Goal: Task Accomplishment & Management: Use online tool/utility

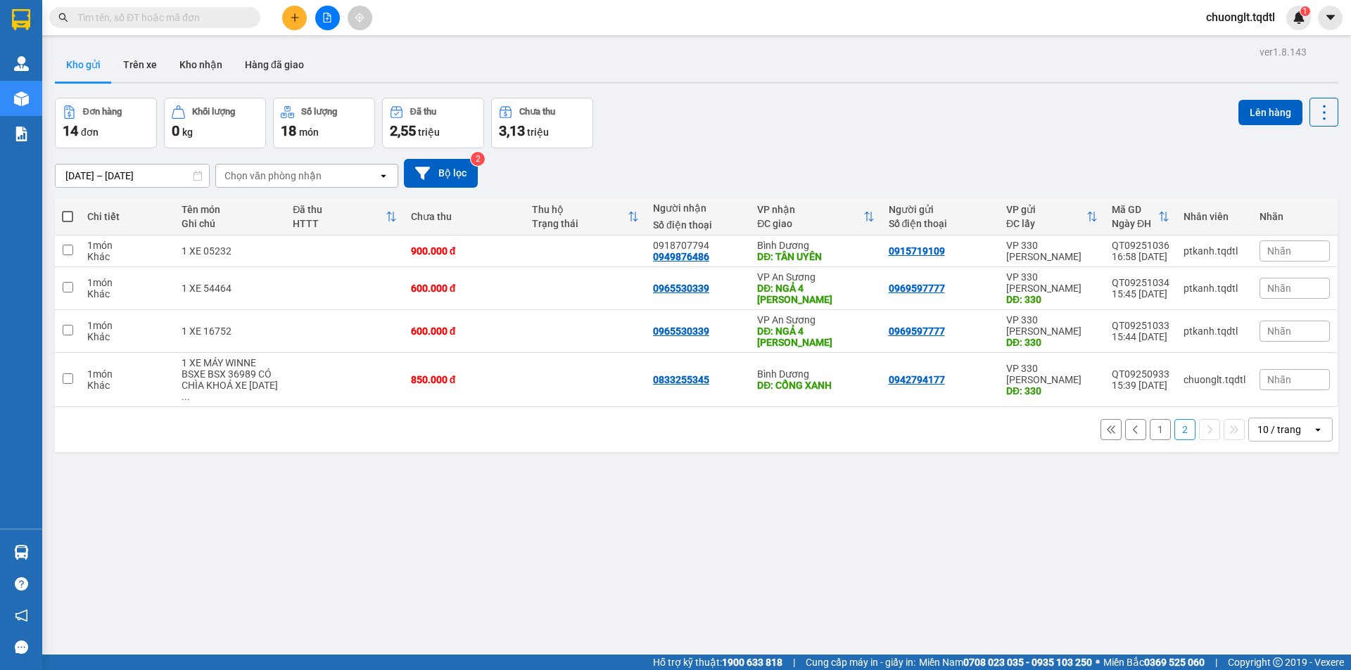
click at [1149, 419] on button "1" at bounding box center [1159, 429] width 21 height 21
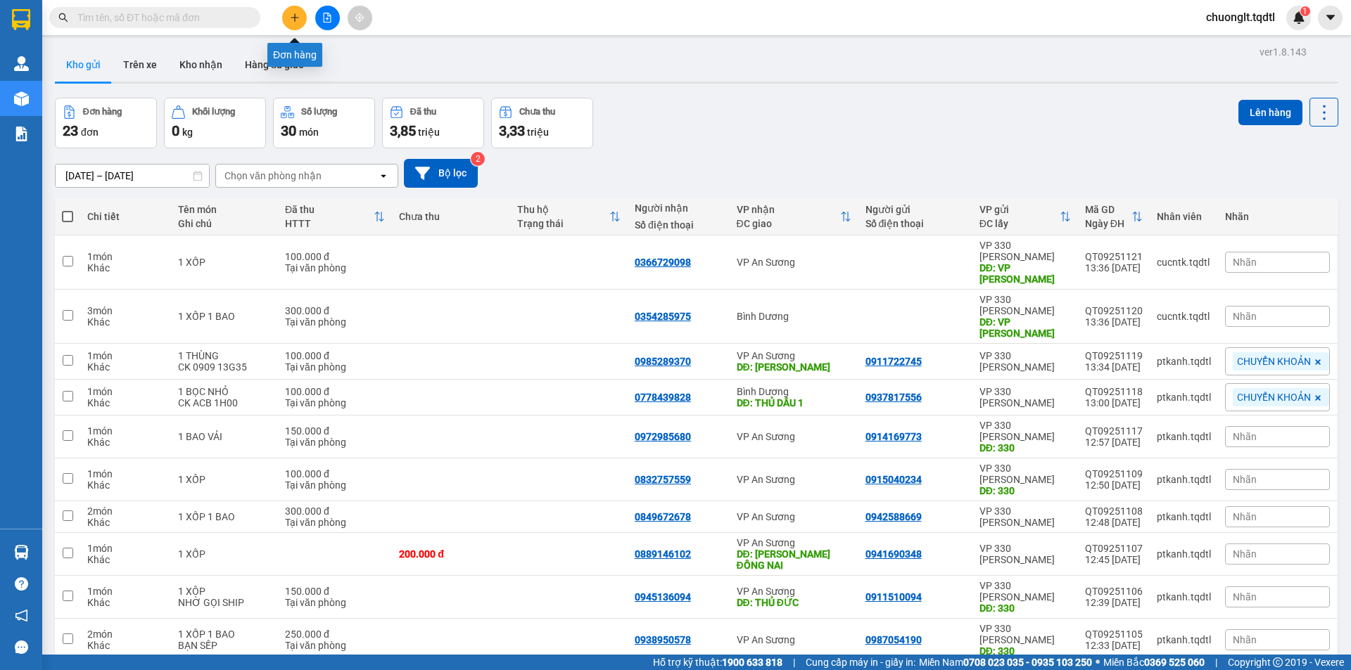
click at [298, 19] on icon "plus" at bounding box center [295, 18] width 10 height 10
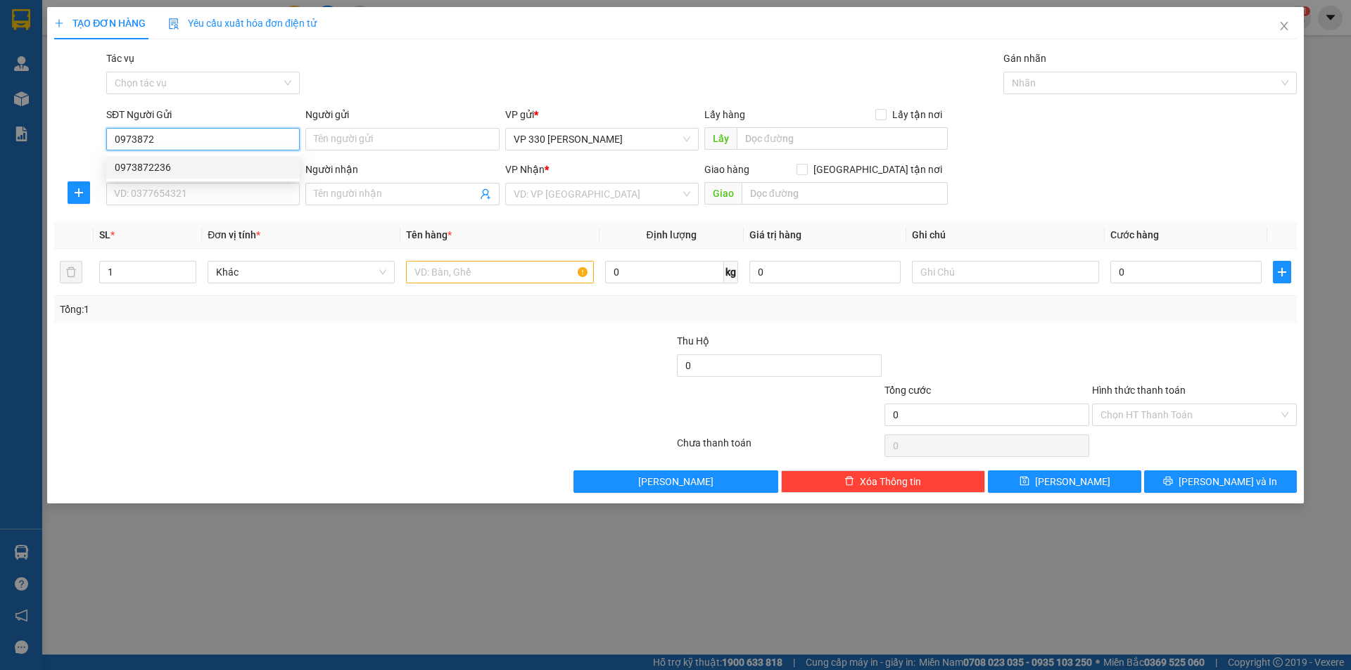
click at [164, 167] on div "0973872236" at bounding box center [203, 167] width 177 height 15
type input "0973872236"
type input "VP CAM THUỶ"
type input "0339487705"
type input "100.000"
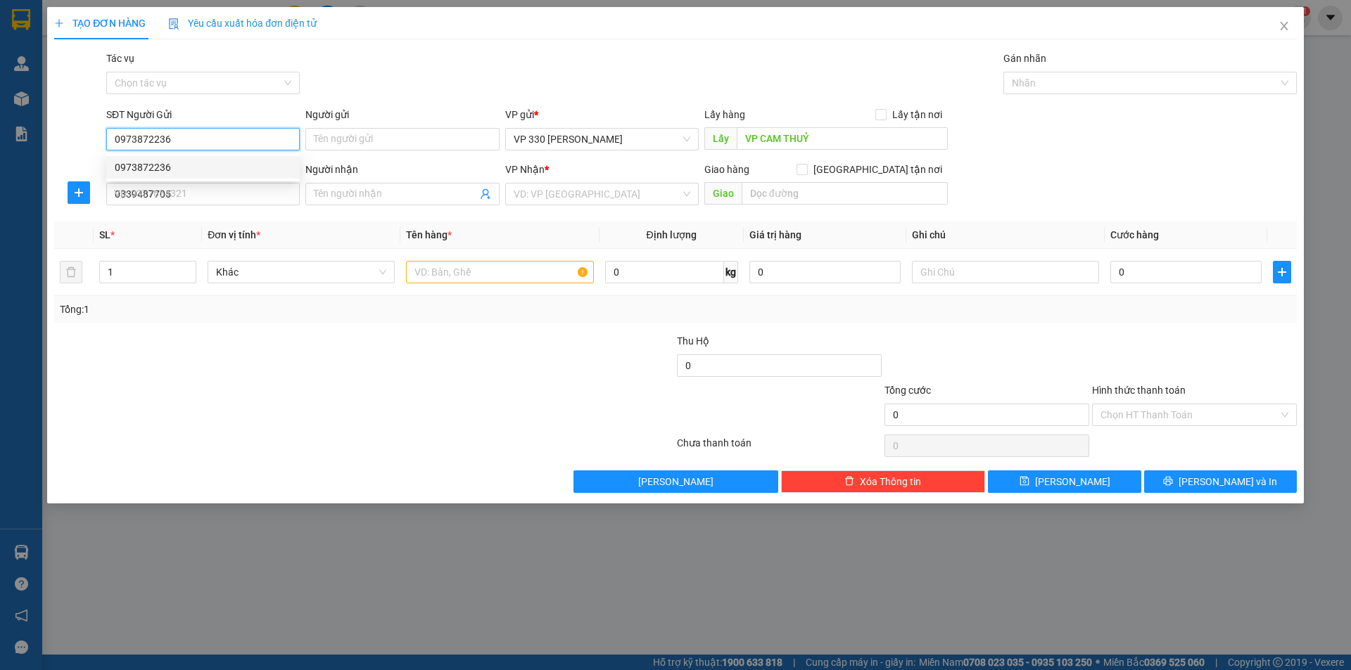
type input "100.000"
type input "0973872236"
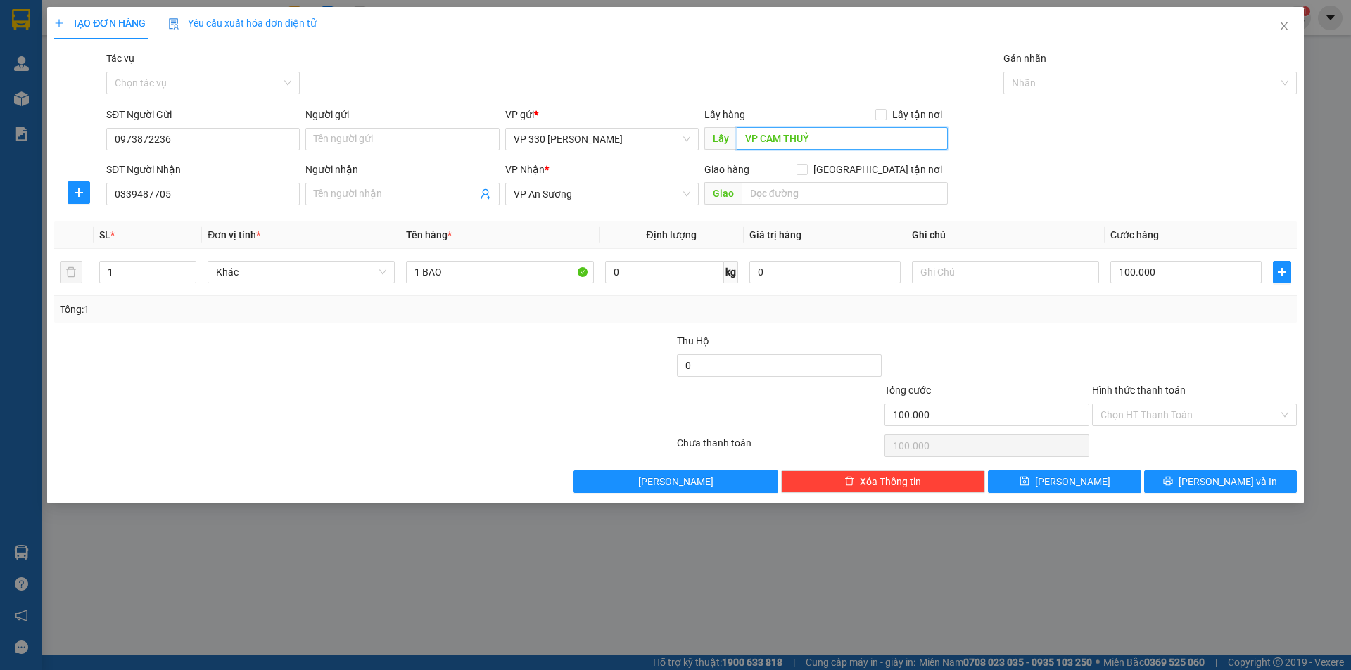
click at [741, 130] on input "VP CAM THUỶ" at bounding box center [841, 138] width 211 height 23
click at [1211, 485] on span "[PERSON_NAME] và In" at bounding box center [1227, 481] width 98 height 15
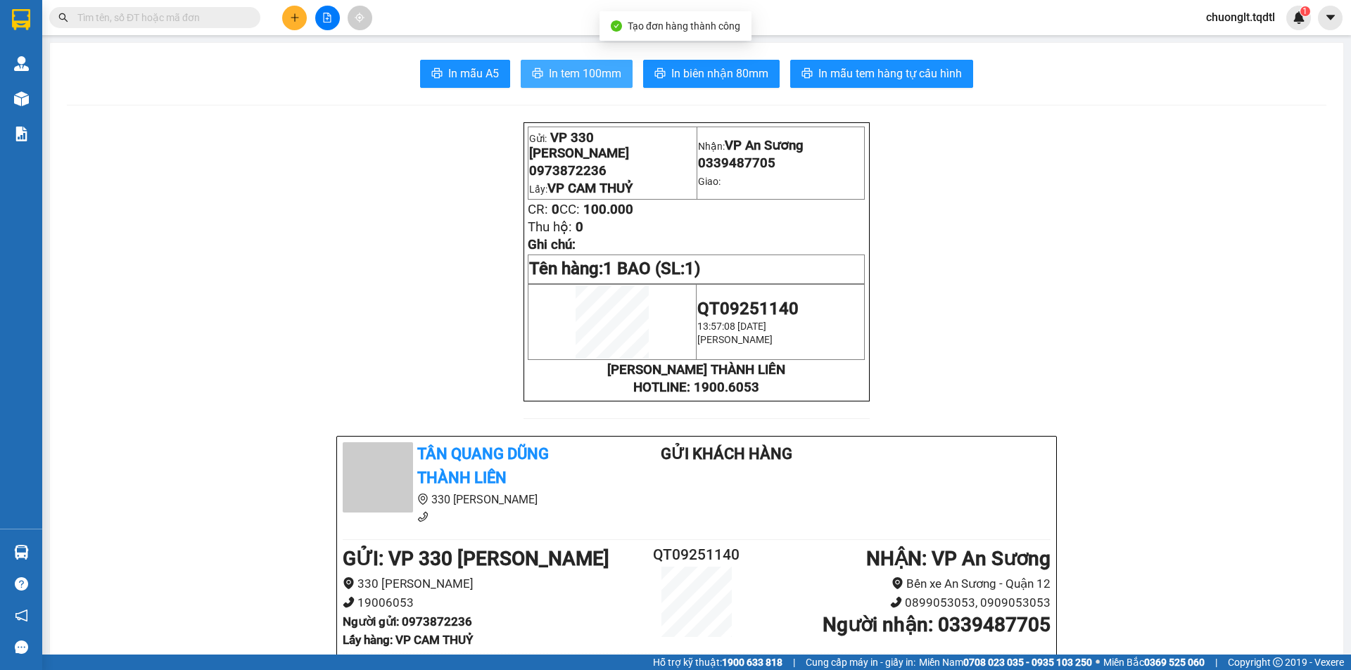
click at [589, 78] on span "In tem 100mm" at bounding box center [585, 74] width 72 height 18
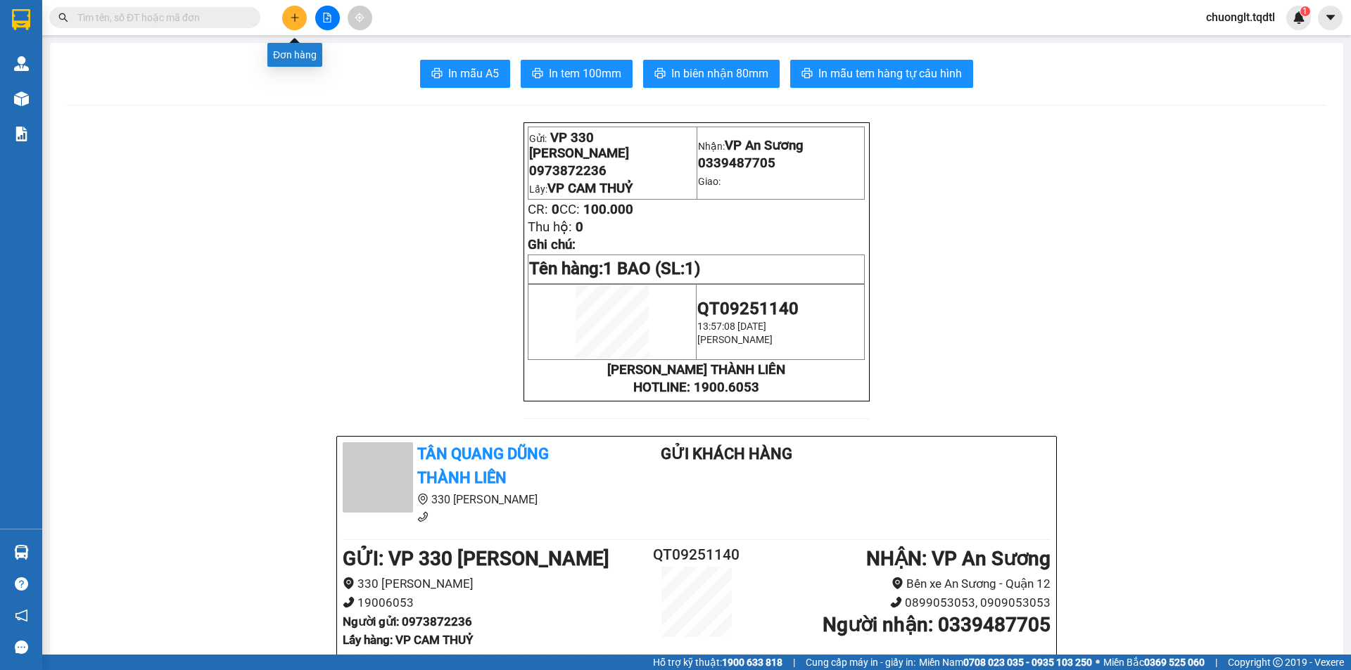
click at [290, 16] on icon "plus" at bounding box center [295, 18] width 10 height 10
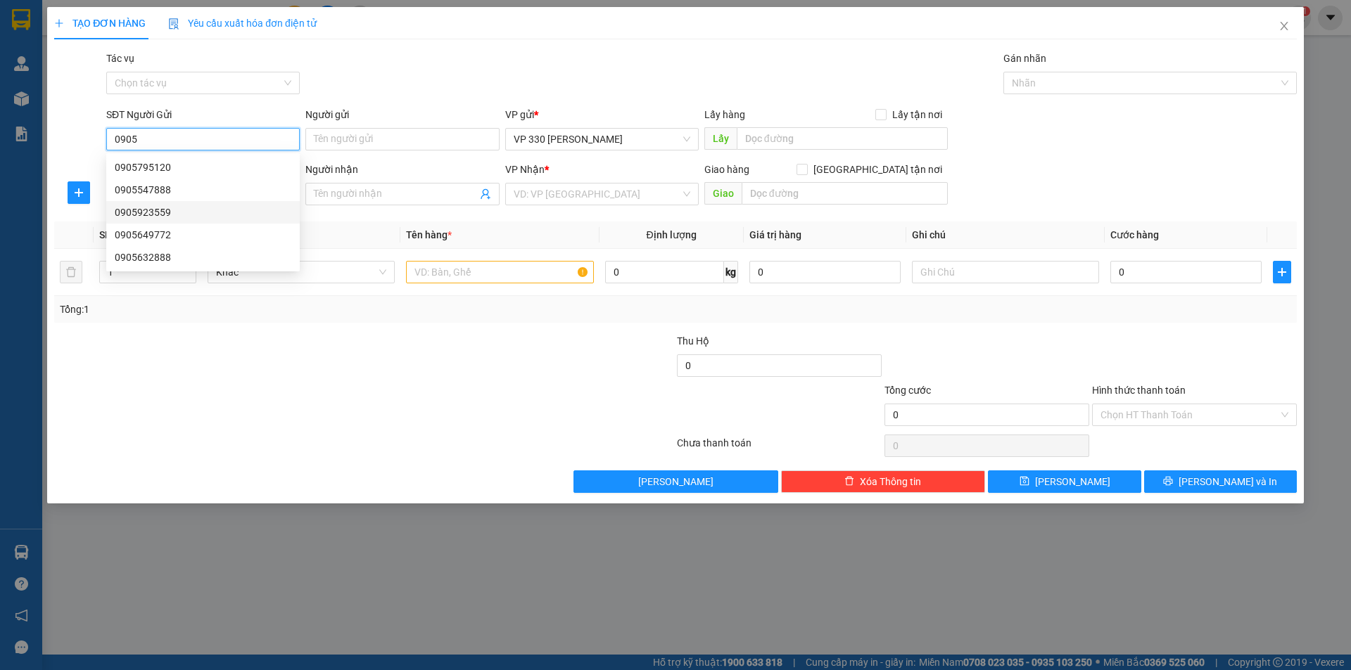
click at [183, 211] on div "0905923559" at bounding box center [203, 212] width 177 height 15
type input "0905923559"
type input "MÍT DỐC MIẾU"
type input "0357488123"
type input "HẰNG"
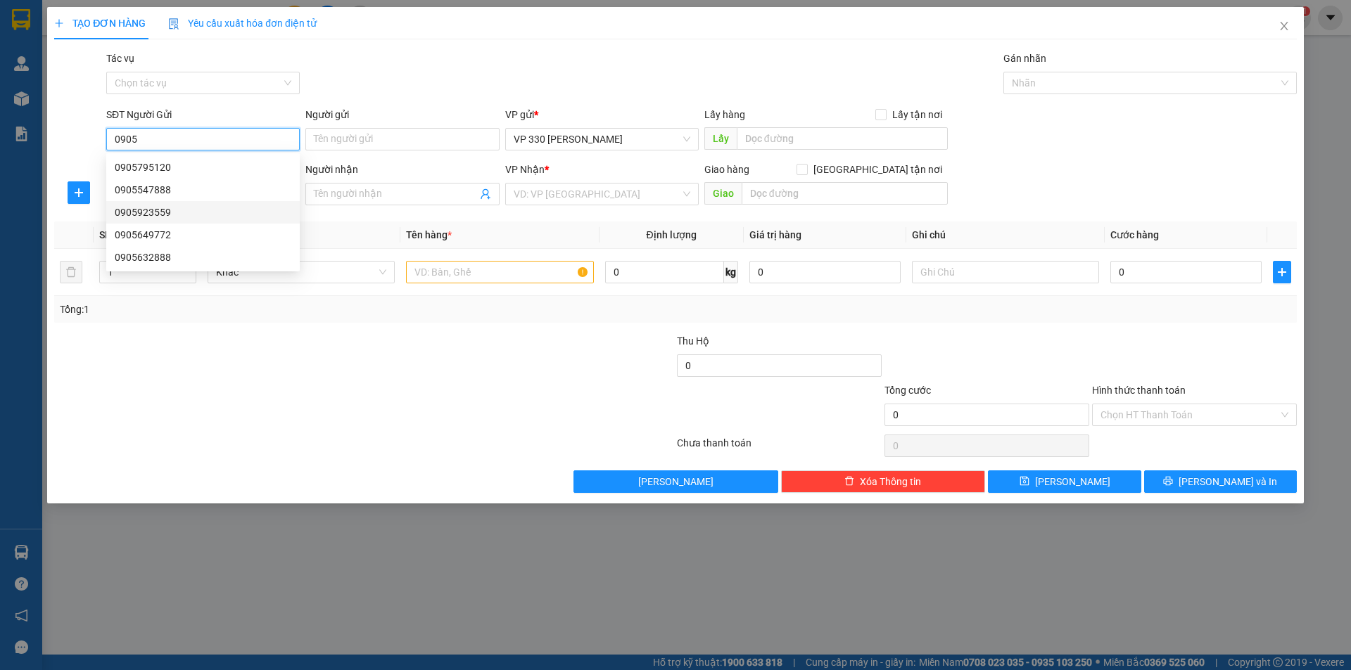
type input "N4 ĐẤT THÁNH"
type input "540.000"
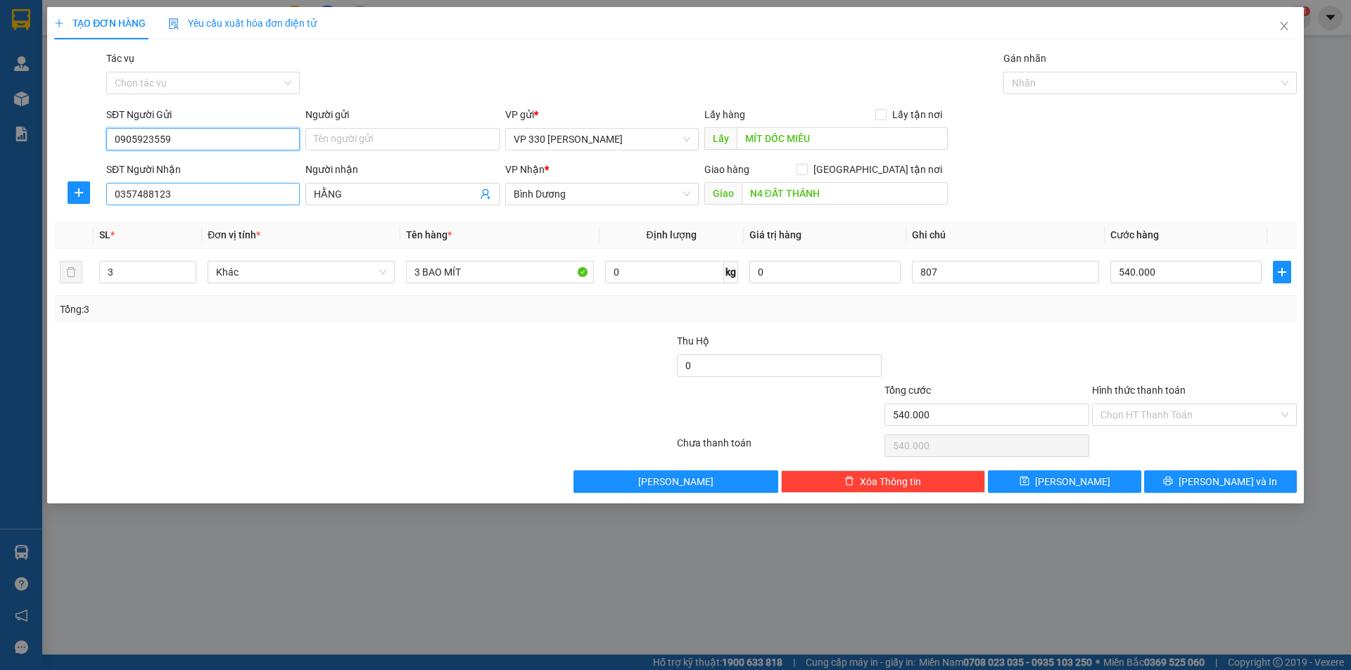
type input "0905923559"
click at [230, 196] on input "0357488123" at bounding box center [202, 194] width 193 height 23
type input "0"
click at [189, 222] on div "0356801506" at bounding box center [203, 222] width 177 height 15
type input "0356801506"
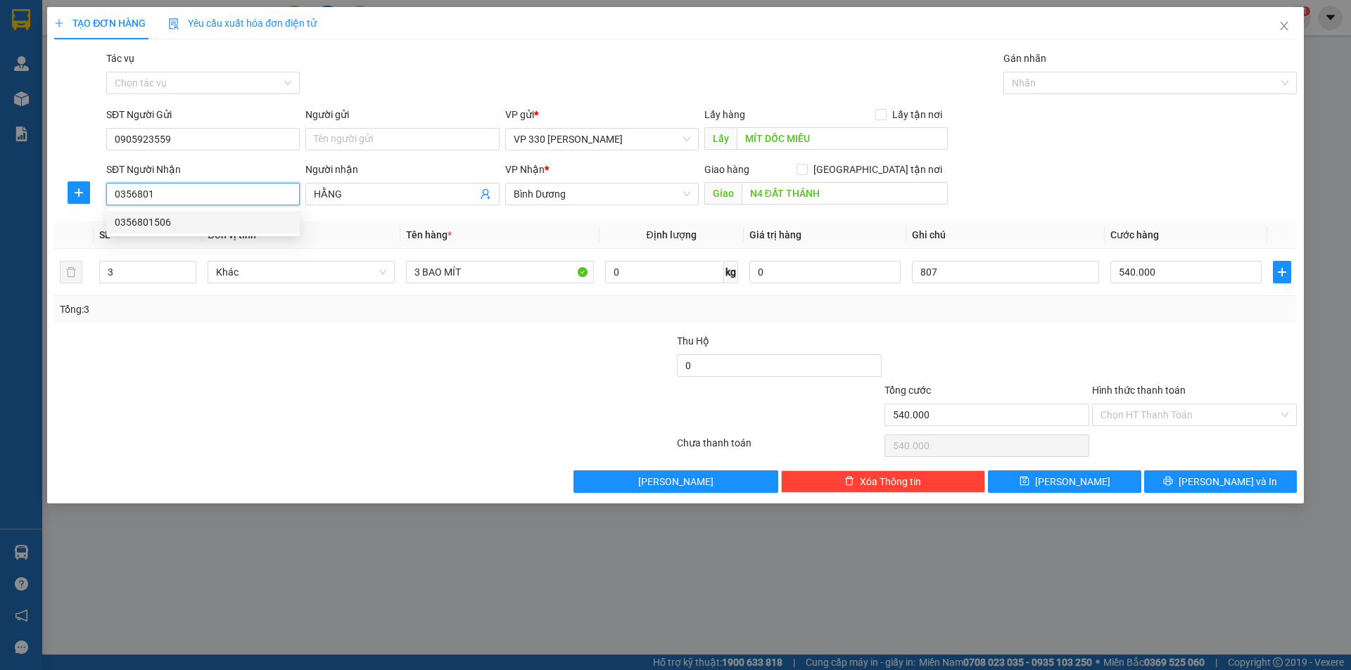
type input "BX MỚI_ PHAN RANG_ NINH THUẬN"
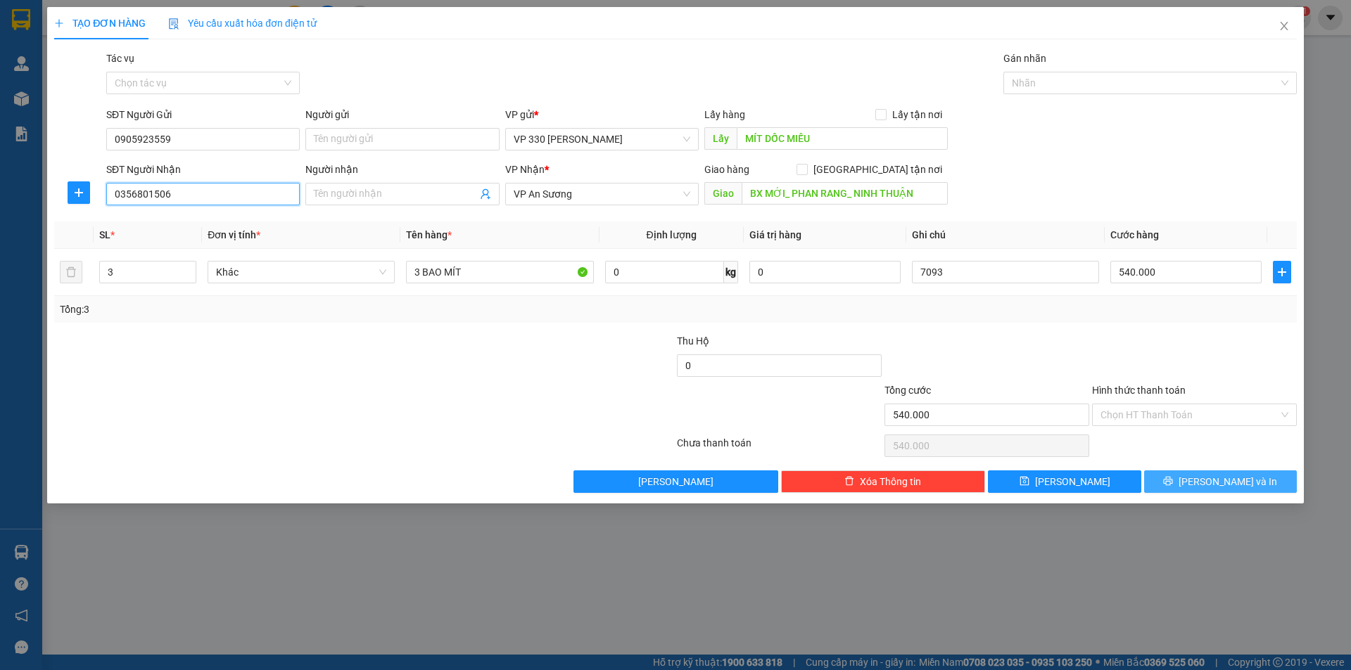
type input "0356801506"
click at [1237, 485] on span "[PERSON_NAME] và In" at bounding box center [1227, 481] width 98 height 15
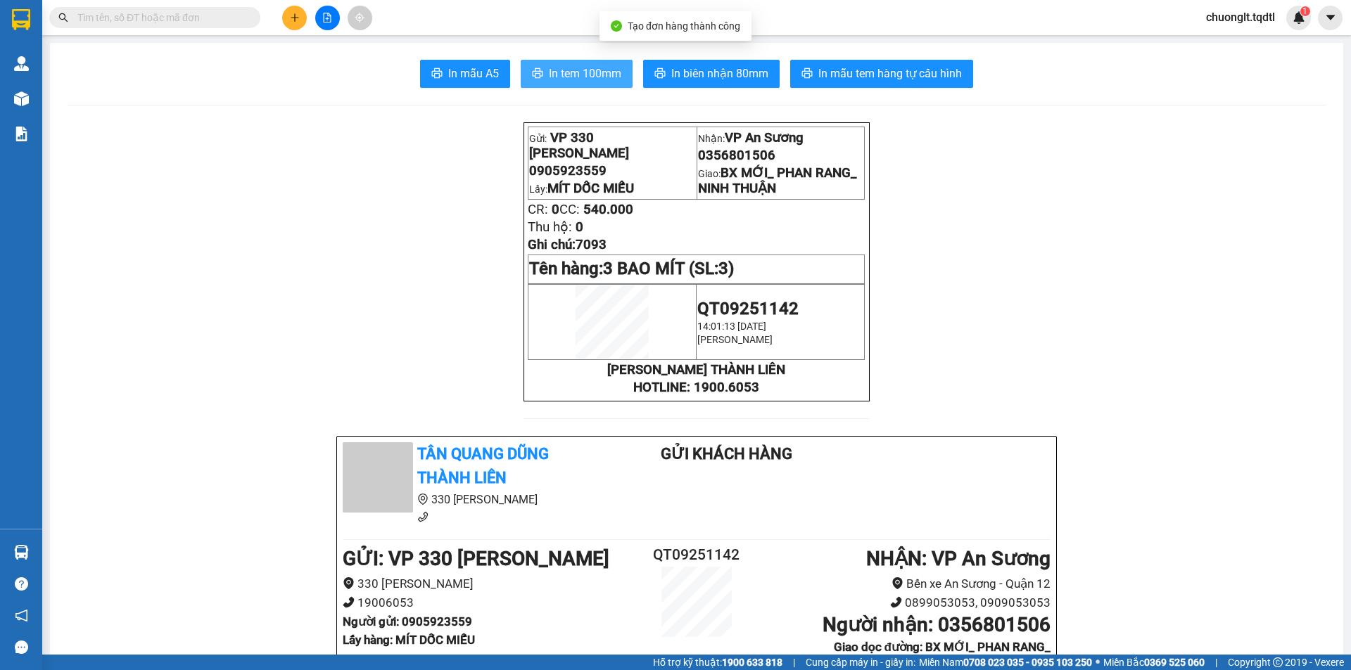
click at [589, 69] on span "In tem 100mm" at bounding box center [585, 74] width 72 height 18
click at [586, 68] on span "In tem 100mm" at bounding box center [585, 74] width 72 height 18
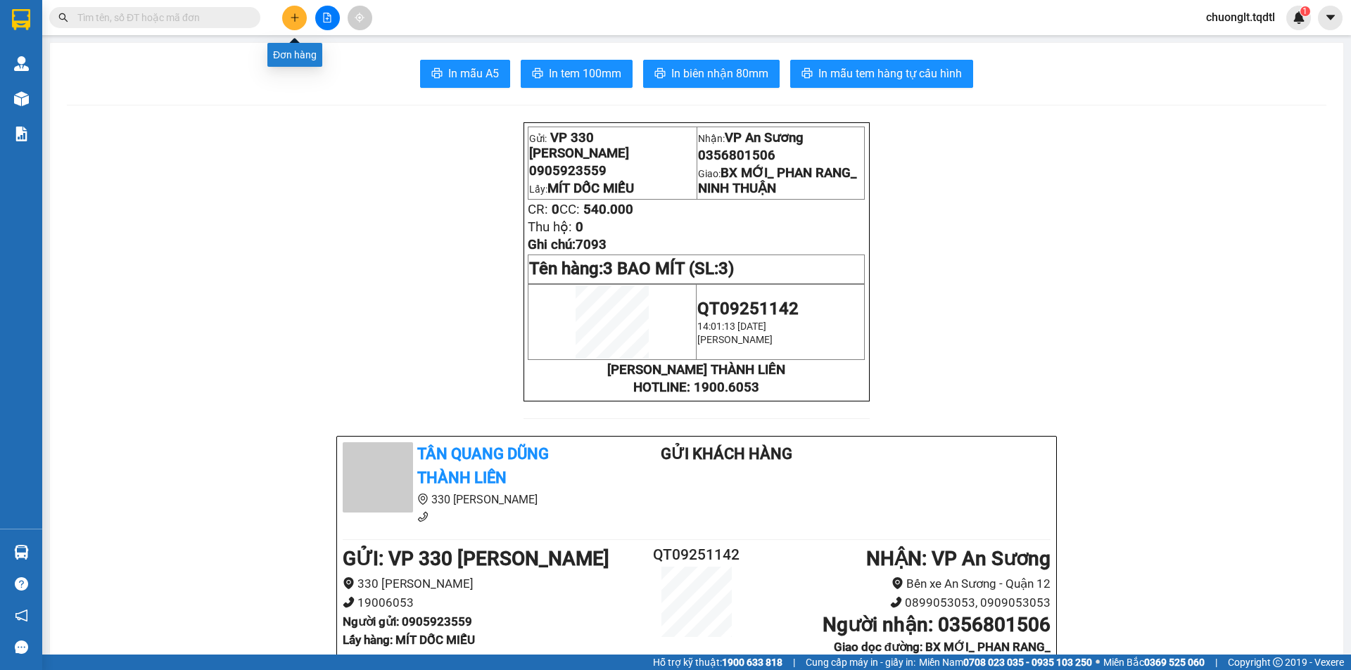
click at [295, 12] on button at bounding box center [294, 18] width 25 height 25
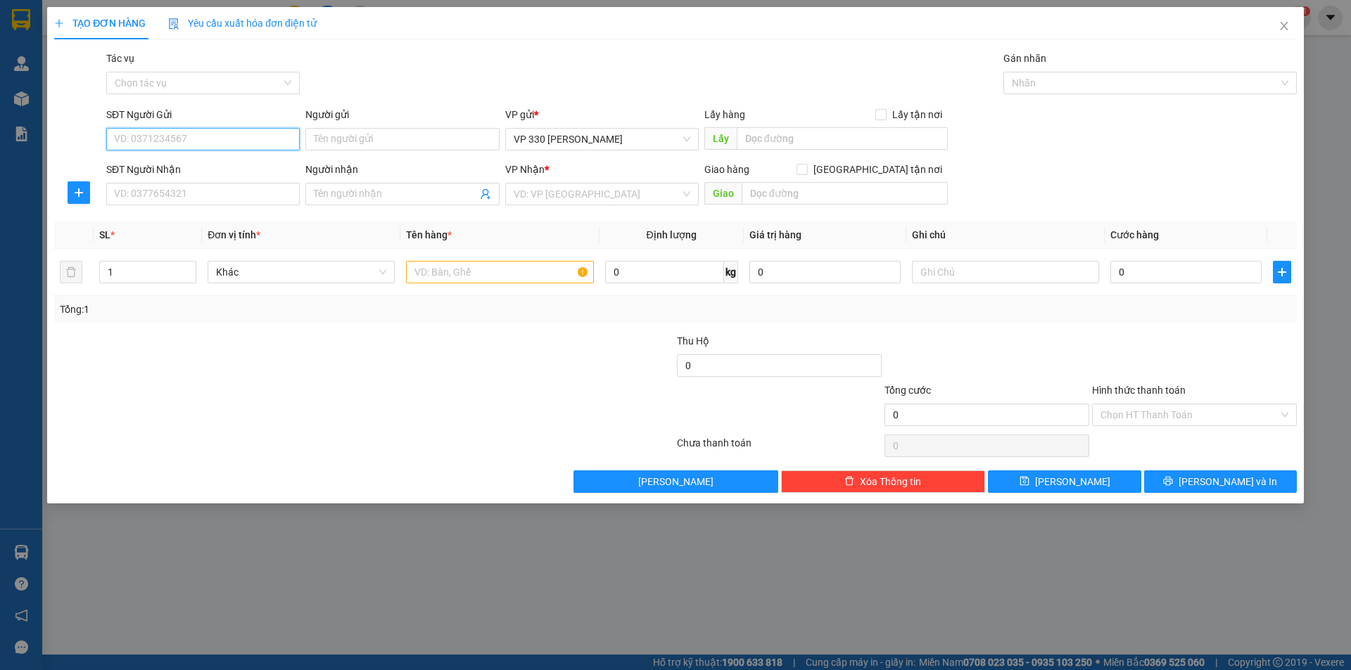
click at [198, 137] on input "SĐT Người Gửi" at bounding box center [202, 139] width 193 height 23
click at [172, 160] on div "0905923559" at bounding box center [203, 167] width 177 height 15
type input "0905923559"
type input "MÍT DỐC MIẾU"
type input "0356801506"
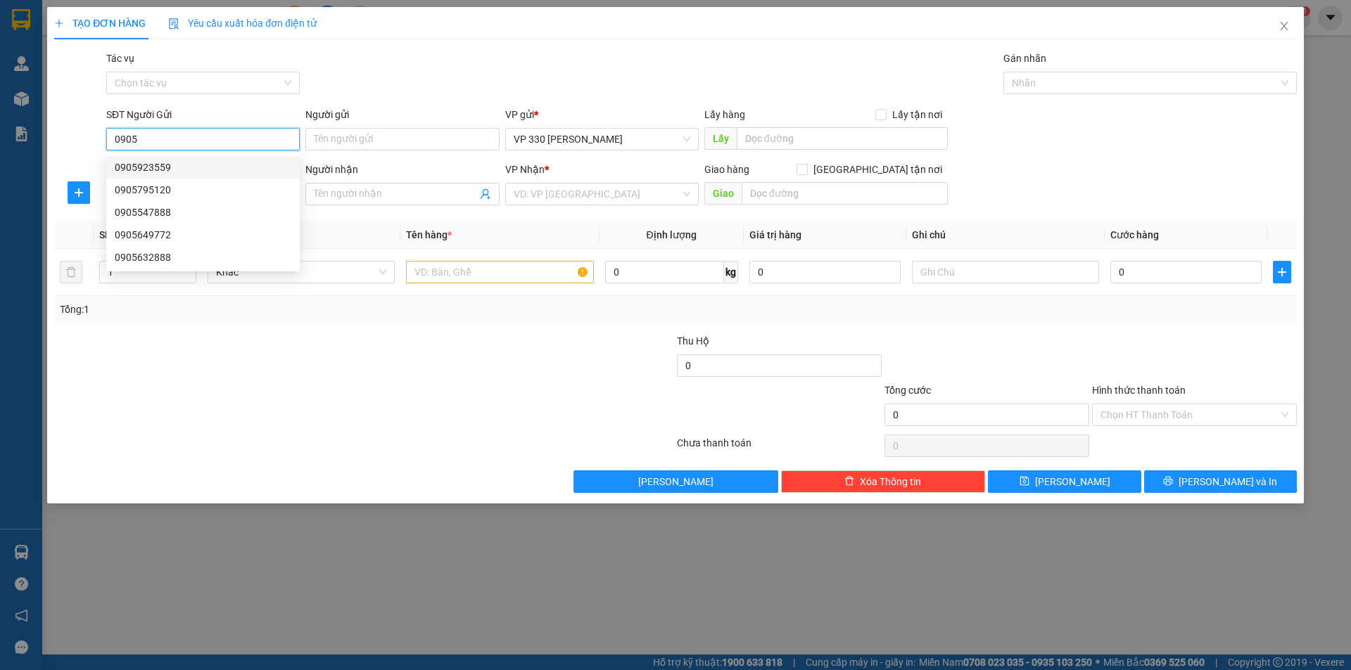
type input "BX MỚI_ PHAN RANG_ NINH THUẬN"
type input "540.000"
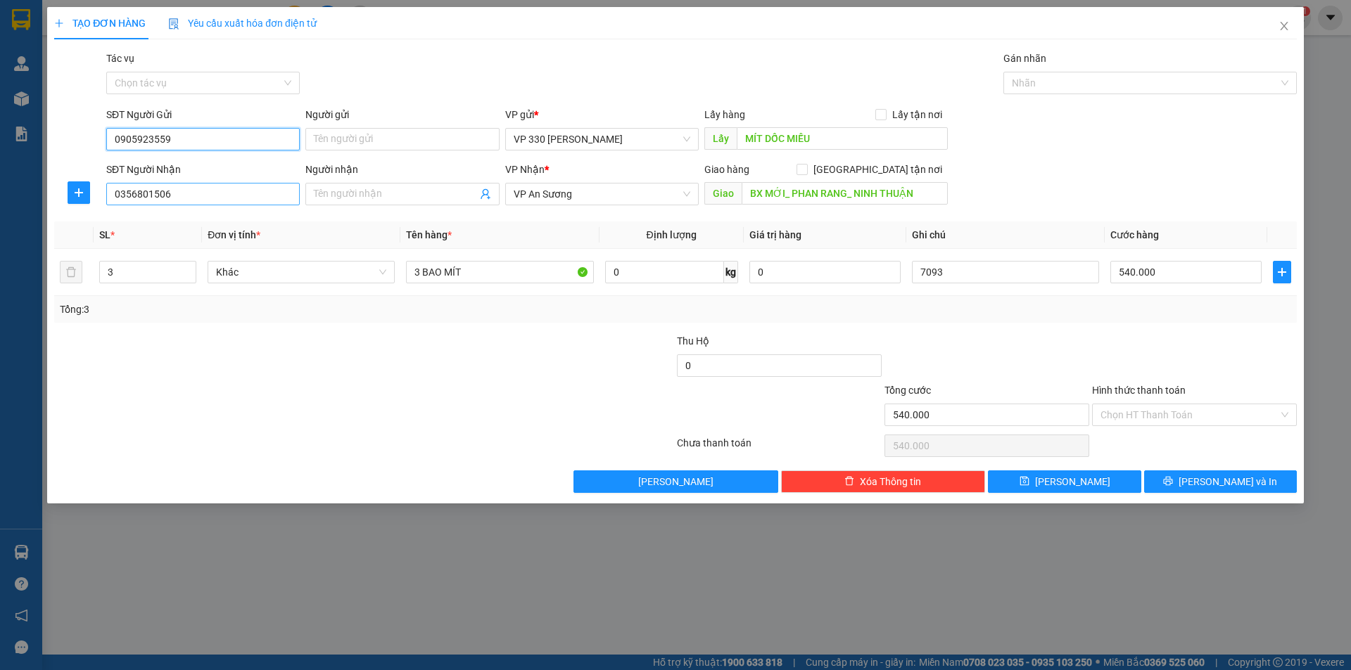
type input "0905923559"
click at [200, 191] on input "0356801506" at bounding box center [202, 194] width 193 height 23
type input "0"
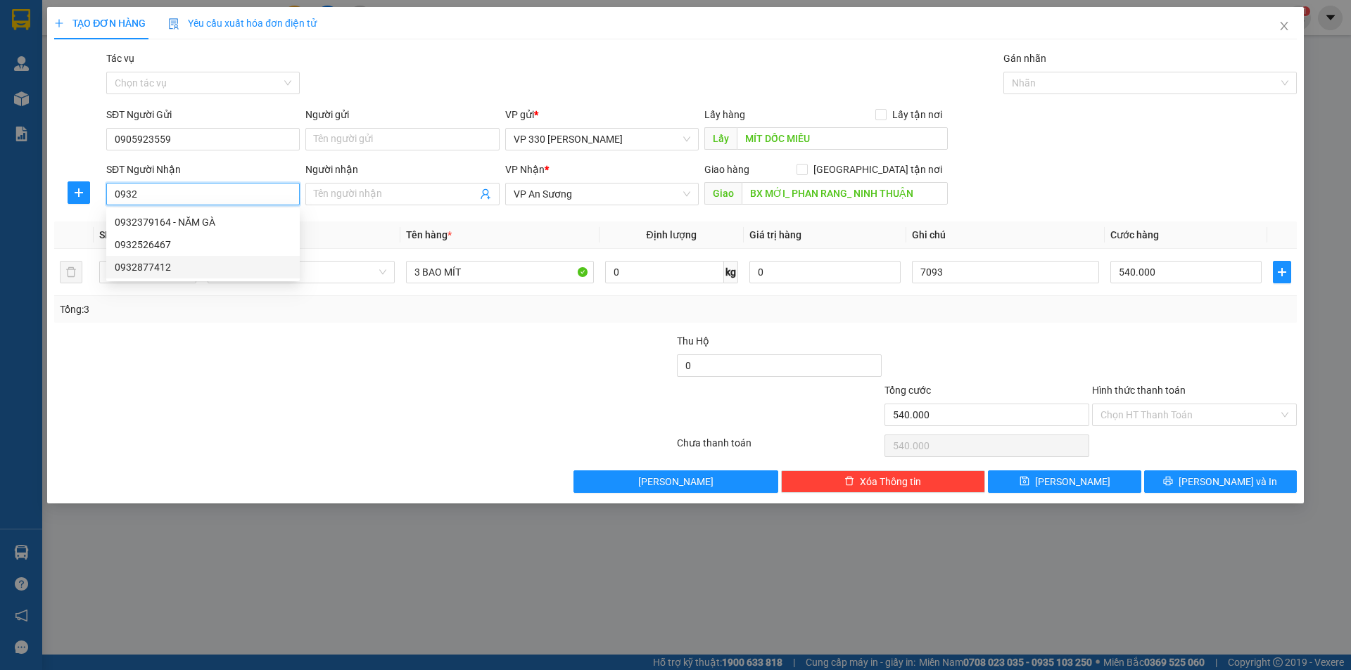
click at [181, 269] on div "0932877412" at bounding box center [203, 267] width 177 height 15
type input "0932877412"
type input "CX TRƯỜNG AN"
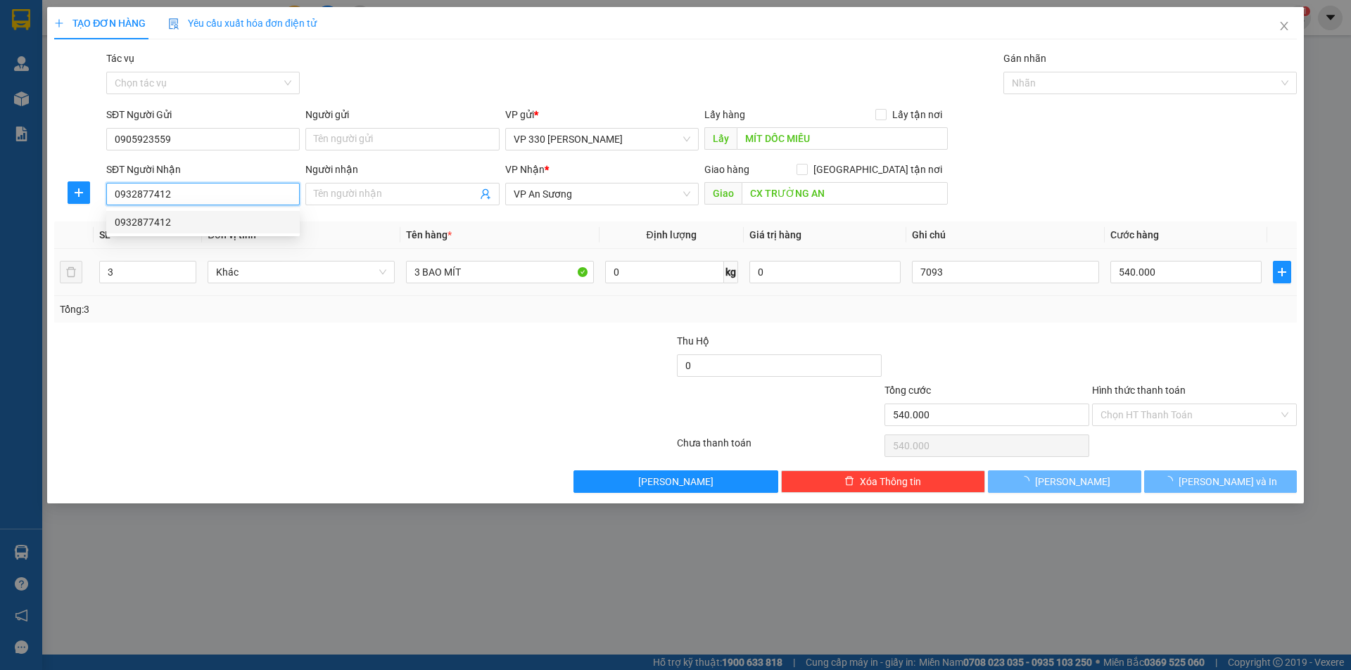
type input "180.000"
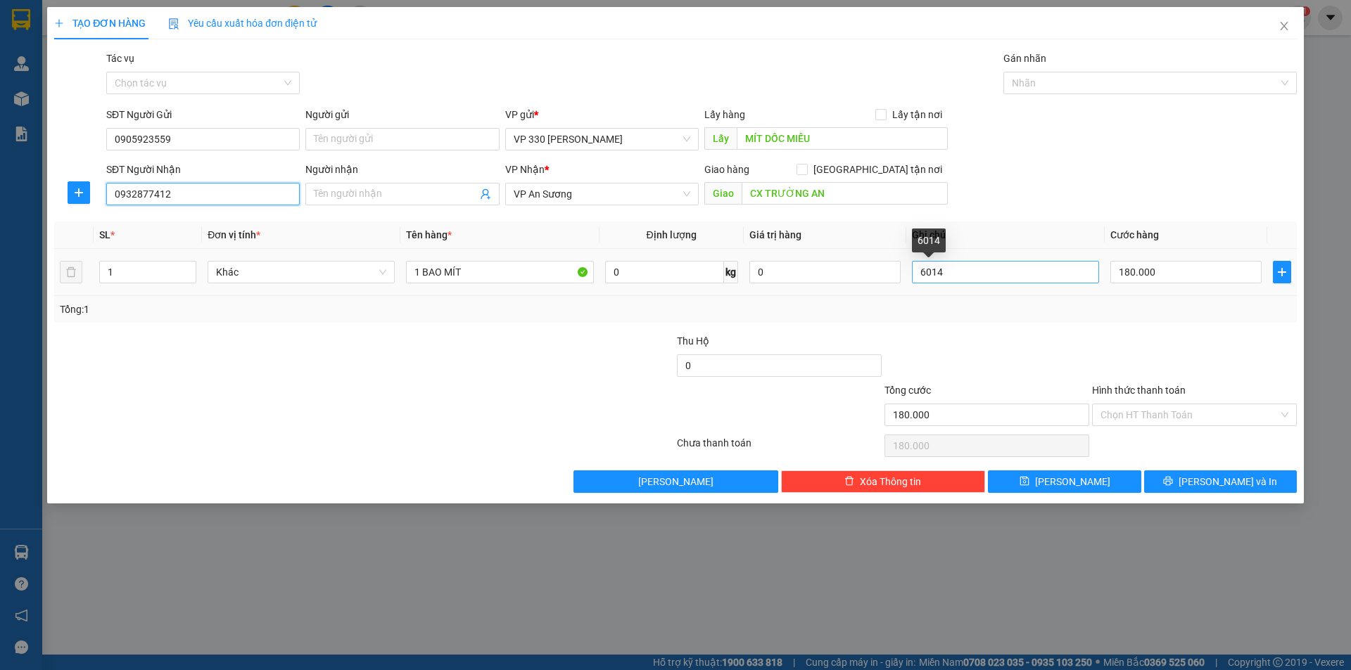
type input "0932877412"
click at [998, 272] on input "6014" at bounding box center [1005, 272] width 187 height 23
type input "6"
type input "2543"
click at [1173, 483] on icon "printer" at bounding box center [1168, 481] width 10 height 10
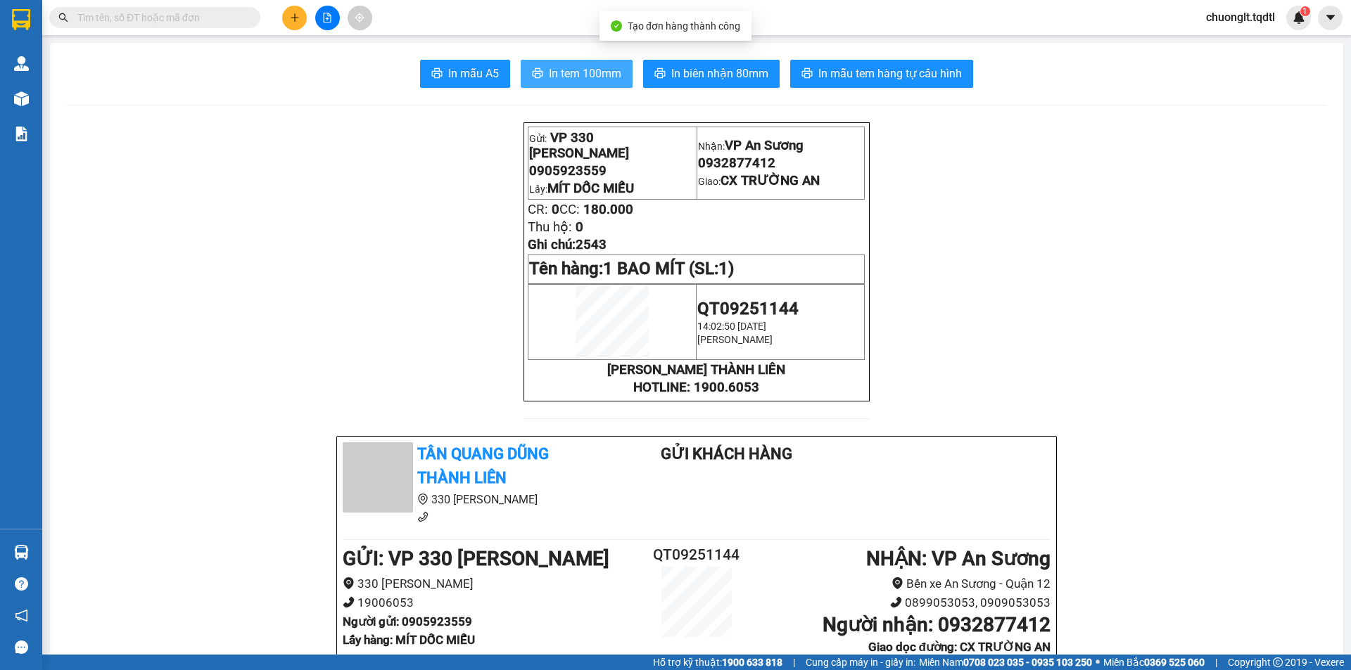
click at [590, 70] on span "In tem 100mm" at bounding box center [585, 74] width 72 height 18
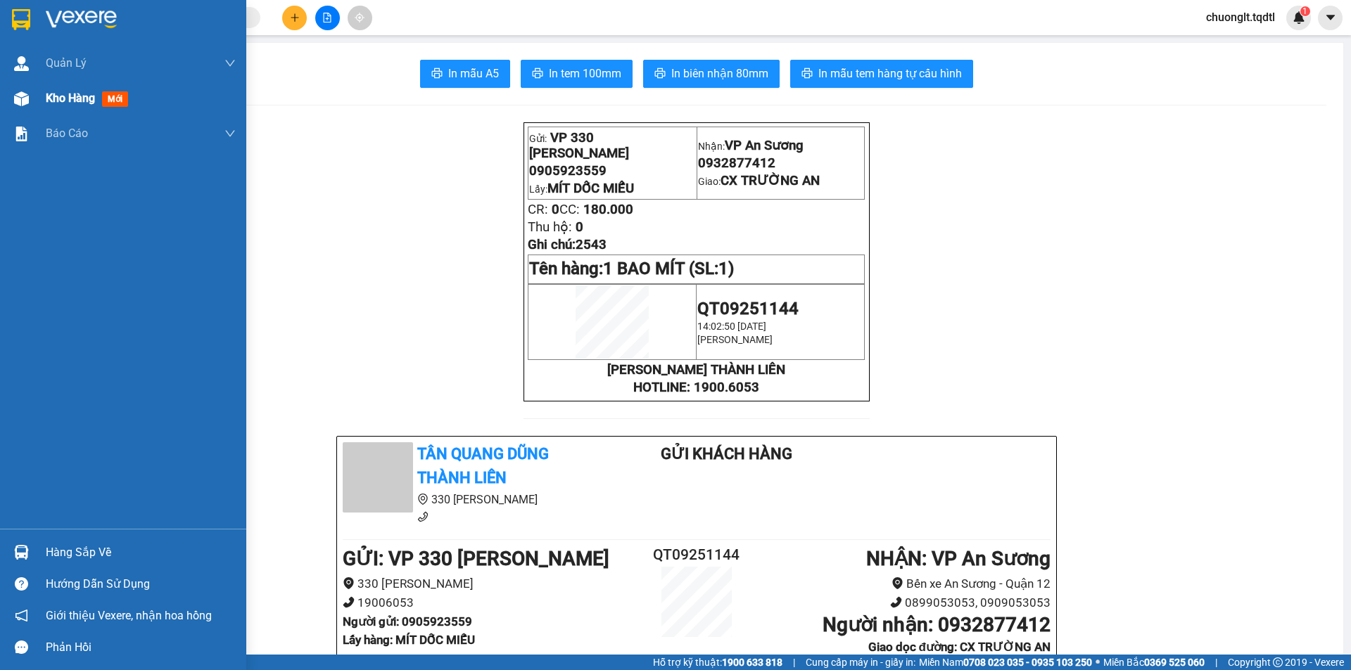
click at [51, 101] on span "Kho hàng" at bounding box center [70, 97] width 49 height 13
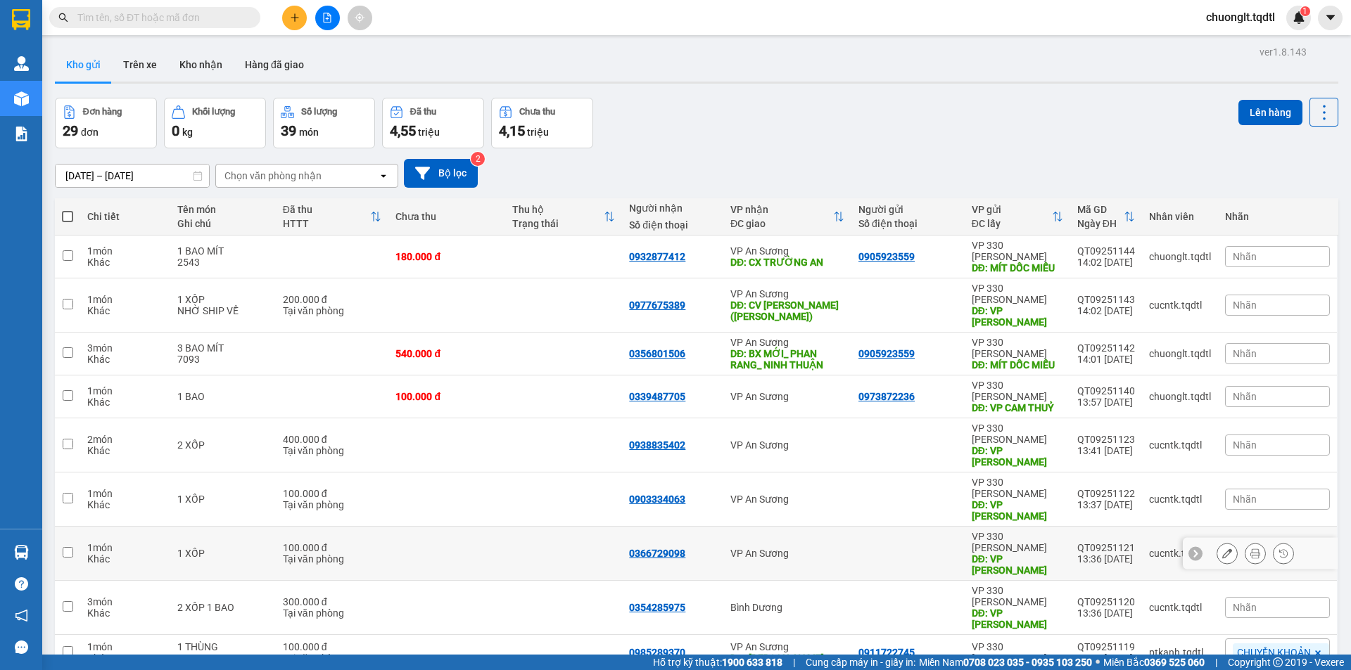
scroll to position [65, 0]
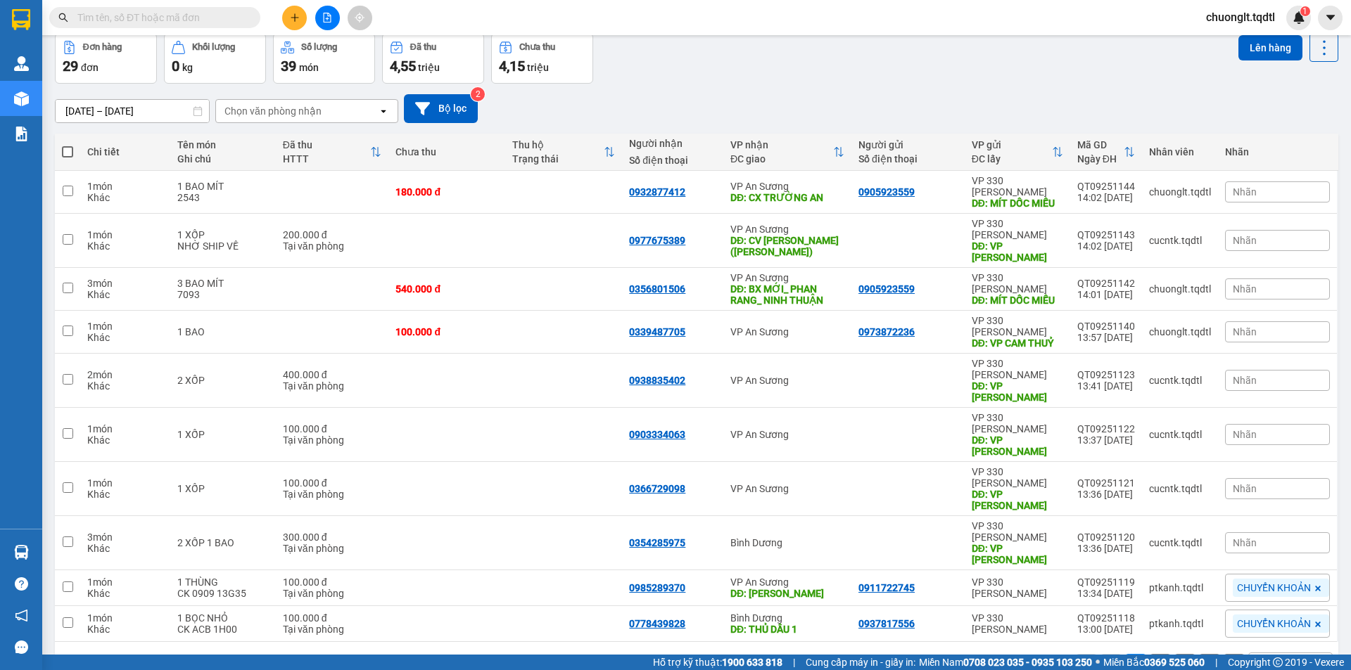
click at [1149, 654] on button "2" at bounding box center [1159, 664] width 21 height 21
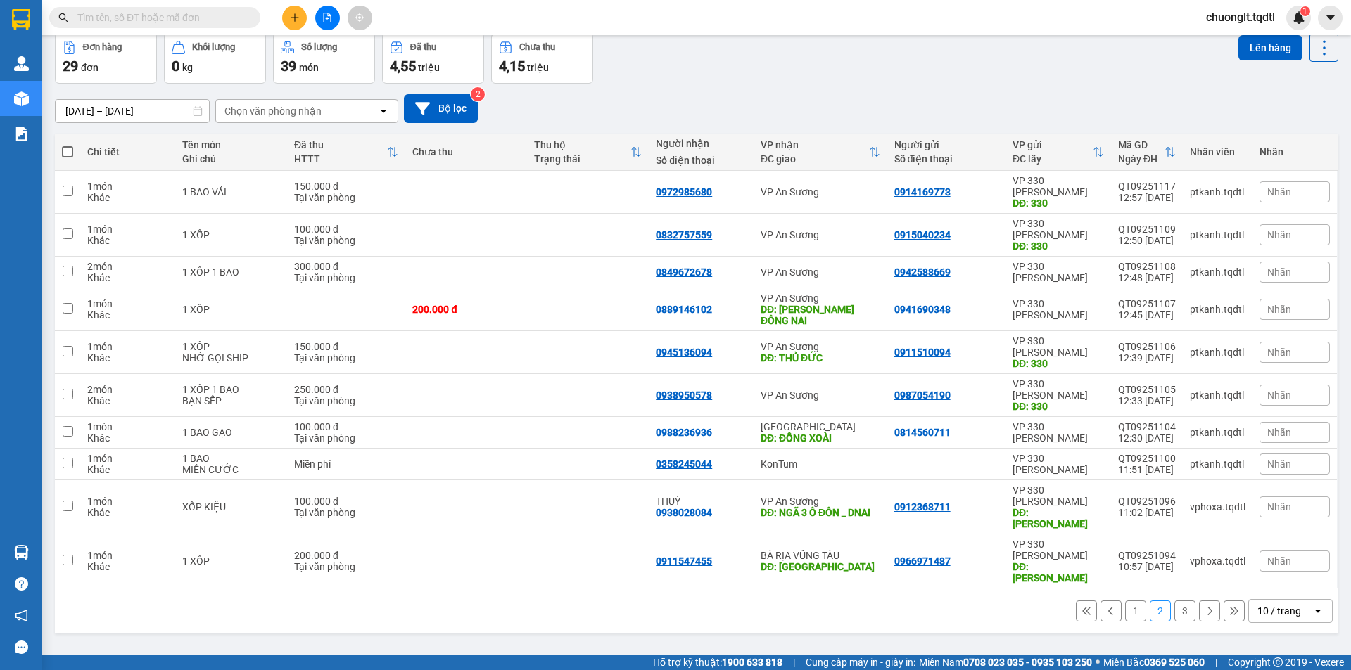
click at [1174, 601] on button "3" at bounding box center [1184, 611] width 21 height 21
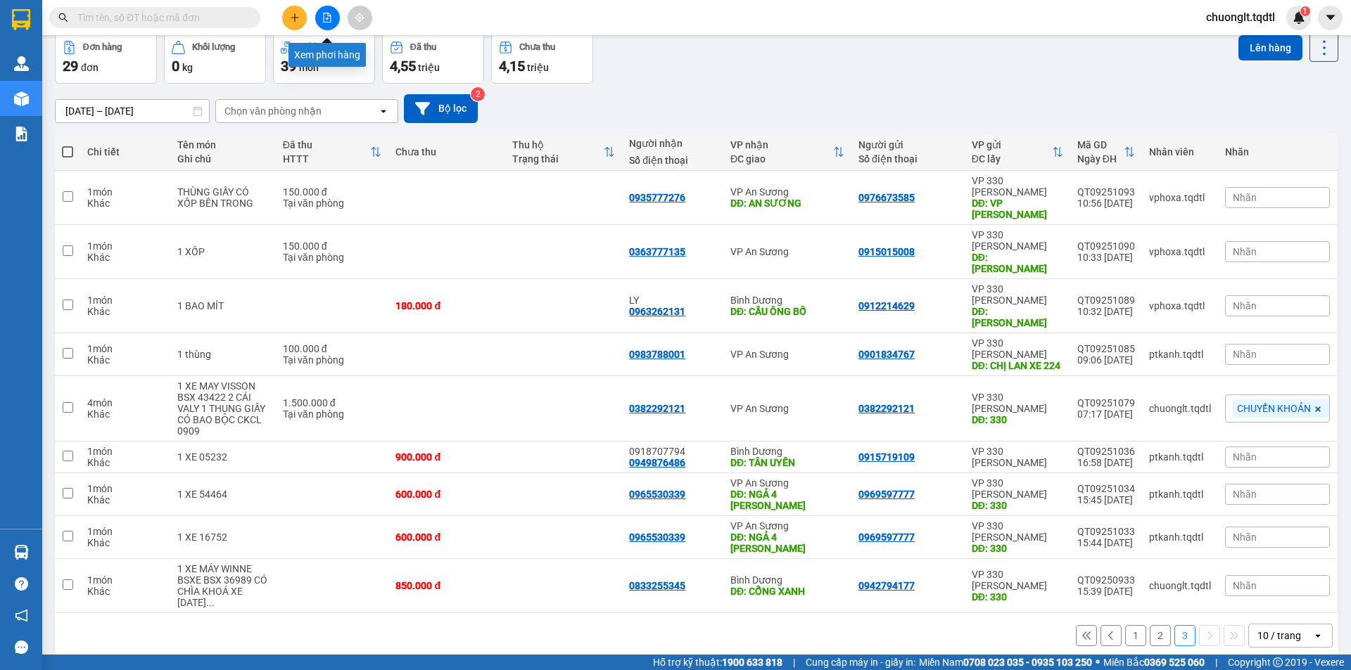
click at [330, 21] on icon "file-add" at bounding box center [327, 18] width 10 height 10
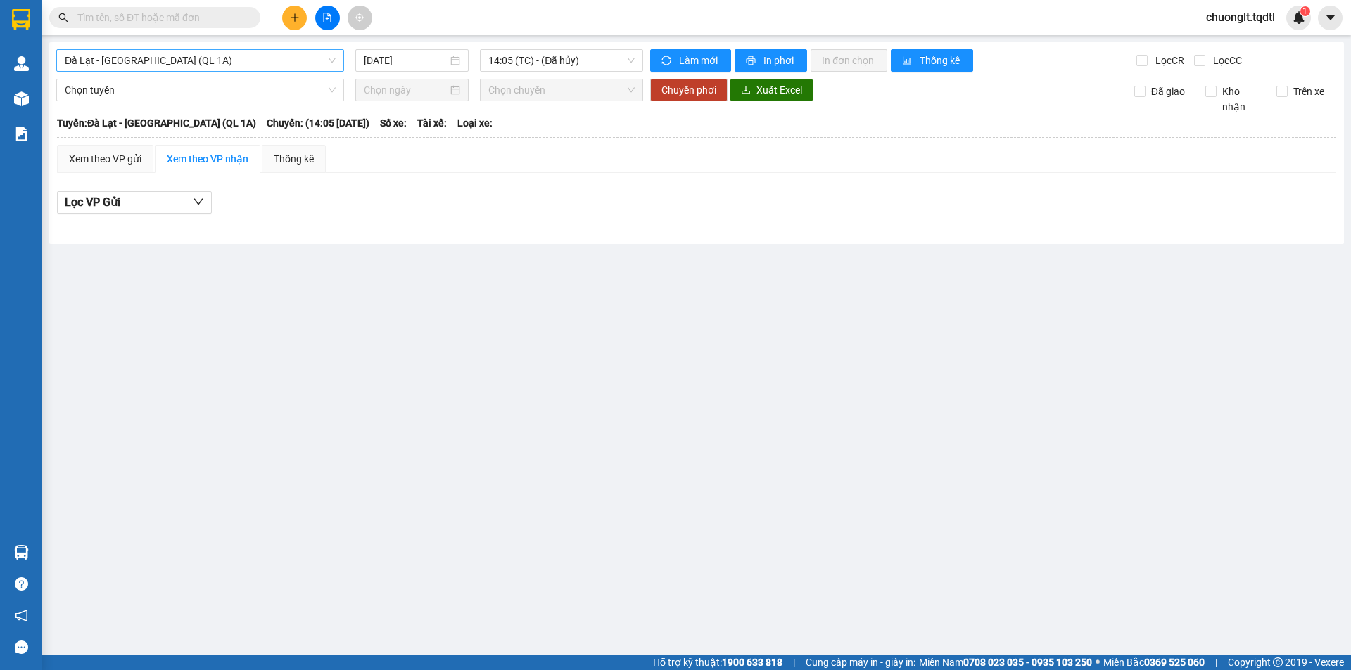
click at [244, 49] on div "Đà Lạt - [GEOGRAPHIC_DATA] (QL 1A)" at bounding box center [200, 60] width 288 height 23
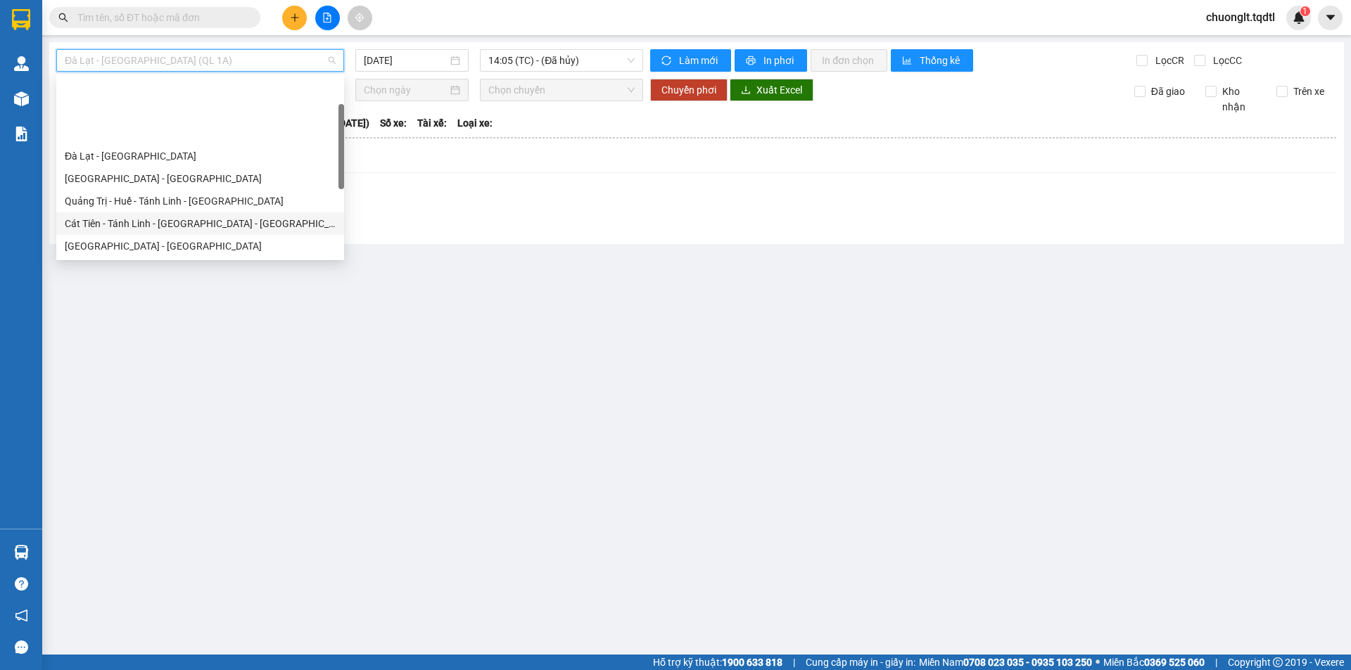
scroll to position [70, 0]
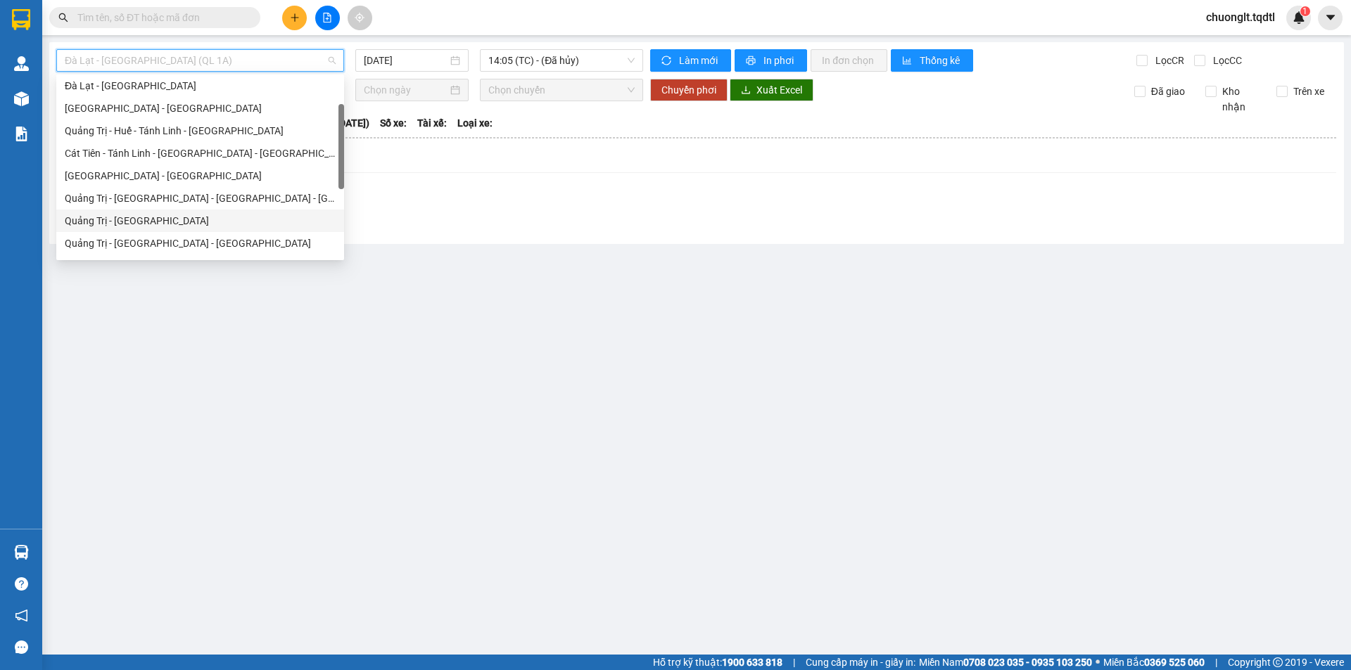
click at [172, 218] on div "Quảng Trị - [GEOGRAPHIC_DATA]" at bounding box center [200, 220] width 271 height 15
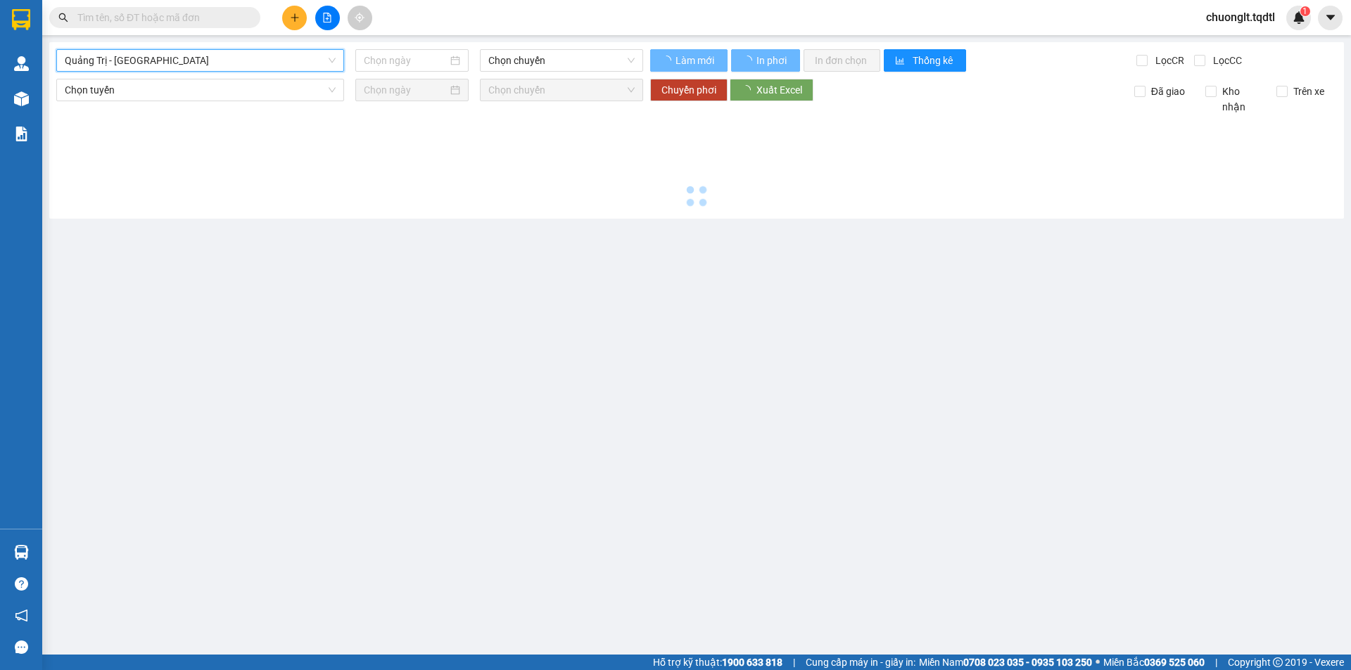
type input "[DATE]"
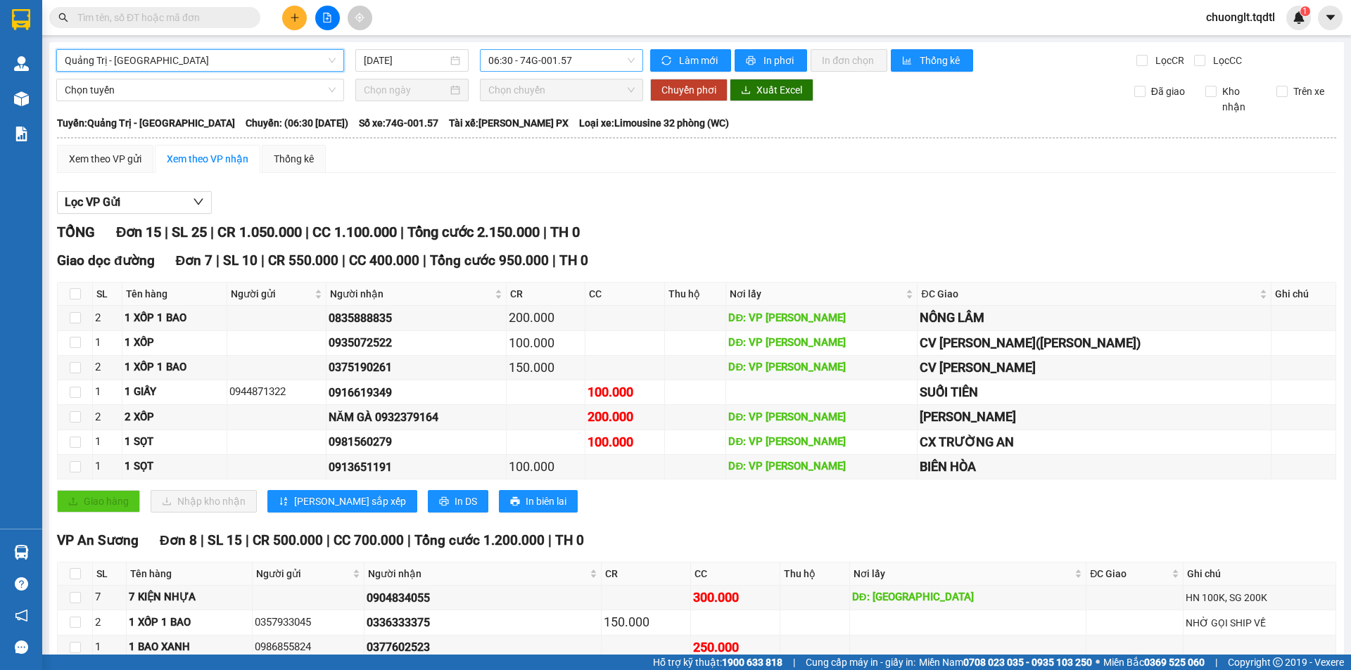
click at [593, 61] on span "06:30 - 74G-001.57" at bounding box center [561, 60] width 146 height 21
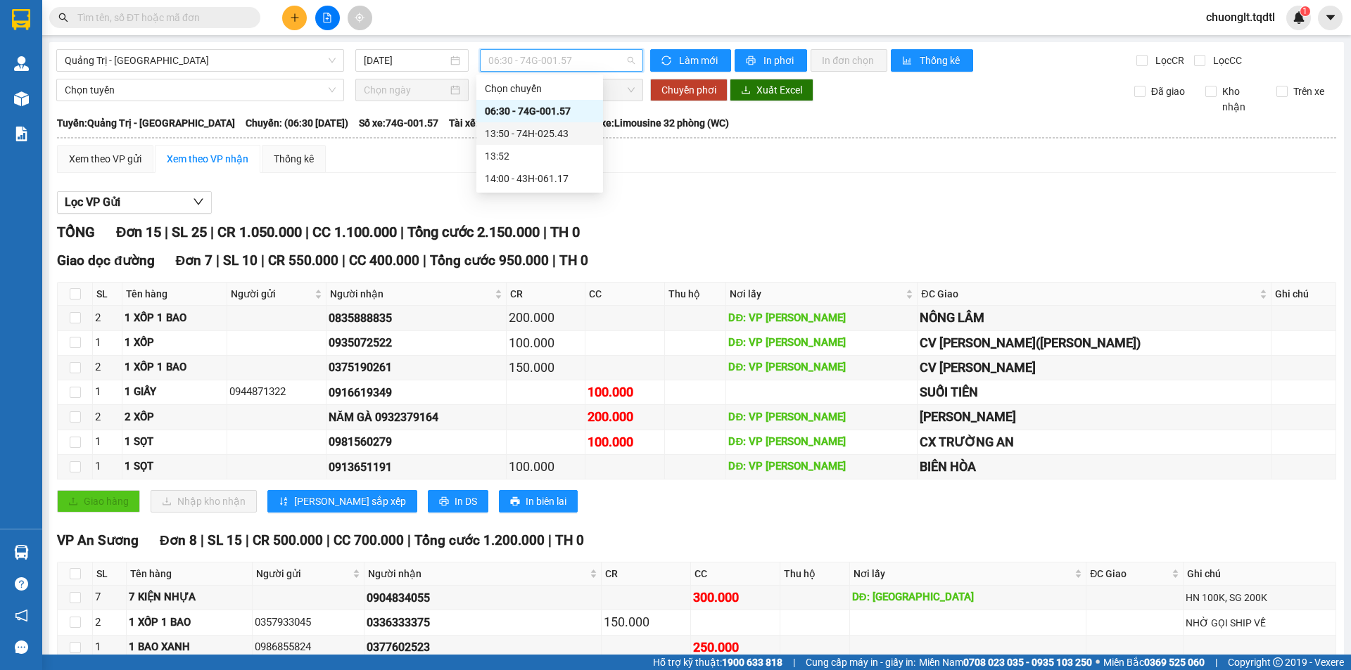
click at [560, 136] on div "13:50 - 74H-025.43" at bounding box center [540, 133] width 110 height 15
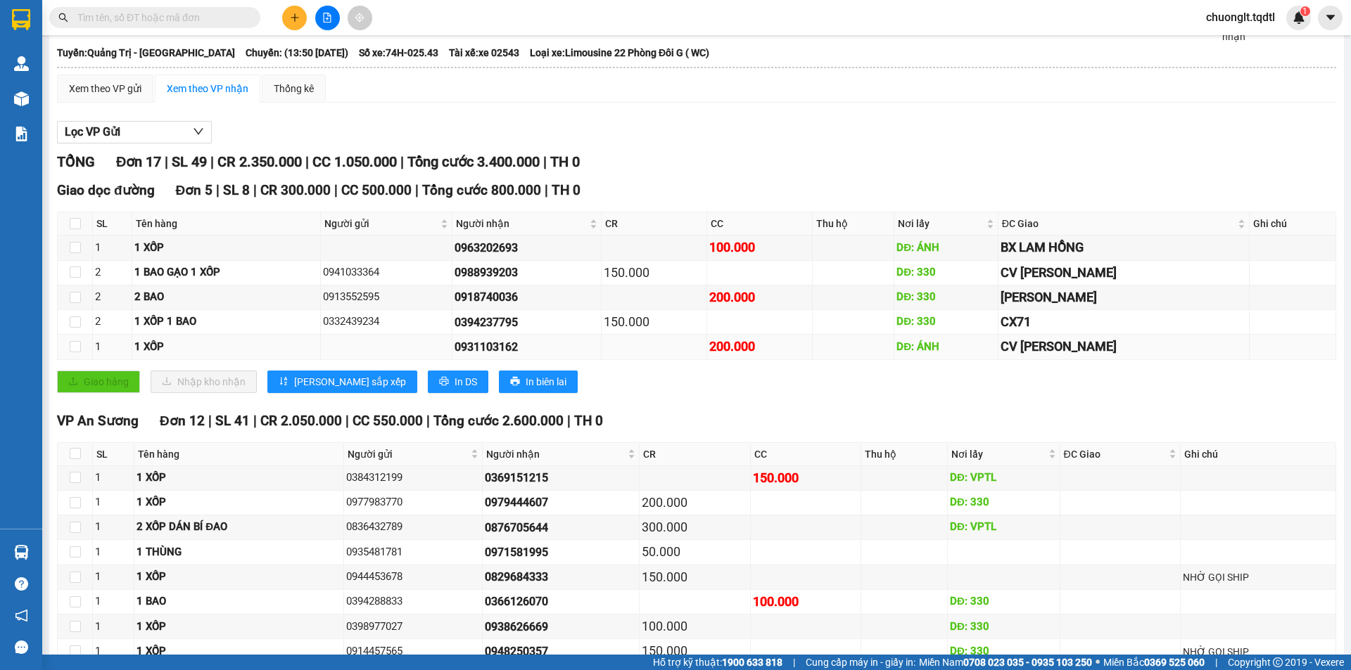
scroll to position [141, 0]
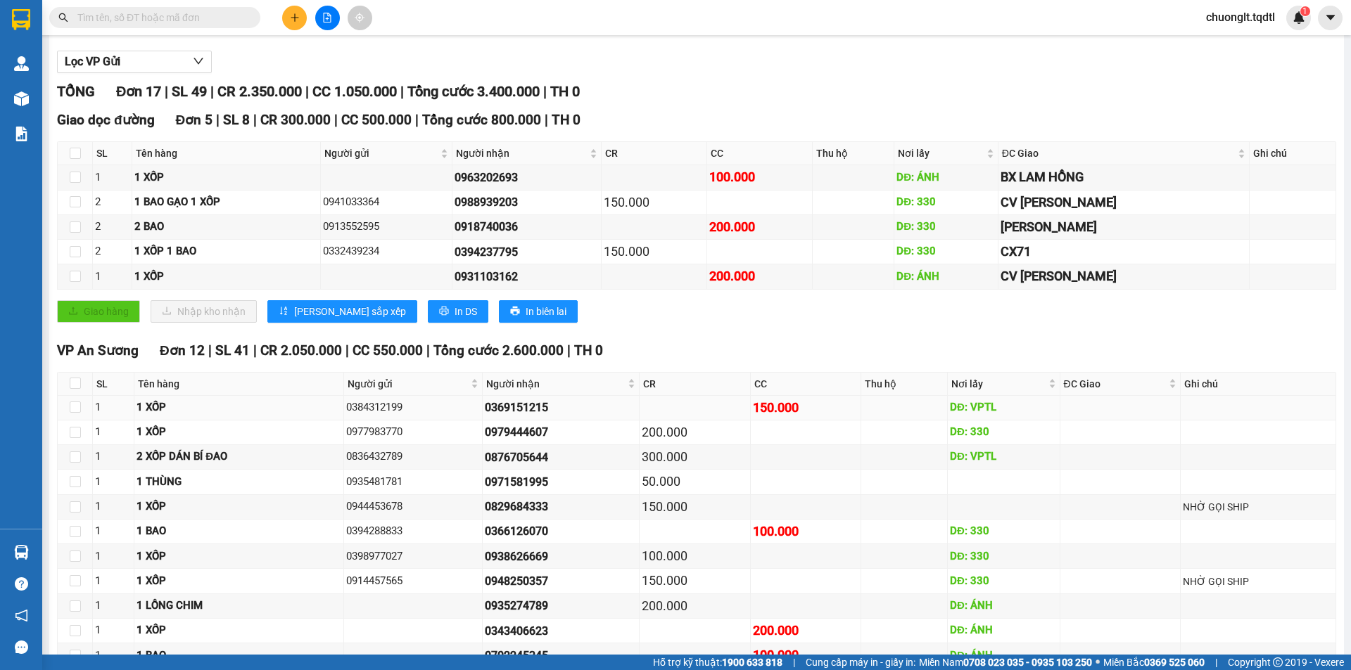
drag, startPoint x: 552, startPoint y: 407, endPoint x: 485, endPoint y: 412, distance: 67.0
click at [486, 413] on tr "1 1 XỐP 0384312199 0369151215 150.000 DĐ: VPTL" at bounding box center [697, 408] width 1278 height 25
copy tr "0369151215"
click at [229, 20] on input "text" at bounding box center [160, 17] width 166 height 15
paste input "0369151215"
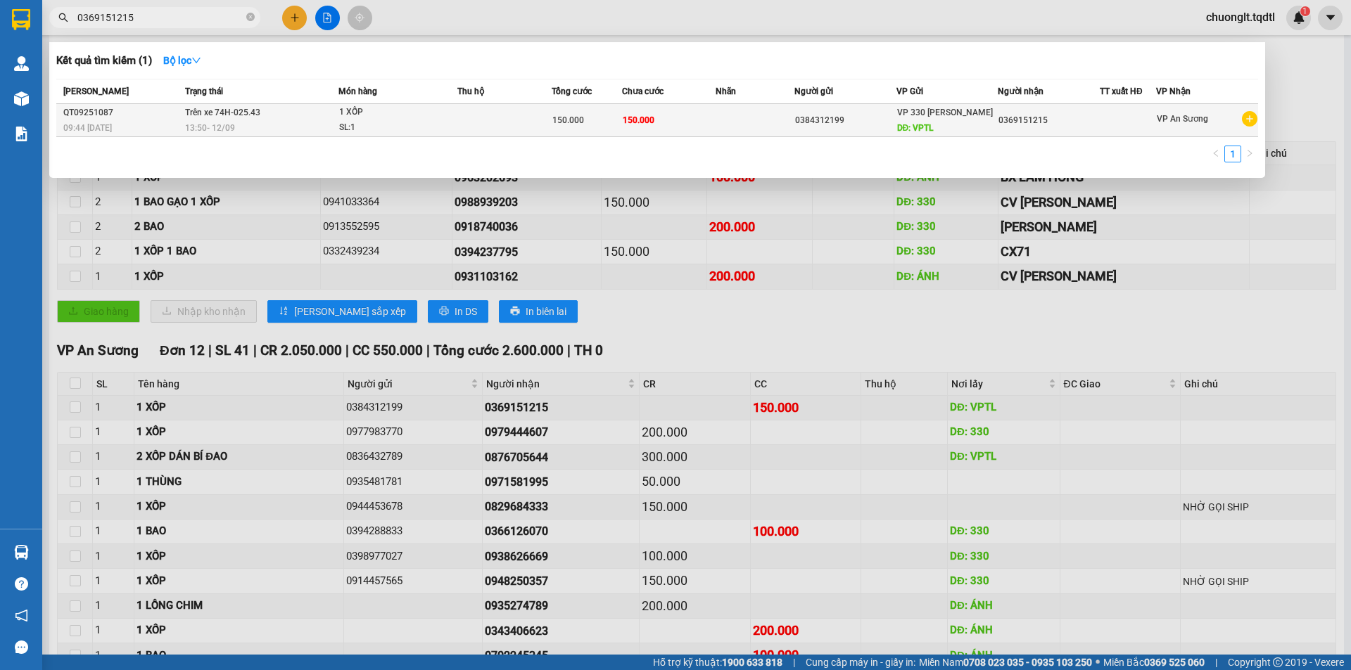
type input "0369151215"
click at [820, 122] on div "0384312199" at bounding box center [845, 120] width 101 height 15
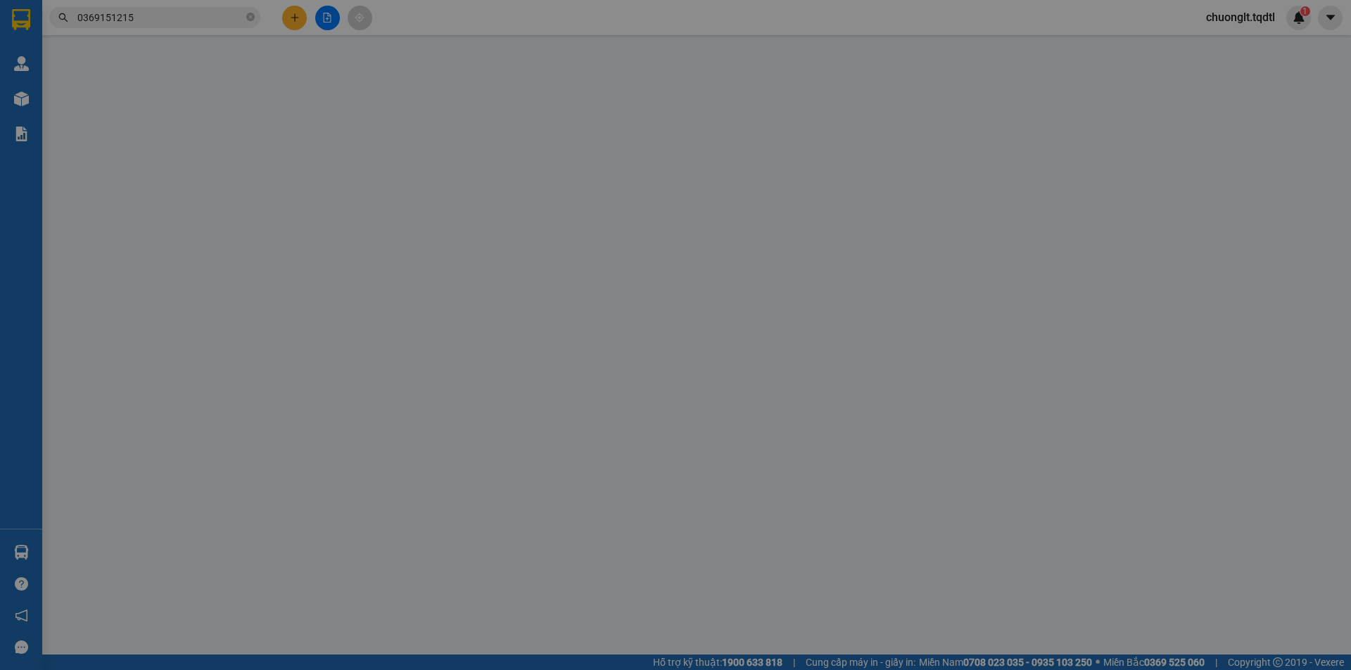
type input "0384312199"
type input "VPTL"
type input "0369151215"
type input "150.000"
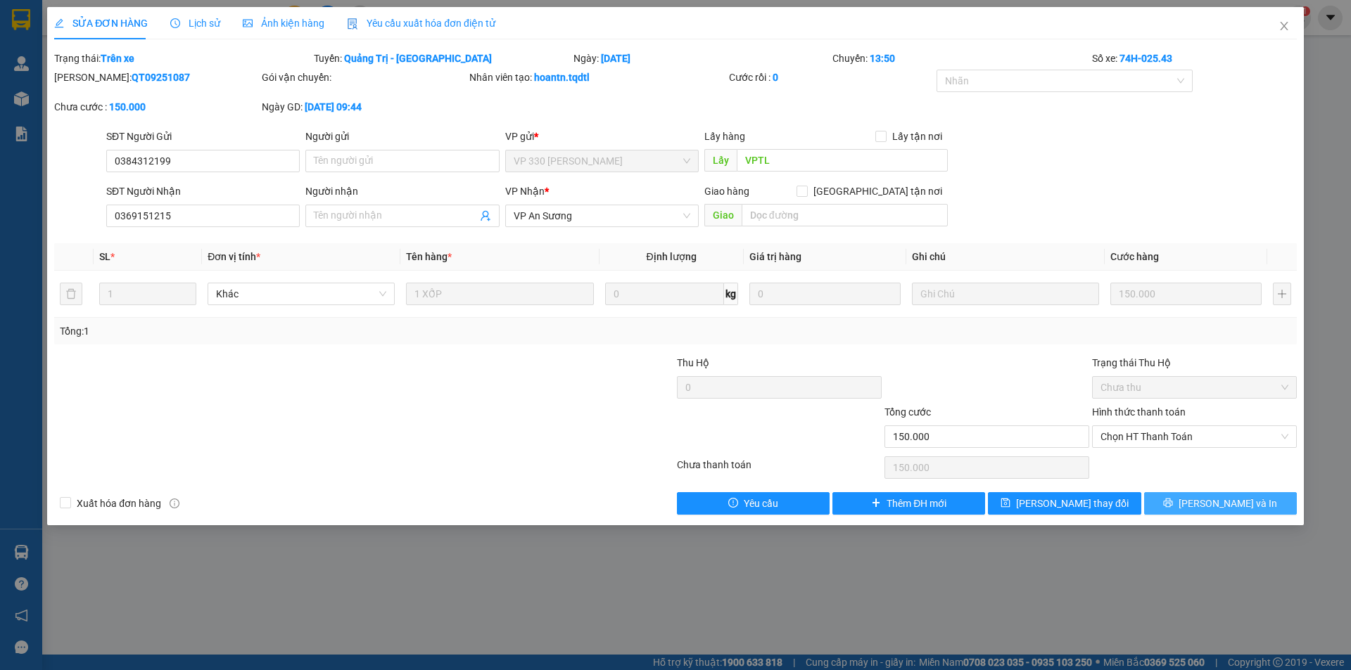
click at [1223, 506] on span "[PERSON_NAME] và In" at bounding box center [1227, 503] width 98 height 15
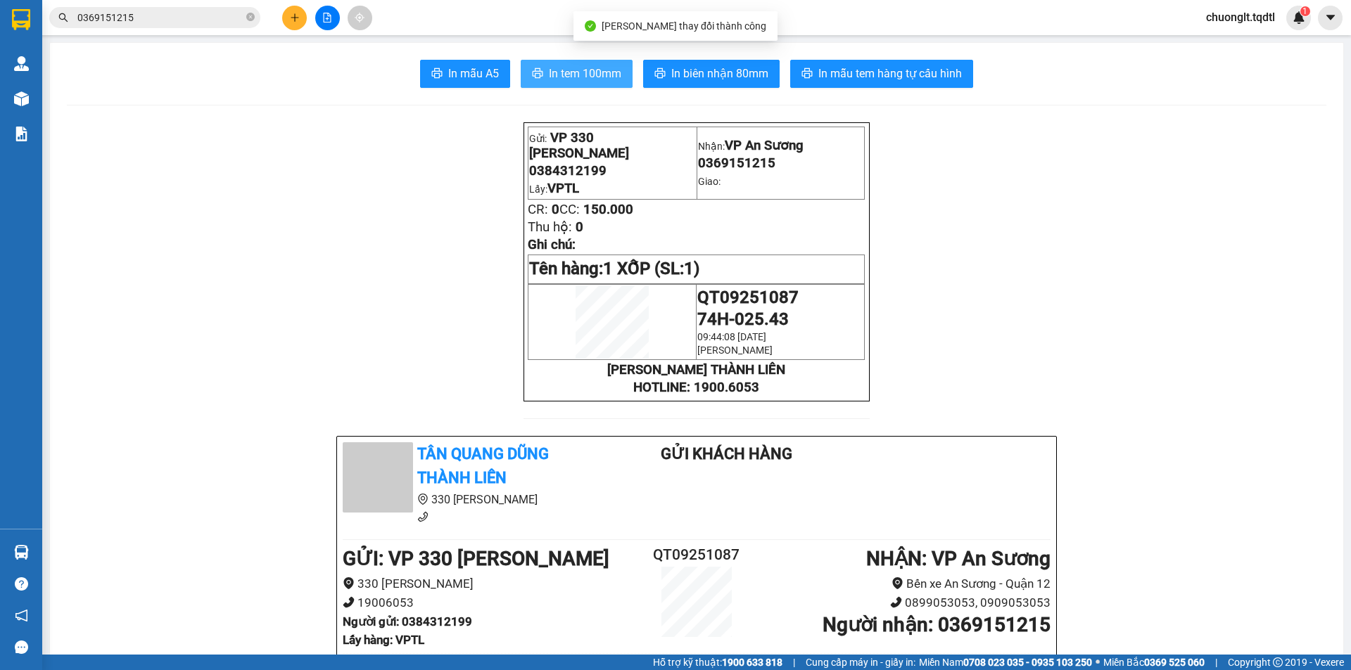
click at [588, 72] on span "In tem 100mm" at bounding box center [585, 74] width 72 height 18
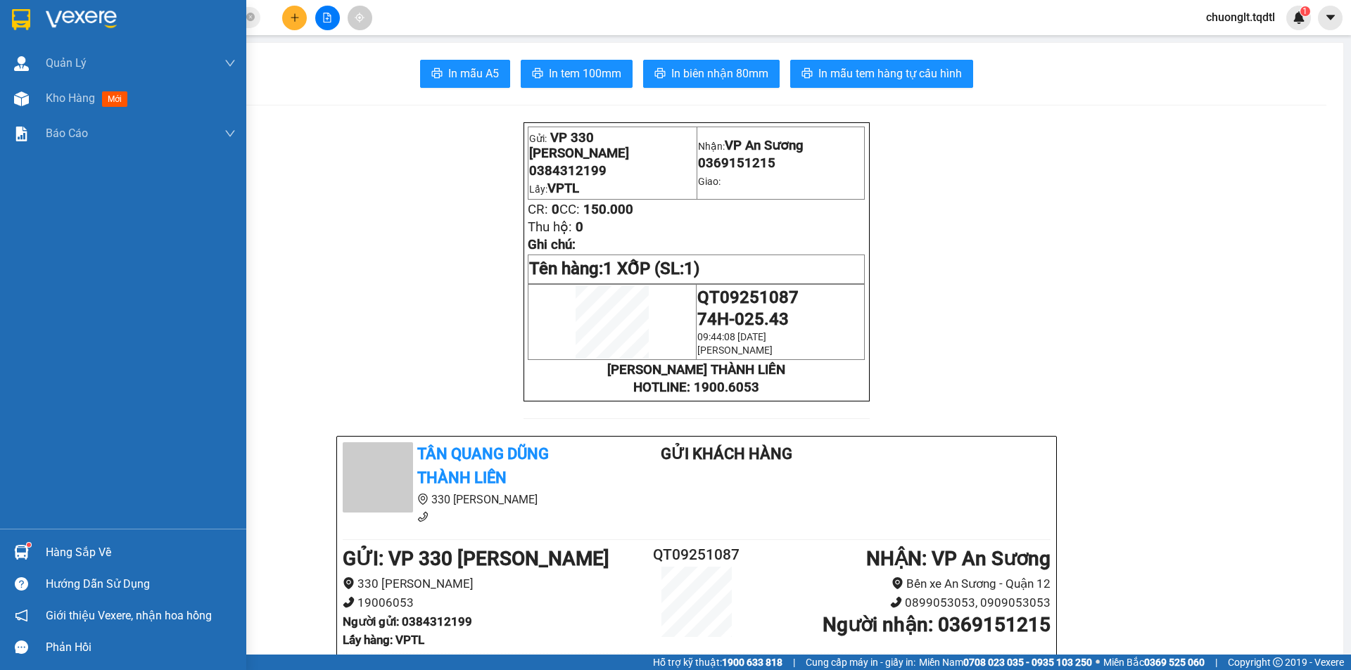
click at [84, 554] on div "Hàng sắp về" at bounding box center [141, 552] width 190 height 21
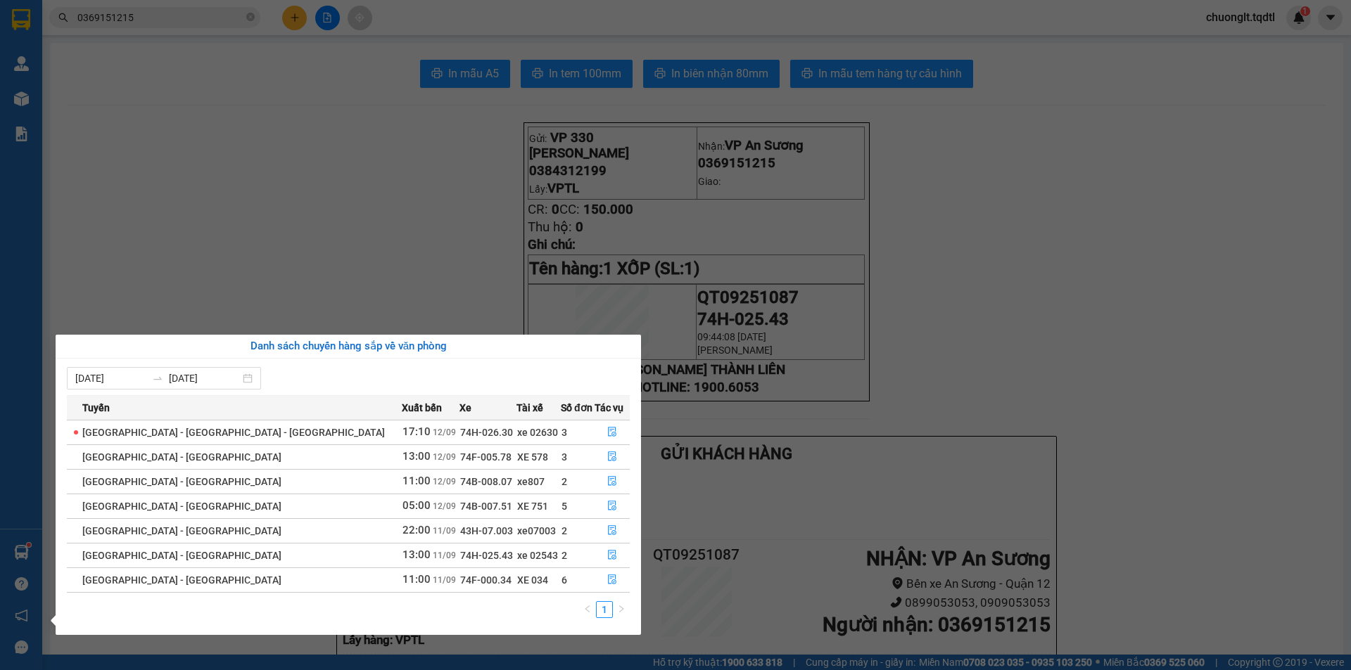
click at [243, 314] on section "Kết quả tìm kiếm ( 1 ) Bộ lọc Mã ĐH Trạng thái Món hàng Thu hộ Tổng cước Chưa c…" at bounding box center [675, 335] width 1351 height 670
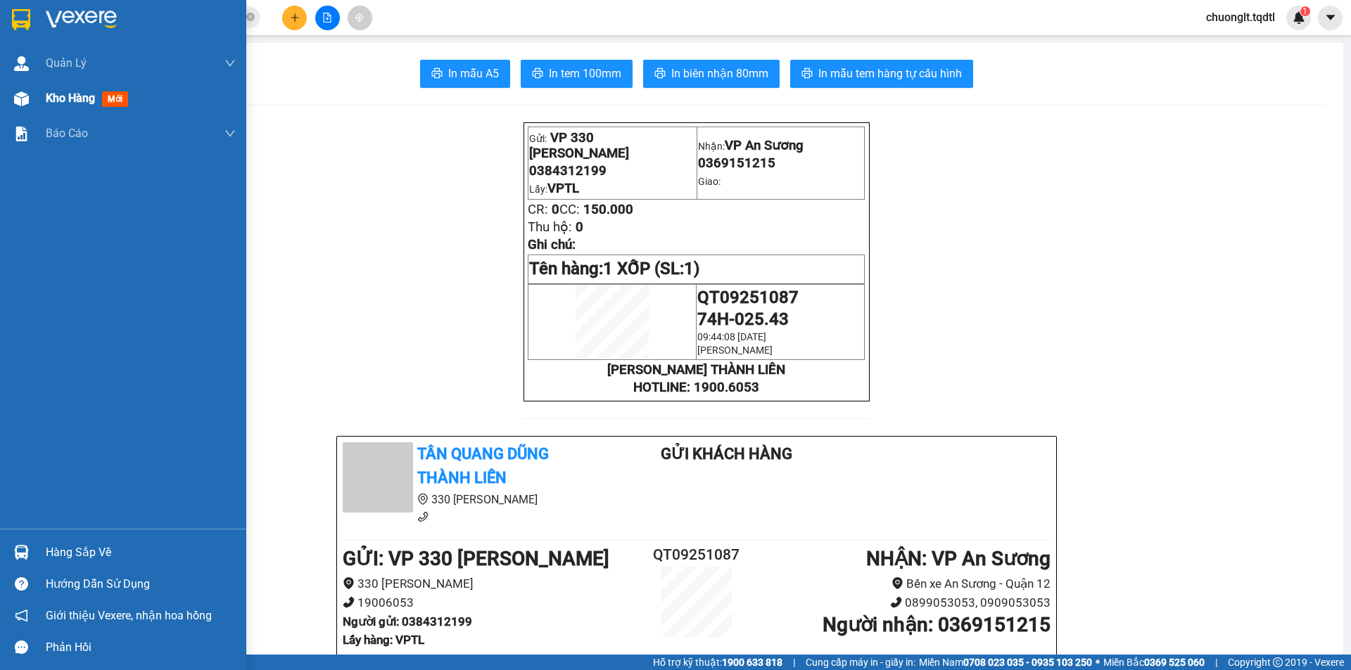
click at [56, 95] on span "Kho hàng" at bounding box center [70, 97] width 49 height 13
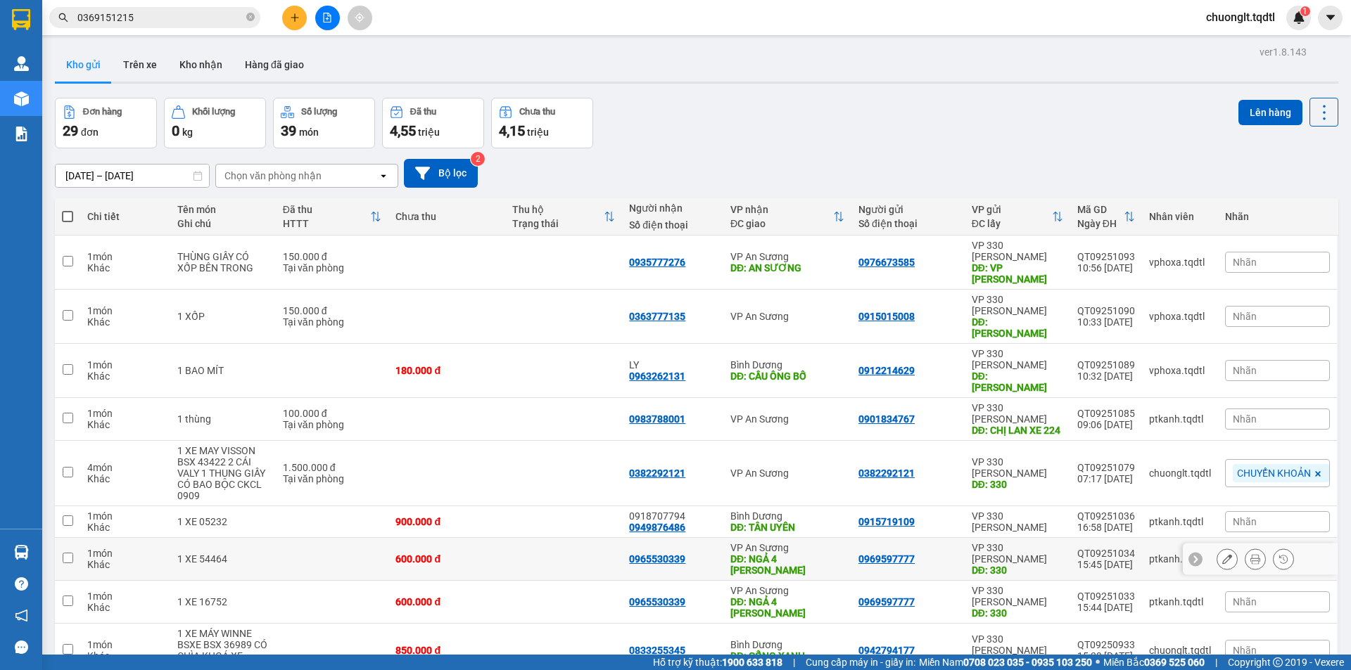
click at [63, 553] on input "checkbox" at bounding box center [68, 558] width 11 height 11
checkbox input "true"
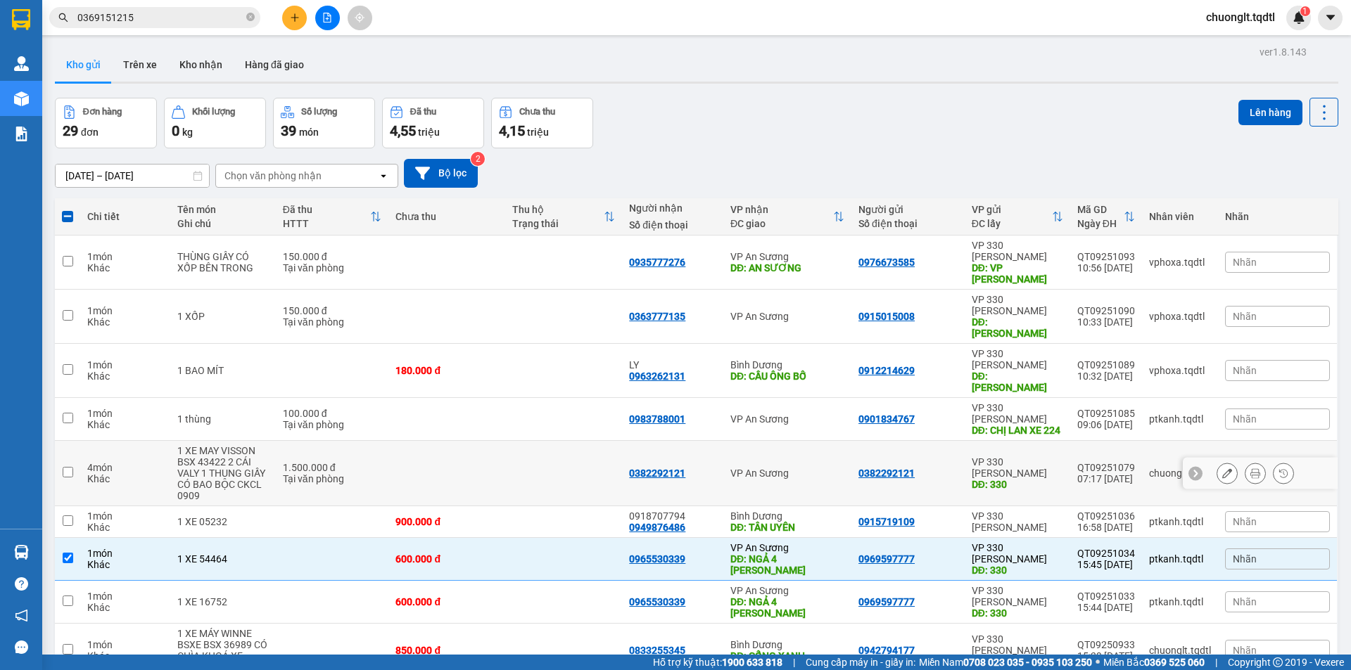
click at [70, 467] on input "checkbox" at bounding box center [68, 472] width 11 height 11
checkbox input "true"
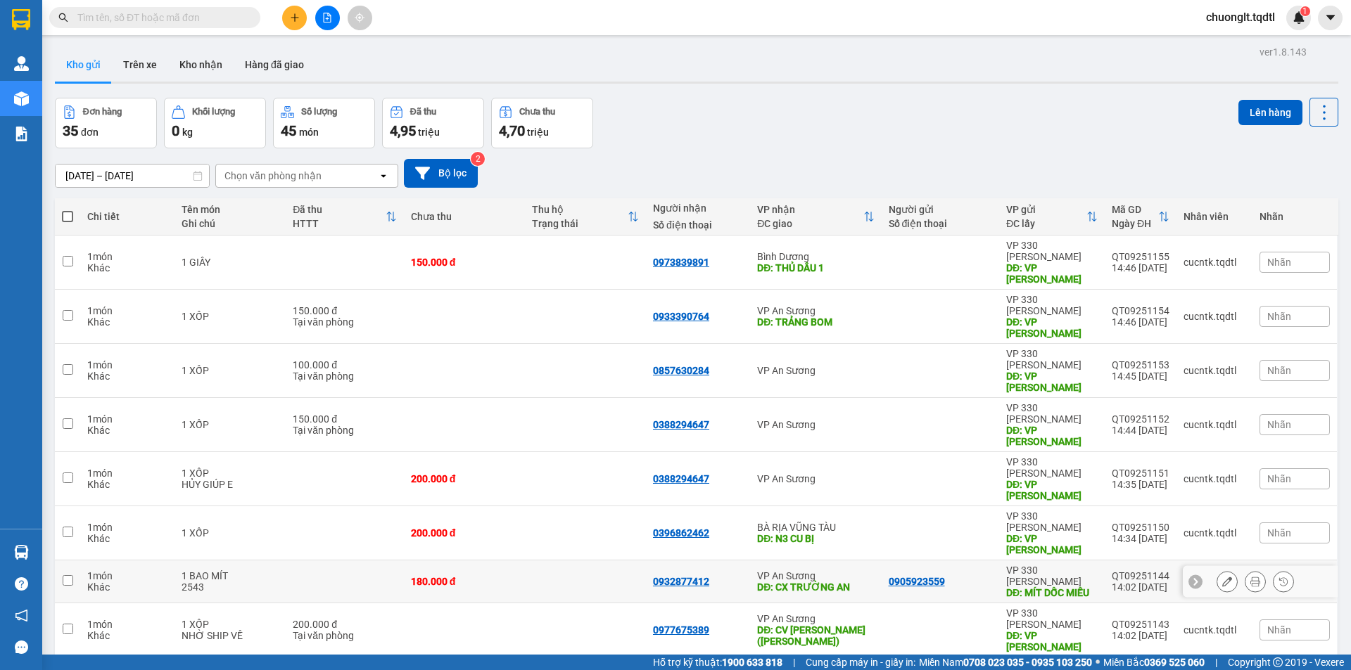
click at [70, 575] on input "checkbox" at bounding box center [68, 580] width 11 height 11
checkbox input "true"
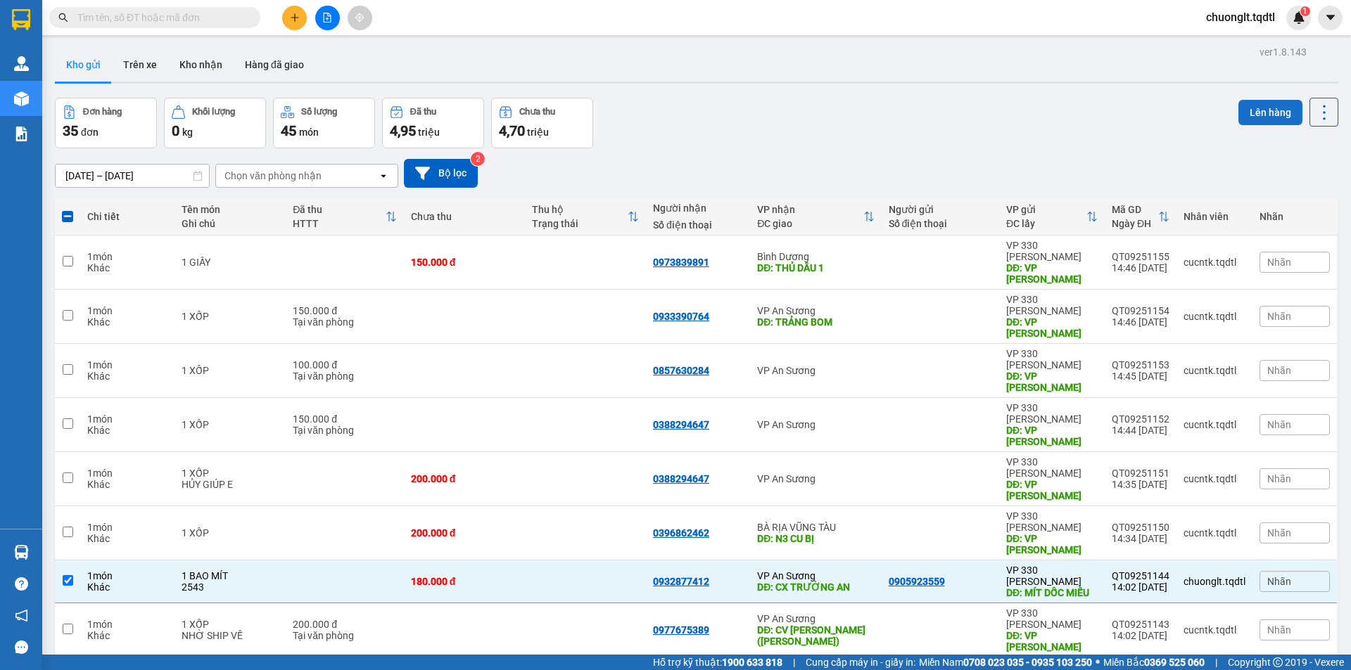
click at [1264, 110] on button "Lên hàng" at bounding box center [1270, 112] width 64 height 25
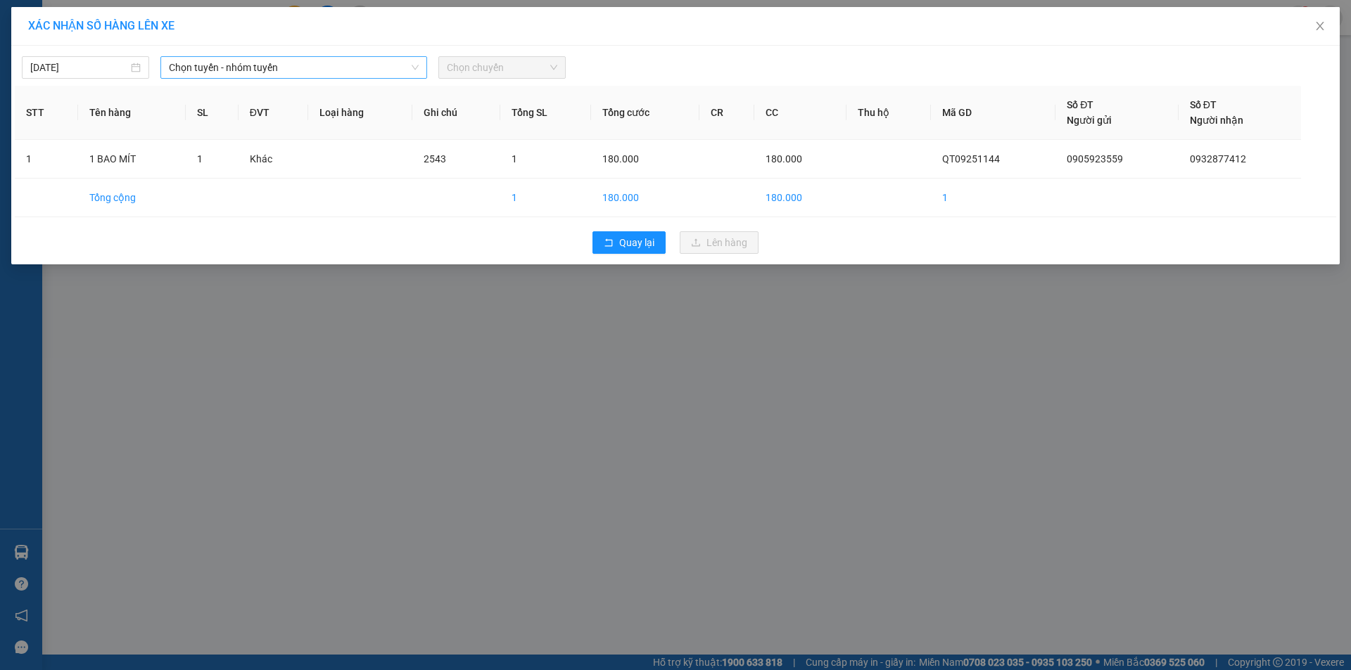
click at [334, 69] on span "Chọn tuyến - nhóm tuyến" at bounding box center [294, 67] width 250 height 21
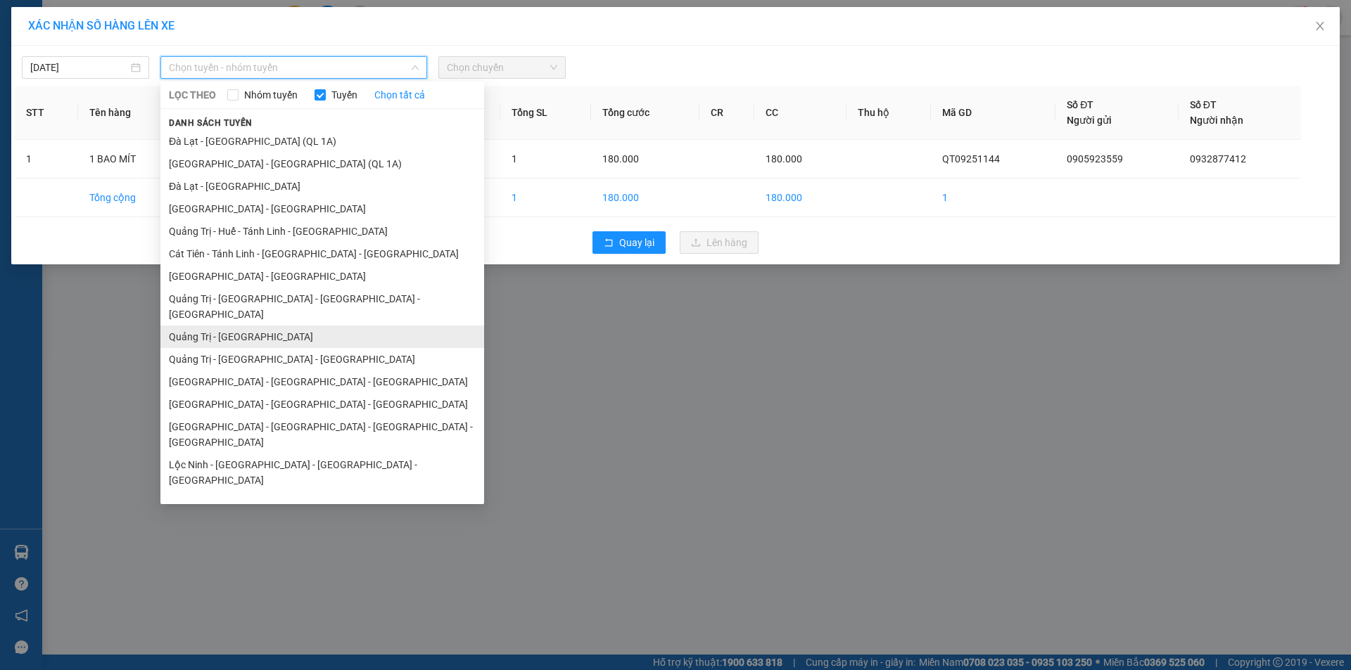
click at [311, 326] on li "Quảng Trị - [GEOGRAPHIC_DATA]" at bounding box center [322, 337] width 324 height 23
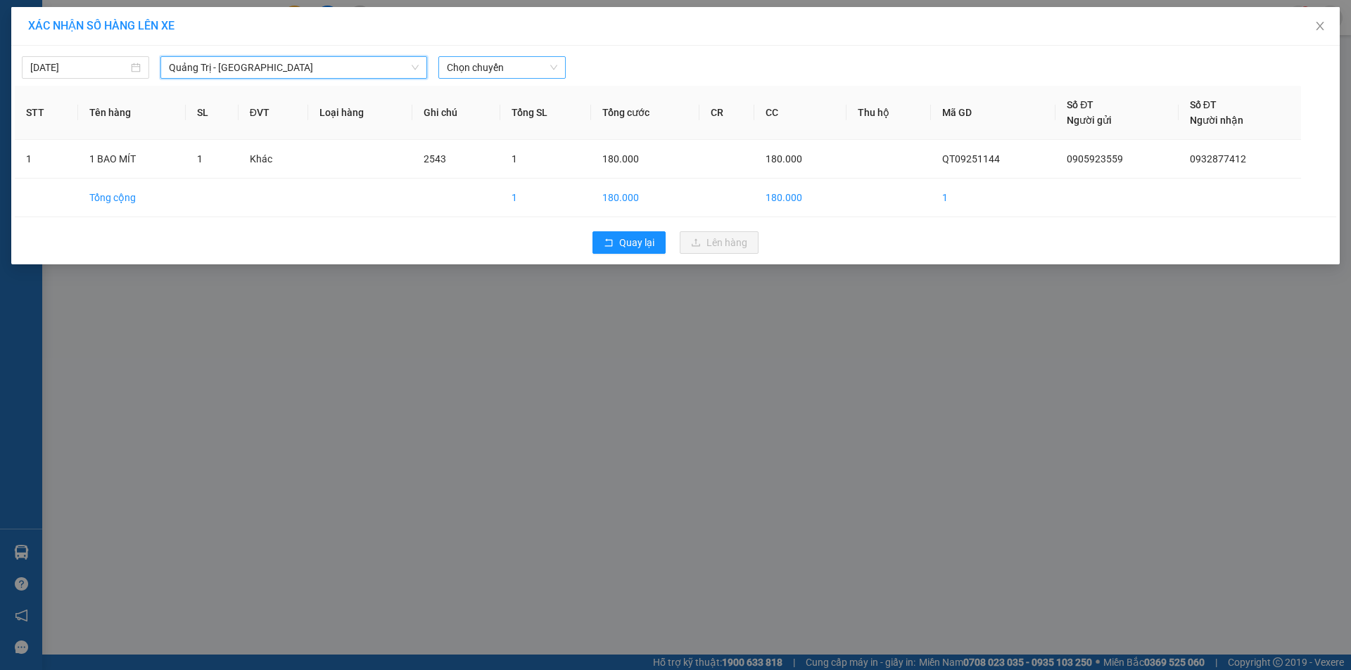
click at [543, 68] on span "Chọn chuyến" at bounding box center [502, 67] width 110 height 21
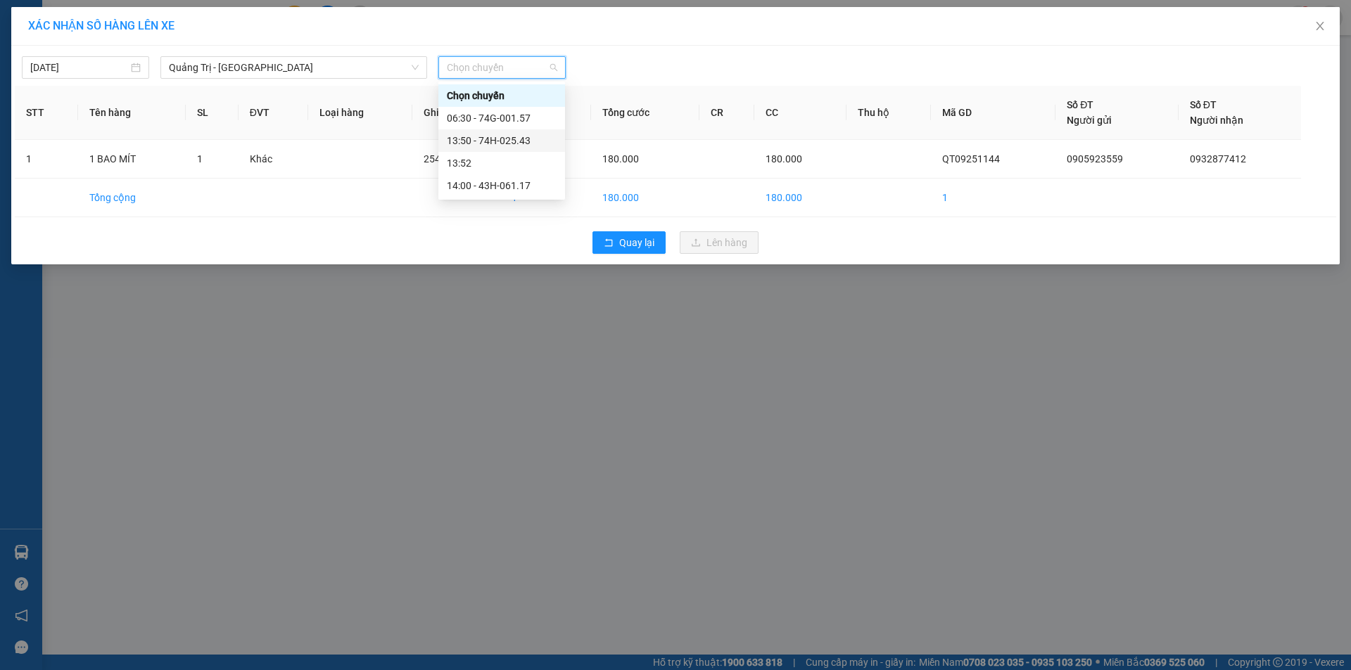
click at [528, 139] on div "13:50 - 74H-025.43" at bounding box center [502, 140] width 110 height 15
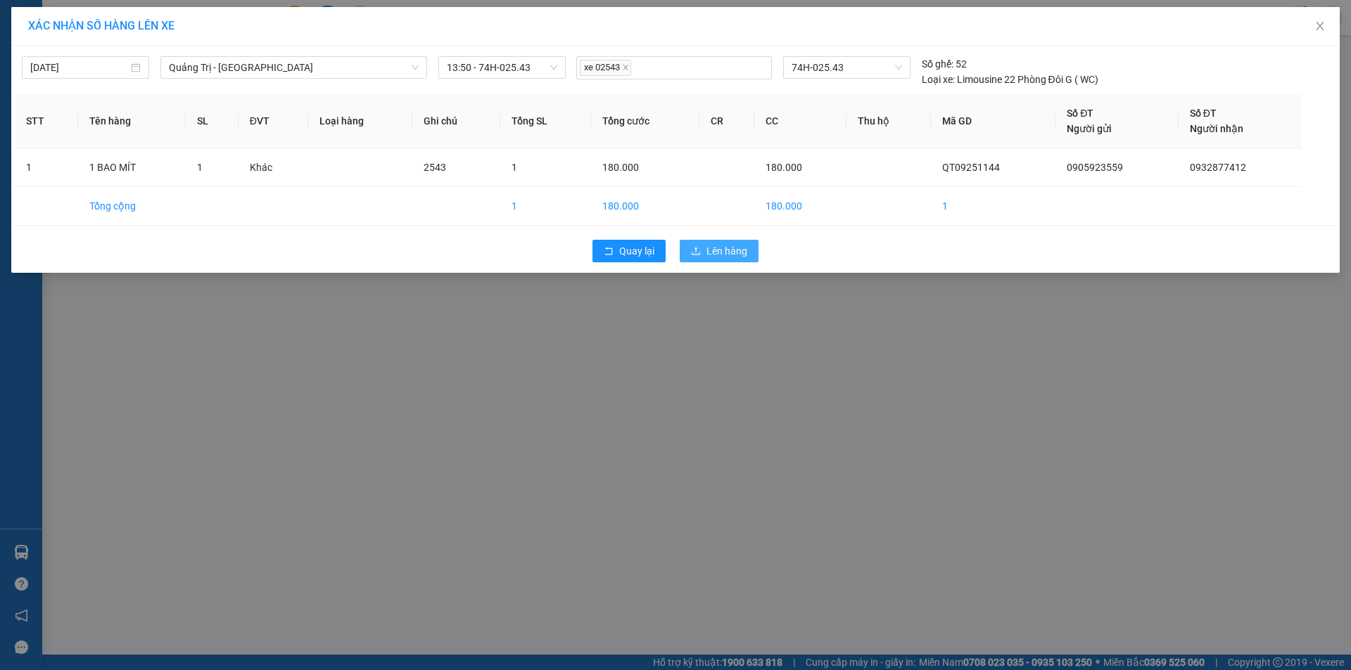
click at [735, 248] on span "Lên hàng" at bounding box center [726, 250] width 41 height 15
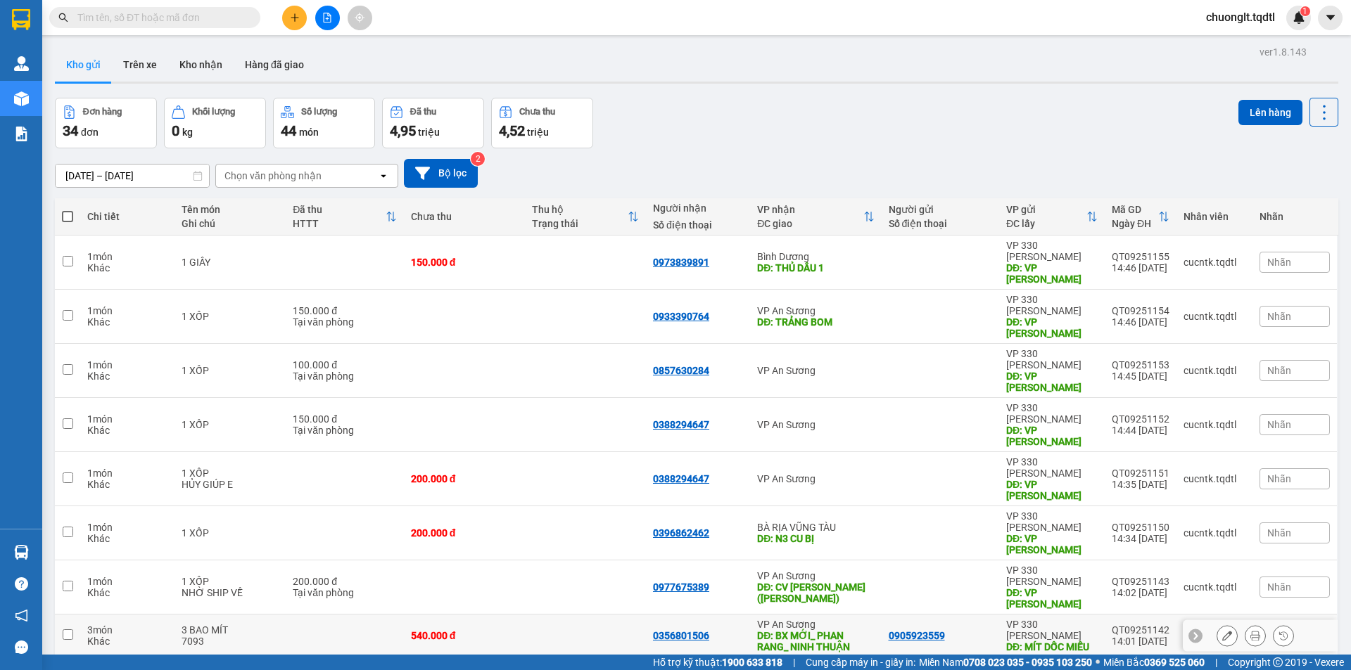
click at [72, 630] on input "checkbox" at bounding box center [68, 635] width 11 height 11
checkbox input "true"
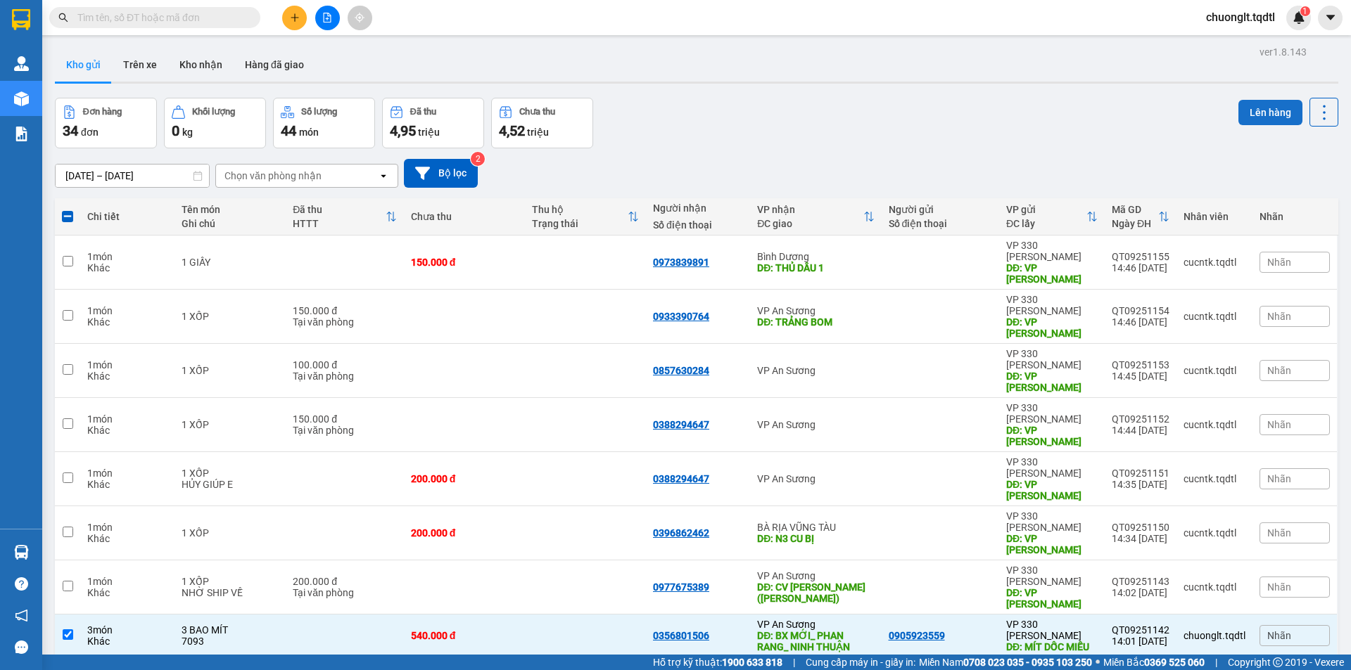
click at [1259, 105] on button "Lên hàng" at bounding box center [1270, 112] width 64 height 25
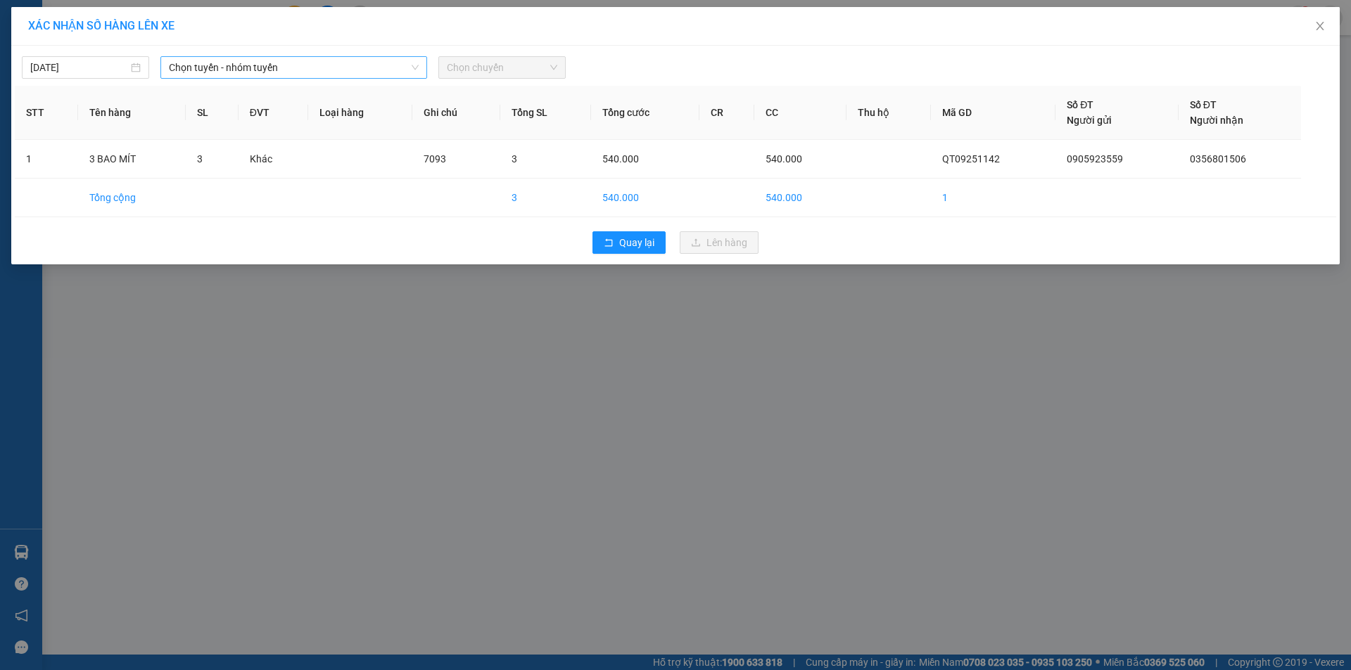
click at [397, 67] on span "Chọn tuyến - nhóm tuyến" at bounding box center [294, 67] width 250 height 21
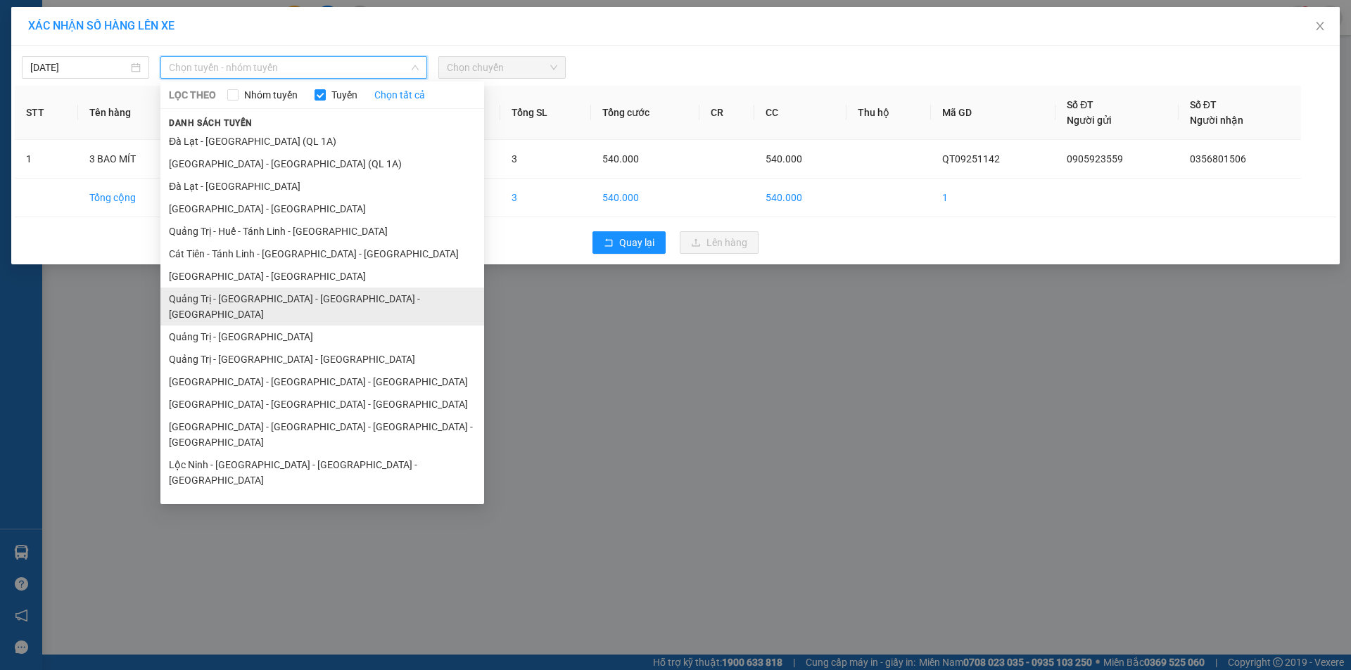
click at [272, 303] on li "Quảng Trị - [GEOGRAPHIC_DATA] - [GEOGRAPHIC_DATA] - [GEOGRAPHIC_DATA]" at bounding box center [322, 307] width 324 height 38
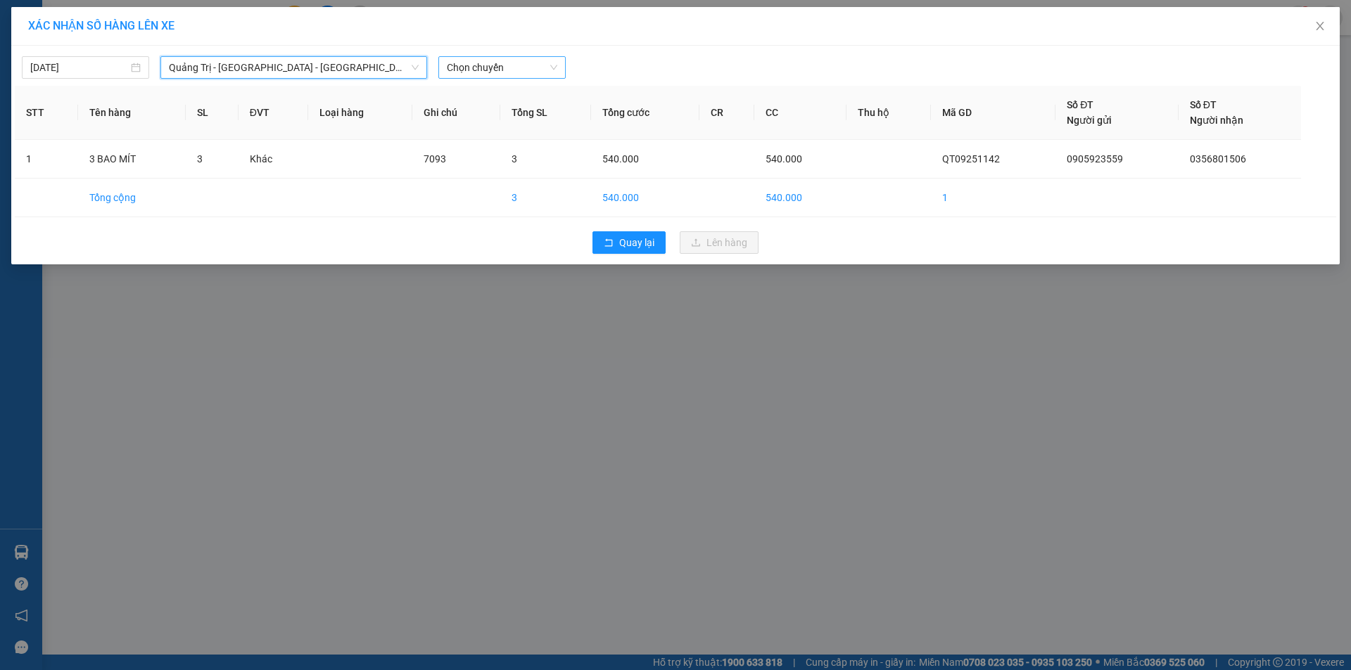
click at [529, 70] on span "Chọn chuyến" at bounding box center [502, 67] width 110 height 21
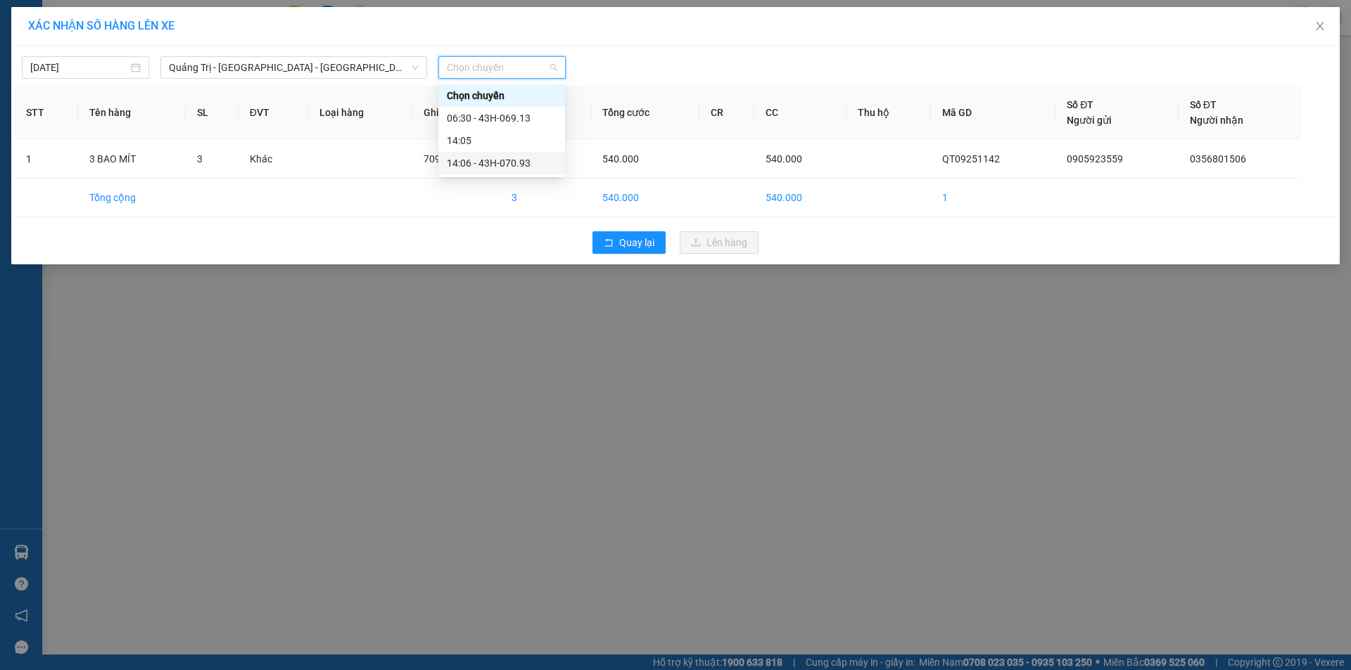
click at [507, 160] on div "14:06 - 43H-070.93" at bounding box center [502, 162] width 110 height 15
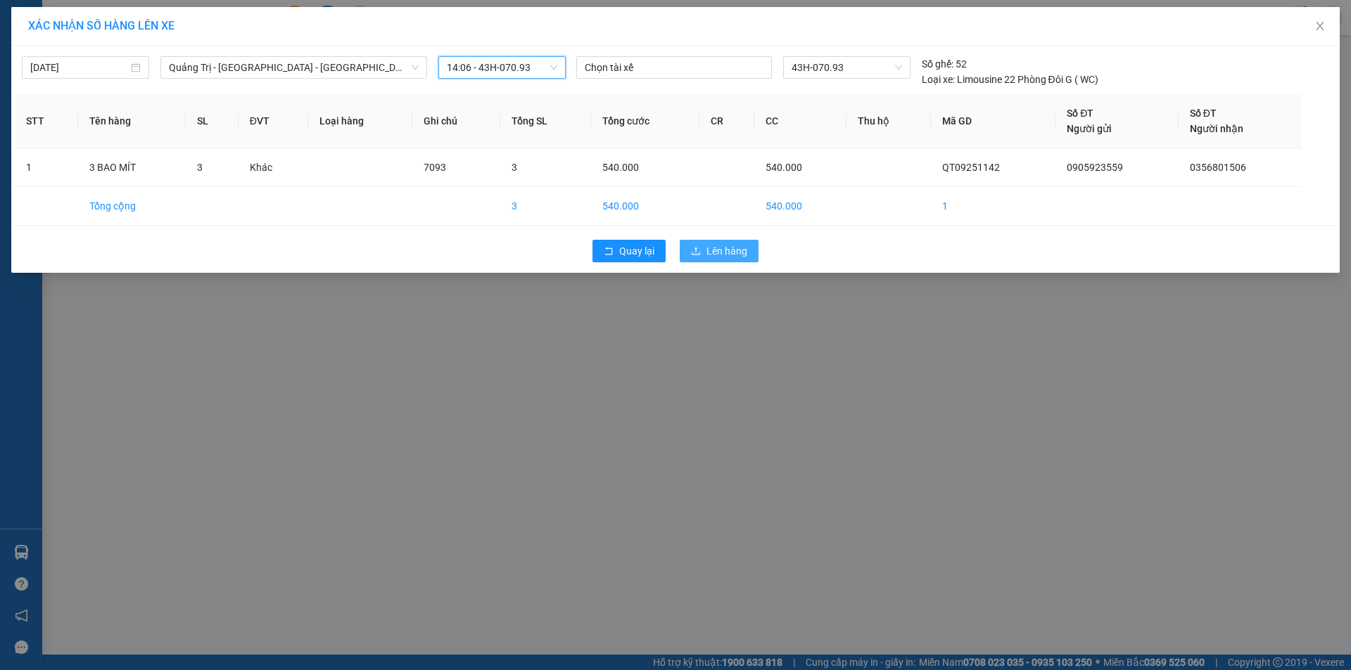
click at [728, 248] on span "Lên hàng" at bounding box center [726, 250] width 41 height 15
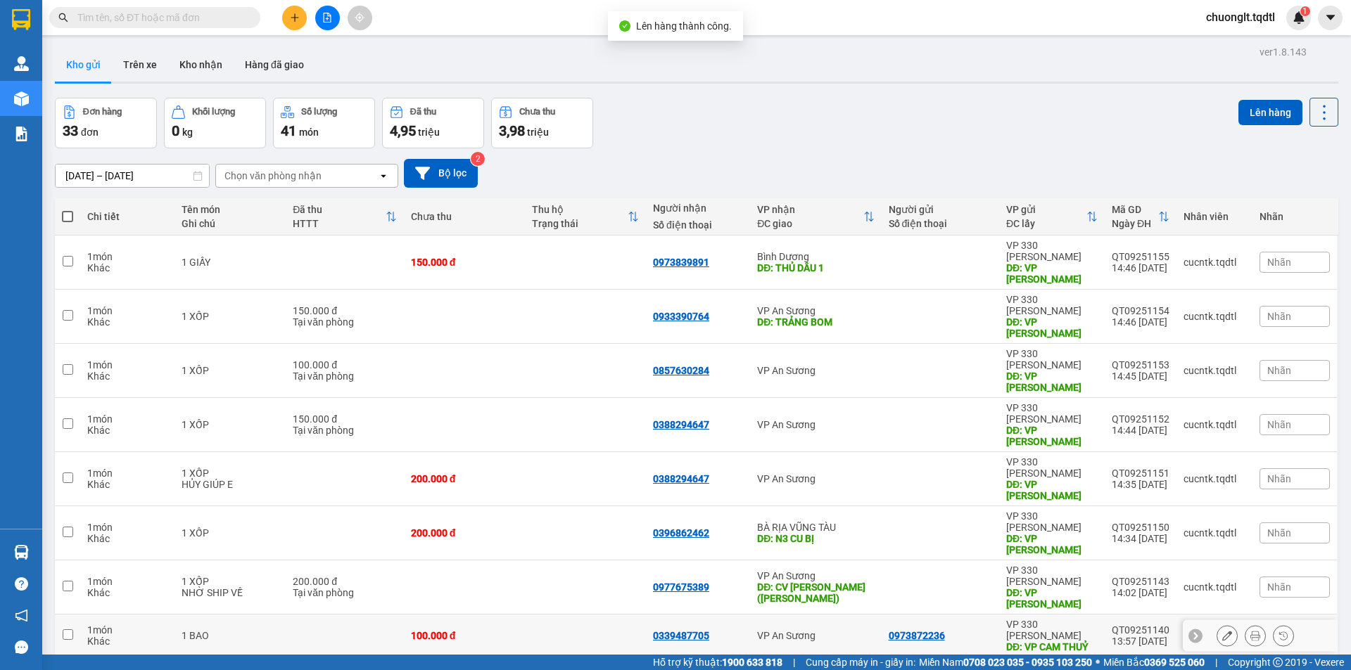
scroll to position [65, 0]
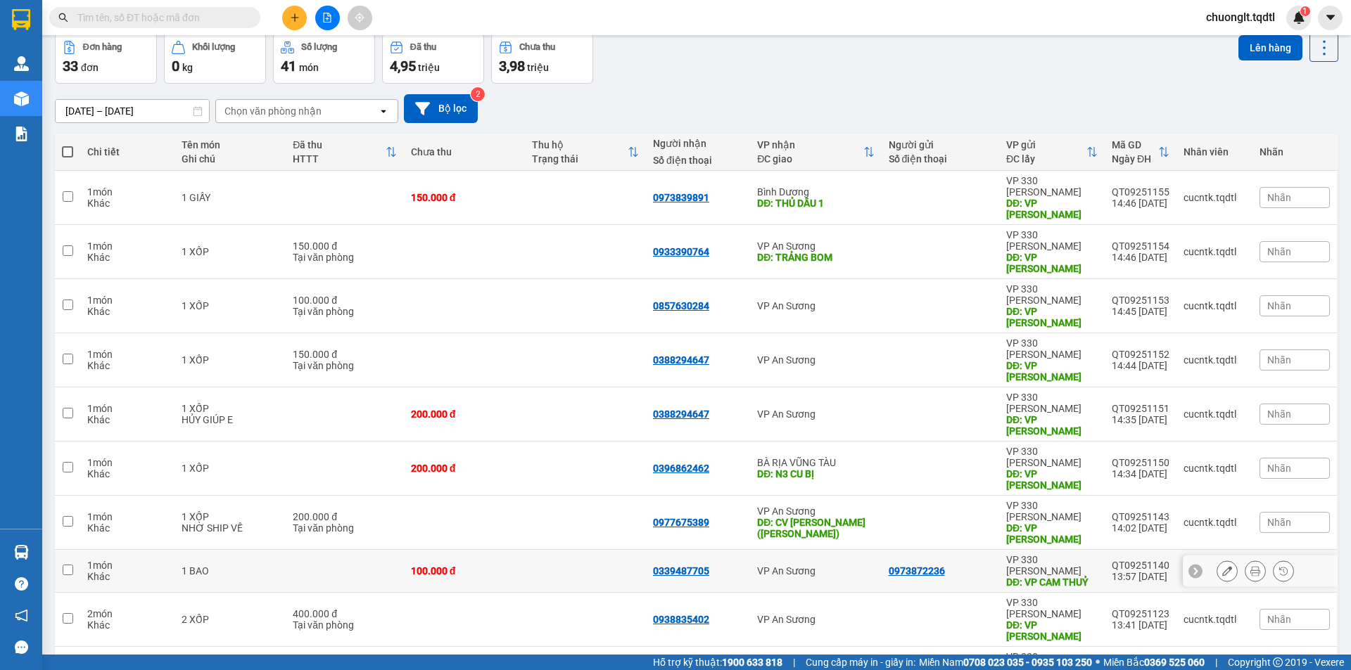
click at [63, 565] on input "checkbox" at bounding box center [68, 570] width 11 height 11
checkbox input "true"
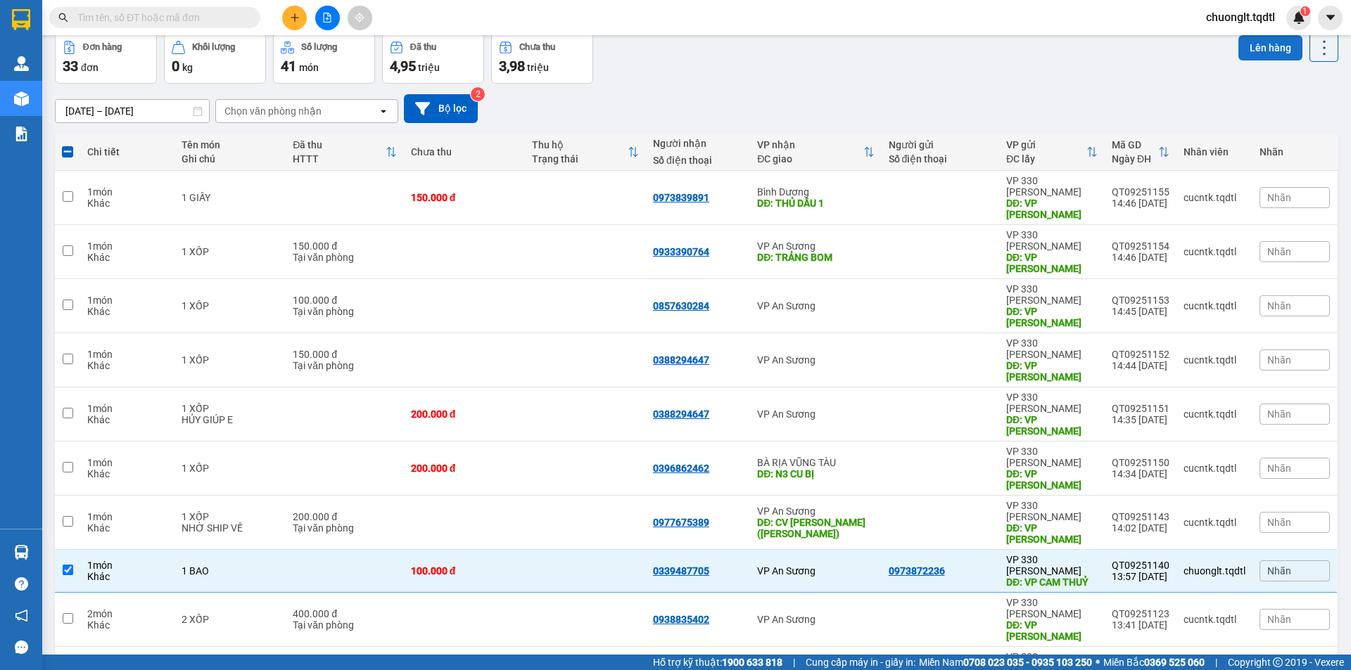
click at [1256, 46] on button "Lên hàng" at bounding box center [1270, 47] width 64 height 25
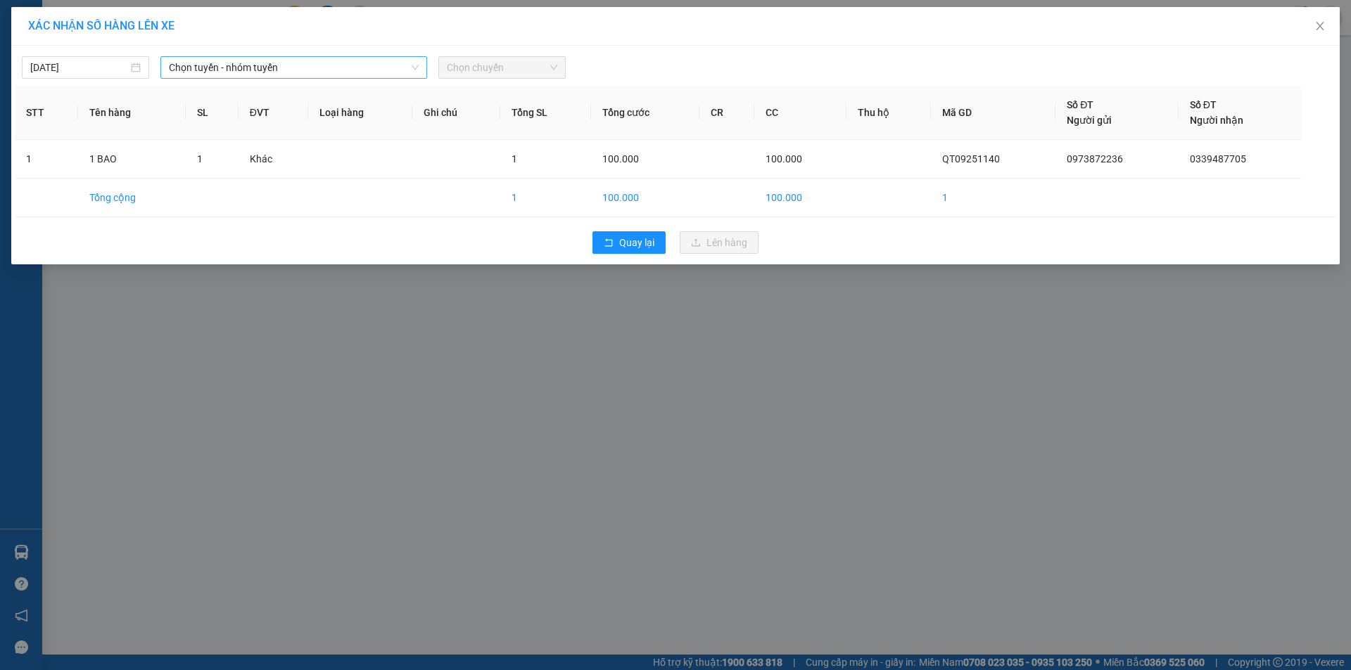
click at [359, 62] on span "Chọn tuyến - nhóm tuyến" at bounding box center [294, 67] width 250 height 21
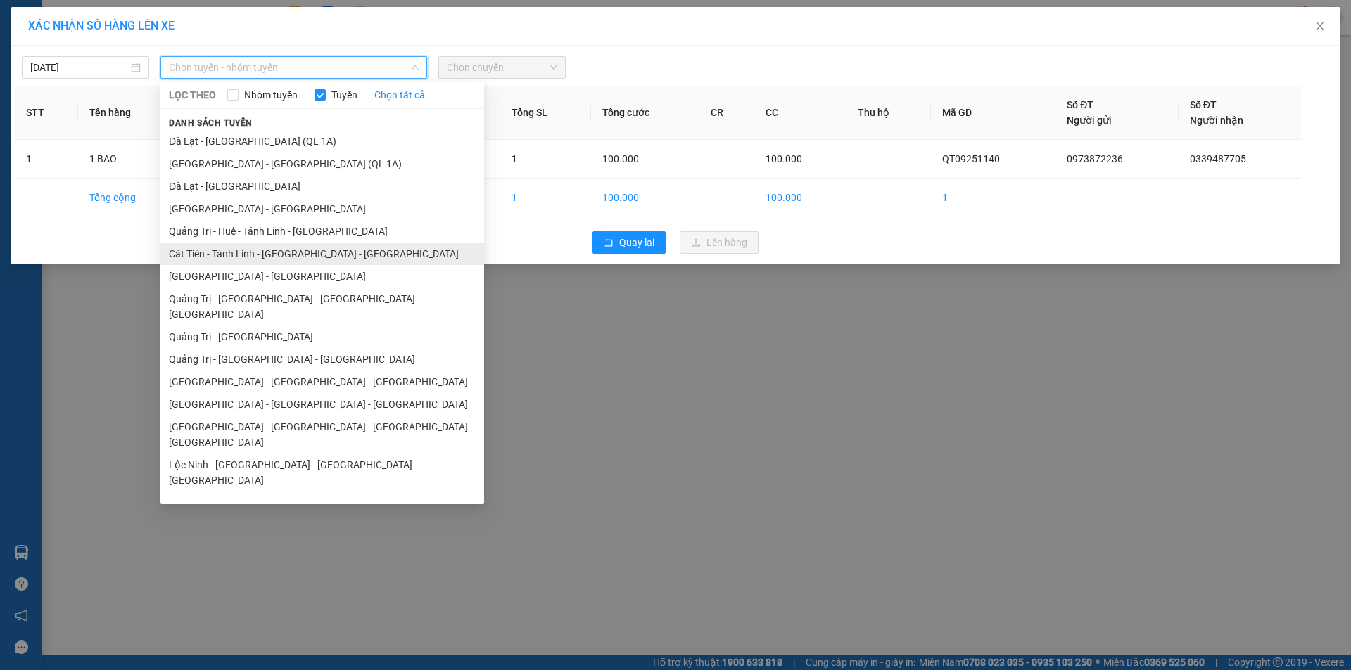
scroll to position [70, 0]
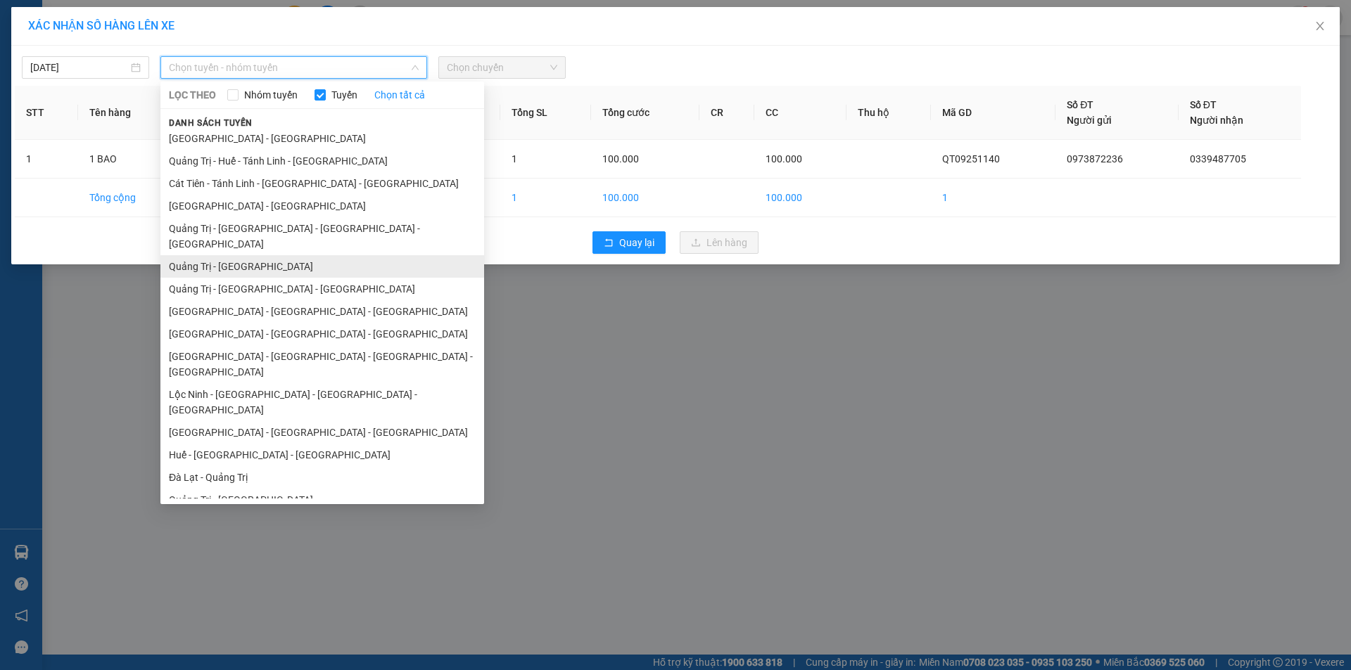
click at [276, 255] on li "Quảng Trị - [GEOGRAPHIC_DATA]" at bounding box center [322, 266] width 324 height 23
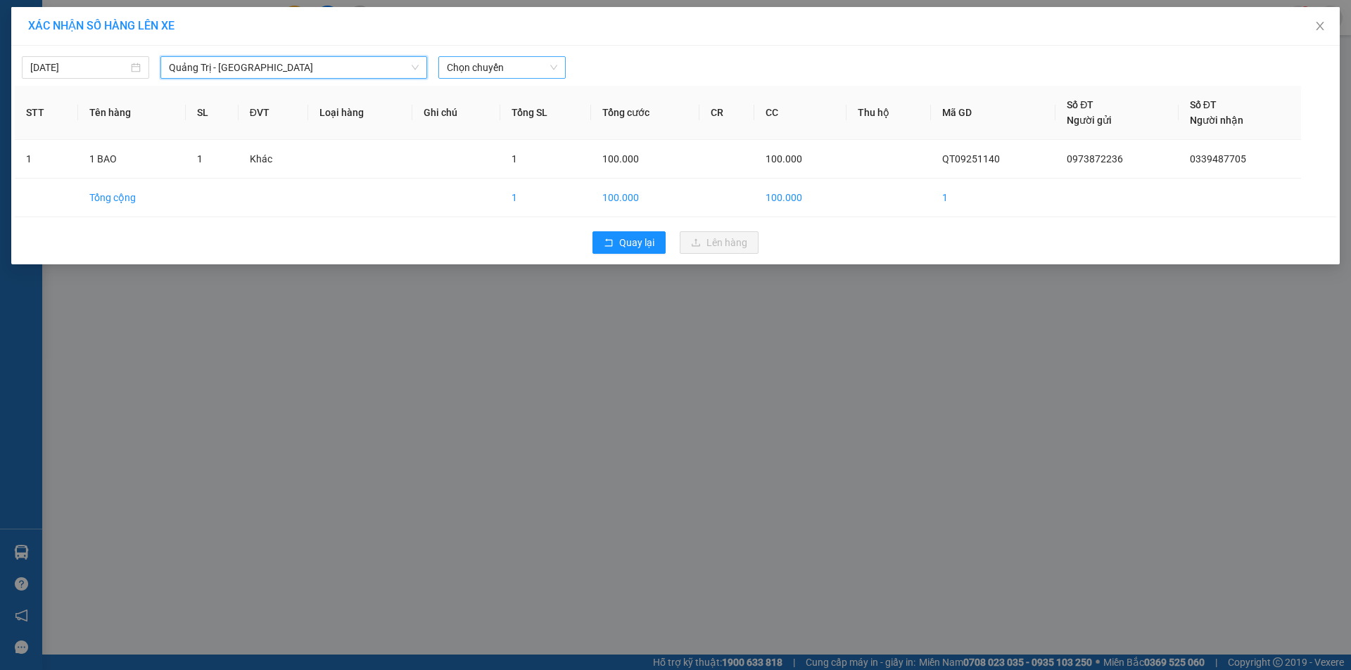
click at [503, 73] on span "Chọn chuyến" at bounding box center [502, 67] width 110 height 21
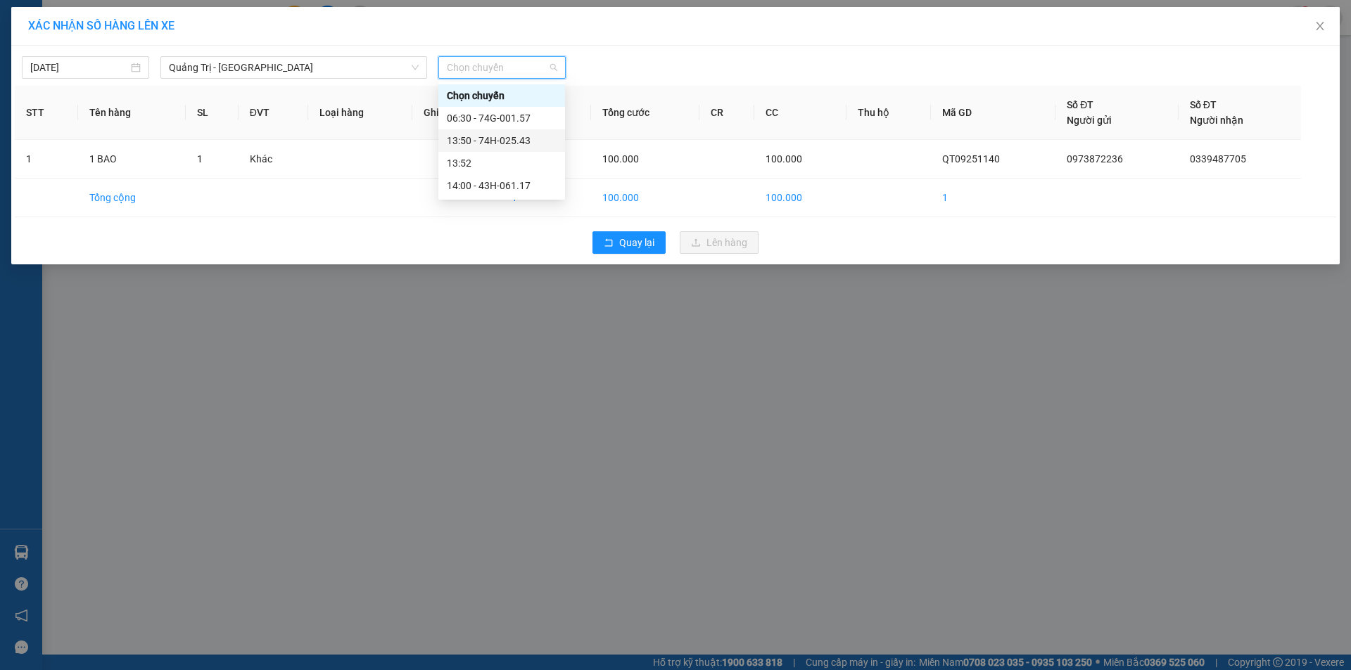
click at [506, 142] on div "13:50 - 74H-025.43" at bounding box center [502, 140] width 110 height 15
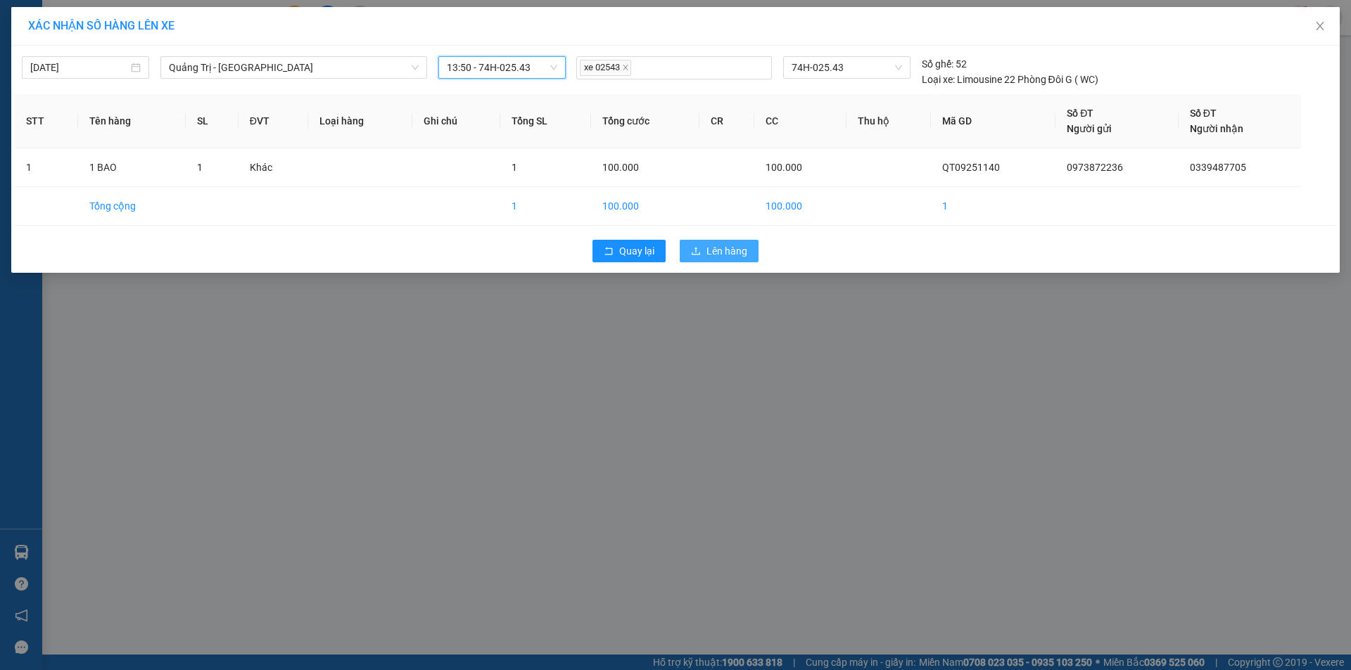
click at [712, 251] on span "Lên hàng" at bounding box center [726, 250] width 41 height 15
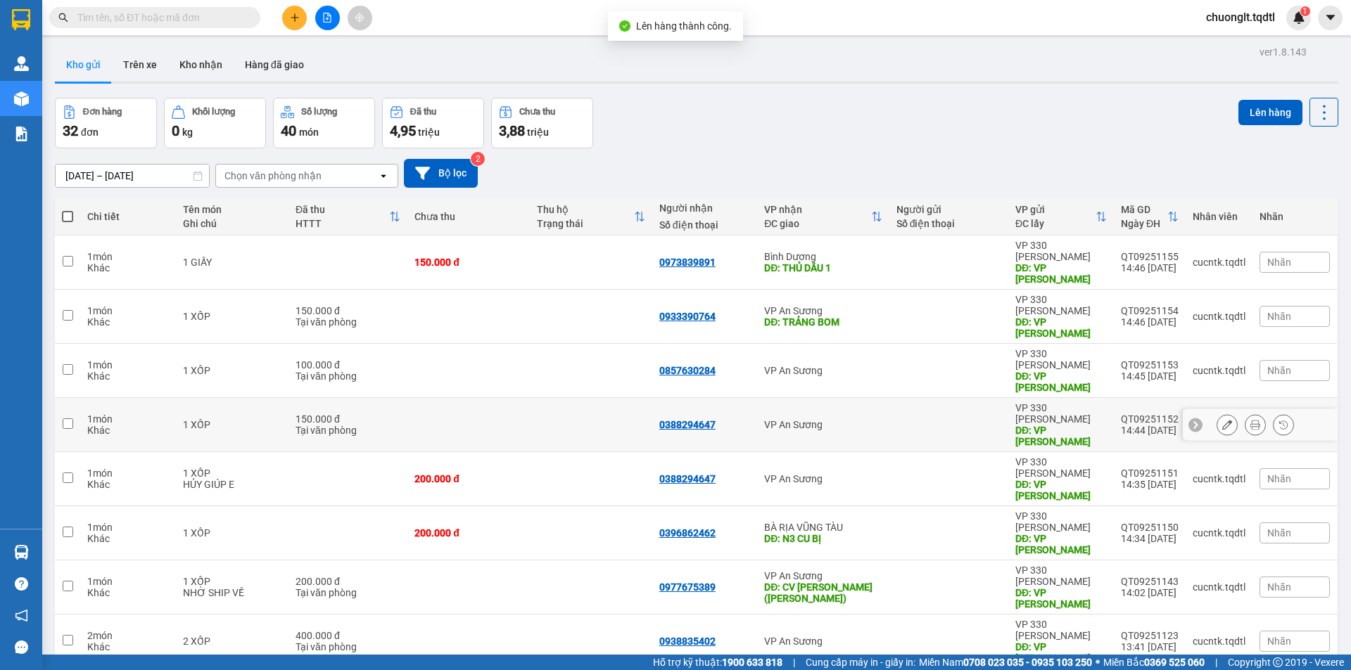
scroll to position [68, 0]
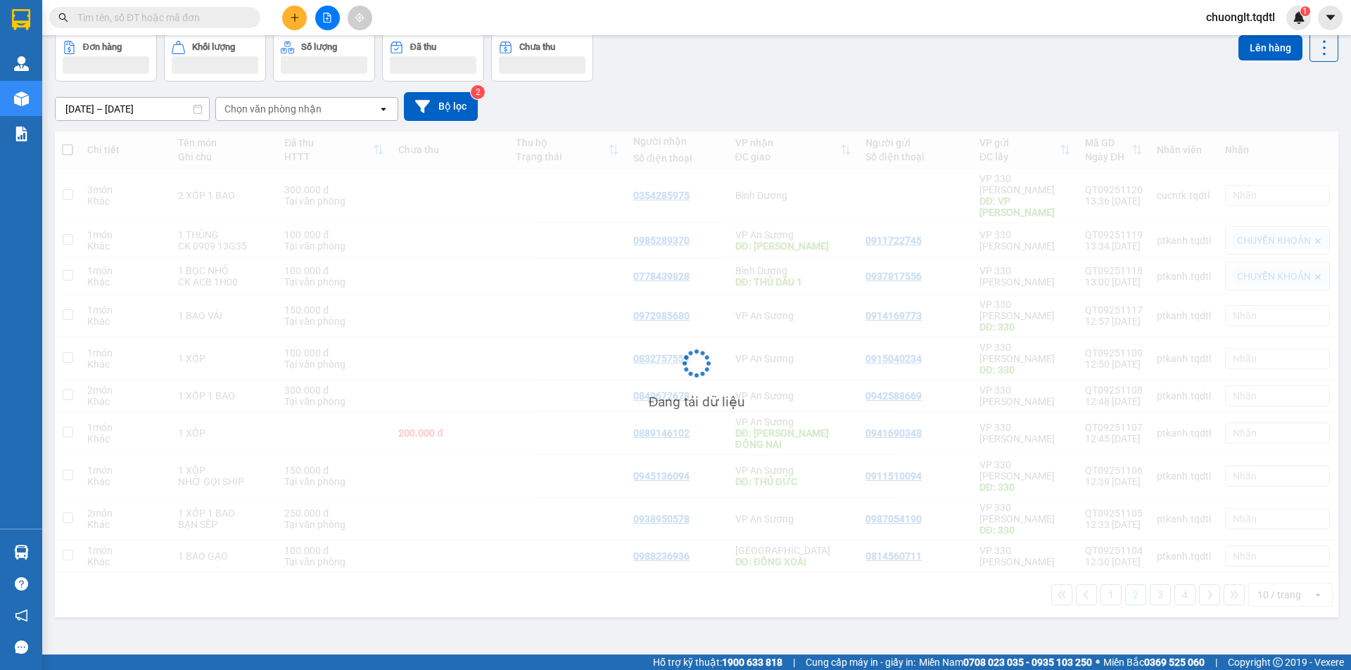
scroll to position [65, 0]
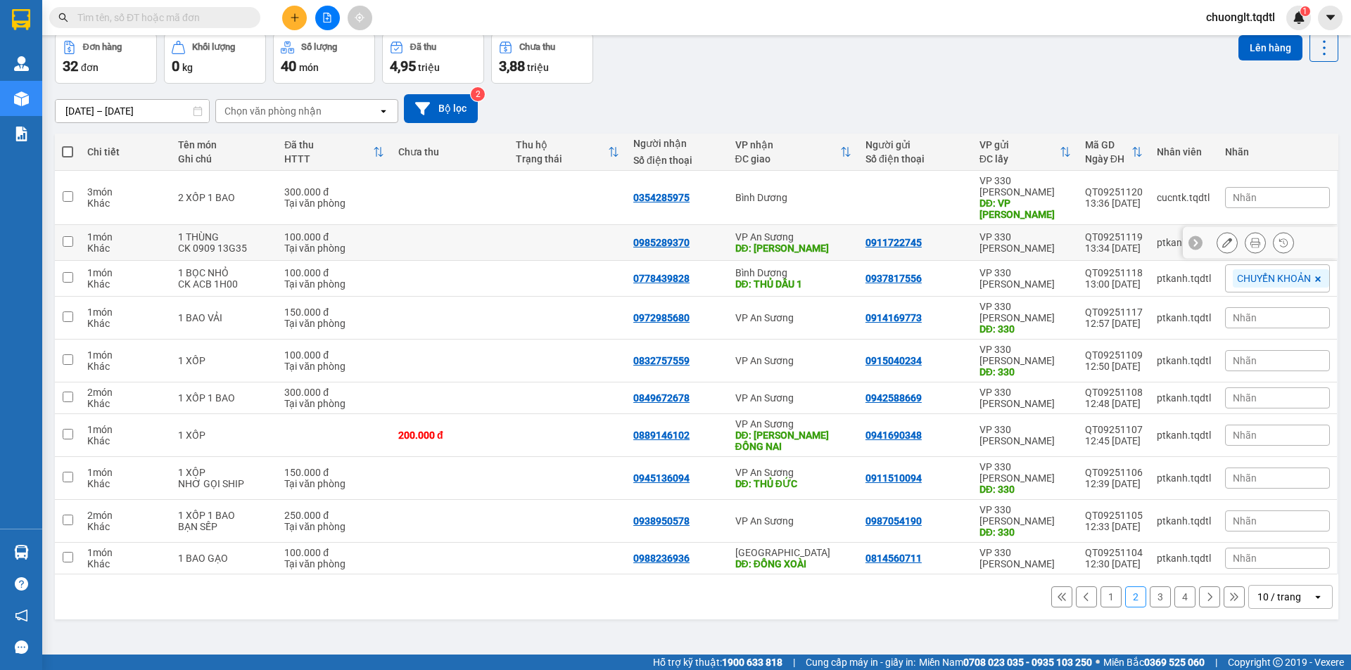
click at [69, 236] on input "checkbox" at bounding box center [68, 241] width 11 height 11
checkbox input "true"
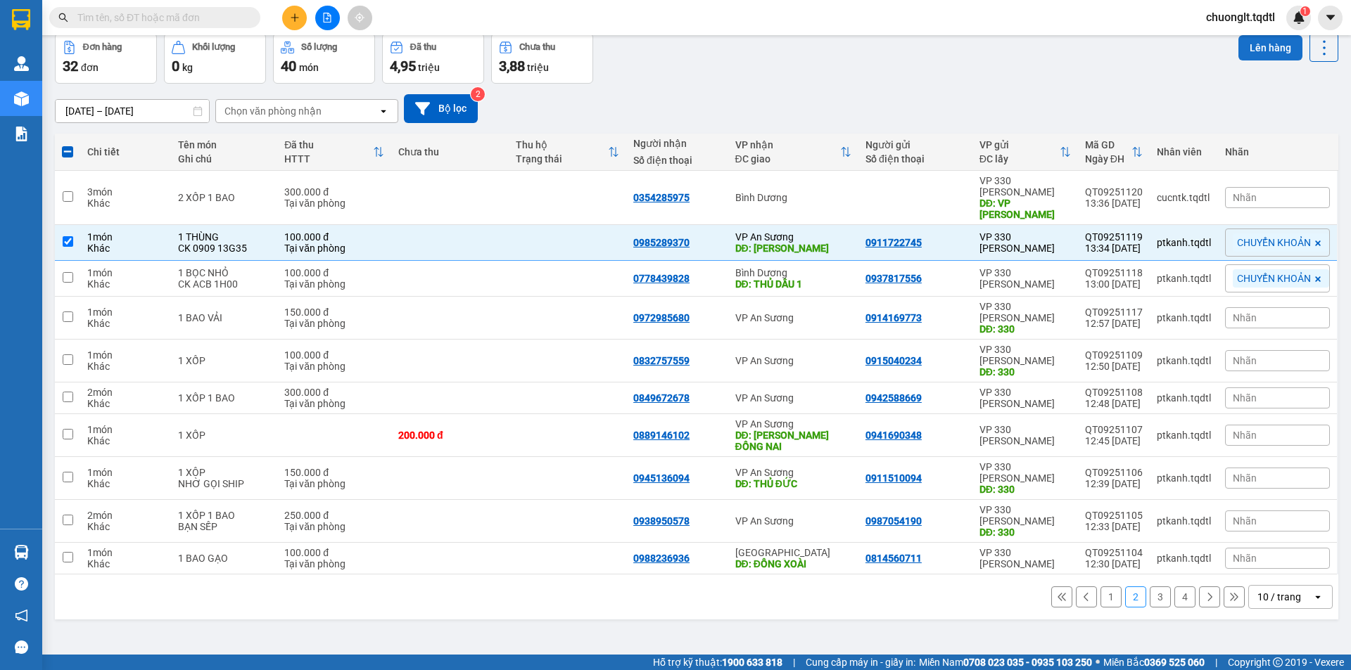
click at [1253, 49] on button "Lên hàng" at bounding box center [1270, 47] width 64 height 25
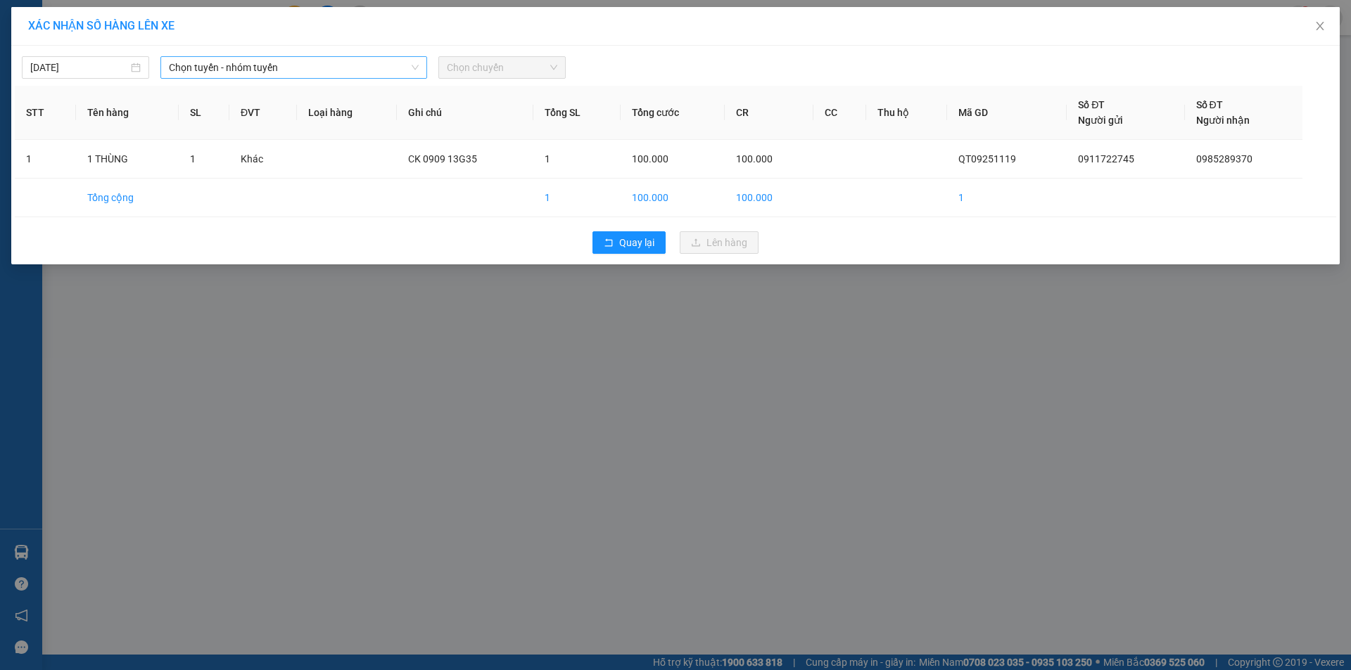
click at [371, 57] on span "Chọn tuyến - nhóm tuyến" at bounding box center [294, 67] width 250 height 21
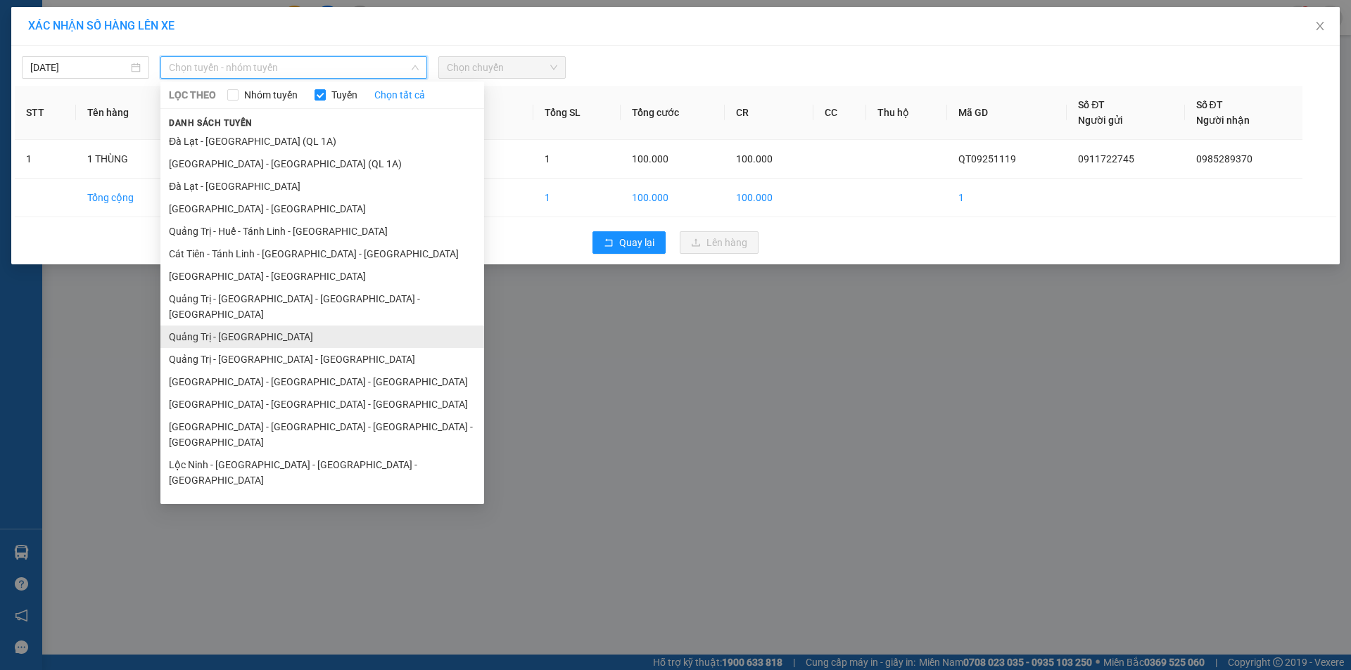
click at [246, 326] on li "Quảng Trị - [GEOGRAPHIC_DATA]" at bounding box center [322, 337] width 324 height 23
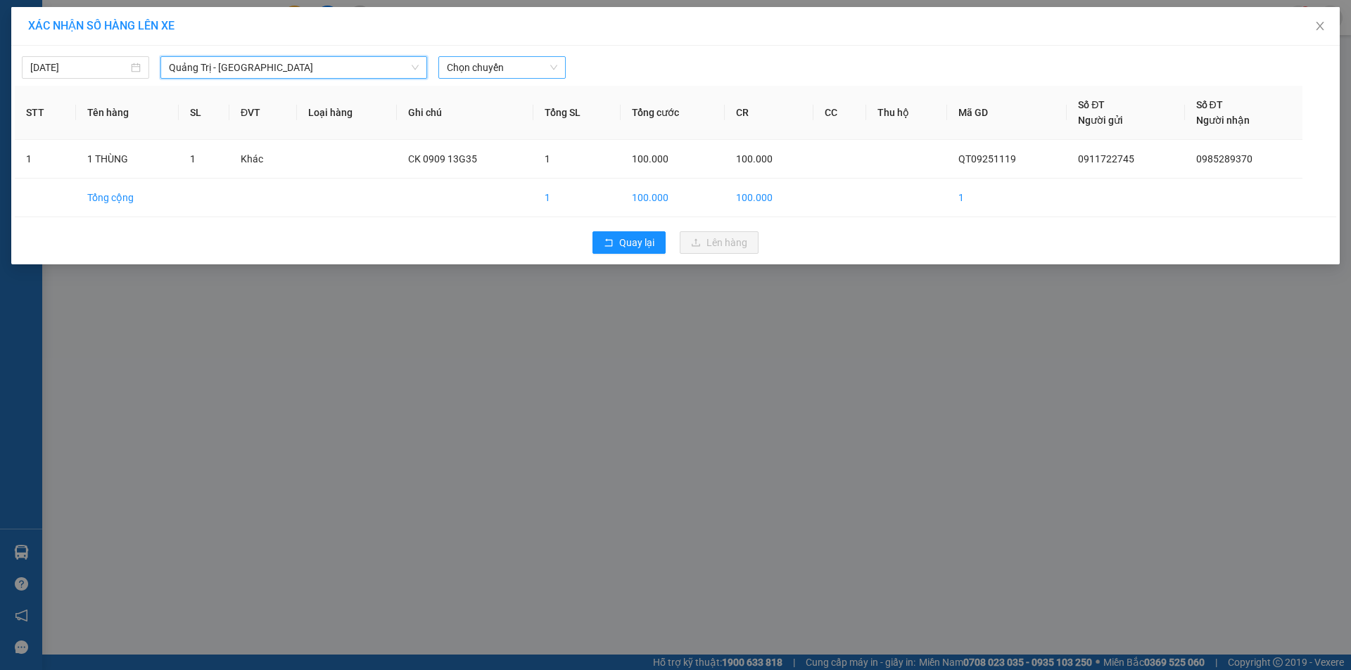
click at [521, 64] on span "Chọn chuyến" at bounding box center [502, 67] width 110 height 21
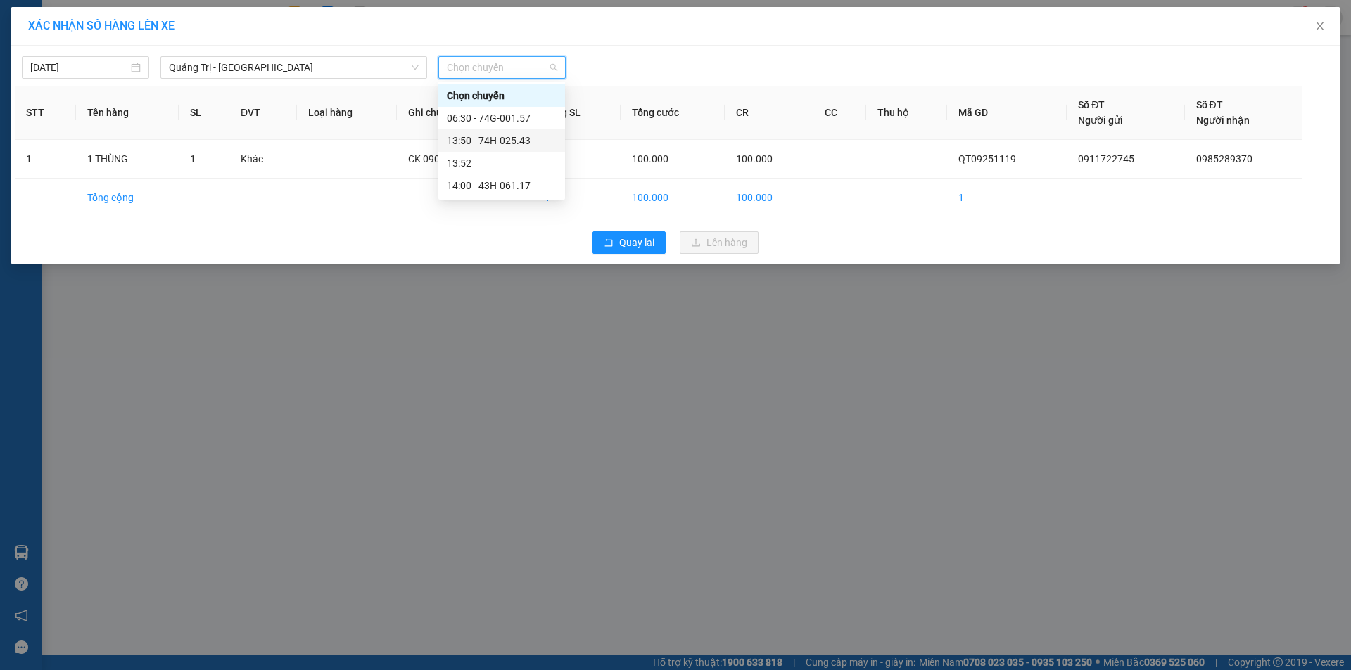
click at [504, 138] on div "13:50 - 74H-025.43" at bounding box center [502, 140] width 110 height 15
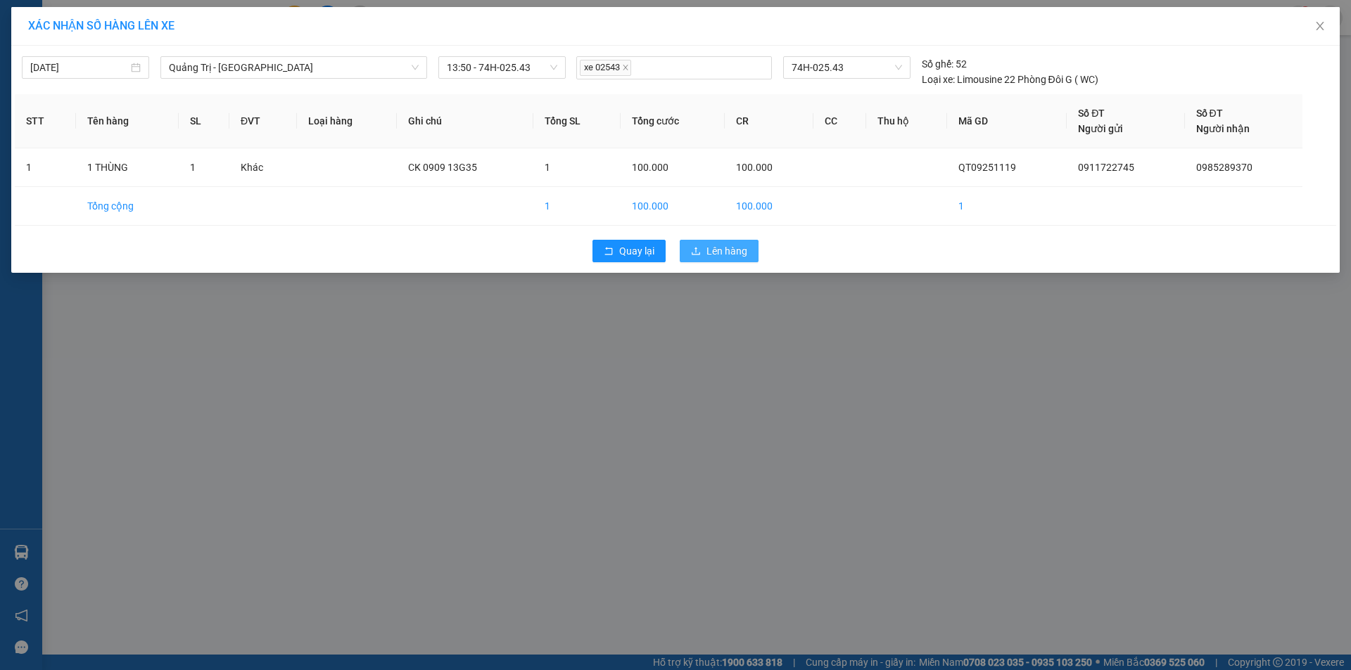
click at [723, 254] on span "Lên hàng" at bounding box center [726, 250] width 41 height 15
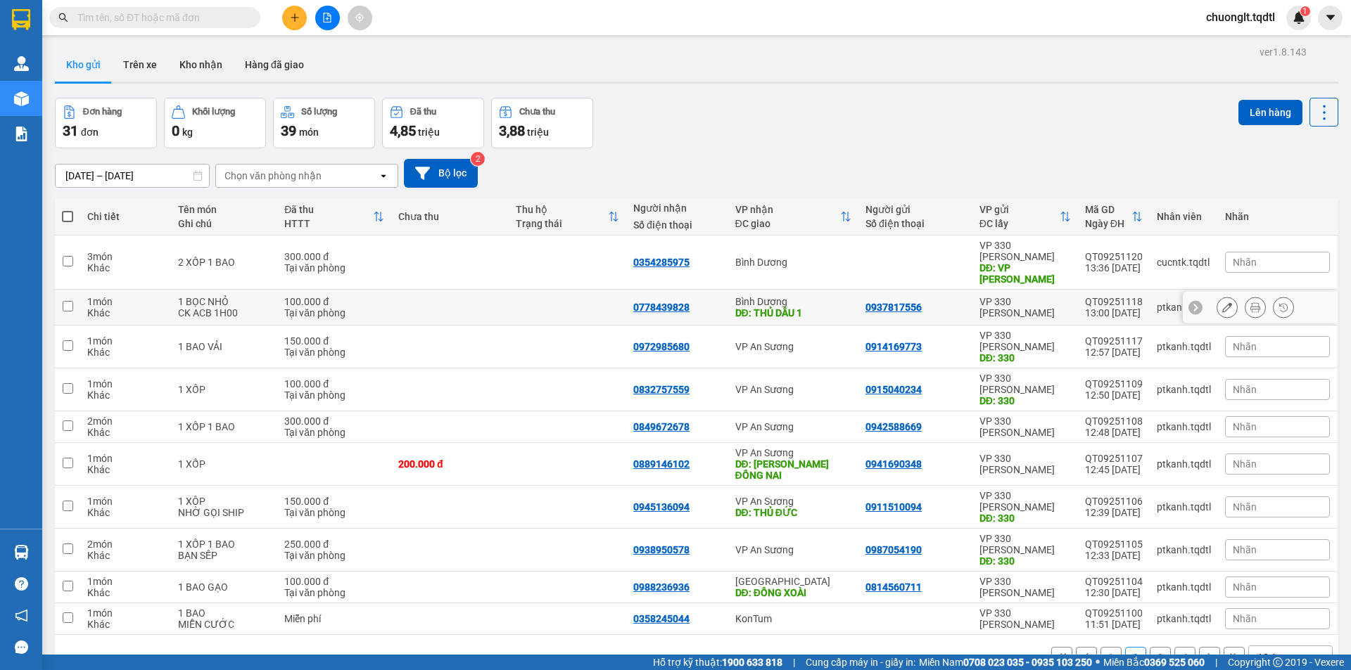
click at [68, 301] on input "checkbox" at bounding box center [68, 306] width 11 height 11
checkbox input "true"
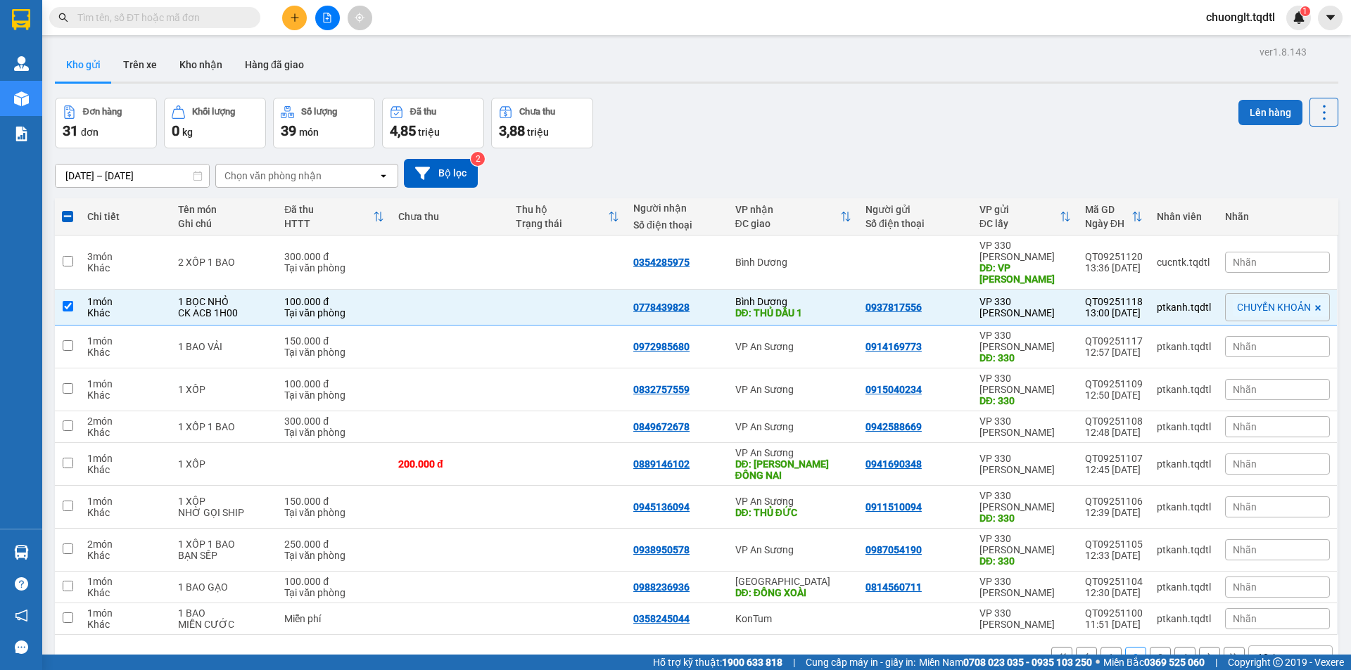
click at [1250, 106] on button "Lên hàng" at bounding box center [1270, 112] width 64 height 25
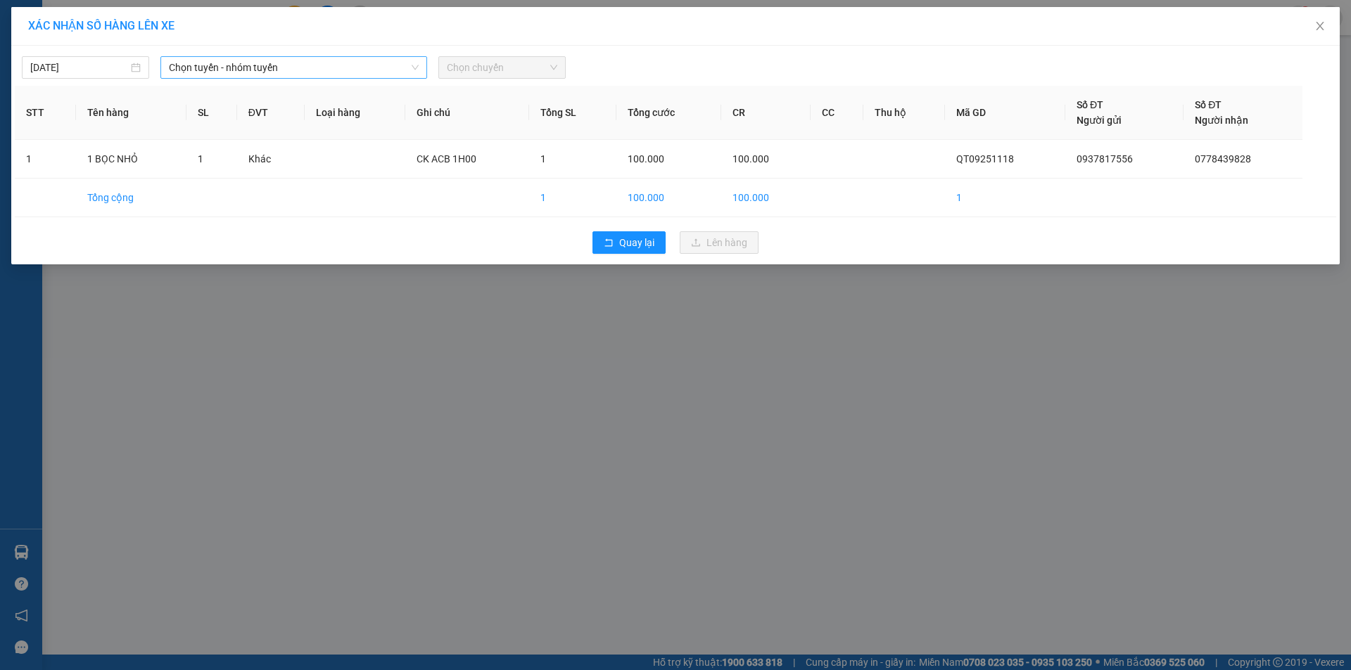
click at [366, 65] on span "Chọn tuyến - nhóm tuyến" at bounding box center [294, 67] width 250 height 21
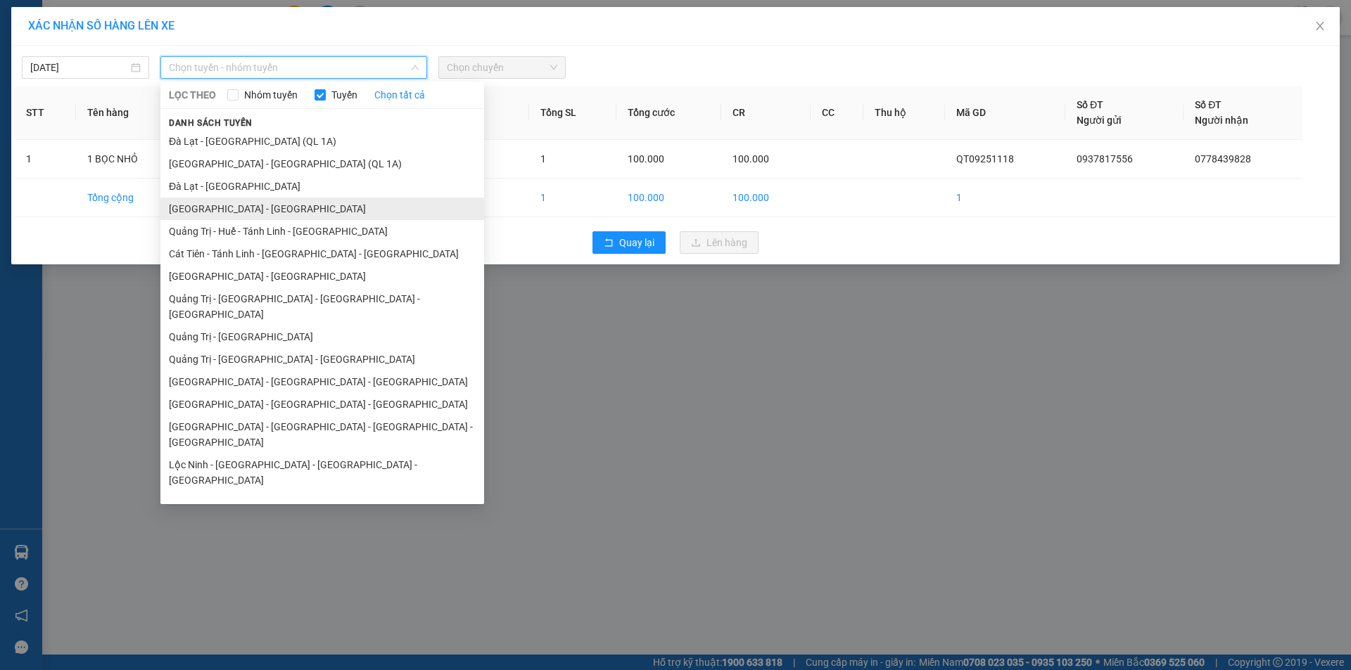
scroll to position [70, 0]
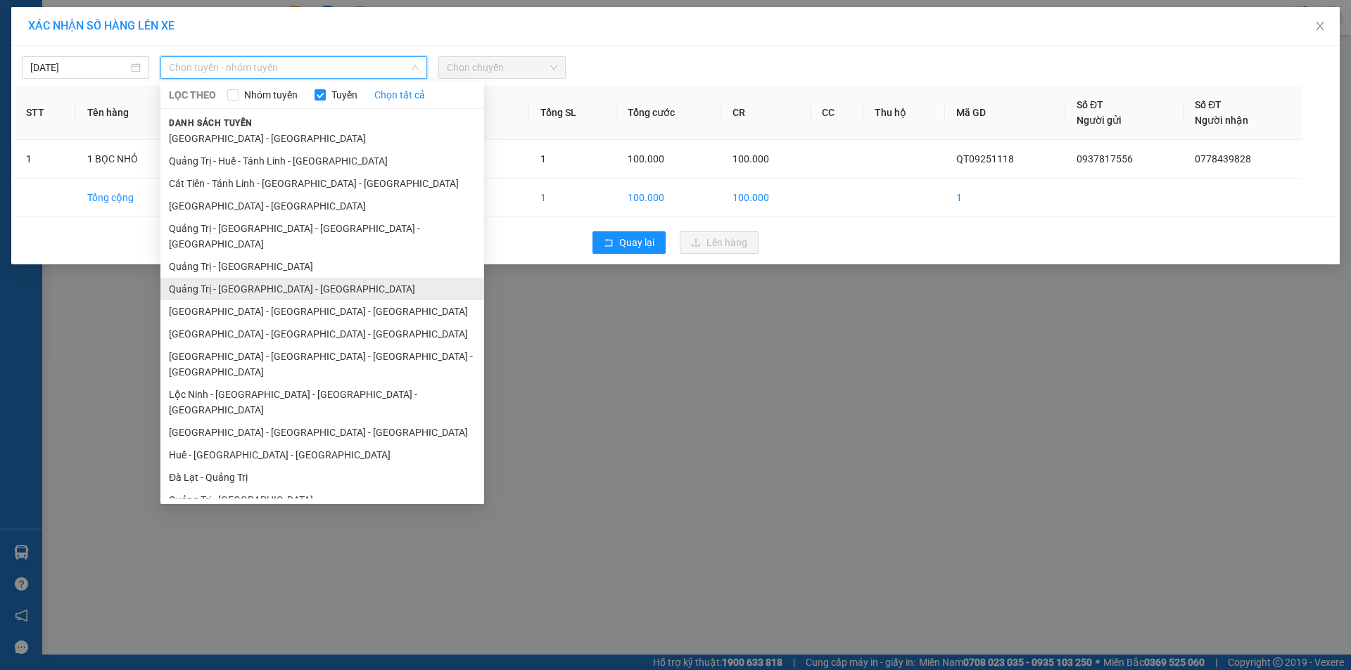
click at [302, 278] on li "Quảng Trị - [GEOGRAPHIC_DATA] - [GEOGRAPHIC_DATA]" at bounding box center [322, 289] width 324 height 23
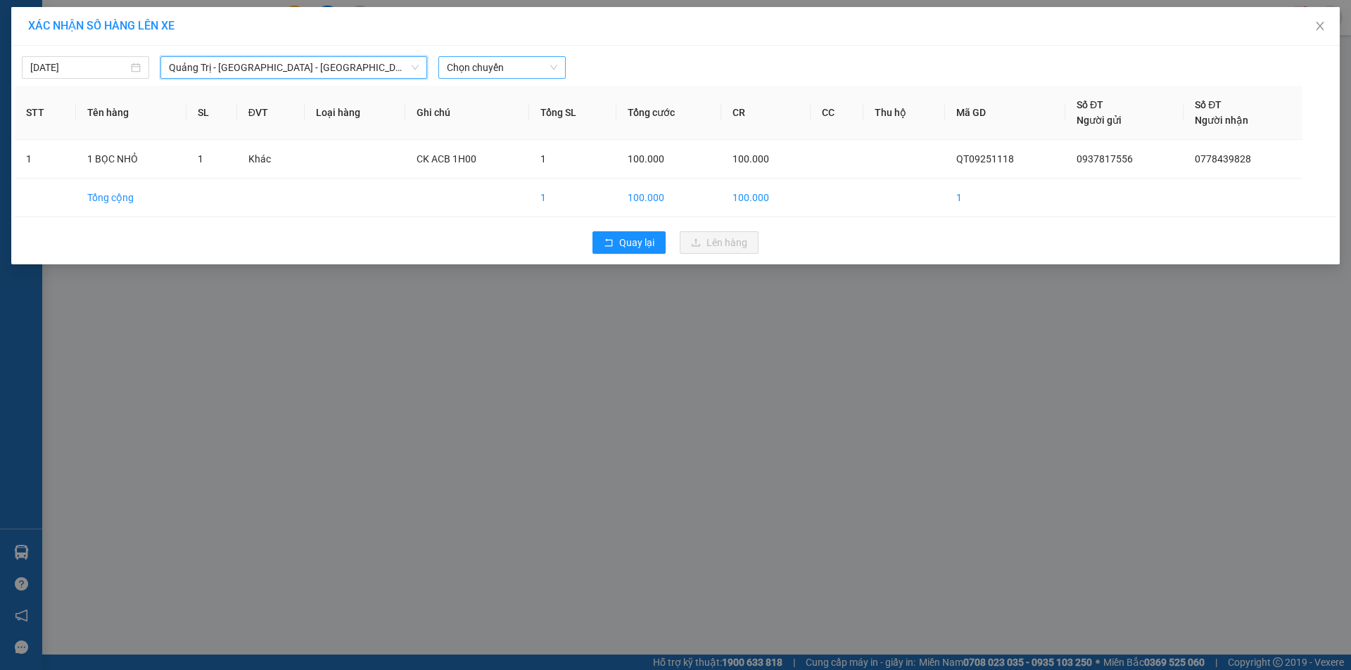
click at [523, 71] on span "Chọn chuyến" at bounding box center [502, 67] width 110 height 21
click at [511, 122] on div "14:00 - 74F-000.34" at bounding box center [502, 117] width 110 height 15
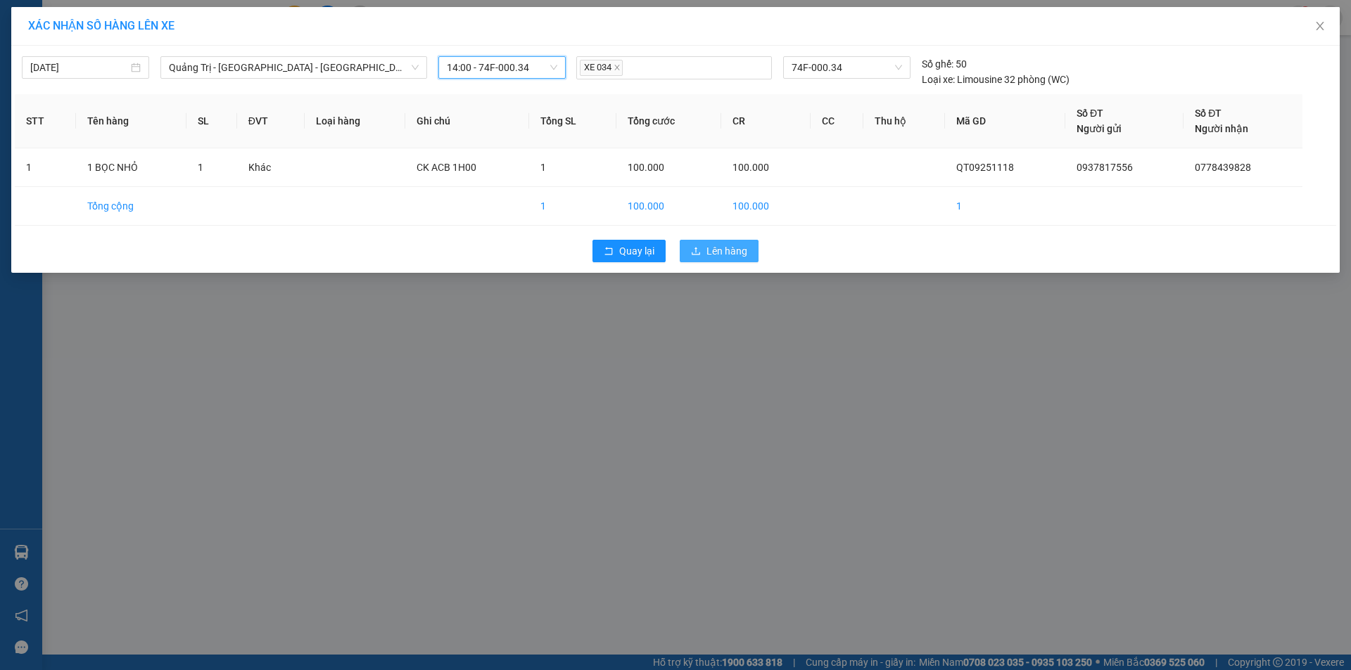
click at [724, 254] on span "Lên hàng" at bounding box center [726, 250] width 41 height 15
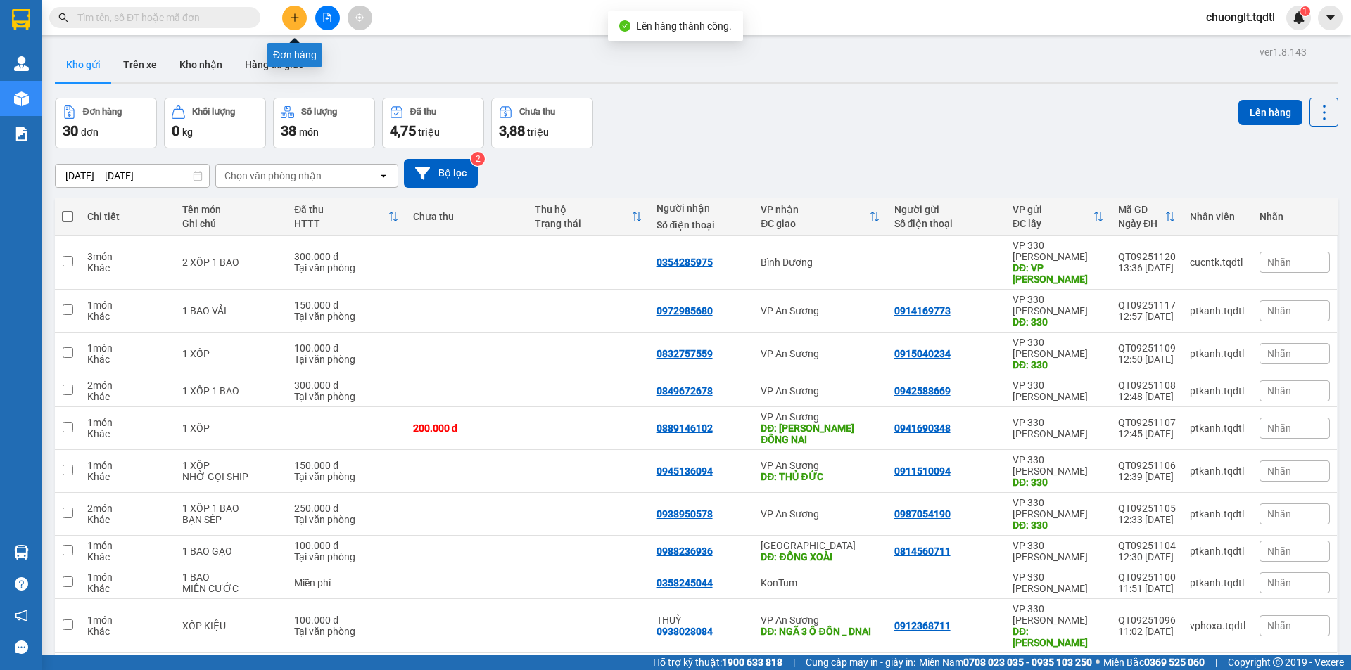
click at [288, 22] on button at bounding box center [294, 18] width 25 height 25
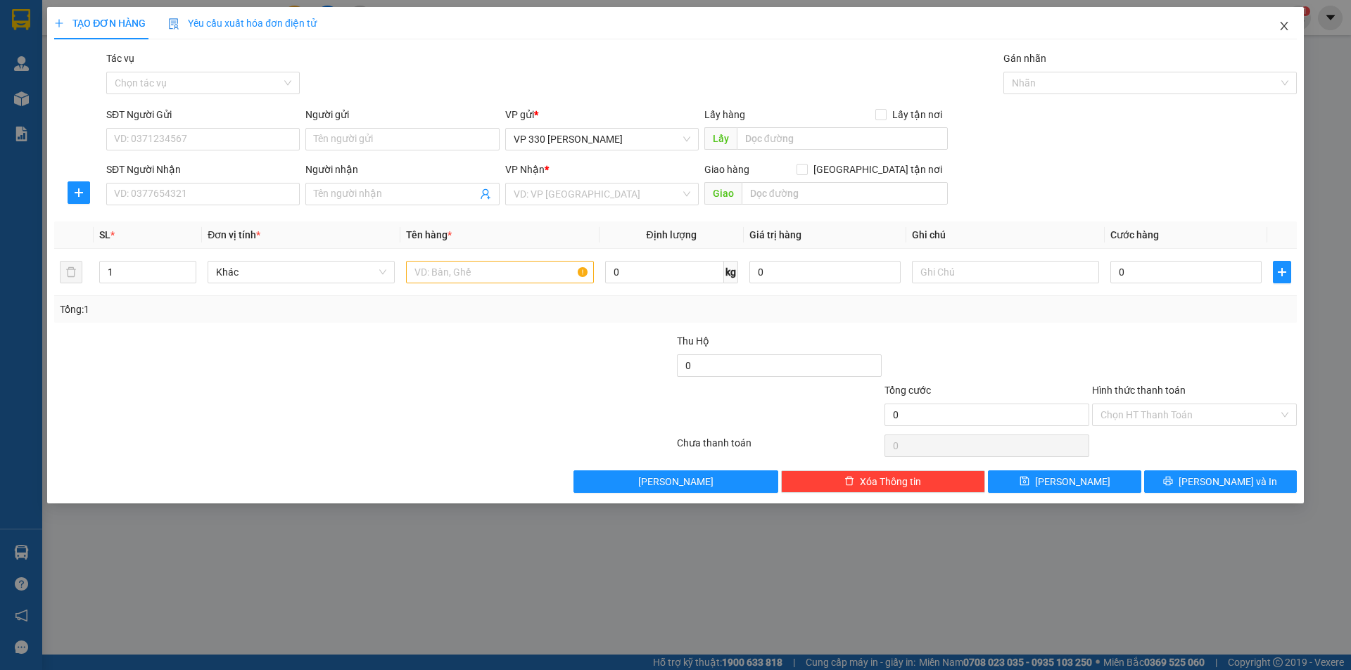
click at [1285, 25] on icon "close" at bounding box center [1284, 26] width 8 height 8
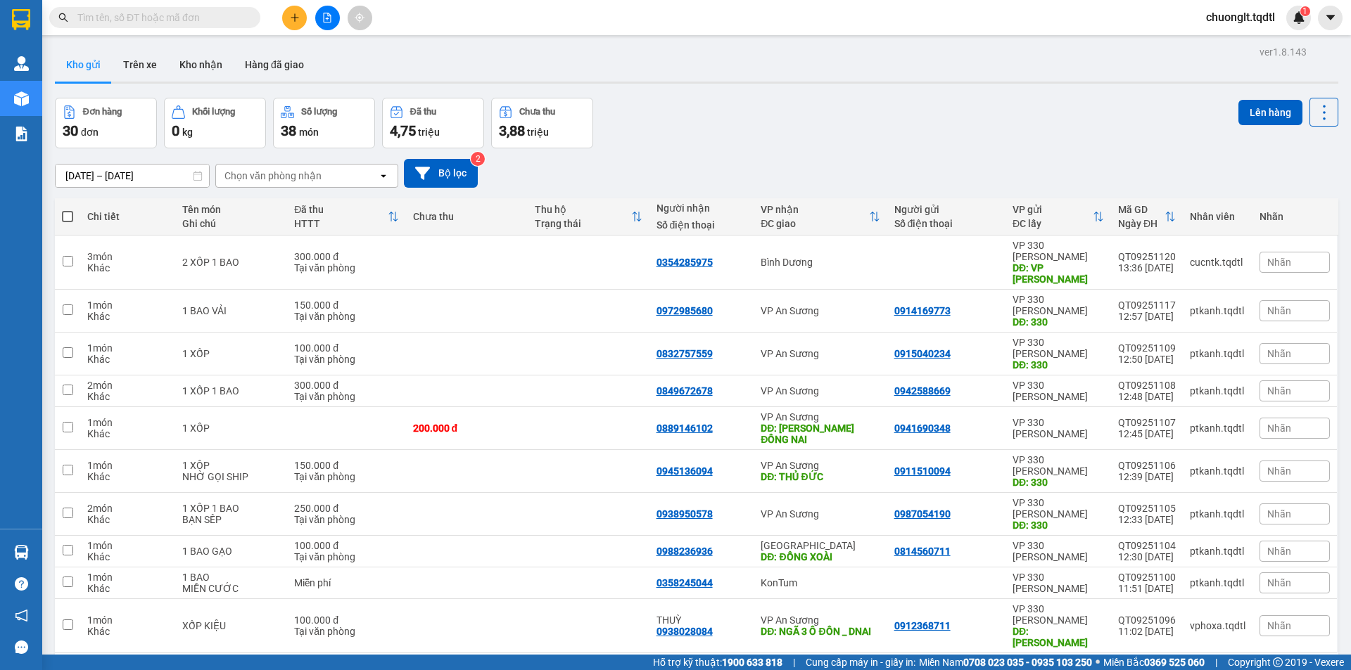
click at [227, 18] on input "text" at bounding box center [160, 17] width 166 height 15
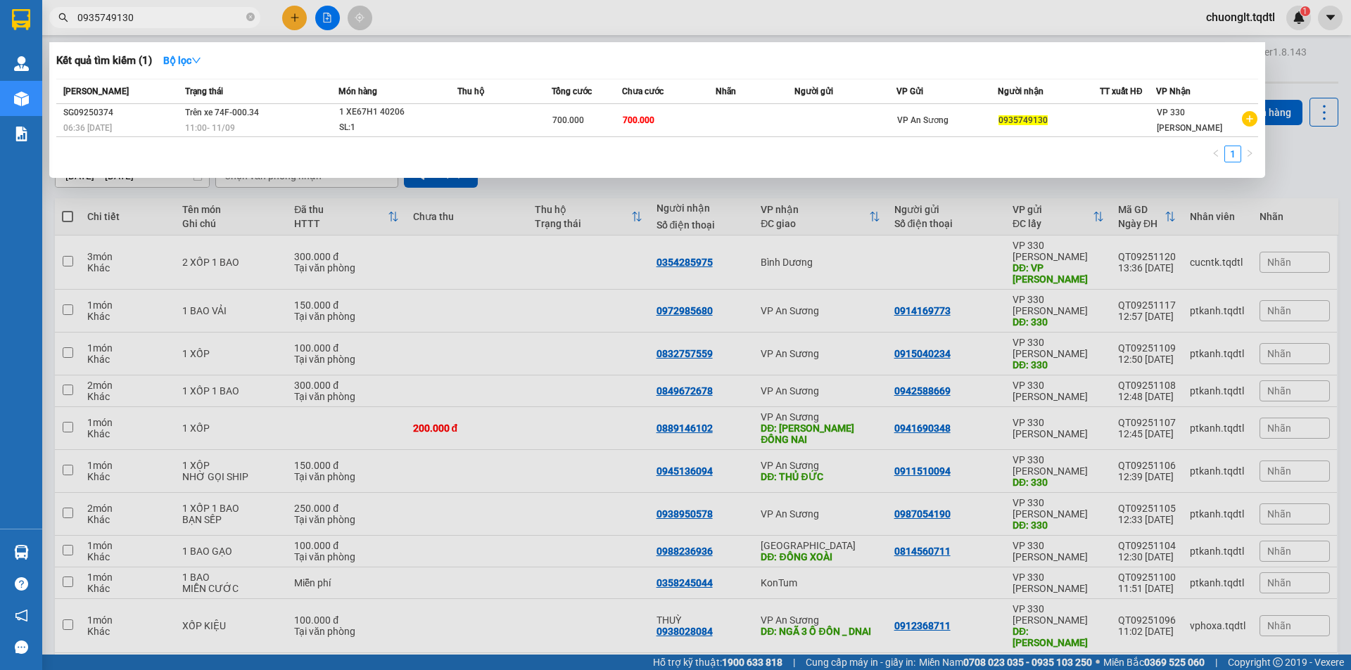
type input "0935749130"
click at [596, 297] on div at bounding box center [675, 335] width 1351 height 670
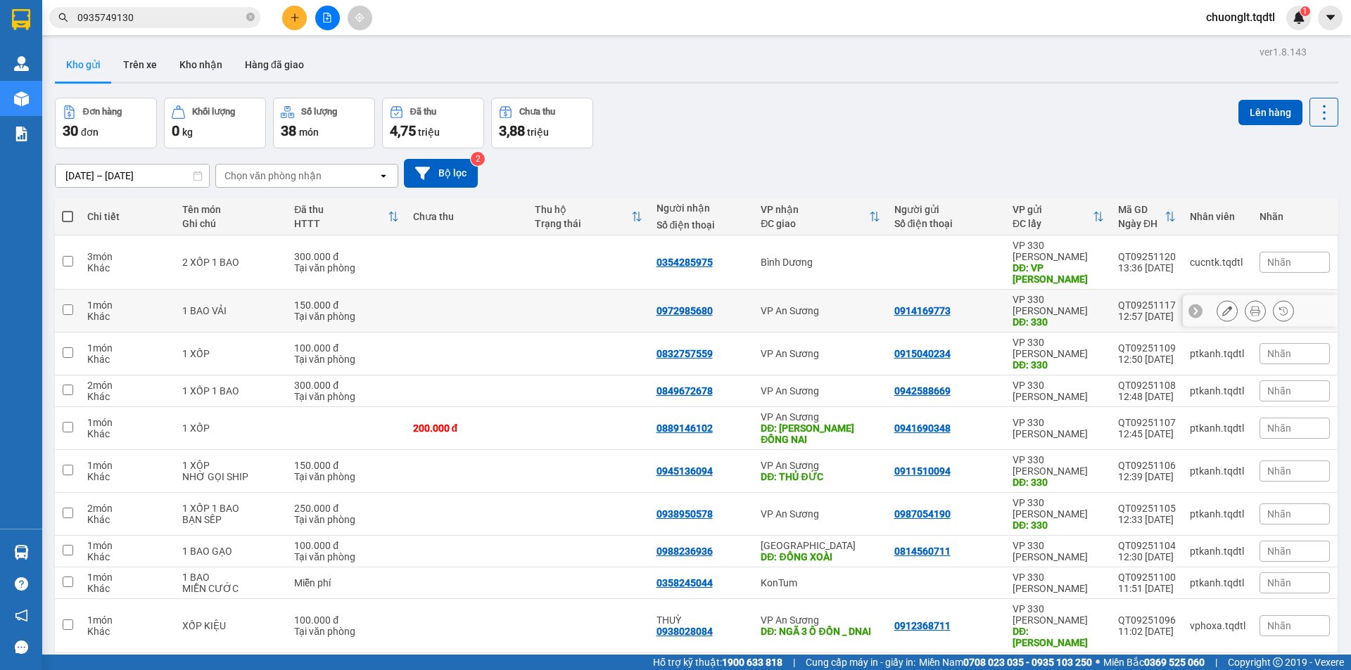
click at [65, 305] on input "checkbox" at bounding box center [68, 310] width 11 height 11
checkbox input "true"
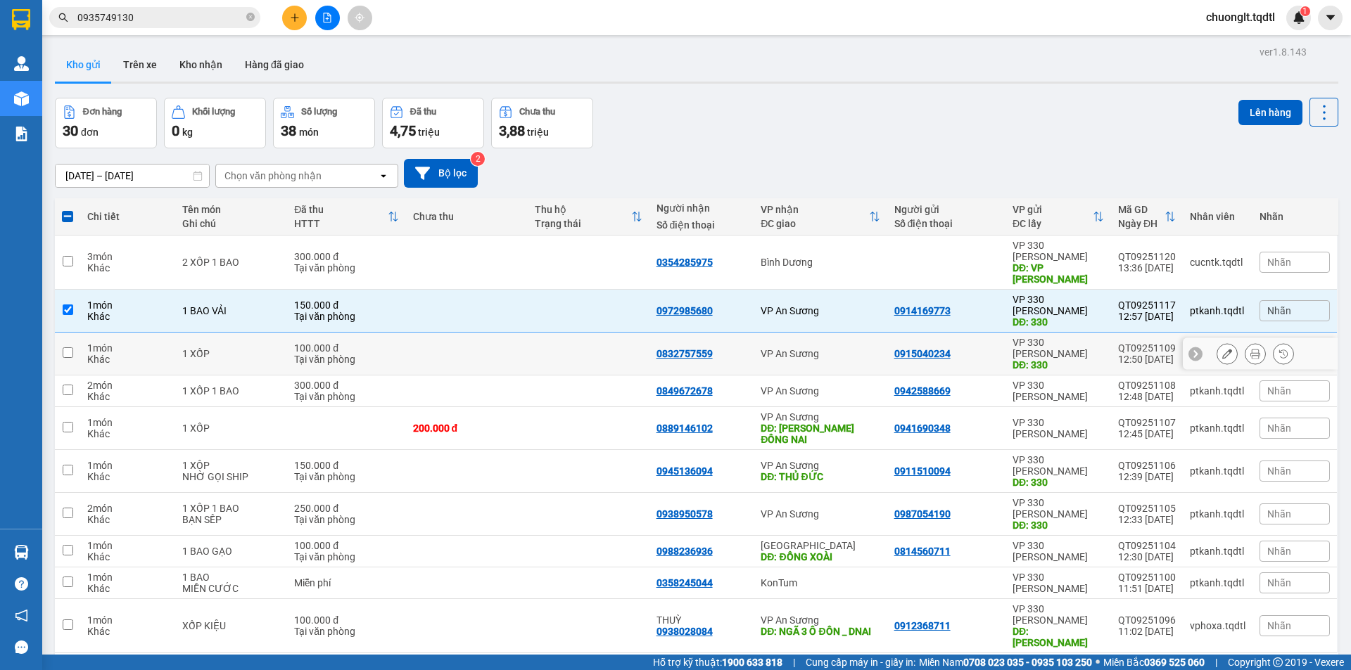
click at [70, 347] on input "checkbox" at bounding box center [68, 352] width 11 height 11
checkbox input "true"
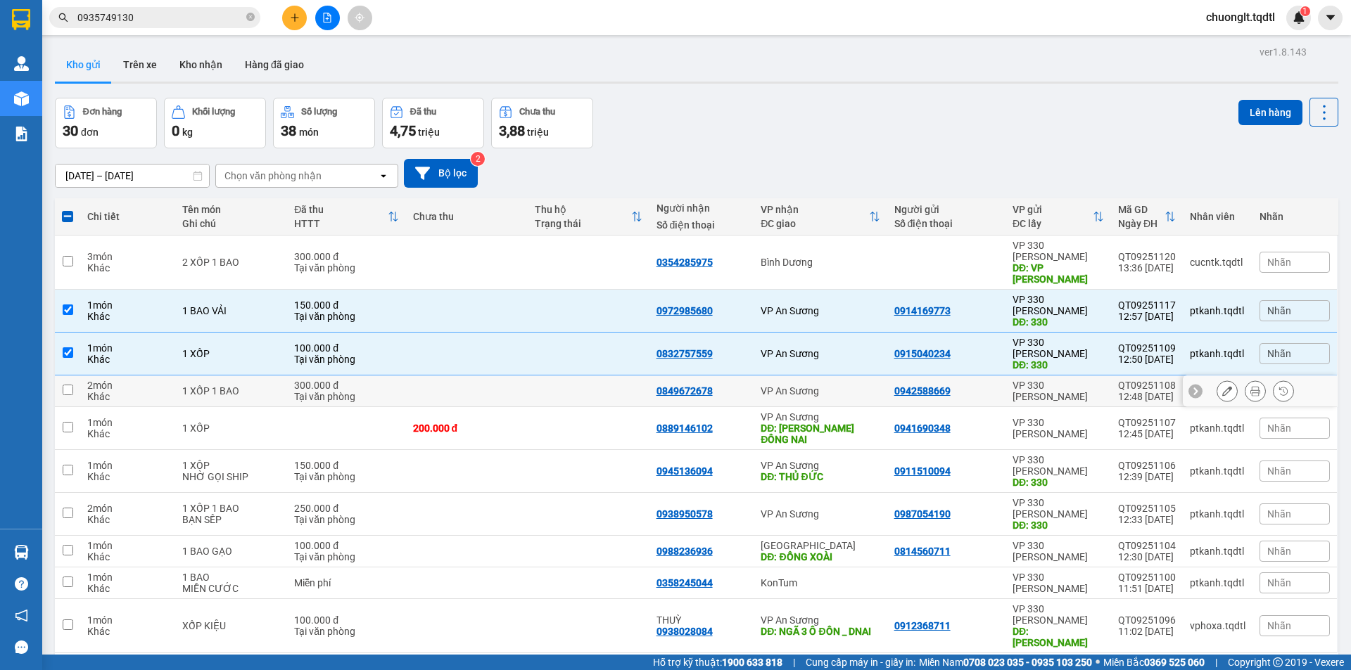
click at [65, 376] on td at bounding box center [67, 392] width 25 height 32
checkbox input "true"
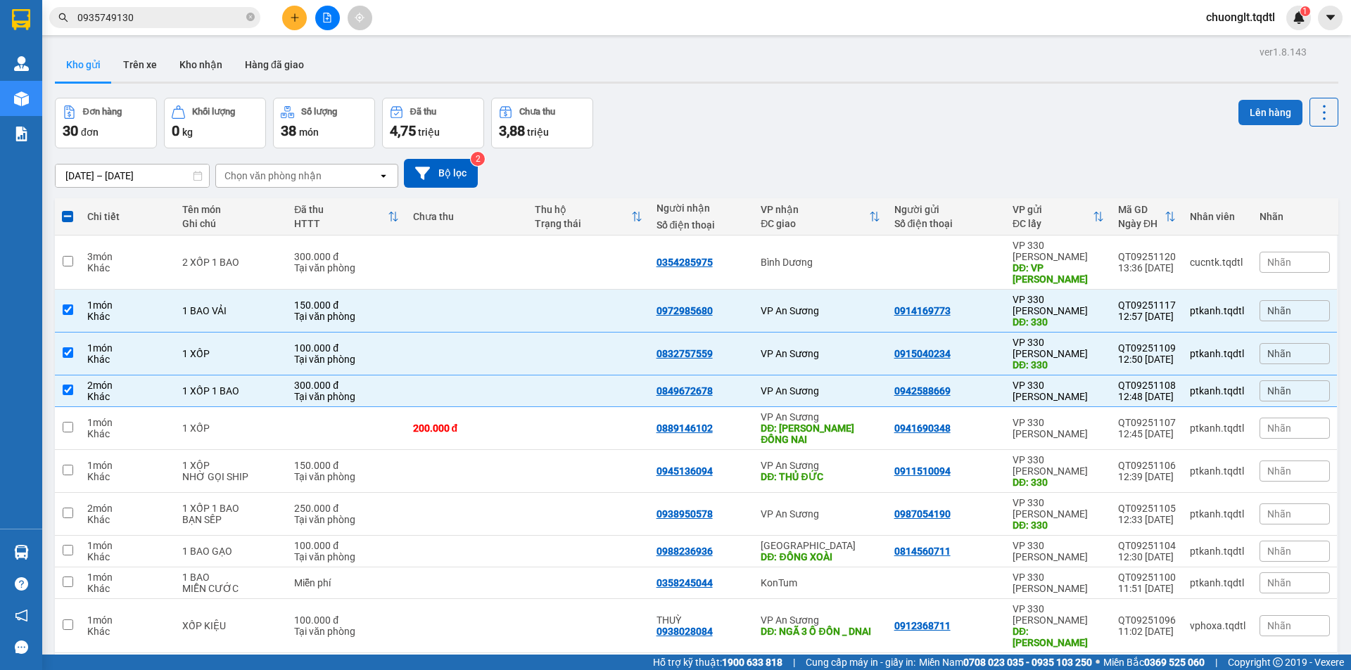
click at [1266, 107] on button "Lên hàng" at bounding box center [1270, 112] width 64 height 25
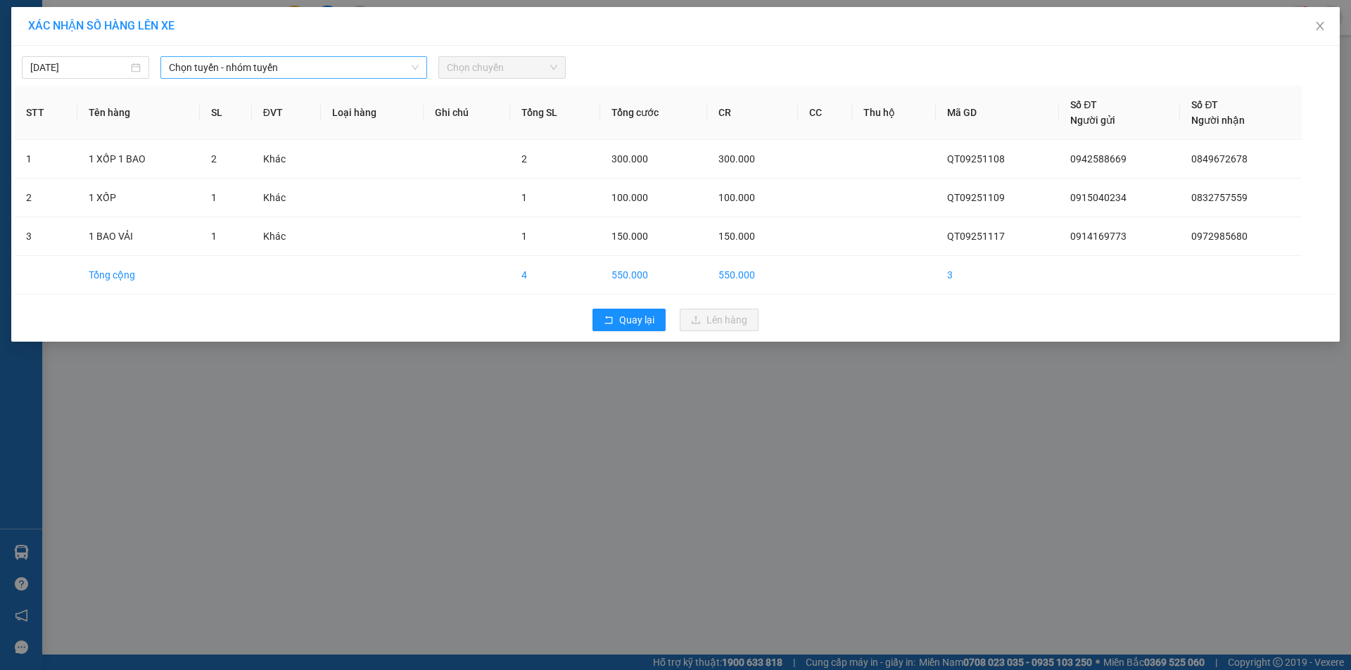
click at [357, 68] on span "Chọn tuyến - nhóm tuyến" at bounding box center [294, 67] width 250 height 21
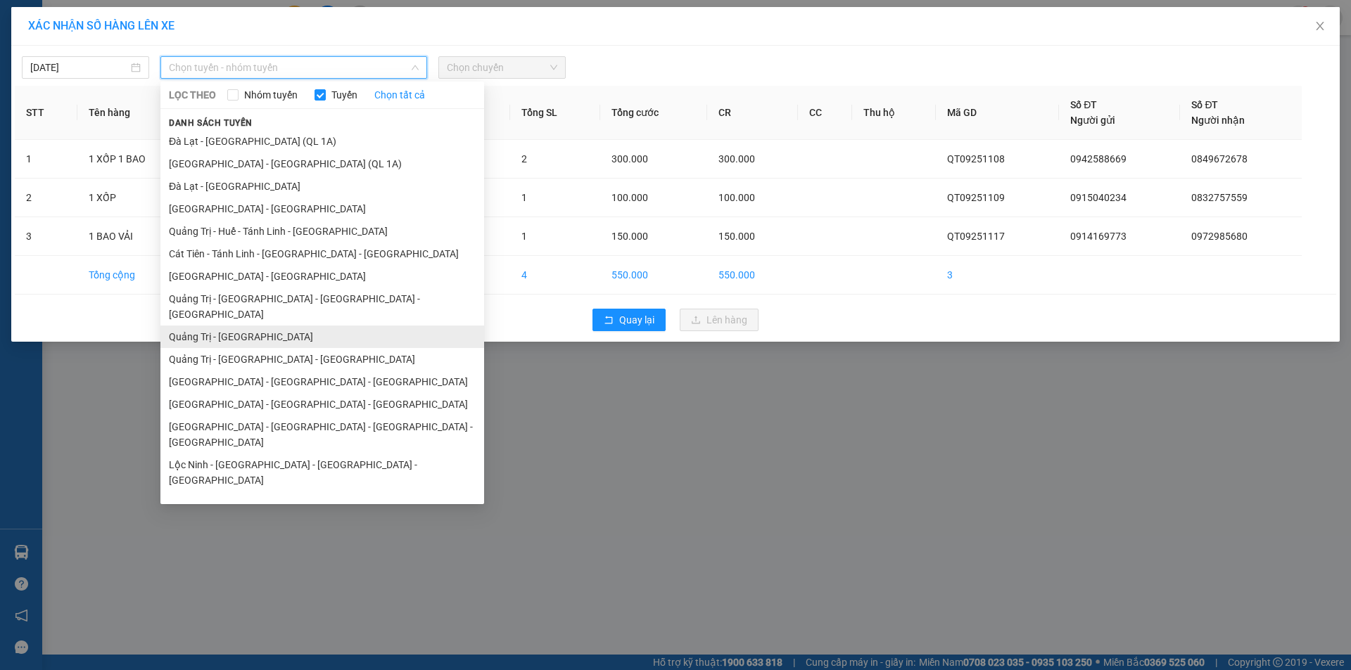
click at [262, 326] on li "Quảng Trị - [GEOGRAPHIC_DATA]" at bounding box center [322, 337] width 324 height 23
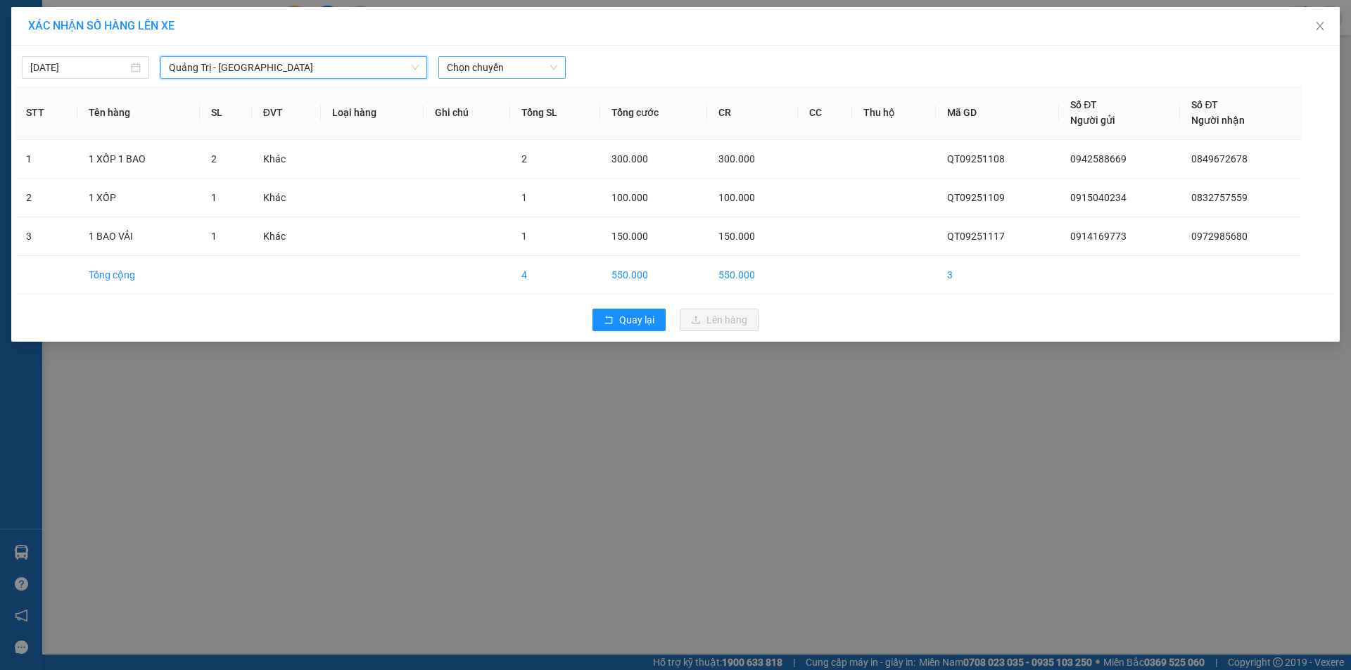
click at [528, 68] on span "Chọn chuyến" at bounding box center [502, 67] width 110 height 21
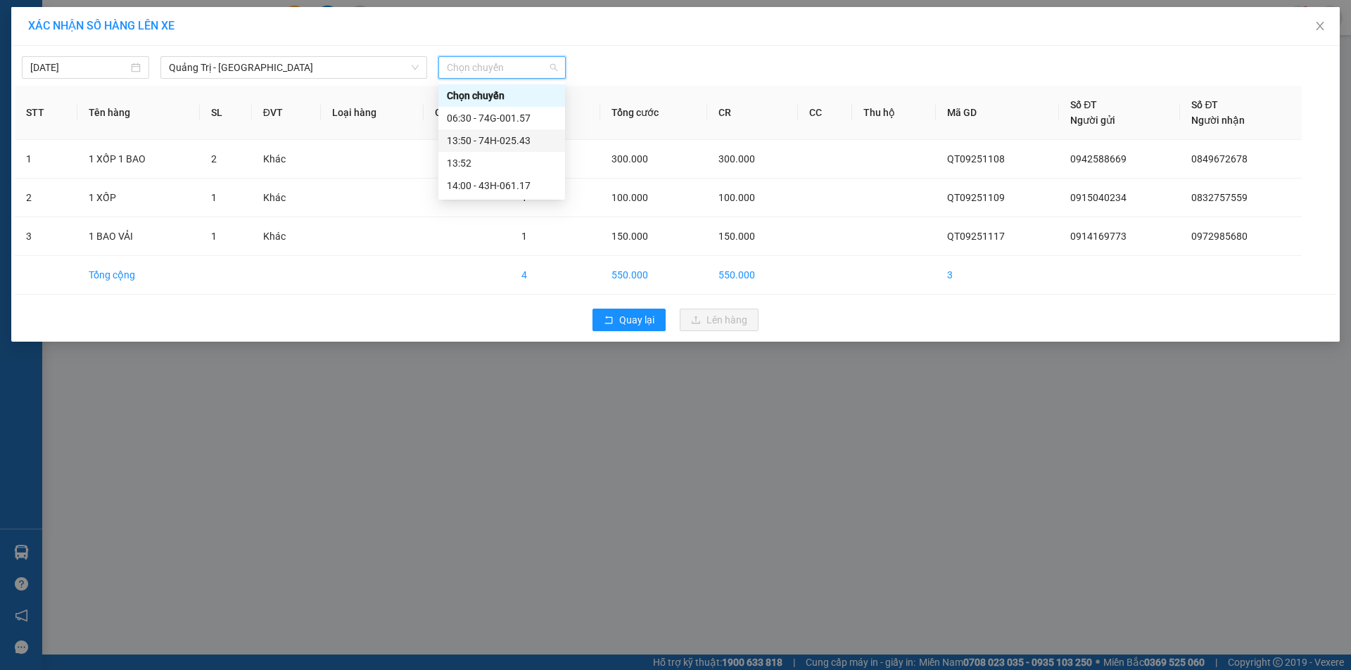
click at [509, 137] on div "13:50 - 74H-025.43" at bounding box center [502, 140] width 110 height 15
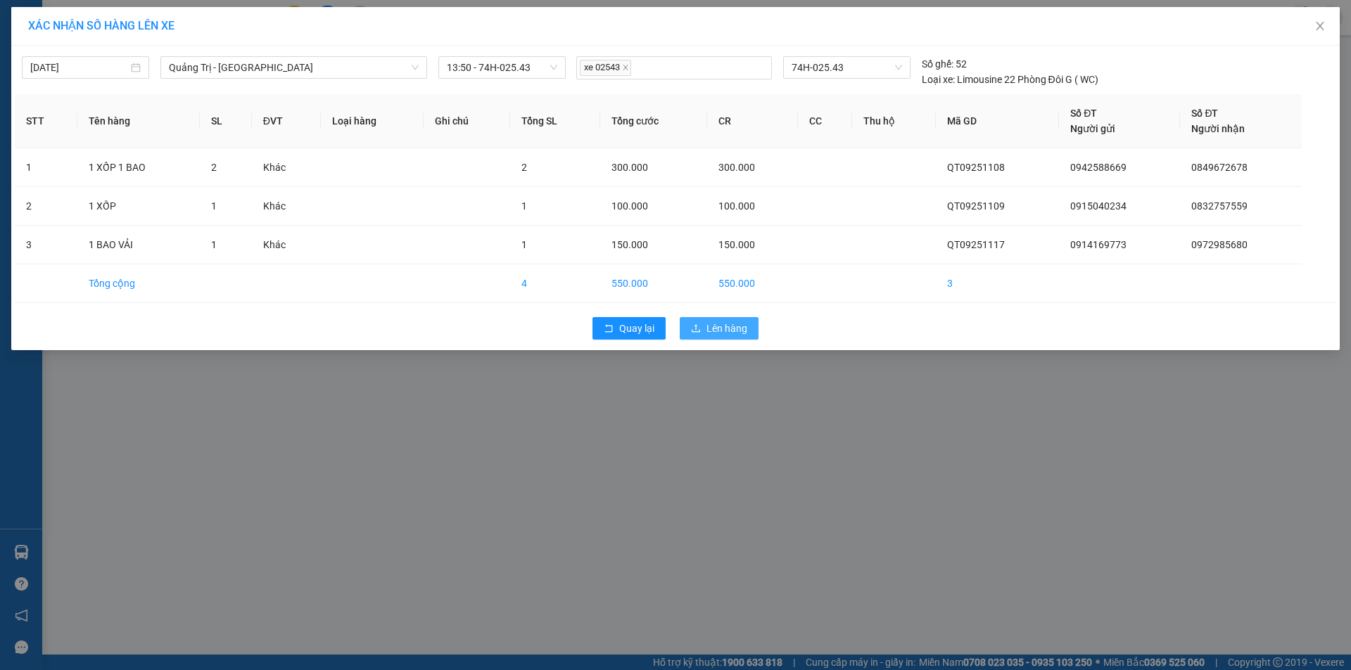
click at [715, 326] on span "Lên hàng" at bounding box center [726, 328] width 41 height 15
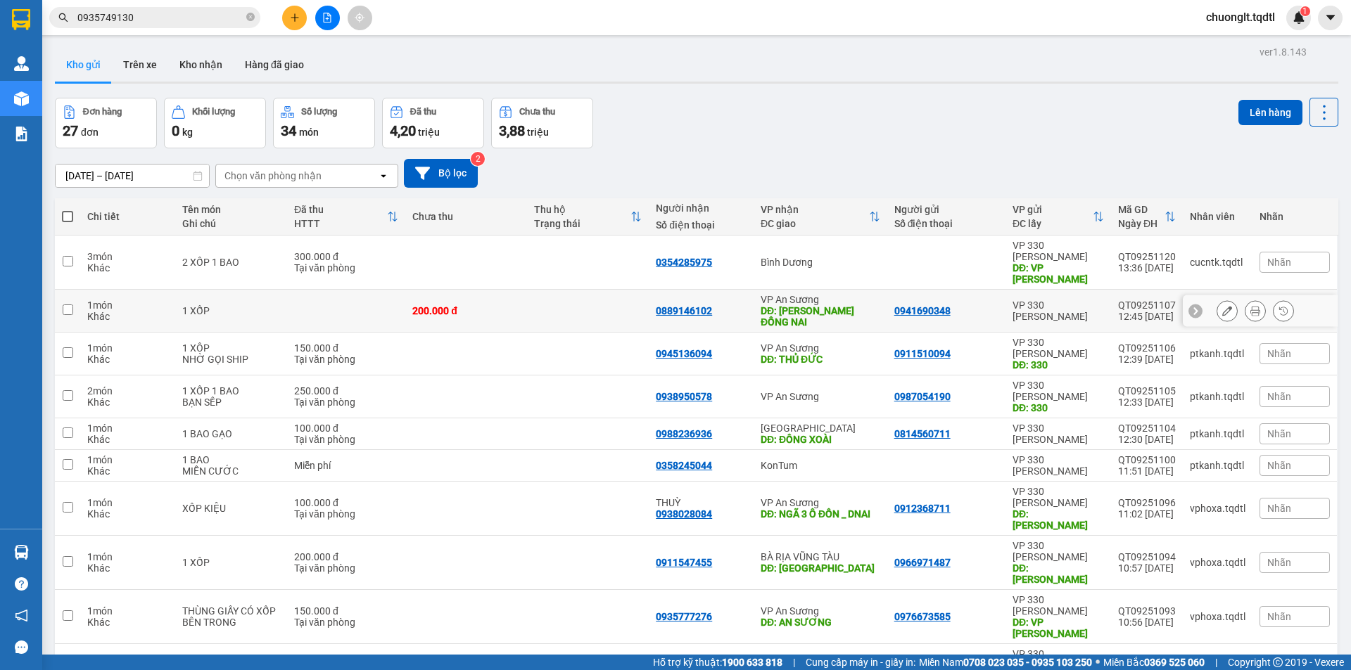
click at [68, 305] on input "checkbox" at bounding box center [68, 310] width 11 height 11
checkbox input "true"
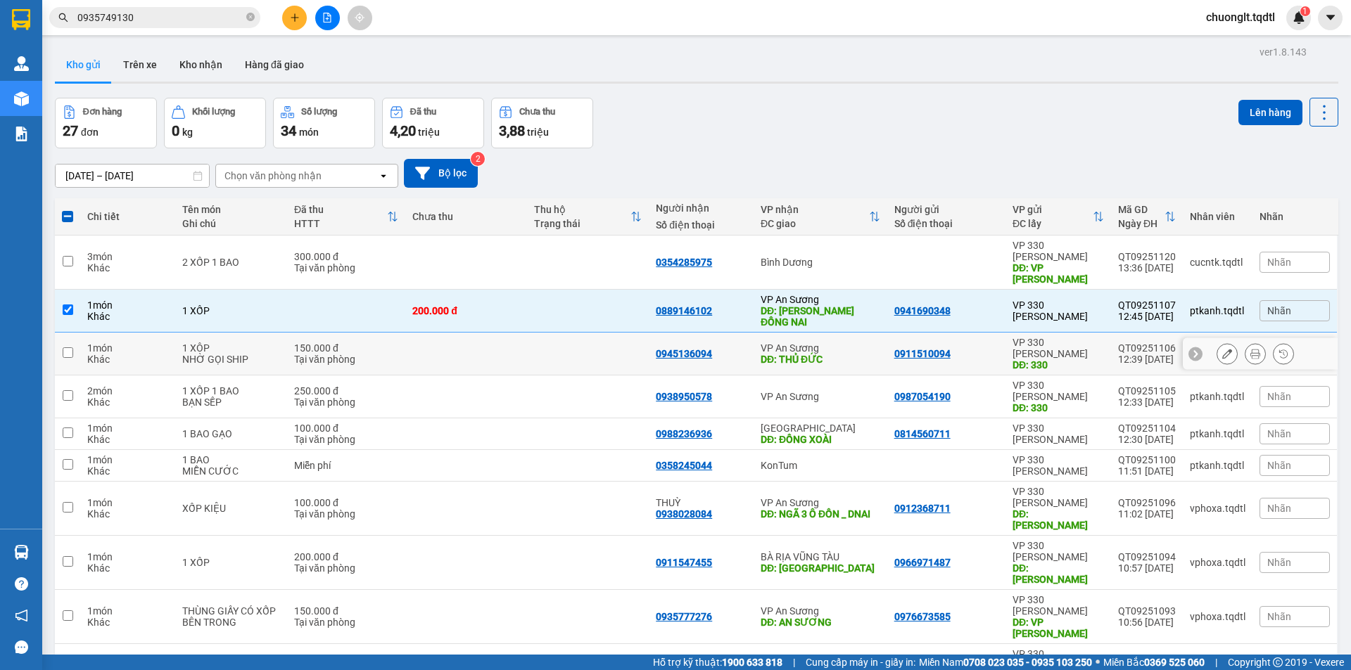
click at [65, 347] on input "checkbox" at bounding box center [68, 352] width 11 height 11
checkbox input "true"
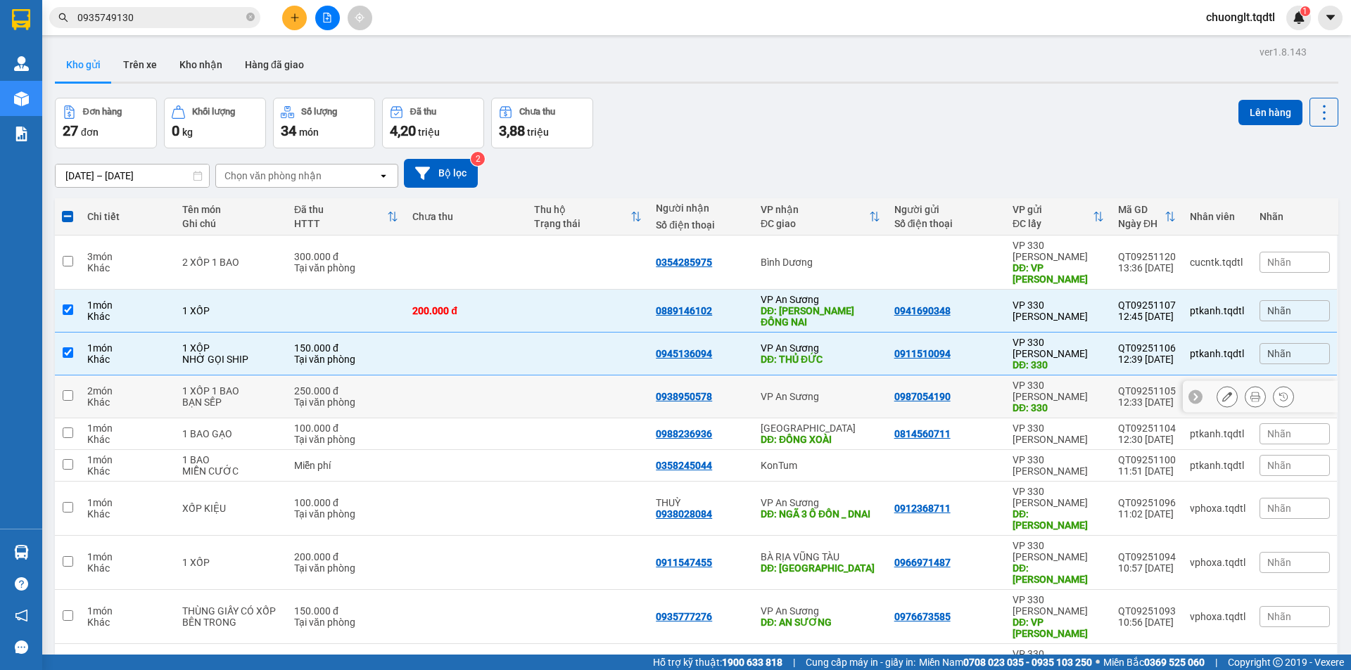
click at [63, 390] on input "checkbox" at bounding box center [68, 395] width 11 height 11
checkbox input "true"
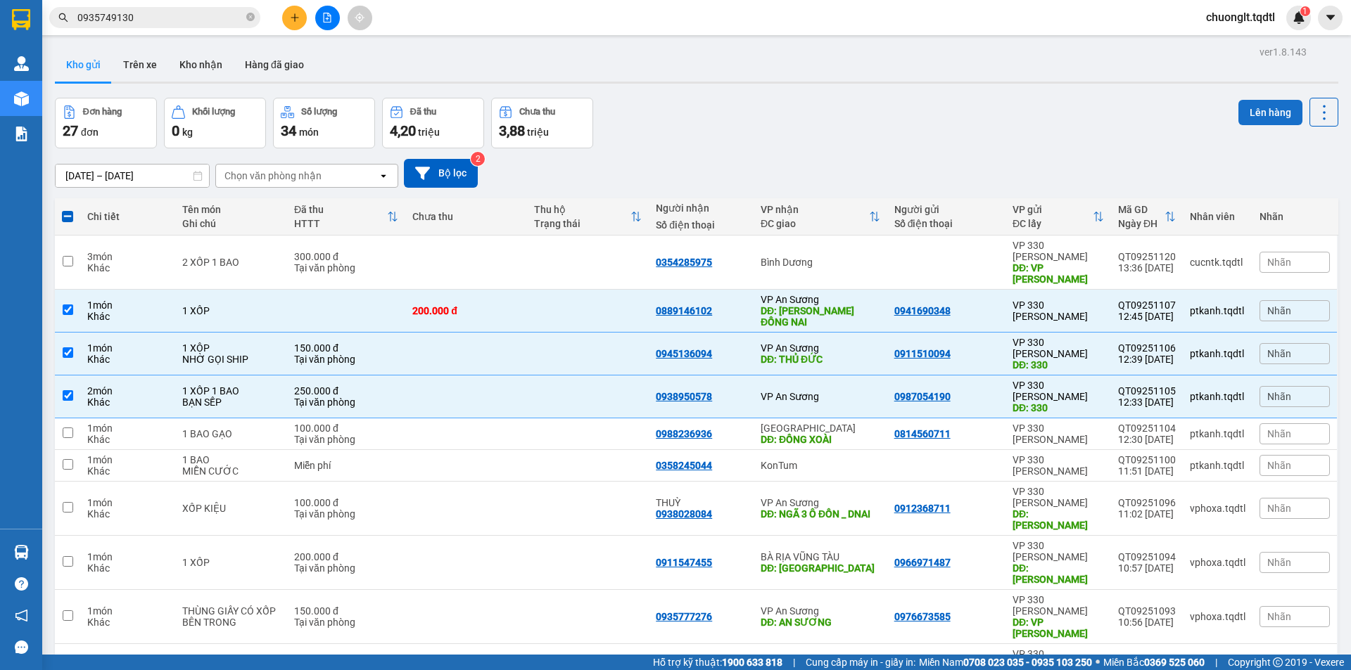
click at [1248, 109] on button "Lên hàng" at bounding box center [1270, 112] width 64 height 25
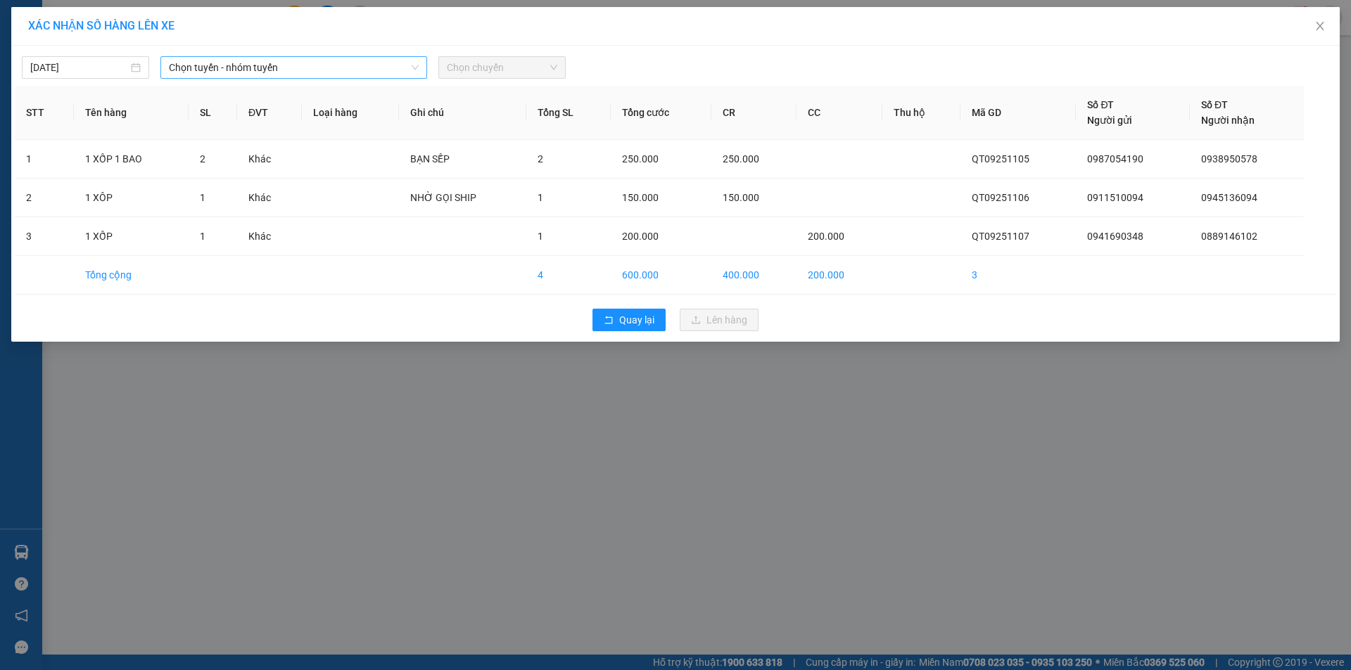
click at [345, 73] on span "Chọn tuyến - nhóm tuyến" at bounding box center [294, 67] width 250 height 21
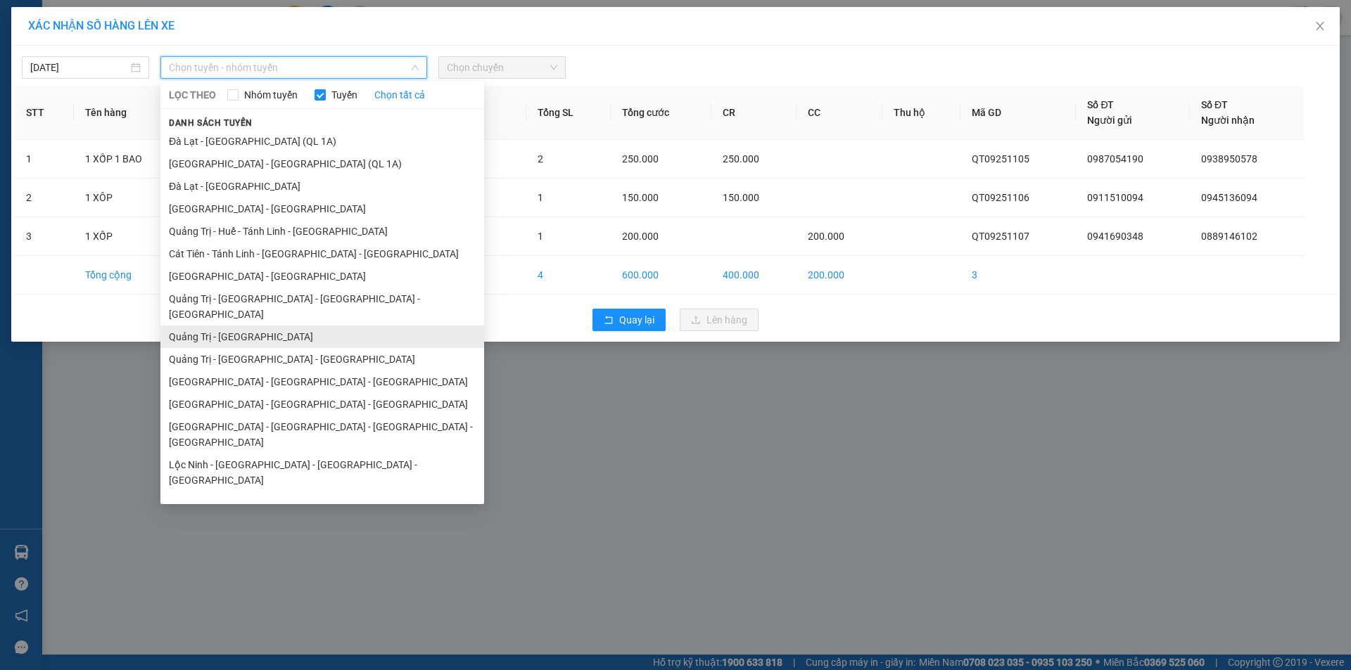
click at [270, 326] on li "Quảng Trị - [GEOGRAPHIC_DATA]" at bounding box center [322, 337] width 324 height 23
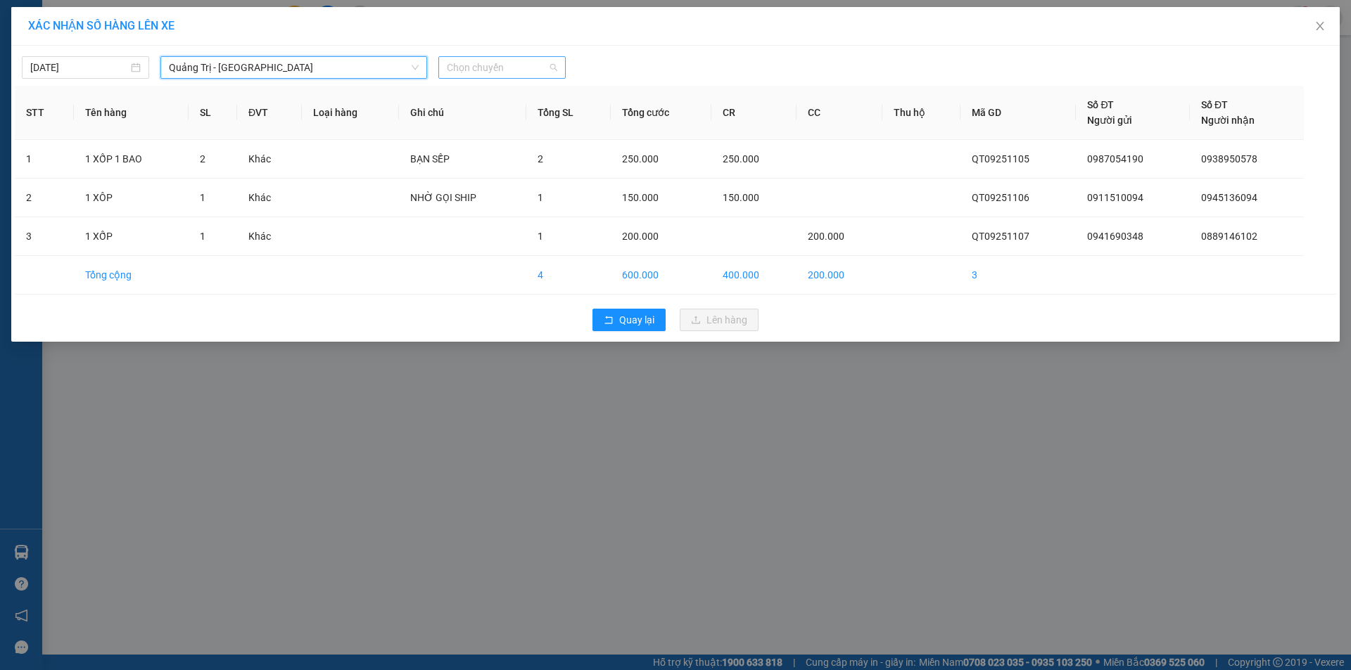
click at [532, 70] on span "Chọn chuyến" at bounding box center [502, 67] width 110 height 21
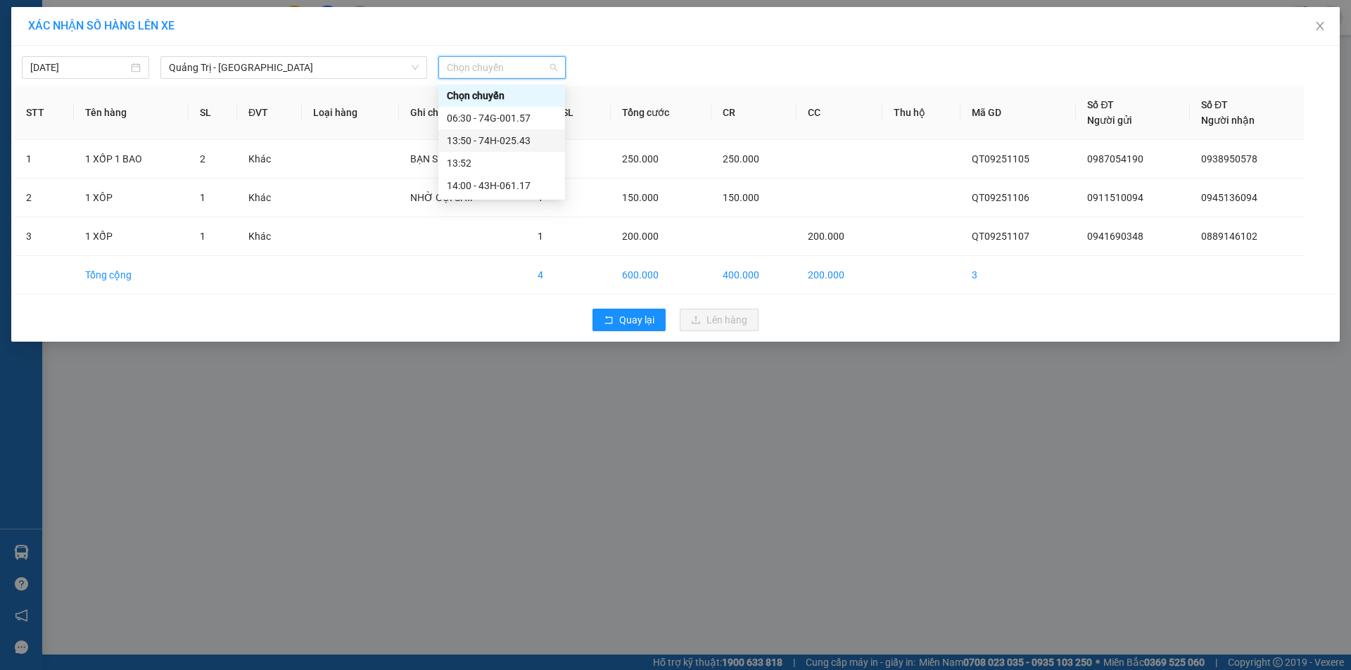
click at [511, 141] on div "13:50 - 74H-025.43" at bounding box center [502, 140] width 110 height 15
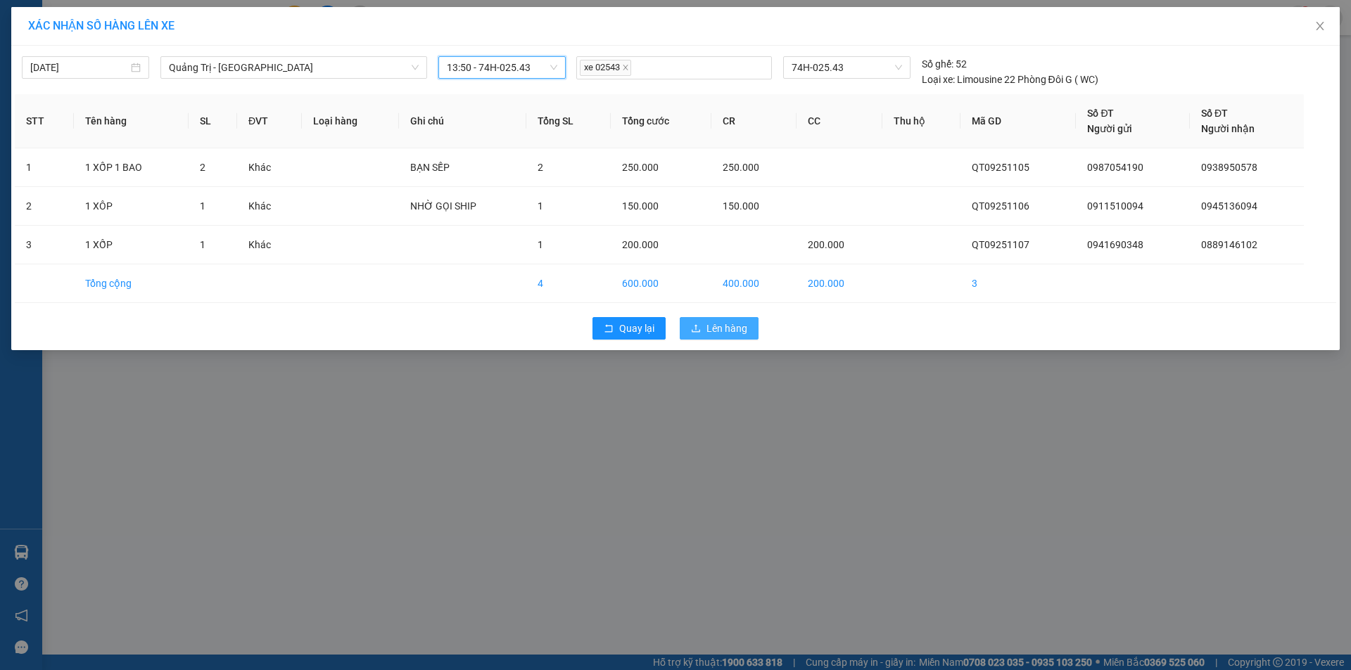
click at [742, 331] on span "Lên hàng" at bounding box center [726, 328] width 41 height 15
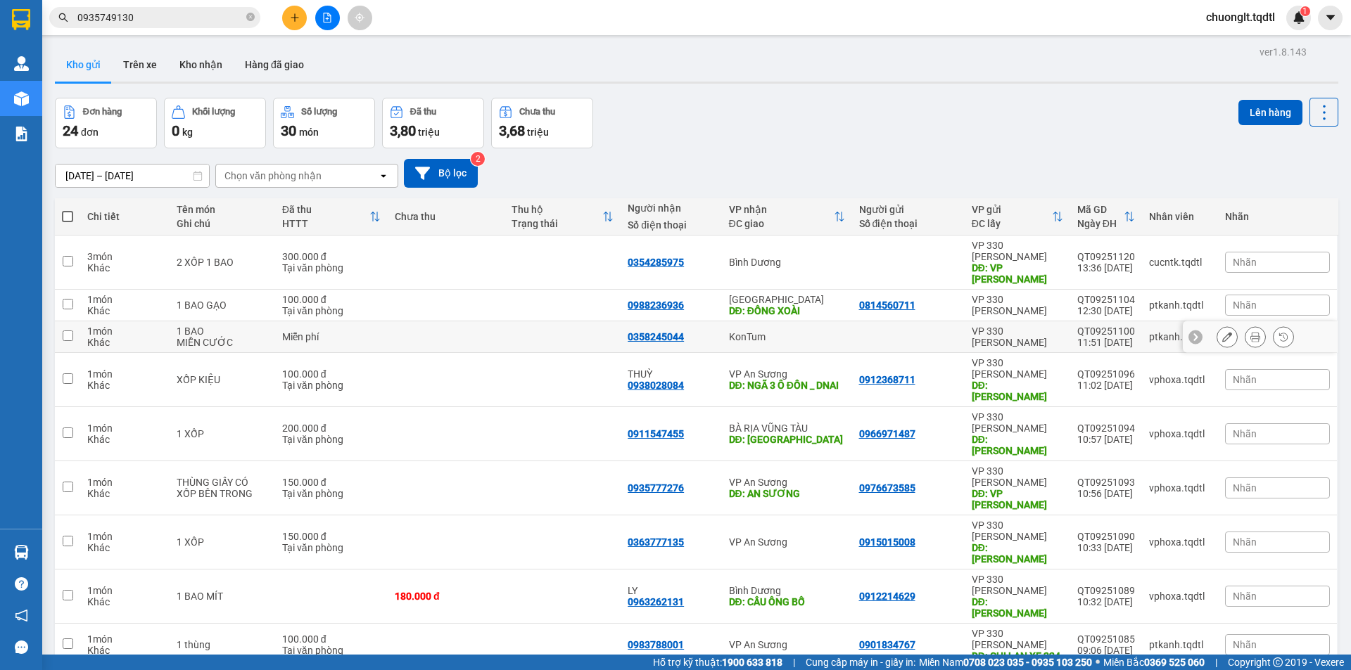
click at [63, 331] on input "checkbox" at bounding box center [68, 336] width 11 height 11
checkbox input "true"
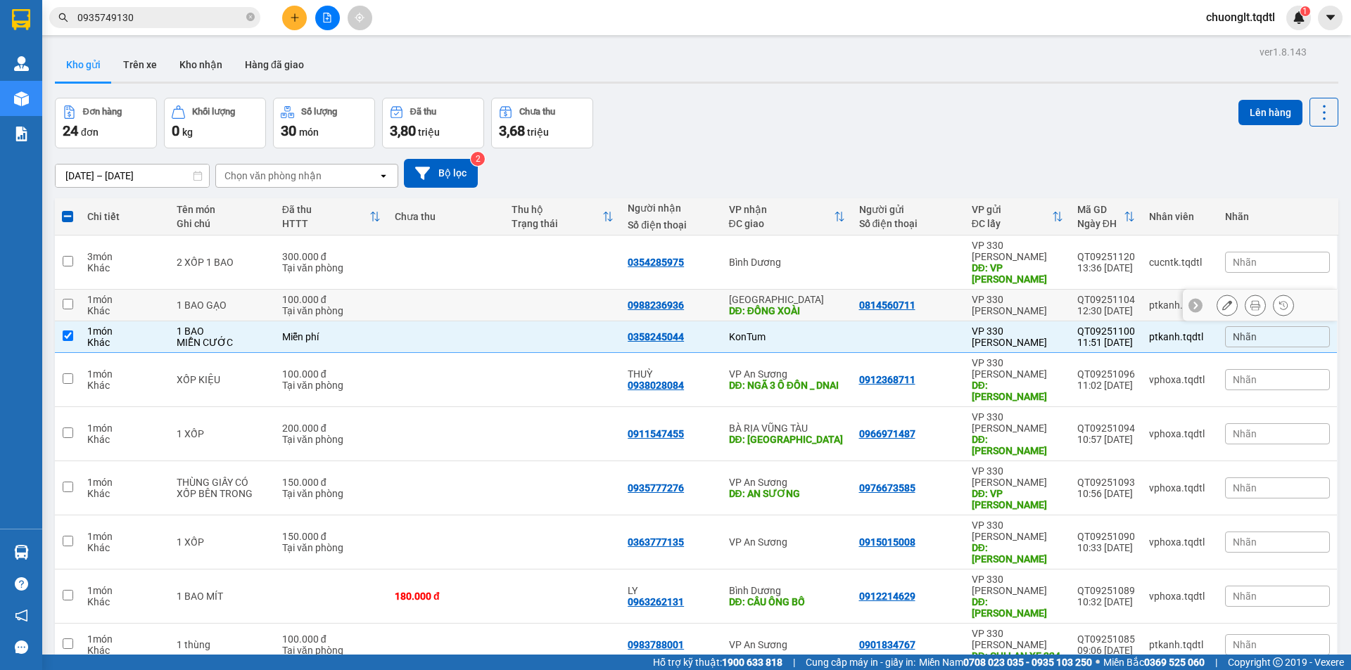
click at [65, 299] on input "checkbox" at bounding box center [68, 304] width 11 height 11
checkbox input "true"
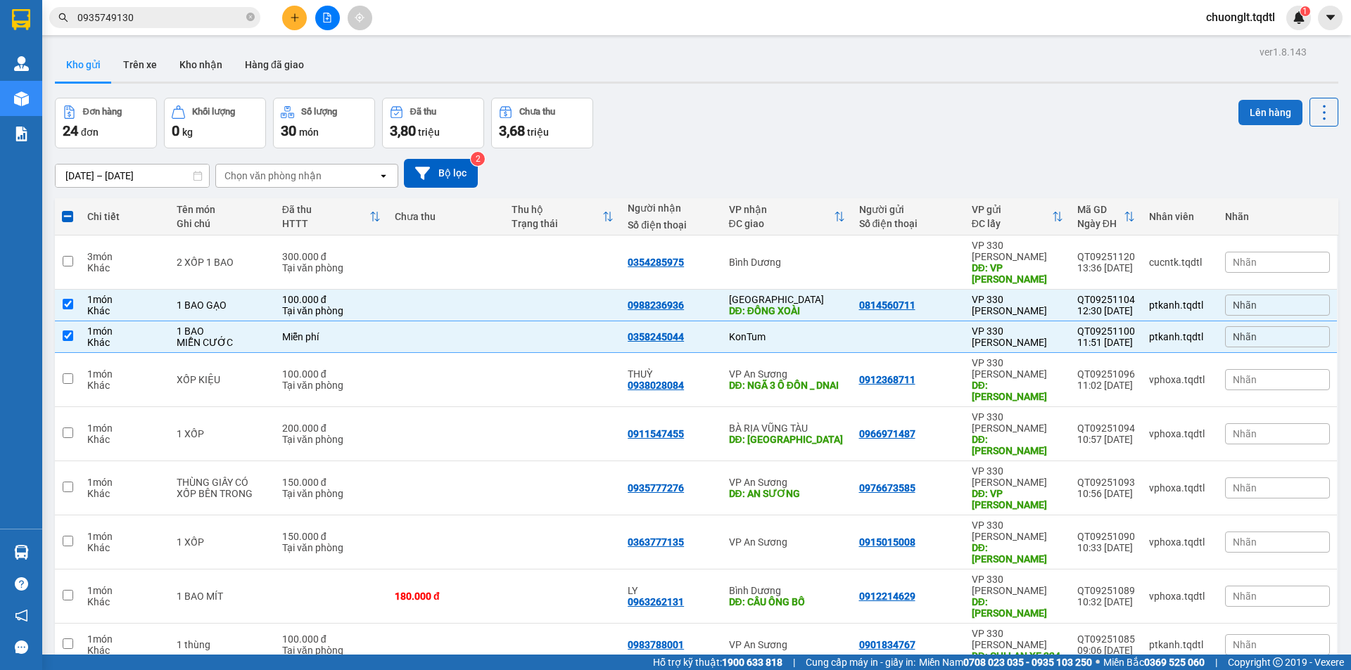
click at [1254, 115] on button "Lên hàng" at bounding box center [1270, 112] width 64 height 25
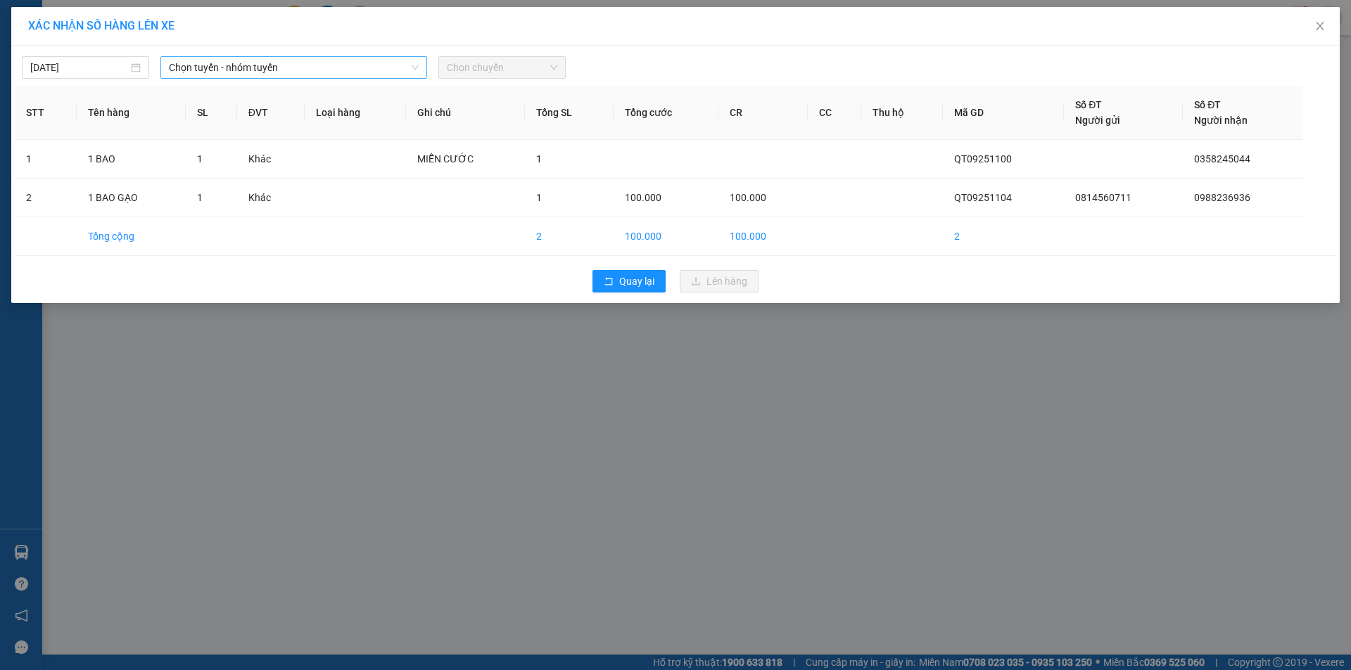
click at [383, 68] on span "Chọn tuyến - nhóm tuyến" at bounding box center [294, 67] width 250 height 21
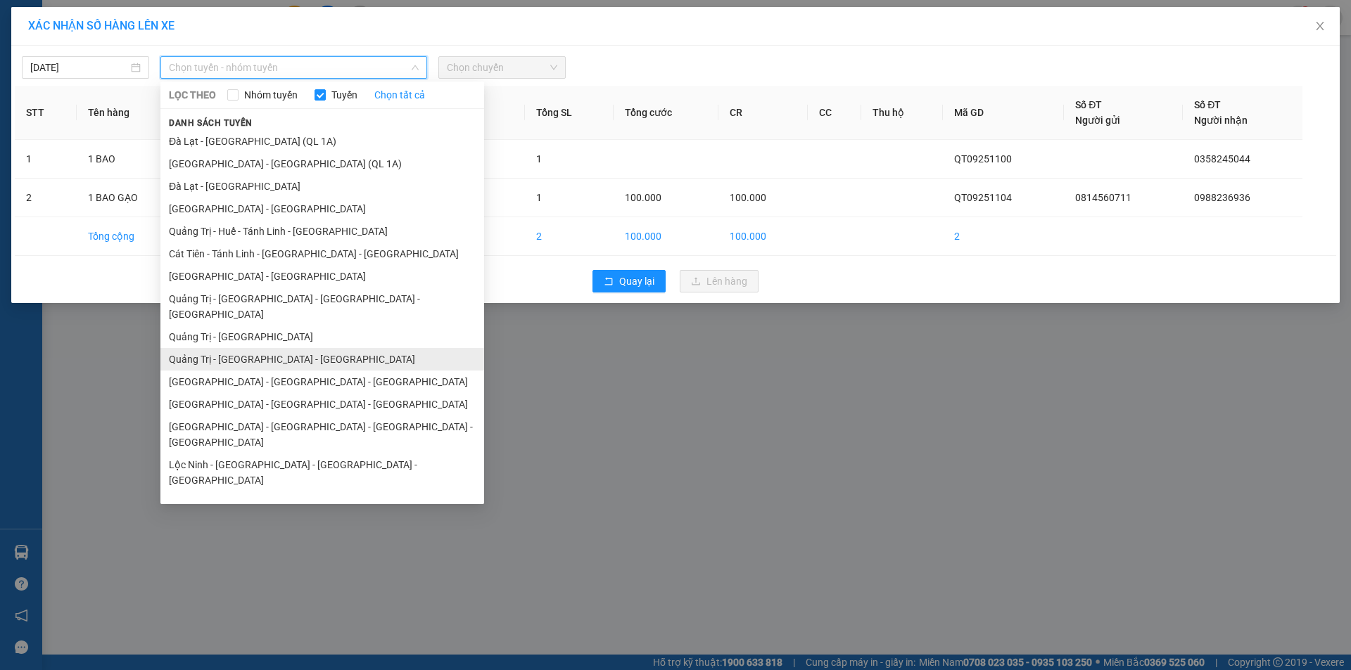
click at [273, 348] on li "Quảng Trị - [GEOGRAPHIC_DATA] - [GEOGRAPHIC_DATA]" at bounding box center [322, 359] width 324 height 23
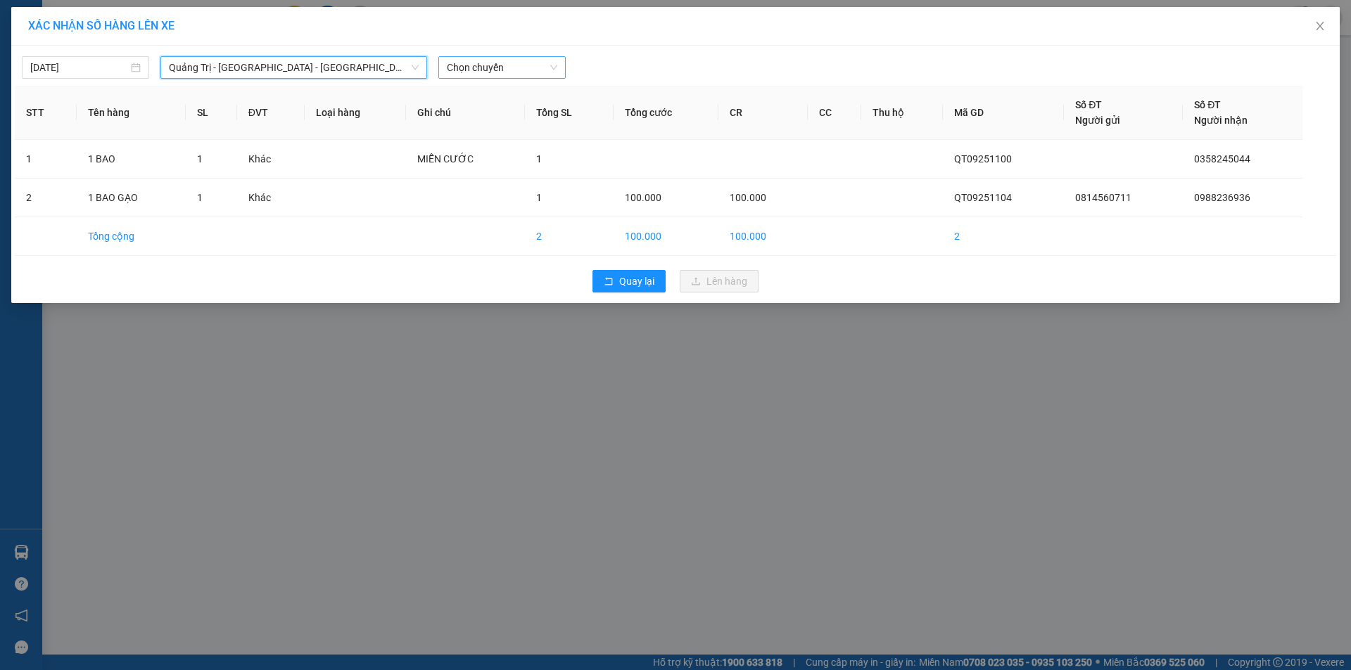
click at [513, 71] on span "Chọn chuyến" at bounding box center [502, 67] width 110 height 21
click at [521, 118] on div "14:00 - 74F-000.34" at bounding box center [502, 117] width 110 height 15
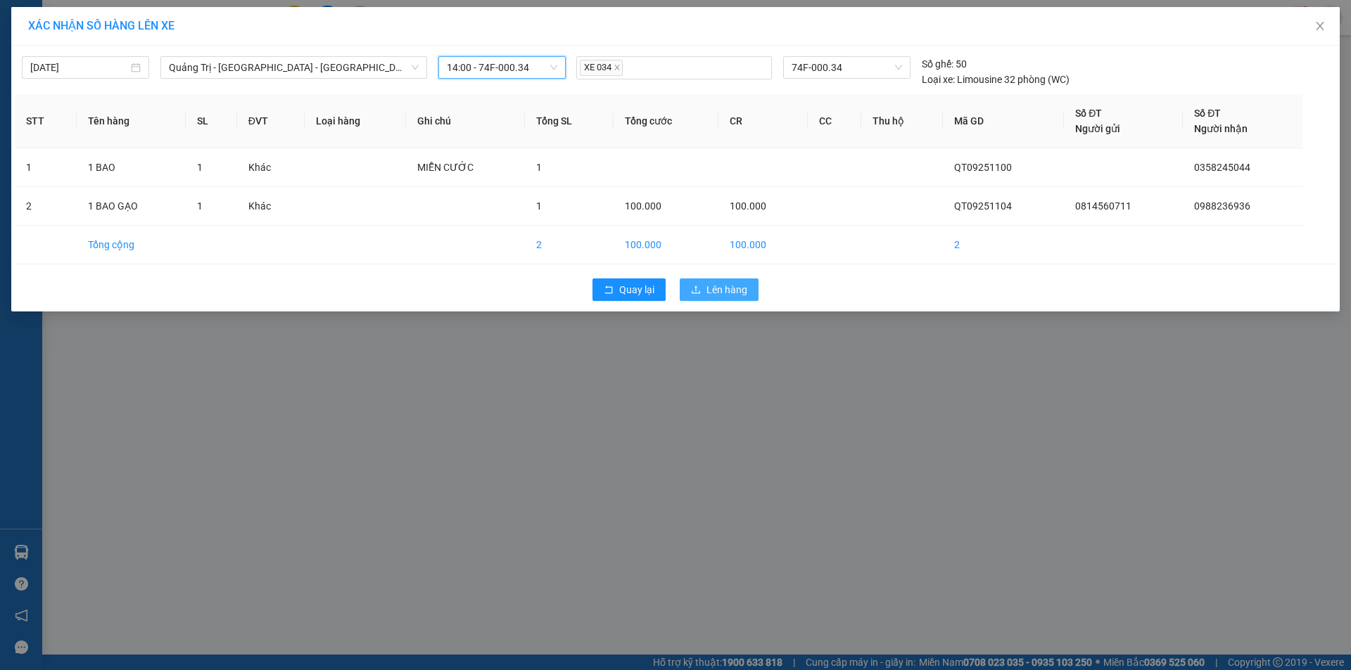
click at [716, 292] on span "Lên hàng" at bounding box center [726, 289] width 41 height 15
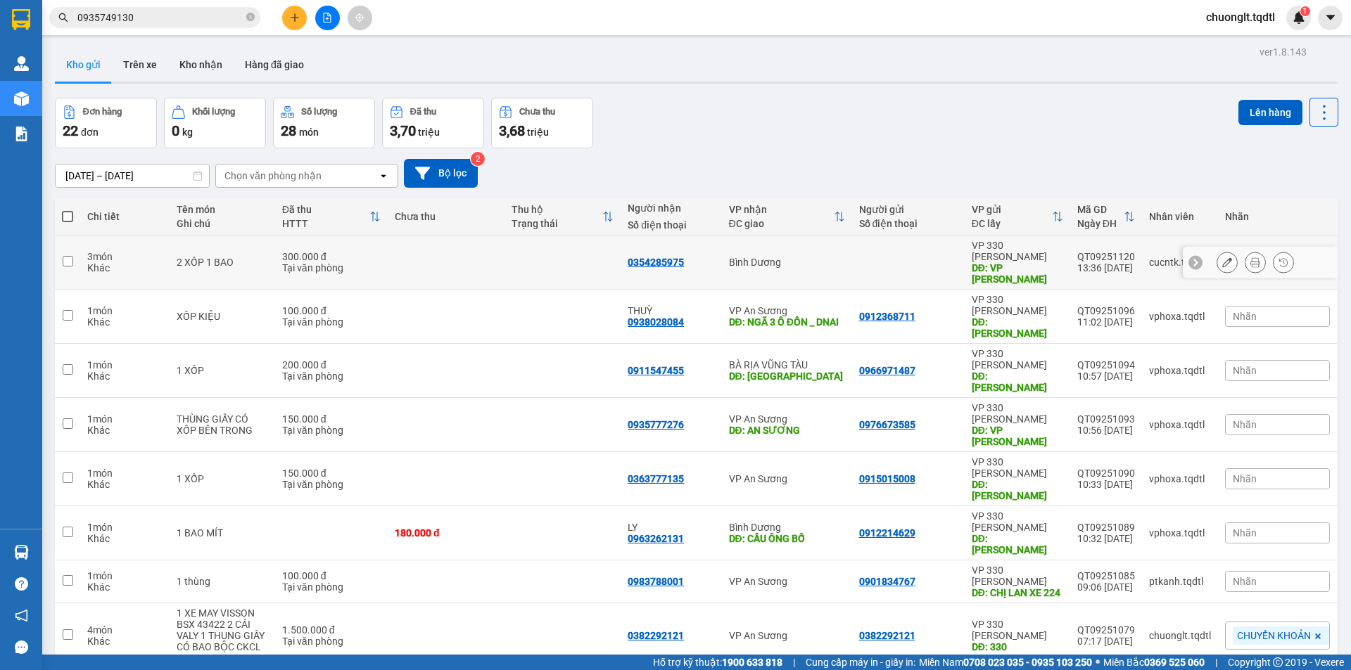
scroll to position [65, 0]
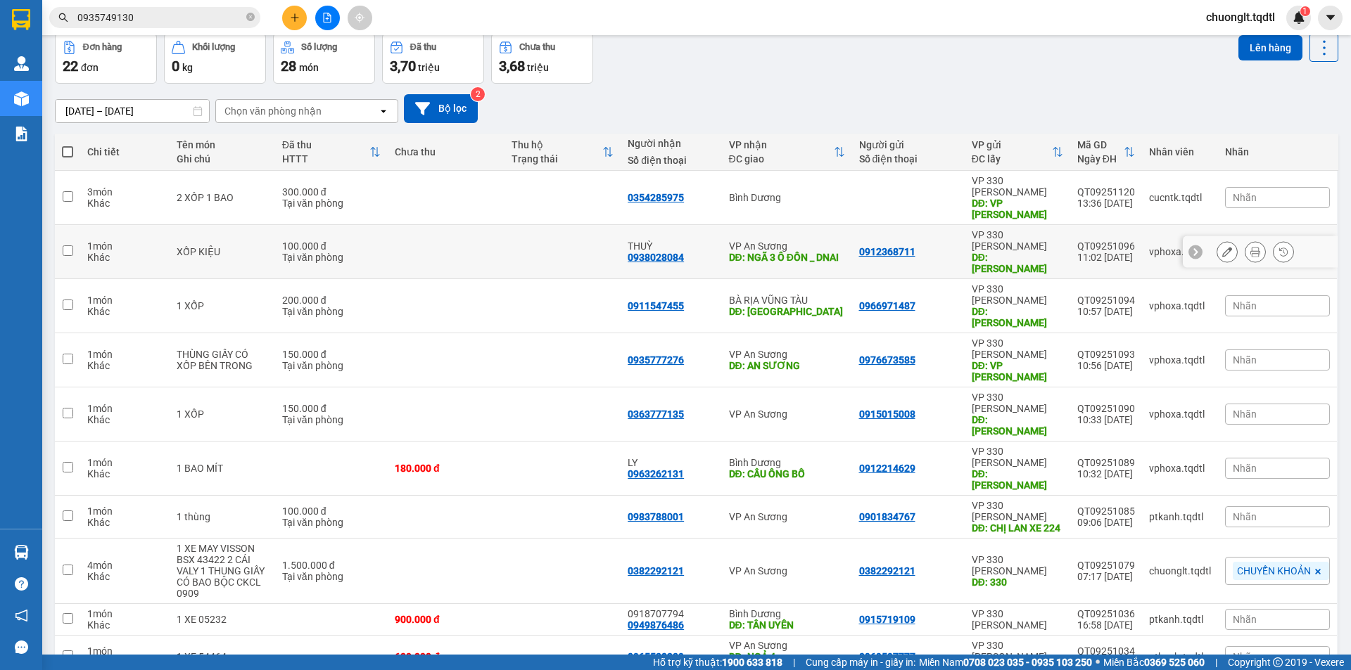
click at [72, 245] on input "checkbox" at bounding box center [68, 250] width 11 height 11
checkbox input "true"
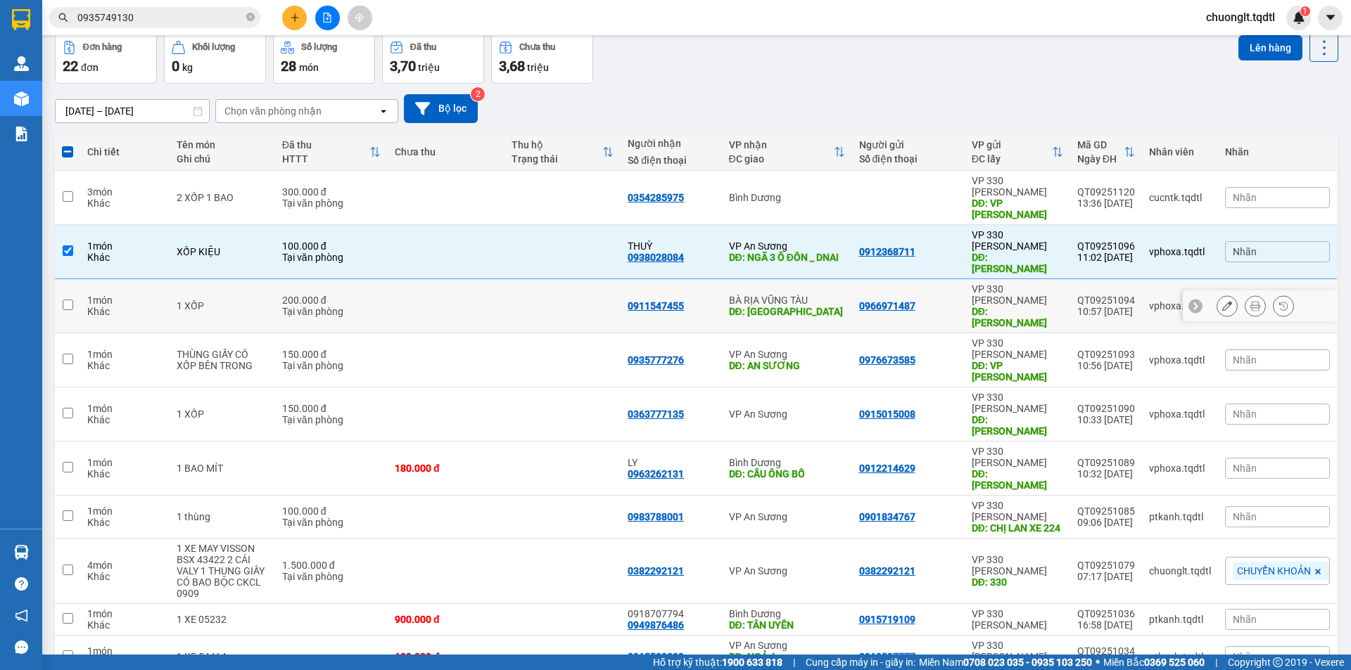
click at [60, 279] on td at bounding box center [67, 306] width 25 height 54
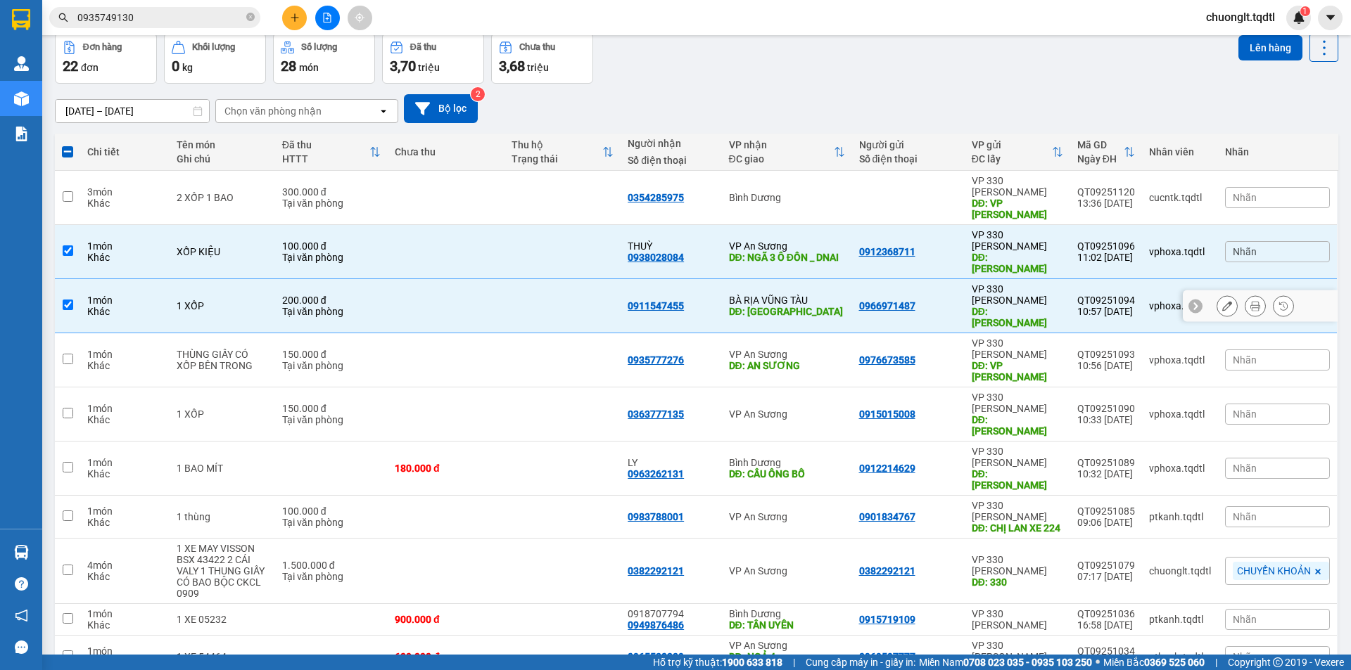
click at [60, 279] on td at bounding box center [67, 306] width 25 height 54
checkbox input "false"
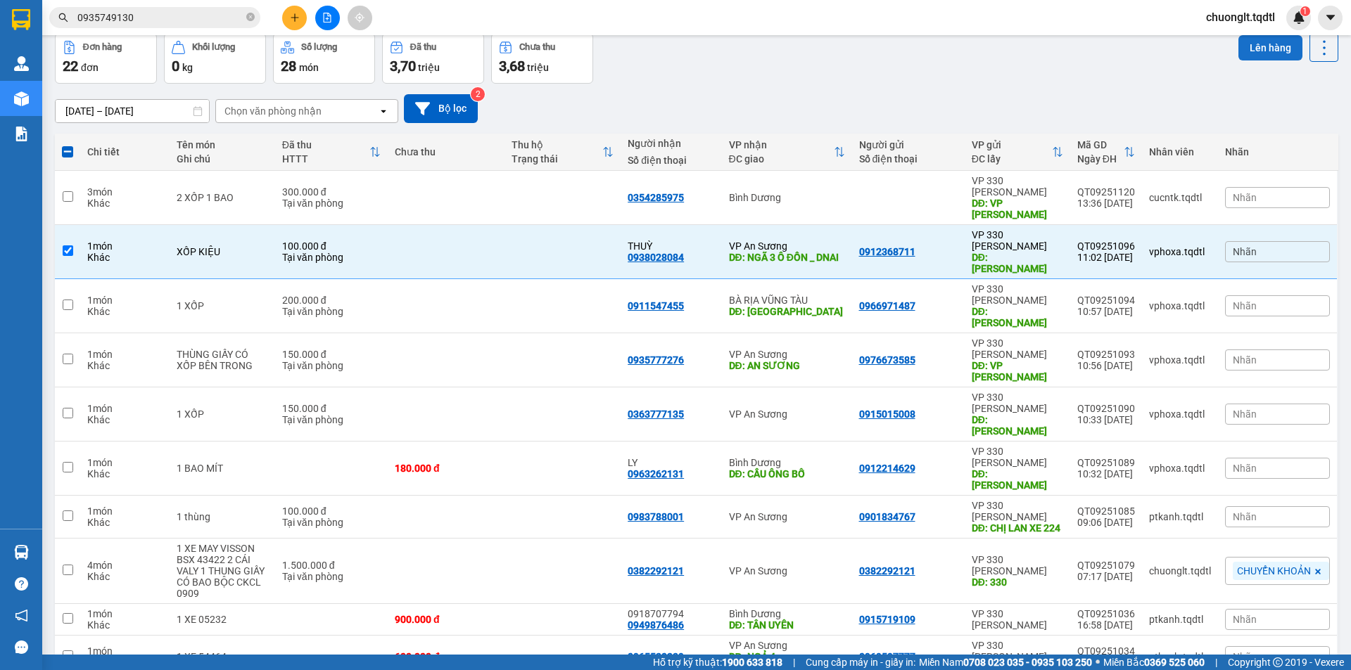
click at [1238, 49] on button "Lên hàng" at bounding box center [1270, 47] width 64 height 25
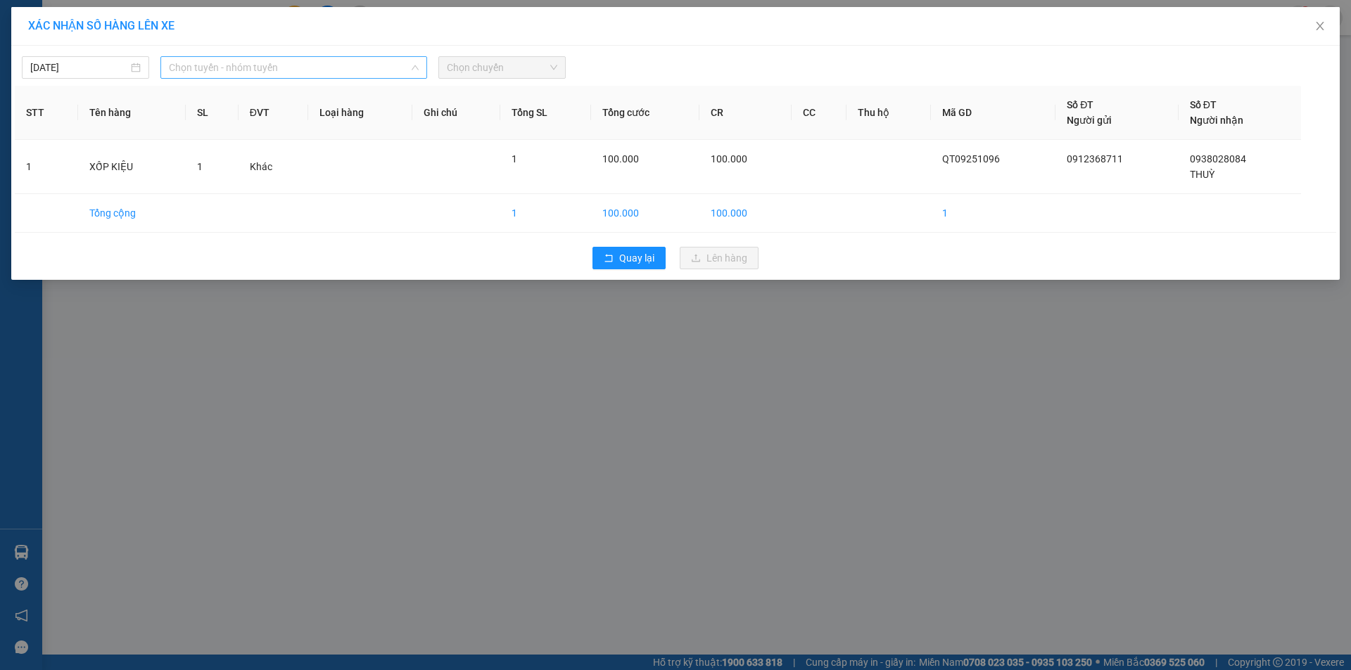
click at [362, 65] on span "Chọn tuyến - nhóm tuyến" at bounding box center [294, 67] width 250 height 21
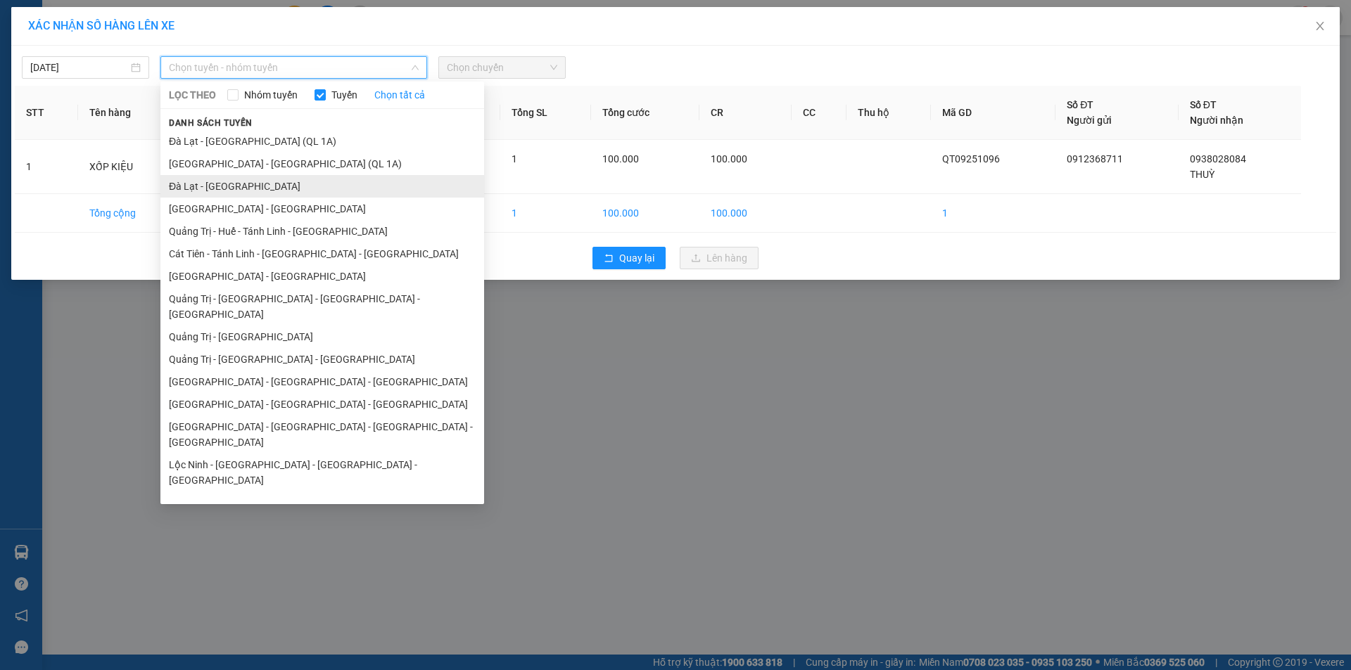
scroll to position [70, 0]
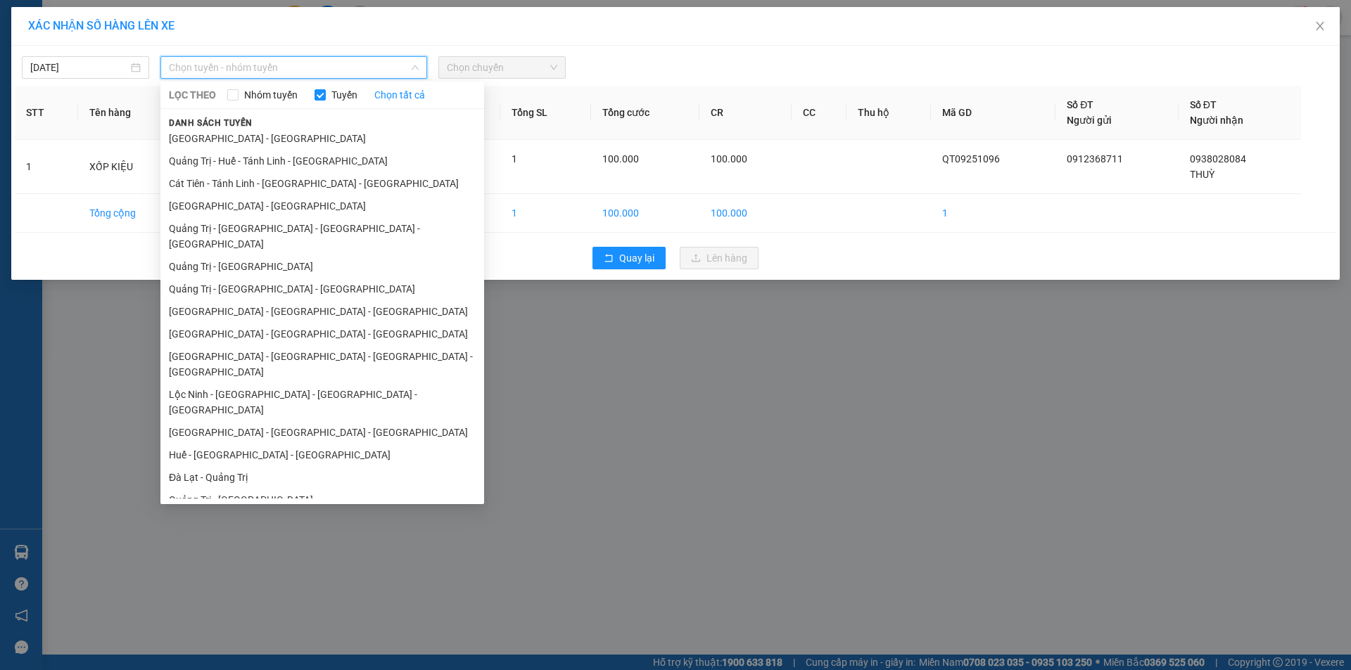
click at [258, 255] on li "Quảng Trị - [GEOGRAPHIC_DATA]" at bounding box center [322, 266] width 324 height 23
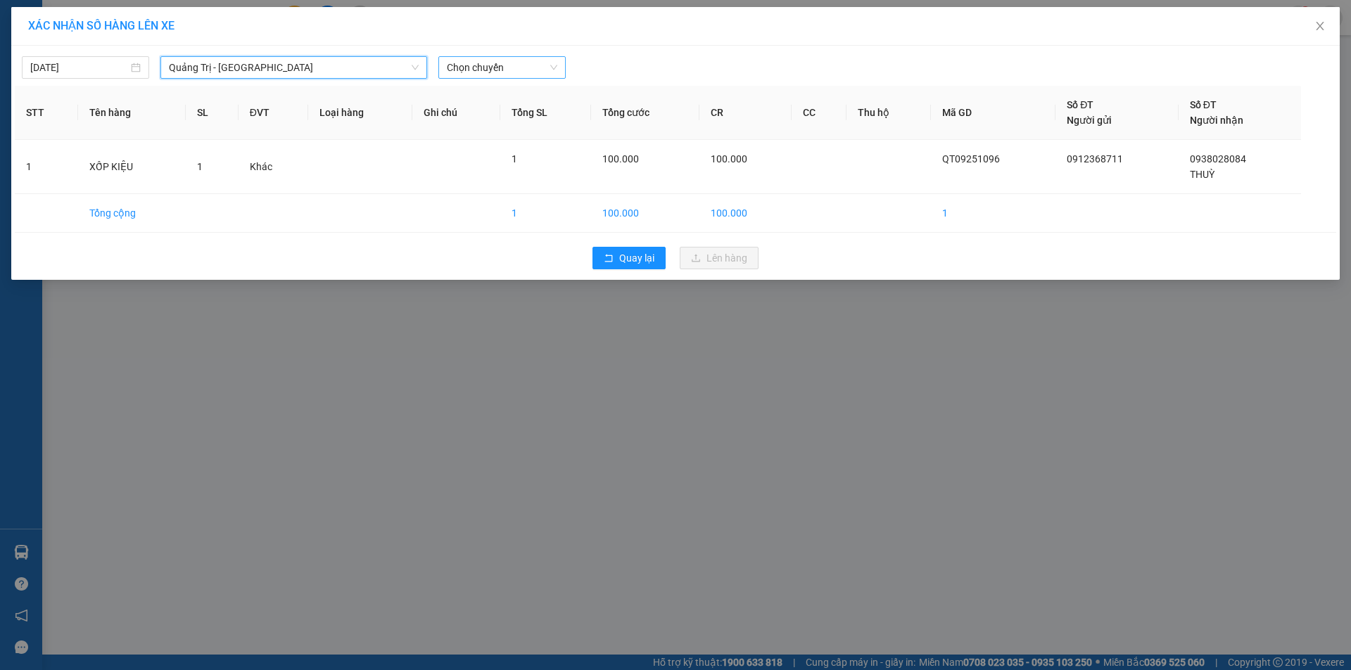
click at [492, 68] on span "Chọn chuyến" at bounding box center [502, 67] width 110 height 21
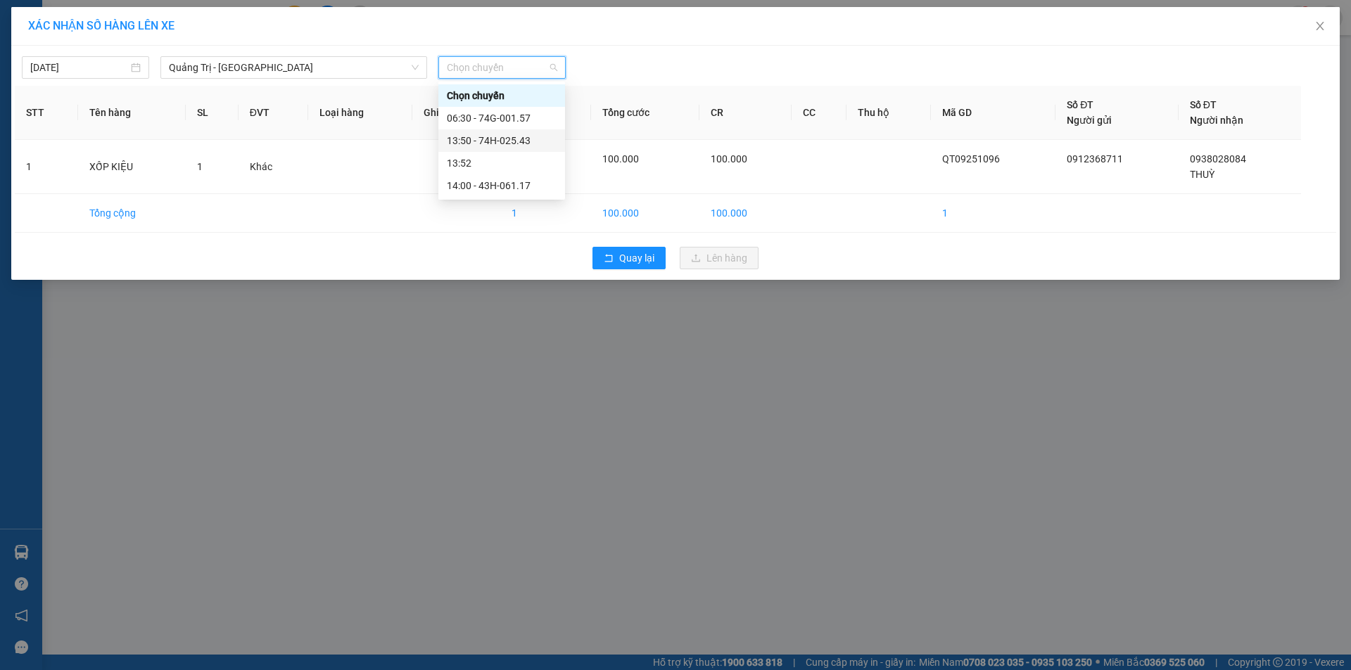
click at [494, 140] on div "13:50 - 74H-025.43" at bounding box center [502, 140] width 110 height 15
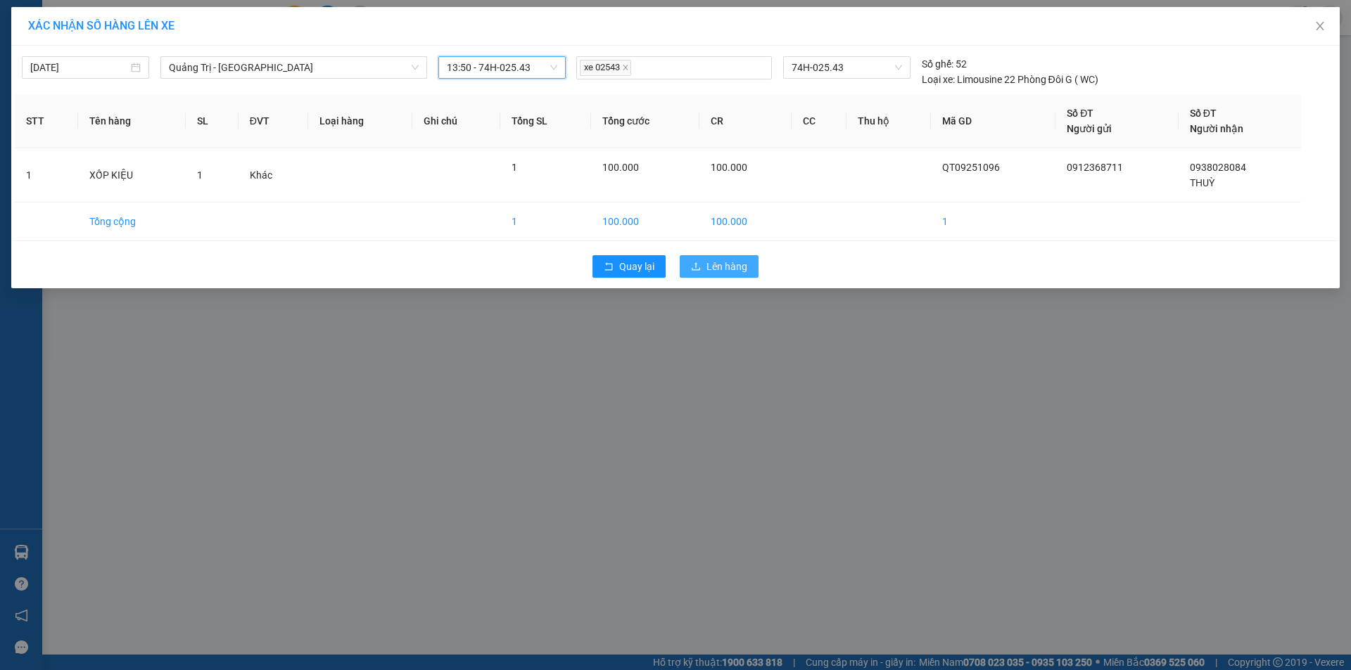
click at [713, 269] on span "Lên hàng" at bounding box center [726, 266] width 41 height 15
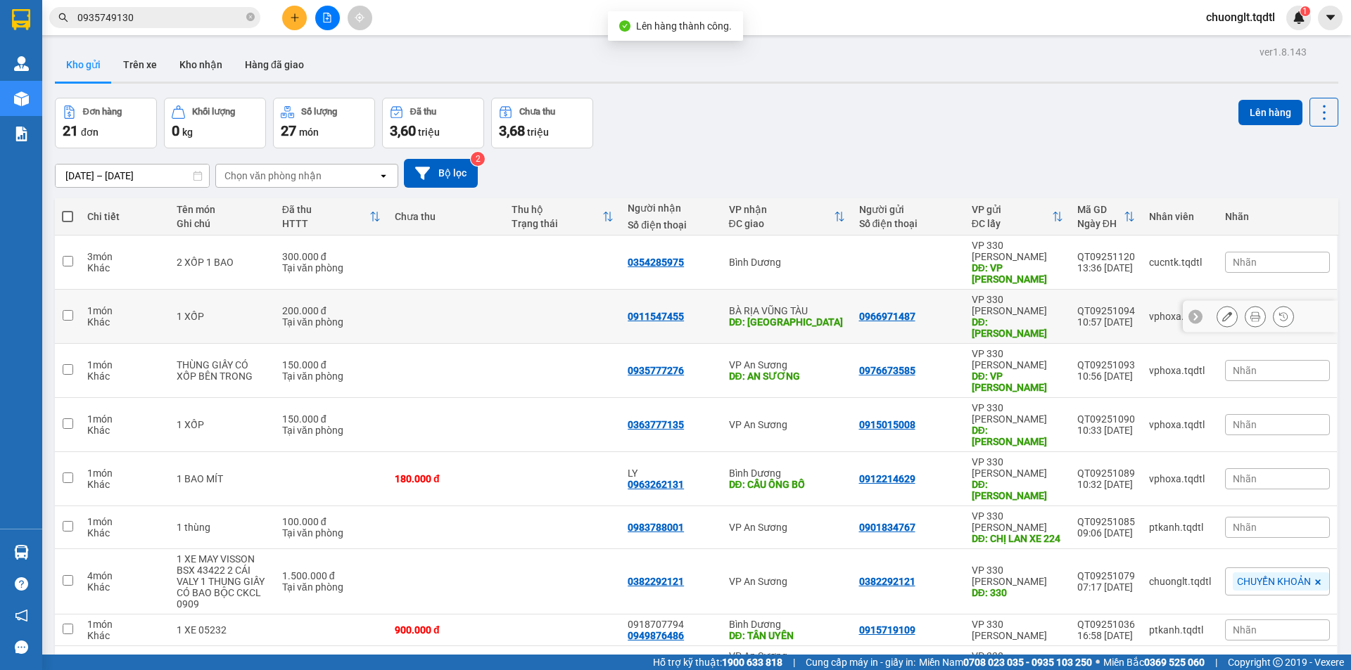
click at [70, 310] on input "checkbox" at bounding box center [68, 315] width 11 height 11
checkbox input "true"
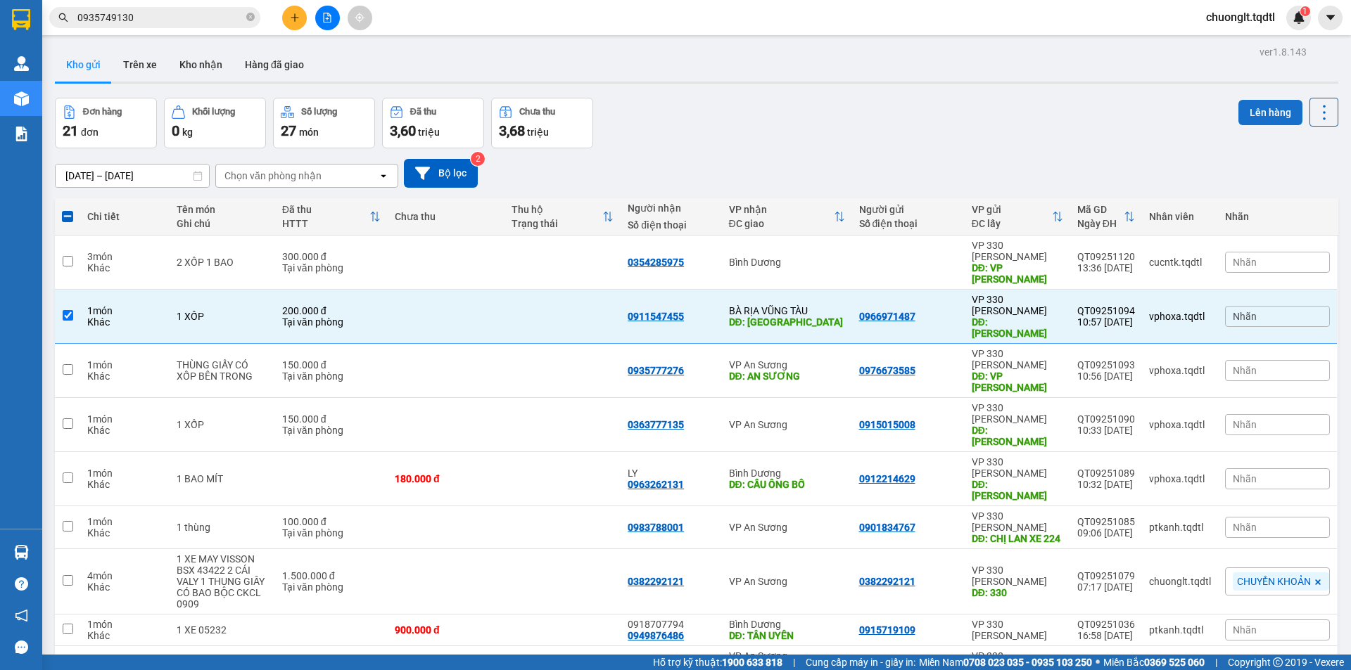
click at [1254, 113] on button "Lên hàng" at bounding box center [1270, 112] width 64 height 25
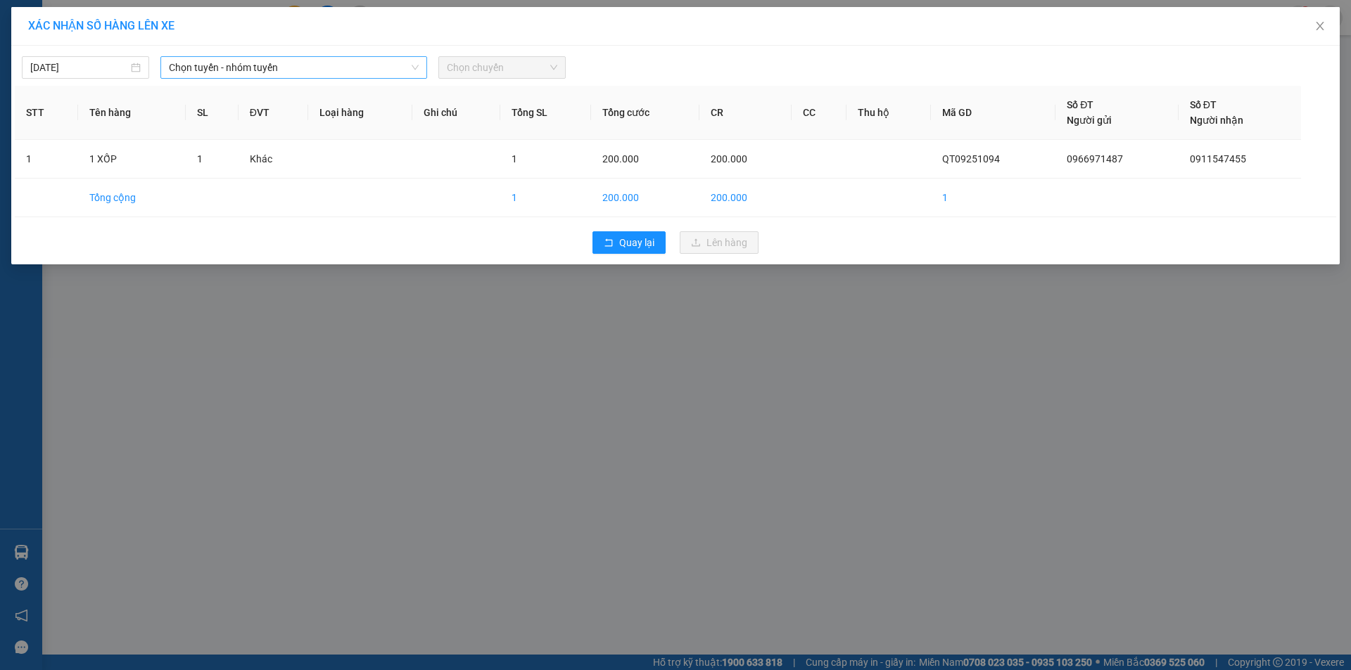
click at [374, 62] on span "Chọn tuyến - nhóm tuyến" at bounding box center [294, 67] width 250 height 21
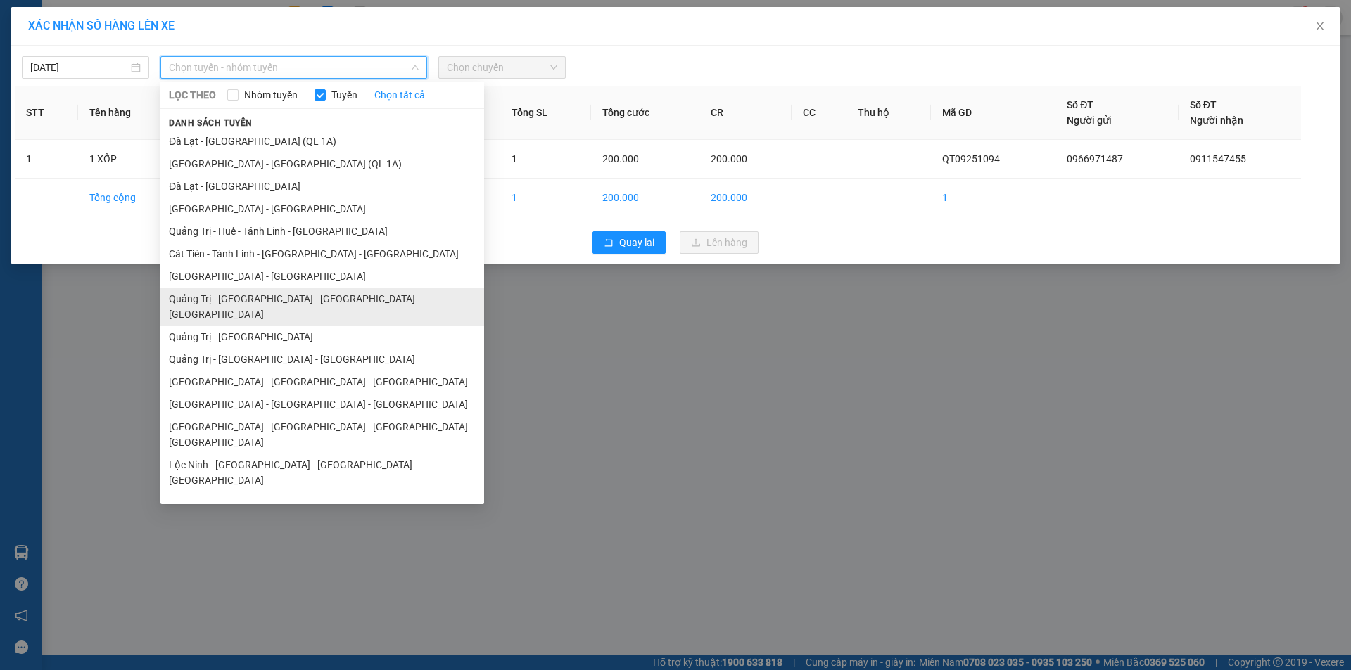
click at [277, 300] on li "Quảng Trị - [GEOGRAPHIC_DATA] - [GEOGRAPHIC_DATA] - [GEOGRAPHIC_DATA]" at bounding box center [322, 307] width 324 height 38
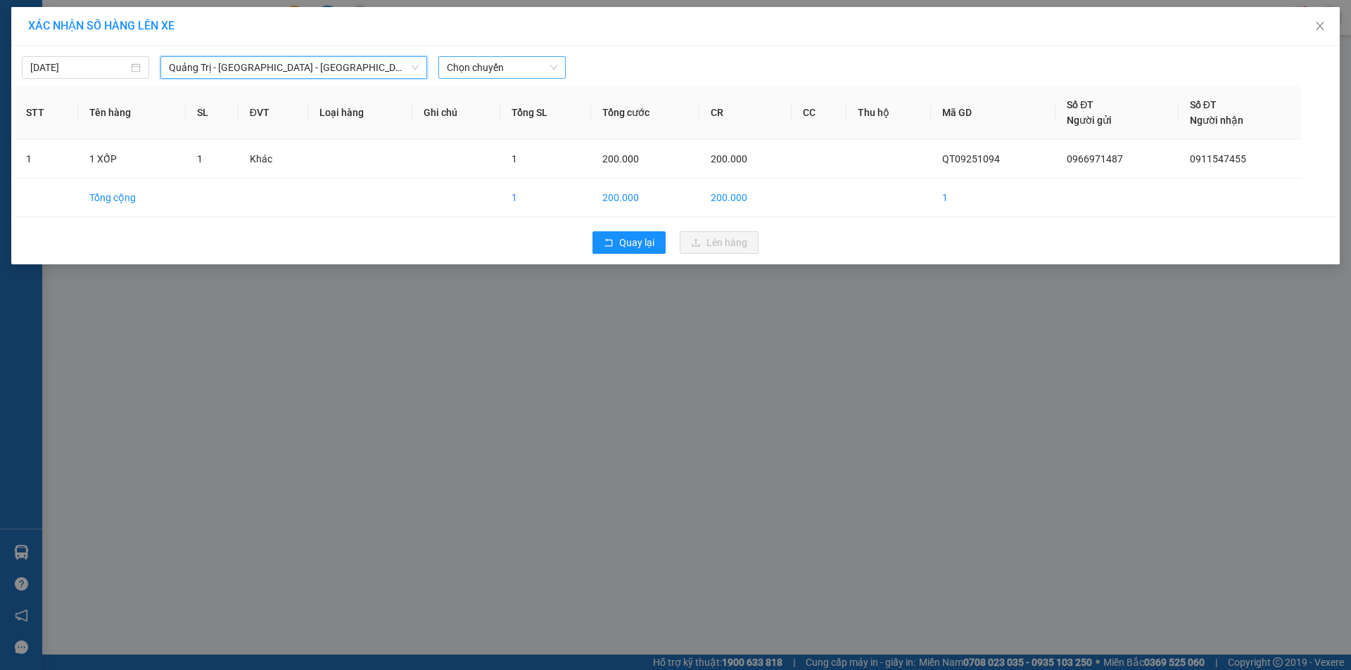
click at [521, 70] on span "Chọn chuyến" at bounding box center [502, 67] width 110 height 21
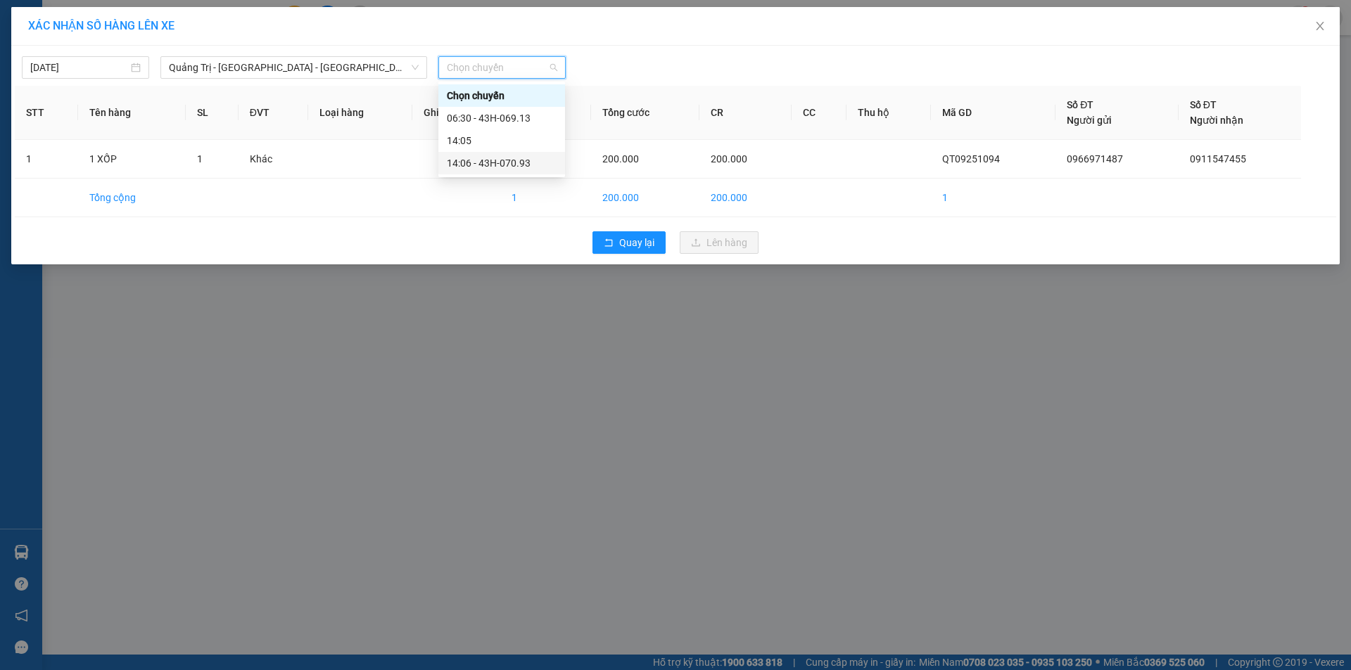
click at [497, 160] on div "14:06 - 43H-070.93" at bounding box center [502, 162] width 110 height 15
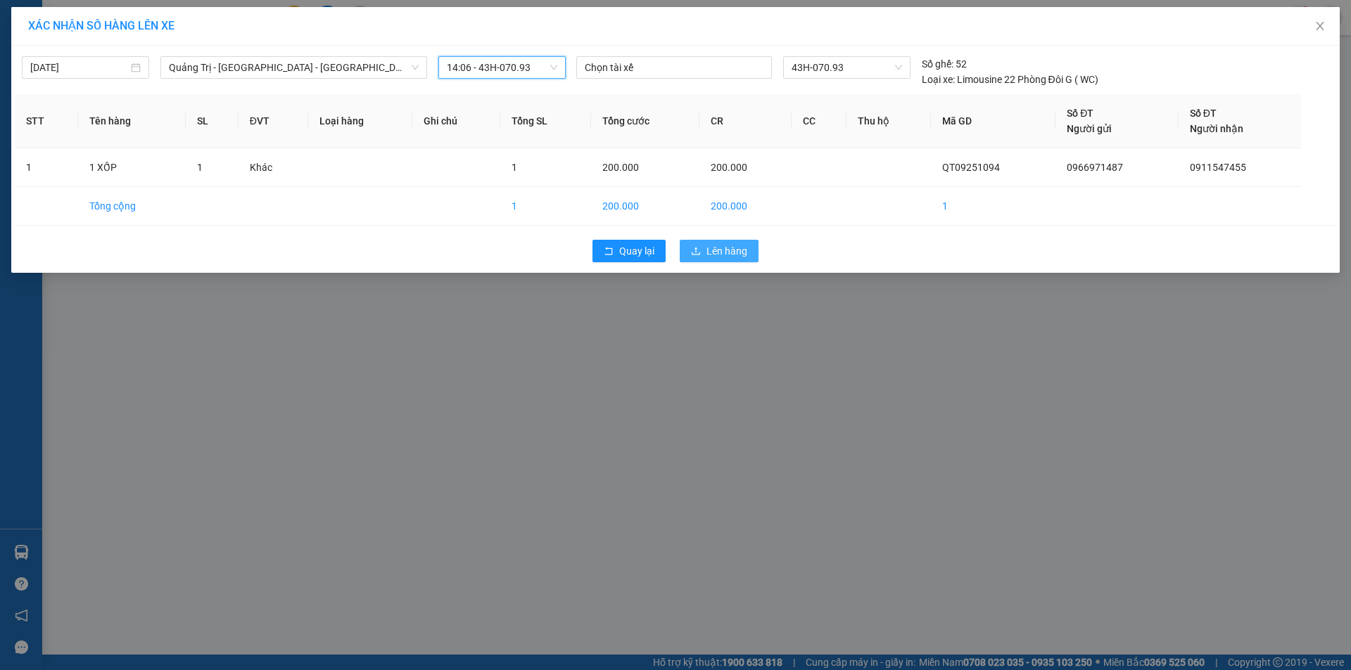
click at [728, 253] on span "Lên hàng" at bounding box center [726, 250] width 41 height 15
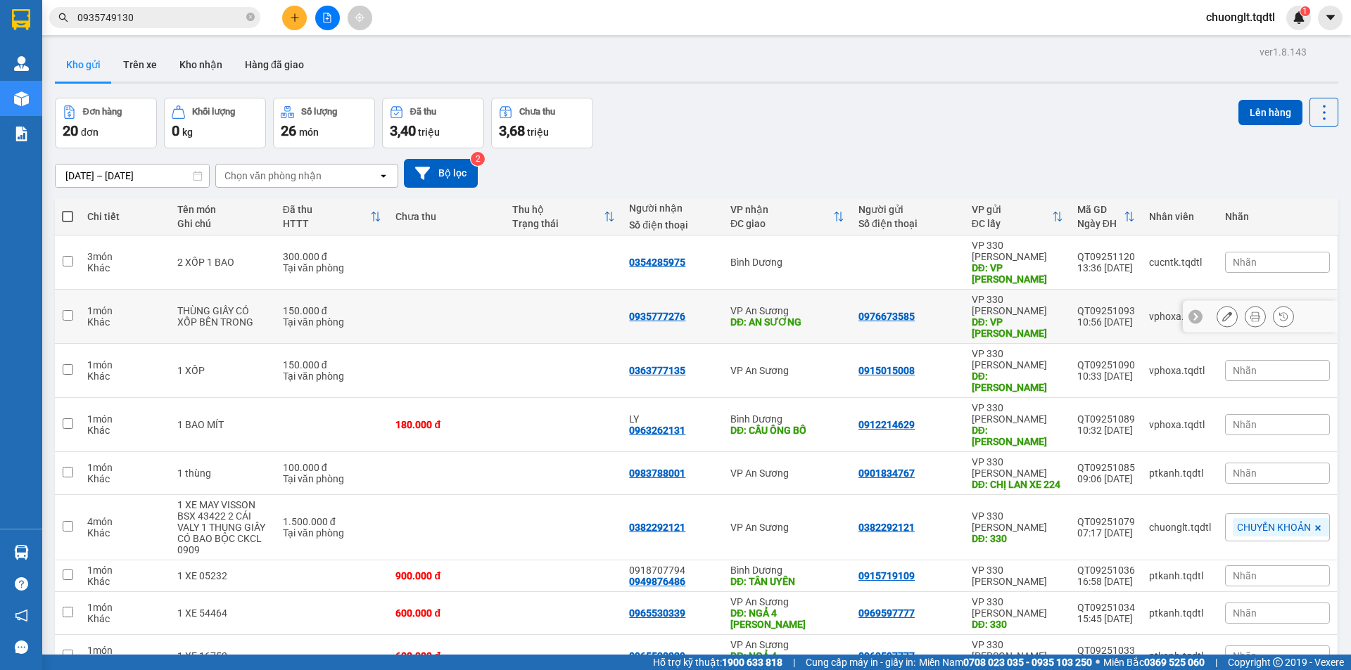
click at [70, 310] on input "checkbox" at bounding box center [68, 315] width 11 height 11
checkbox input "true"
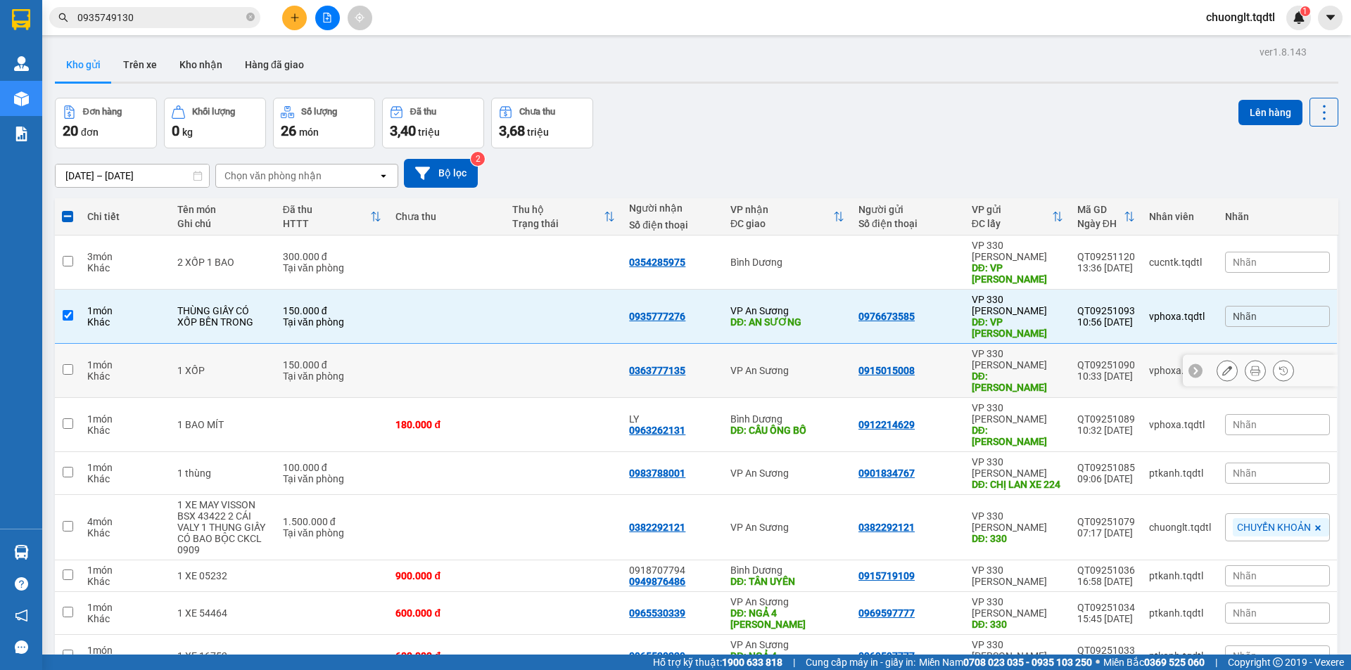
click at [63, 344] on td at bounding box center [67, 371] width 25 height 54
checkbox input "true"
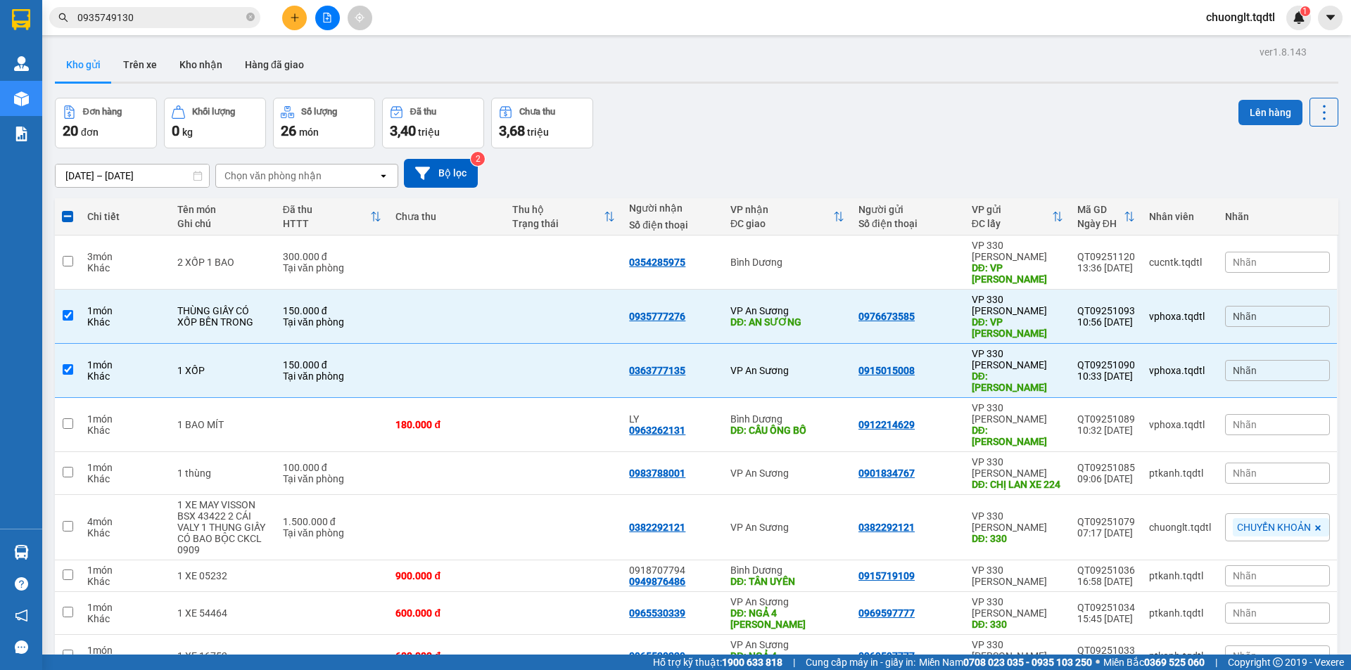
click at [1258, 111] on button "Lên hàng" at bounding box center [1270, 112] width 64 height 25
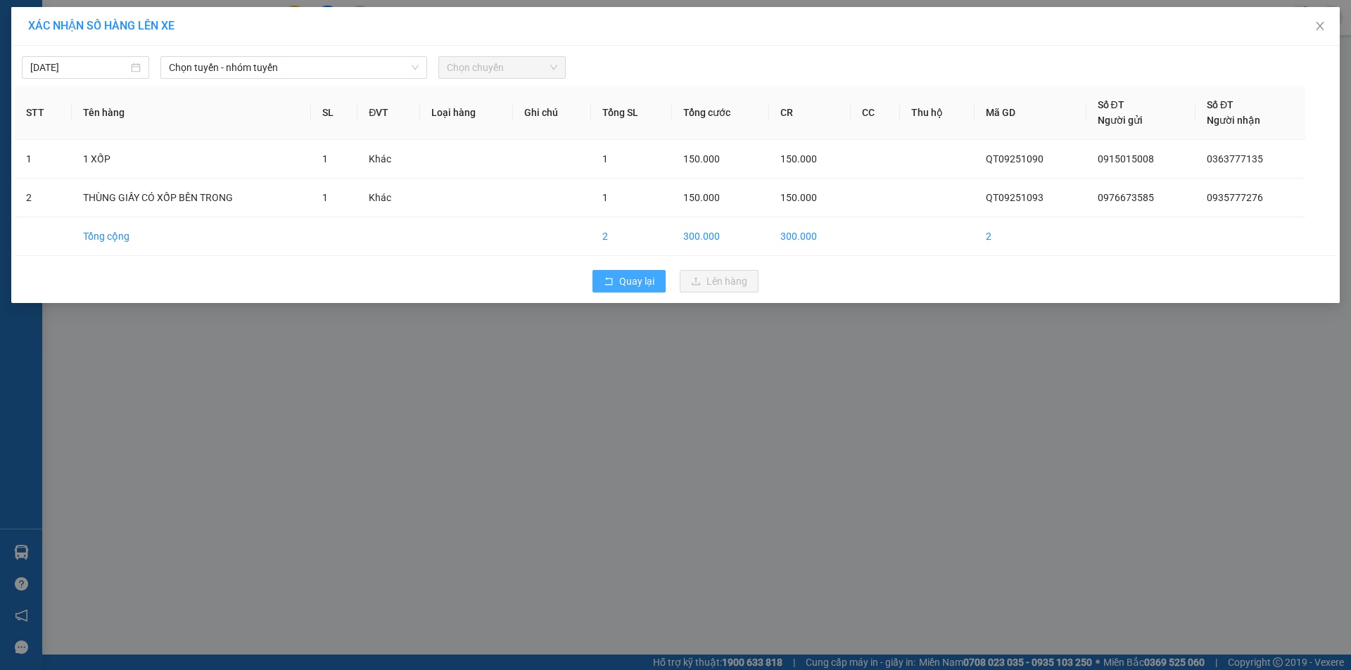
click at [625, 276] on span "Quay lại" at bounding box center [636, 281] width 35 height 15
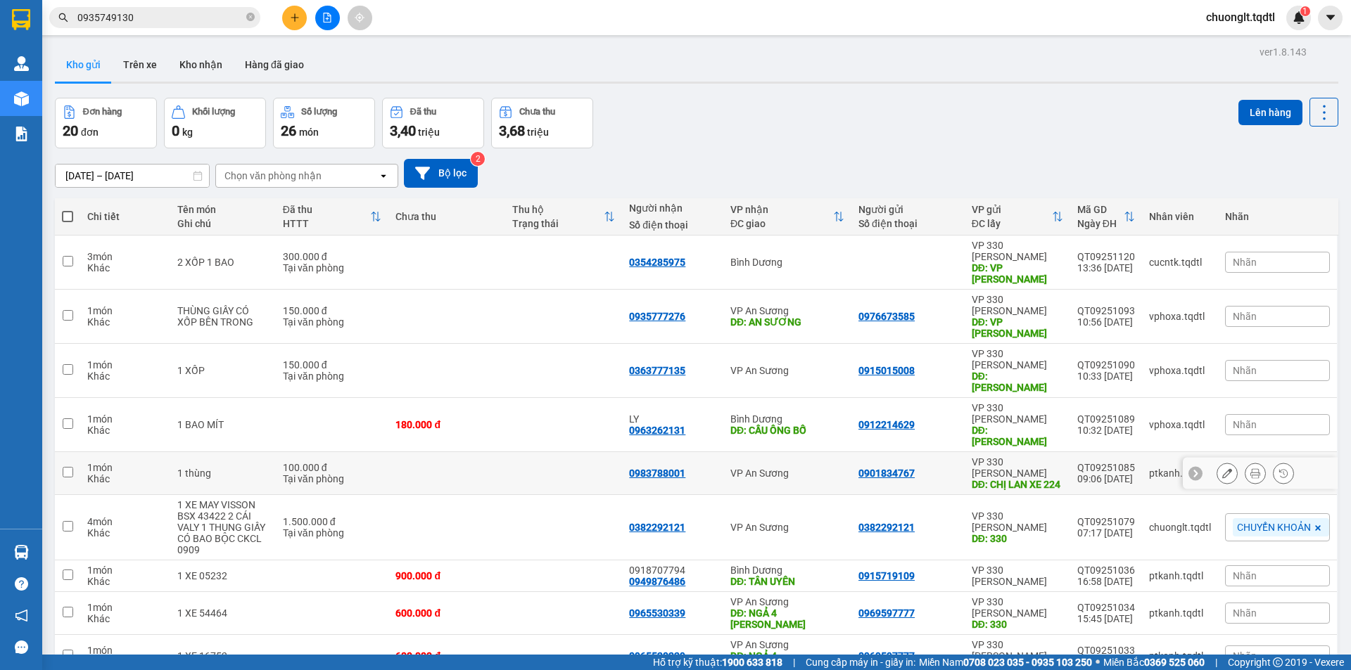
scroll to position [65, 0]
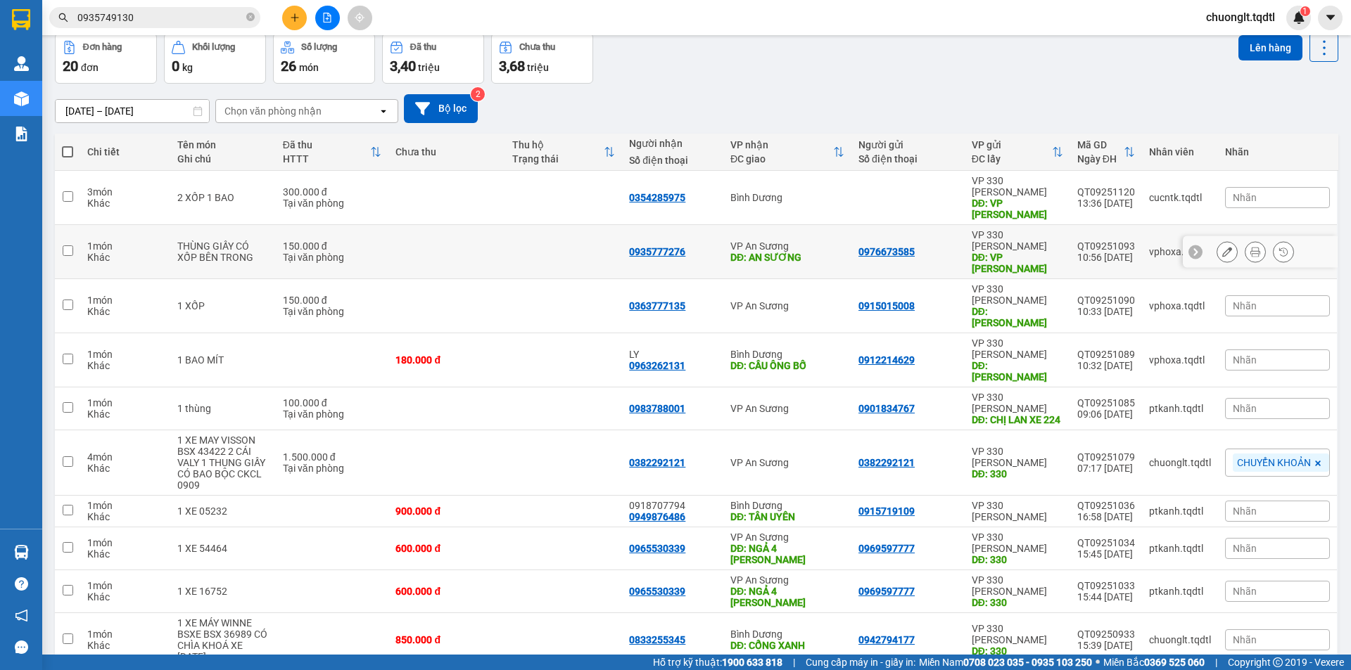
click at [72, 245] on input "checkbox" at bounding box center [68, 250] width 11 height 11
checkbox input "true"
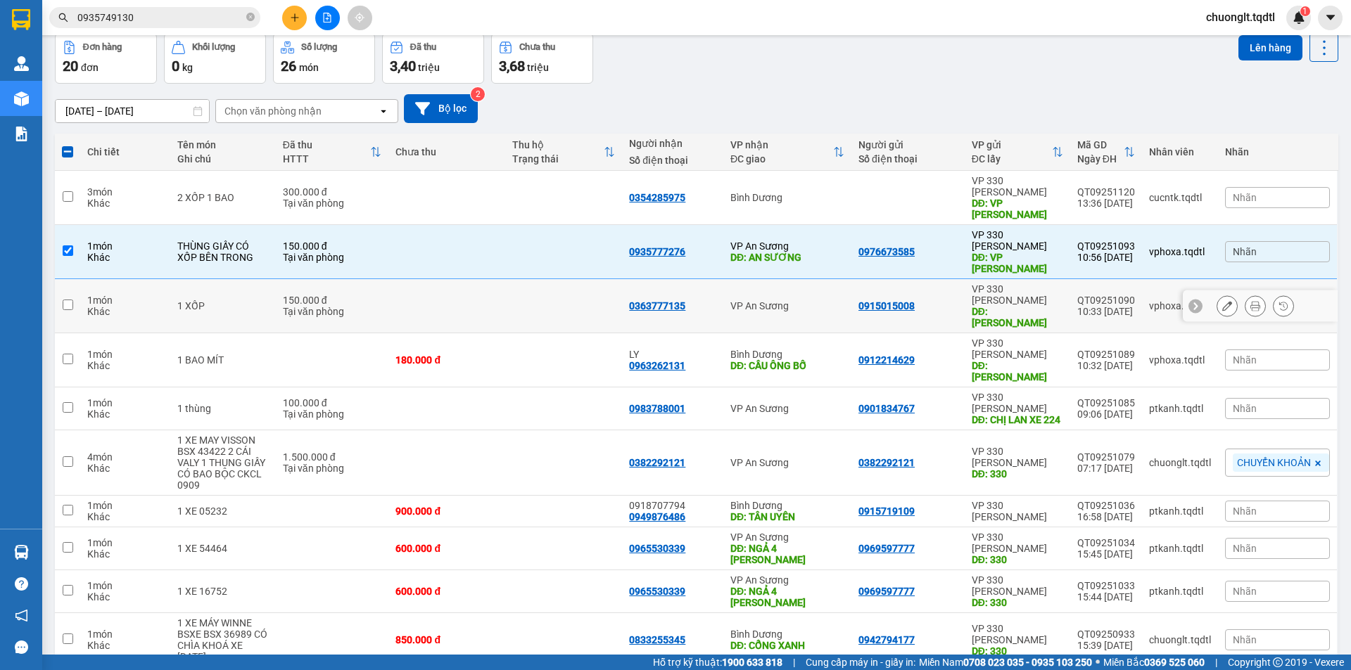
click at [69, 300] on input "checkbox" at bounding box center [68, 305] width 11 height 11
checkbox input "true"
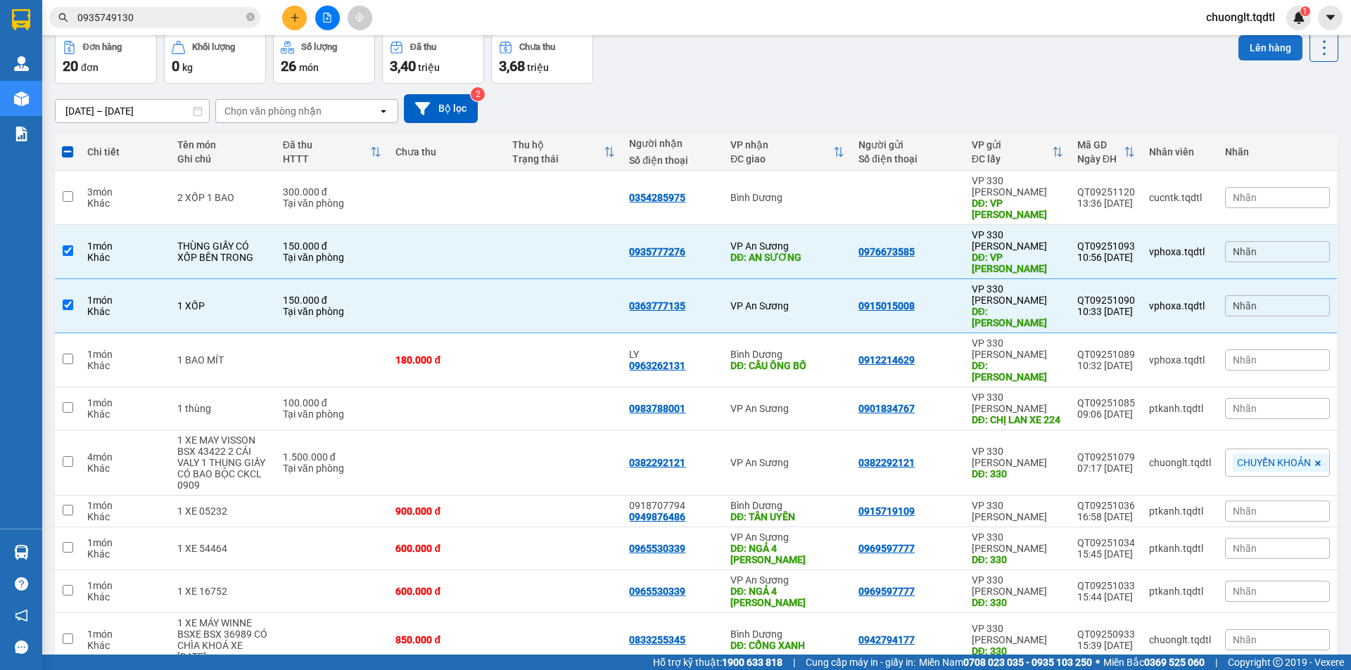
click at [1255, 49] on button "Lên hàng" at bounding box center [1270, 47] width 64 height 25
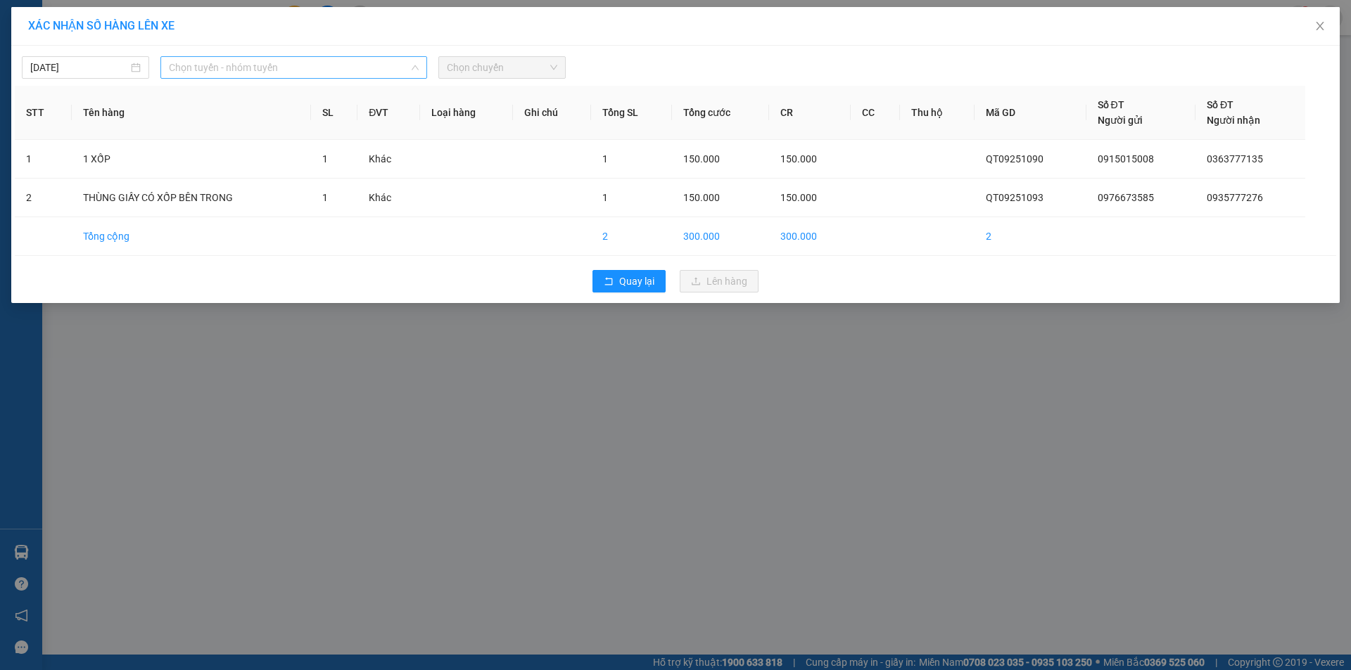
click at [336, 58] on span "Chọn tuyến - nhóm tuyến" at bounding box center [294, 67] width 250 height 21
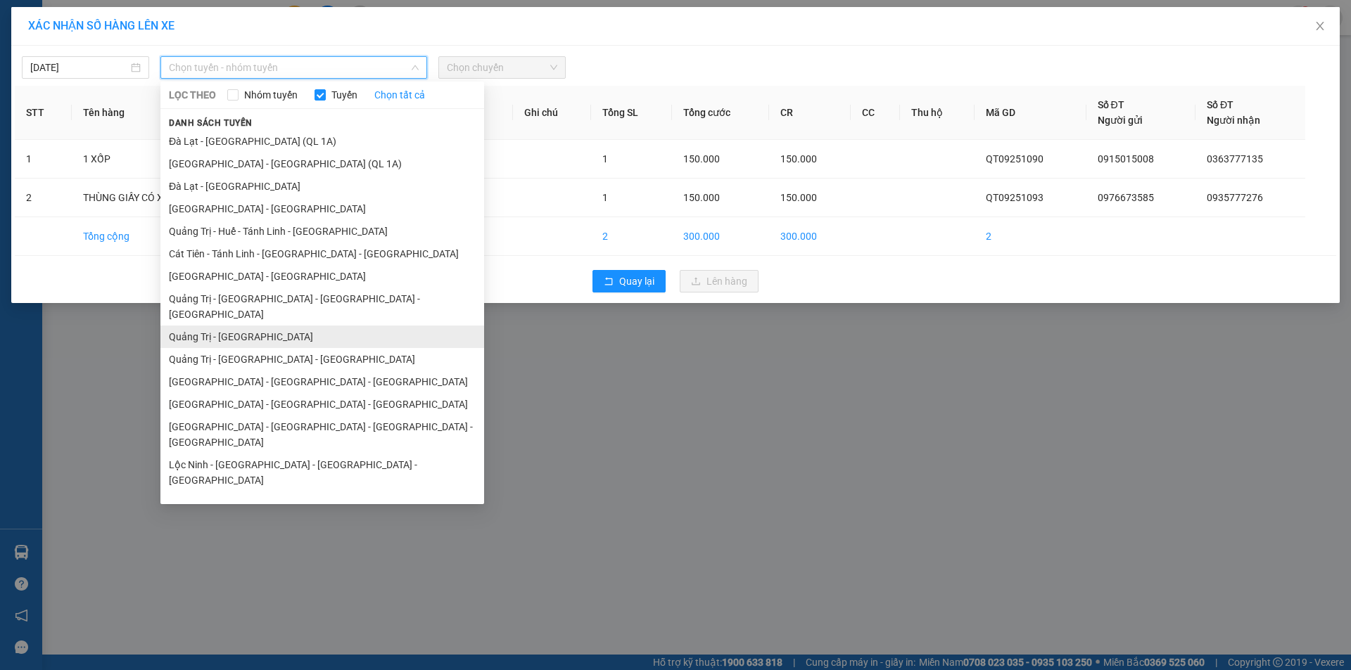
click at [269, 326] on li "Quảng Trị - [GEOGRAPHIC_DATA]" at bounding box center [322, 337] width 324 height 23
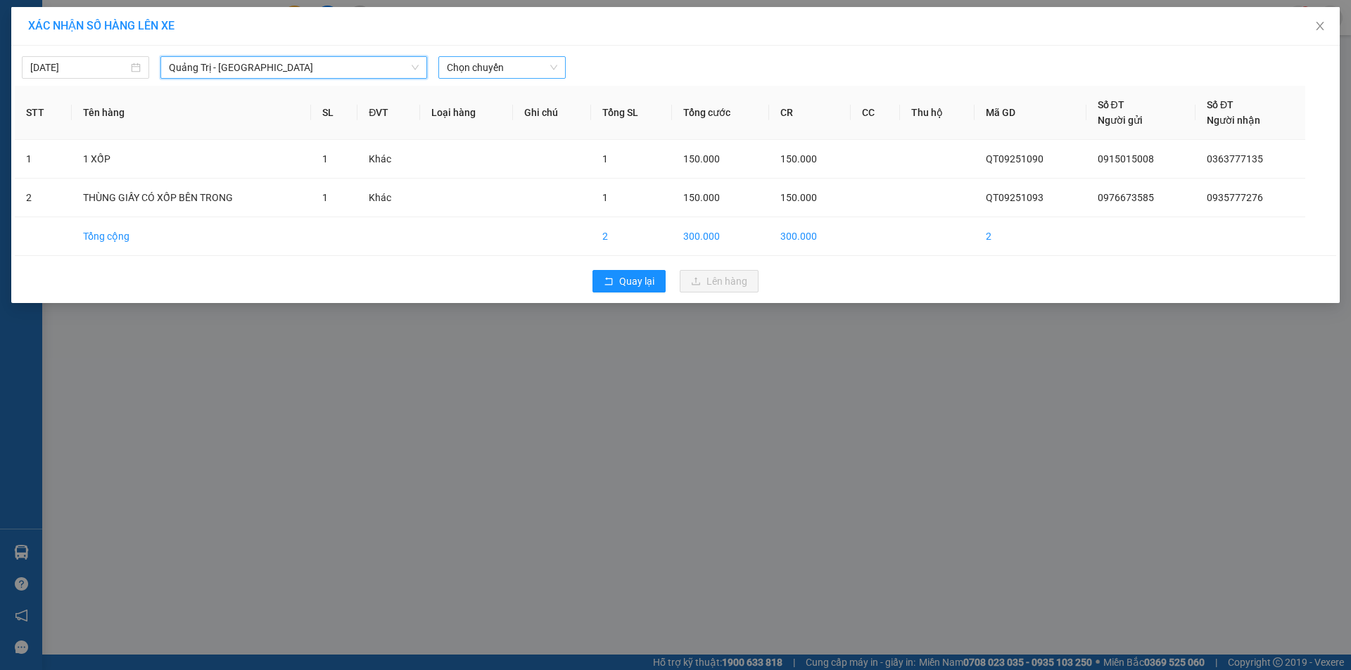
click at [515, 65] on span "Chọn chuyến" at bounding box center [502, 67] width 110 height 21
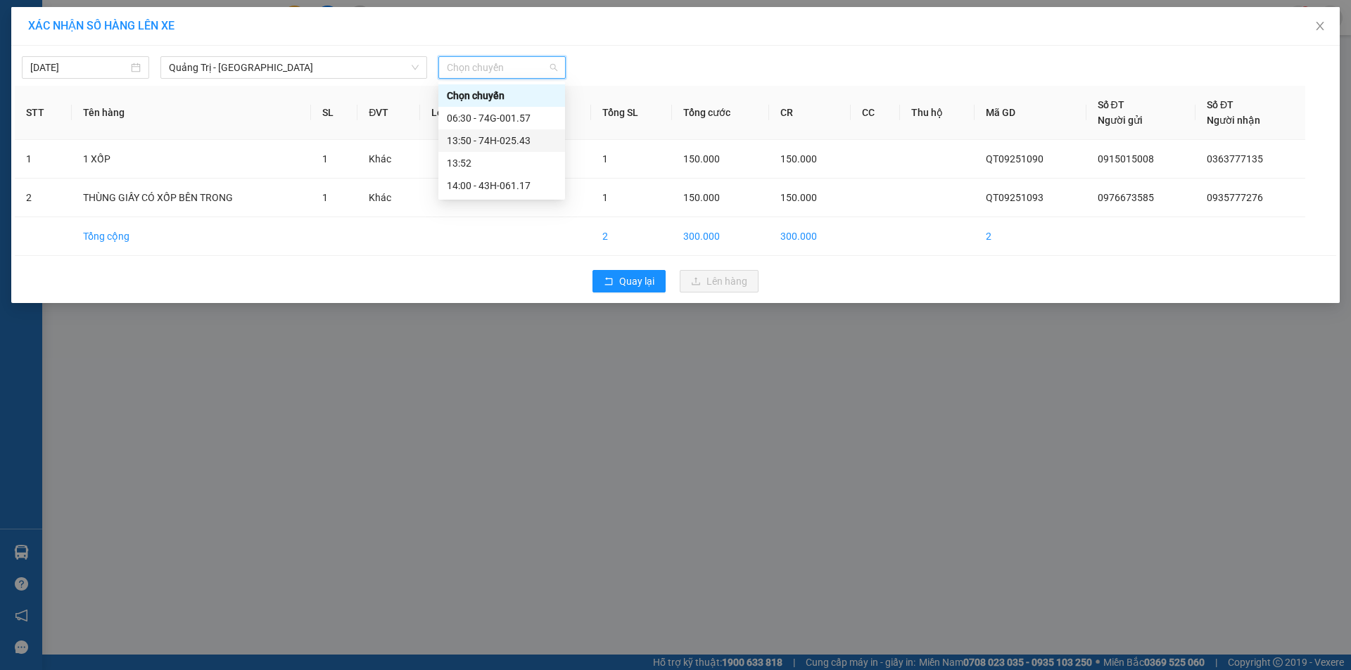
click at [506, 141] on div "13:50 - 74H-025.43" at bounding box center [502, 140] width 110 height 15
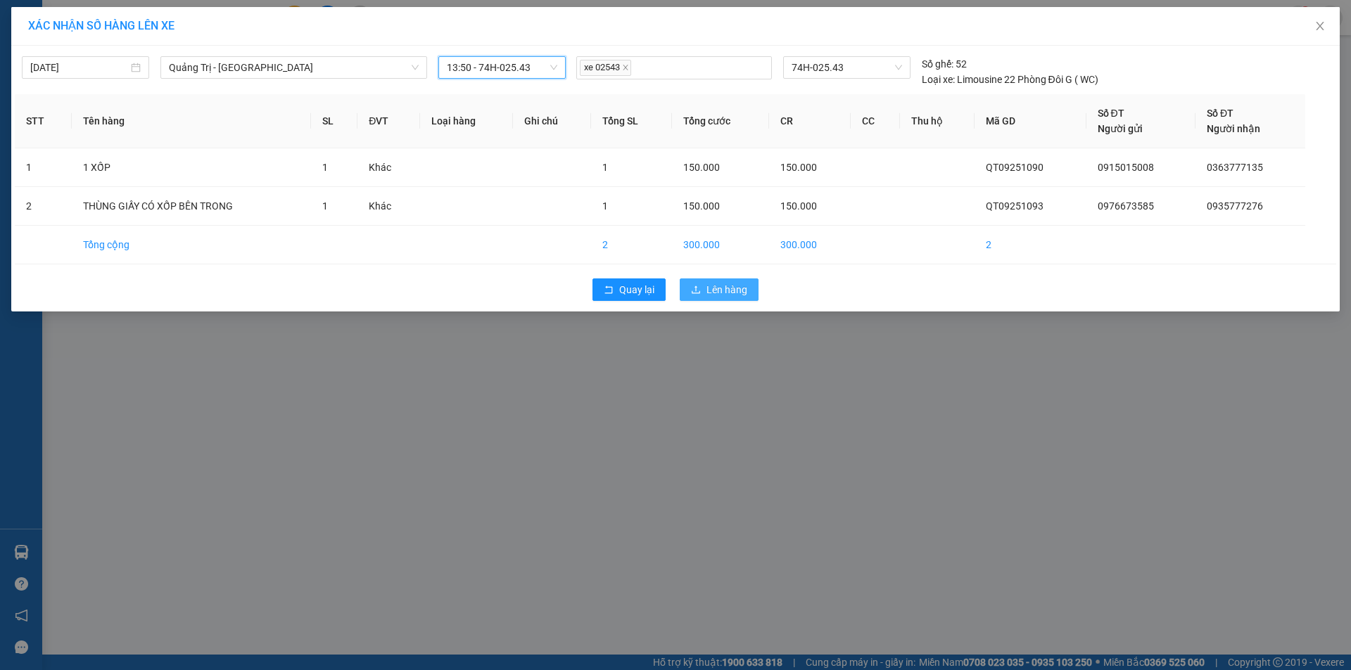
click at [715, 285] on span "Lên hàng" at bounding box center [726, 289] width 41 height 15
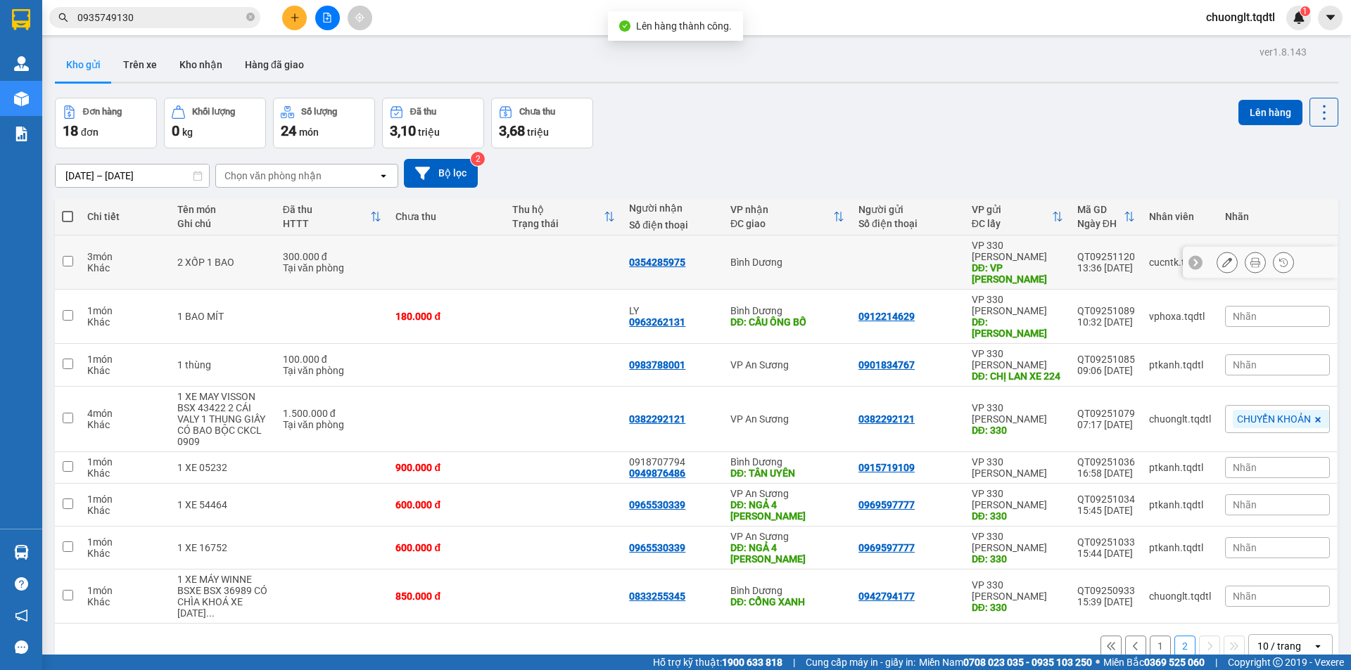
click at [79, 256] on td at bounding box center [67, 263] width 25 height 54
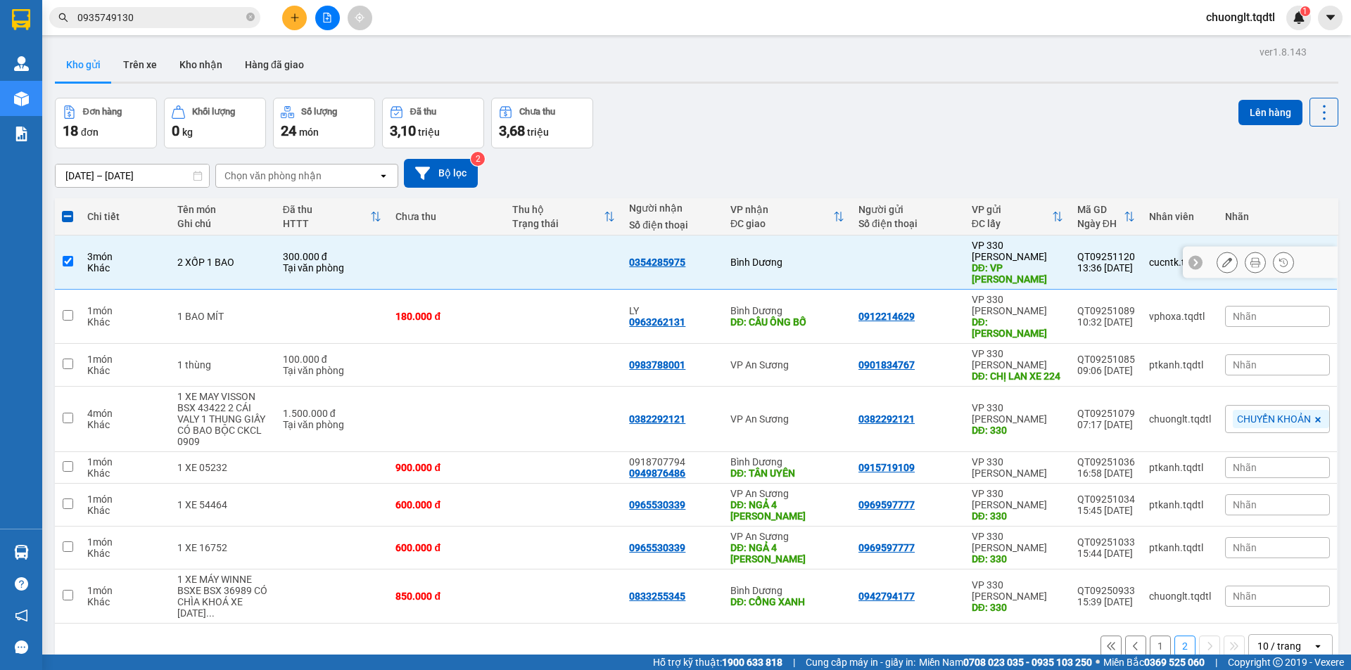
click at [63, 260] on input "checkbox" at bounding box center [68, 261] width 11 height 11
checkbox input "false"
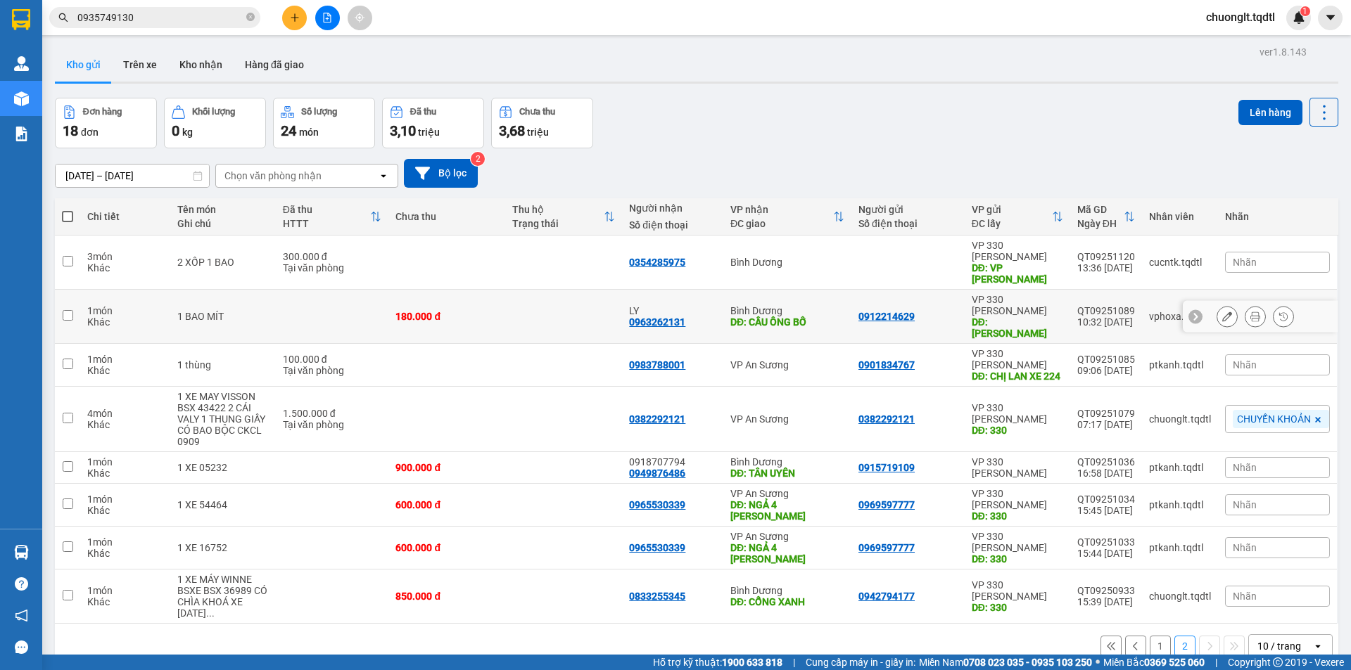
click at [60, 297] on td at bounding box center [67, 317] width 25 height 54
checkbox input "true"
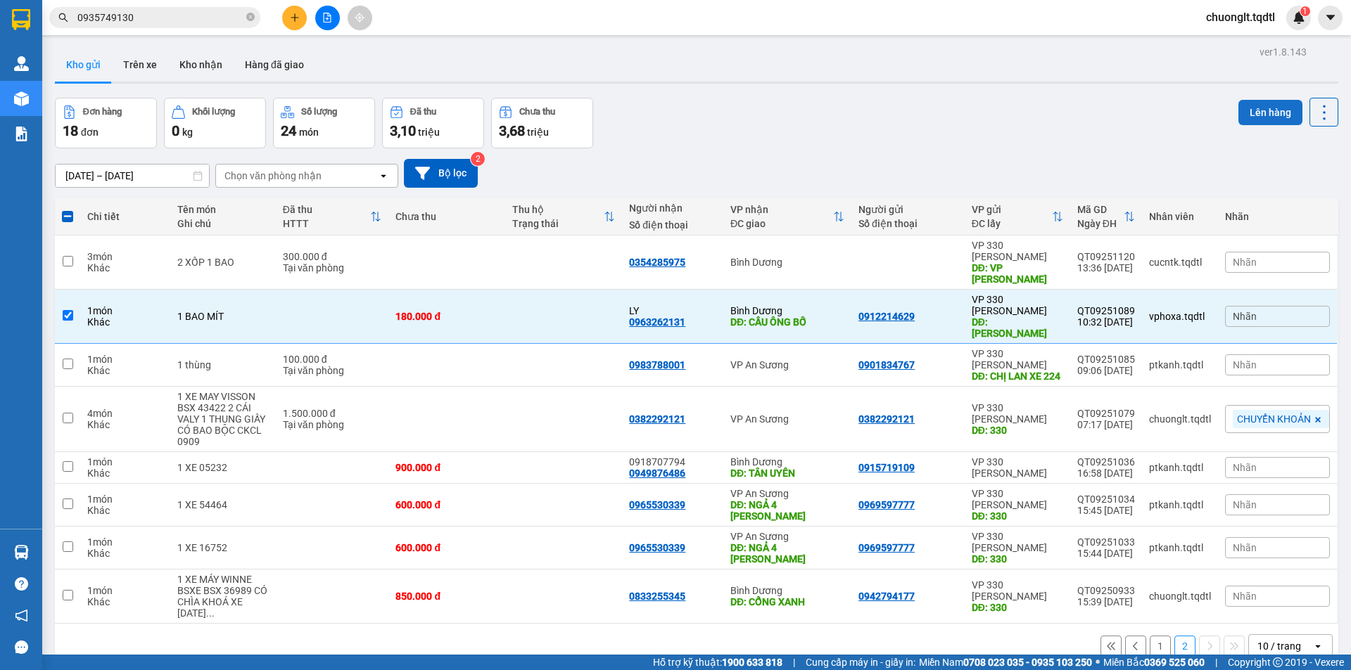
click at [1246, 108] on button "Lên hàng" at bounding box center [1270, 112] width 64 height 25
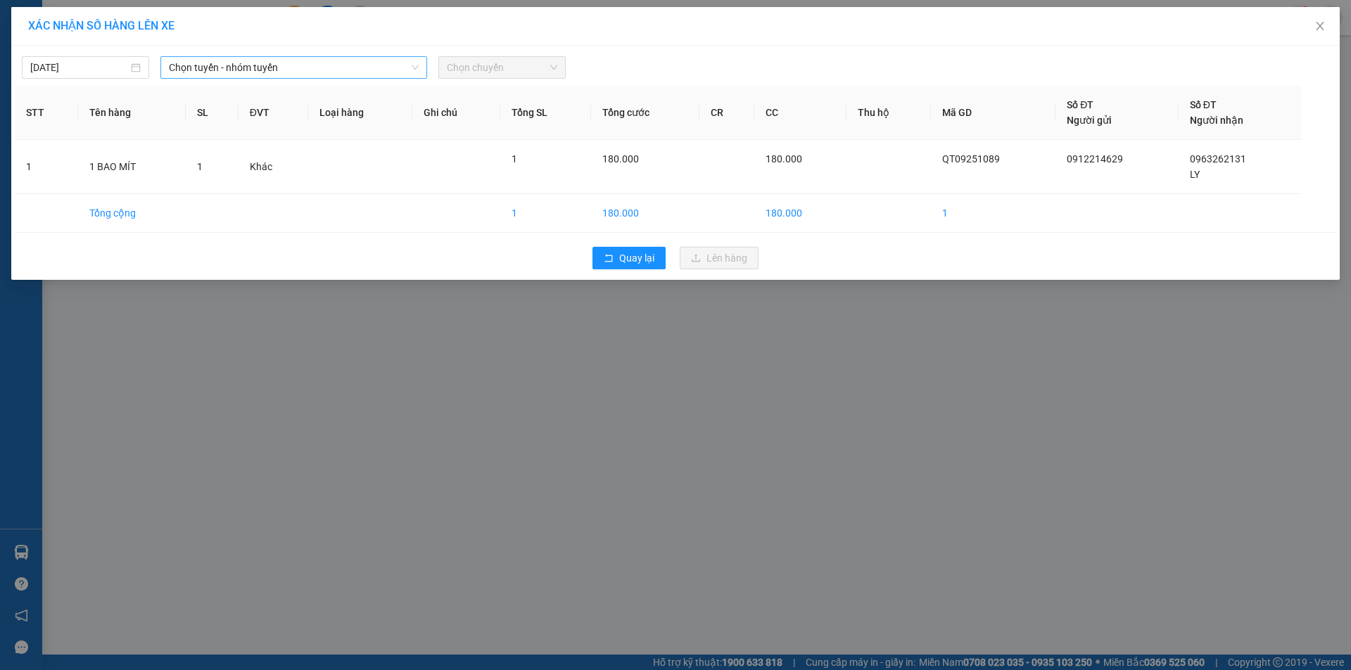
click at [386, 70] on span "Chọn tuyến - nhóm tuyến" at bounding box center [294, 67] width 250 height 21
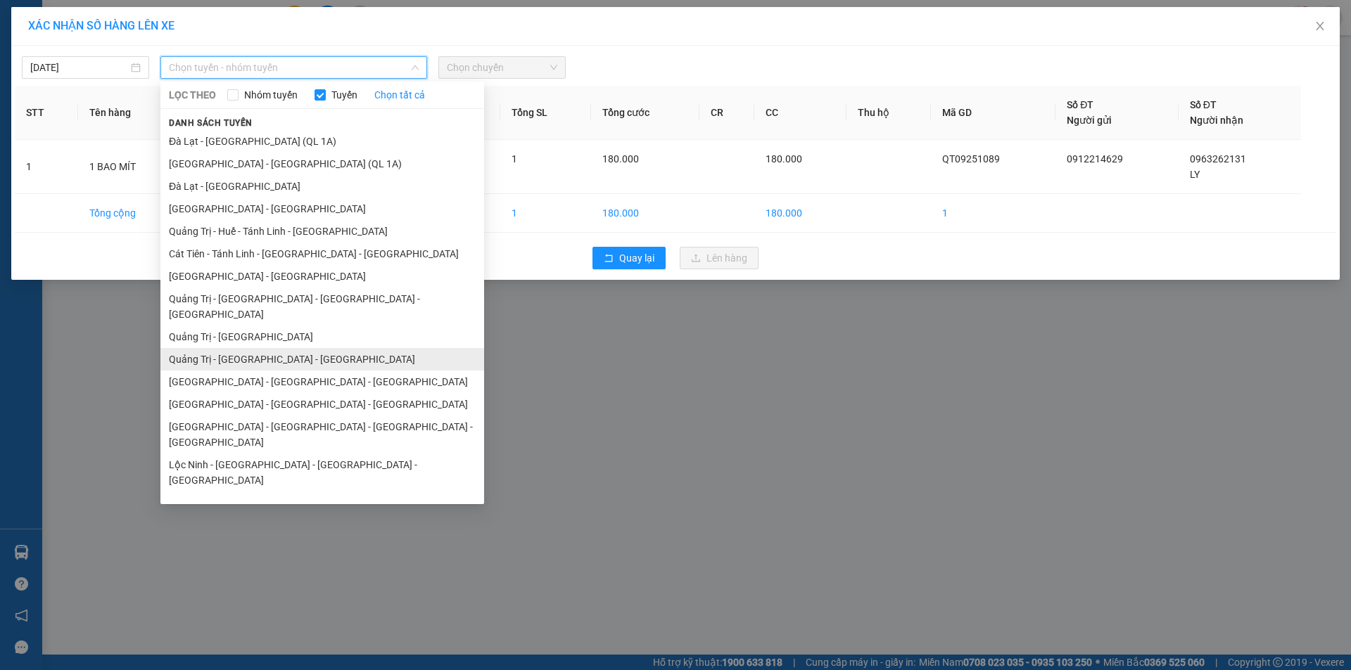
click at [290, 348] on li "Quảng Trị - [GEOGRAPHIC_DATA] - [GEOGRAPHIC_DATA]" at bounding box center [322, 359] width 324 height 23
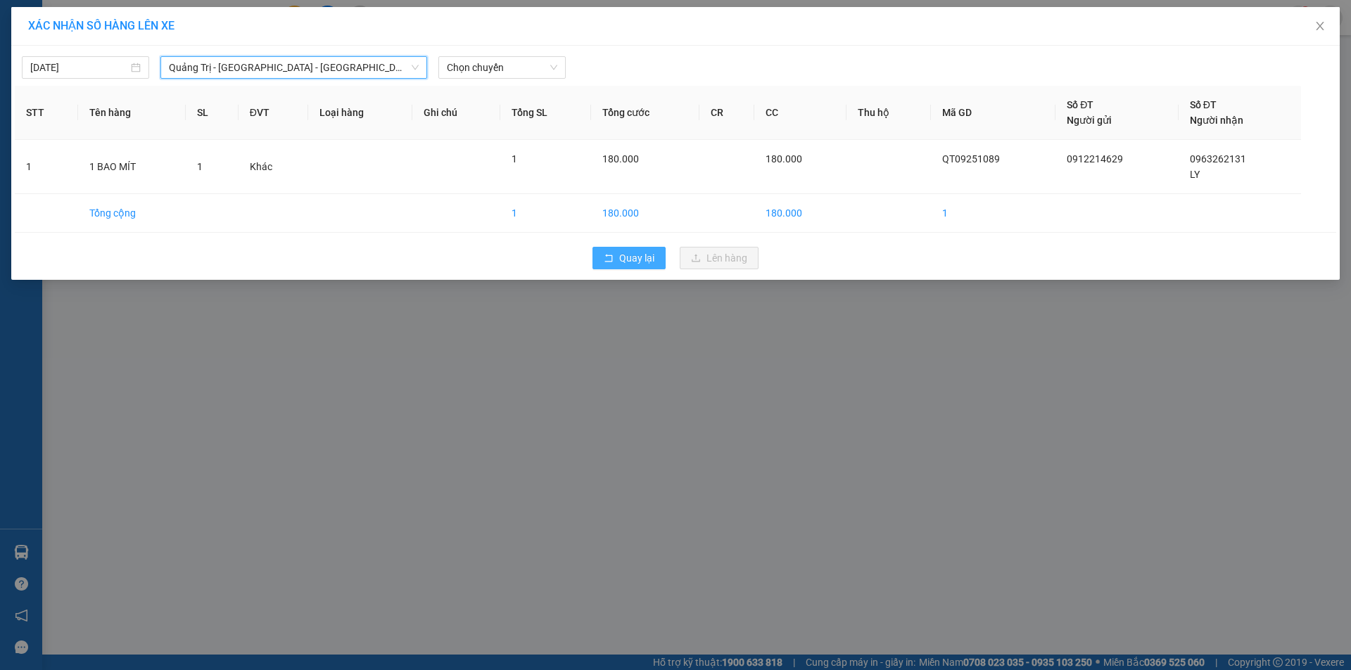
click at [622, 263] on span "Quay lại" at bounding box center [636, 257] width 35 height 15
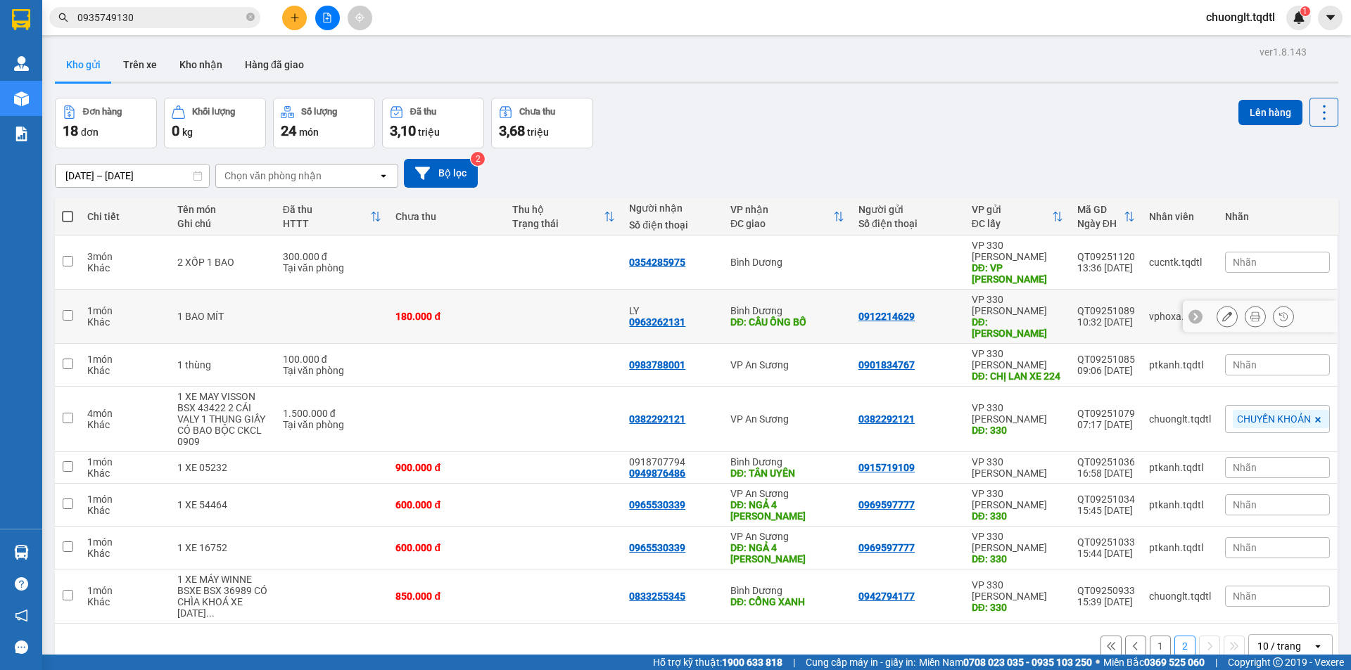
click at [63, 310] on input "checkbox" at bounding box center [68, 315] width 11 height 11
checkbox input "true"
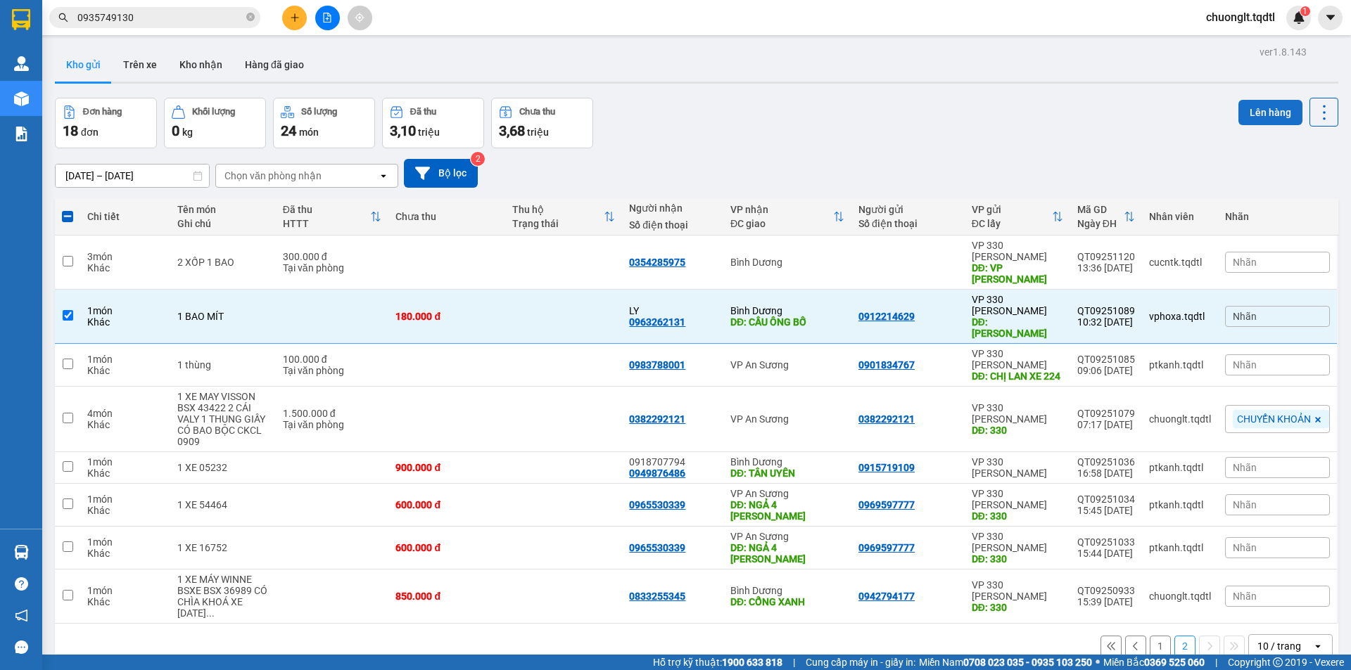
click at [1244, 113] on button "Lên hàng" at bounding box center [1270, 112] width 64 height 25
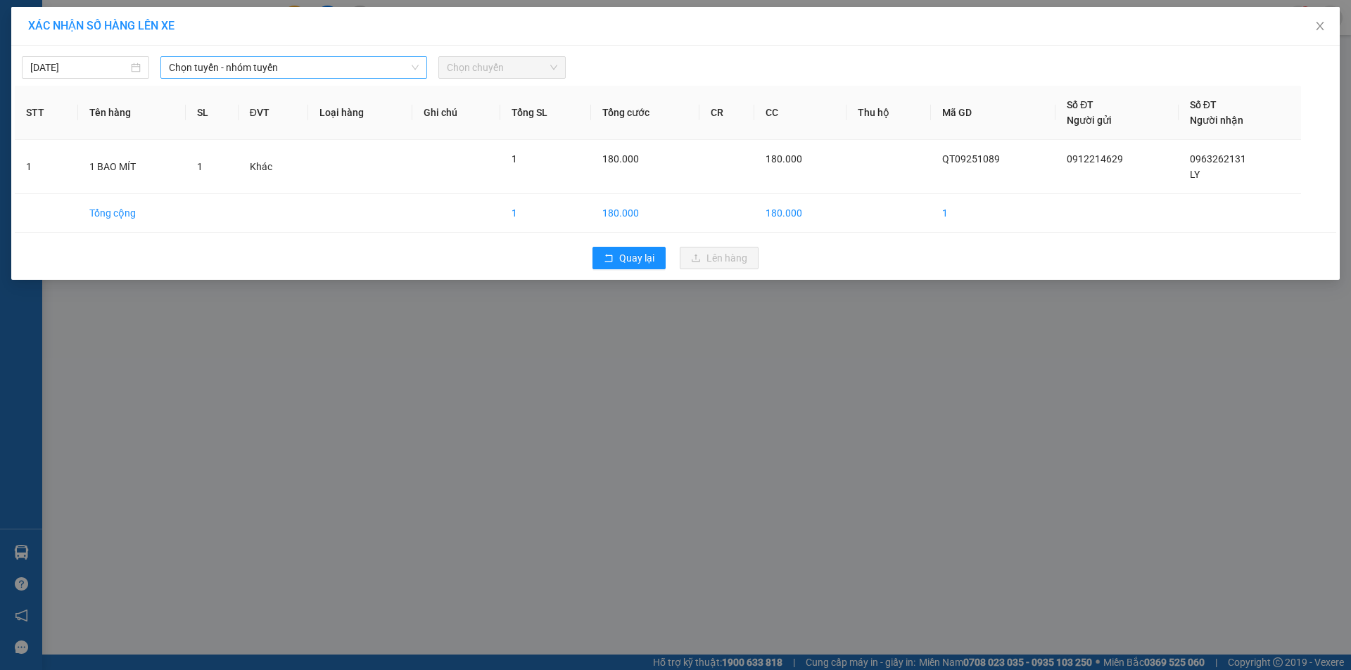
click at [374, 71] on span "Chọn tuyến - nhóm tuyến" at bounding box center [294, 67] width 250 height 21
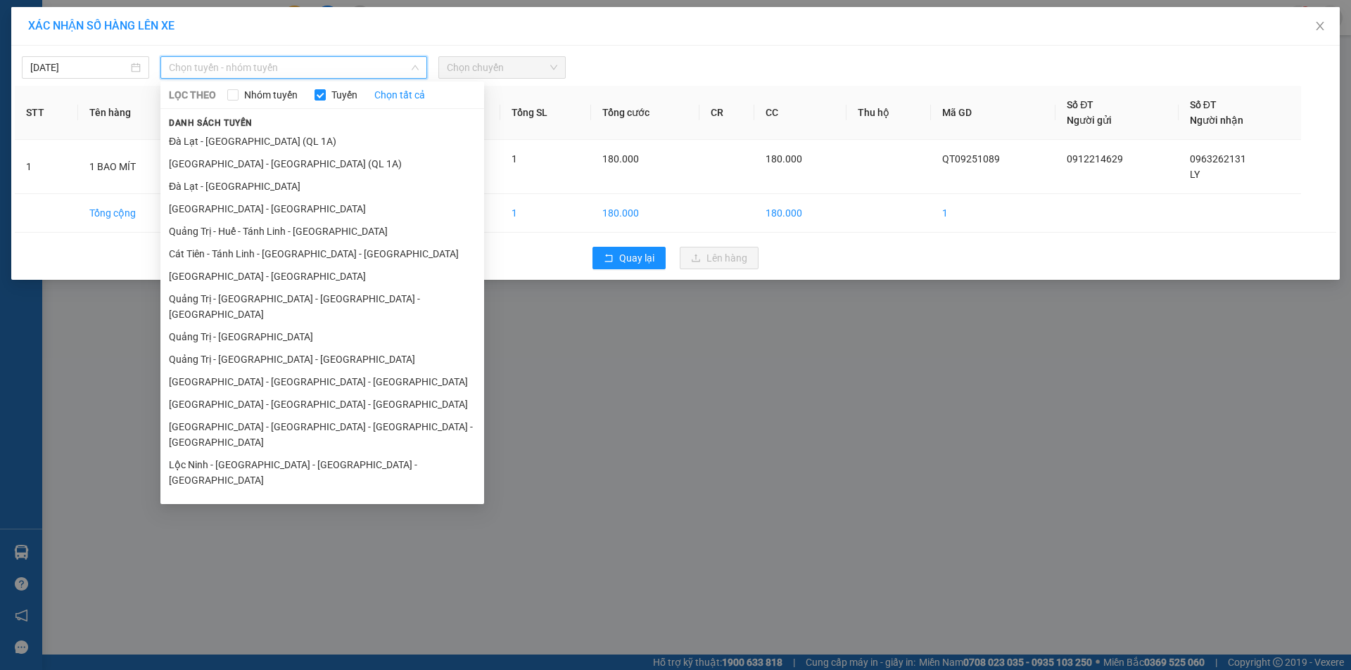
click at [281, 298] on li "Quảng Trị - [GEOGRAPHIC_DATA] - [GEOGRAPHIC_DATA] - [GEOGRAPHIC_DATA]" at bounding box center [322, 307] width 324 height 38
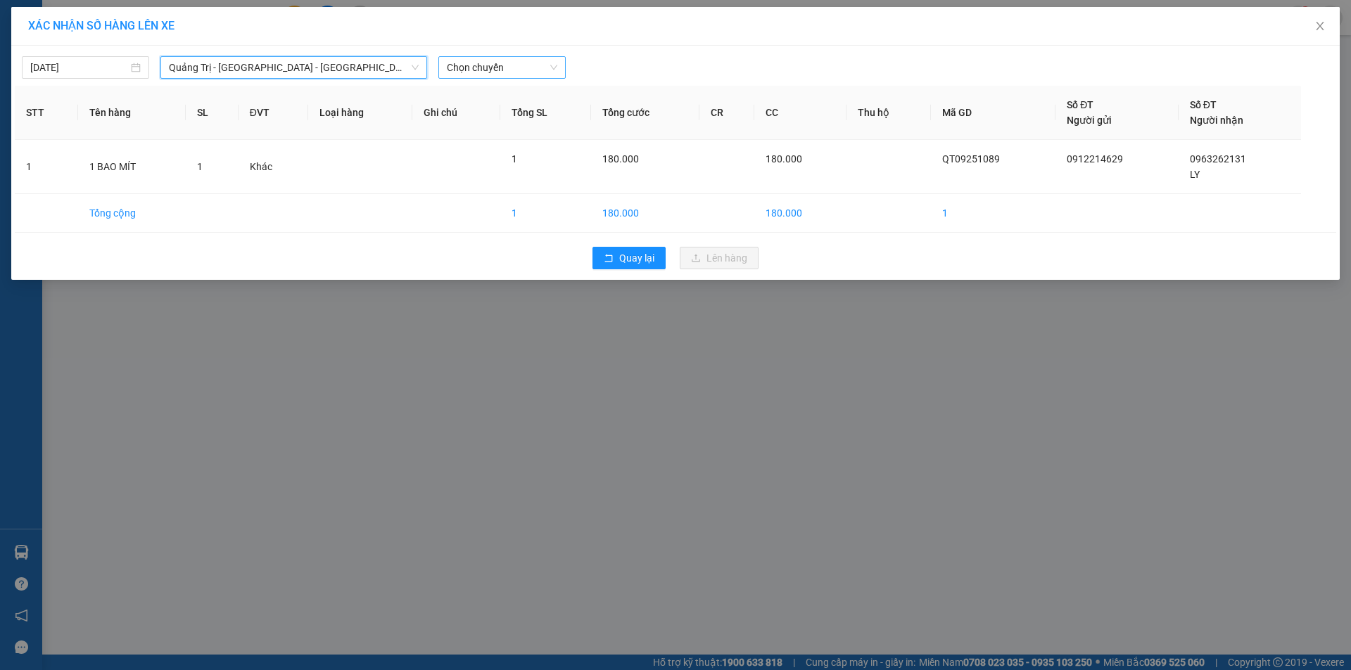
click at [498, 72] on span "Chọn chuyến" at bounding box center [502, 67] width 110 height 21
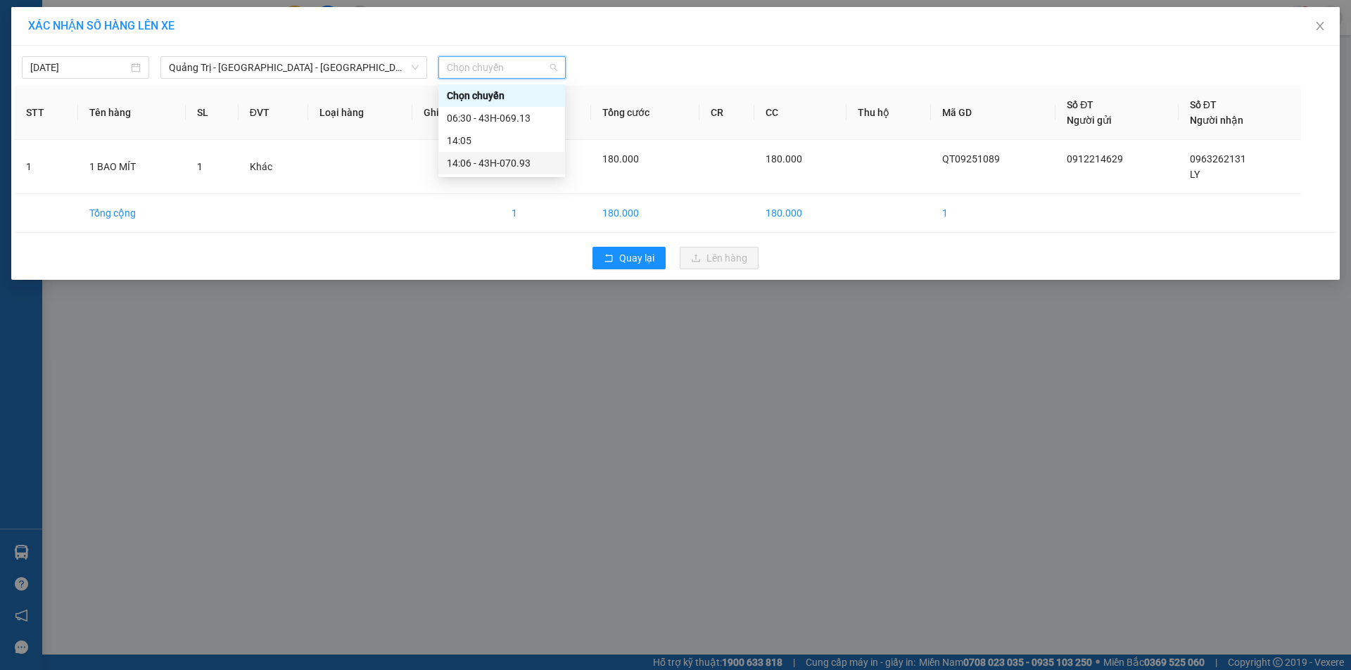
click at [503, 160] on div "14:06 - 43H-070.93" at bounding box center [502, 162] width 110 height 15
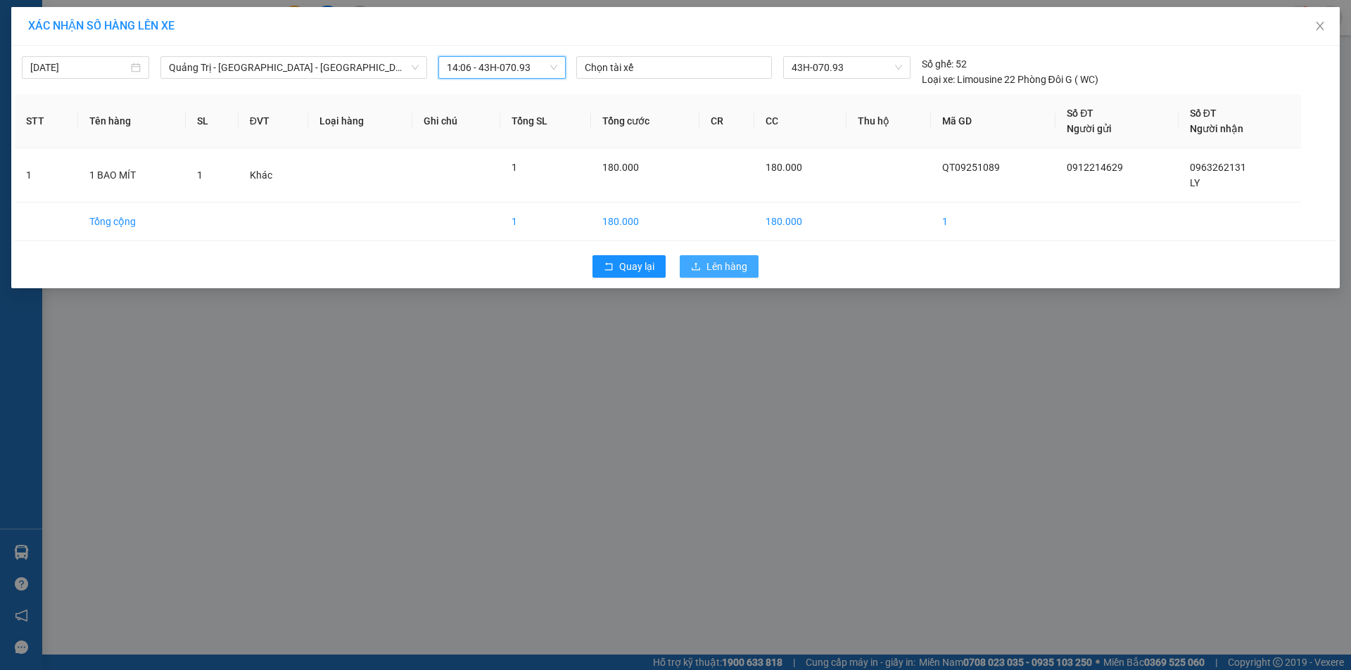
click at [713, 272] on span "Lên hàng" at bounding box center [726, 266] width 41 height 15
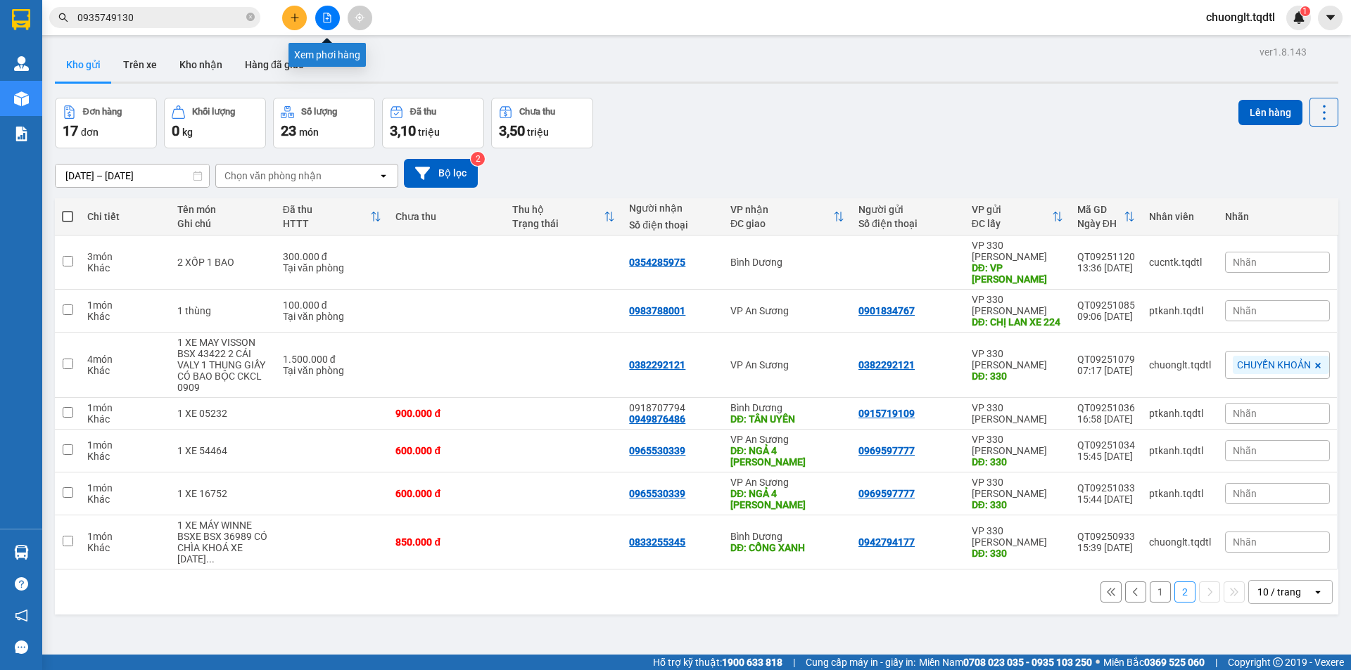
click at [323, 24] on button at bounding box center [327, 18] width 25 height 25
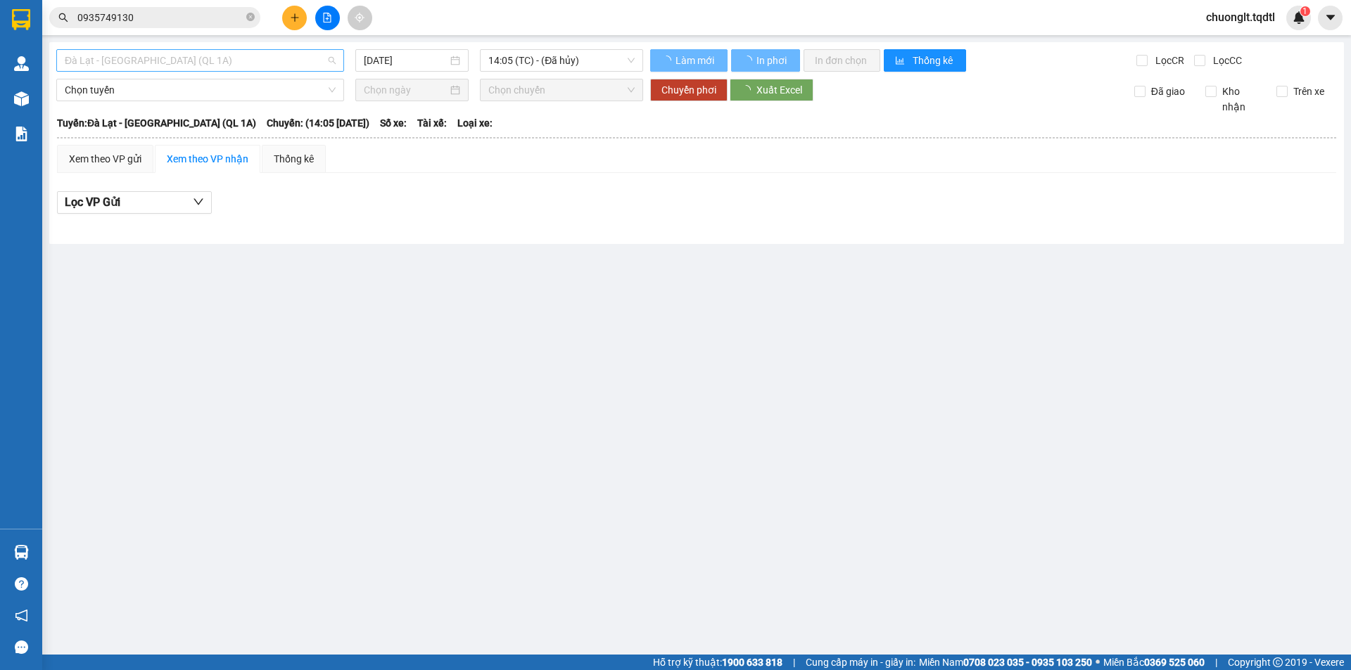
click at [297, 62] on span "Đà Lạt - [GEOGRAPHIC_DATA] (QL 1A)" at bounding box center [200, 60] width 271 height 21
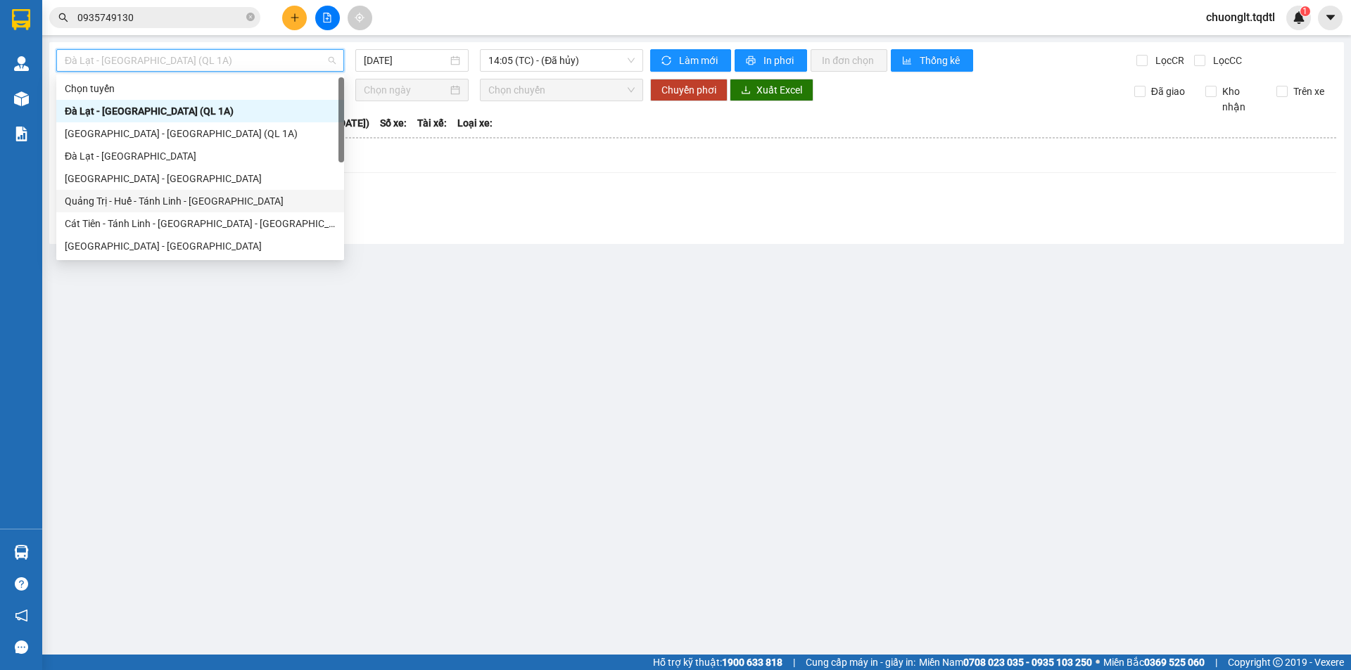
scroll to position [70, 0]
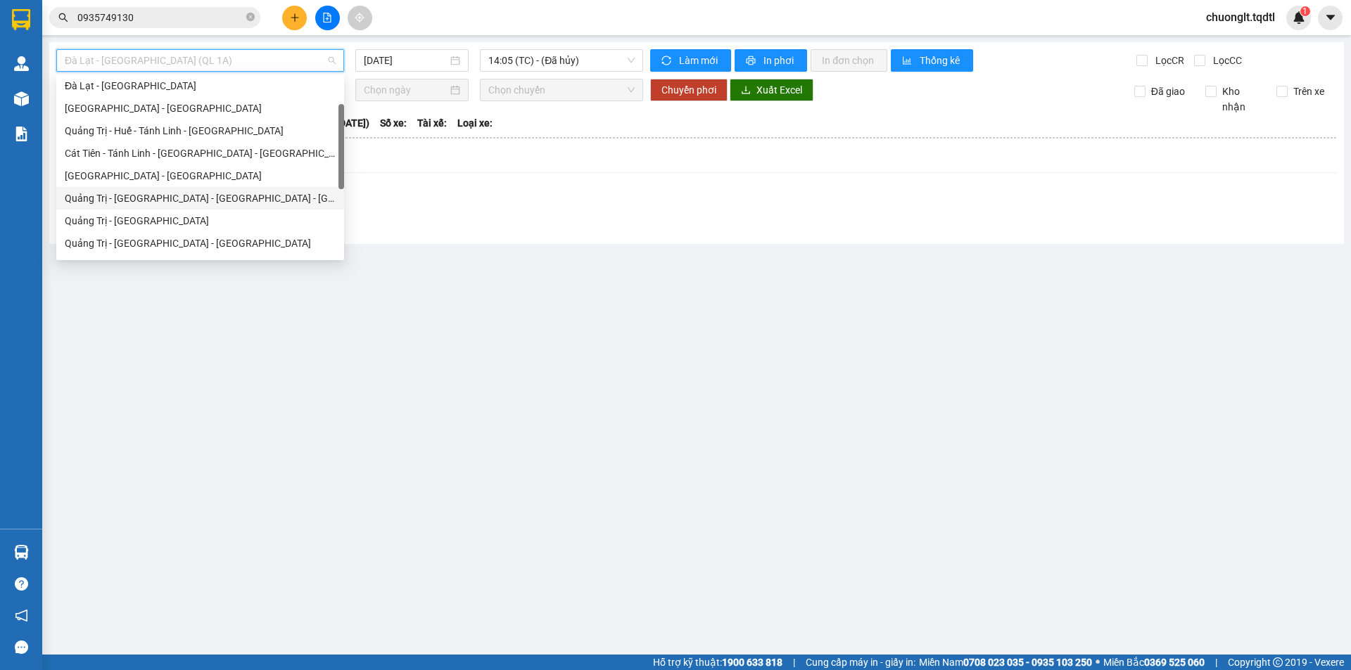
click at [209, 197] on div "Quảng Trị - [GEOGRAPHIC_DATA] - [GEOGRAPHIC_DATA] - [GEOGRAPHIC_DATA]" at bounding box center [200, 198] width 271 height 15
type input "[DATE]"
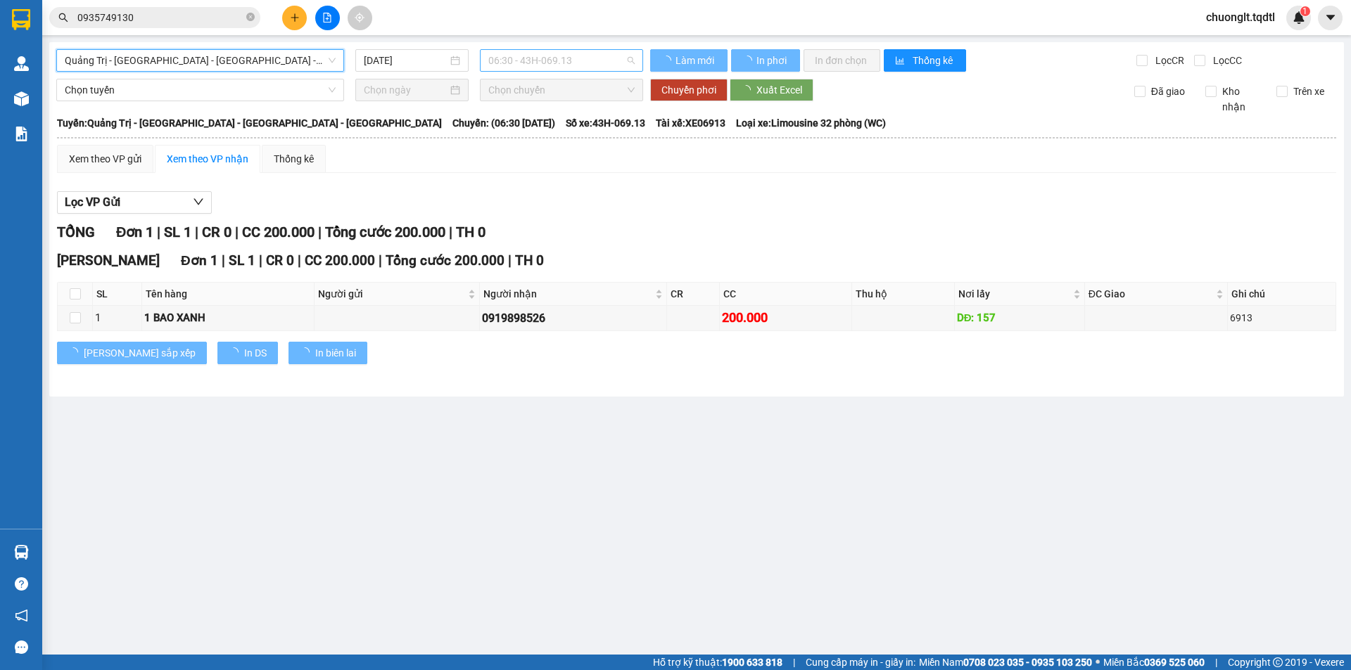
click at [588, 58] on span "06:30 - 43H-069.13" at bounding box center [561, 60] width 146 height 21
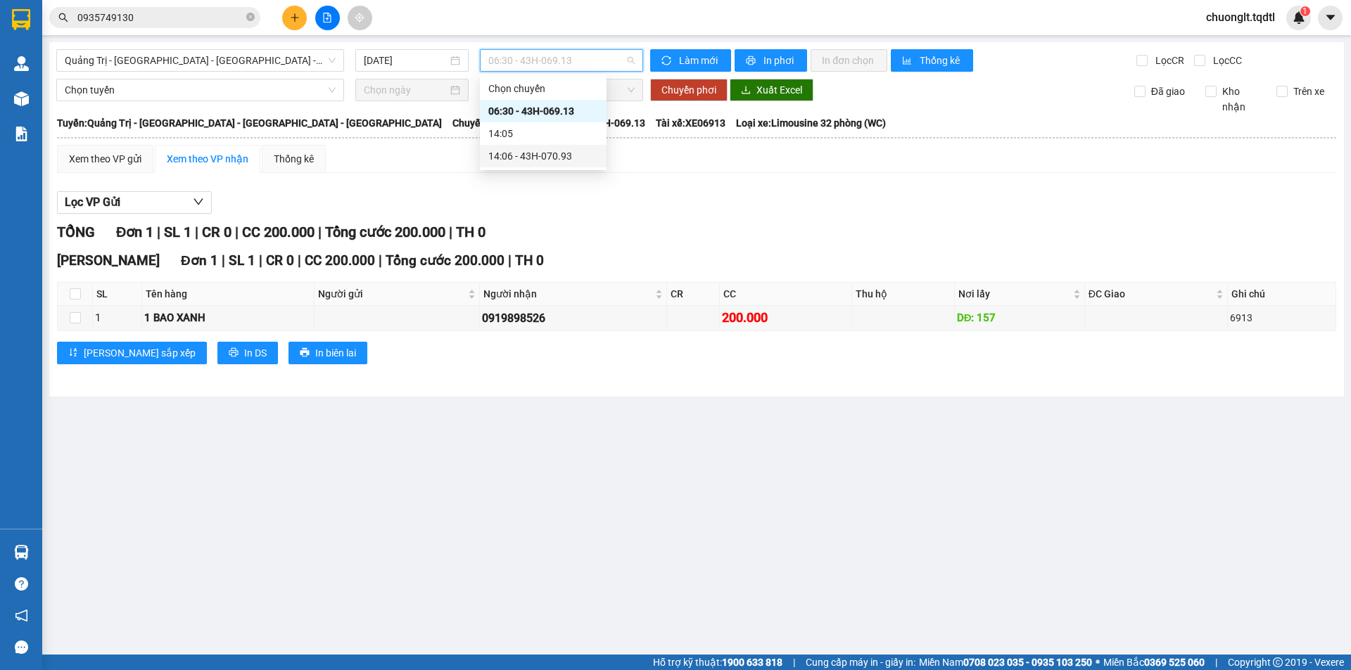
click at [557, 154] on div "14:06 - 43H-070.93" at bounding box center [543, 155] width 110 height 15
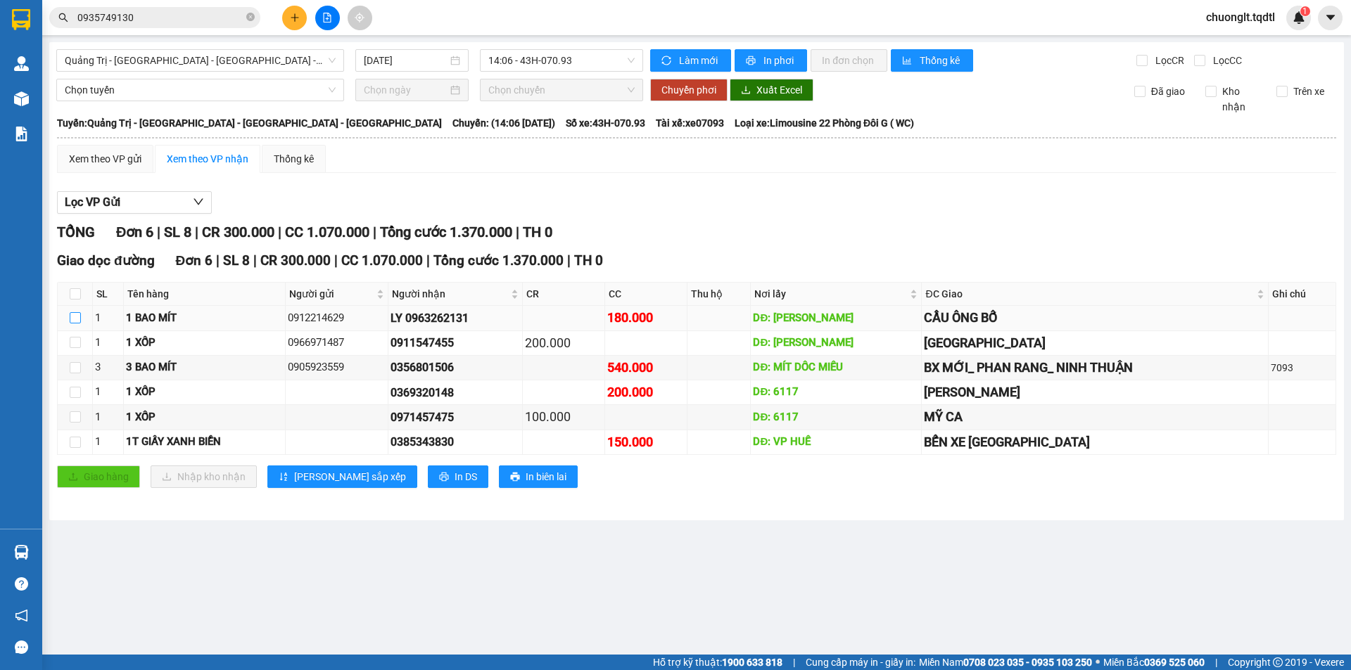
click at [74, 312] on input "checkbox" at bounding box center [75, 317] width 11 height 11
checkbox input "true"
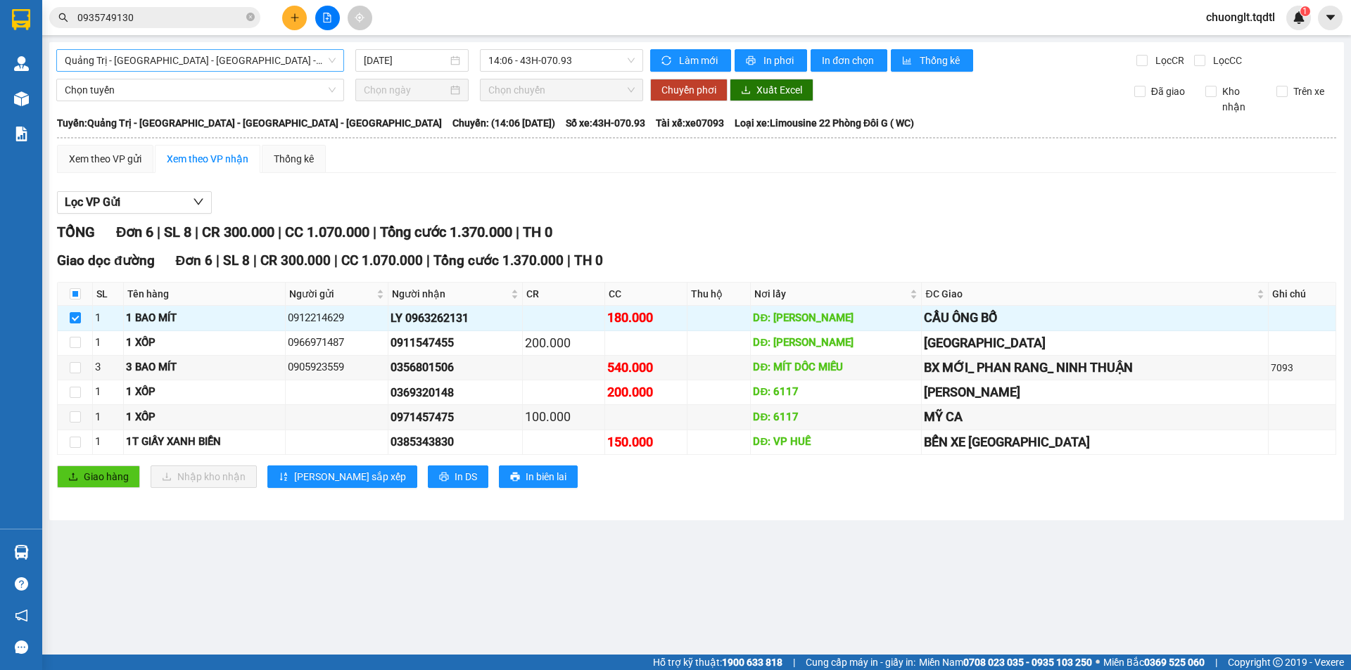
click at [279, 63] on span "Quảng Trị - [GEOGRAPHIC_DATA] - [GEOGRAPHIC_DATA] - [GEOGRAPHIC_DATA]" at bounding box center [200, 60] width 271 height 21
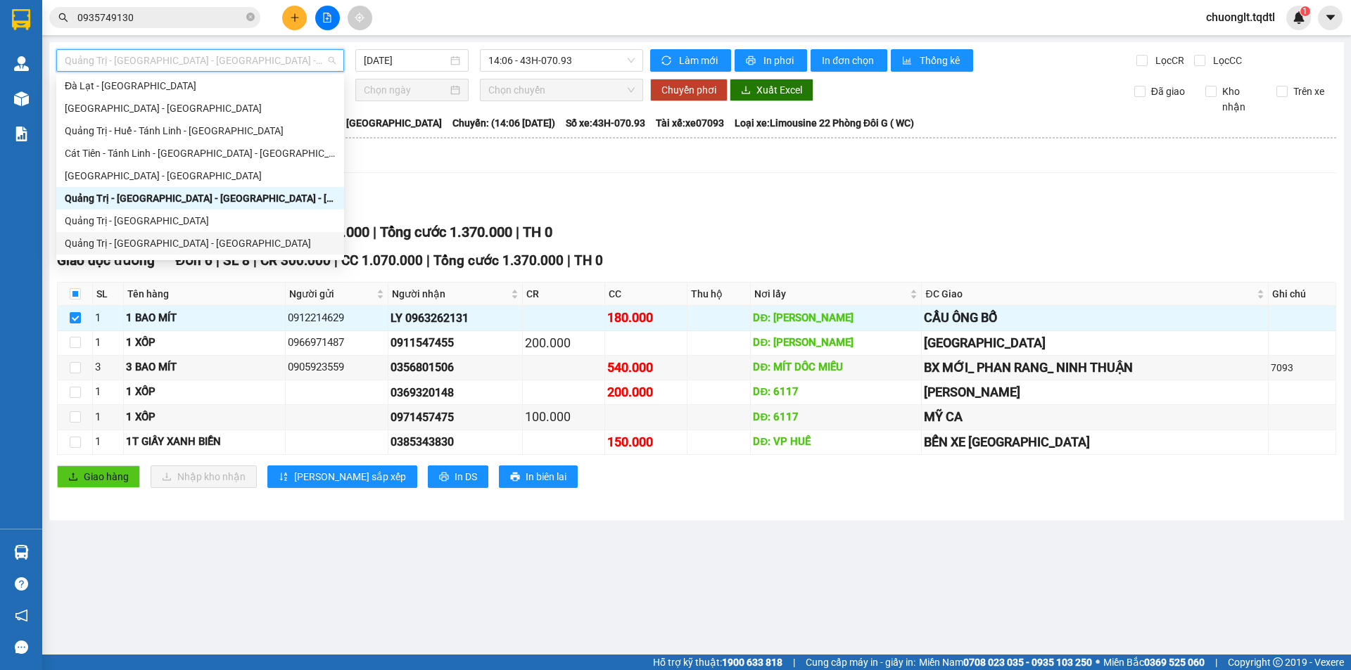
click at [179, 242] on div "Quảng Trị - [GEOGRAPHIC_DATA] - [GEOGRAPHIC_DATA]" at bounding box center [200, 243] width 271 height 15
type input "[DATE]"
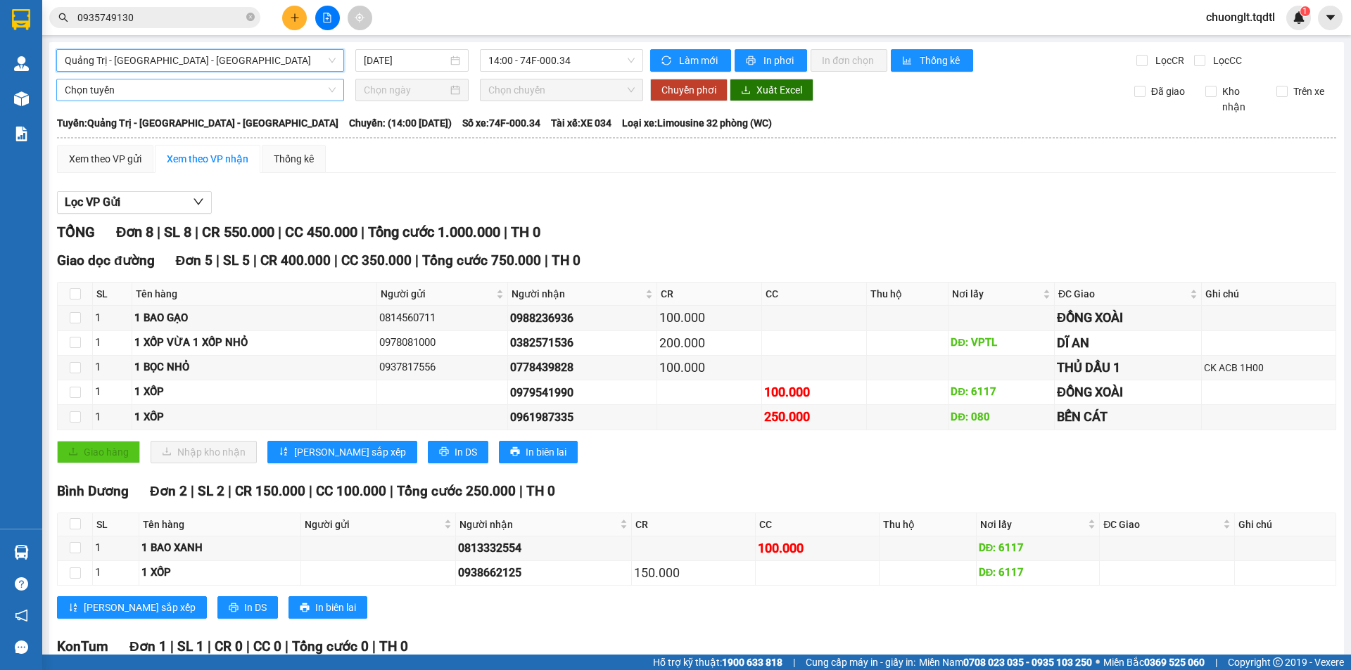
click at [307, 94] on span "Chọn tuyến" at bounding box center [200, 89] width 271 height 21
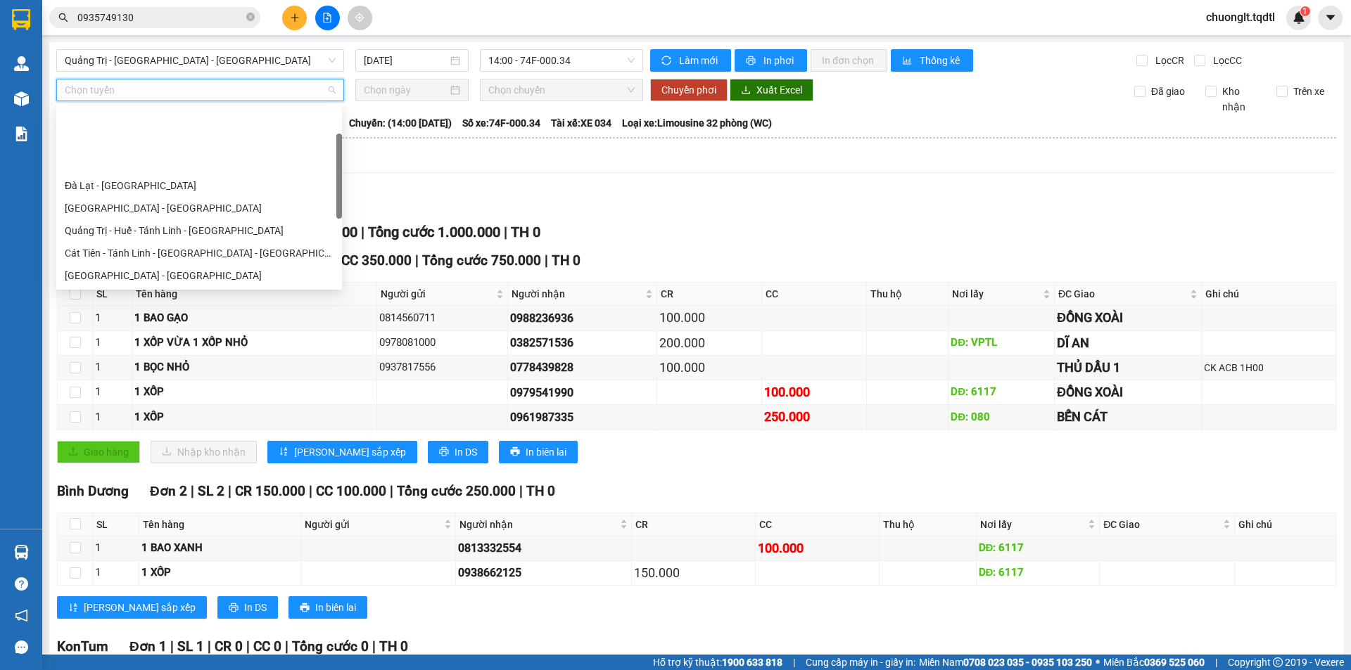
scroll to position [70, 0]
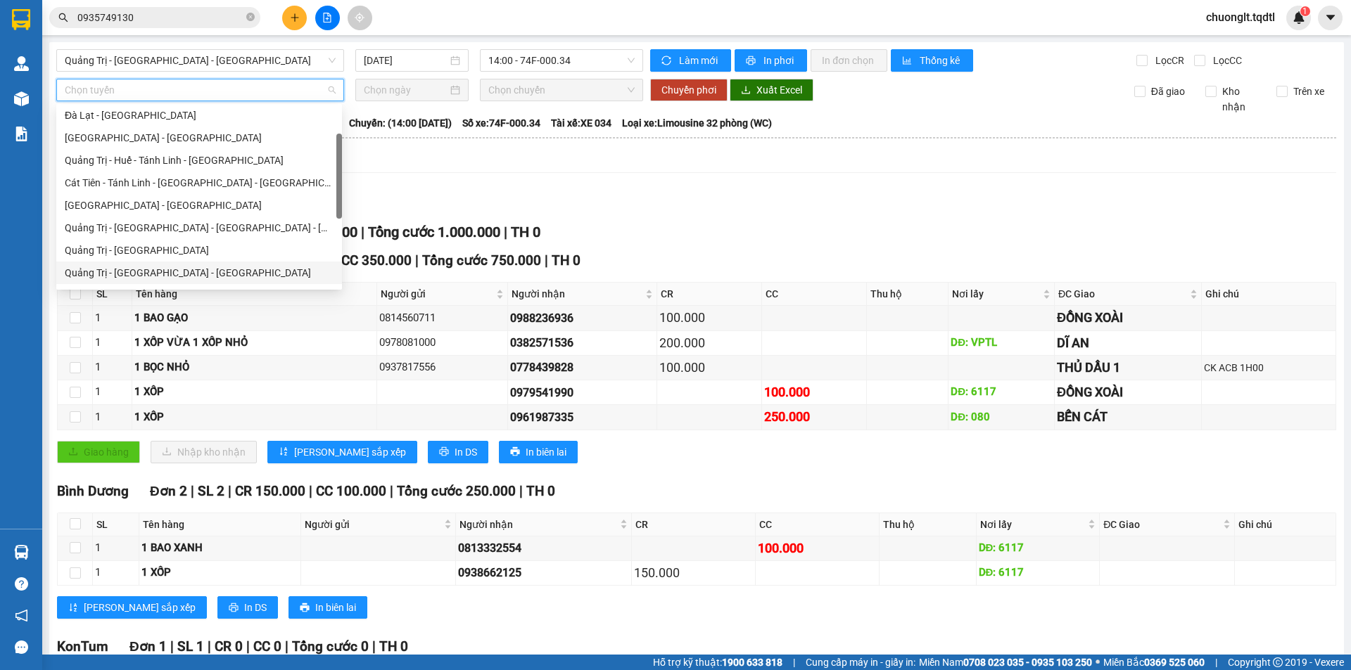
click at [177, 269] on div "Quảng Trị - [GEOGRAPHIC_DATA] - [GEOGRAPHIC_DATA]" at bounding box center [199, 272] width 269 height 15
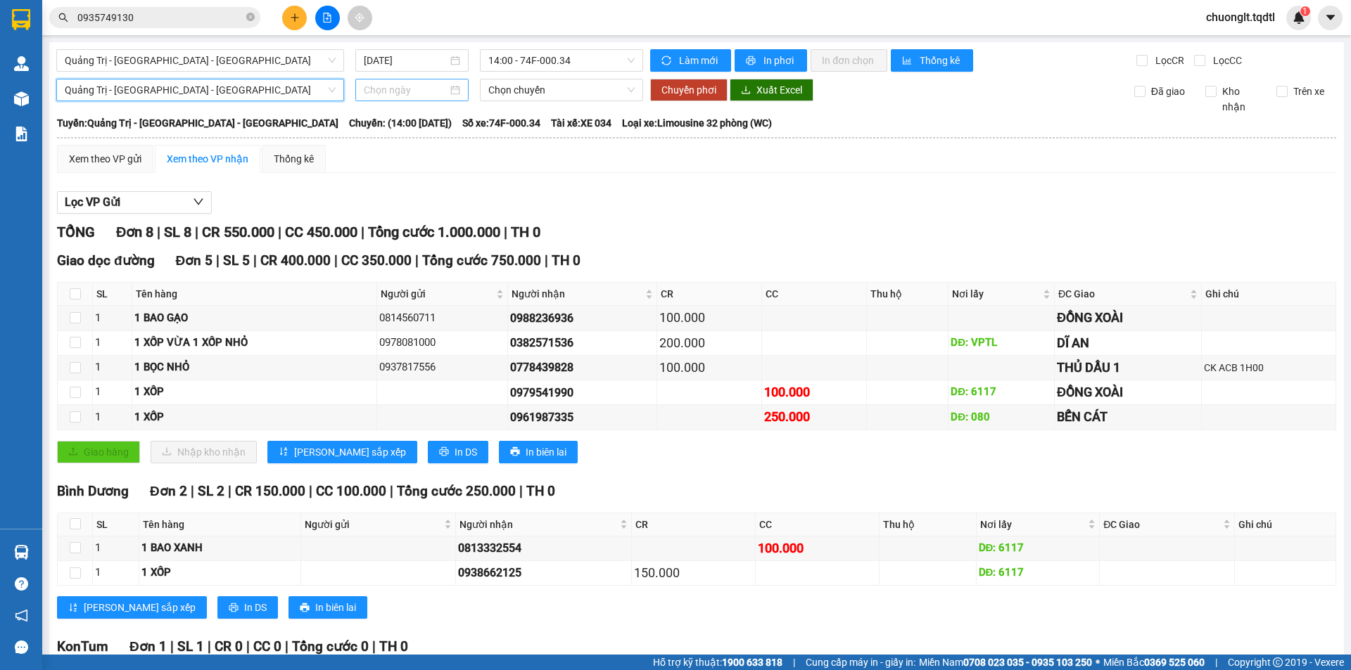
click at [450, 89] on div at bounding box center [412, 89] width 96 height 15
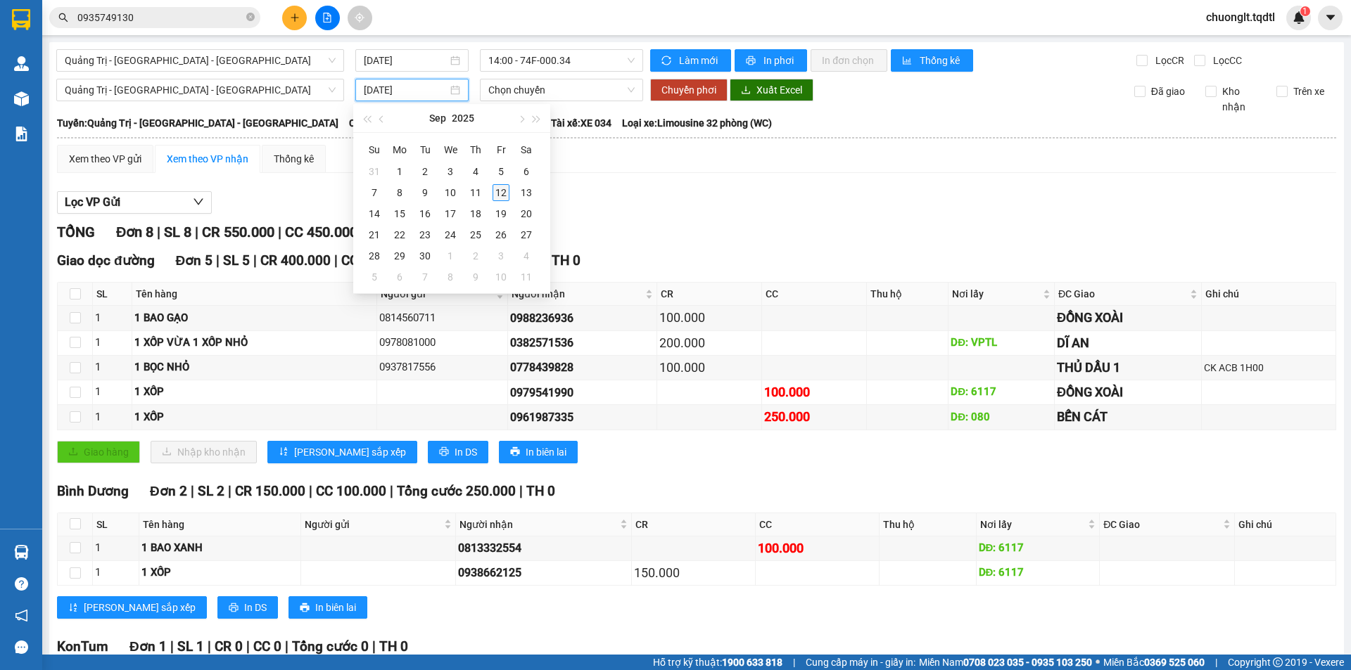
type input "[DATE]"
click at [502, 191] on div "12" at bounding box center [500, 192] width 17 height 17
type input "[DATE]"
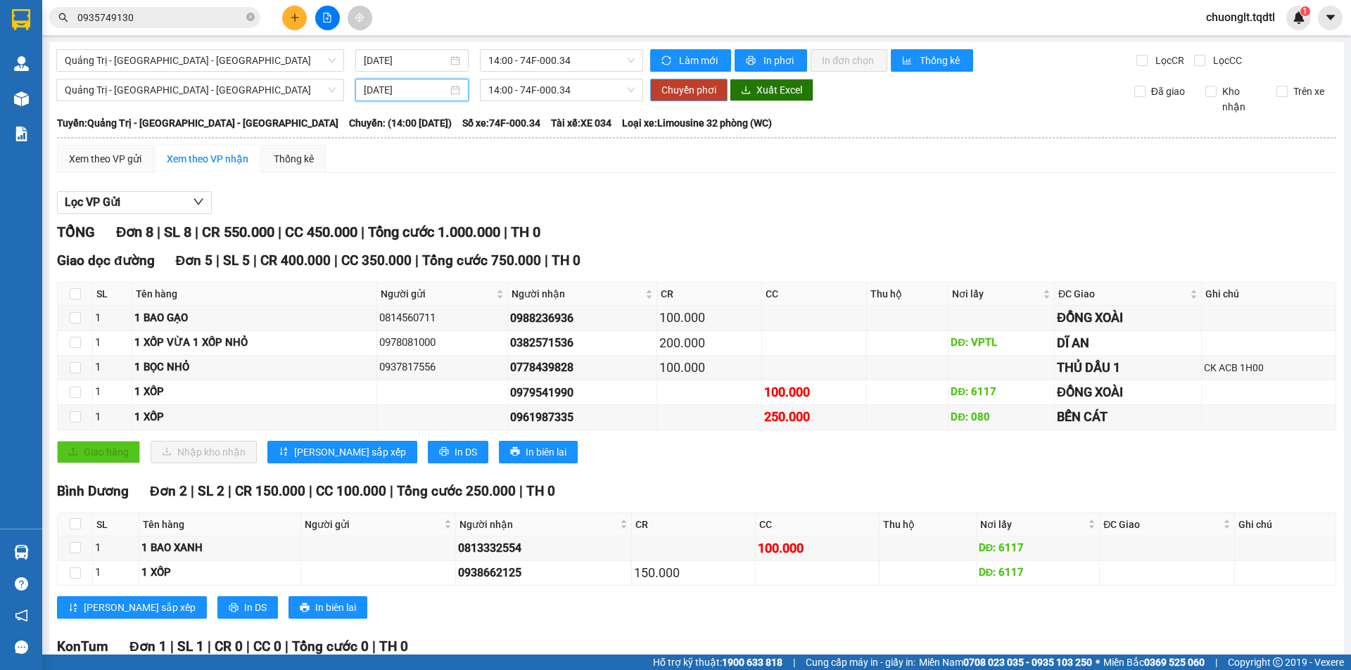
click at [663, 87] on span "Chuyển phơi" at bounding box center [688, 89] width 55 height 15
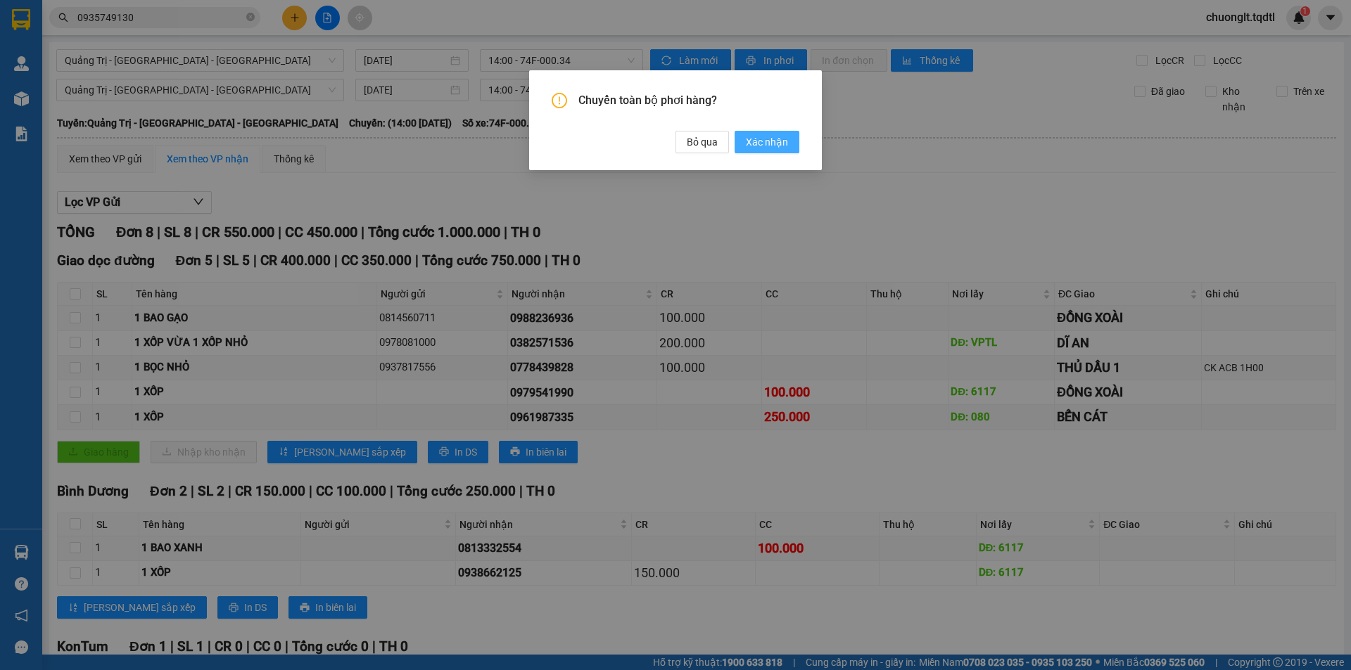
click at [765, 142] on span "Xác nhận" at bounding box center [767, 141] width 42 height 15
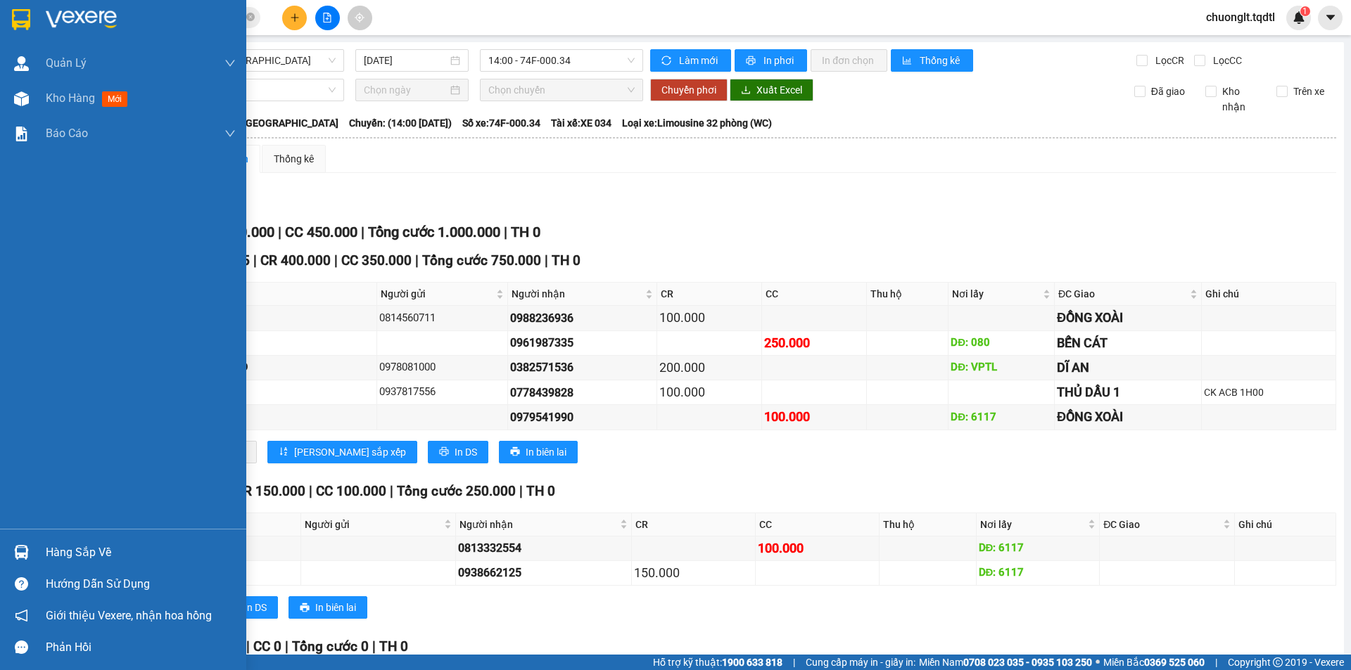
click at [56, 553] on div "Hàng sắp về" at bounding box center [141, 552] width 190 height 21
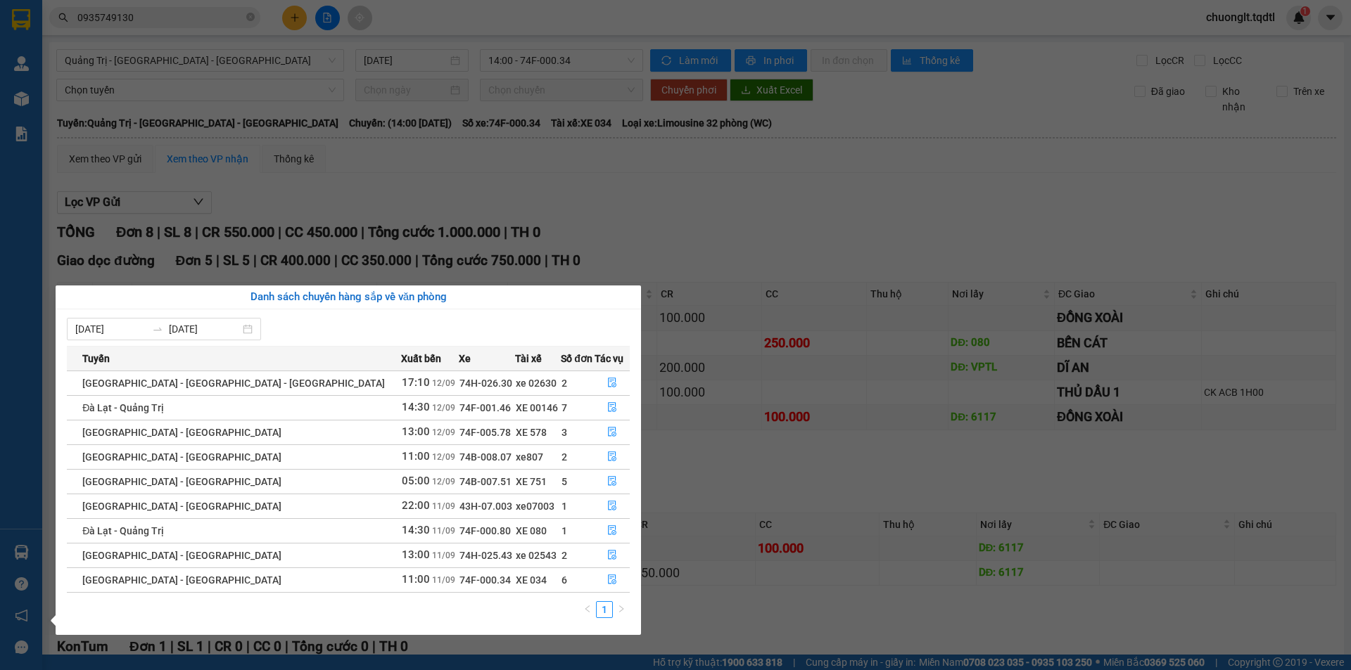
click at [56, 553] on div "[DATE] [DATE] Tuyến Xuất [GEOGRAPHIC_DATA] Số đơn Tác vụ [GEOGRAPHIC_DATA] - [G…" at bounding box center [348, 473] width 585 height 326
click at [7, 440] on div "Quản [PERSON_NAME] lý khách hàng mới Quản lý giao nhận mới Kho hàng mới Báo cáo…" at bounding box center [21, 335] width 42 height 670
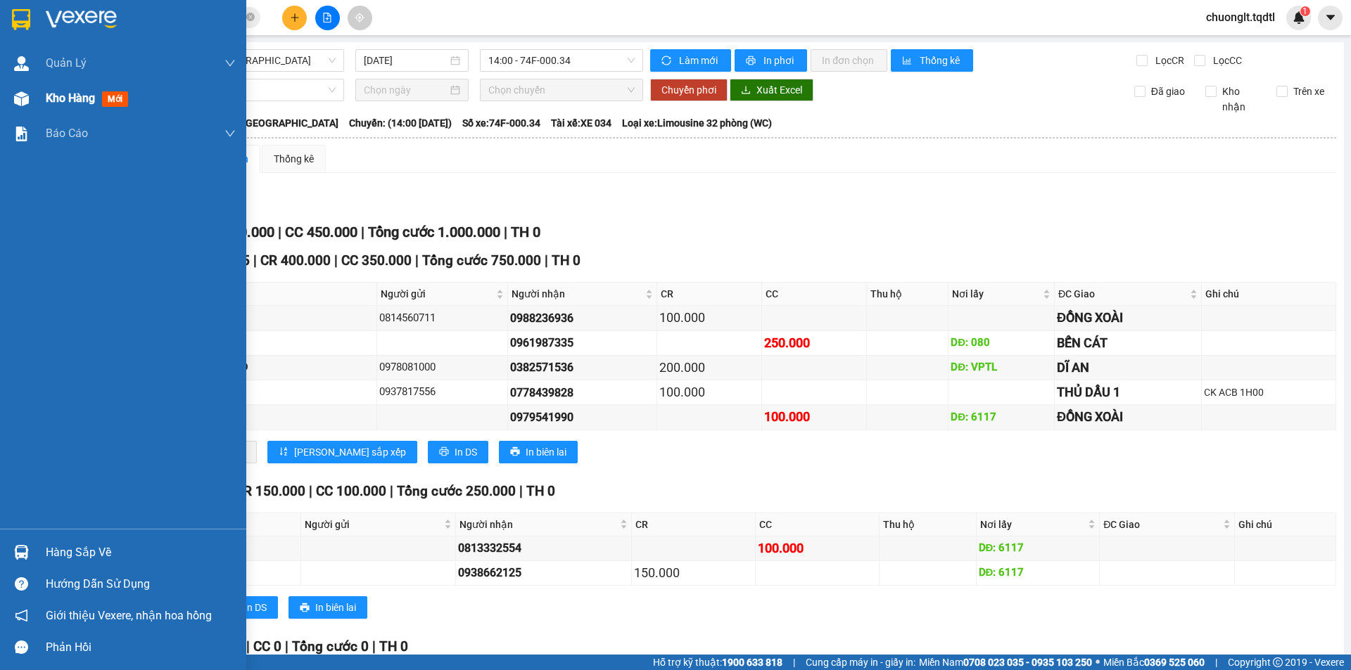
click at [83, 96] on span "Kho hàng" at bounding box center [70, 97] width 49 height 13
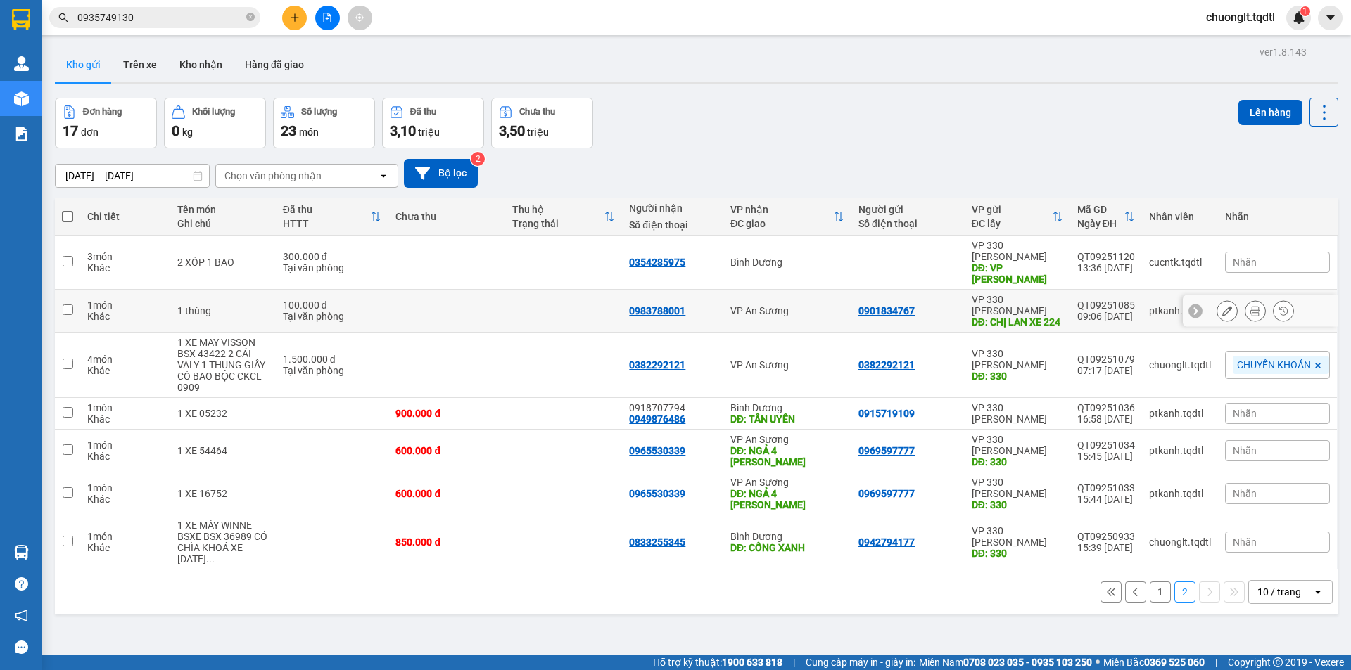
click at [68, 305] on input "checkbox" at bounding box center [68, 310] width 11 height 11
checkbox input "true"
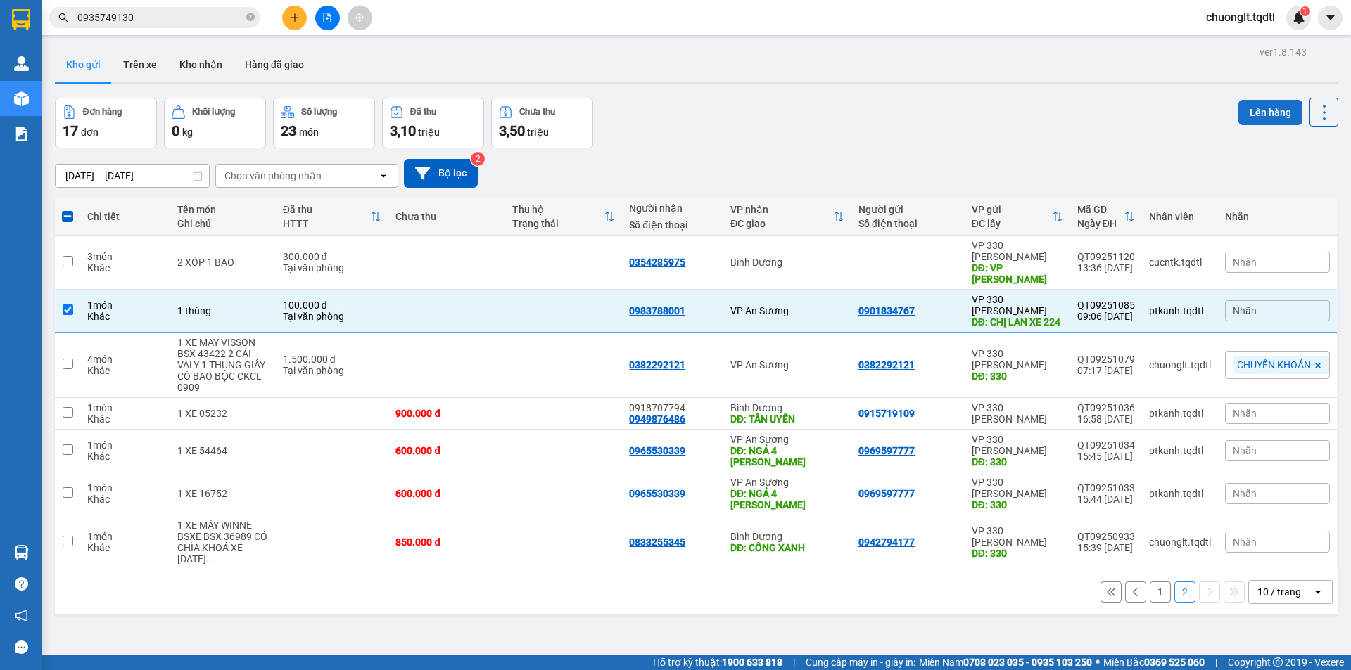
click at [1263, 118] on button "Lên hàng" at bounding box center [1270, 112] width 64 height 25
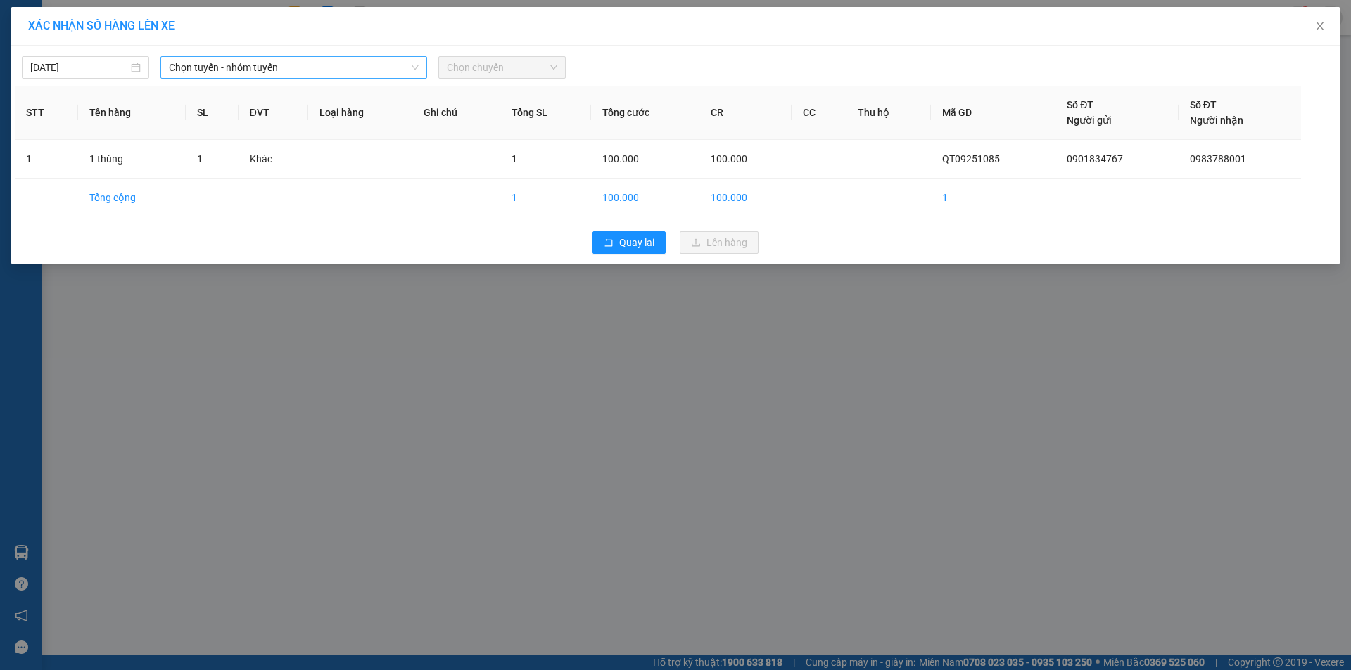
click at [343, 69] on span "Chọn tuyến - nhóm tuyến" at bounding box center [294, 67] width 250 height 21
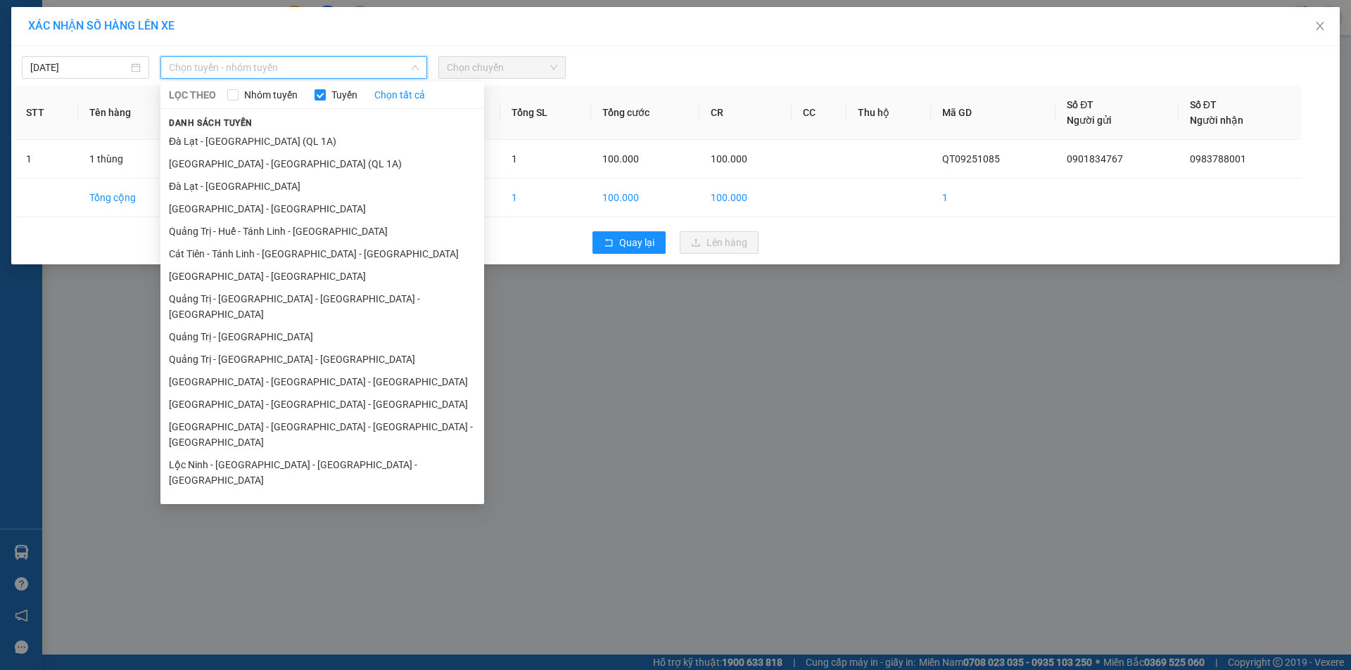
click at [266, 326] on li "Quảng Trị - [GEOGRAPHIC_DATA]" at bounding box center [322, 337] width 324 height 23
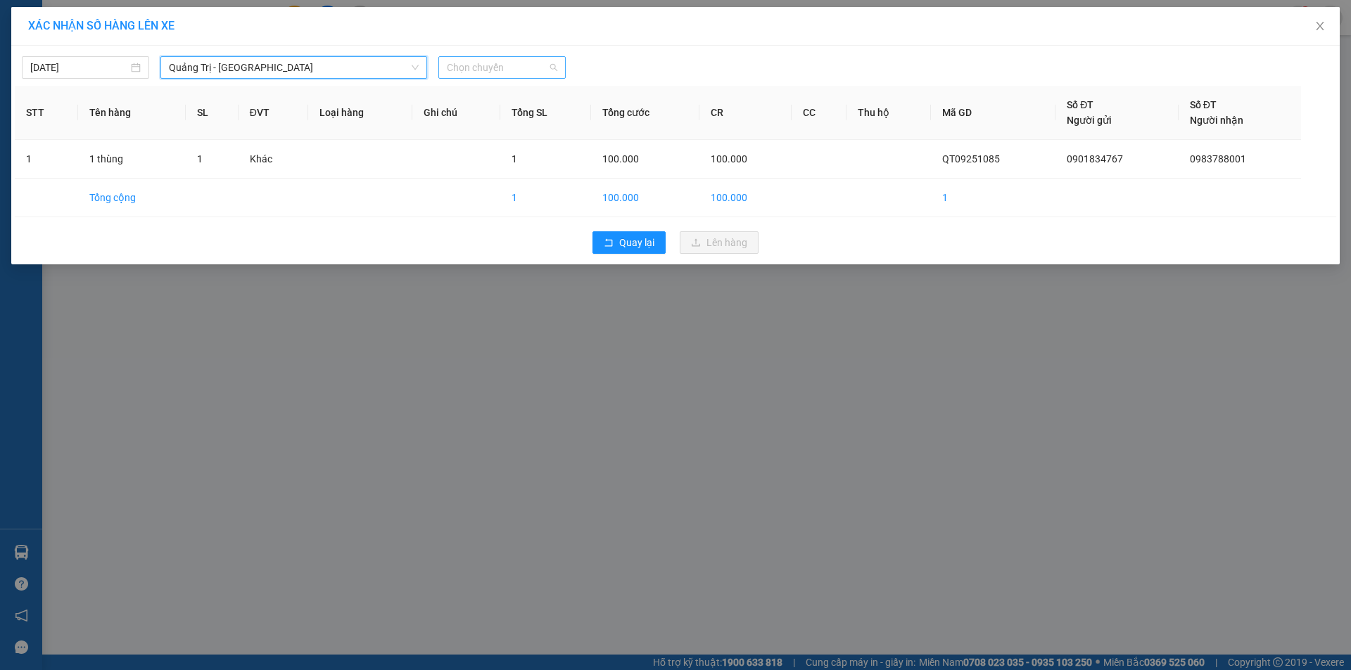
click at [528, 67] on span "Chọn chuyến" at bounding box center [502, 67] width 110 height 21
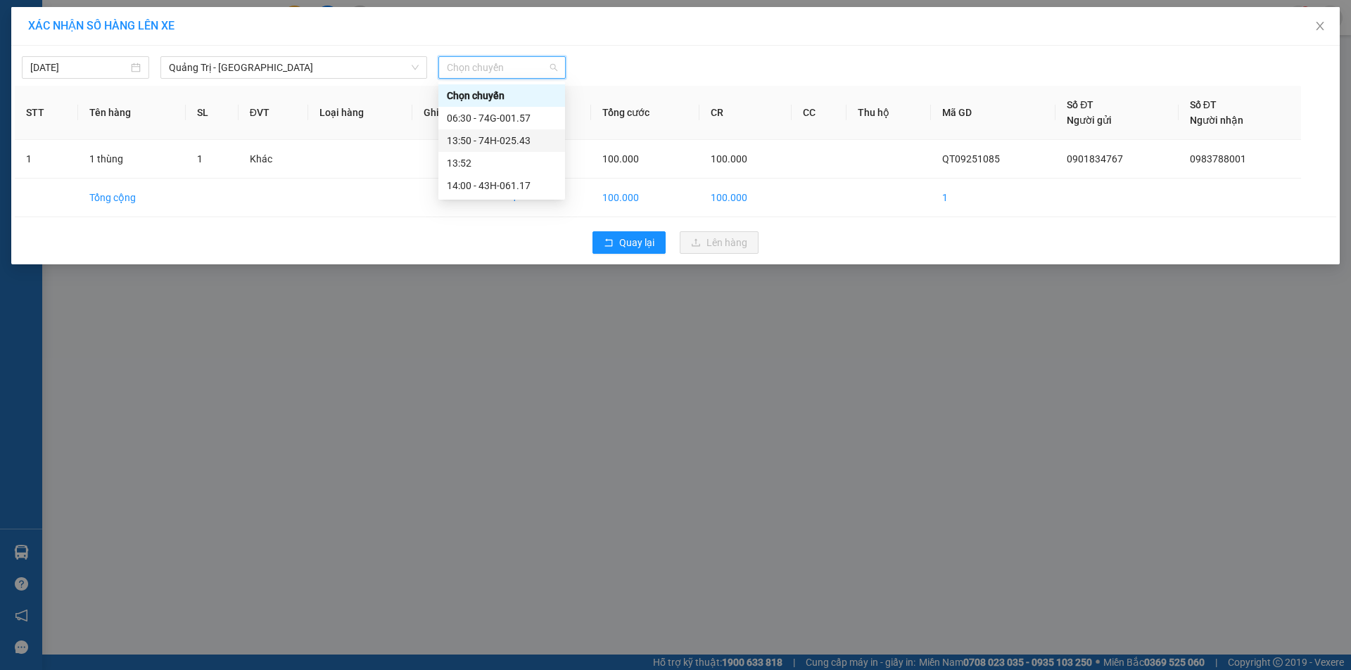
click at [521, 140] on div "13:50 - 74H-025.43" at bounding box center [502, 140] width 110 height 15
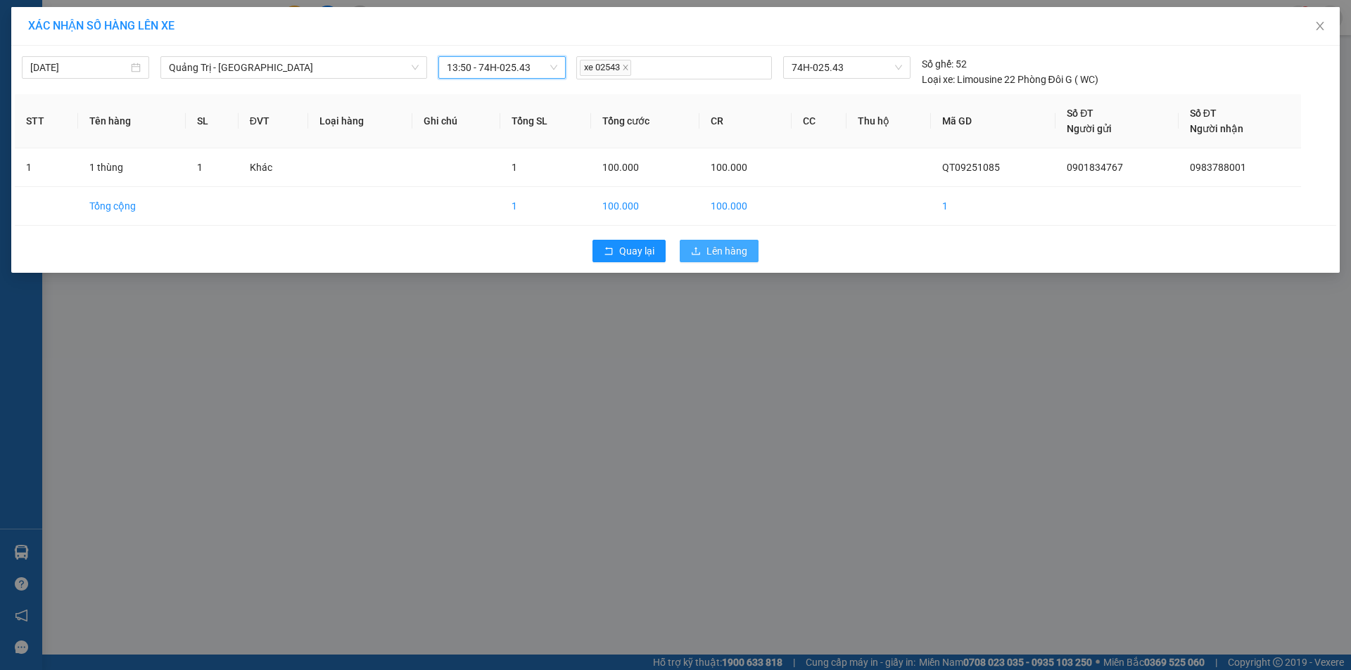
click at [717, 247] on span "Lên hàng" at bounding box center [726, 250] width 41 height 15
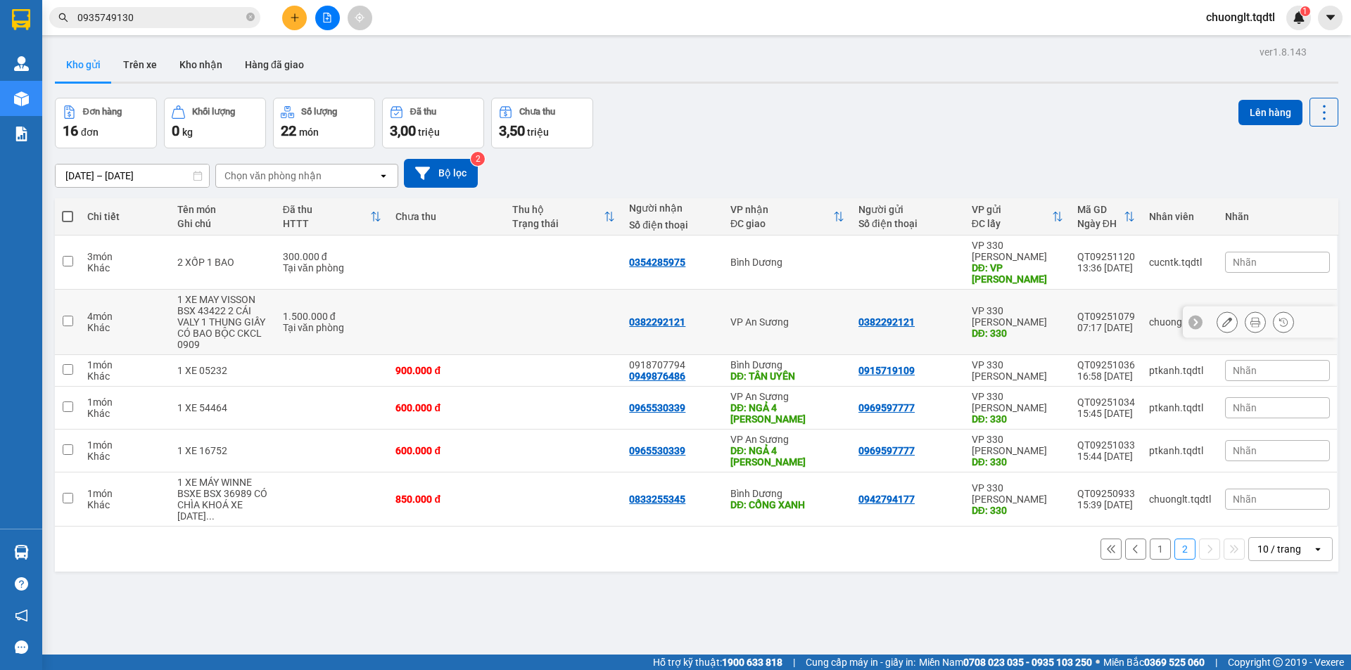
click at [66, 316] on input "checkbox" at bounding box center [68, 321] width 11 height 11
checkbox input "true"
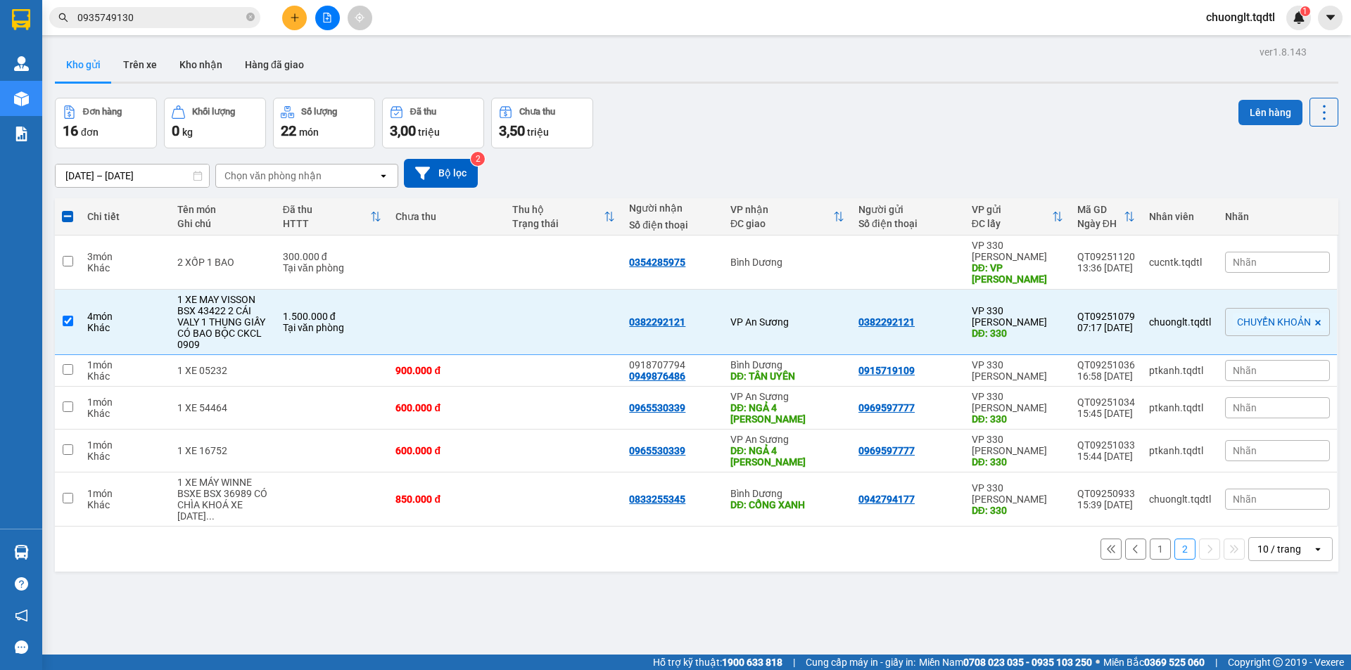
click at [1241, 112] on button "Lên hàng" at bounding box center [1270, 112] width 64 height 25
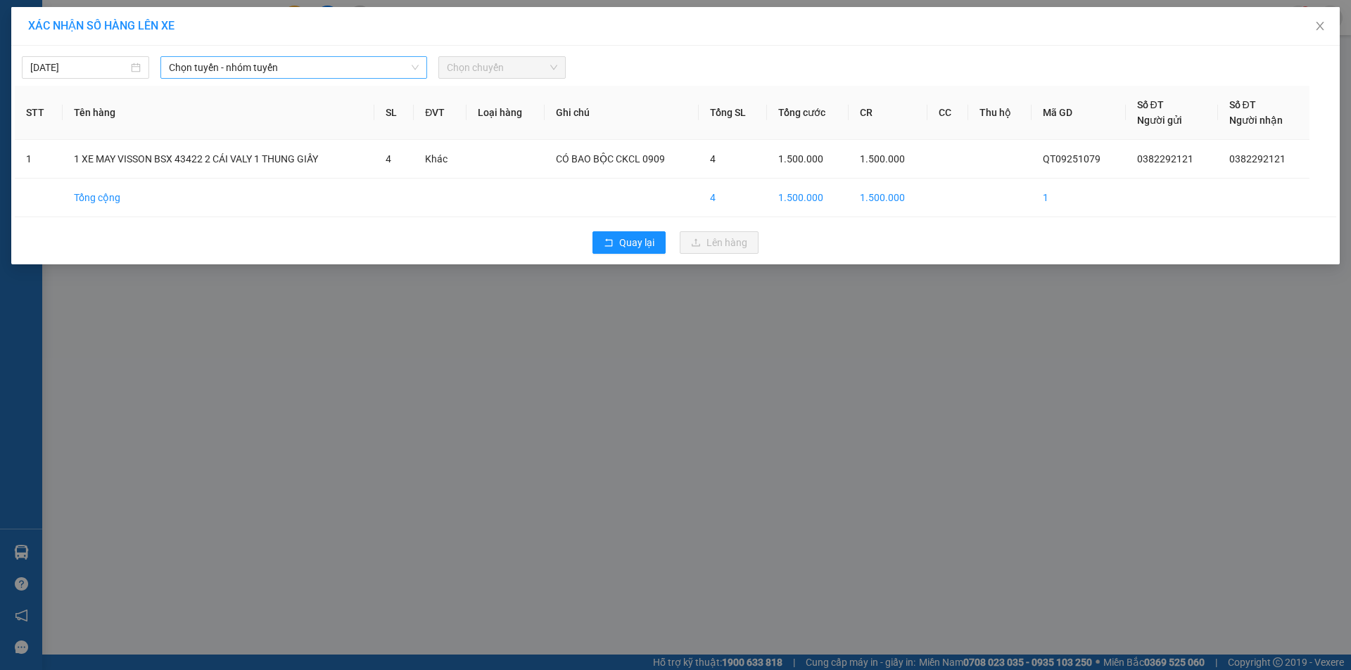
click at [320, 69] on span "Chọn tuyến - nhóm tuyến" at bounding box center [294, 67] width 250 height 21
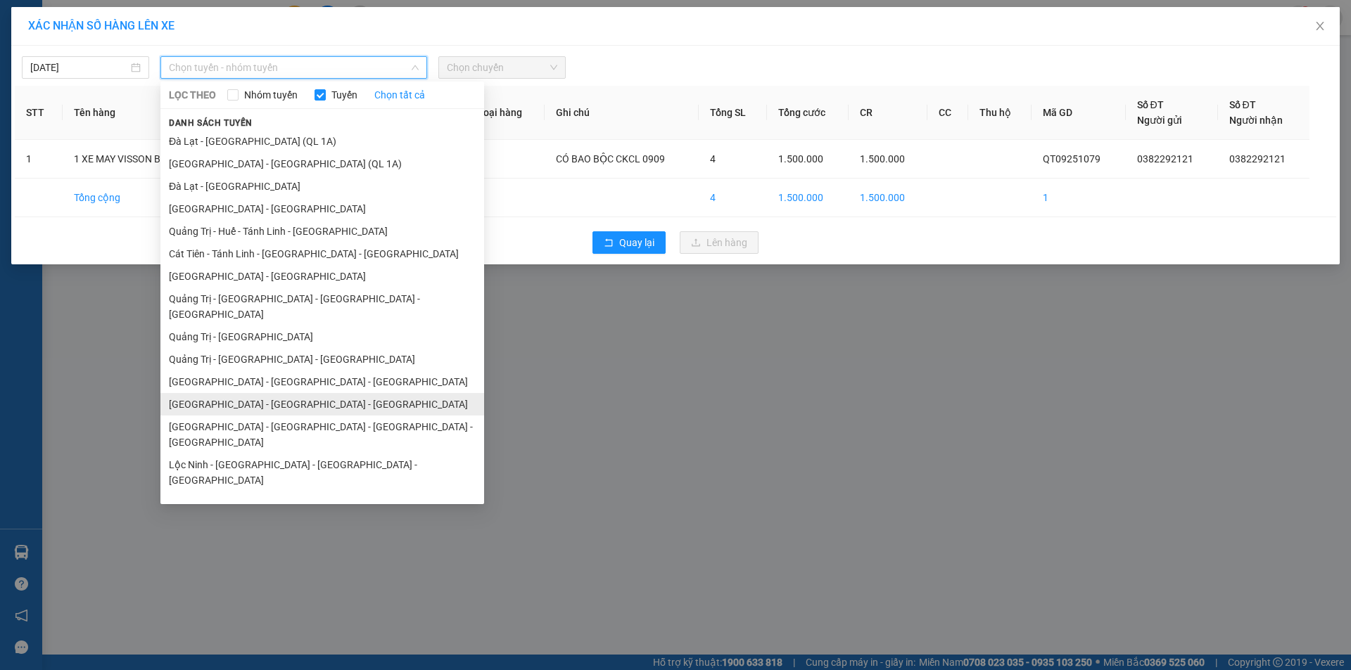
scroll to position [82, 0]
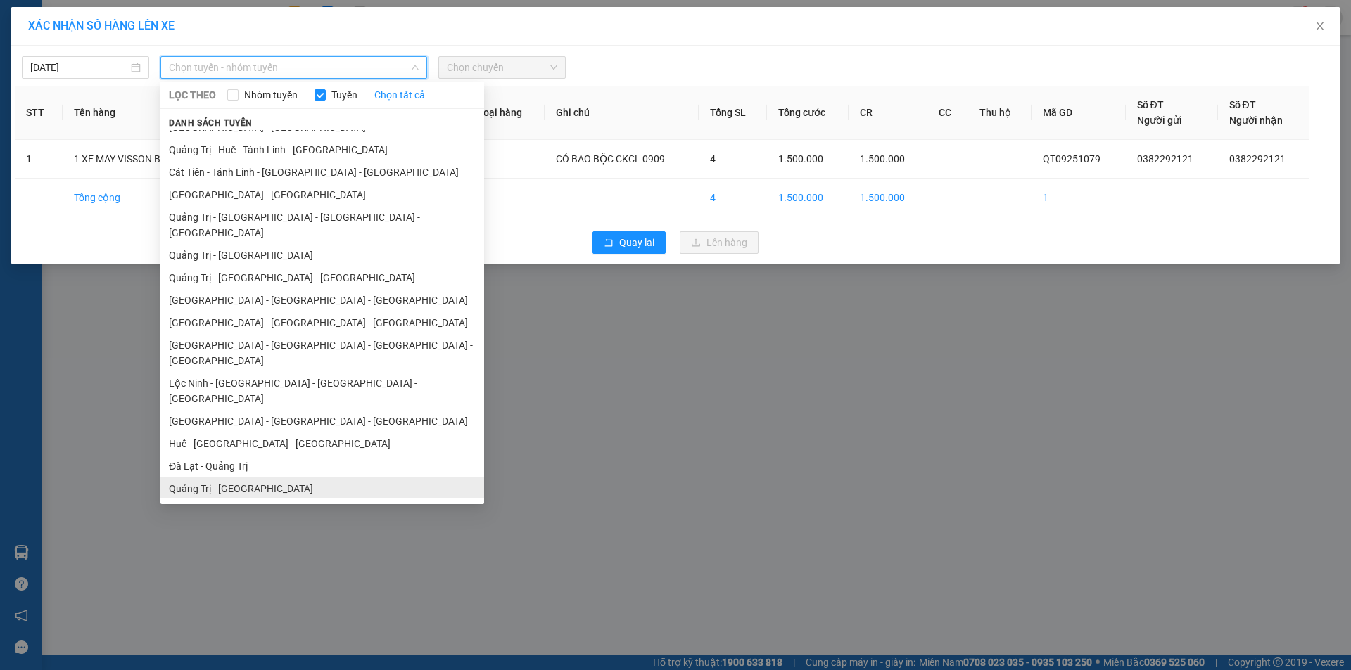
click at [244, 478] on li "Quảng Trị - [GEOGRAPHIC_DATA]" at bounding box center [322, 489] width 324 height 23
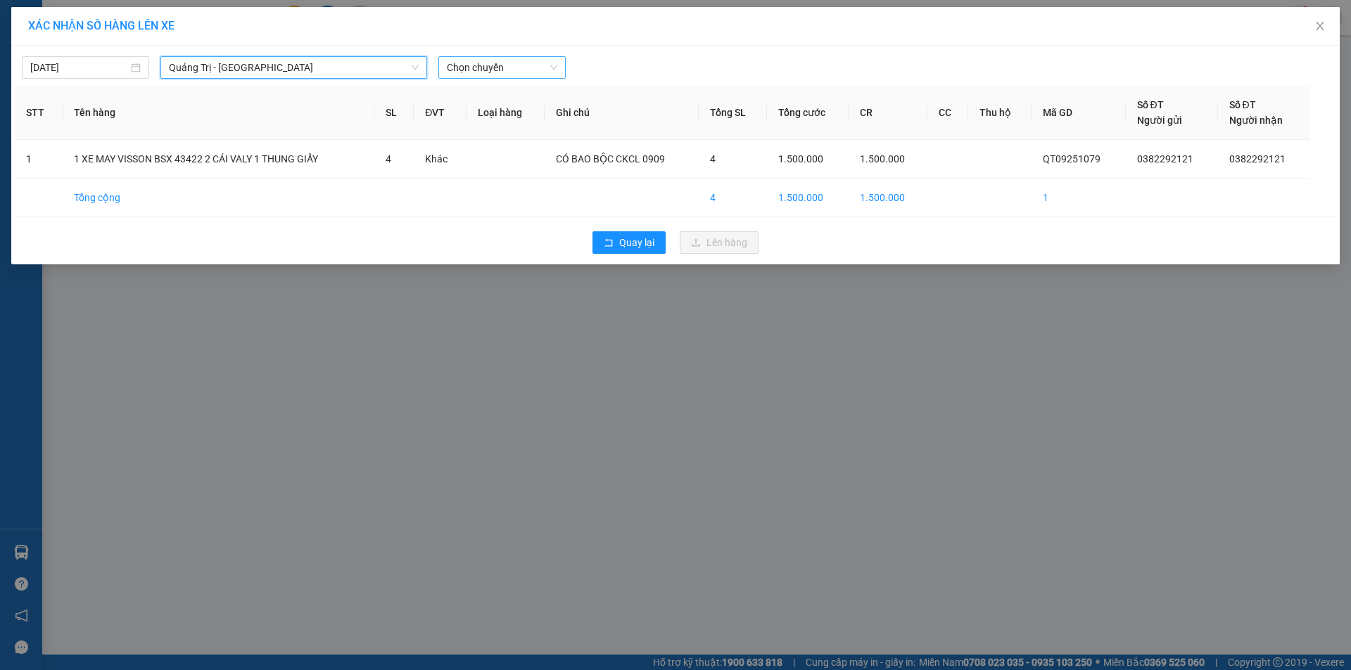
click at [506, 68] on span "Chọn chuyến" at bounding box center [502, 67] width 110 height 21
click at [496, 117] on div "14:00 - 74F-000.80" at bounding box center [502, 117] width 110 height 15
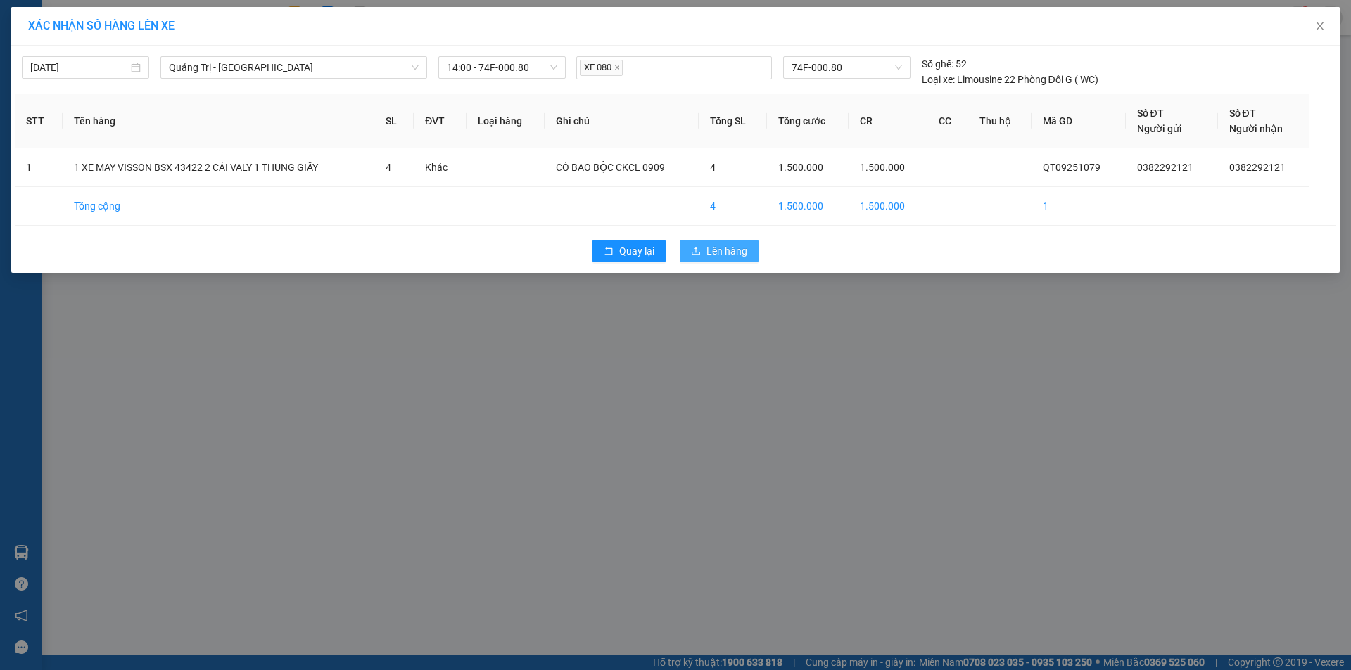
click at [728, 257] on span "Lên hàng" at bounding box center [726, 250] width 41 height 15
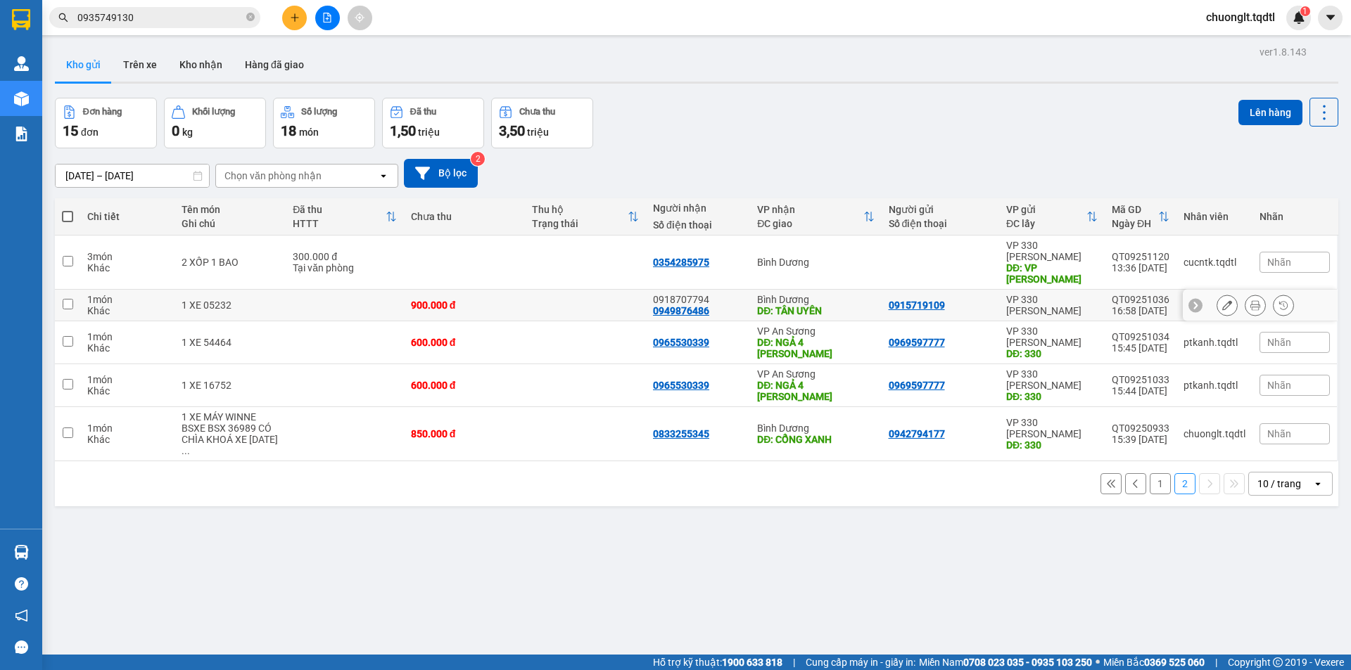
click at [61, 291] on td at bounding box center [67, 306] width 25 height 32
checkbox input "true"
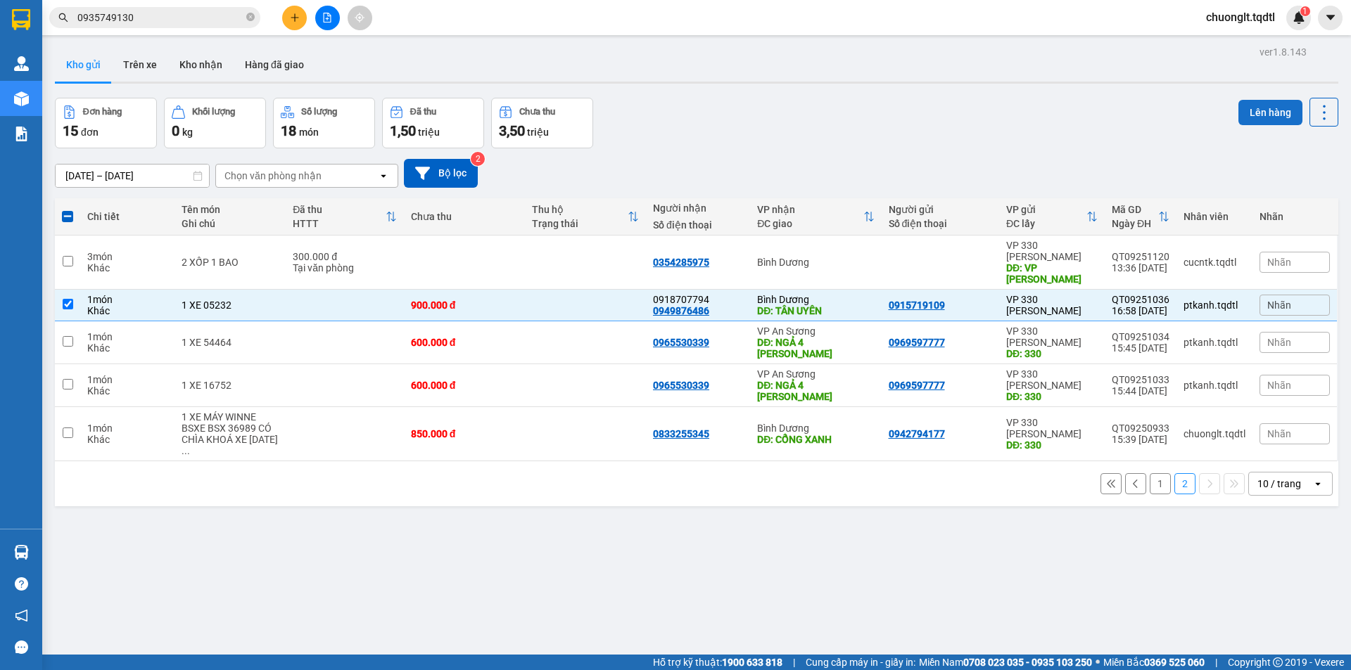
click at [1238, 114] on button "Lên hàng" at bounding box center [1270, 112] width 64 height 25
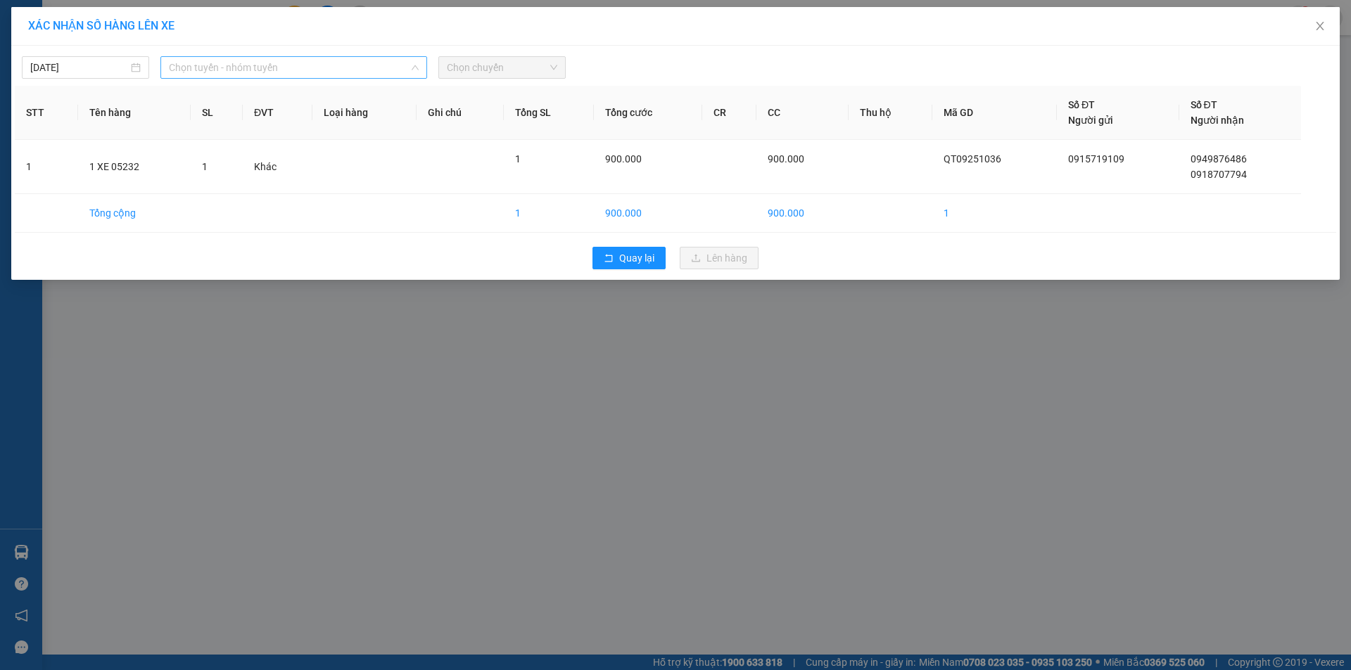
click at [379, 68] on span "Chọn tuyến - nhóm tuyến" at bounding box center [294, 67] width 250 height 21
click at [626, 258] on span "Quay lại" at bounding box center [636, 257] width 35 height 15
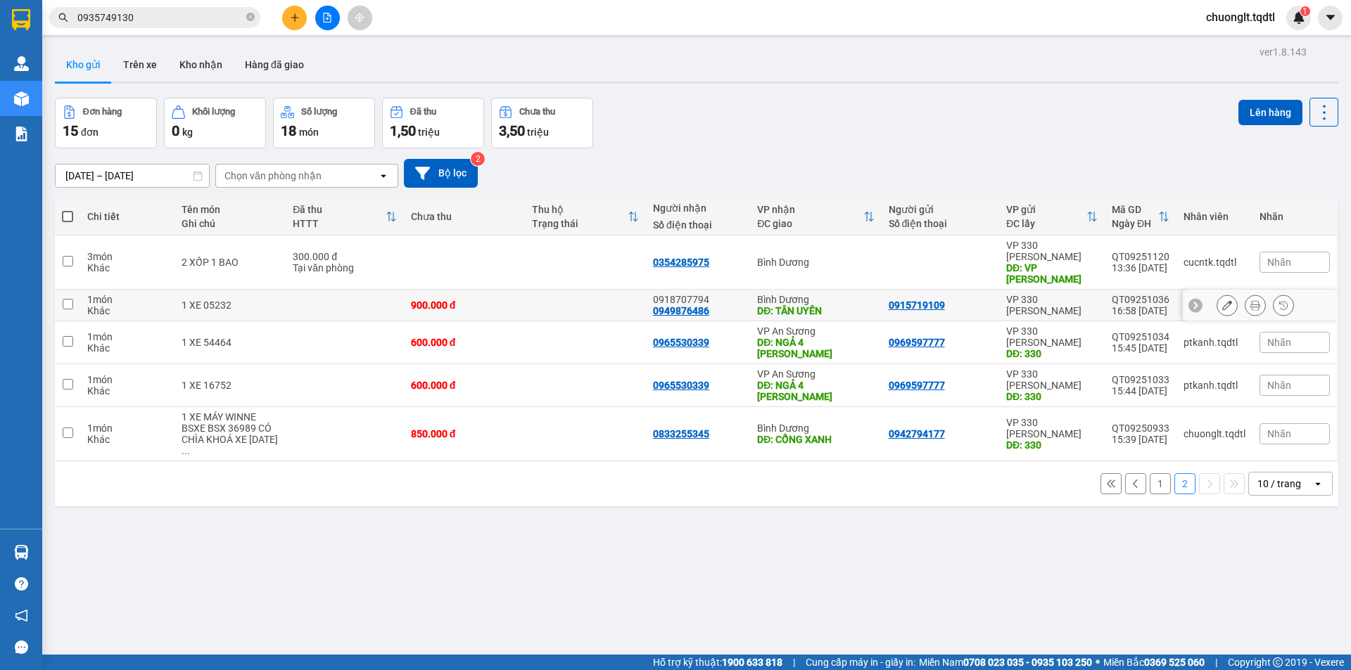
click at [66, 299] on input "checkbox" at bounding box center [68, 304] width 11 height 11
checkbox input "true"
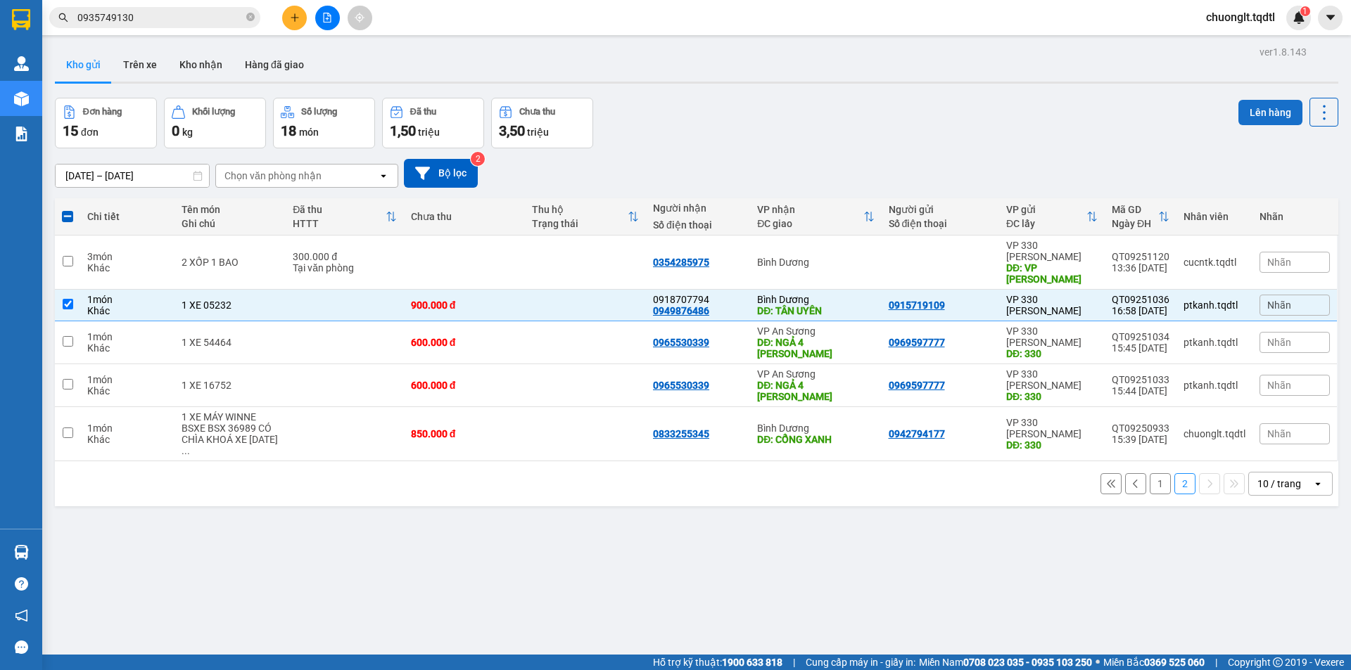
click at [1256, 105] on button "Lên hàng" at bounding box center [1270, 112] width 64 height 25
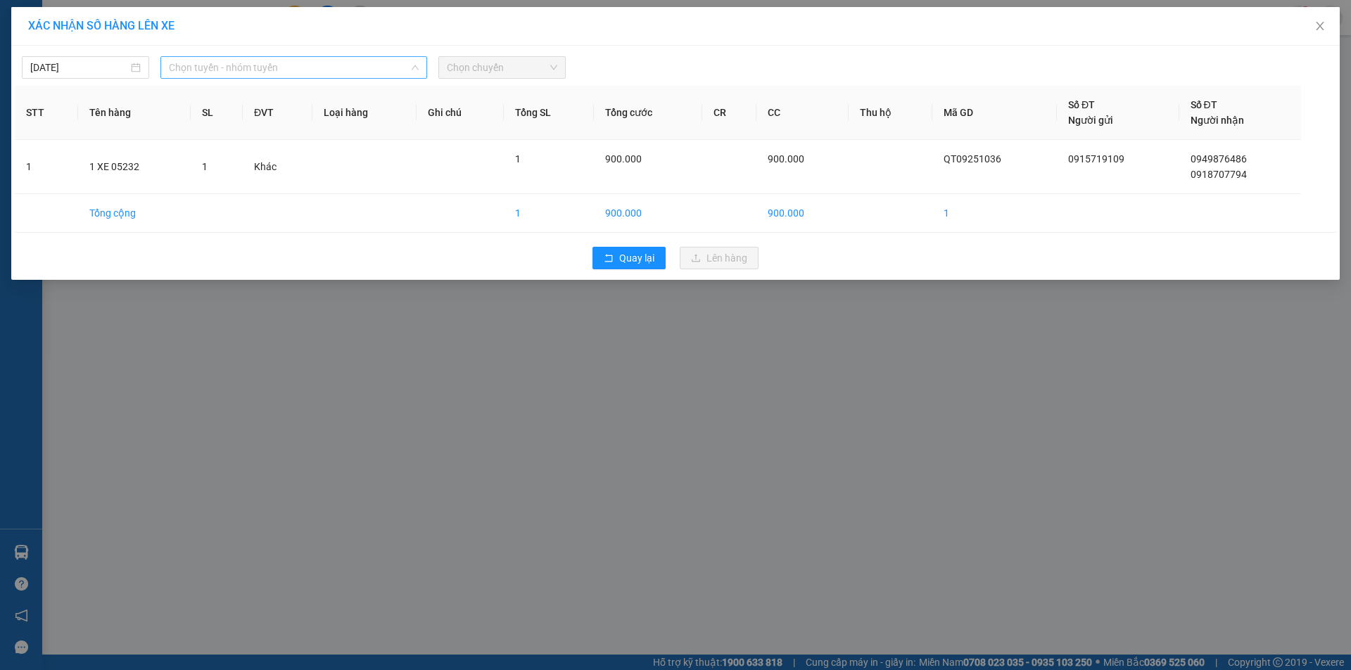
click at [378, 60] on span "Chọn tuyến - nhóm tuyến" at bounding box center [294, 67] width 250 height 21
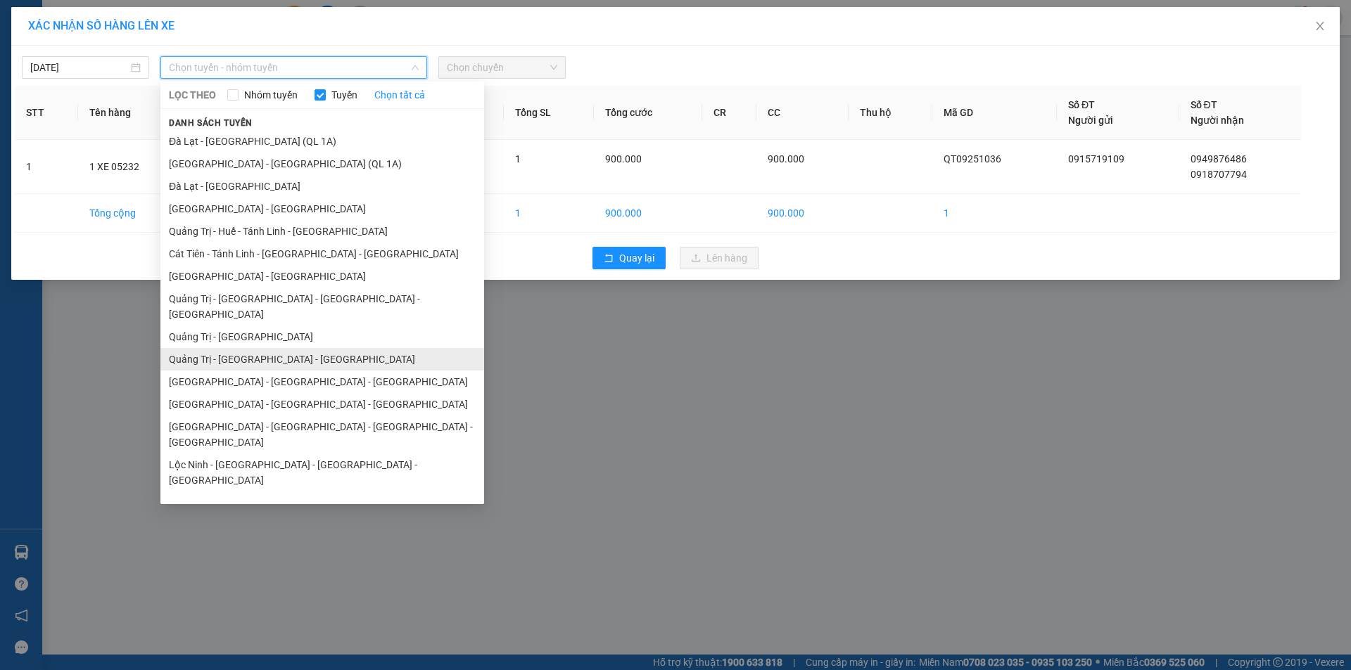
drag, startPoint x: 295, startPoint y: 343, endPoint x: 328, endPoint y: 327, distance: 36.5
click at [296, 348] on li "Quảng Trị - [GEOGRAPHIC_DATA] - [GEOGRAPHIC_DATA]" at bounding box center [322, 359] width 324 height 23
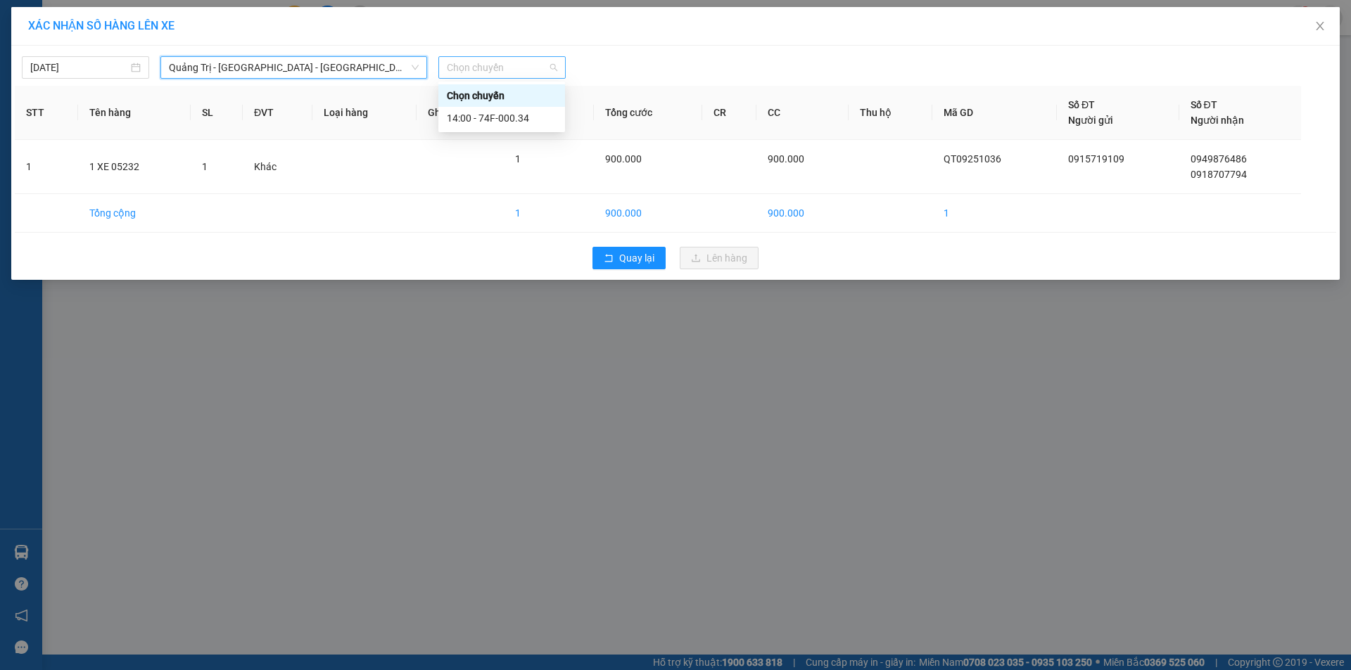
click at [544, 63] on span "Chọn chuyến" at bounding box center [502, 67] width 110 height 21
click at [518, 119] on div "14:00 - 74F-000.34" at bounding box center [502, 117] width 110 height 15
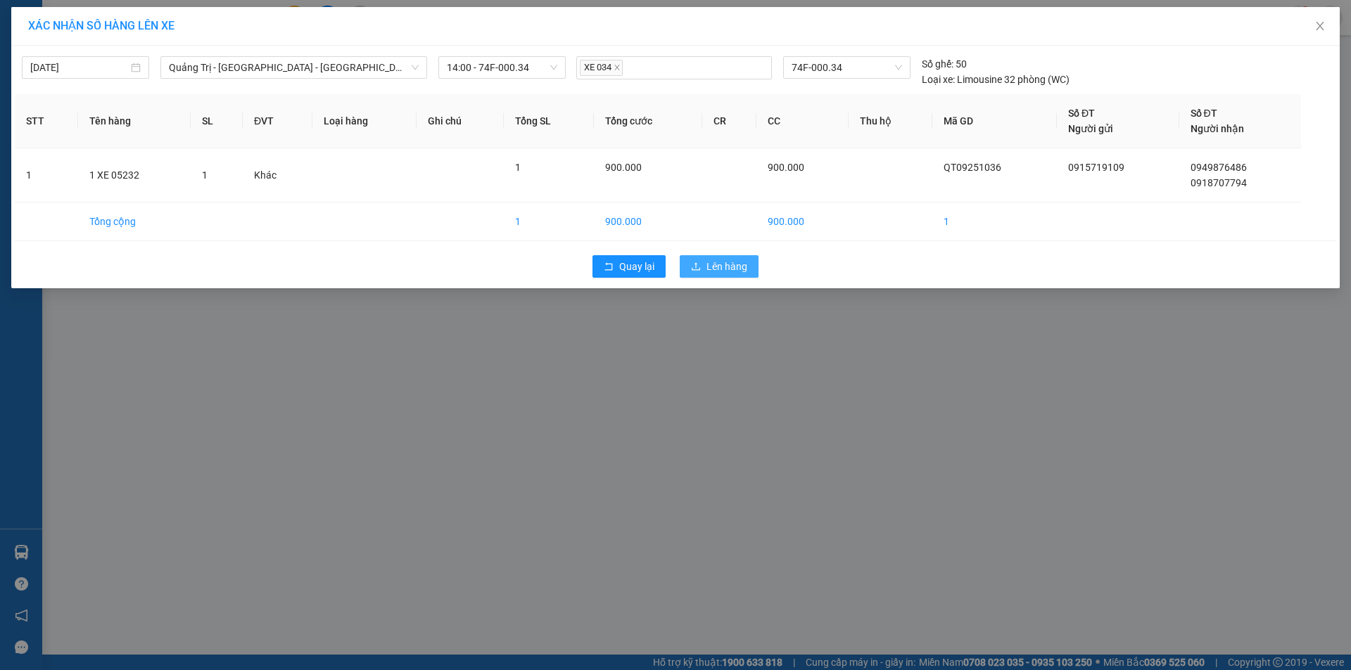
click at [717, 265] on span "Lên hàng" at bounding box center [726, 266] width 41 height 15
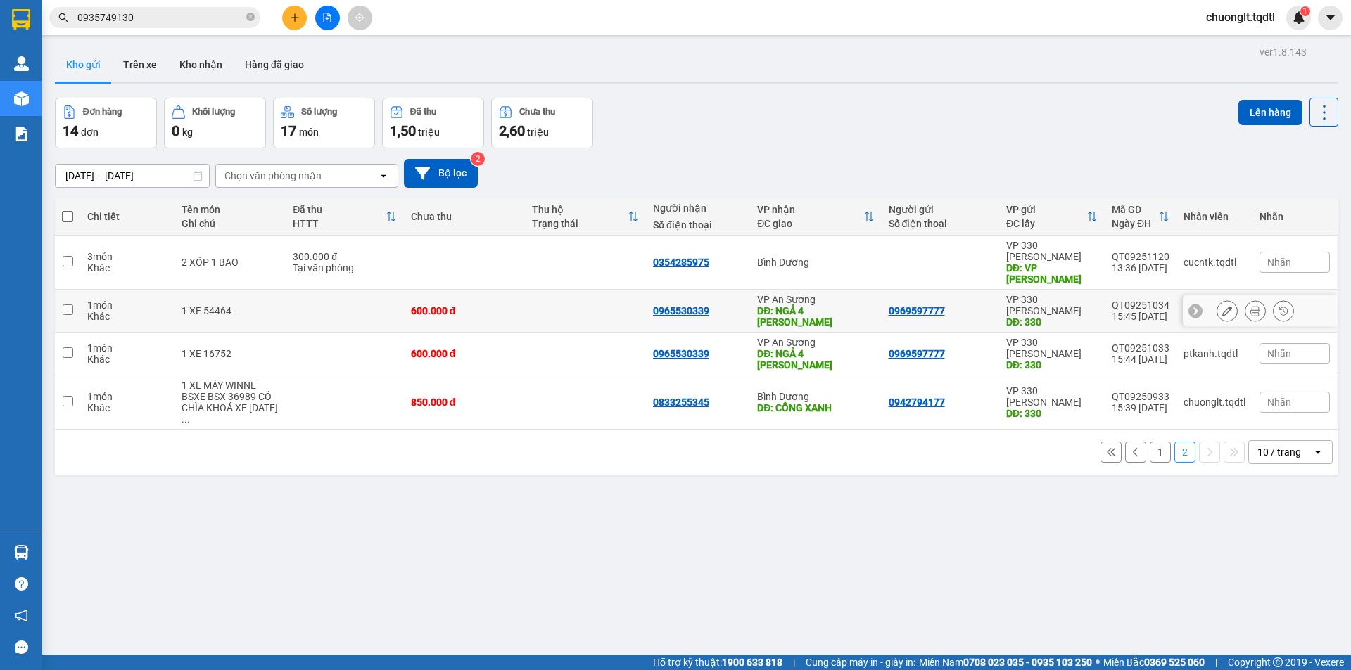
click at [67, 305] on input "checkbox" at bounding box center [68, 310] width 11 height 11
checkbox input "true"
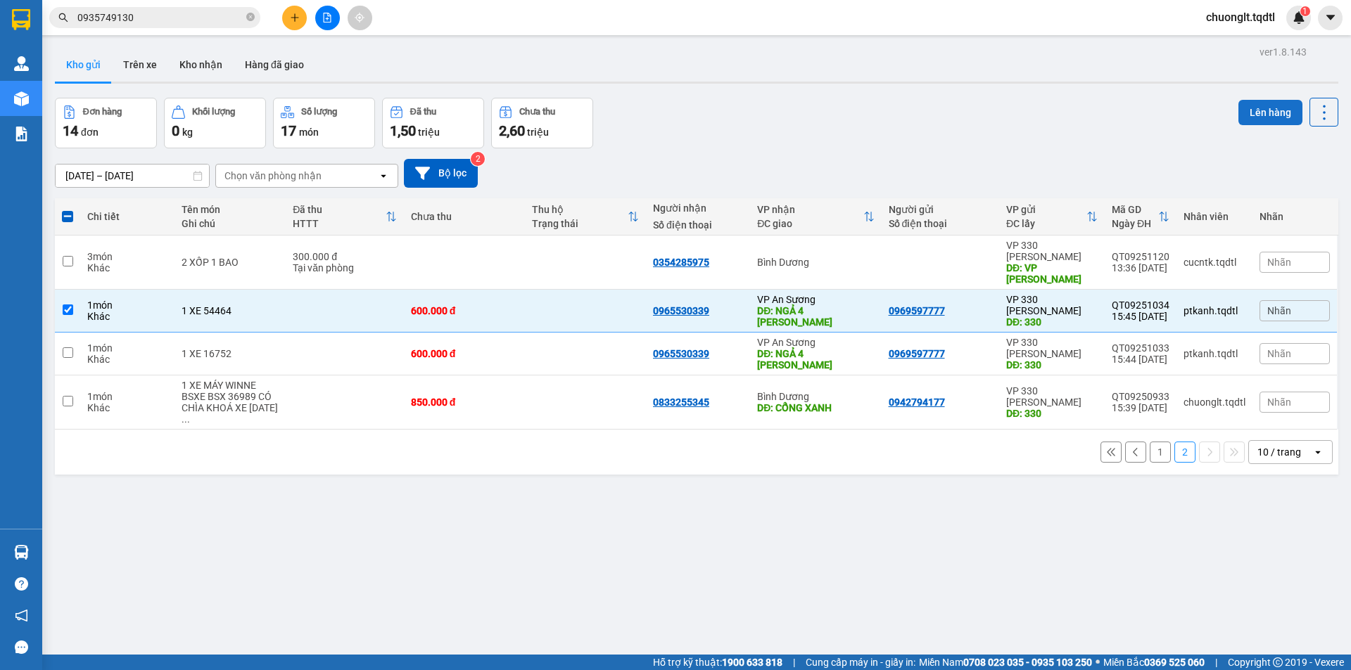
click at [1250, 107] on button "Lên hàng" at bounding box center [1270, 112] width 64 height 25
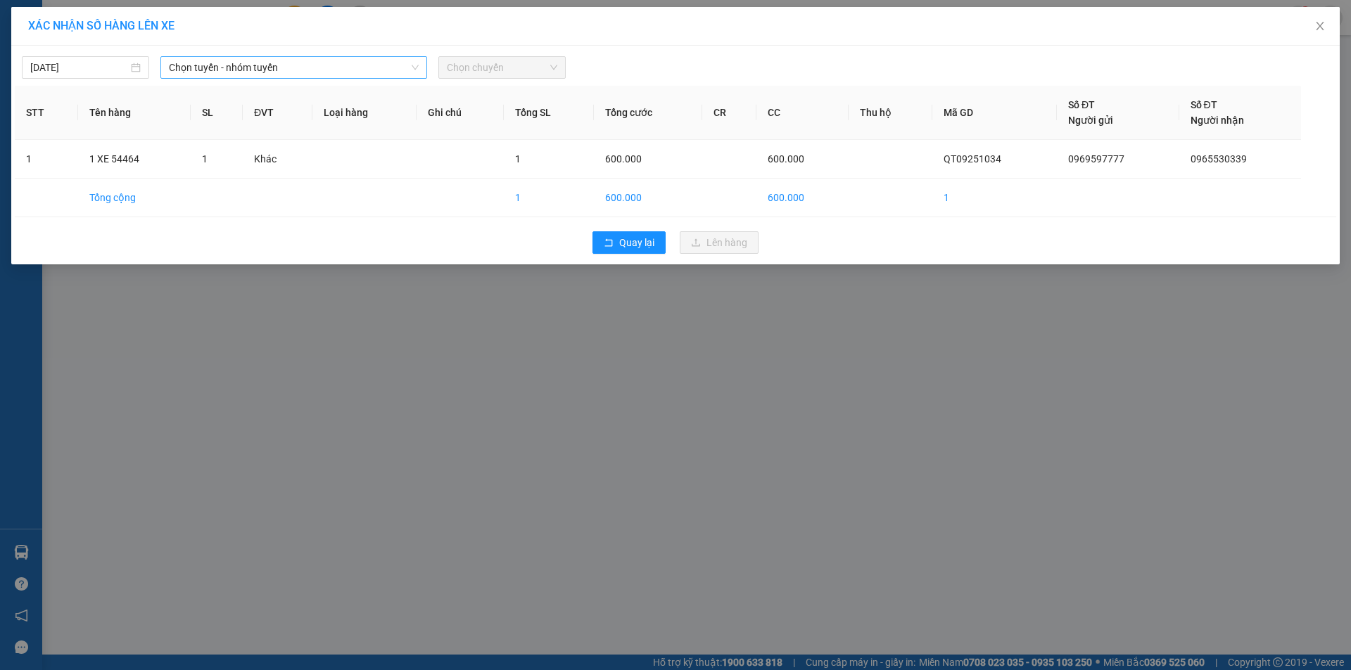
click at [358, 69] on span "Chọn tuyến - nhóm tuyến" at bounding box center [294, 67] width 250 height 21
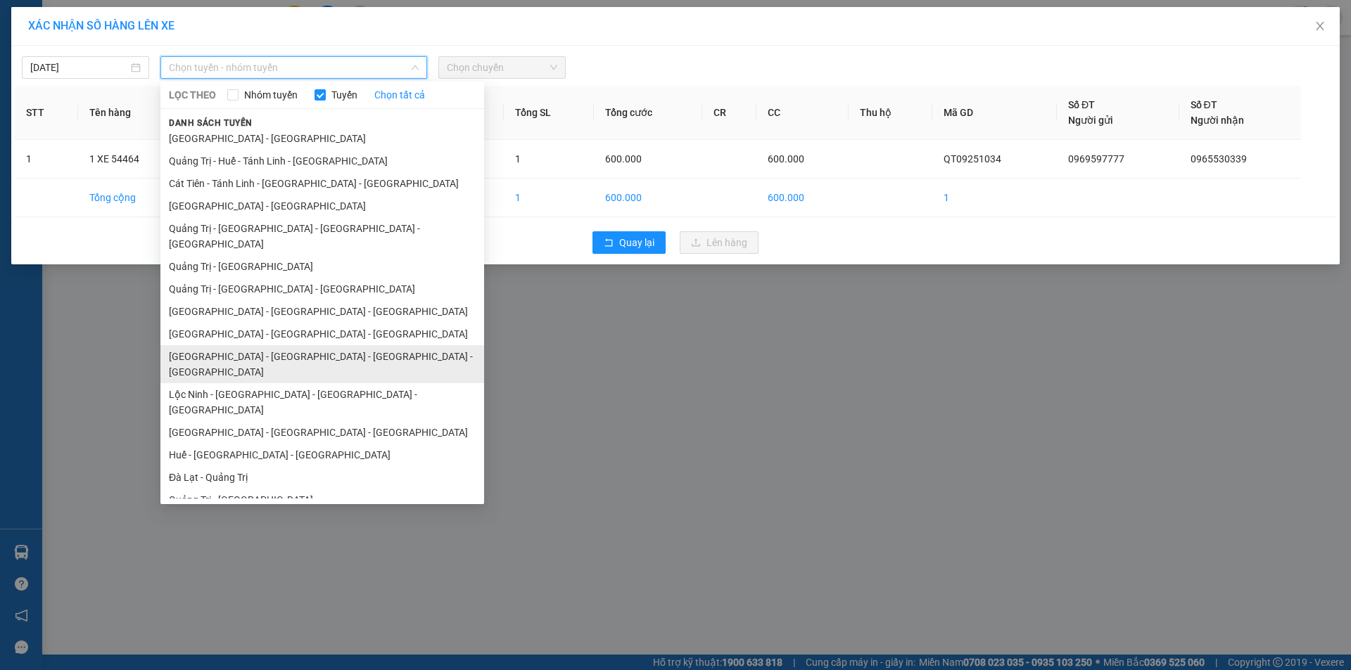
scroll to position [82, 0]
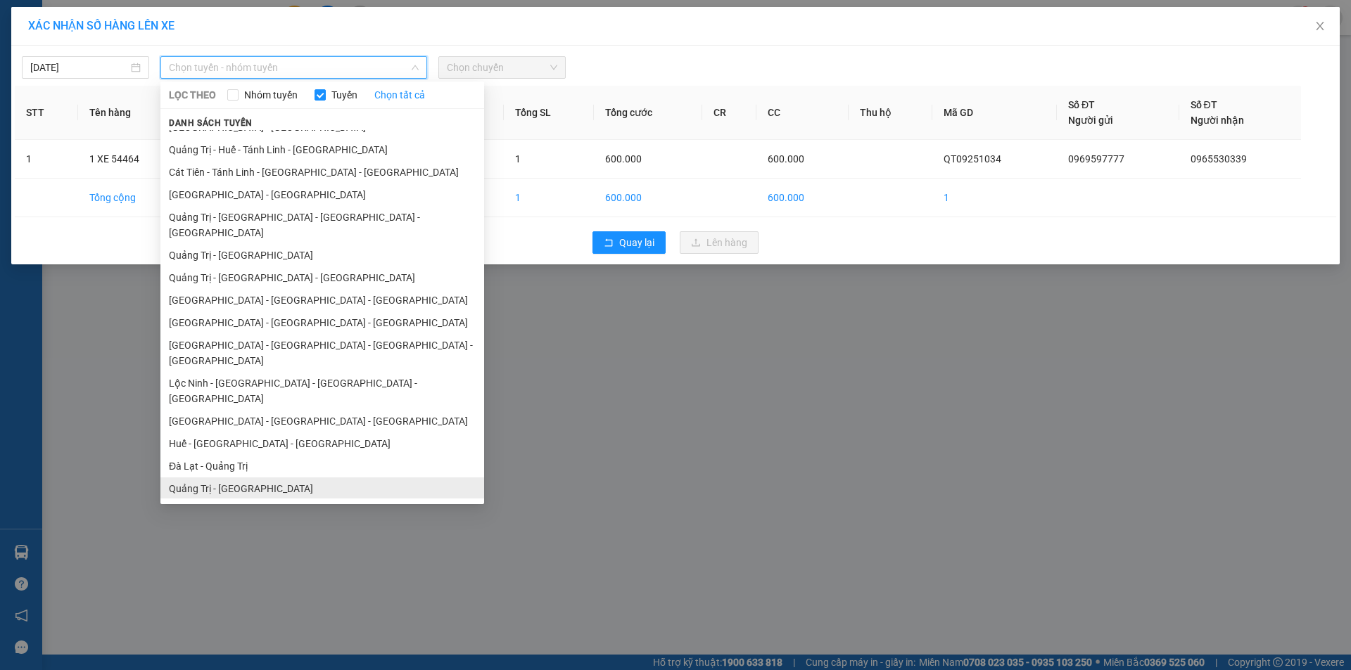
click at [283, 478] on li "Quảng Trị - [GEOGRAPHIC_DATA]" at bounding box center [322, 489] width 324 height 23
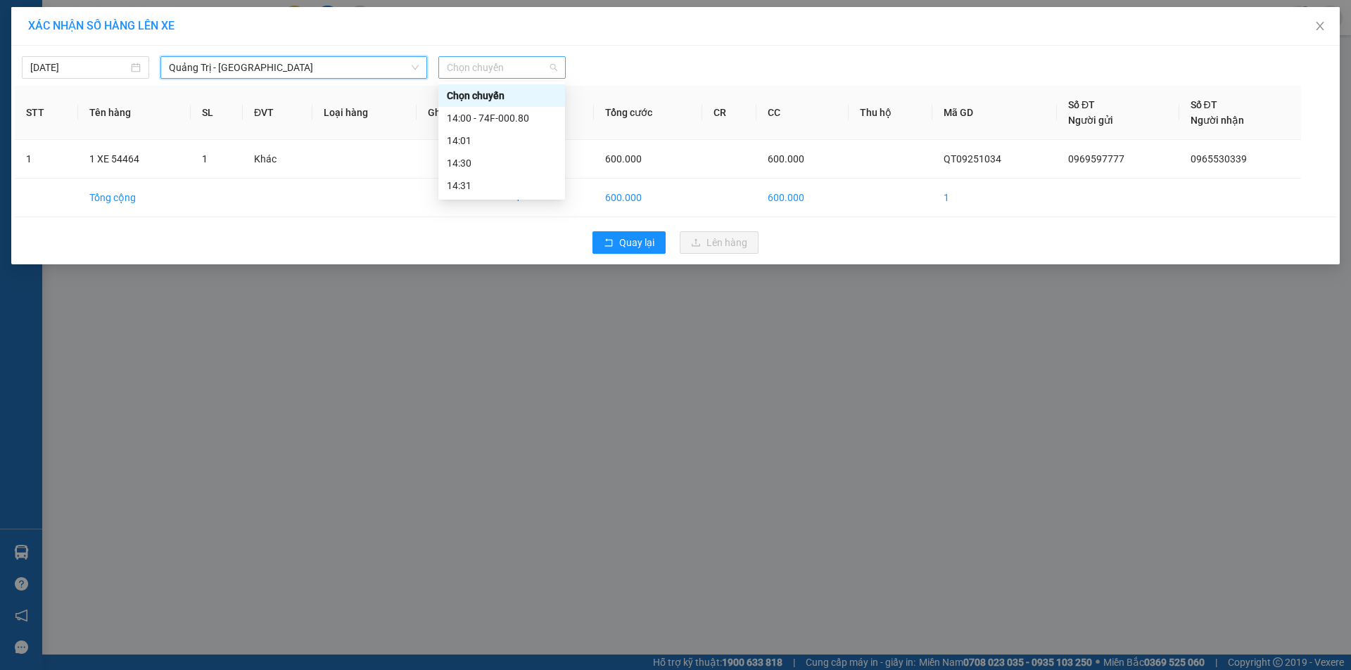
click at [535, 66] on span "Chọn chuyến" at bounding box center [502, 67] width 110 height 21
click at [523, 121] on div "14:00 - 74F-000.80" at bounding box center [502, 117] width 110 height 15
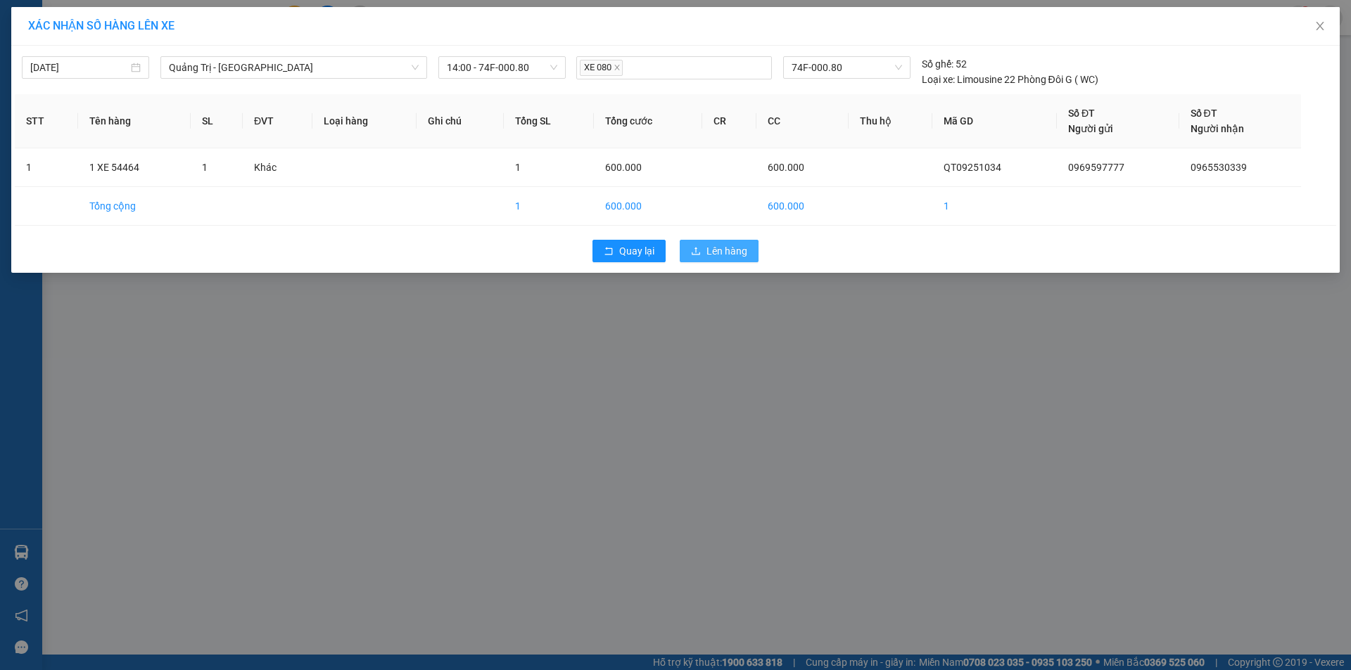
click at [722, 250] on span "Lên hàng" at bounding box center [726, 250] width 41 height 15
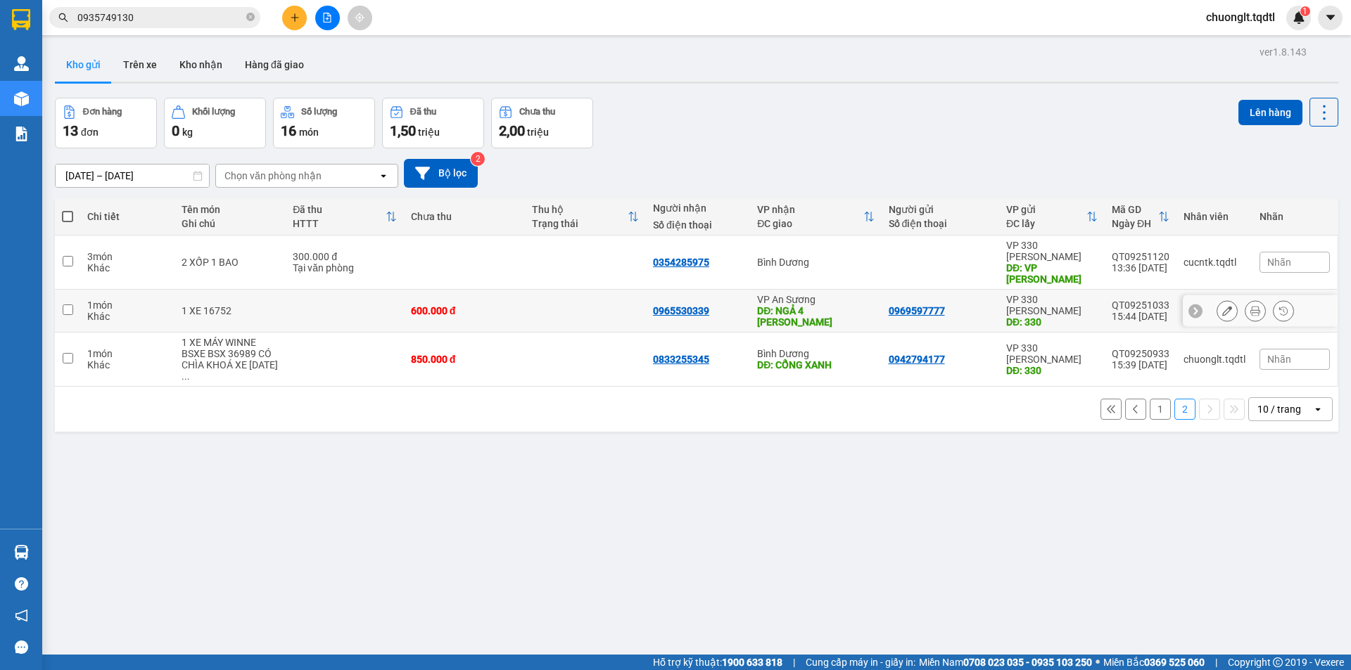
click at [68, 305] on input "checkbox" at bounding box center [68, 310] width 11 height 11
checkbox input "true"
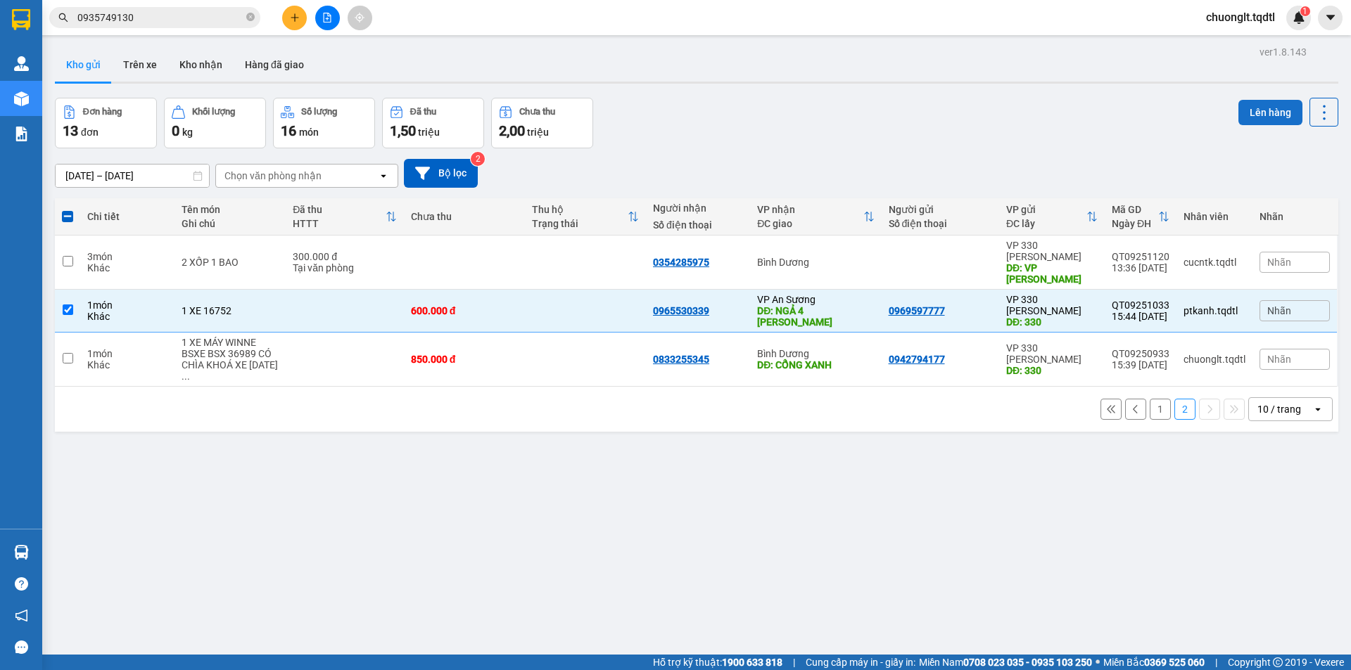
click at [1254, 108] on button "Lên hàng" at bounding box center [1270, 112] width 64 height 25
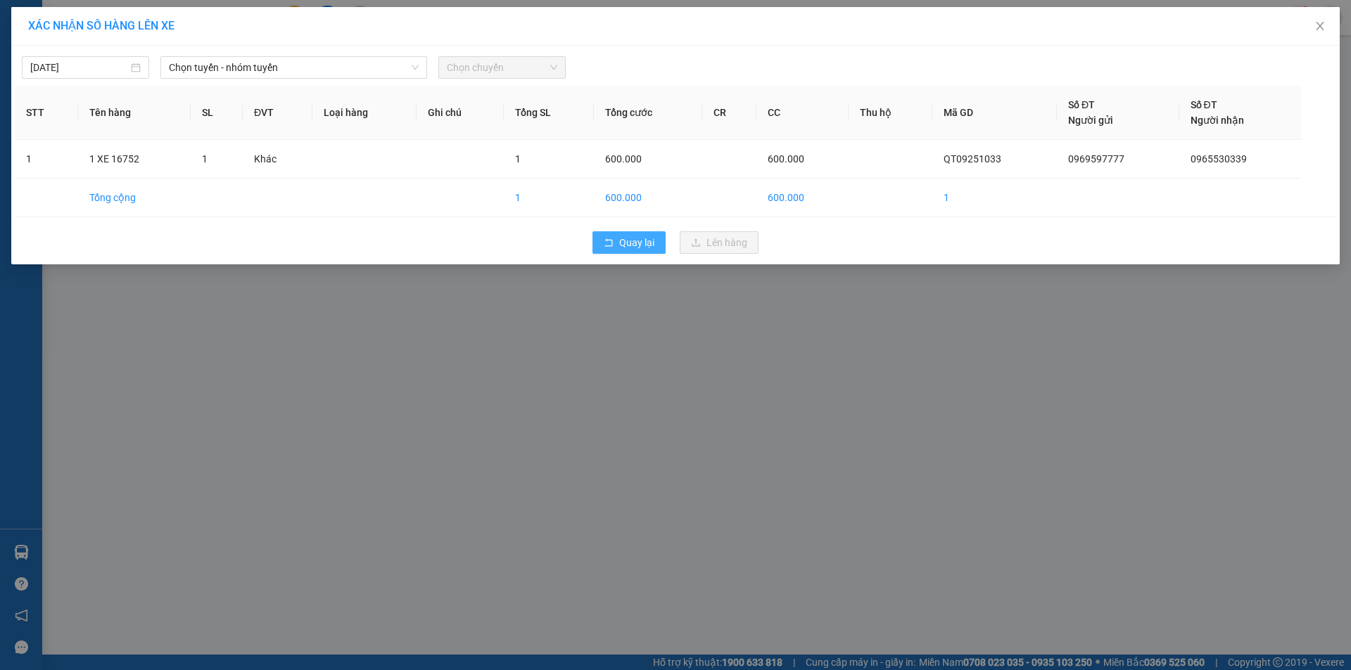
click at [636, 241] on span "Quay lại" at bounding box center [636, 242] width 35 height 15
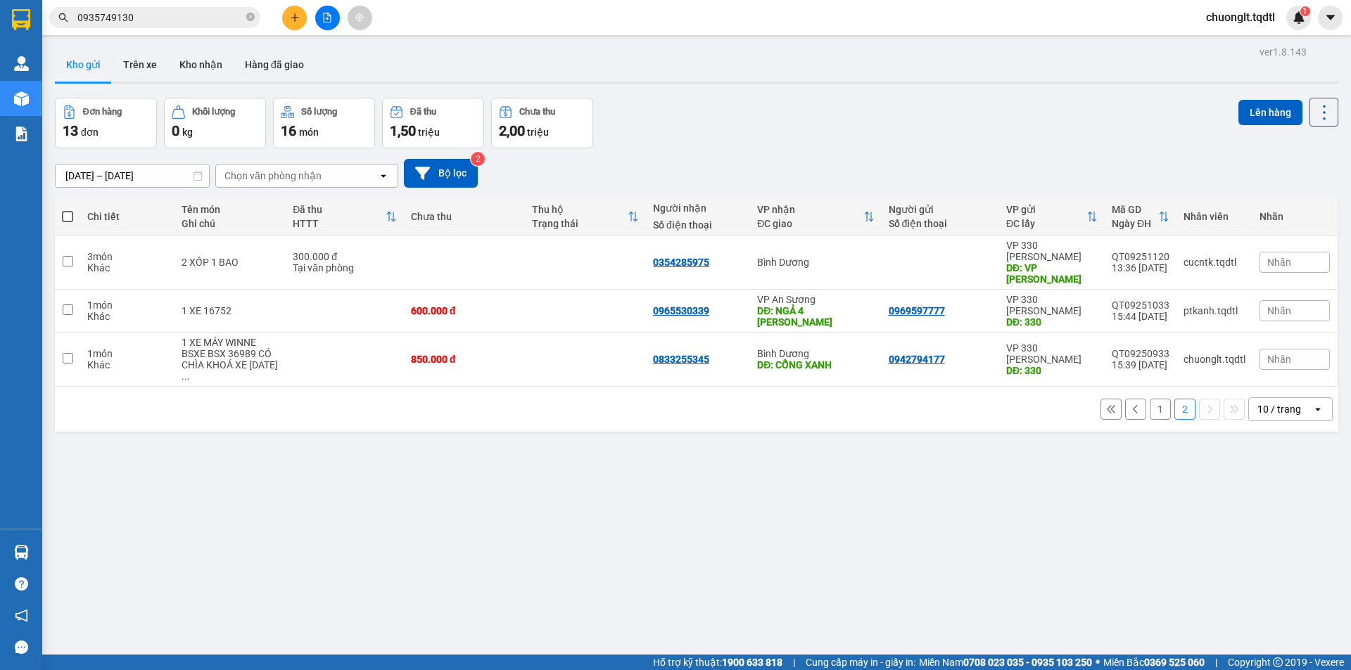
click at [1177, 399] on button "2" at bounding box center [1184, 409] width 21 height 21
click at [1149, 399] on button "1" at bounding box center [1159, 409] width 21 height 21
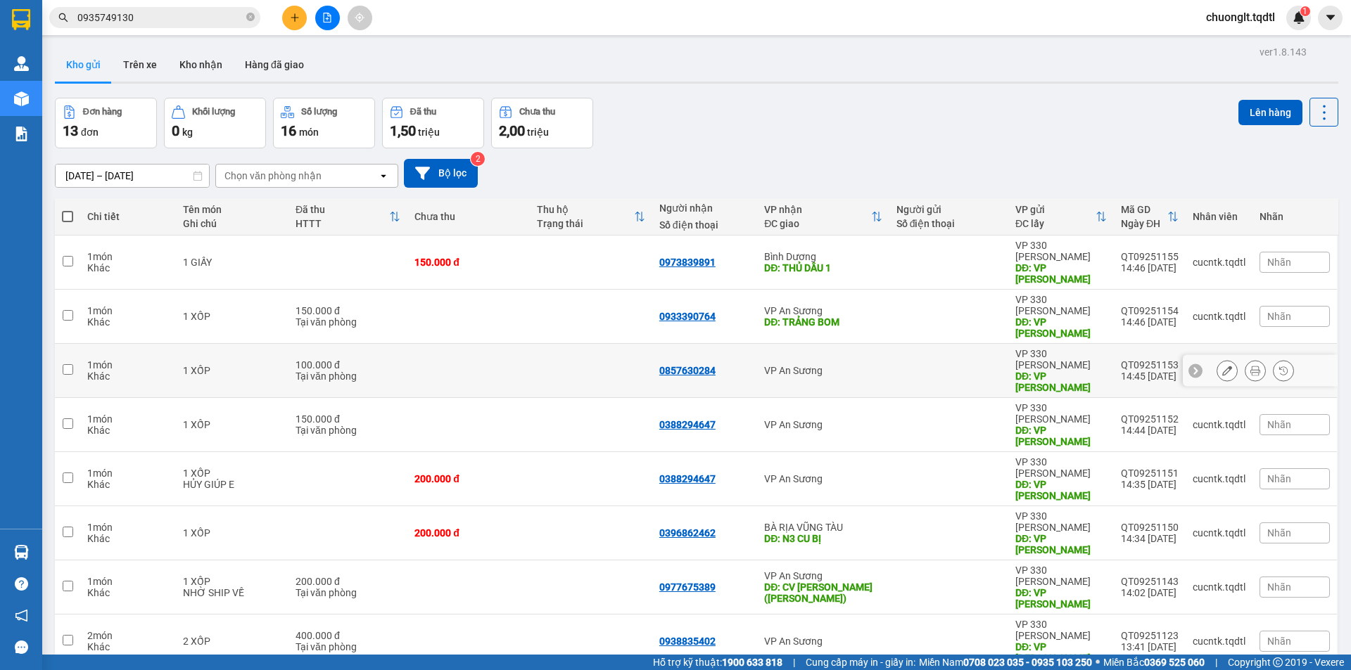
scroll to position [68, 0]
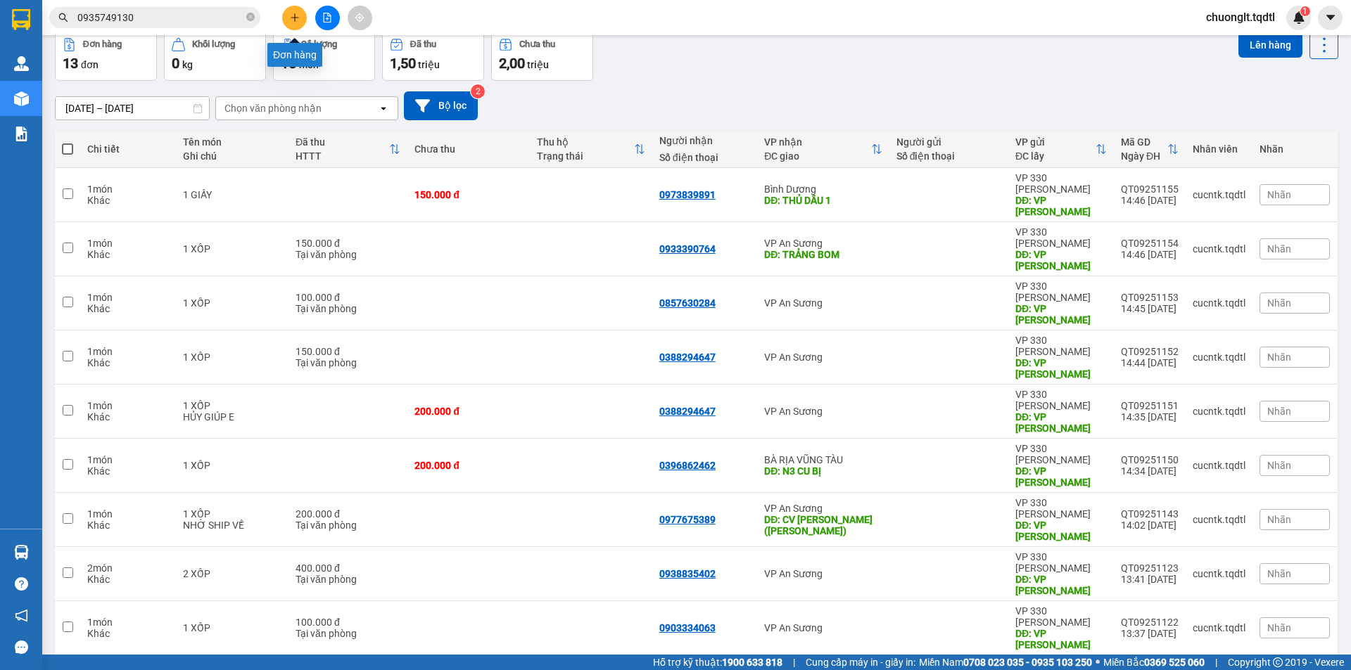
click at [293, 20] on icon "plus" at bounding box center [295, 18] width 10 height 10
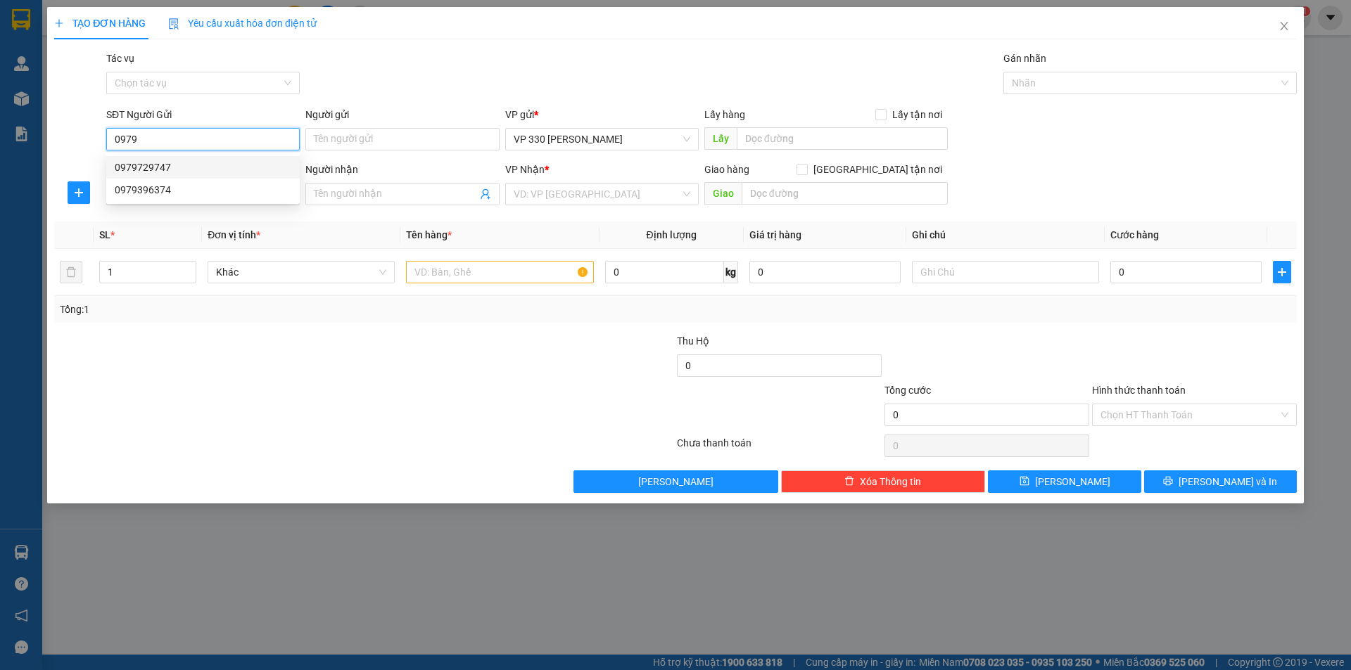
click at [160, 169] on div "0979729747" at bounding box center [203, 167] width 177 height 15
type input "0979729747"
type input "XE TẢI B"
type input "0901009784"
type input "TIẾN"
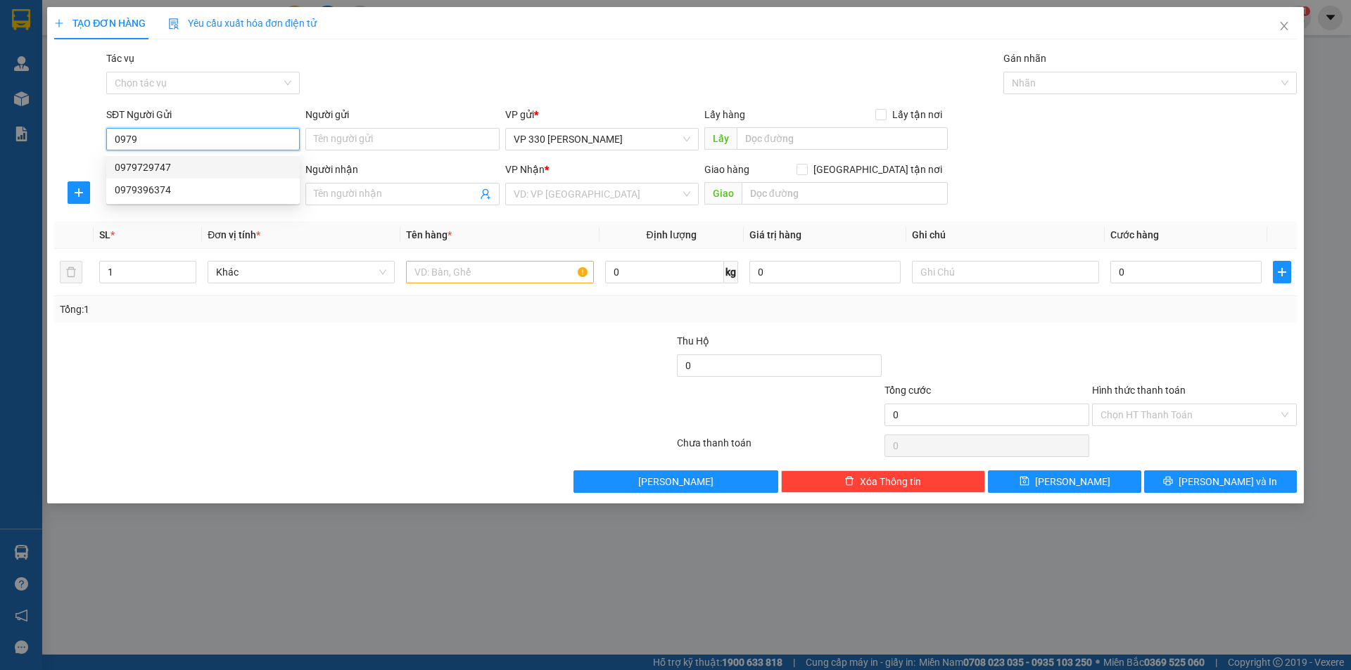
type input "CÂY XĂNG 82 CVST"
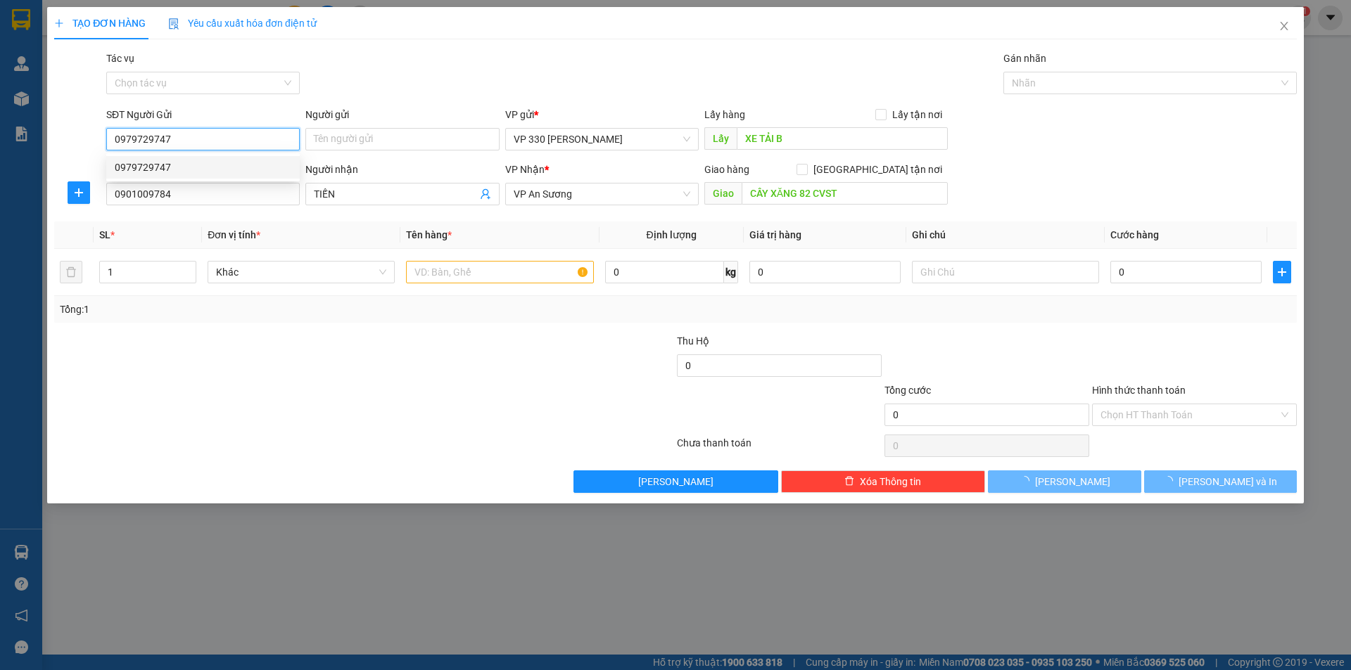
type input "600.000"
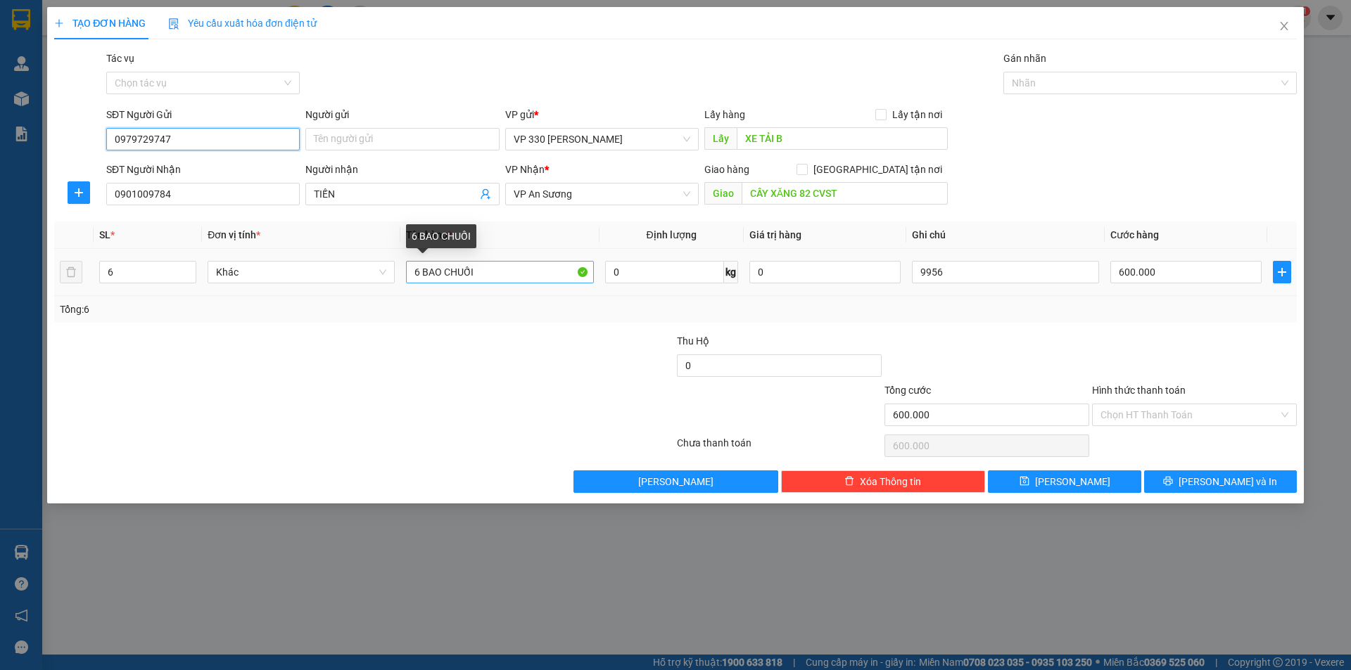
type input "0979729747"
click at [419, 276] on input "6 BAO CHUỐI" at bounding box center [499, 272] width 187 height 23
type input "7 BAO CHUỐI"
type input "7"
click at [186, 268] on icon "up" at bounding box center [188, 269] width 5 height 5
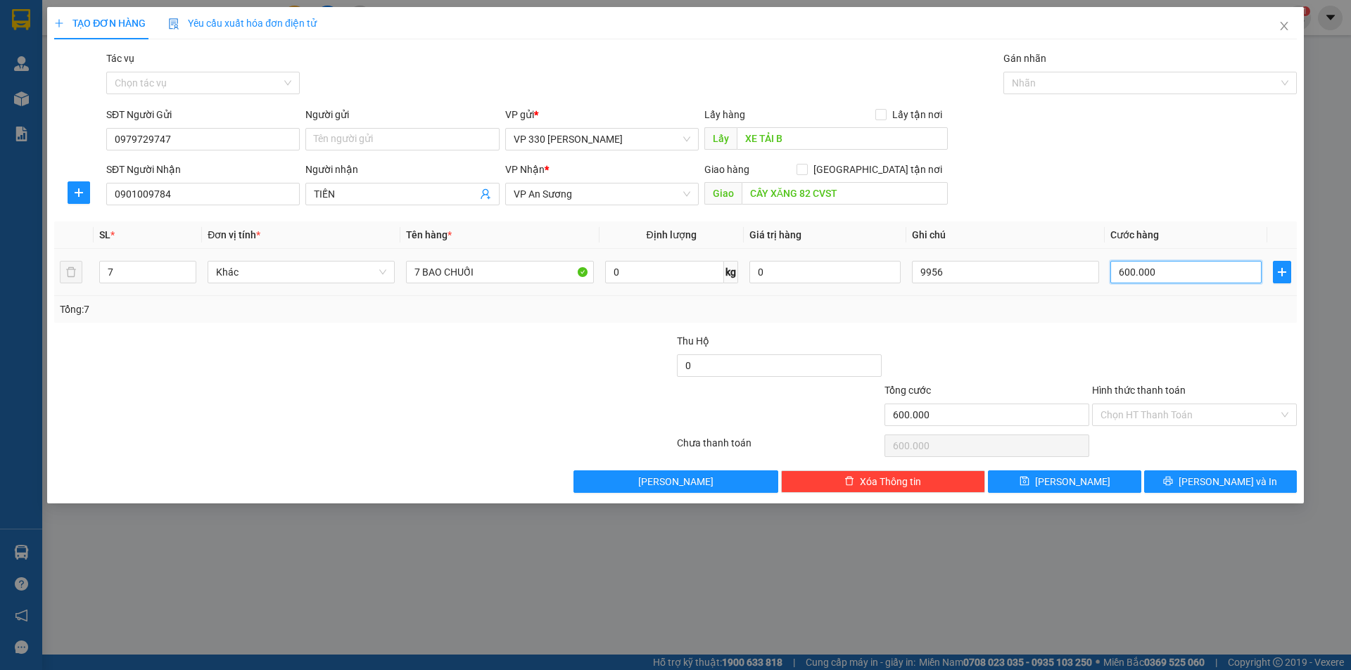
click at [1176, 279] on input "600.000" at bounding box center [1185, 272] width 151 height 23
type input "7"
type input "70"
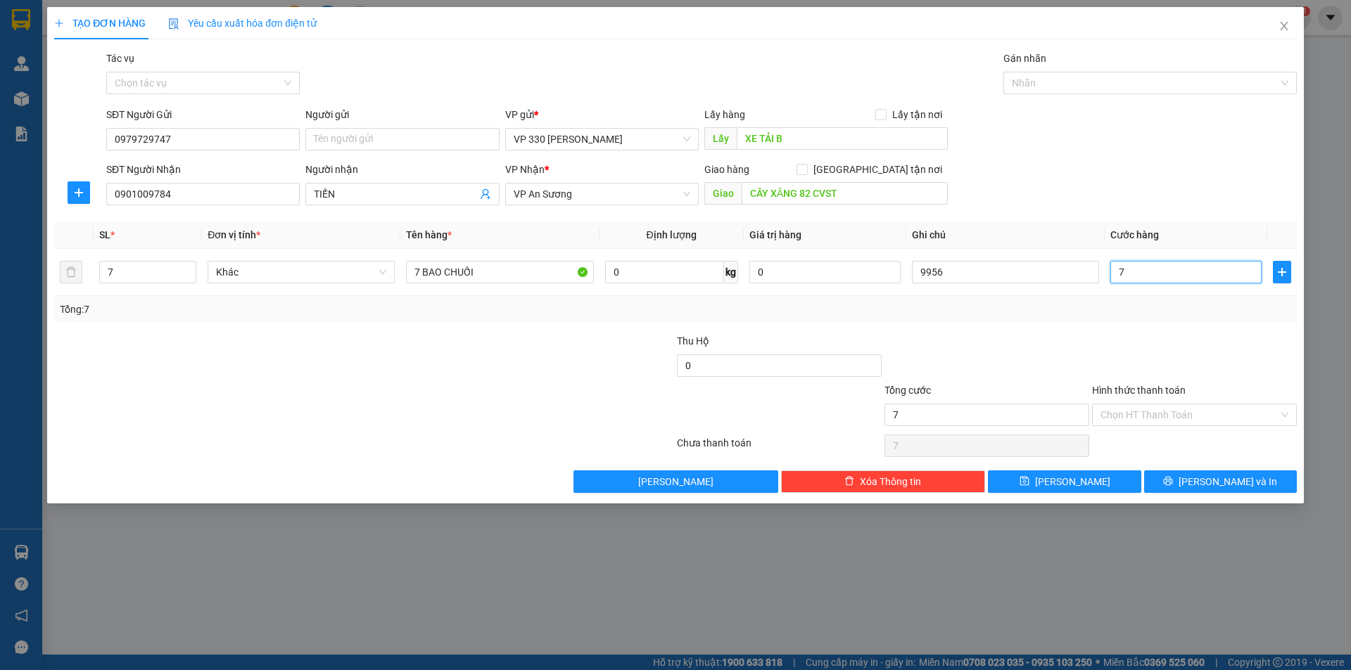
type input "70"
type input "700"
type input "7.000"
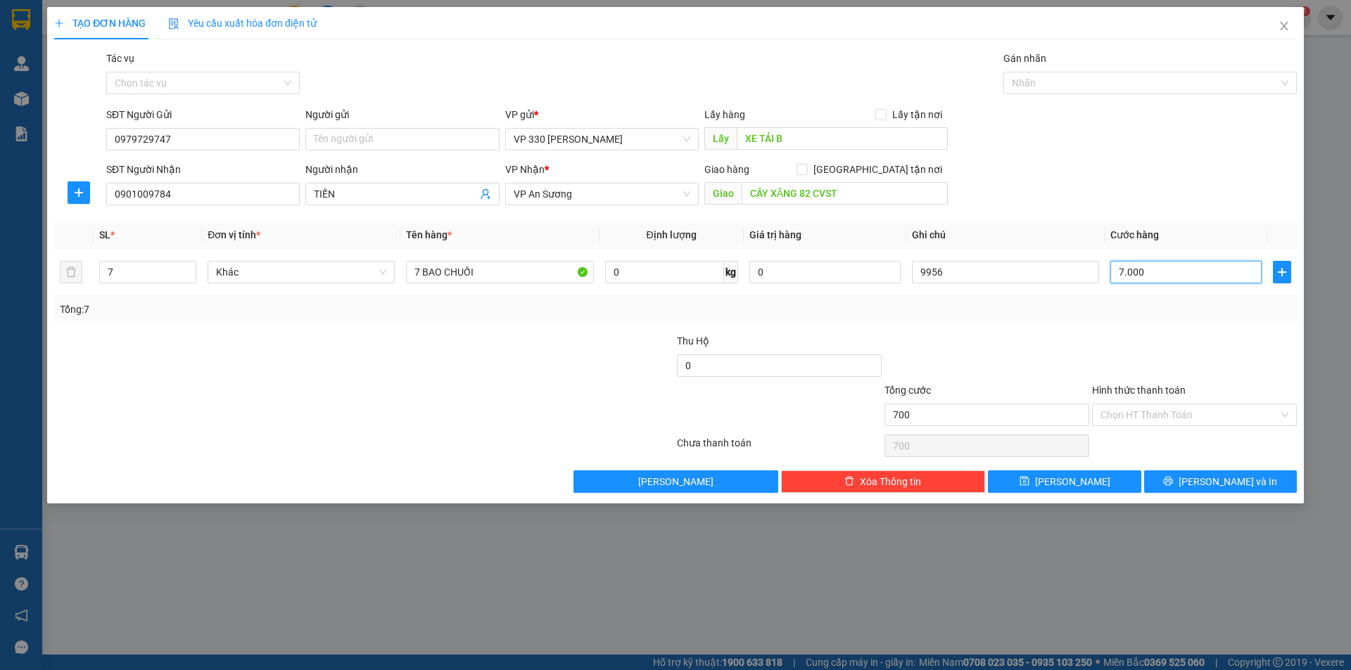
type input "7.000"
type input "70.000"
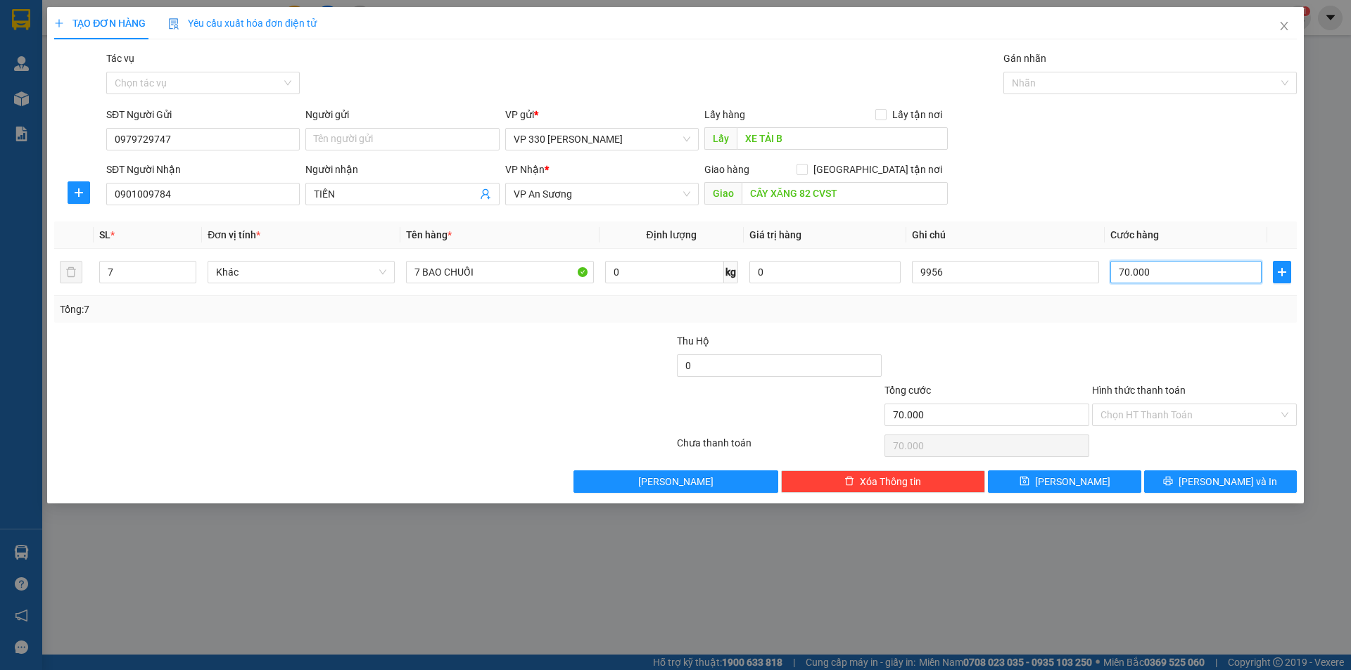
type input "700.000"
click at [954, 274] on input "9956" at bounding box center [1005, 272] width 187 height 23
type input "9"
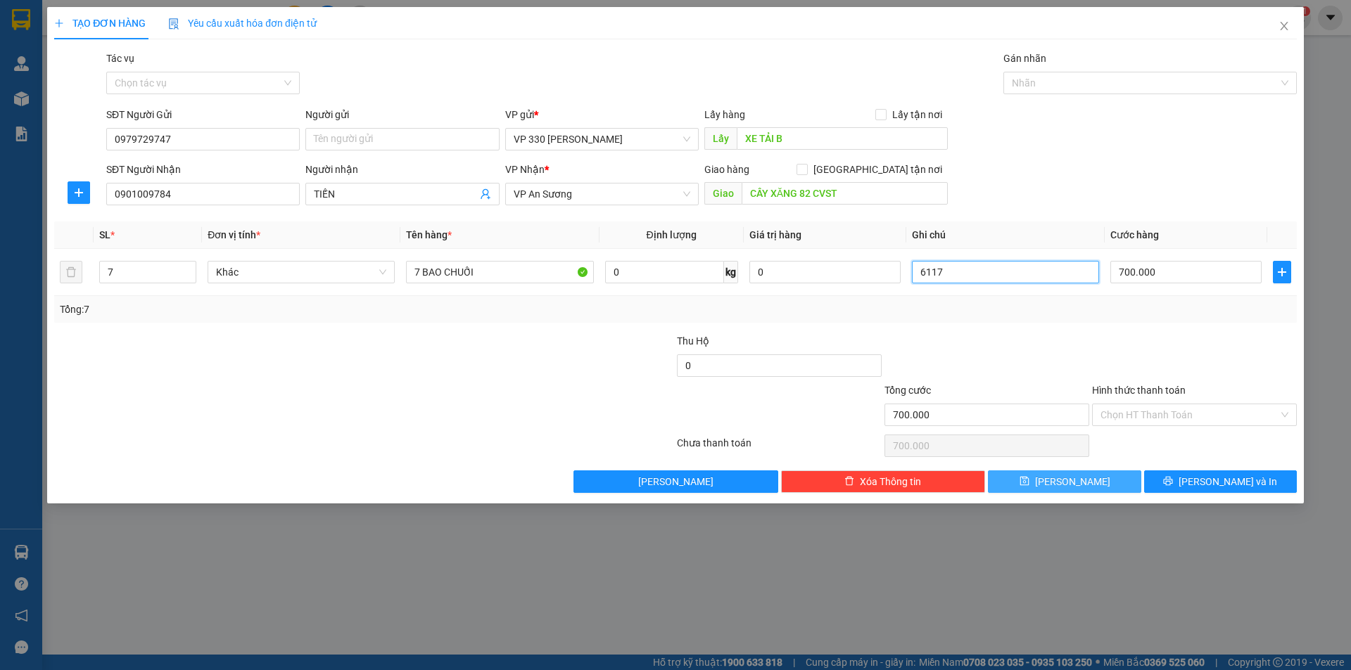
type input "6117"
click at [1071, 480] on span "[PERSON_NAME]" at bounding box center [1072, 481] width 75 height 15
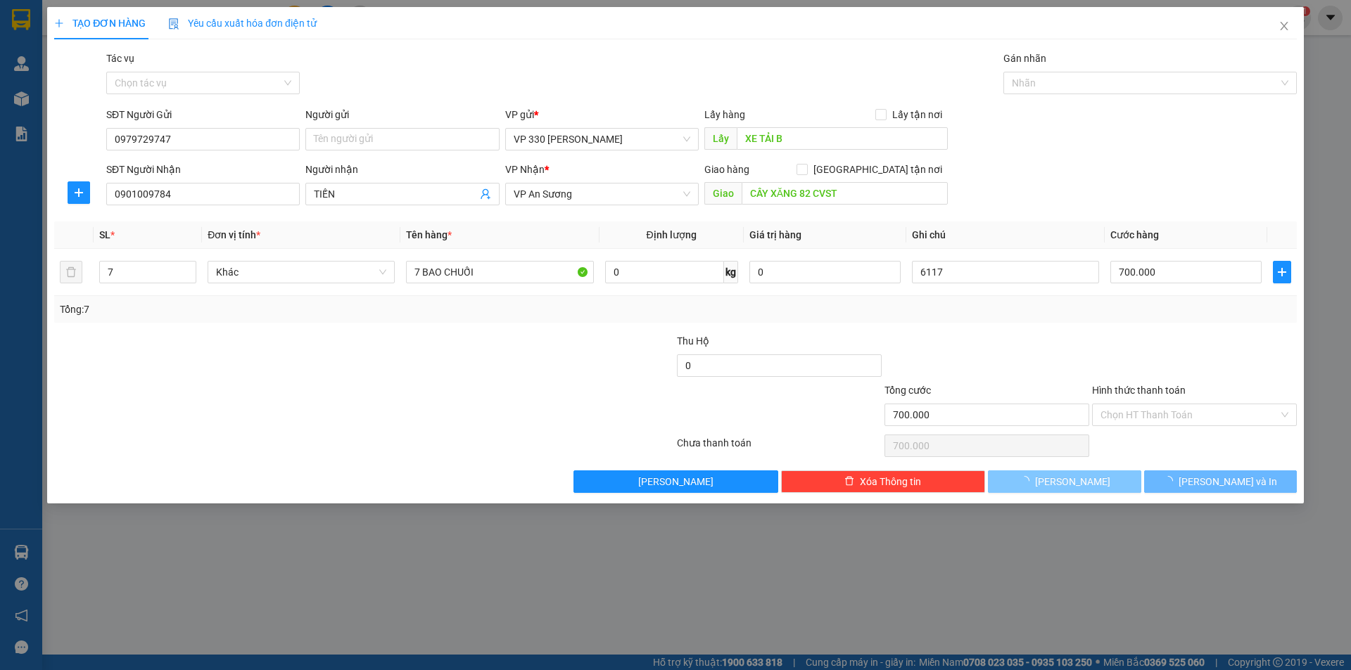
type input "0"
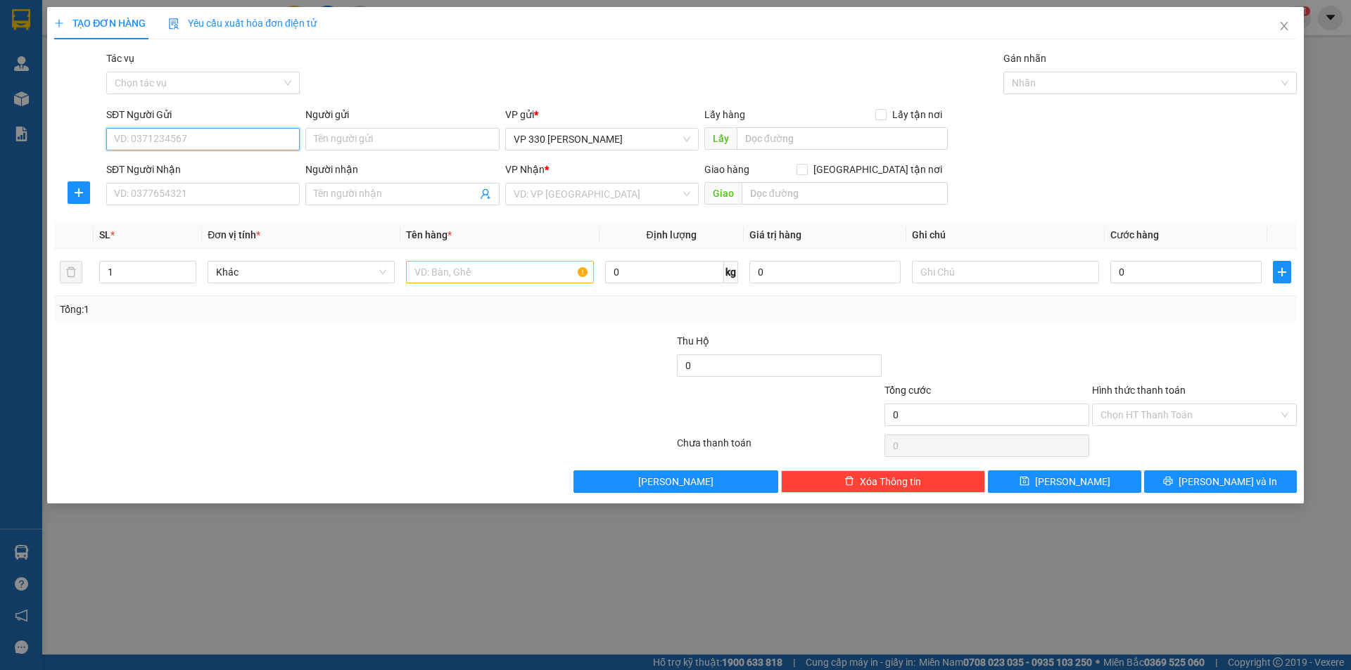
click at [221, 137] on input "SĐT Người Gửi" at bounding box center [202, 139] width 193 height 23
click at [158, 170] on div "0979729747" at bounding box center [203, 167] width 177 height 15
type input "0979729747"
type input "XE TẢI B"
type input "0901009784"
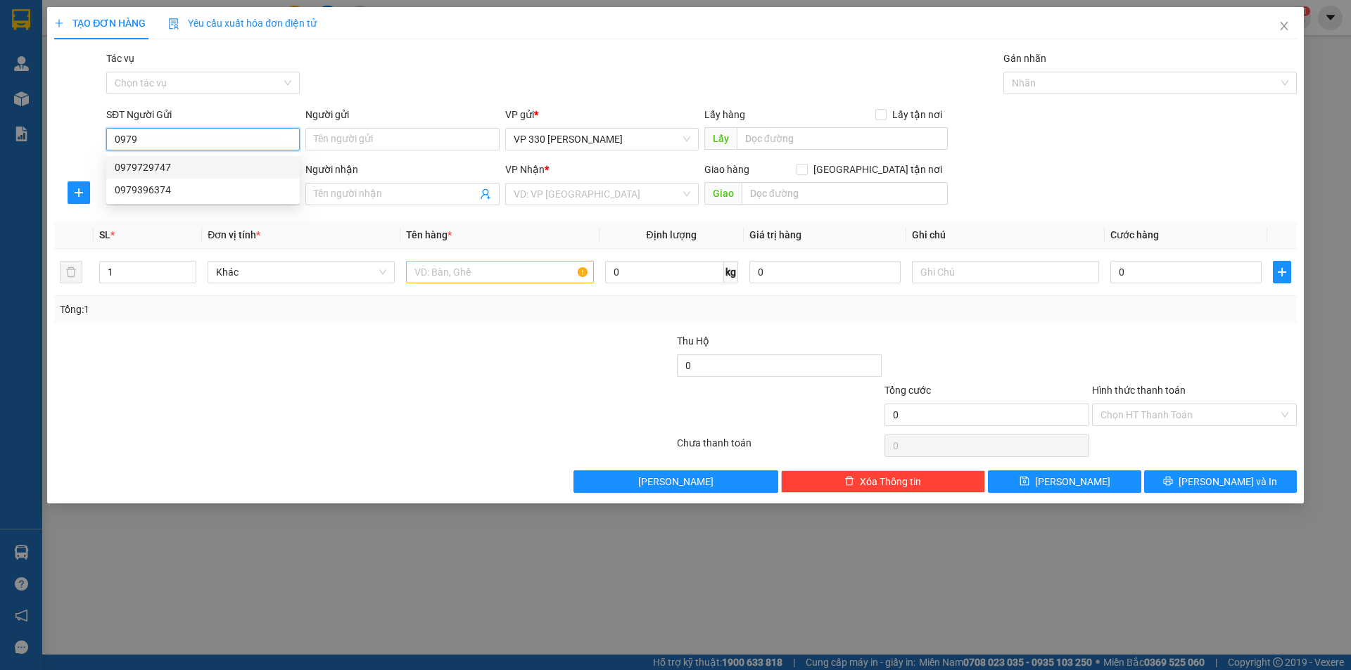
type input "TIẾN"
type input "CÂY XĂNG 82 CVST"
type input "700.000"
type input "0"
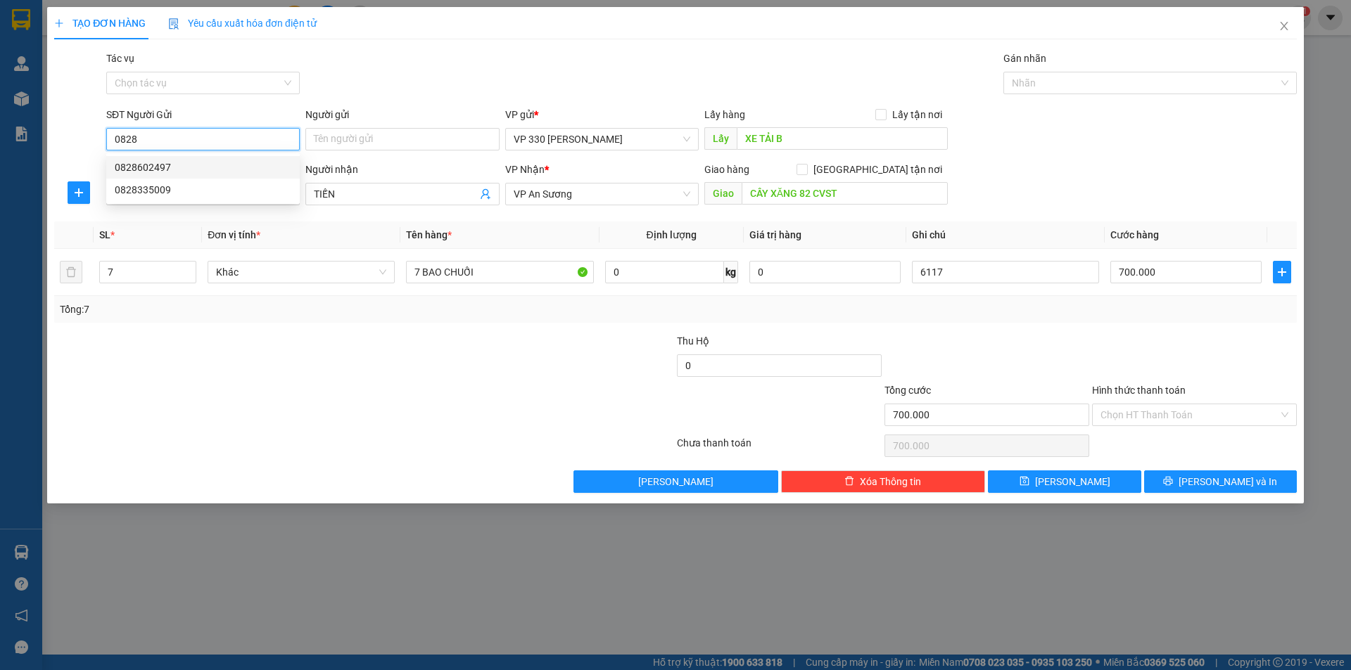
click at [179, 165] on div "0828602497" at bounding box center [203, 167] width 177 height 15
type input "0828602497"
type input "XE TAI B"
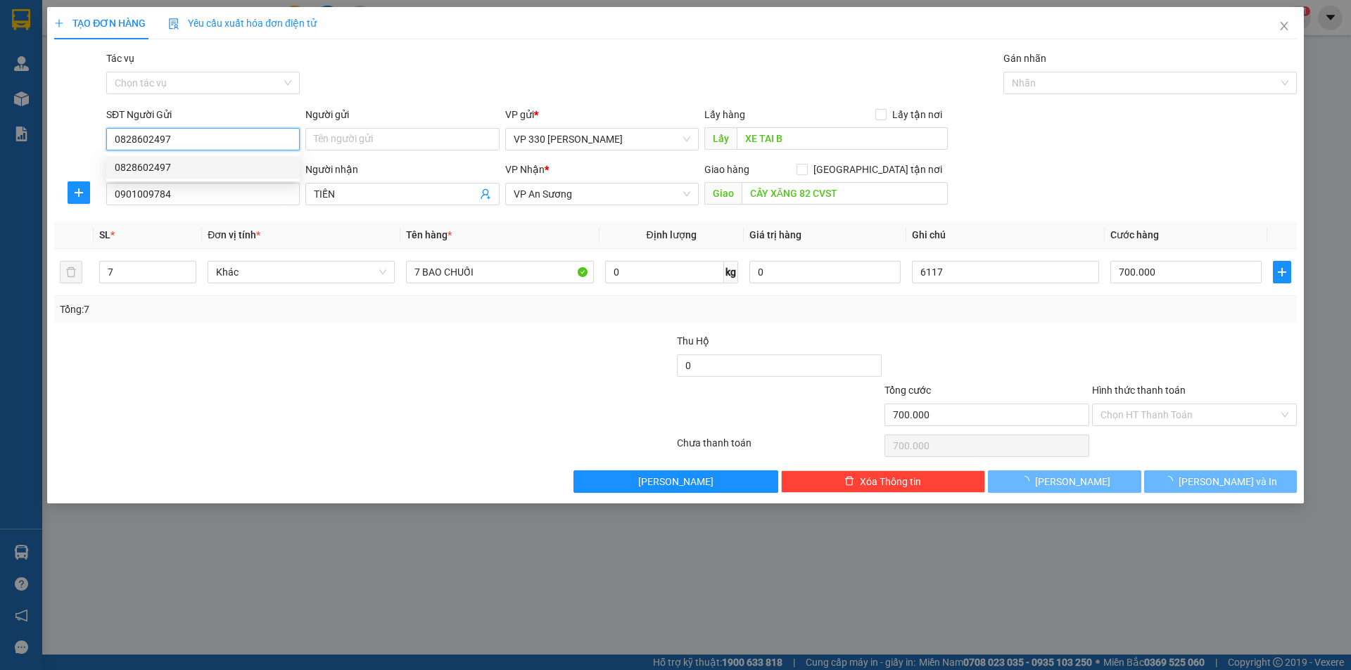
type input "80.000"
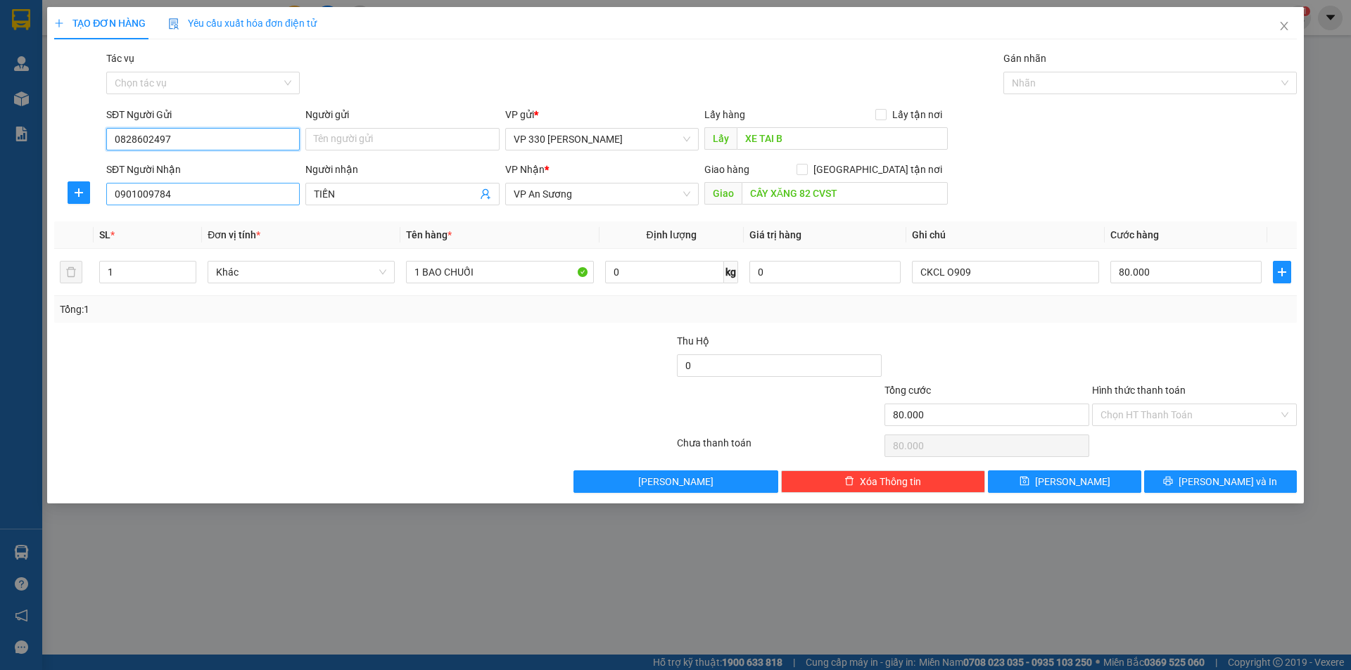
type input "0828602497"
click at [192, 193] on input "0901009784" at bounding box center [202, 194] width 193 height 23
type input "0"
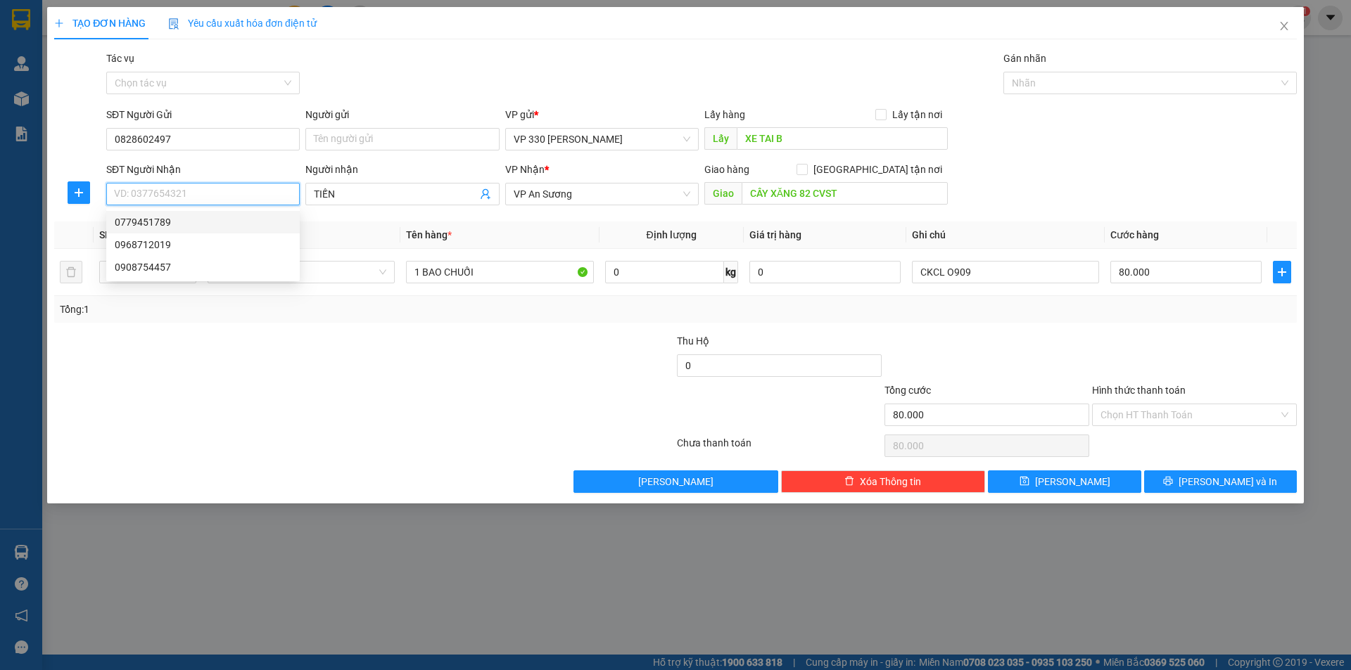
click at [167, 227] on div "0779451789" at bounding box center [203, 222] width 177 height 15
type input "0779451789"
type input "NAM PHƯỚC [GEOGRAPHIC_DATA]"
type input "0779451789"
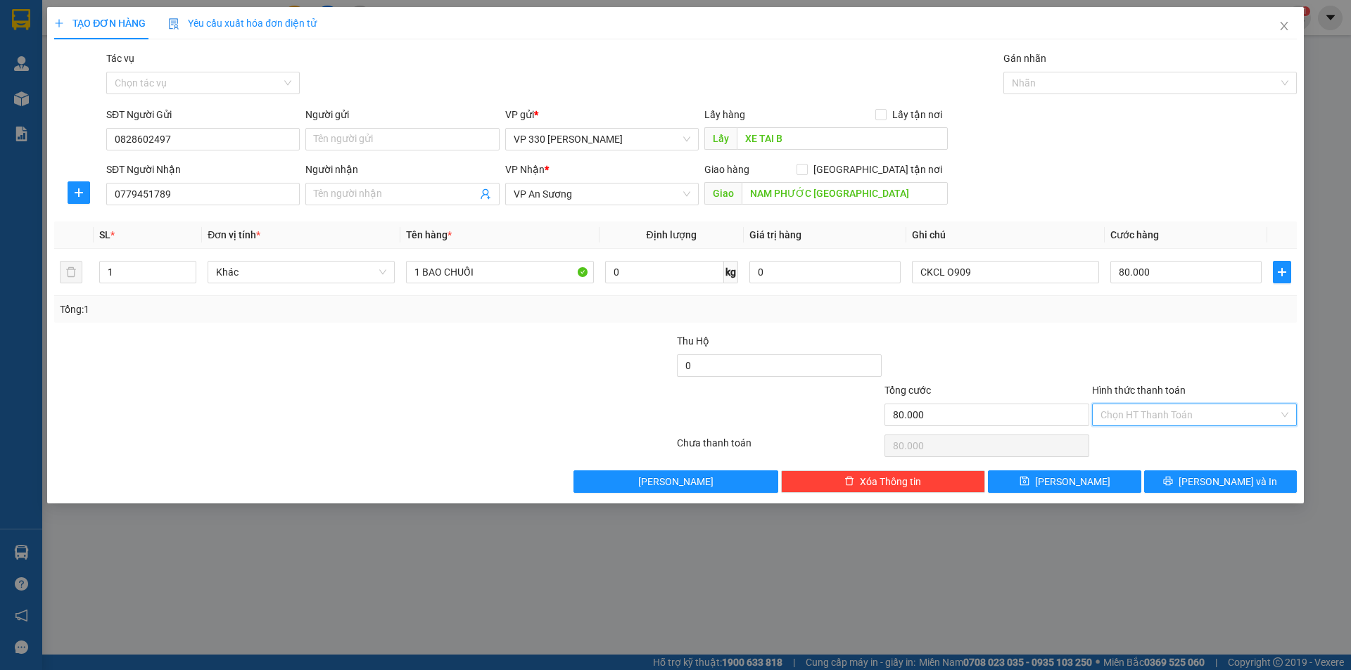
click at [1178, 409] on input "Hình thức thanh toán" at bounding box center [1189, 414] width 178 height 21
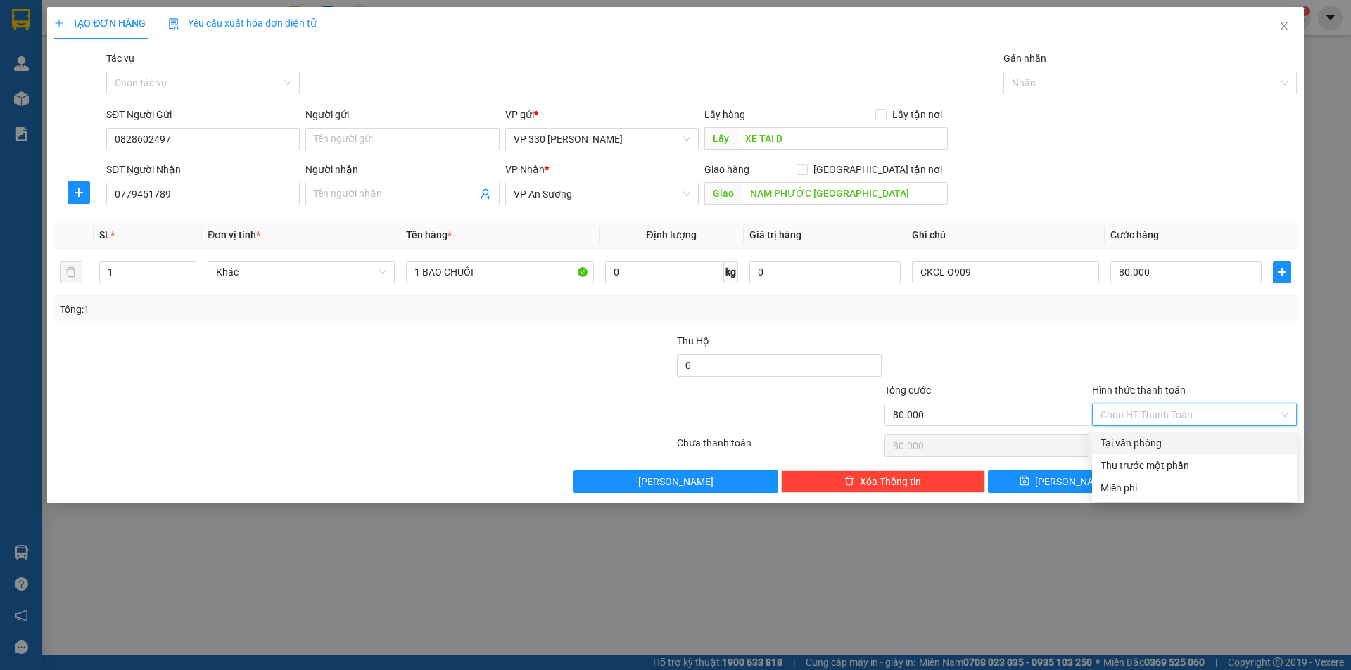
click at [1137, 442] on div "Tại văn phòng" at bounding box center [1194, 442] width 188 height 15
type input "0"
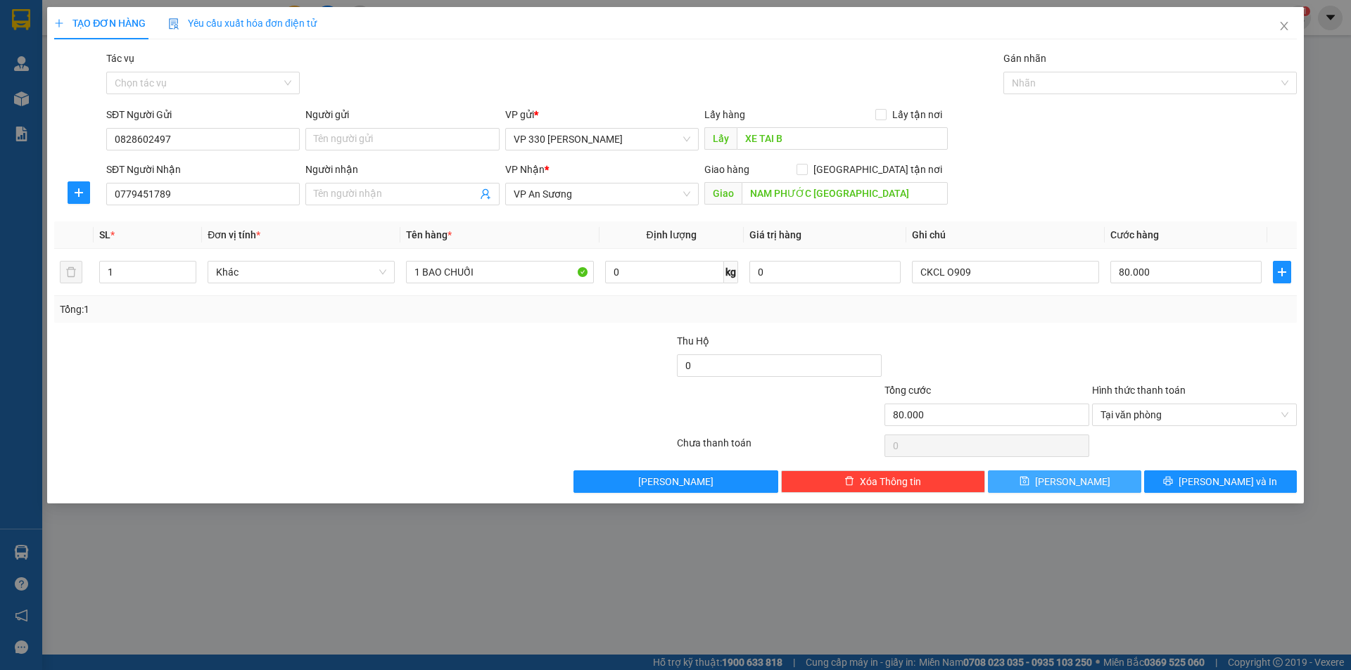
click at [1061, 473] on button "[PERSON_NAME]" at bounding box center [1064, 482] width 153 height 23
type input "0"
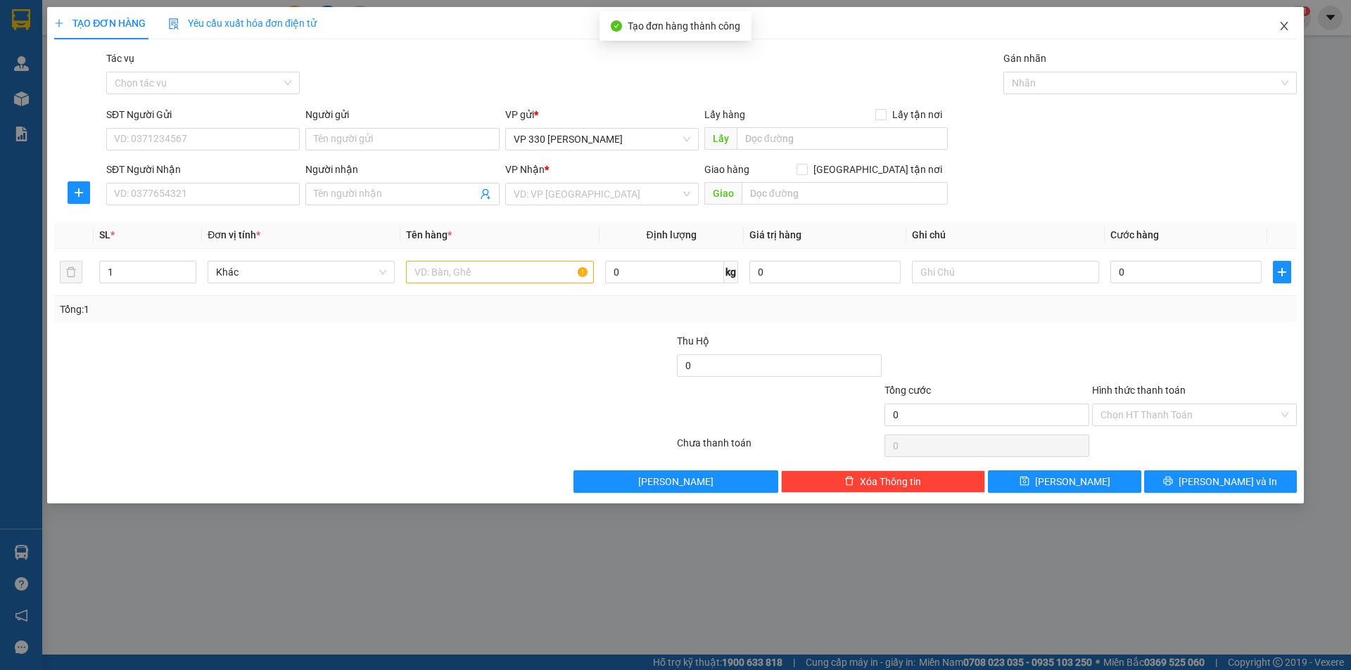
click at [1283, 22] on icon "close" at bounding box center [1283, 25] width 11 height 11
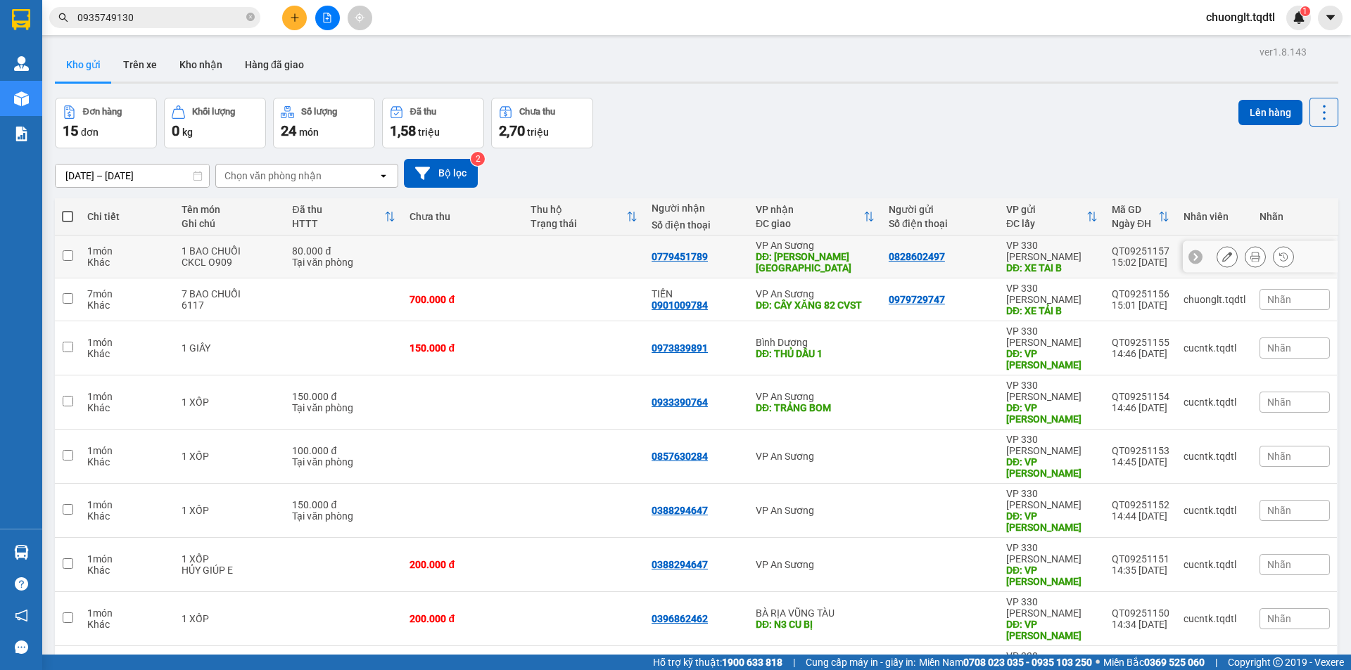
click at [68, 255] on input "checkbox" at bounding box center [68, 255] width 11 height 11
checkbox input "true"
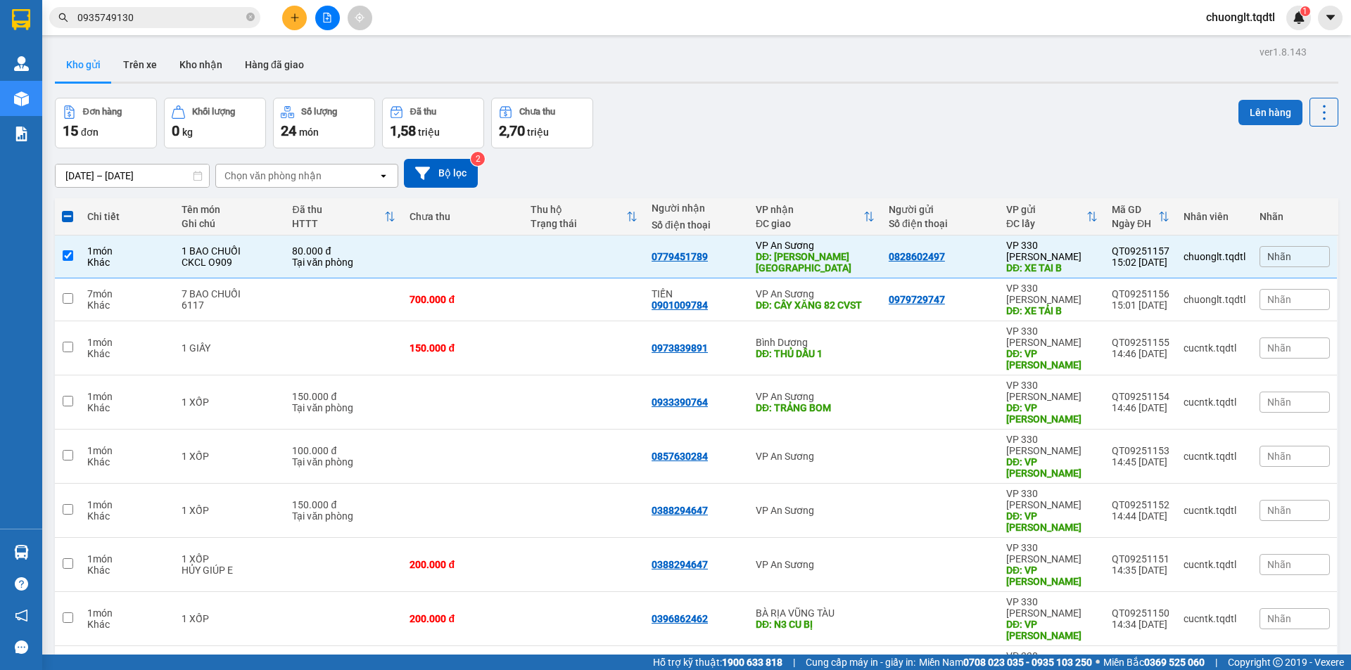
click at [1265, 113] on button "Lên hàng" at bounding box center [1270, 112] width 64 height 25
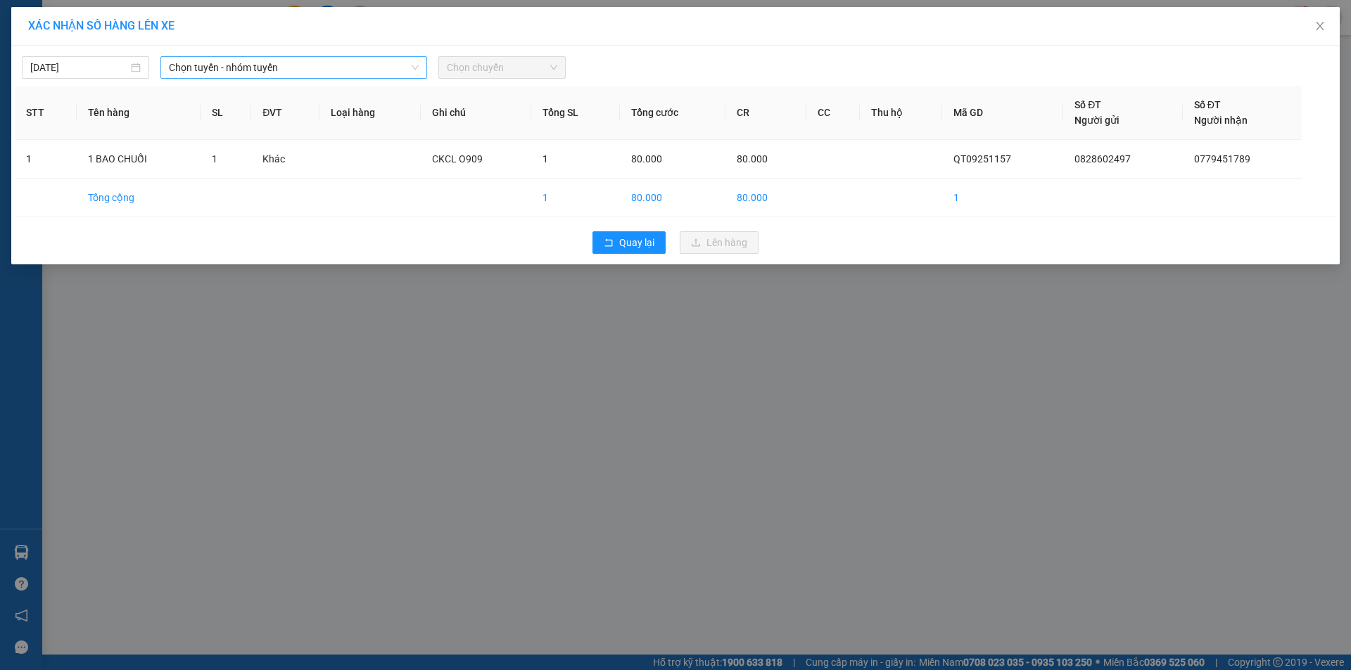
click at [361, 69] on span "Chọn tuyến - nhóm tuyến" at bounding box center [294, 67] width 250 height 21
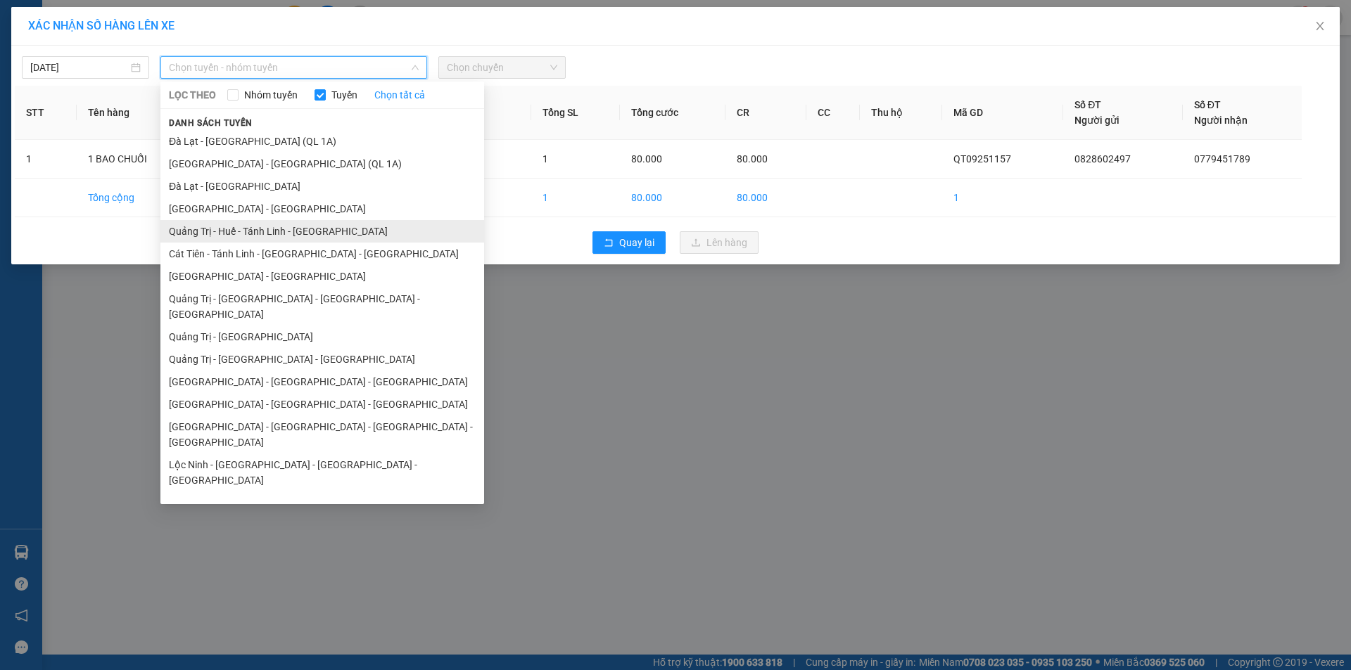
click at [325, 233] on li "Quảng Trị - Huế - Tánh Linh - [GEOGRAPHIC_DATA]" at bounding box center [322, 231] width 324 height 23
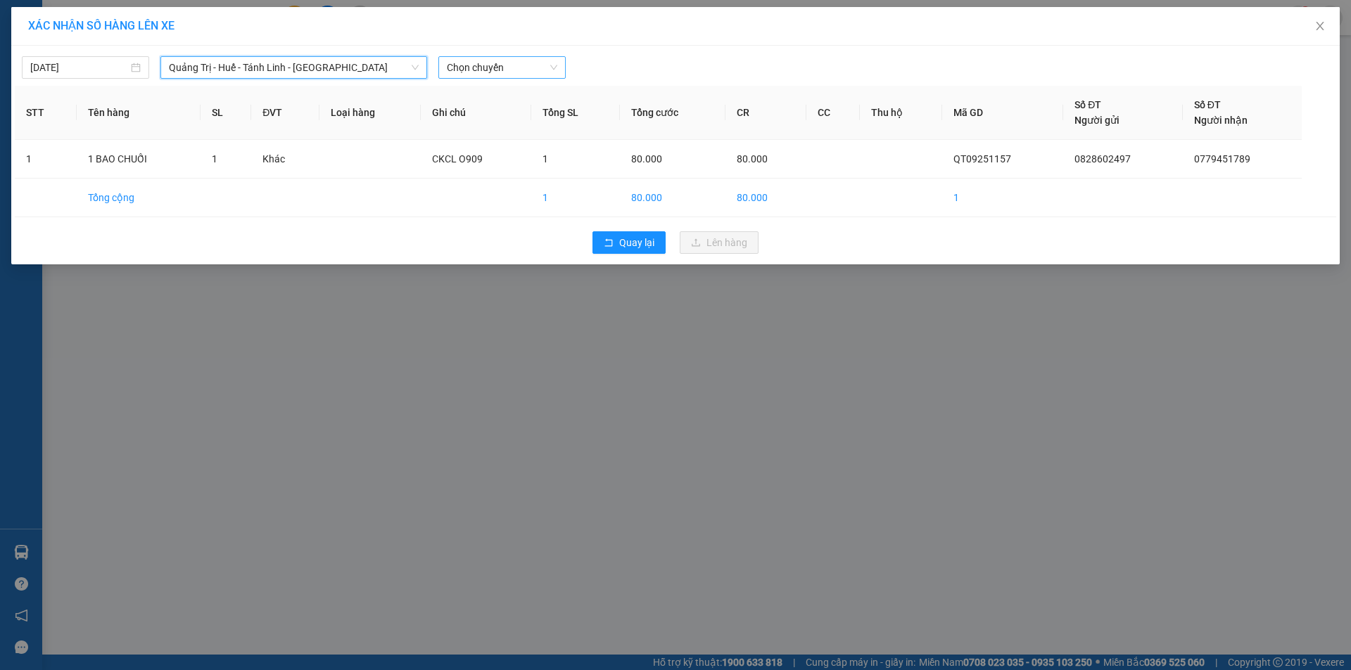
click at [507, 65] on span "Chọn chuyến" at bounding box center [502, 67] width 110 height 21
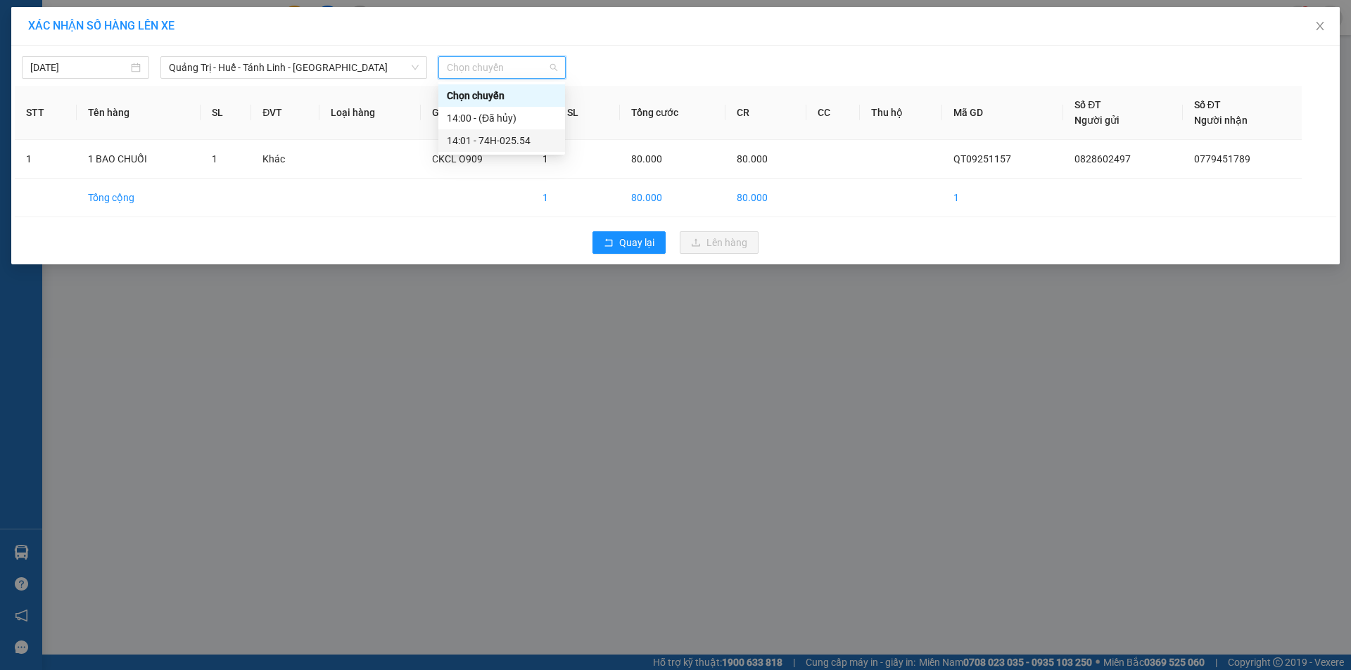
click at [497, 136] on div "14:01 - 74H-025.54" at bounding box center [502, 140] width 110 height 15
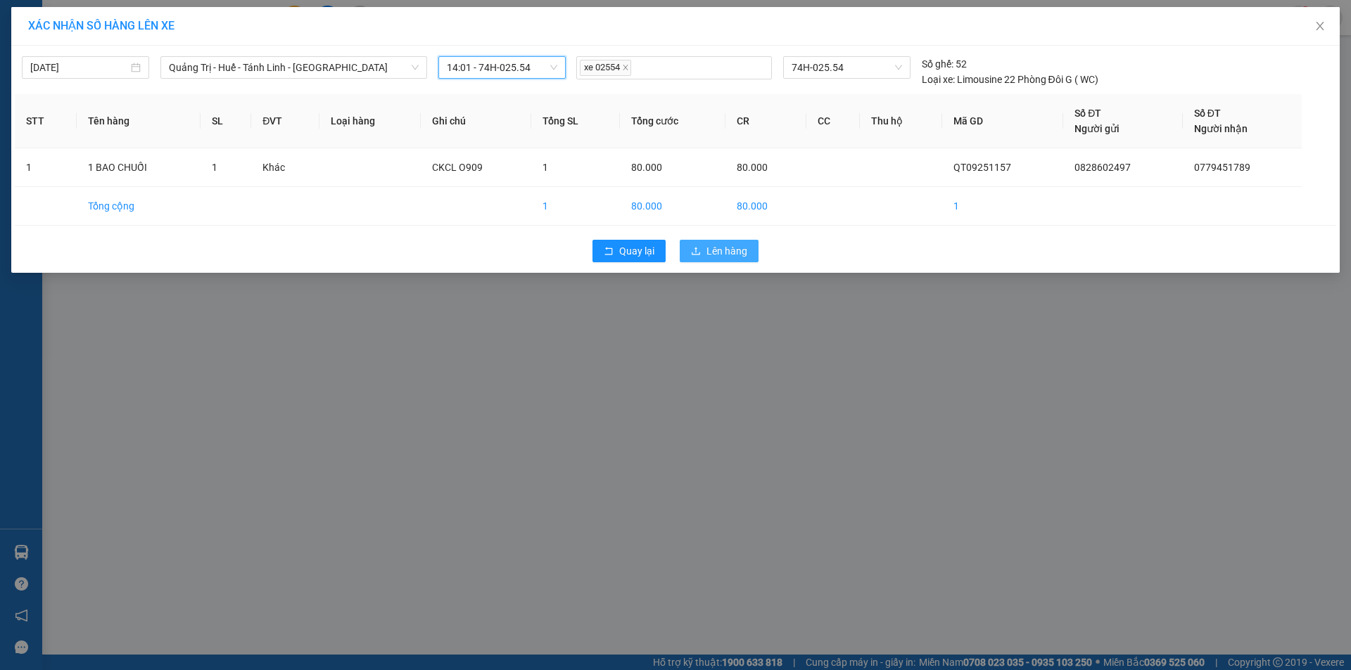
click at [732, 253] on span "Lên hàng" at bounding box center [726, 250] width 41 height 15
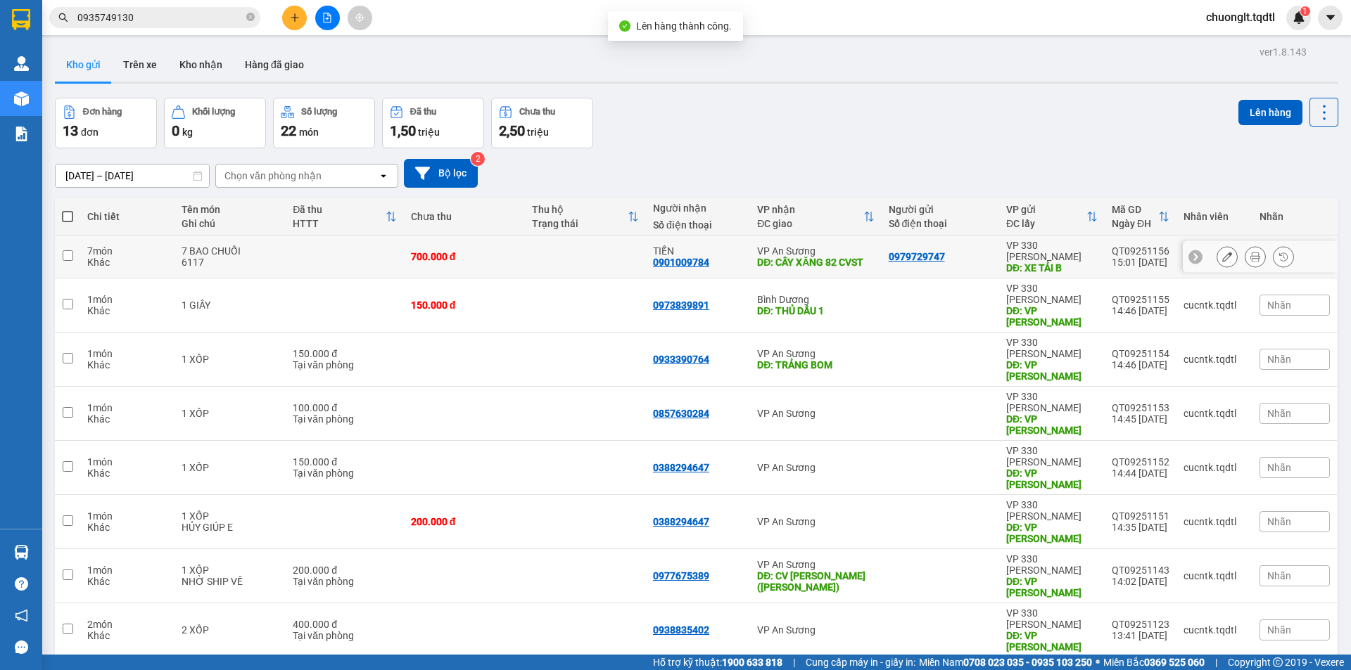
click at [75, 251] on td at bounding box center [67, 257] width 25 height 43
checkbox input "true"
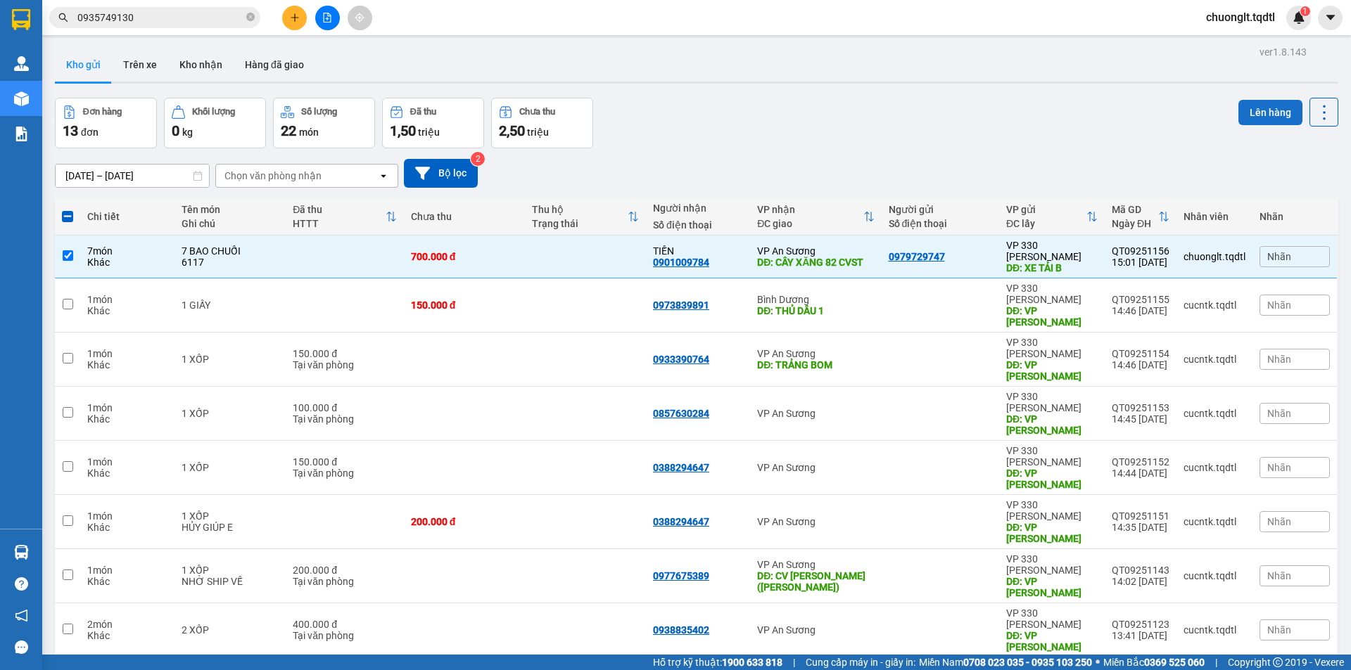
click at [1244, 108] on button "Lên hàng" at bounding box center [1270, 112] width 64 height 25
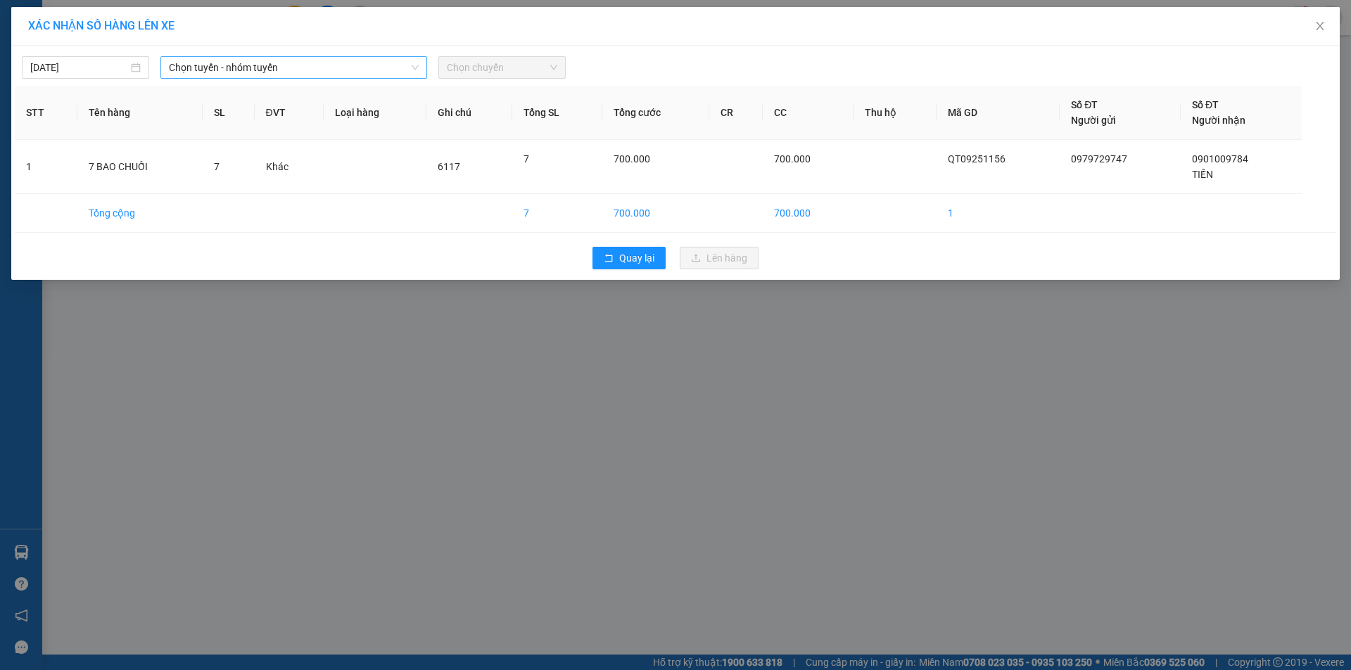
click at [396, 57] on span "Chọn tuyến - nhóm tuyến" at bounding box center [294, 67] width 250 height 21
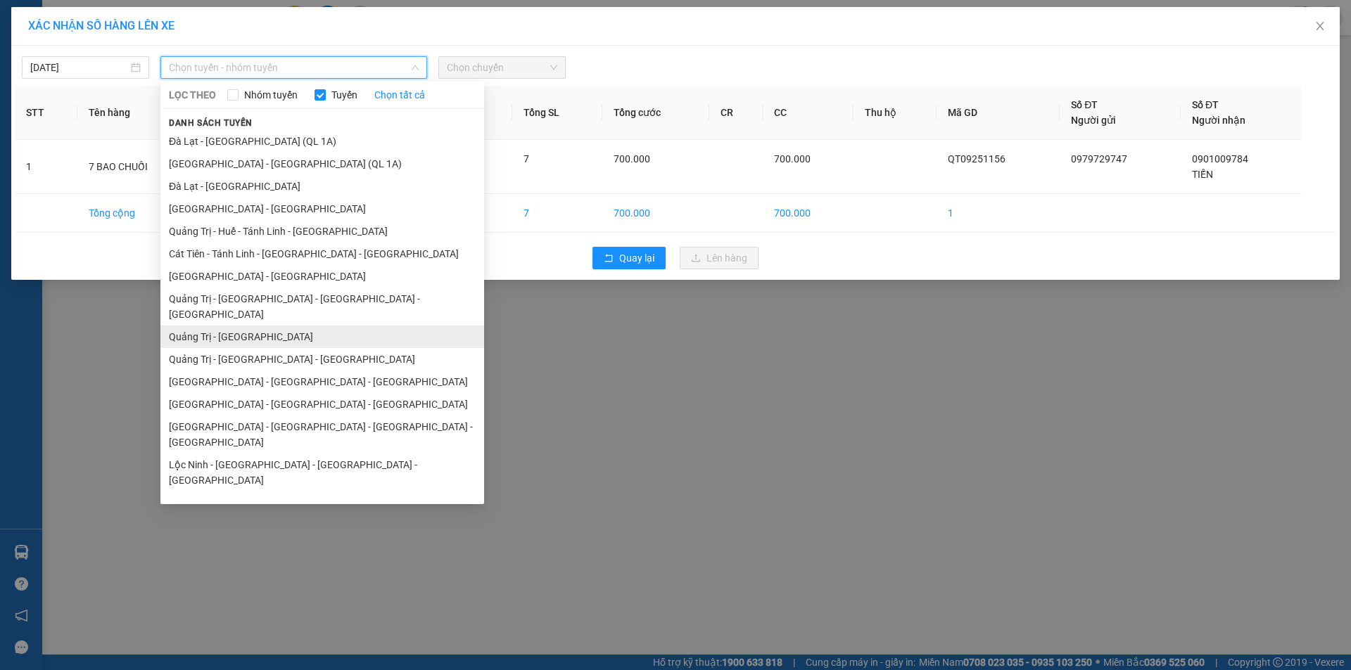
click at [280, 326] on li "Quảng Trị - [GEOGRAPHIC_DATA]" at bounding box center [322, 337] width 324 height 23
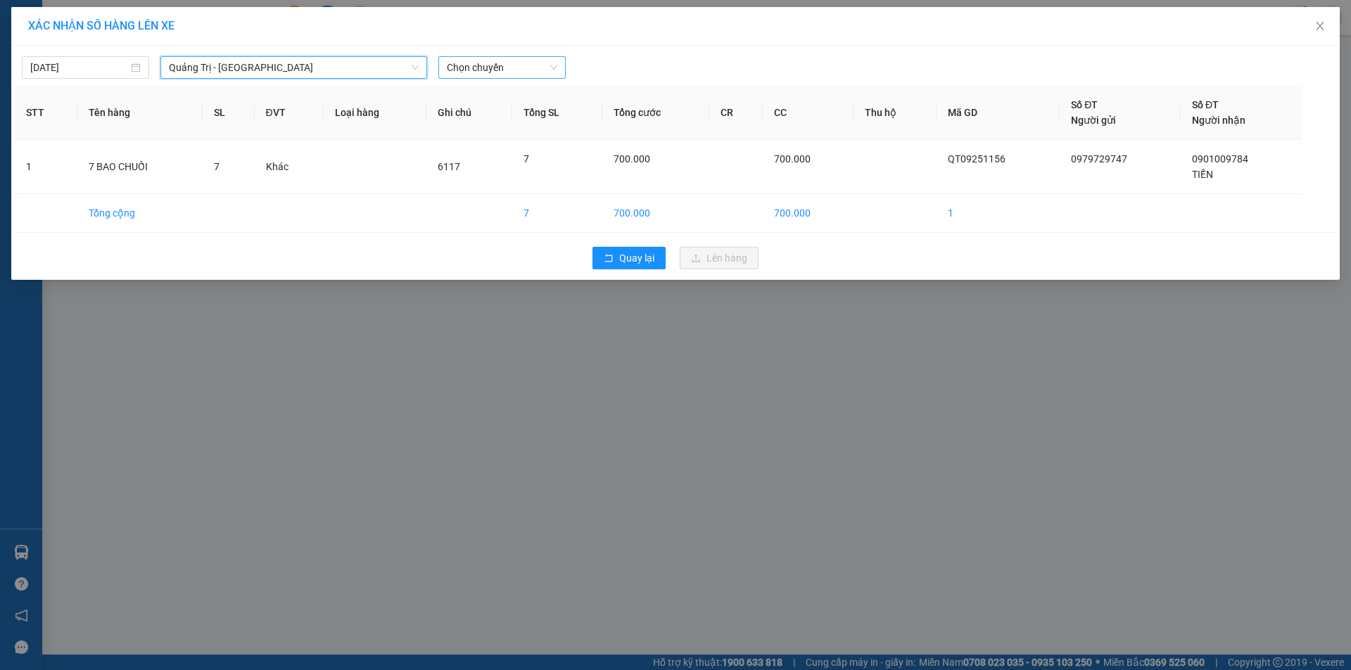
click at [528, 70] on span "Chọn chuyến" at bounding box center [502, 67] width 110 height 21
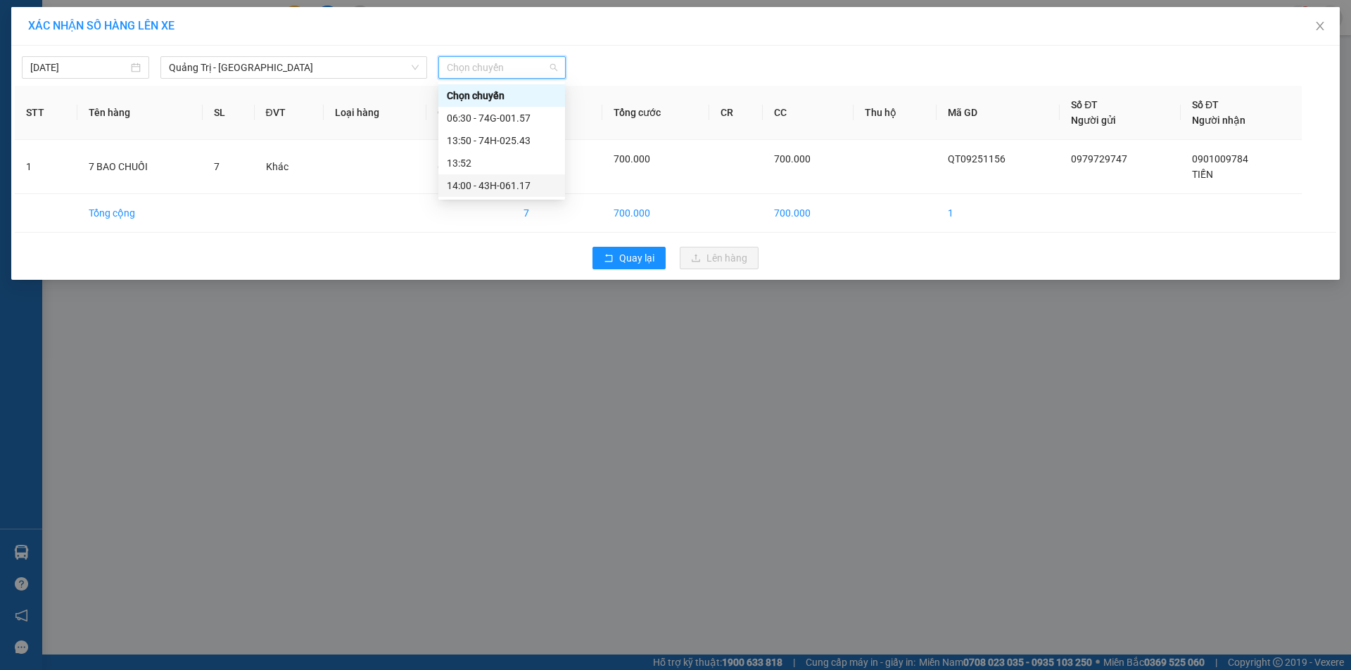
click at [519, 180] on div "14:00 - 43H-061.17" at bounding box center [502, 185] width 110 height 15
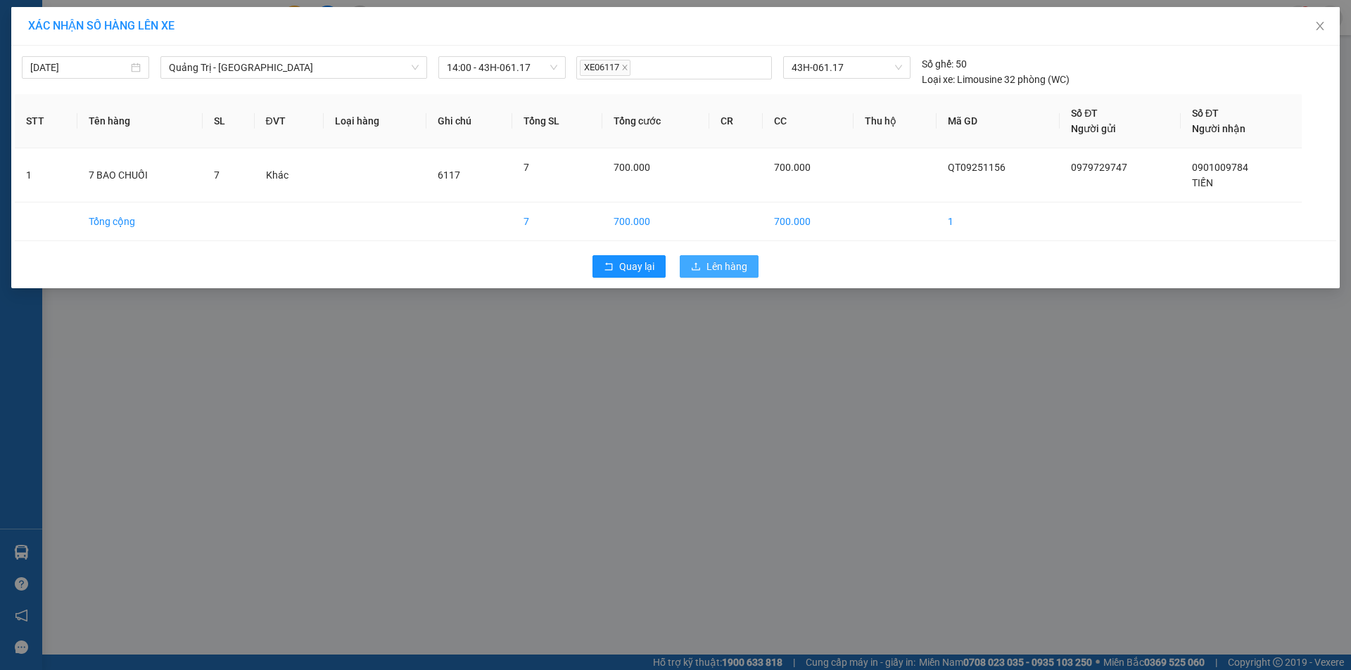
click at [710, 262] on span "Lên hàng" at bounding box center [726, 266] width 41 height 15
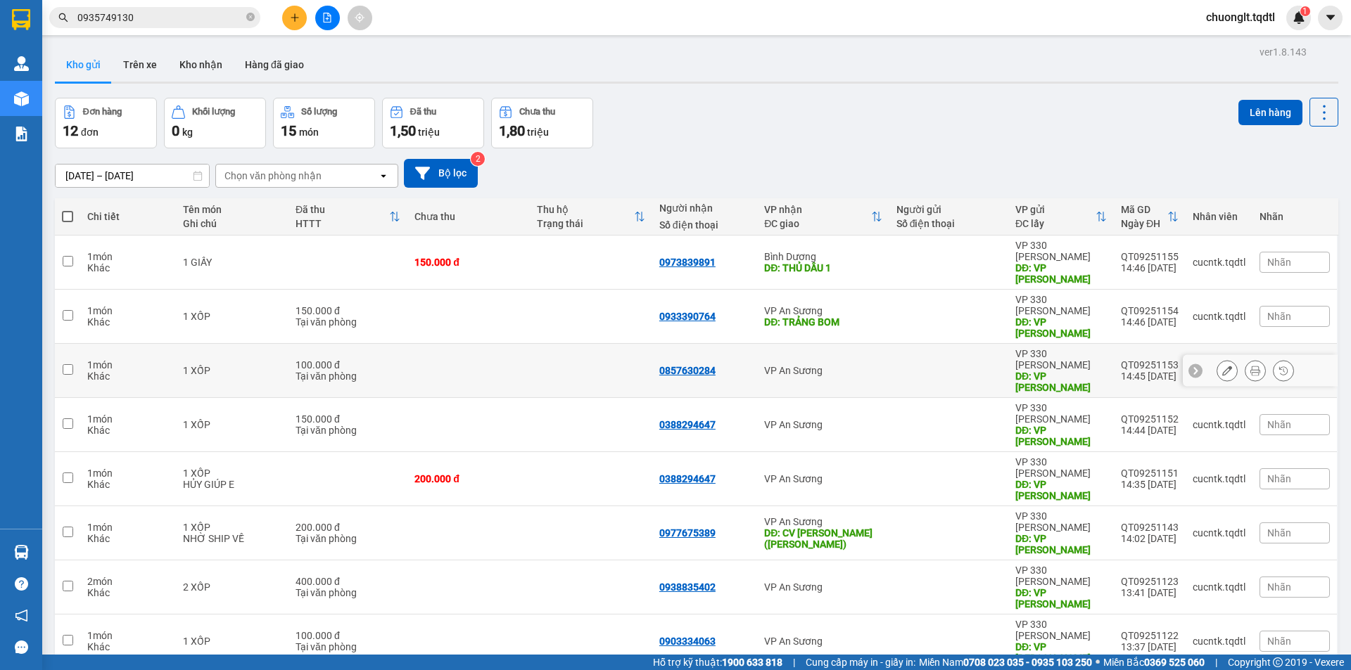
scroll to position [68, 0]
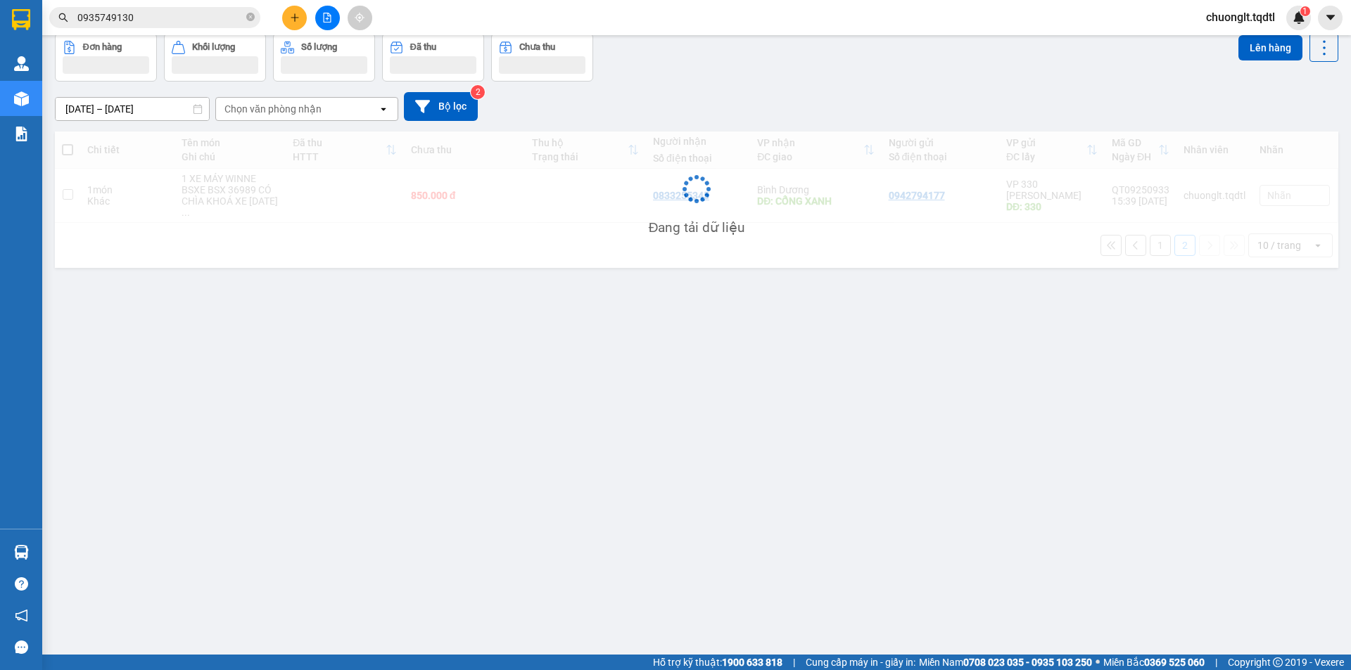
scroll to position [65, 0]
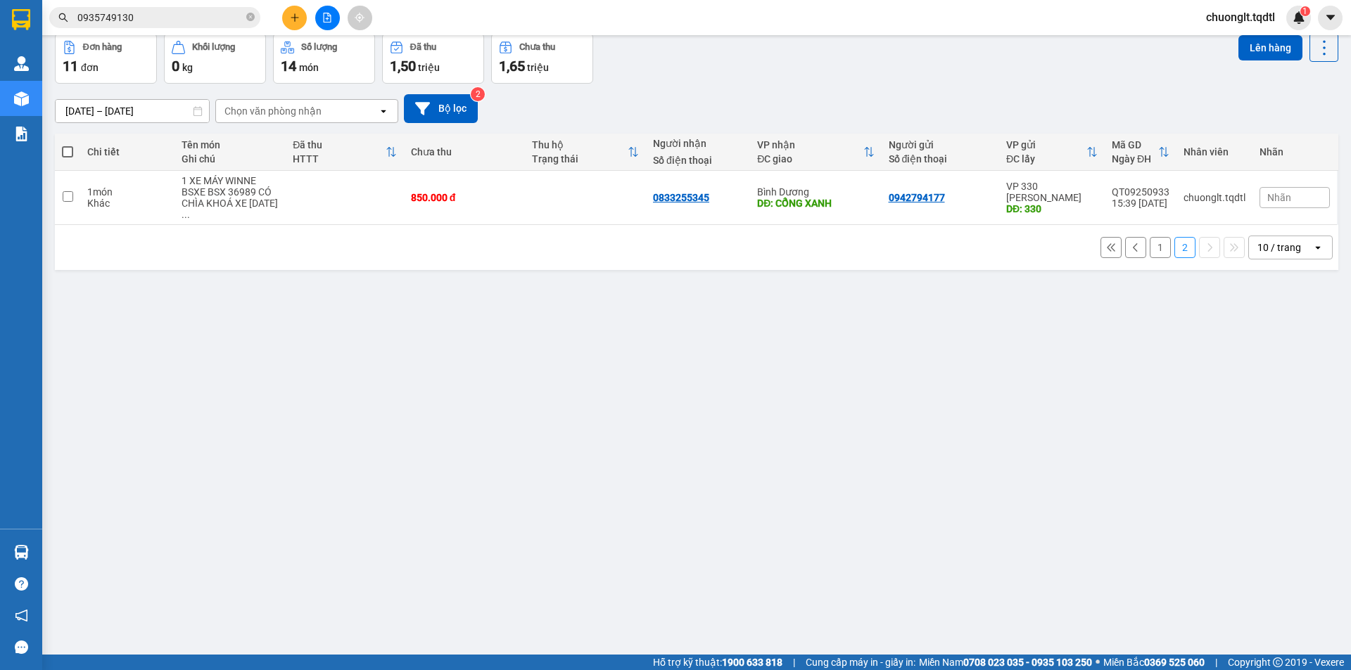
click at [1149, 237] on button "1" at bounding box center [1159, 247] width 21 height 21
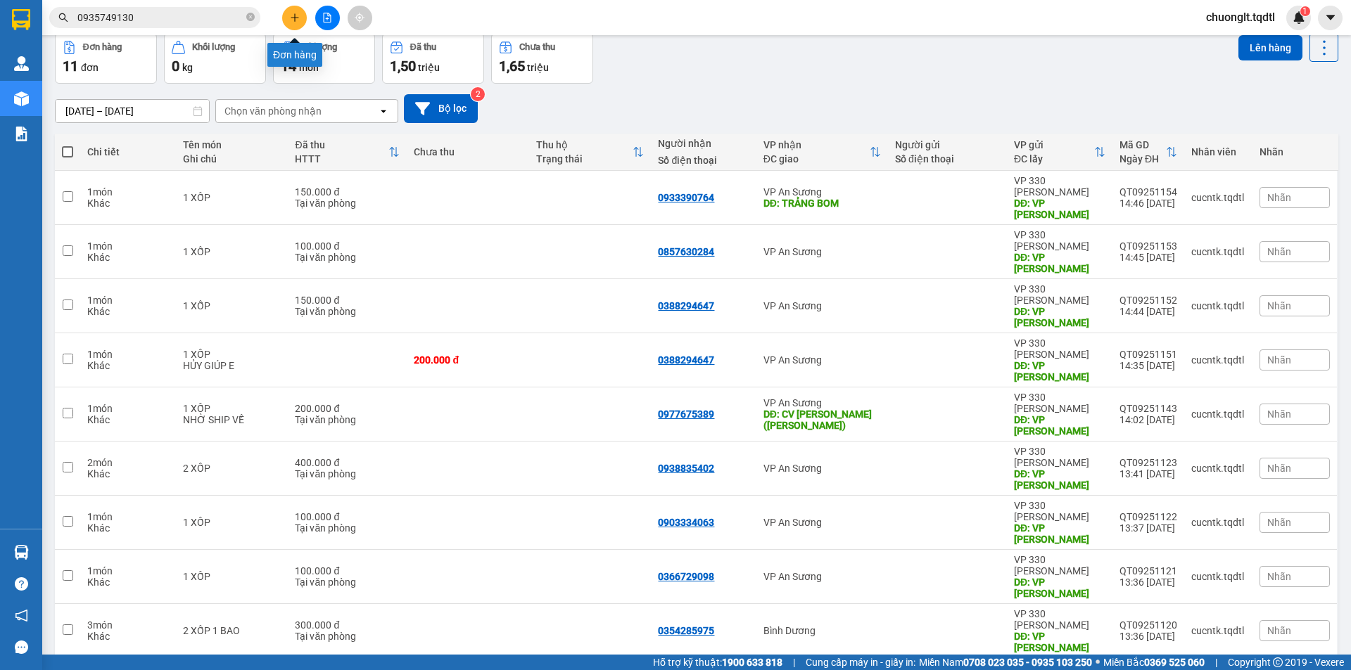
click at [300, 15] on button at bounding box center [294, 18] width 25 height 25
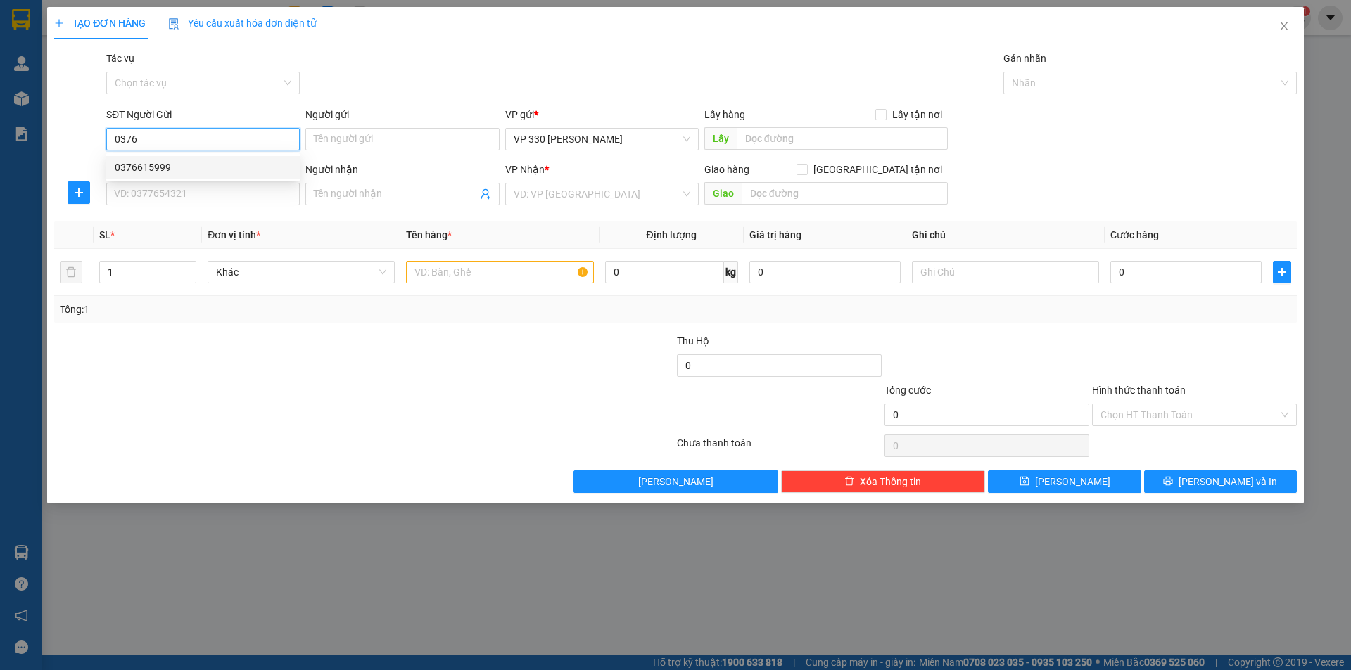
click at [159, 172] on div "0376615999" at bounding box center [203, 167] width 177 height 15
type input "0376615999"
type input "XE TẢI B"
type input "0975780421"
type input "TRỰC AN SƯƠNG"
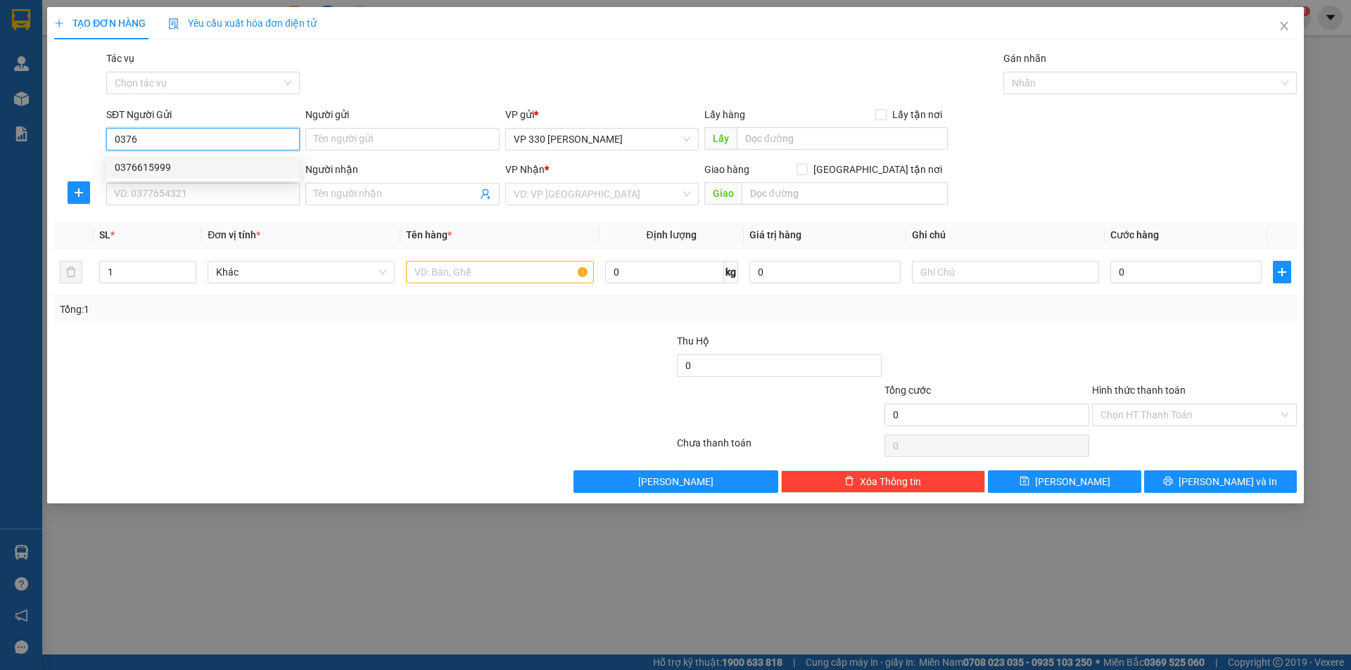
type input "VPQ12"
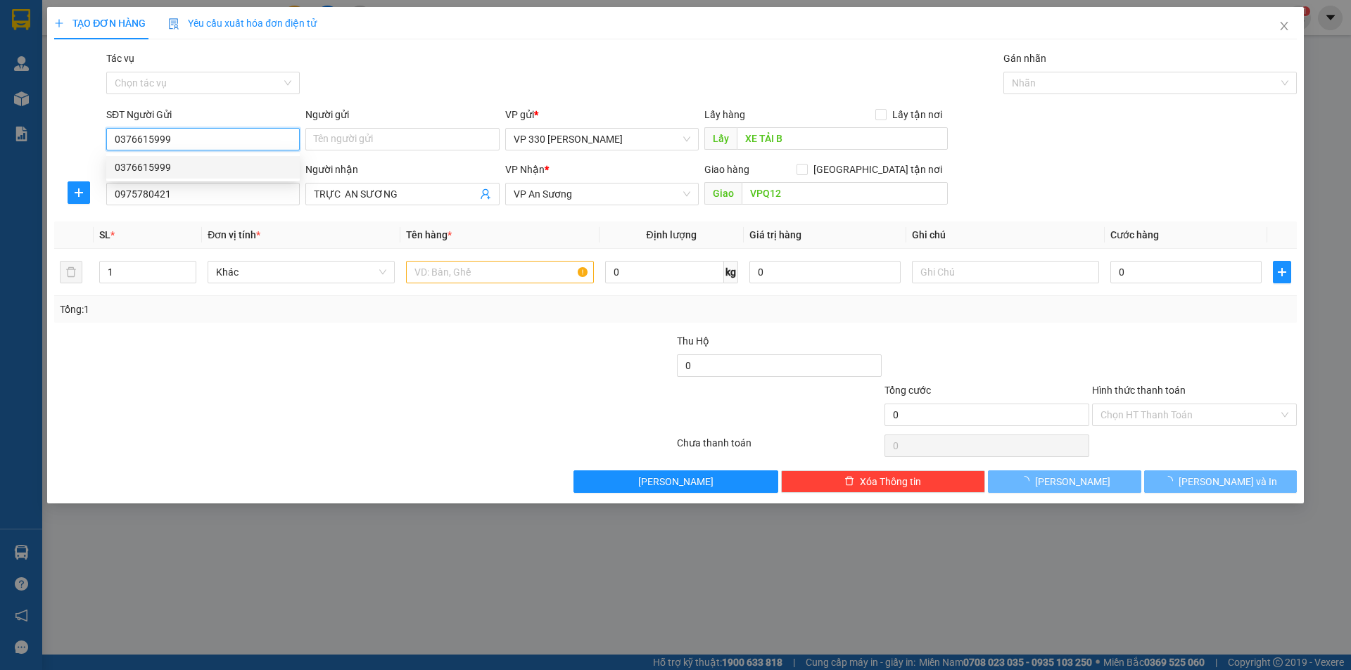
type input "900.000"
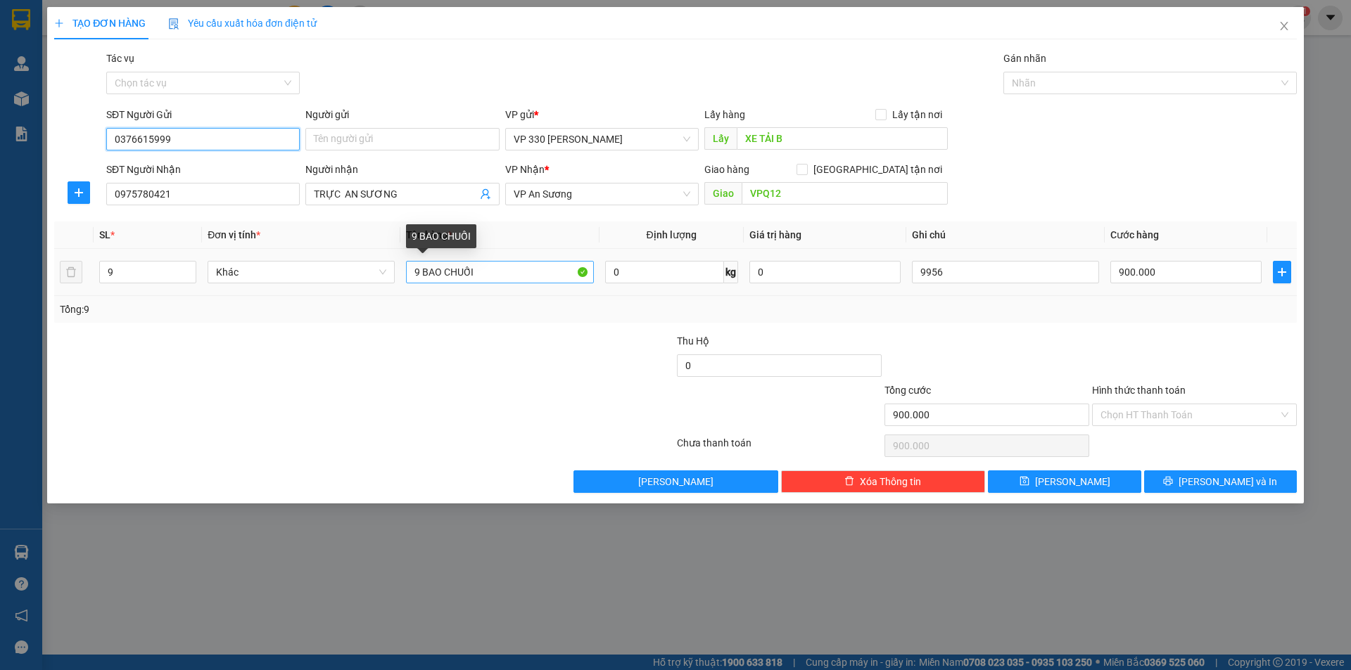
type input "0376615999"
click at [422, 269] on input "9 BAO CHUỐI" at bounding box center [499, 272] width 187 height 23
type input "10 BAO CHUỐI"
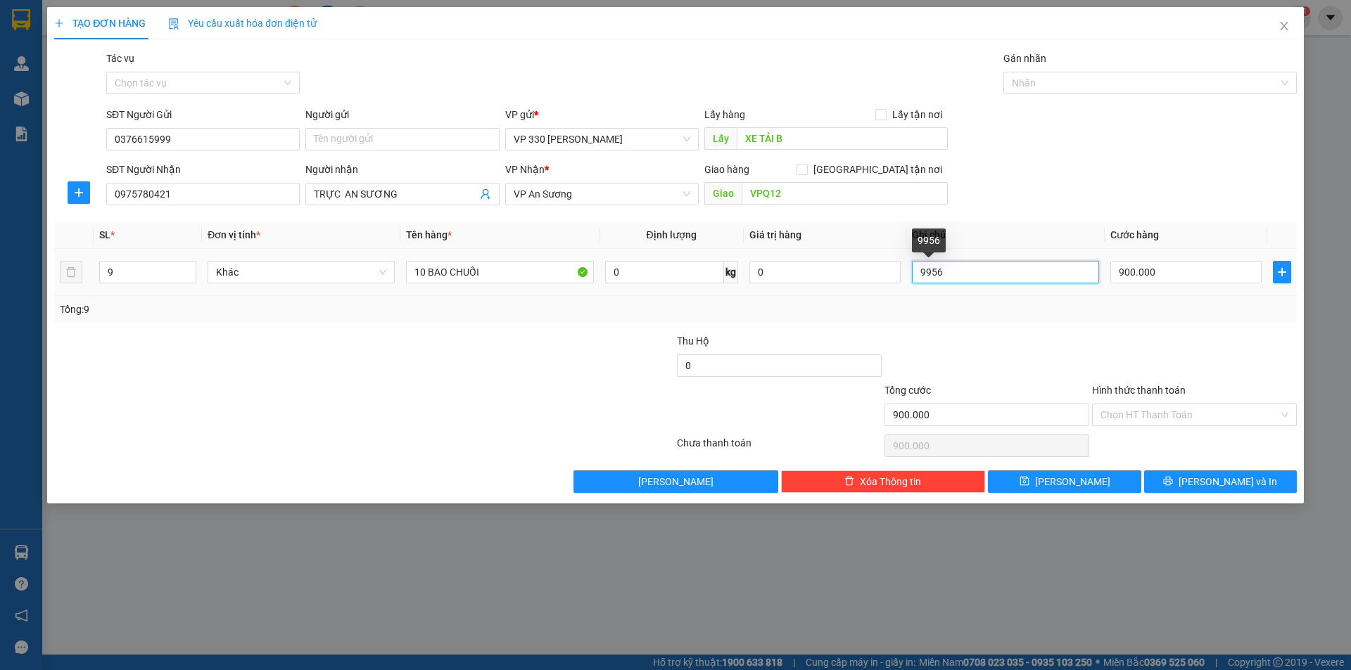
click at [990, 277] on input "9956" at bounding box center [1005, 272] width 187 height 23
type input "9"
type input "034"
click at [1170, 261] on input "900.000" at bounding box center [1185, 272] width 151 height 23
type input "1"
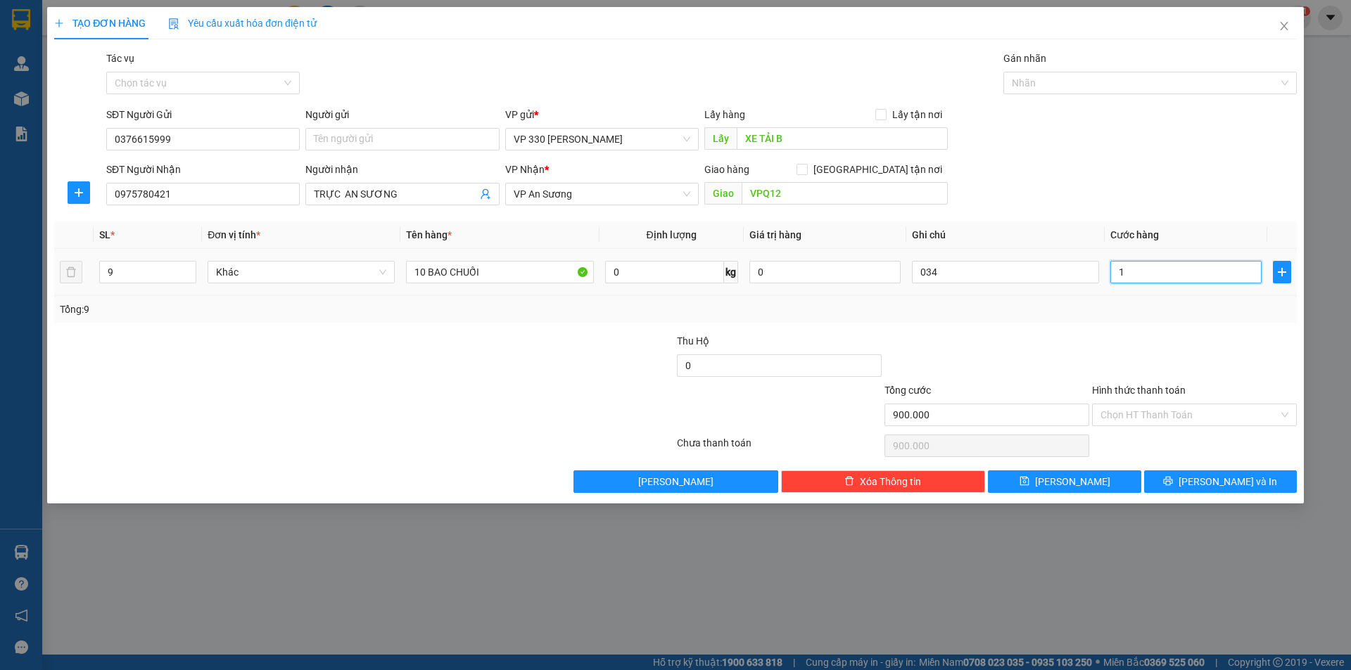
type input "1"
type input "10"
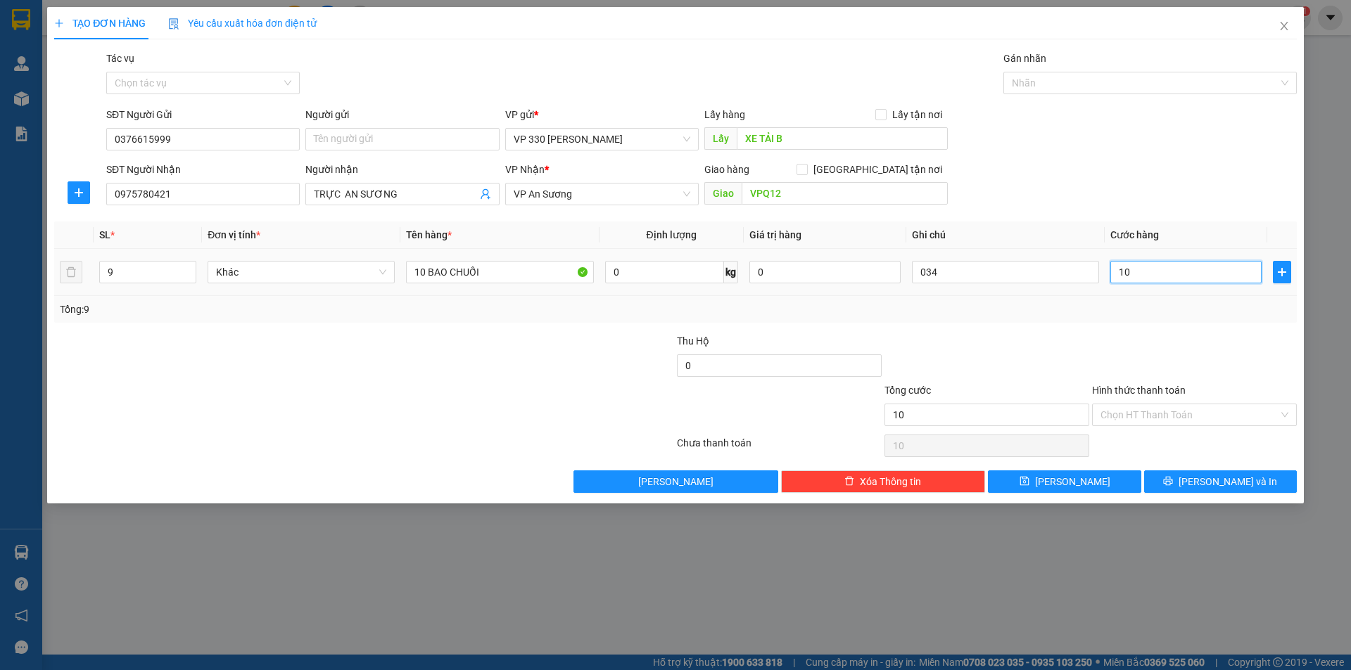
type input "100"
type input "1.000"
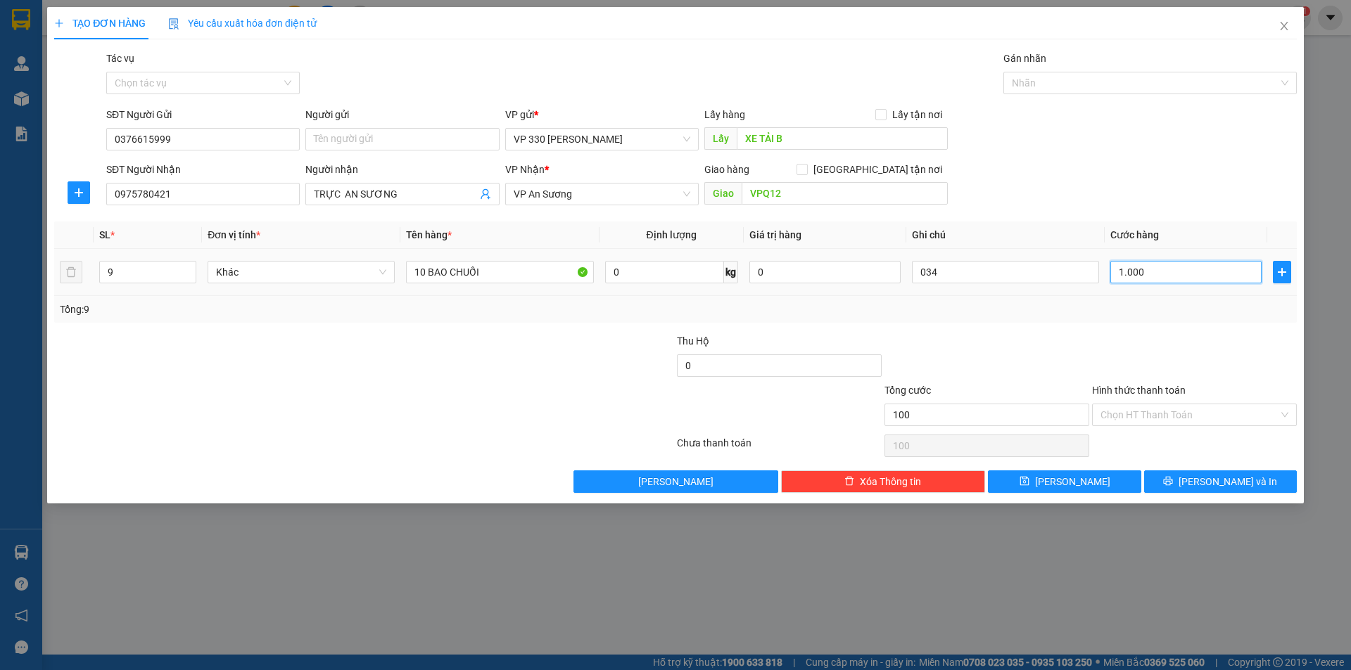
type input "1.000"
type input "10.000"
type input "100.000"
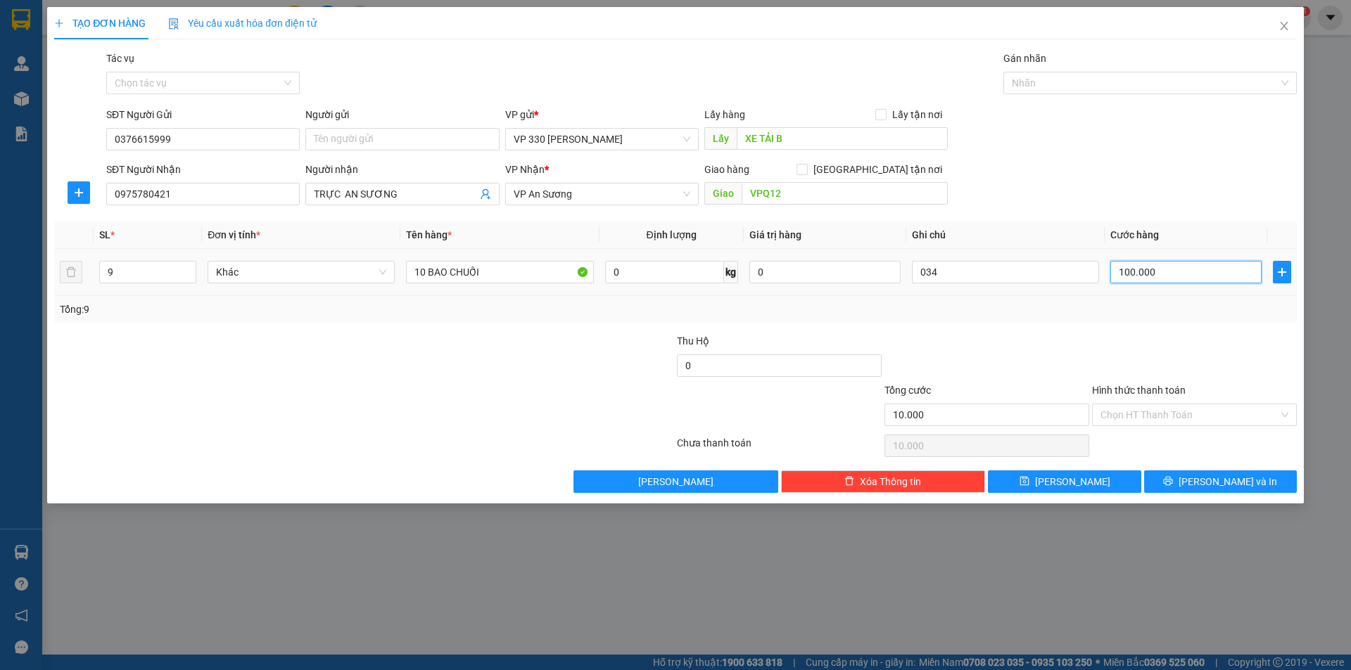
type input "100.000"
type input "1.000.000"
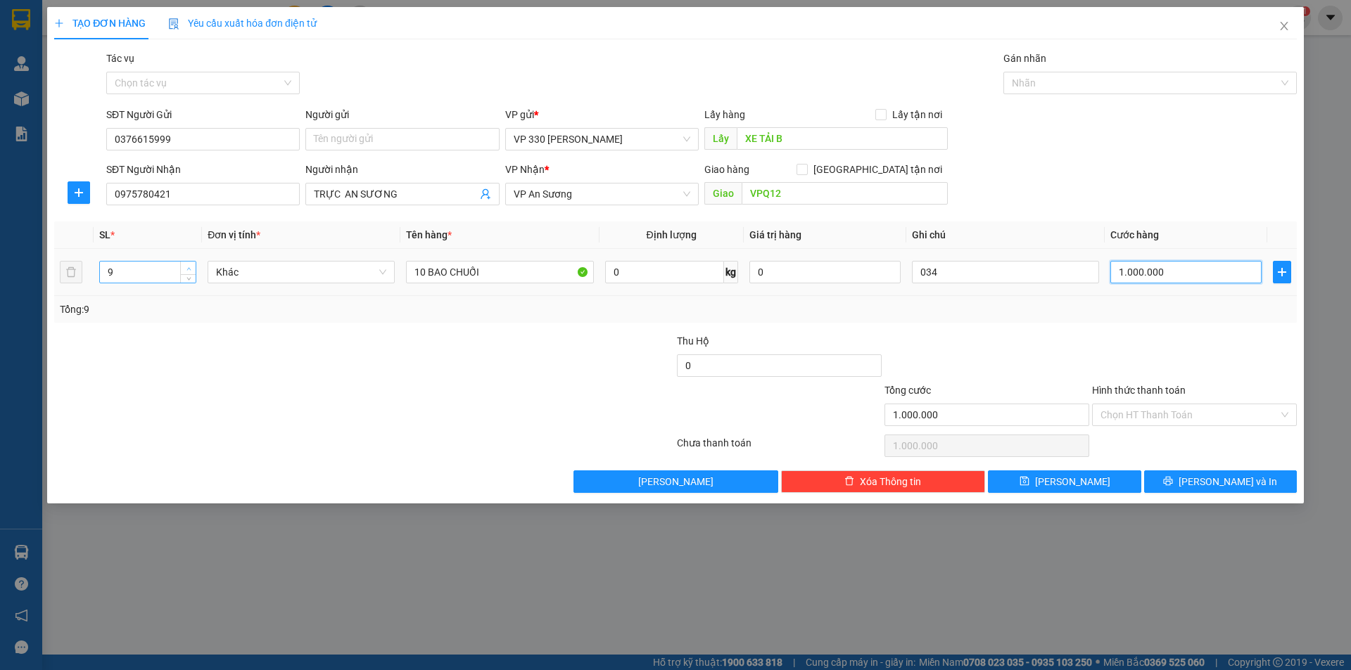
type input "1.000.000"
click at [186, 267] on icon "up" at bounding box center [188, 269] width 5 height 5
type input "10"
click at [188, 262] on span "Increase Value" at bounding box center [187, 268] width 15 height 13
click at [1170, 408] on input "Hình thức thanh toán" at bounding box center [1189, 414] width 178 height 21
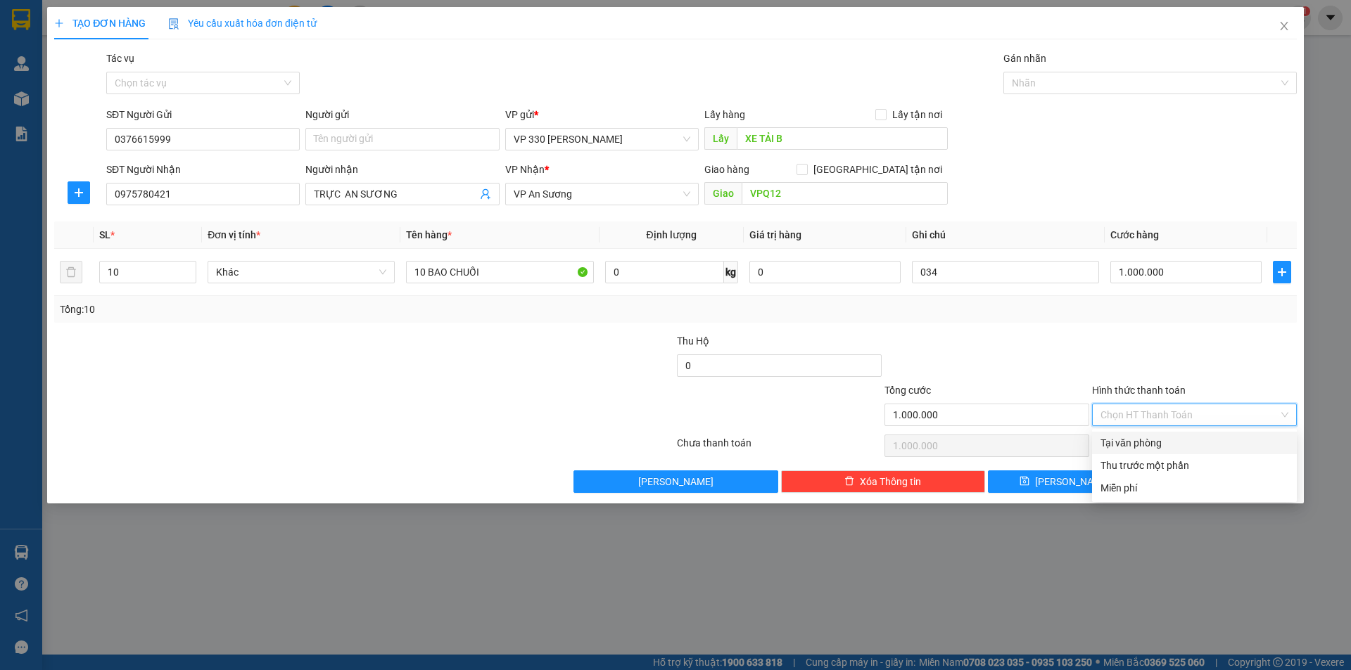
click at [1137, 442] on div "Tại văn phòng" at bounding box center [1194, 442] width 188 height 15
type input "0"
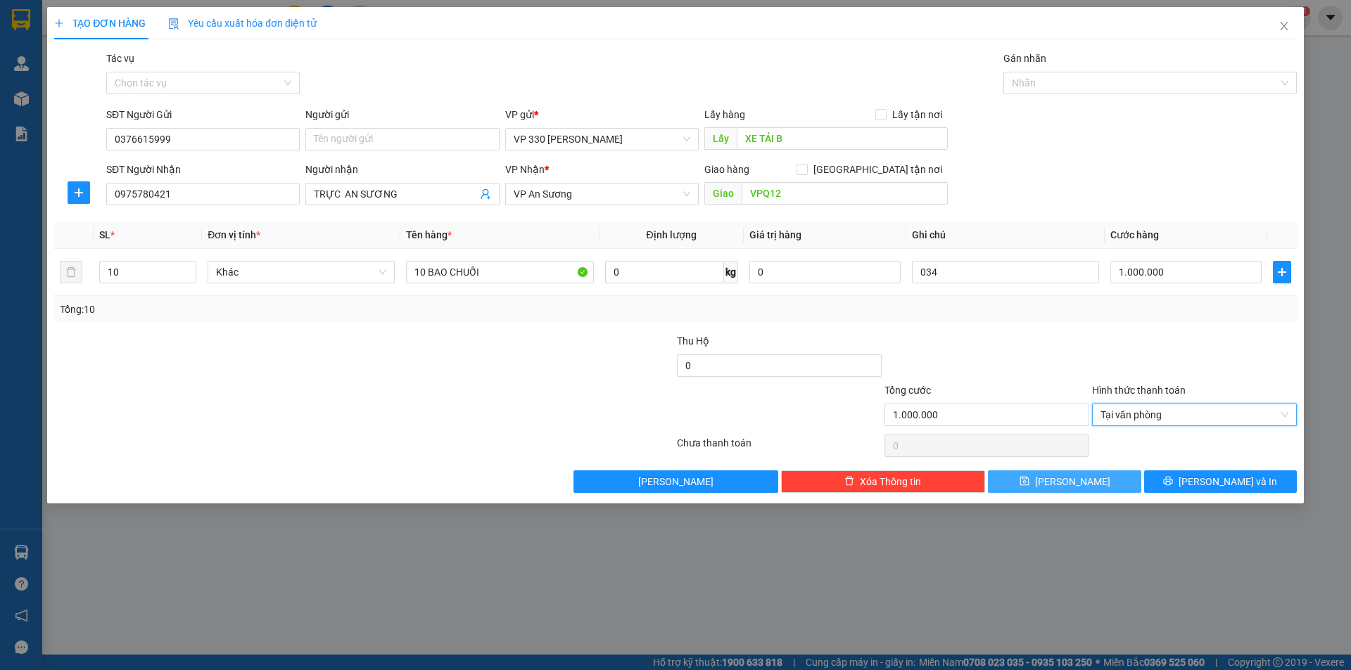
click at [1112, 482] on button "[PERSON_NAME]" at bounding box center [1064, 482] width 153 height 23
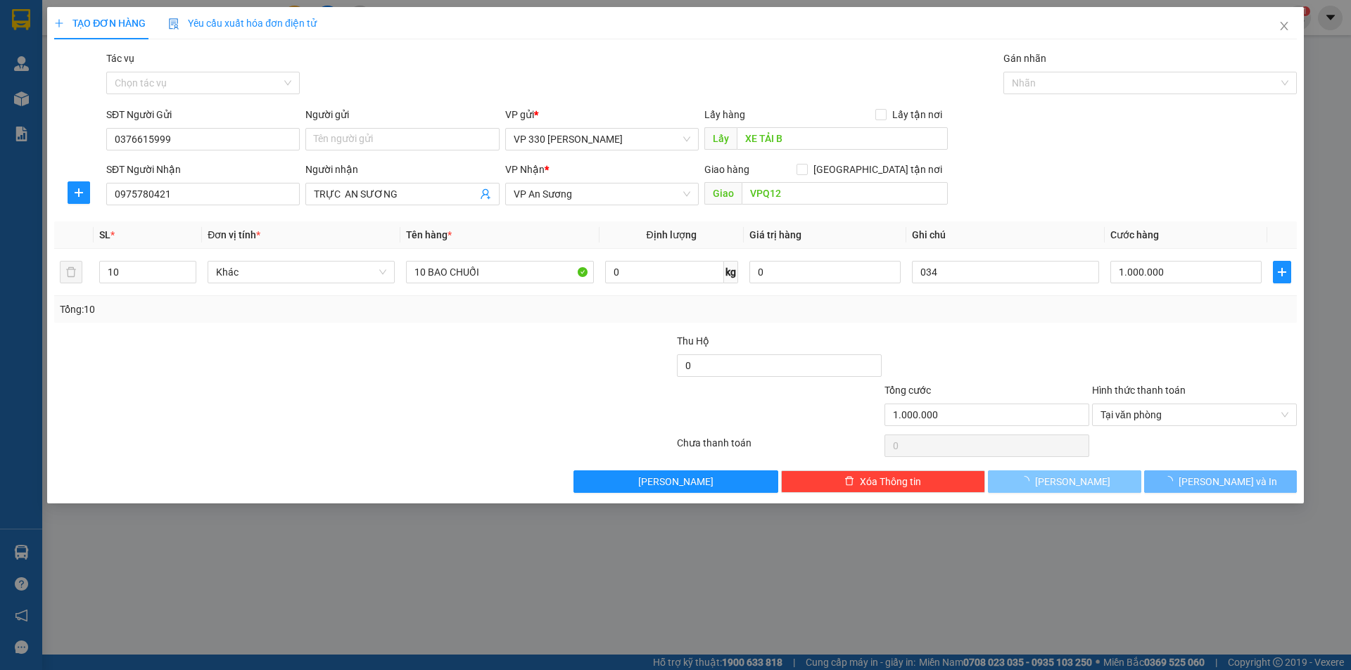
type input "0"
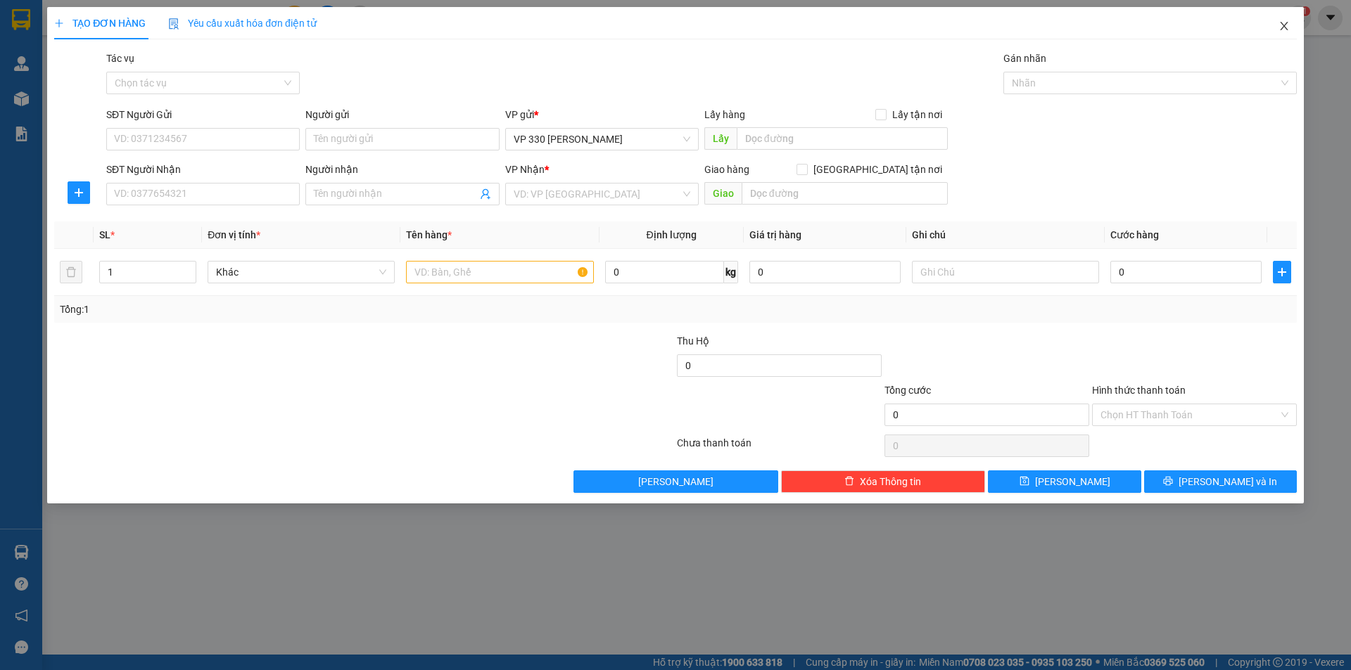
click at [1280, 27] on icon "close" at bounding box center [1283, 25] width 11 height 11
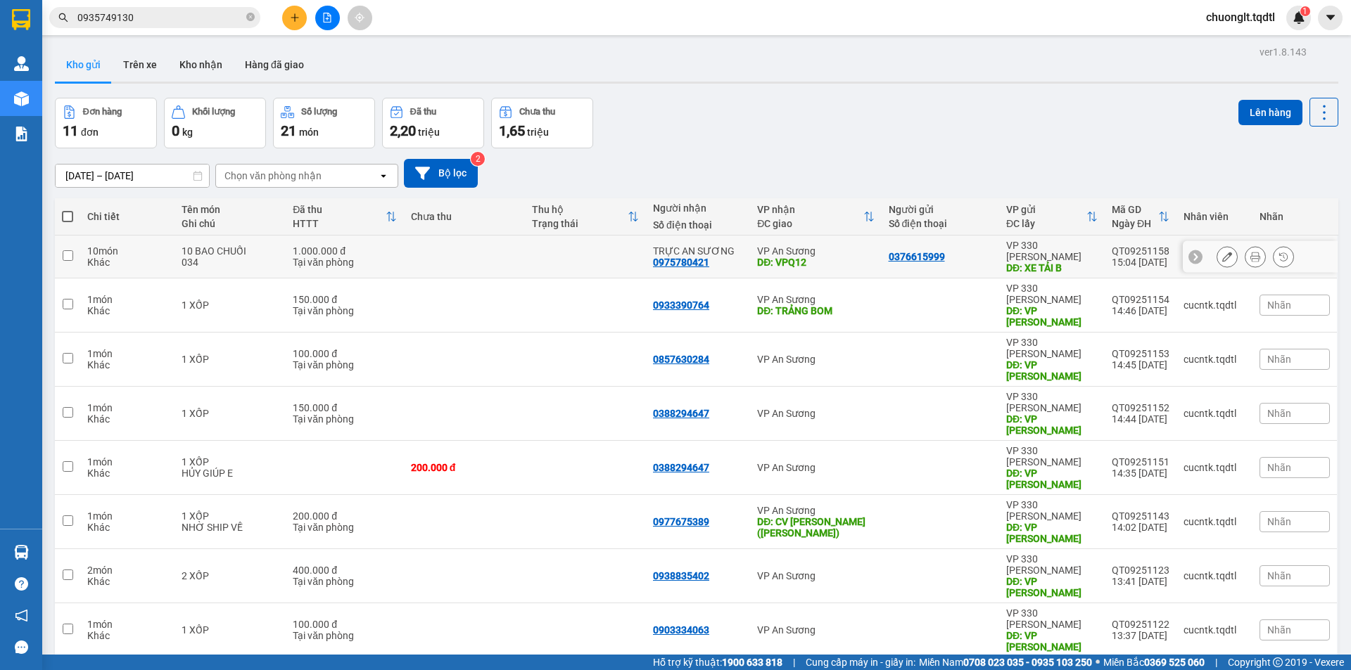
click at [71, 250] on input "checkbox" at bounding box center [68, 255] width 11 height 11
checkbox input "true"
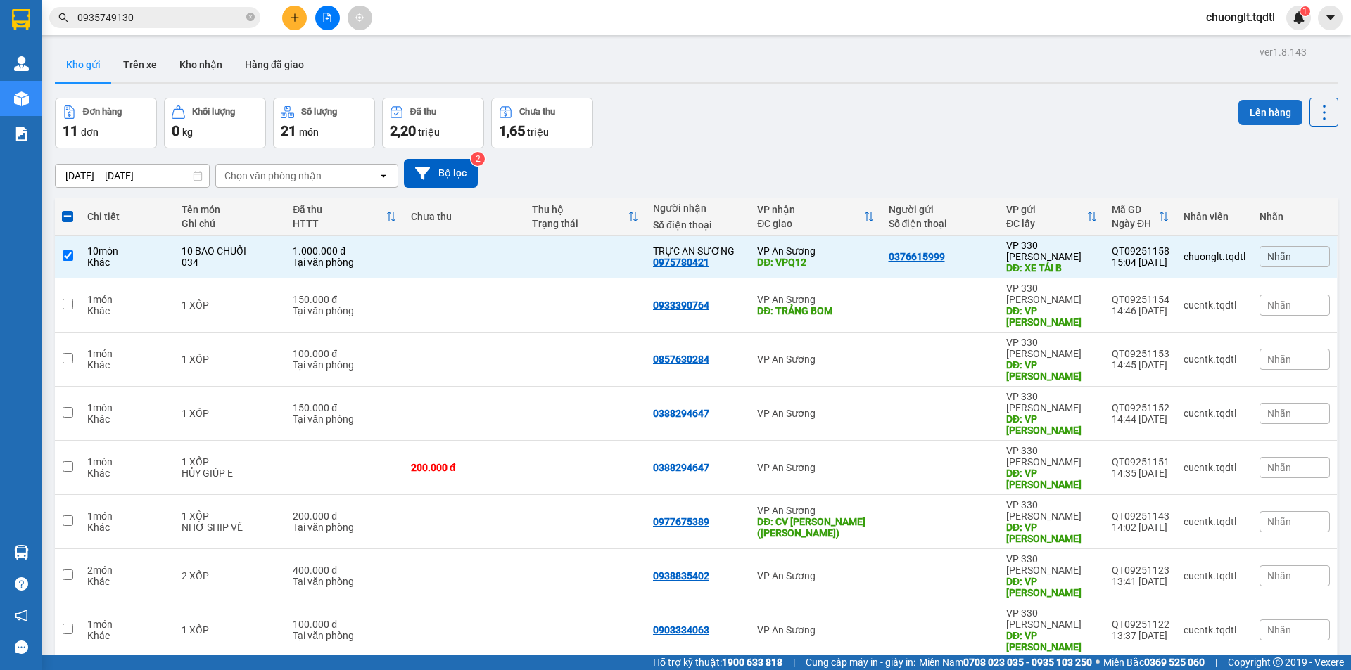
click at [1266, 113] on button "Lên hàng" at bounding box center [1270, 112] width 64 height 25
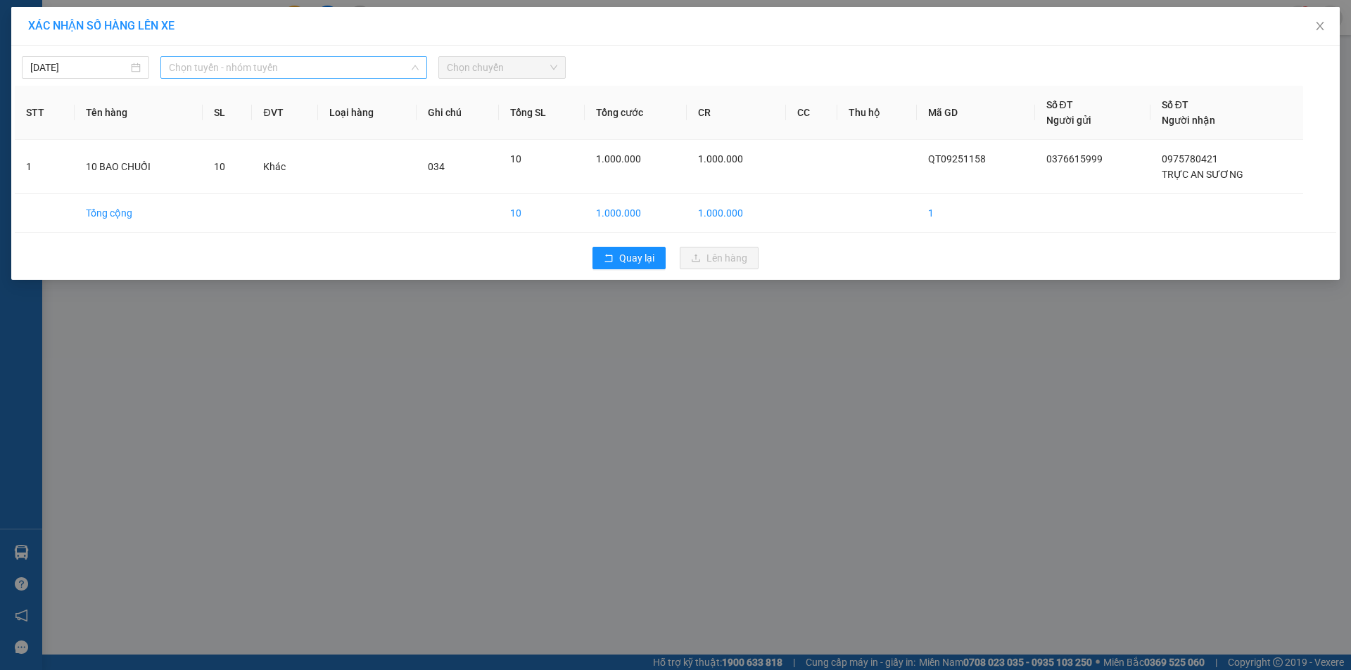
click at [370, 68] on span "Chọn tuyến - nhóm tuyến" at bounding box center [294, 67] width 250 height 21
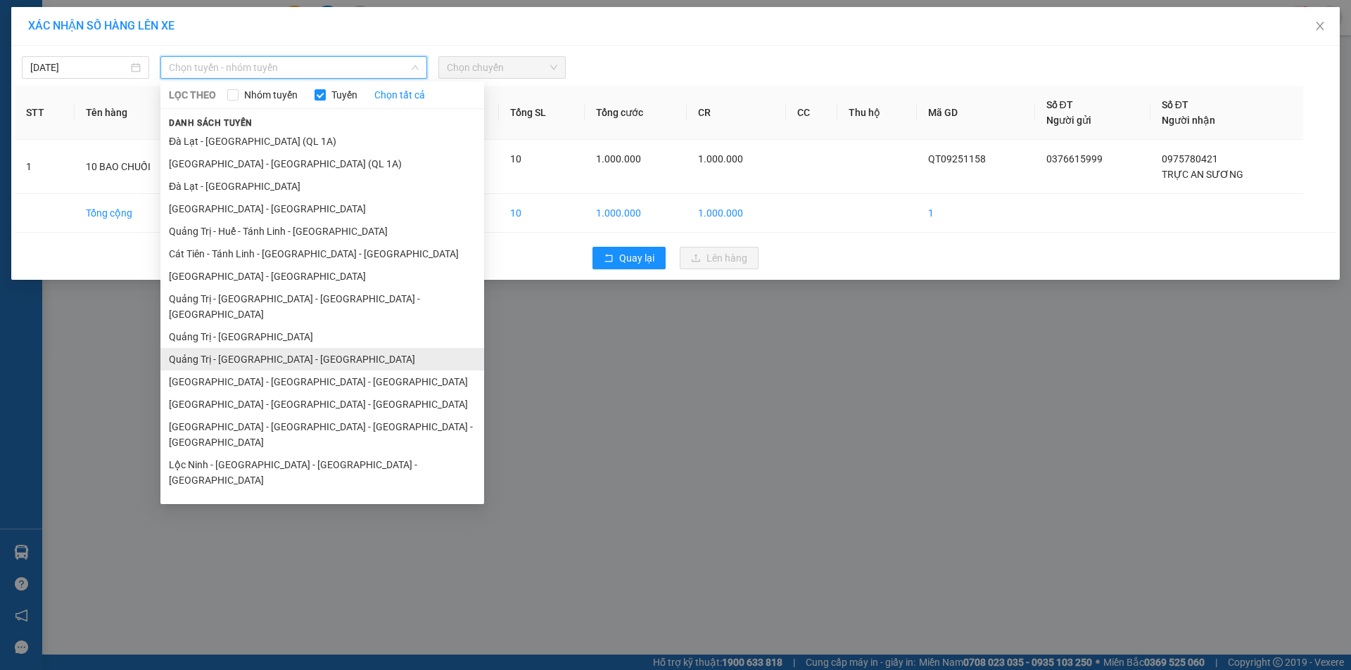
click at [267, 348] on li "Quảng Trị - [GEOGRAPHIC_DATA] - [GEOGRAPHIC_DATA]" at bounding box center [322, 359] width 324 height 23
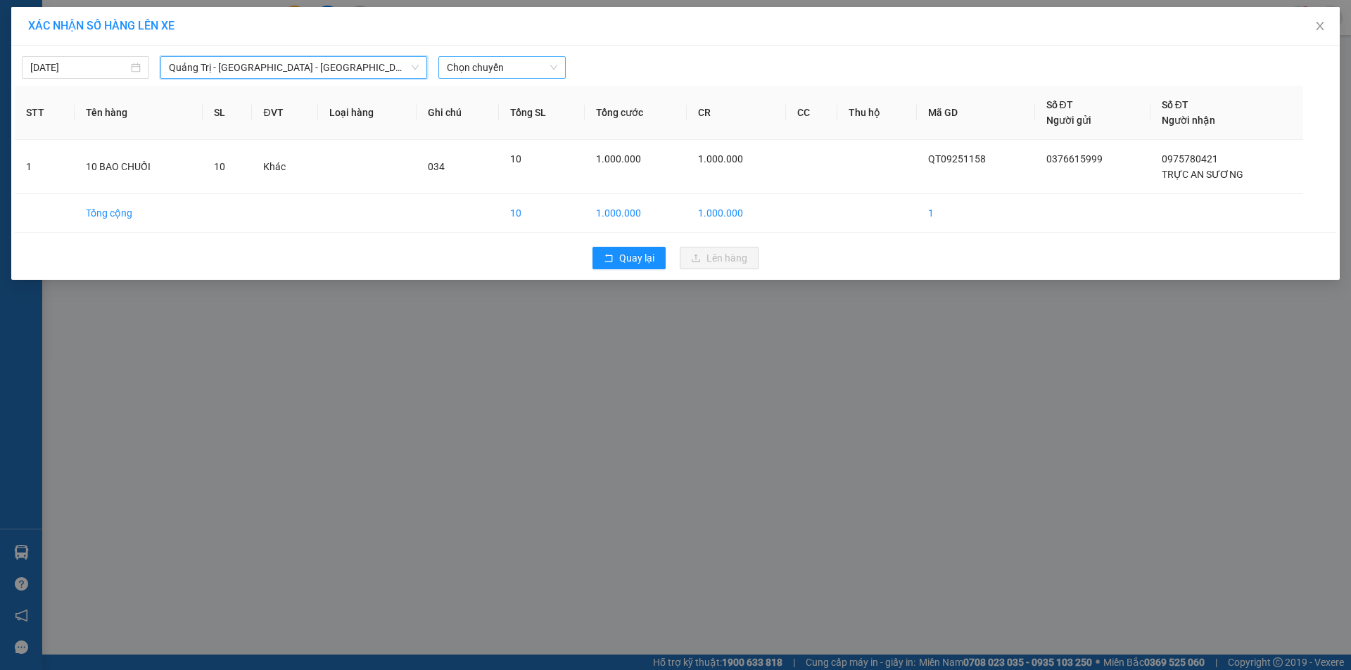
click at [521, 70] on span "Chọn chuyến" at bounding box center [502, 67] width 110 height 21
click at [513, 115] on div "14:00 - 74F-000.34" at bounding box center [502, 117] width 110 height 15
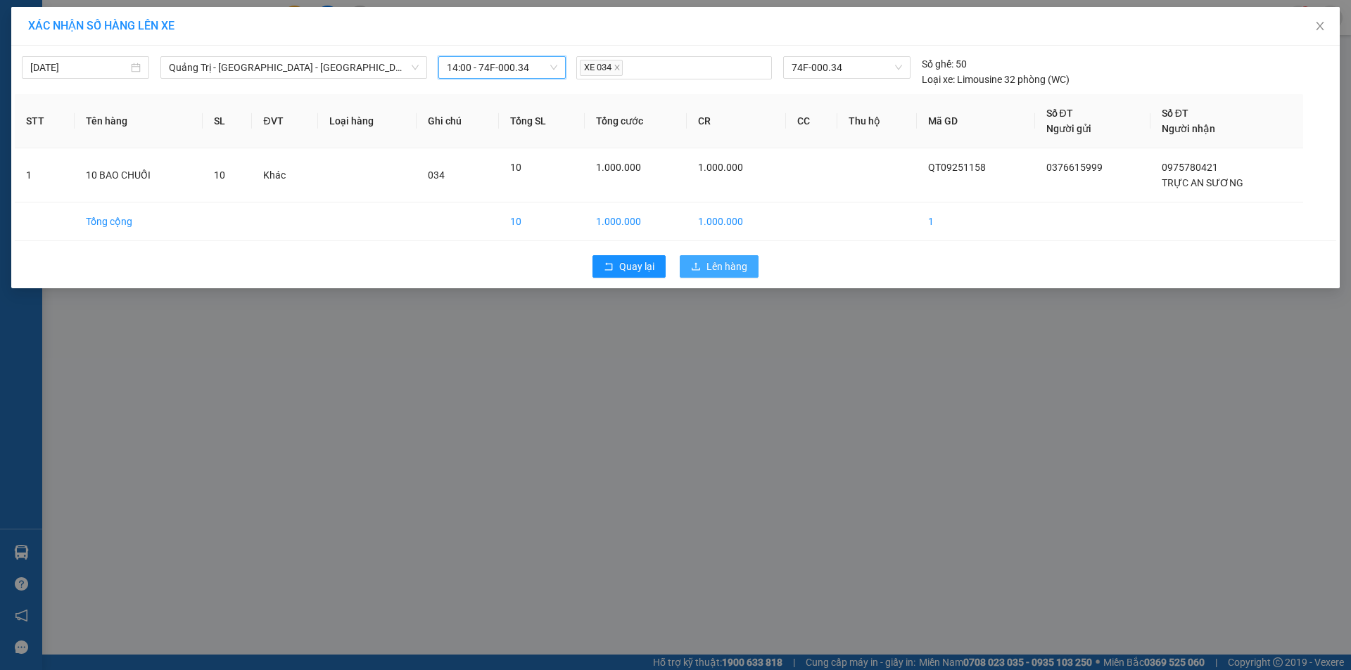
click at [727, 275] on button "Lên hàng" at bounding box center [719, 266] width 79 height 23
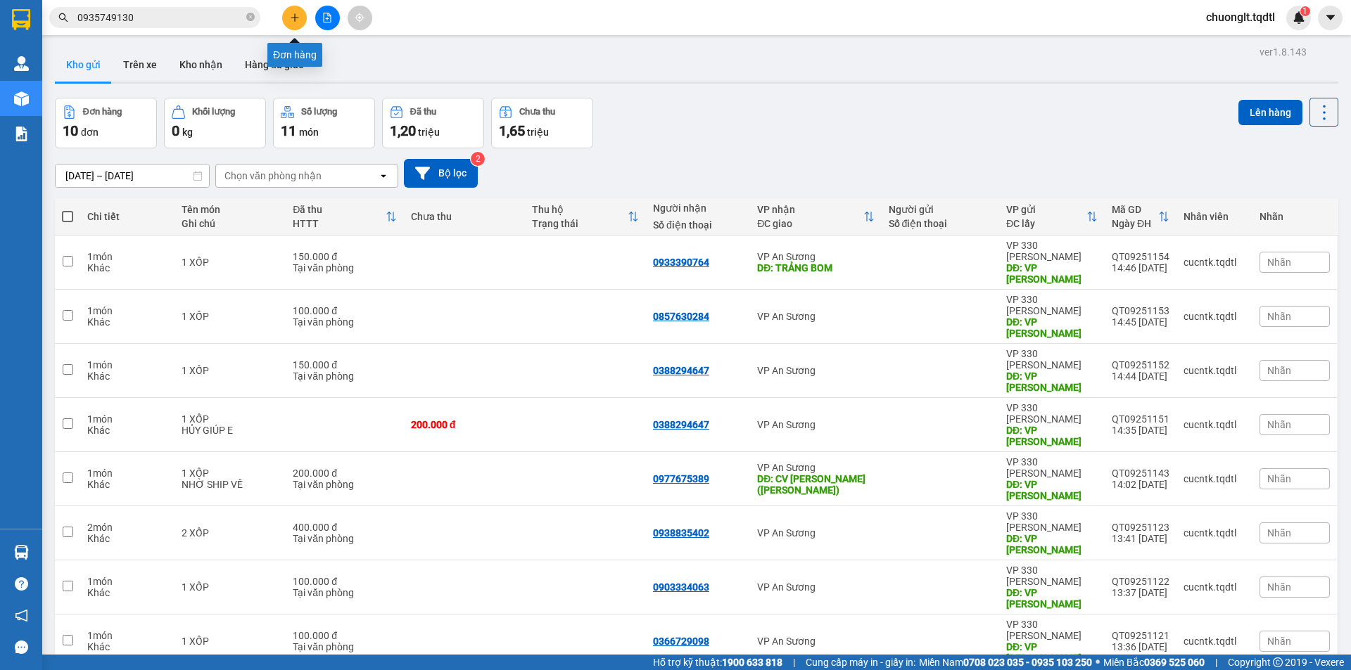
click at [287, 24] on button at bounding box center [294, 18] width 25 height 25
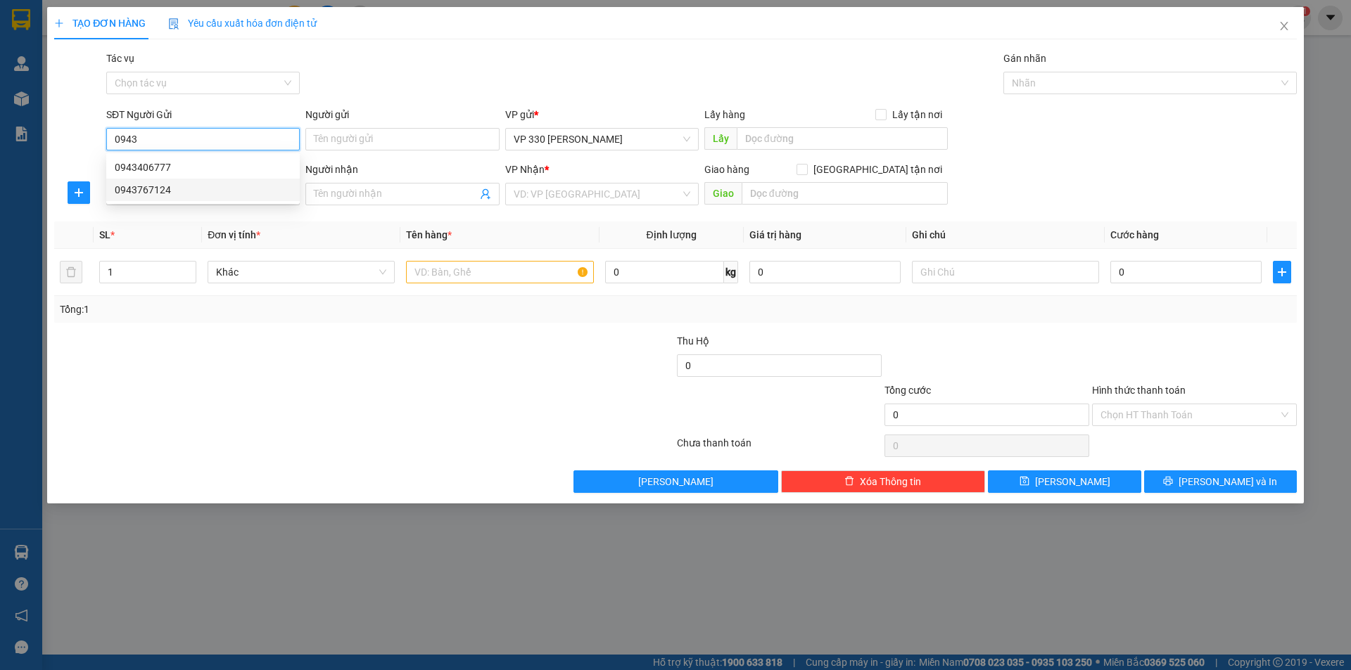
click at [191, 191] on div "0943767124" at bounding box center [203, 189] width 177 height 15
type input "0943767124"
type input "XE TẢI B BỐC"
type input "0358136369"
type input "KHÁNH"
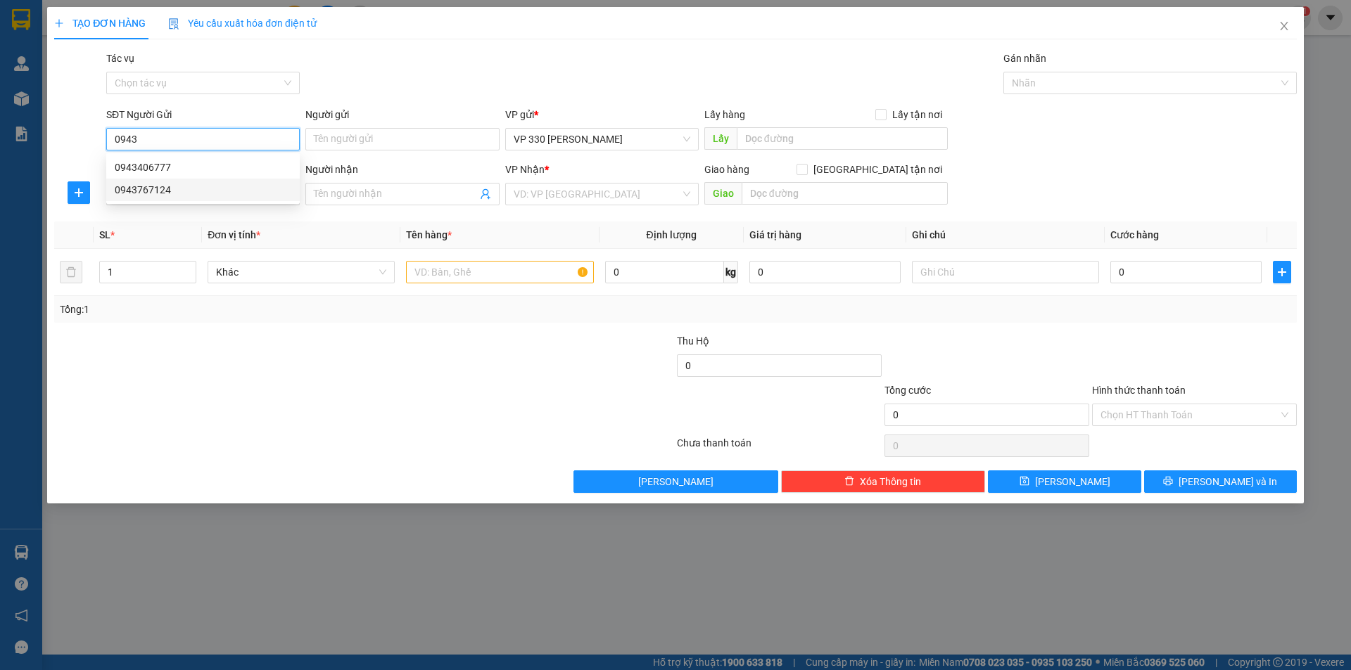
type input "NAM PHƯỚC QUNGR NAM"
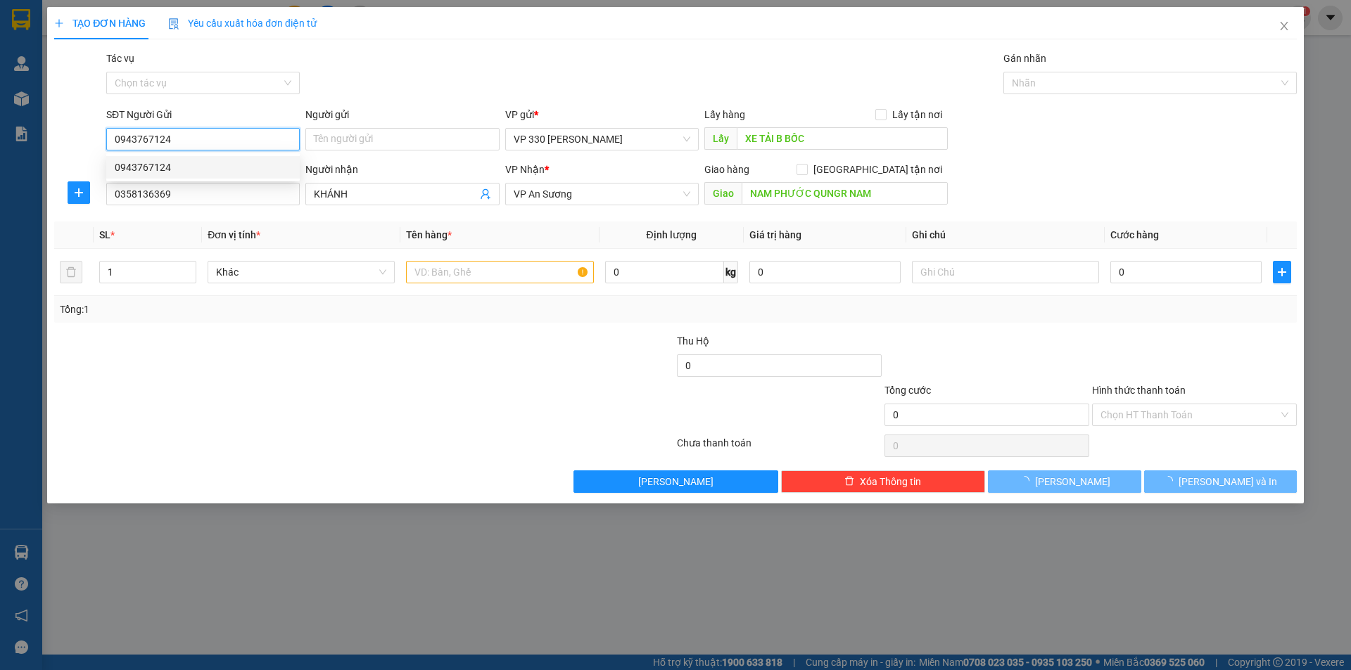
type input "270.000"
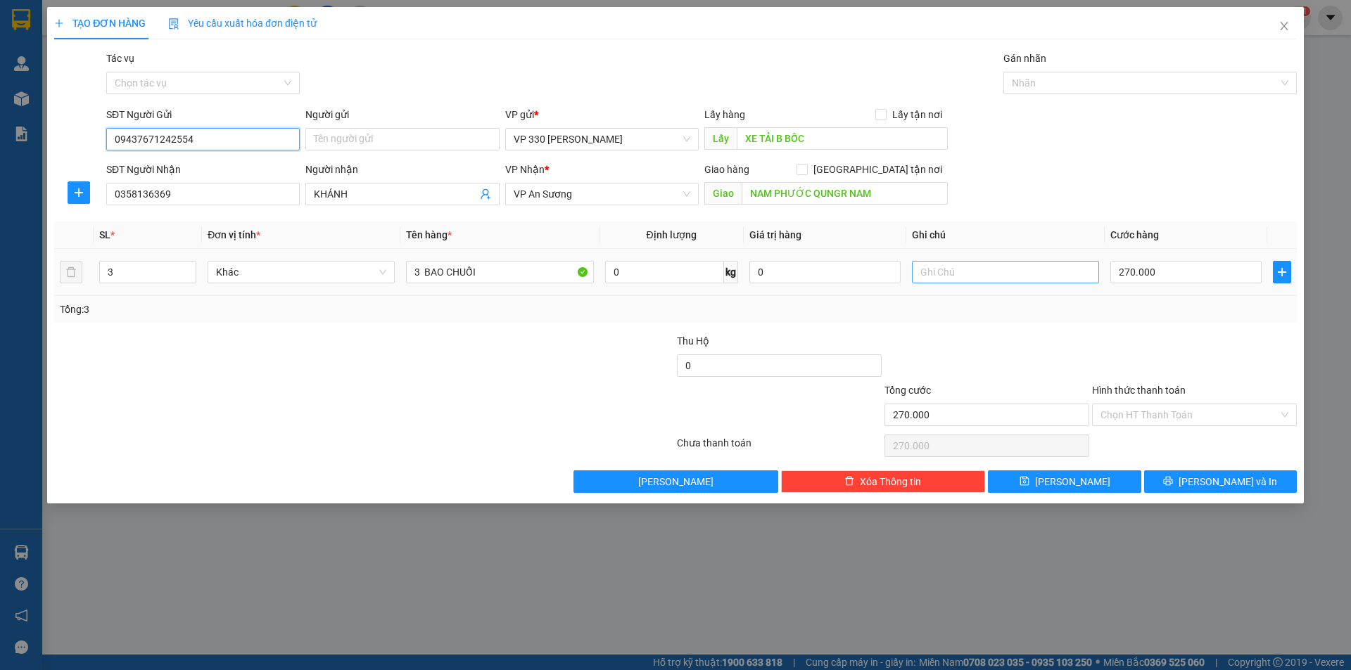
type input "09437671242554"
click at [936, 268] on input "text" at bounding box center [1005, 272] width 187 height 23
click at [846, 185] on input "NAM PHƯỚC QUNGR NAM" at bounding box center [844, 193] width 206 height 23
click at [846, 187] on input "NAM PHƯỚC QUNGR NAM" at bounding box center [844, 193] width 206 height 23
type input "NAM PHƯỚC [GEOGRAPHIC_DATA]"
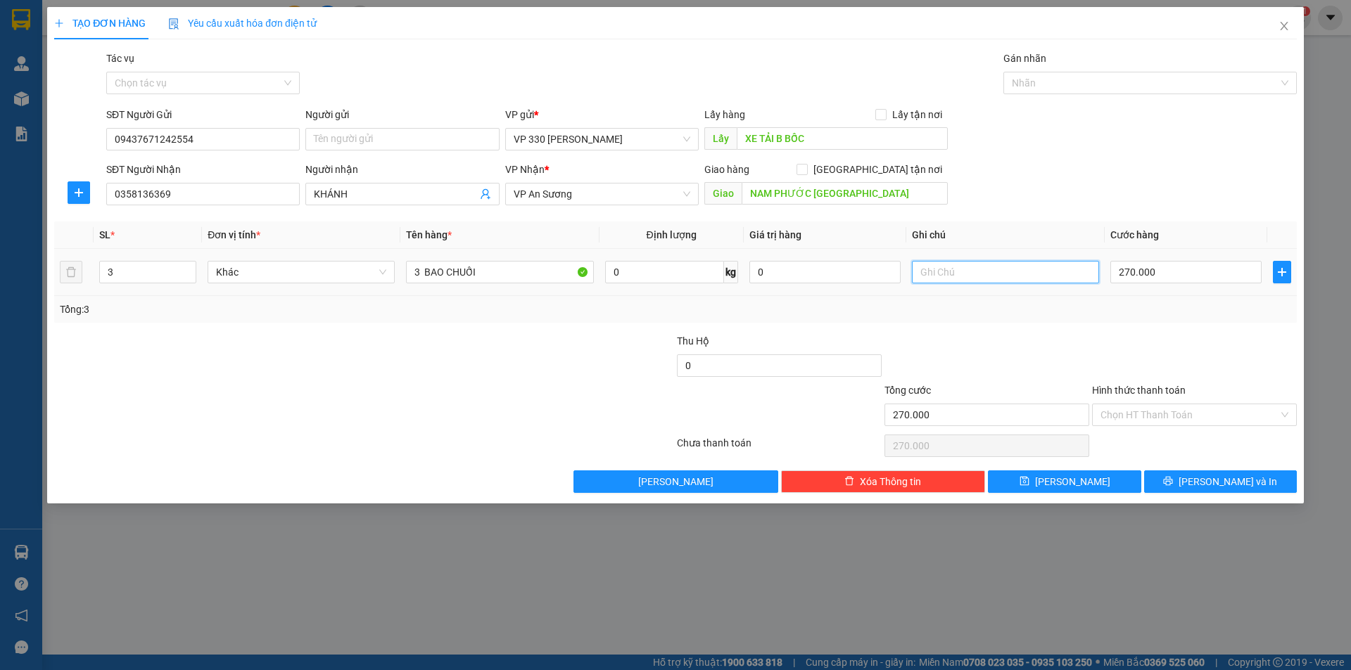
click at [957, 275] on input "text" at bounding box center [1005, 272] width 187 height 23
type input "2554"
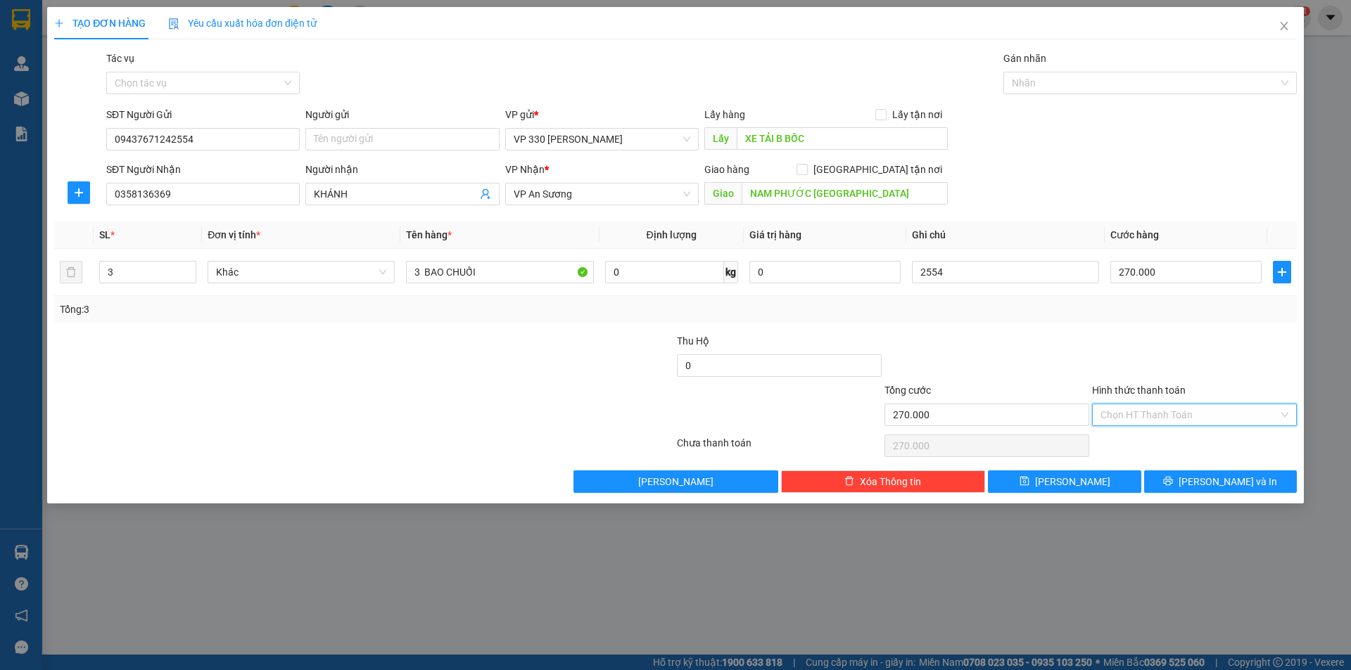
drag, startPoint x: 1208, startPoint y: 409, endPoint x: 1143, endPoint y: 418, distance: 66.1
click at [1208, 409] on input "Hình thức thanh toán" at bounding box center [1189, 414] width 178 height 21
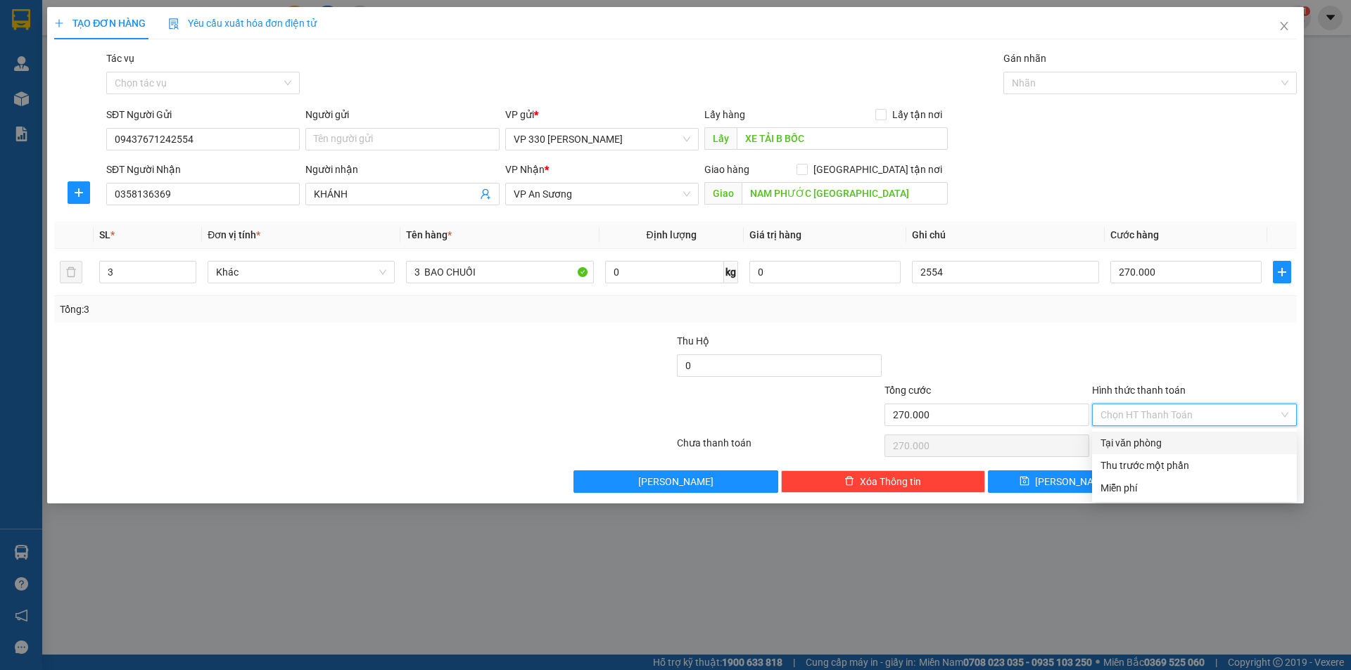
click at [1130, 443] on div "Tại văn phòng" at bounding box center [1194, 442] width 188 height 15
type input "0"
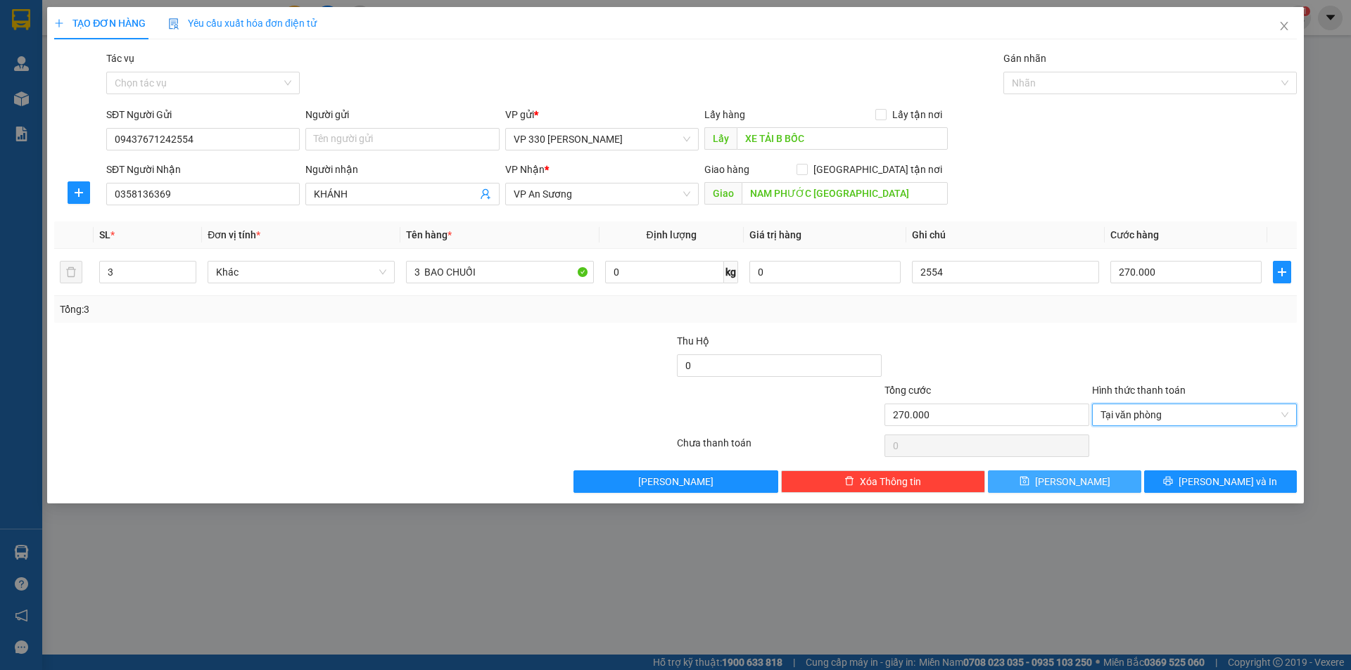
click at [1083, 478] on button "[PERSON_NAME]" at bounding box center [1064, 482] width 153 height 23
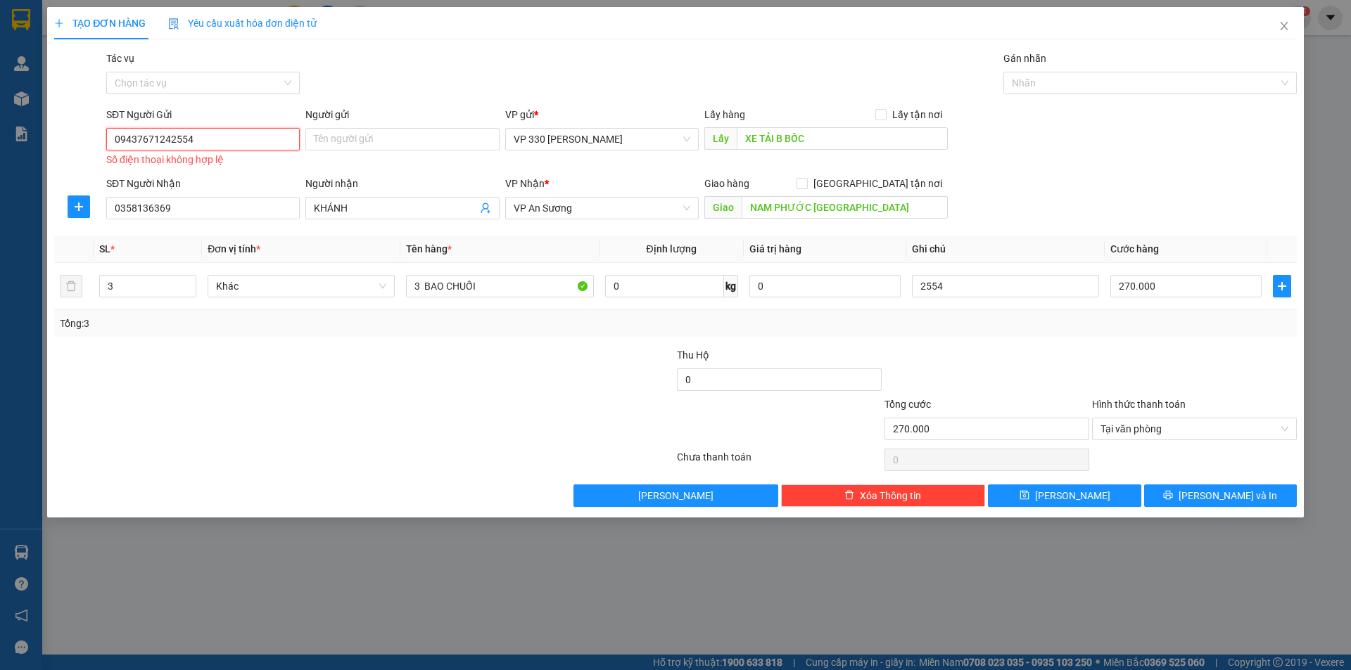
click at [217, 139] on input "09437671242554" at bounding box center [202, 139] width 193 height 23
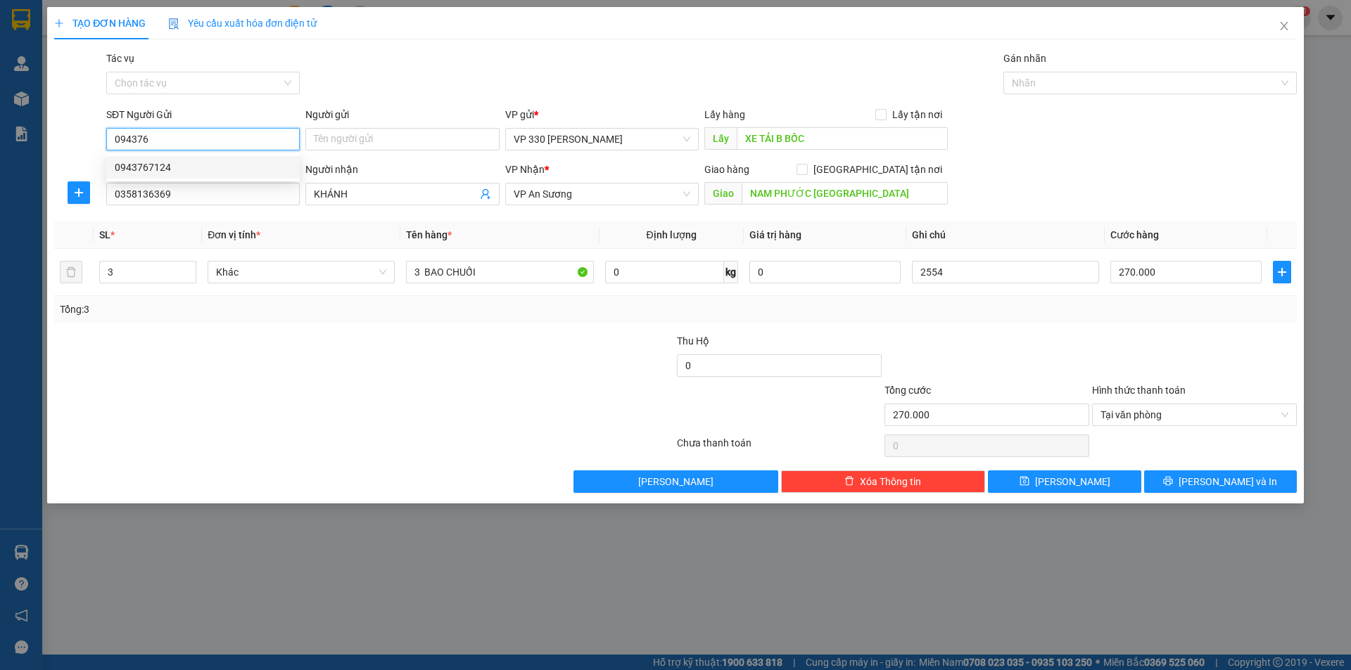
click at [170, 170] on div "0943767124" at bounding box center [203, 167] width 177 height 15
type input "0943767124"
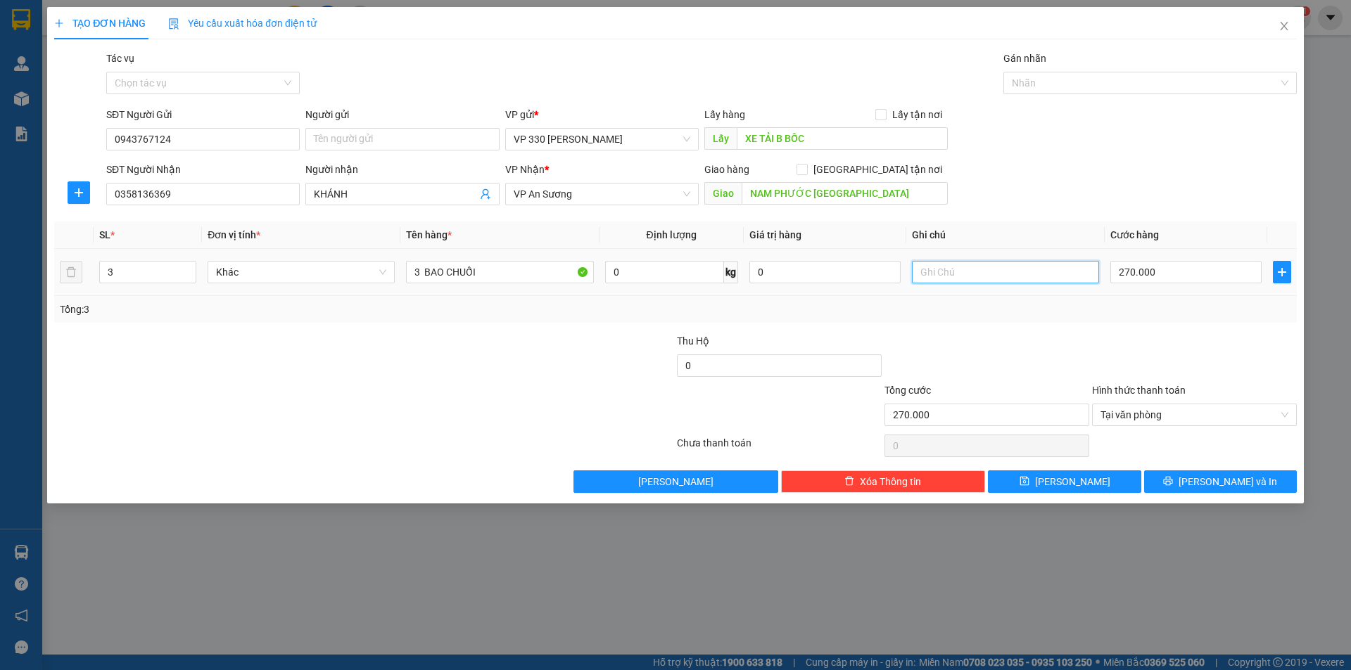
click at [968, 278] on input "text" at bounding box center [1005, 272] width 187 height 23
type input "2554"
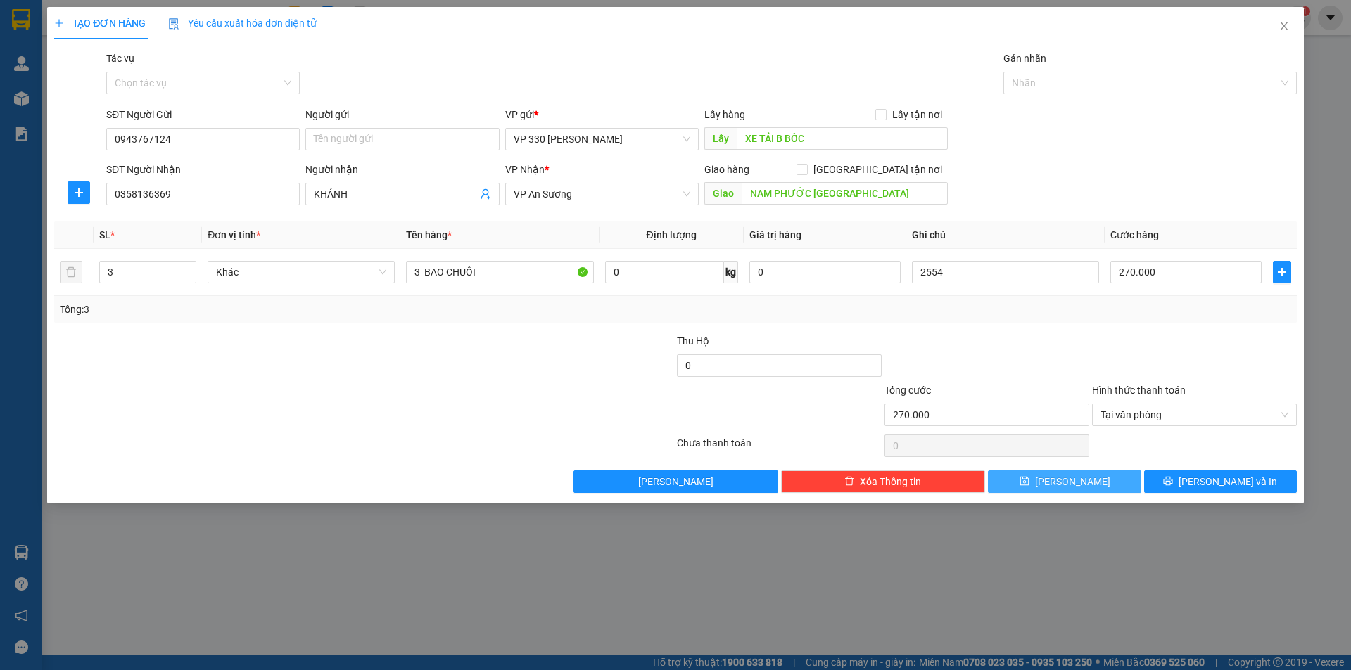
click at [1040, 481] on button "[PERSON_NAME]" at bounding box center [1064, 482] width 153 height 23
type input "0"
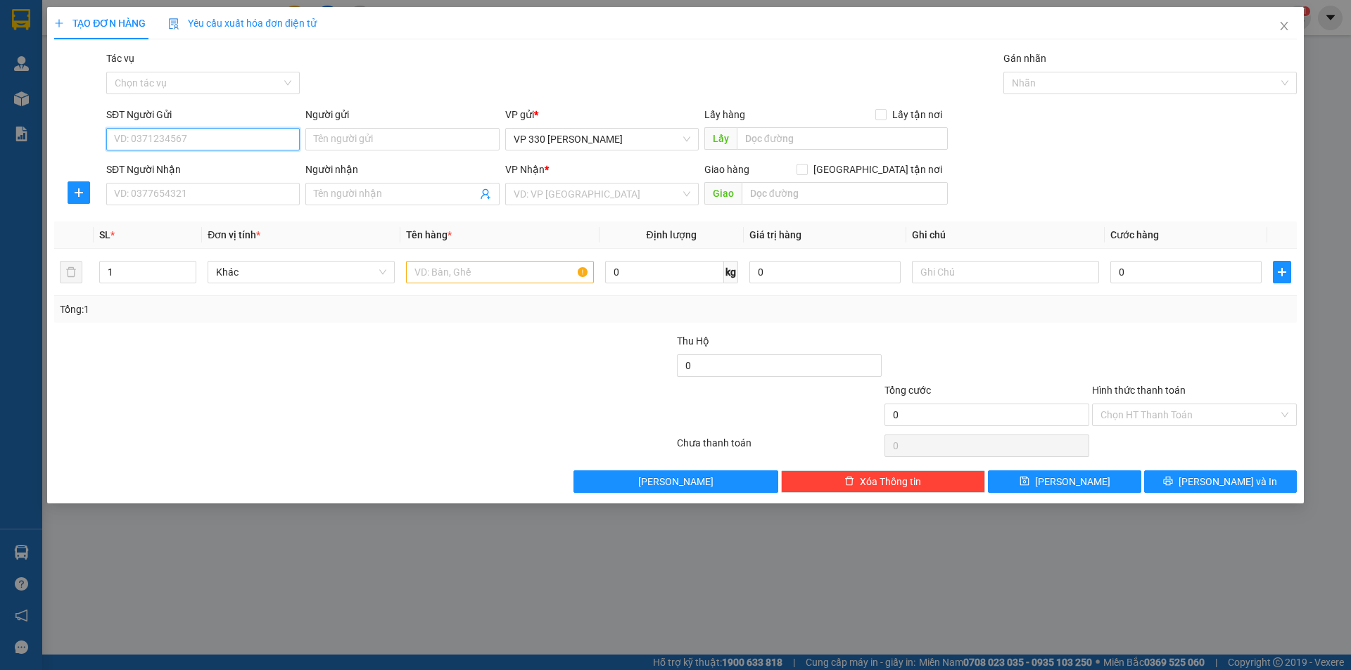
click at [165, 136] on input "SĐT Người Gửi" at bounding box center [202, 139] width 193 height 23
click at [177, 160] on div "0943767124" at bounding box center [203, 167] width 177 height 15
type input "0943767124"
type input "XE TẢI B BỐC"
type input "0358136369"
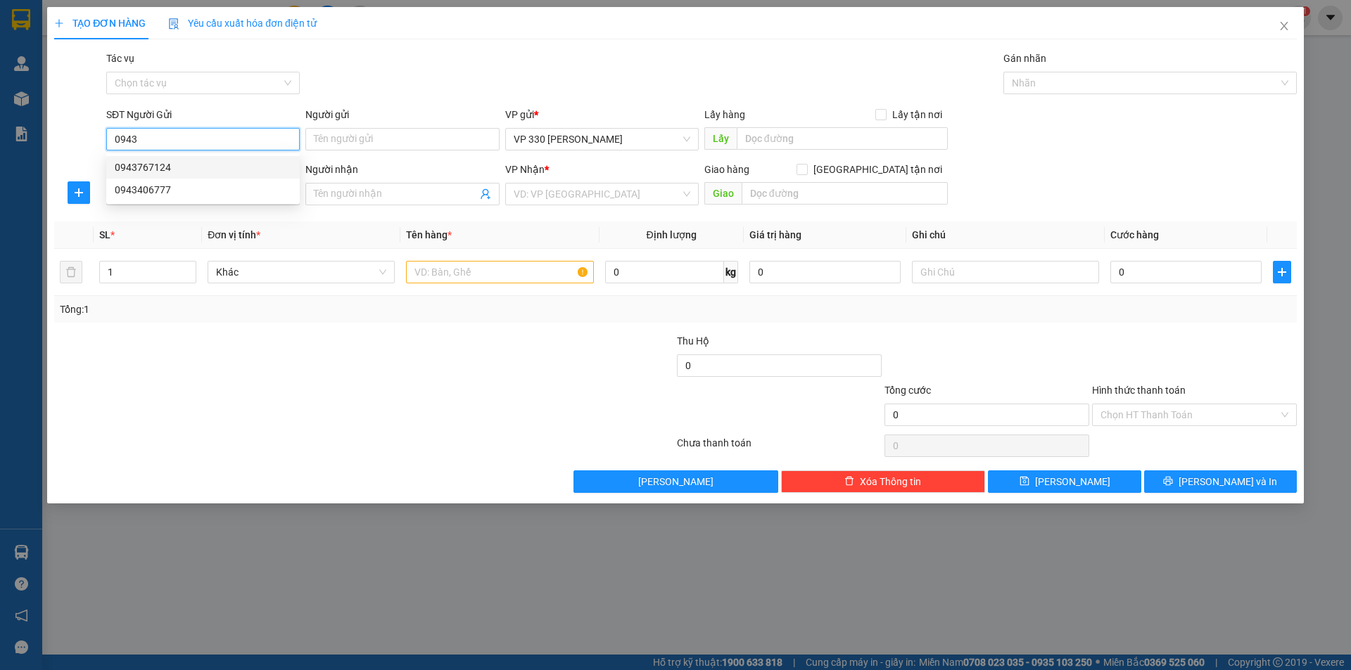
type input "KHÁNH"
type input "NAM PHƯỚC [GEOGRAPHIC_DATA]"
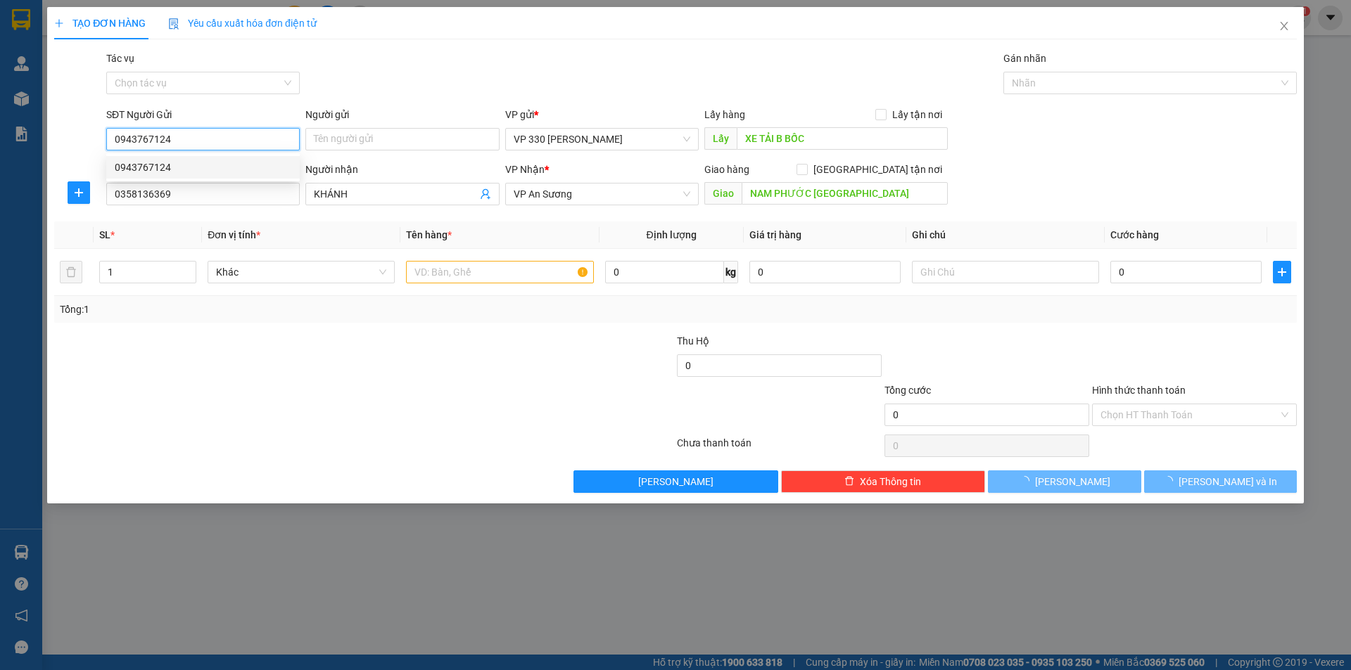
type input "270.000"
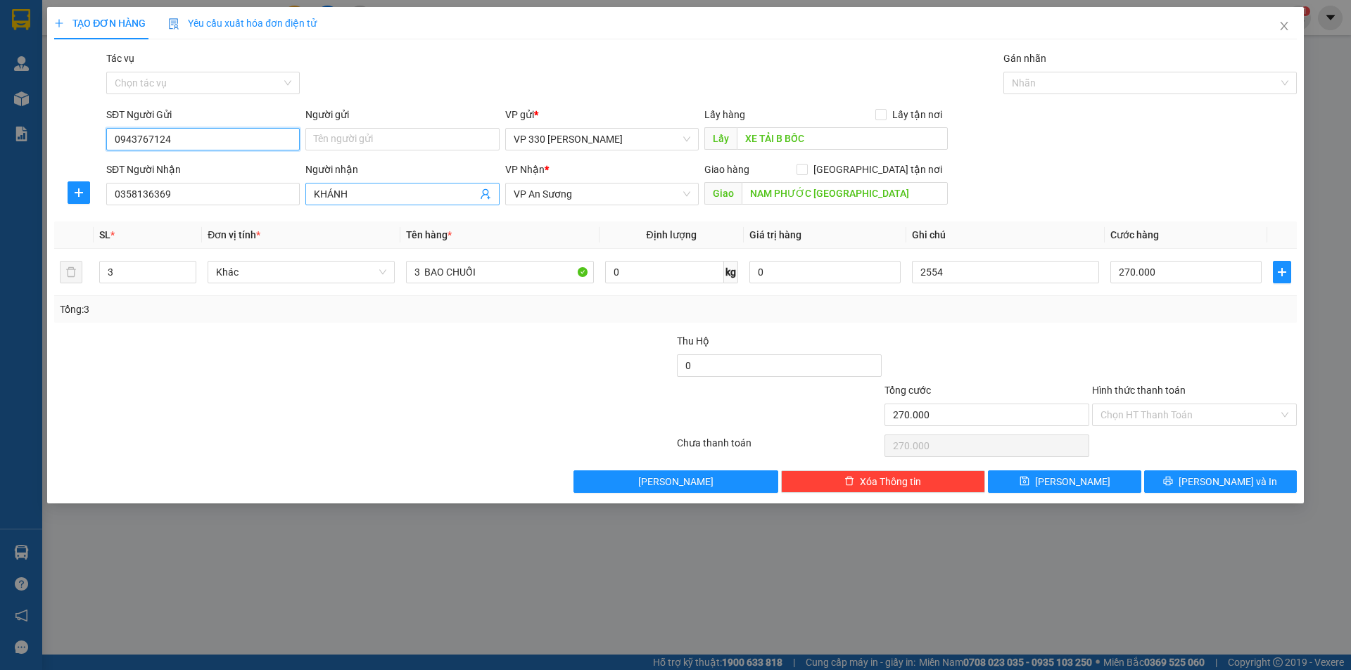
type input "0943767124"
click at [362, 193] on input "KHÁNH" at bounding box center [395, 193] width 162 height 15
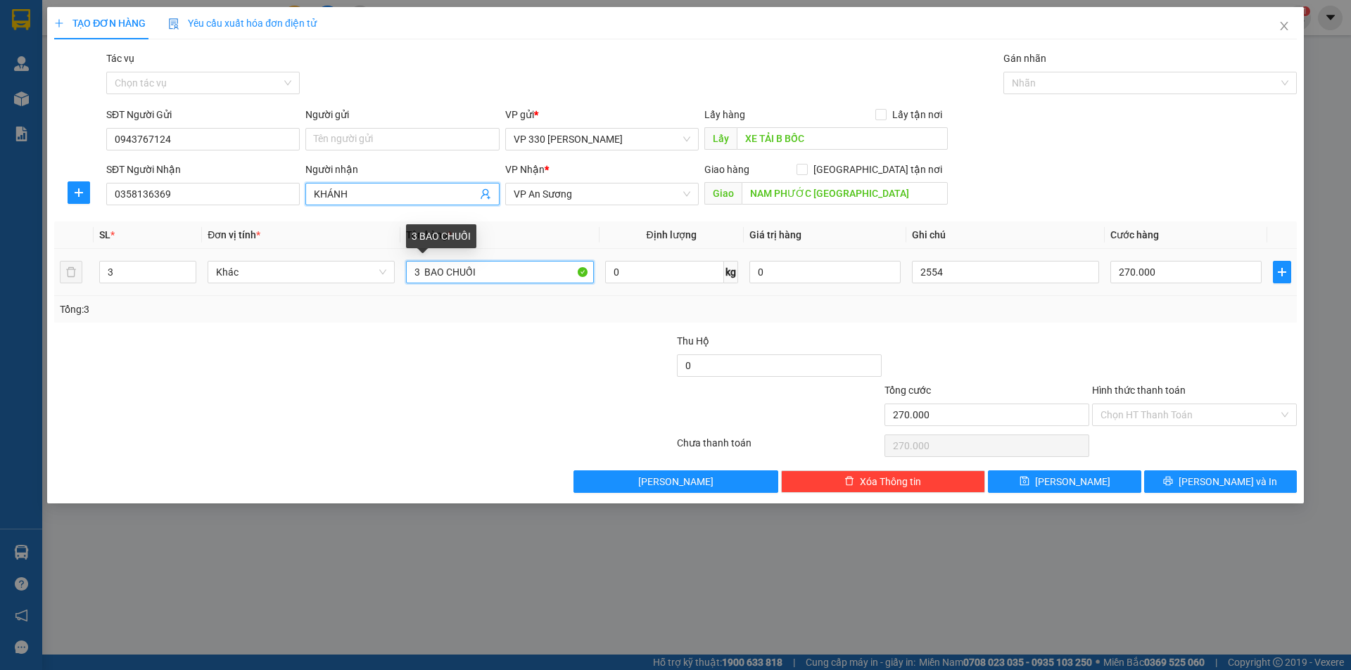
click at [419, 268] on input "3 BAO CHUỐI" at bounding box center [499, 272] width 187 height 23
type input "2 BAO CHUỐI"
type input "2"
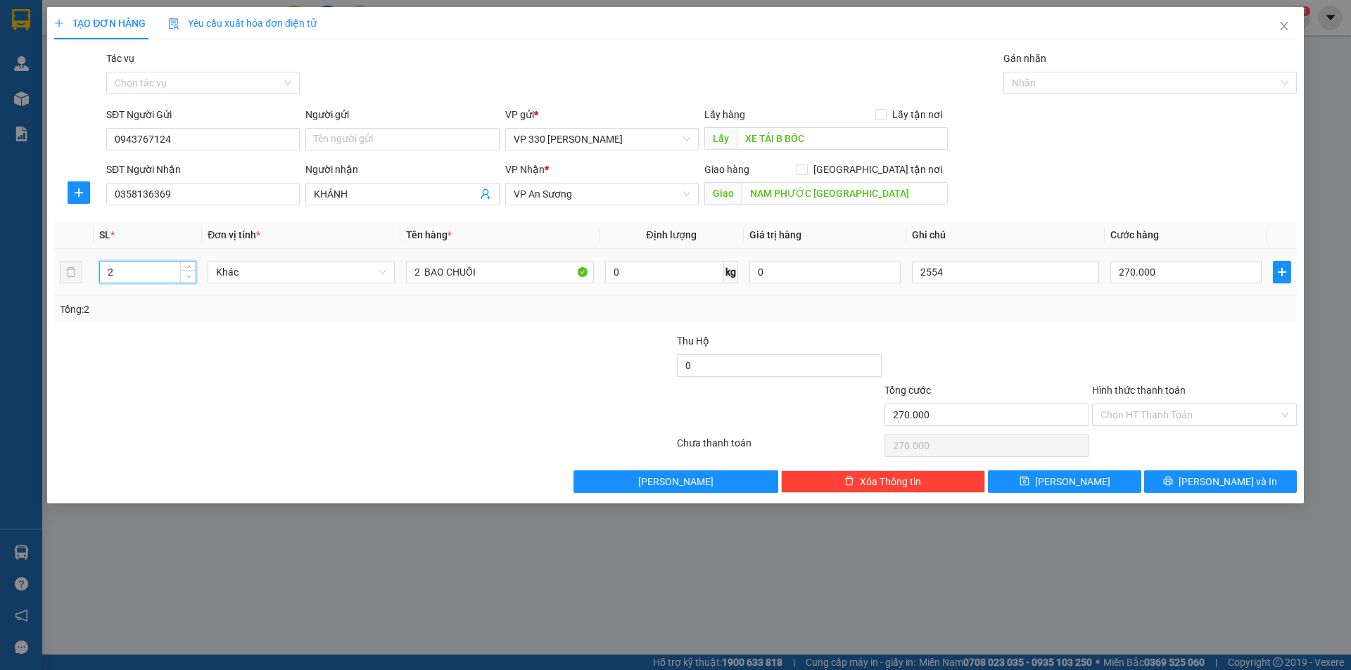
click at [188, 277] on icon "down" at bounding box center [188, 276] width 5 height 5
click at [1191, 280] on input "270.000" at bounding box center [1185, 272] width 151 height 23
type input "2"
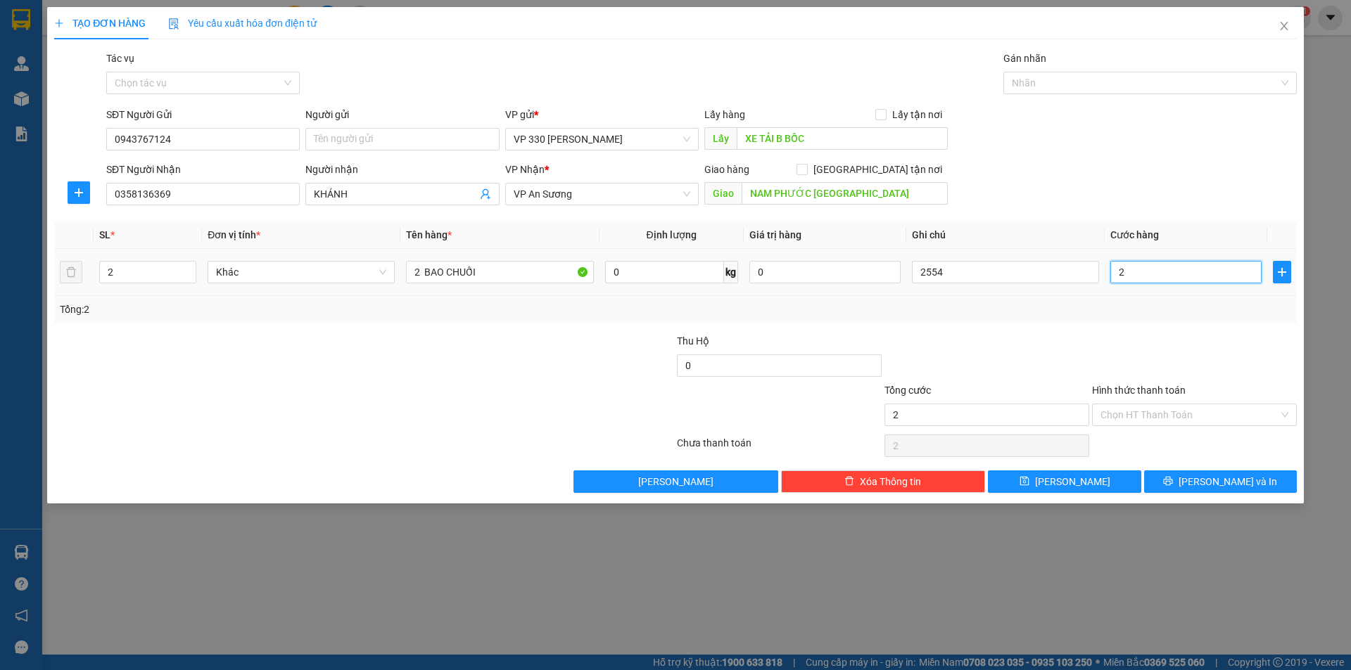
type input "20"
type input "200"
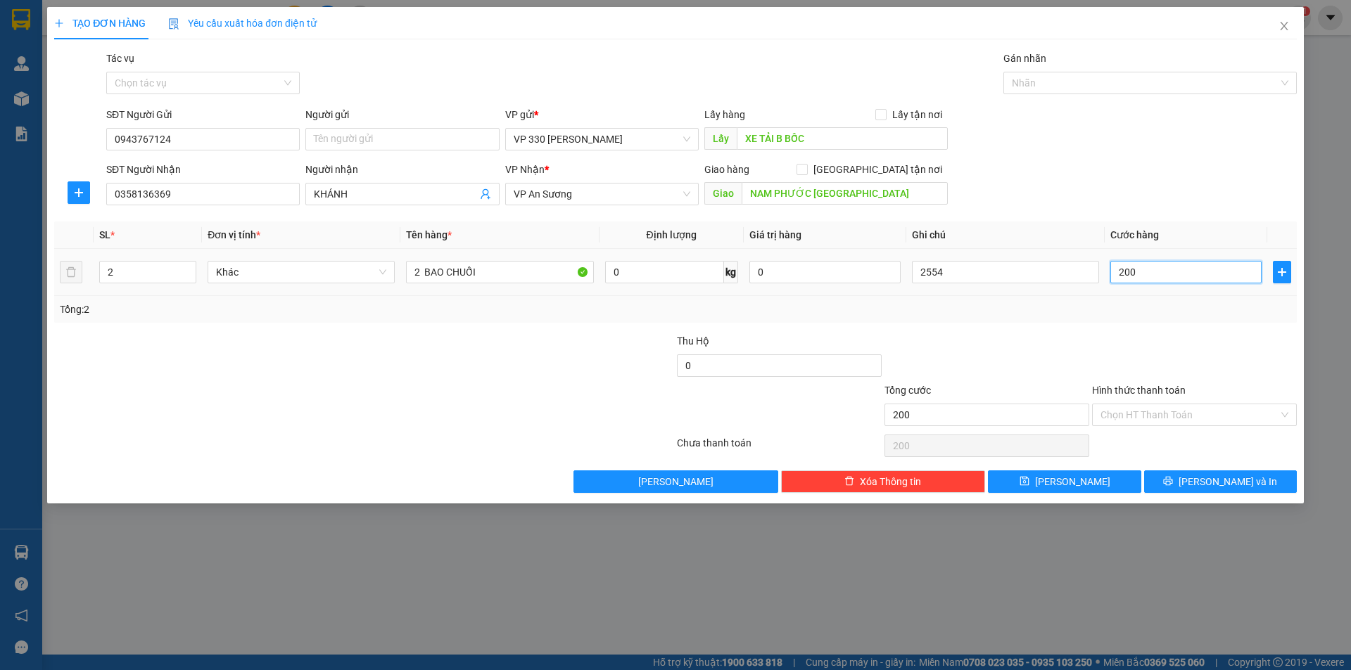
type input "2.000"
type input "20.000"
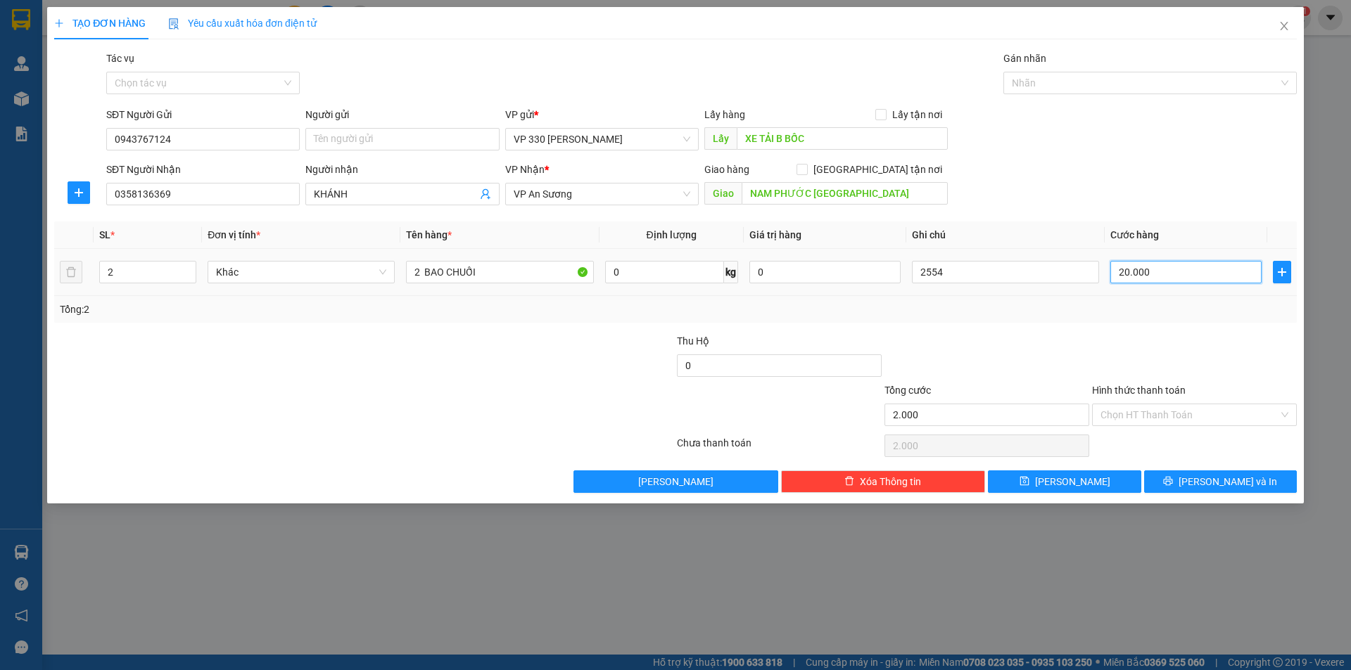
type input "20.000"
type input "200.000"
click at [876, 196] on input "NAM PHƯỚC [GEOGRAPHIC_DATA]" at bounding box center [844, 193] width 206 height 23
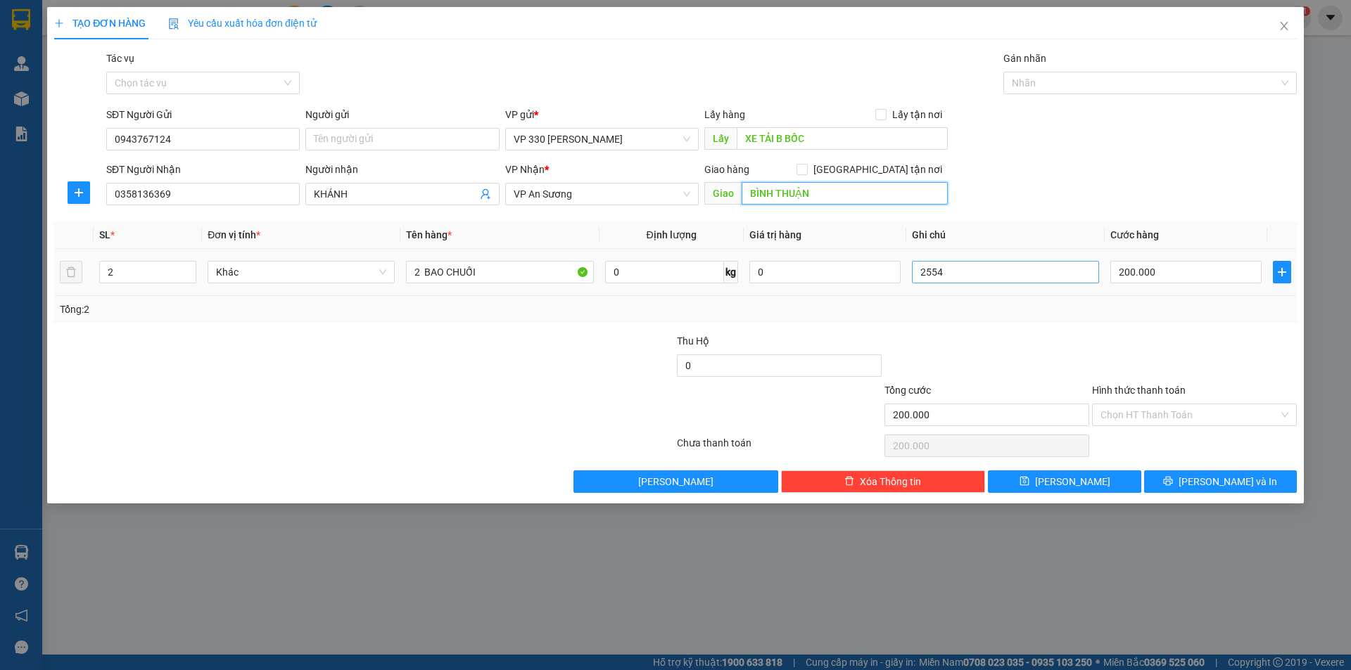
type input "BÌNH THUẬN"
click at [970, 279] on input "2554" at bounding box center [1005, 272] width 187 height 23
type input "2"
type input "7093"
click at [1190, 407] on input "Hình thức thanh toán" at bounding box center [1189, 414] width 178 height 21
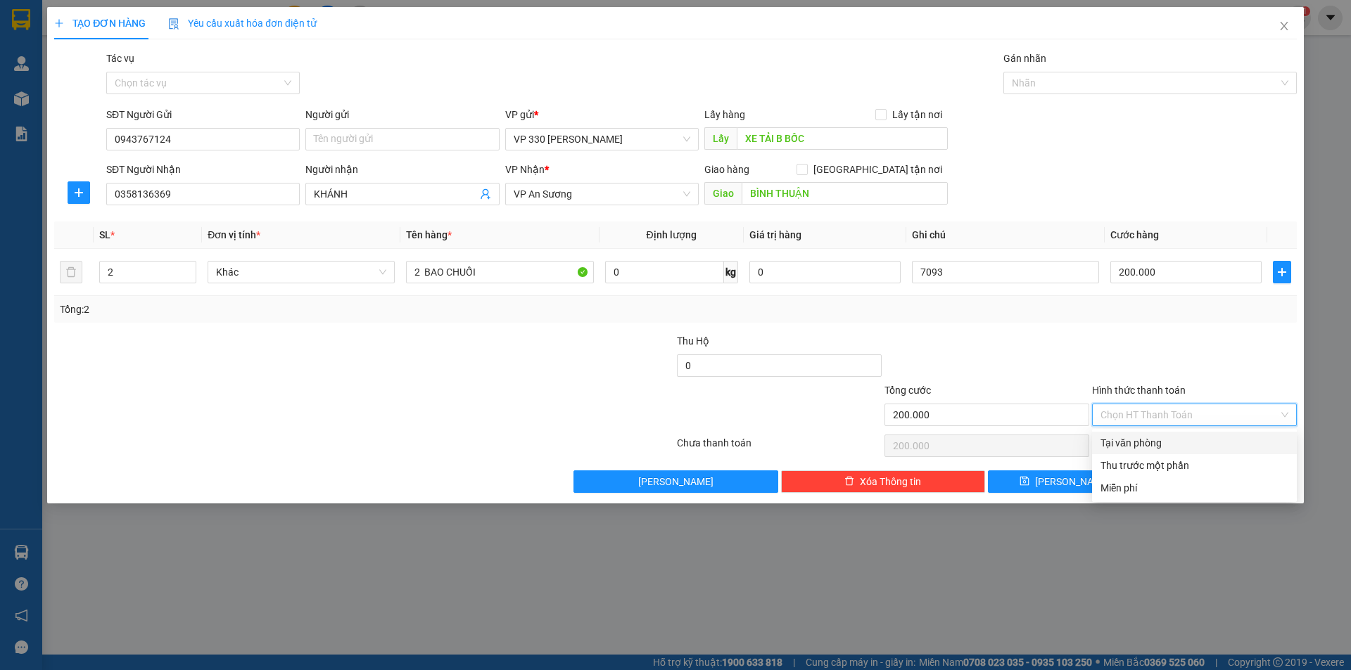
click at [1163, 438] on div "Tại văn phòng" at bounding box center [1194, 442] width 188 height 15
type input "0"
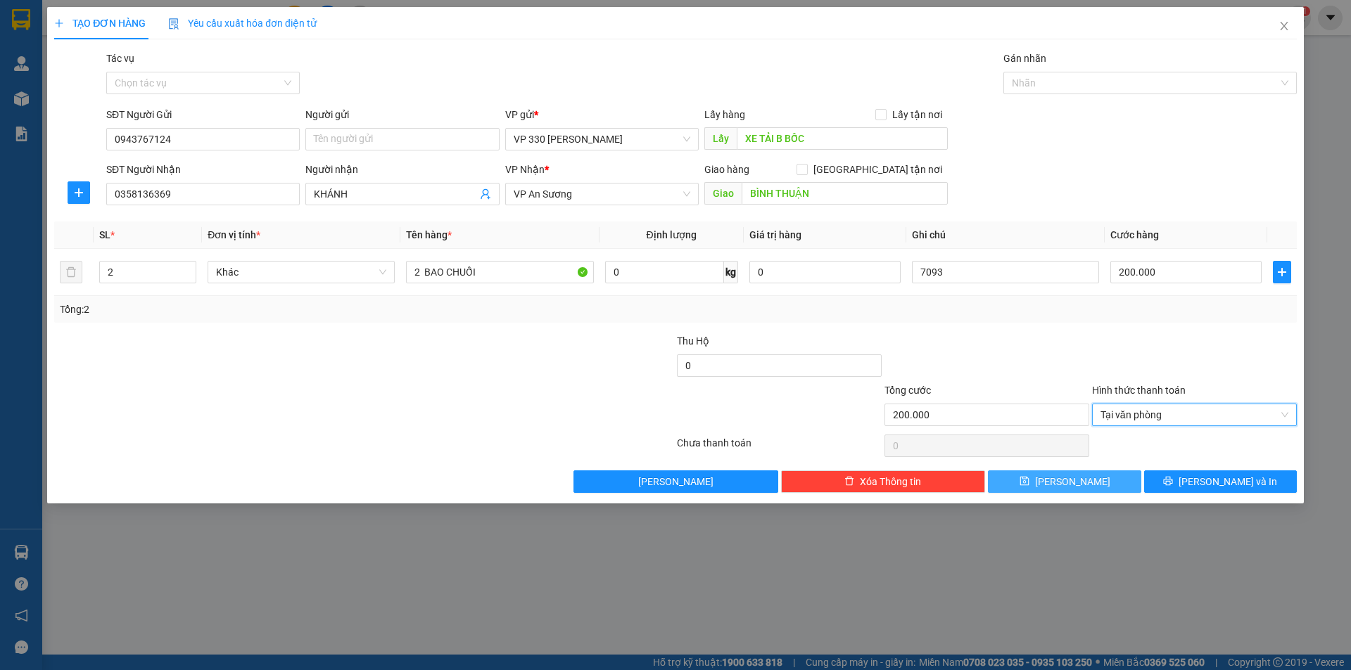
click at [1080, 480] on button "[PERSON_NAME]" at bounding box center [1064, 482] width 153 height 23
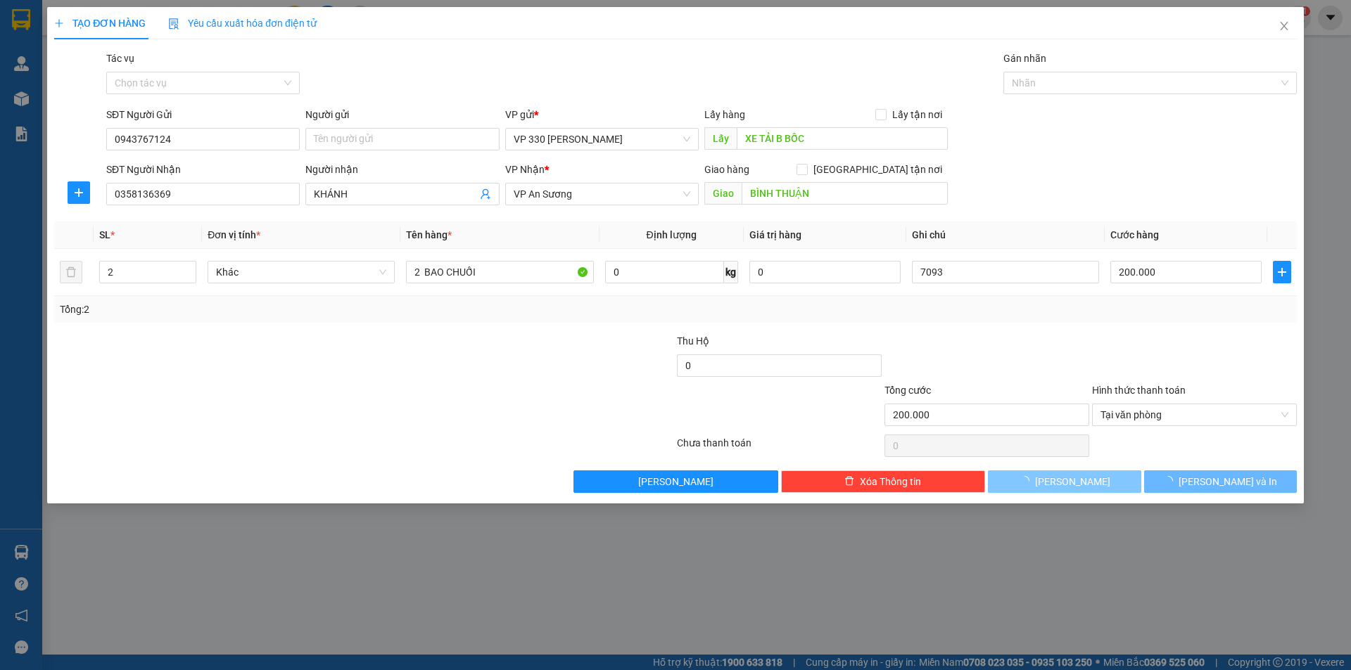
type input "0"
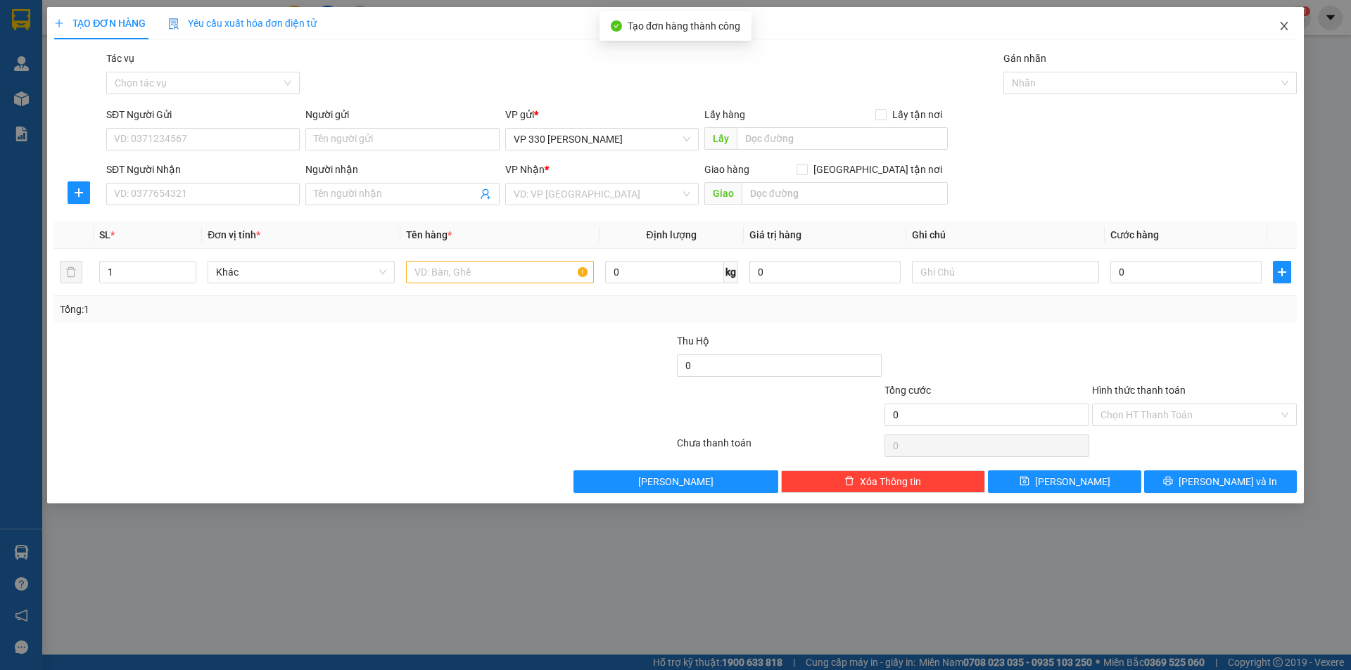
click at [1283, 20] on span "Close" at bounding box center [1283, 26] width 39 height 39
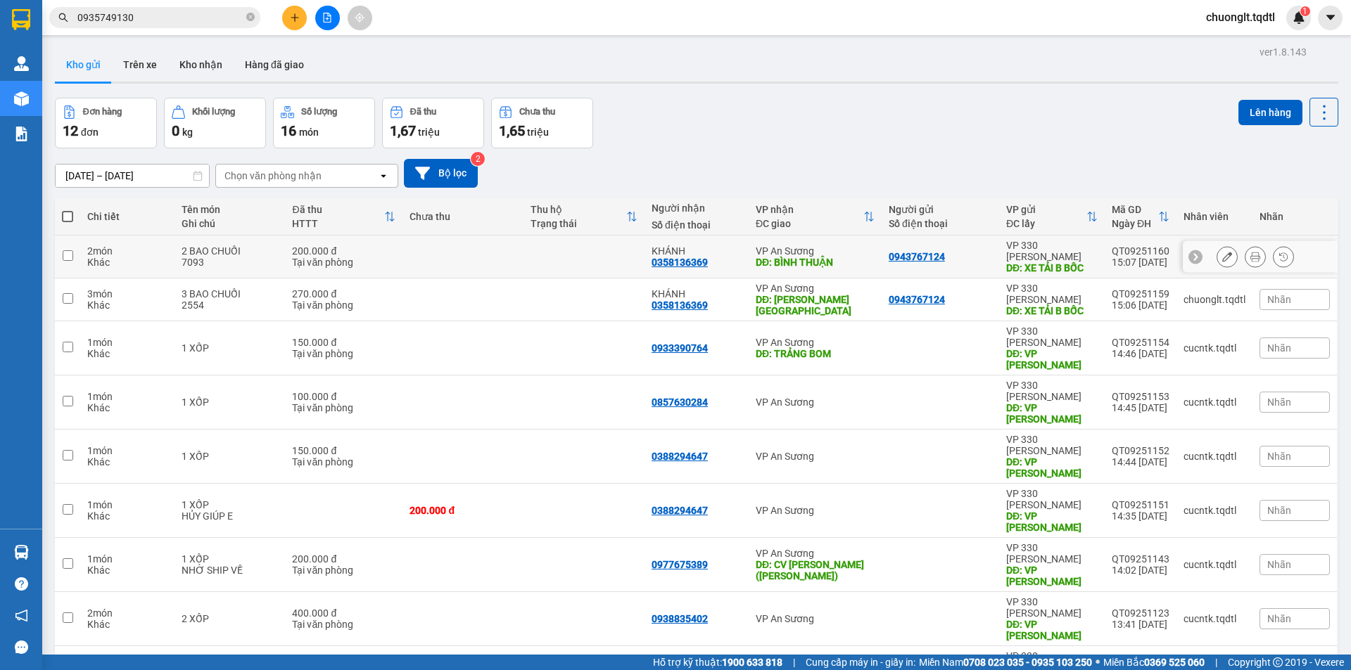
click at [67, 250] on input "checkbox" at bounding box center [68, 255] width 11 height 11
checkbox input "true"
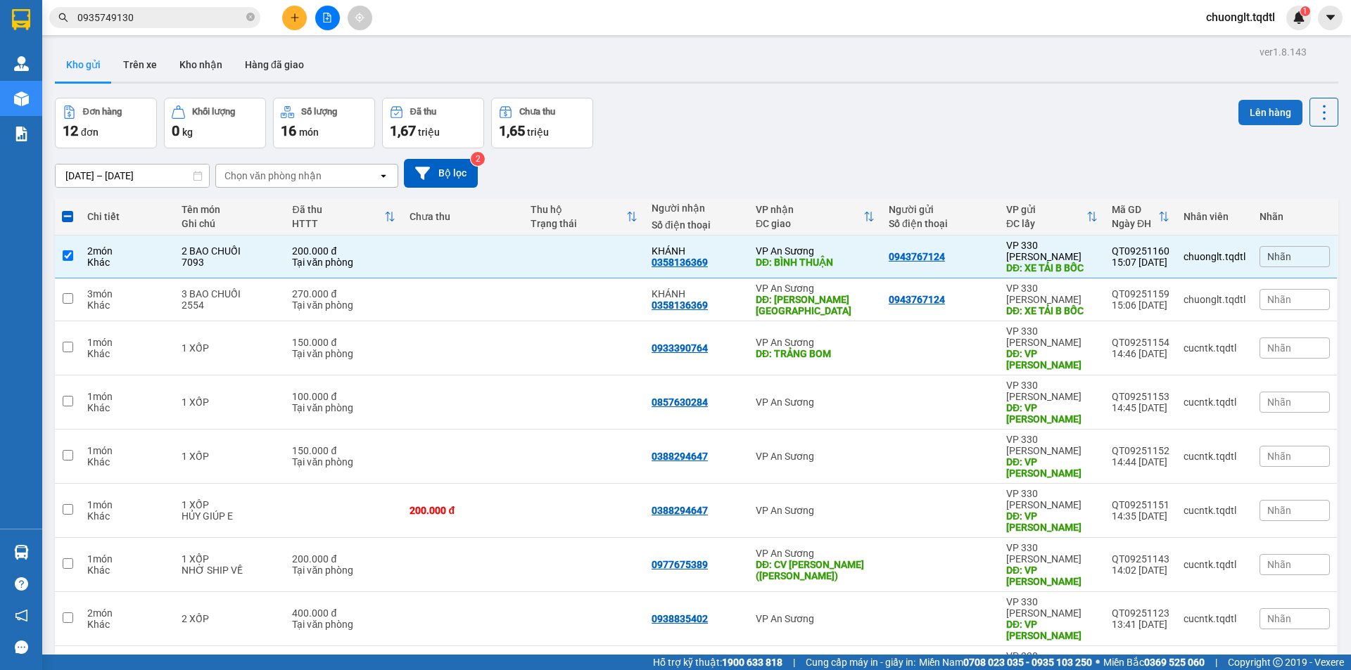
click at [1258, 105] on button "Lên hàng" at bounding box center [1270, 112] width 64 height 25
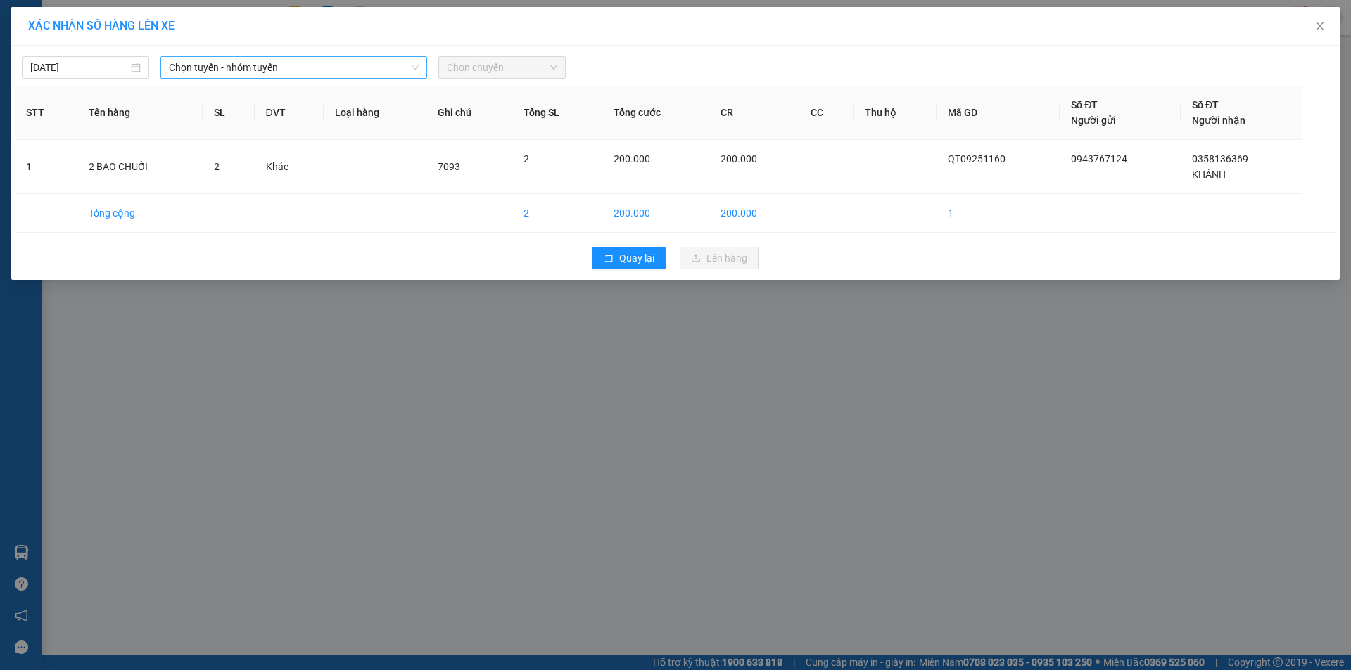
click at [364, 62] on span "Chọn tuyến - nhóm tuyến" at bounding box center [294, 67] width 250 height 21
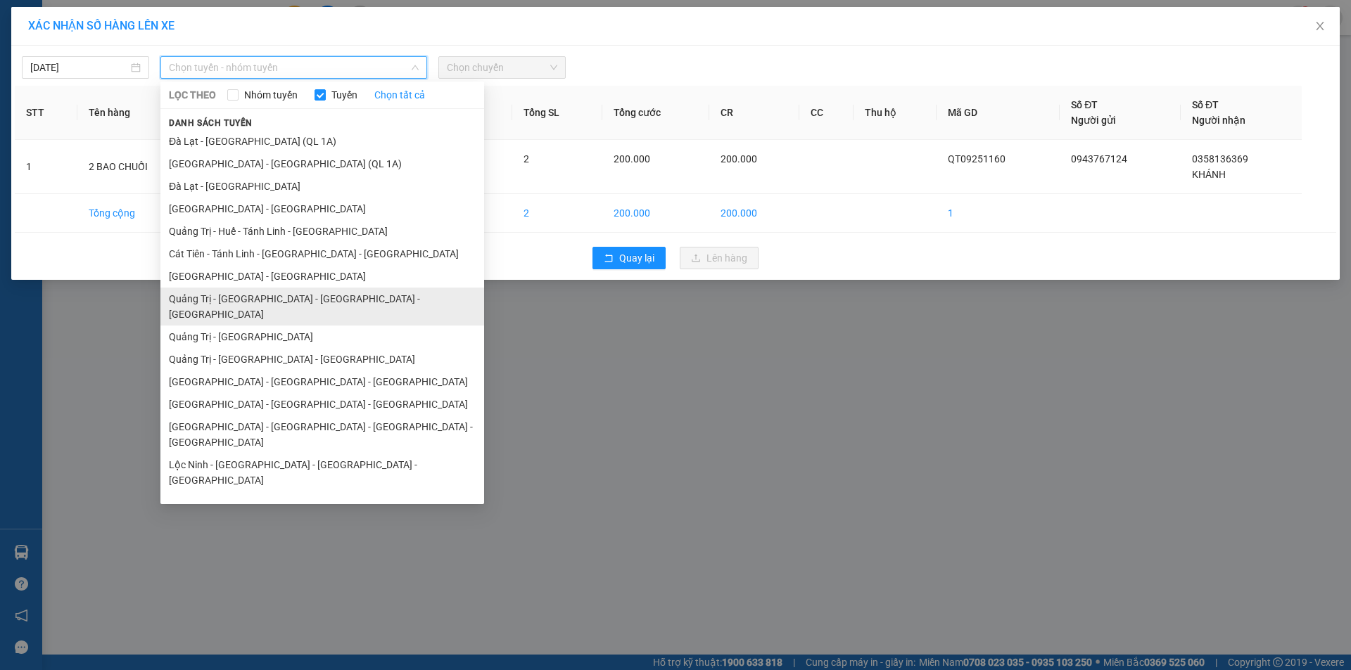
click at [290, 289] on li "Quảng Trị - [GEOGRAPHIC_DATA] - [GEOGRAPHIC_DATA] - [GEOGRAPHIC_DATA]" at bounding box center [322, 307] width 324 height 38
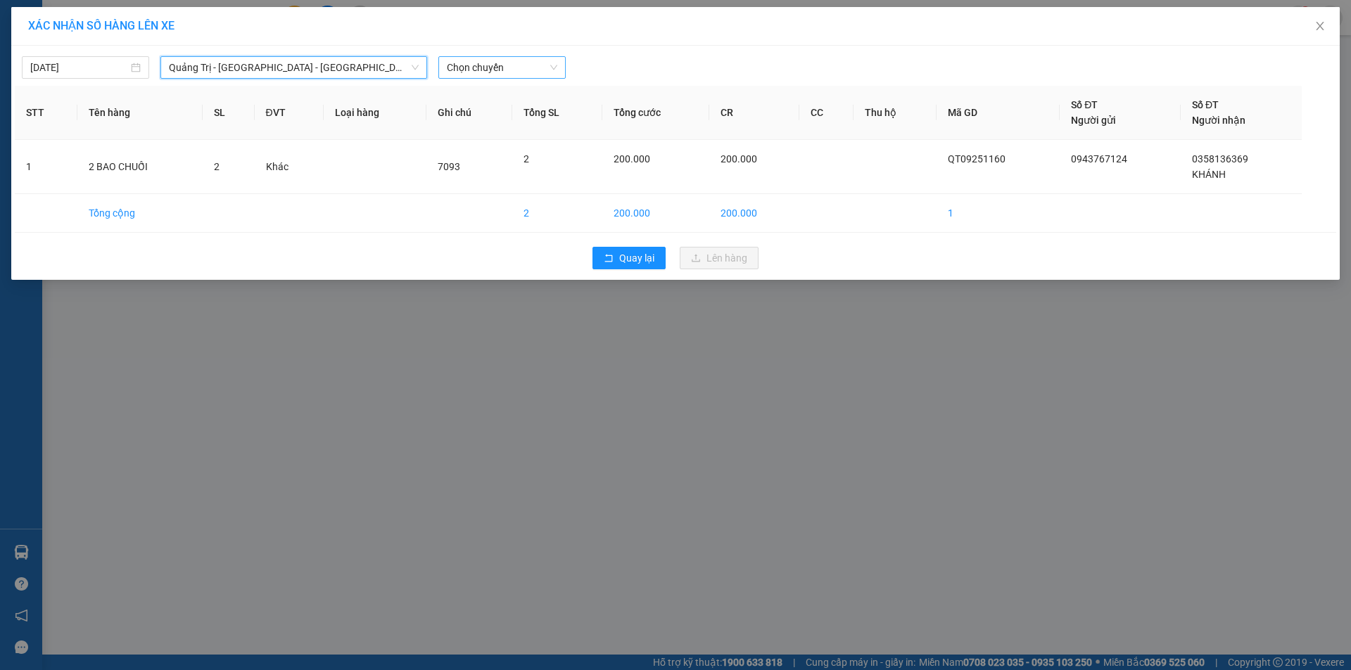
click at [521, 68] on span "Chọn chuyến" at bounding box center [502, 67] width 110 height 21
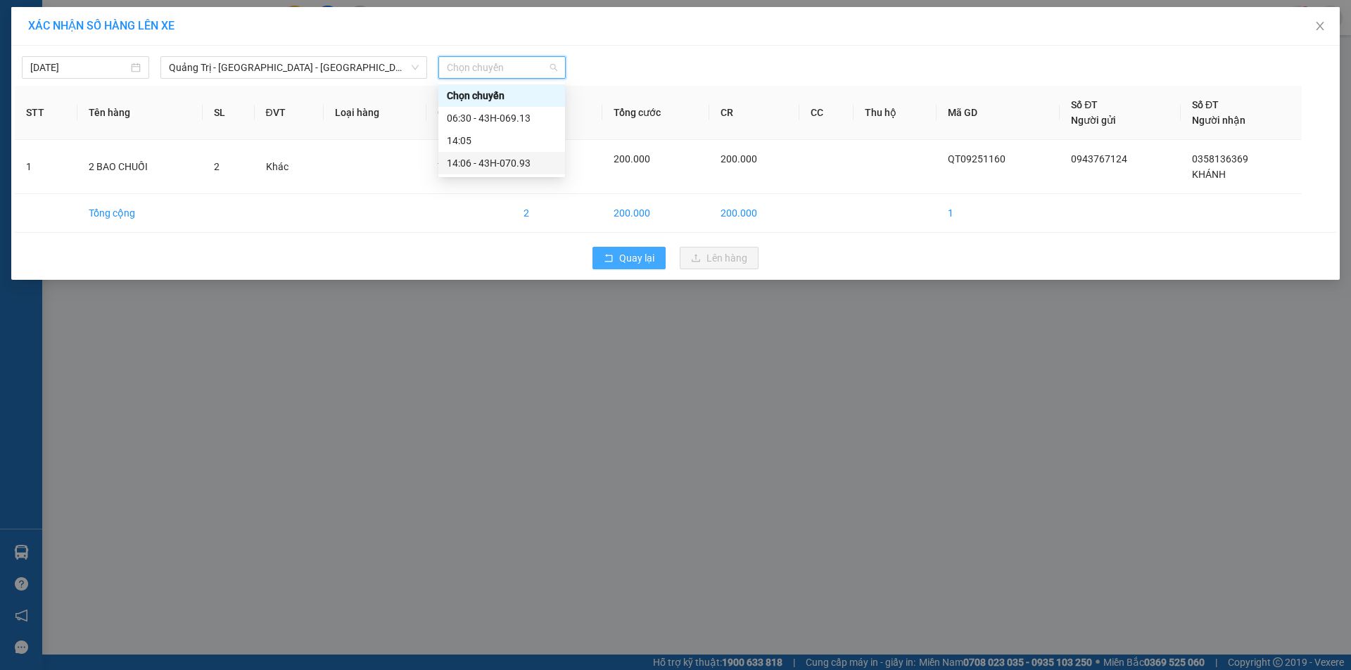
click at [620, 248] on button "Quay lại" at bounding box center [628, 258] width 73 height 23
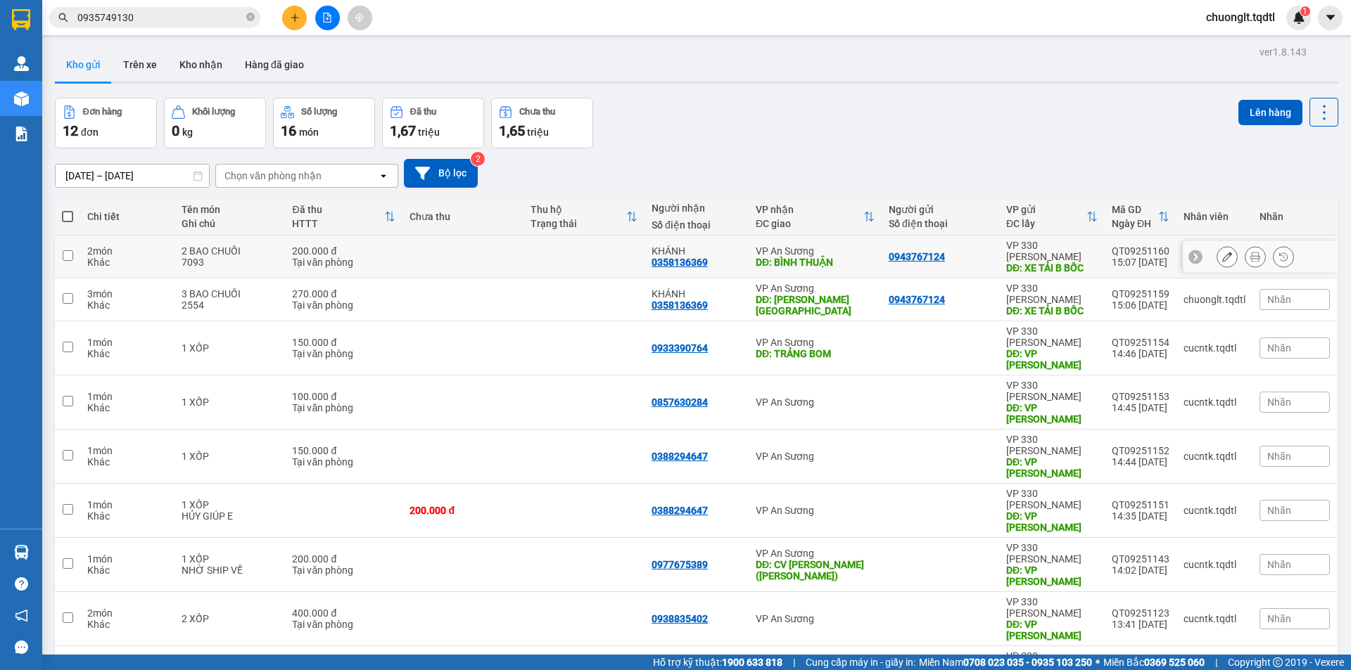
click at [69, 254] on input "checkbox" at bounding box center [68, 255] width 11 height 11
checkbox input "true"
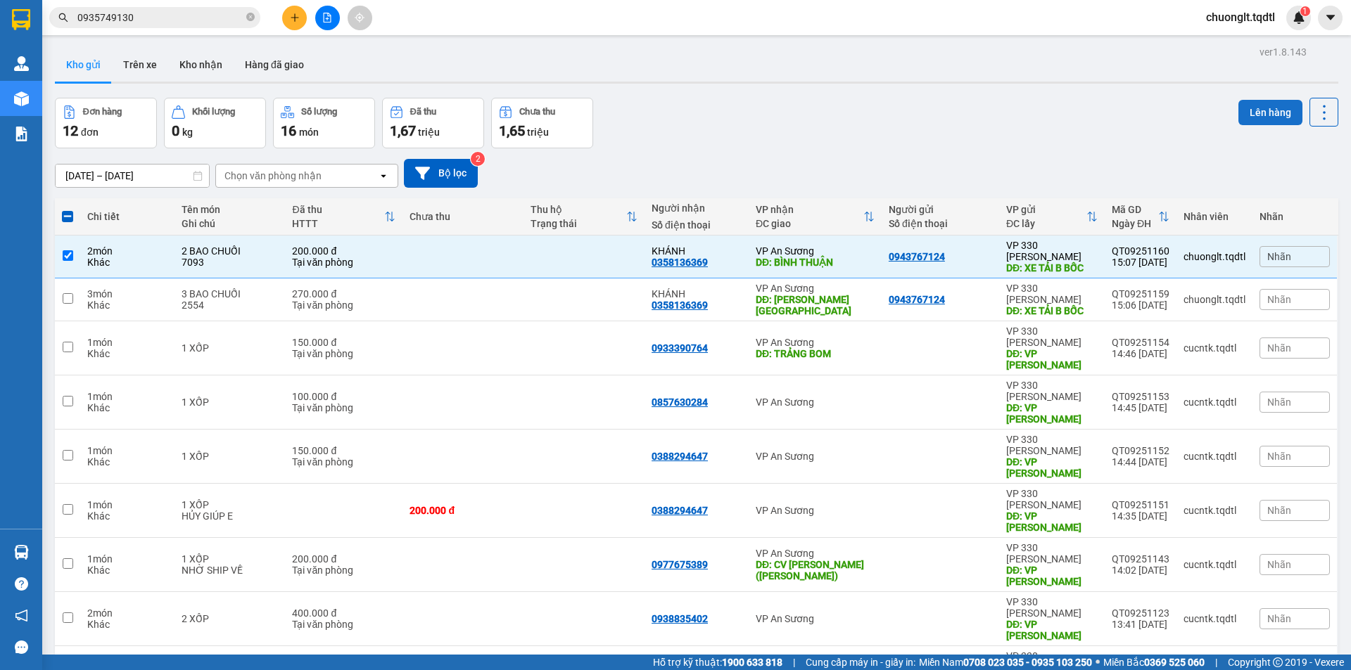
click at [1249, 106] on button "Lên hàng" at bounding box center [1270, 112] width 64 height 25
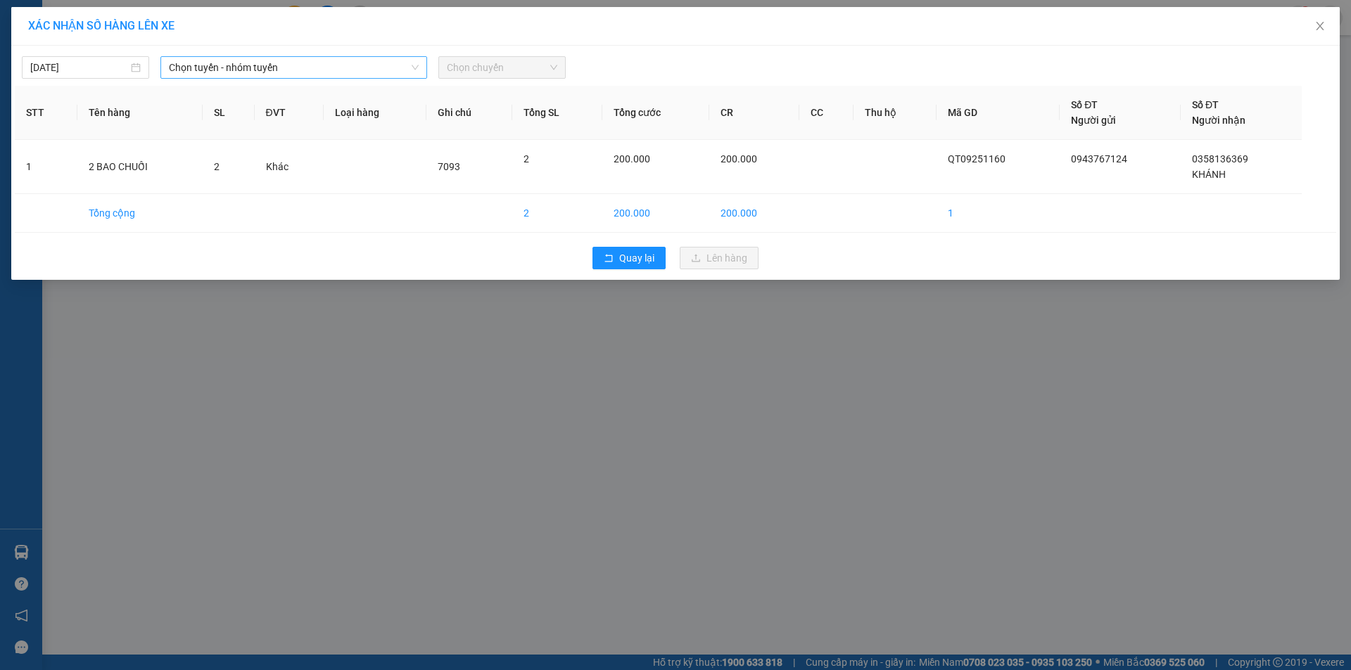
click at [356, 64] on span "Chọn tuyến - nhóm tuyến" at bounding box center [294, 67] width 250 height 21
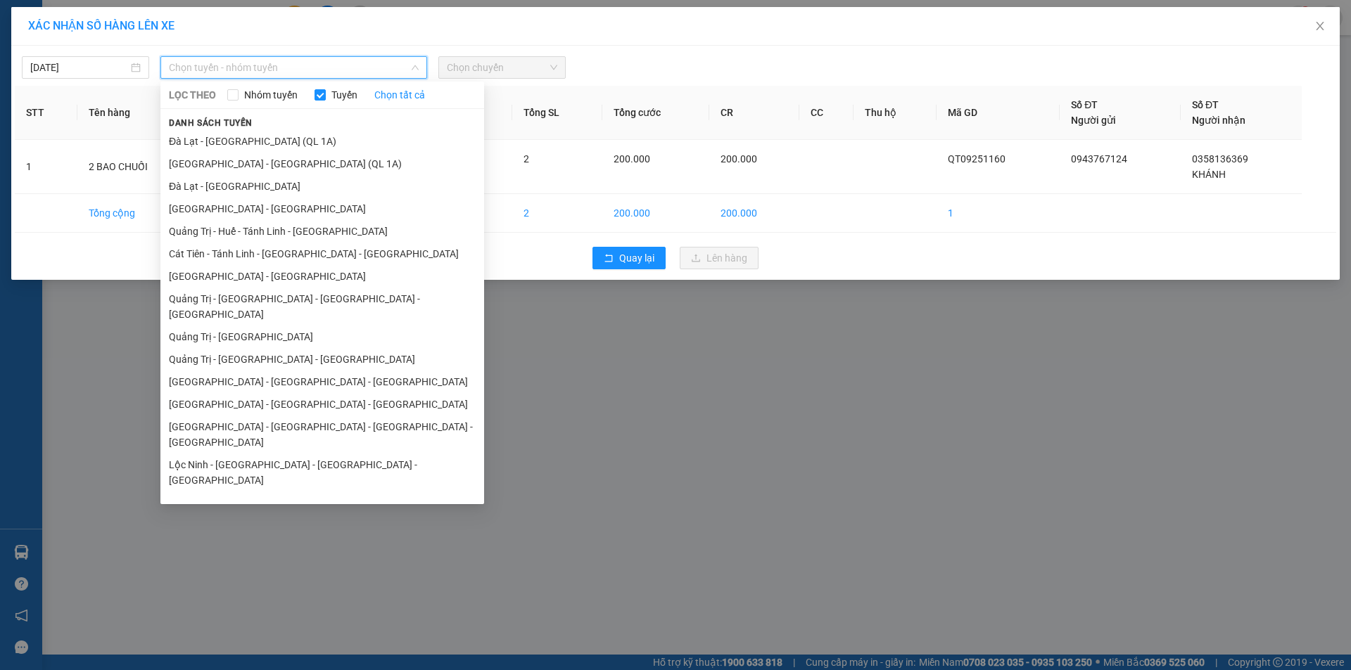
drag, startPoint x: 276, startPoint y: 293, endPoint x: 356, endPoint y: 248, distance: 92.0
click at [276, 294] on li "Quảng Trị - [GEOGRAPHIC_DATA] - [GEOGRAPHIC_DATA] - [GEOGRAPHIC_DATA]" at bounding box center [322, 307] width 324 height 38
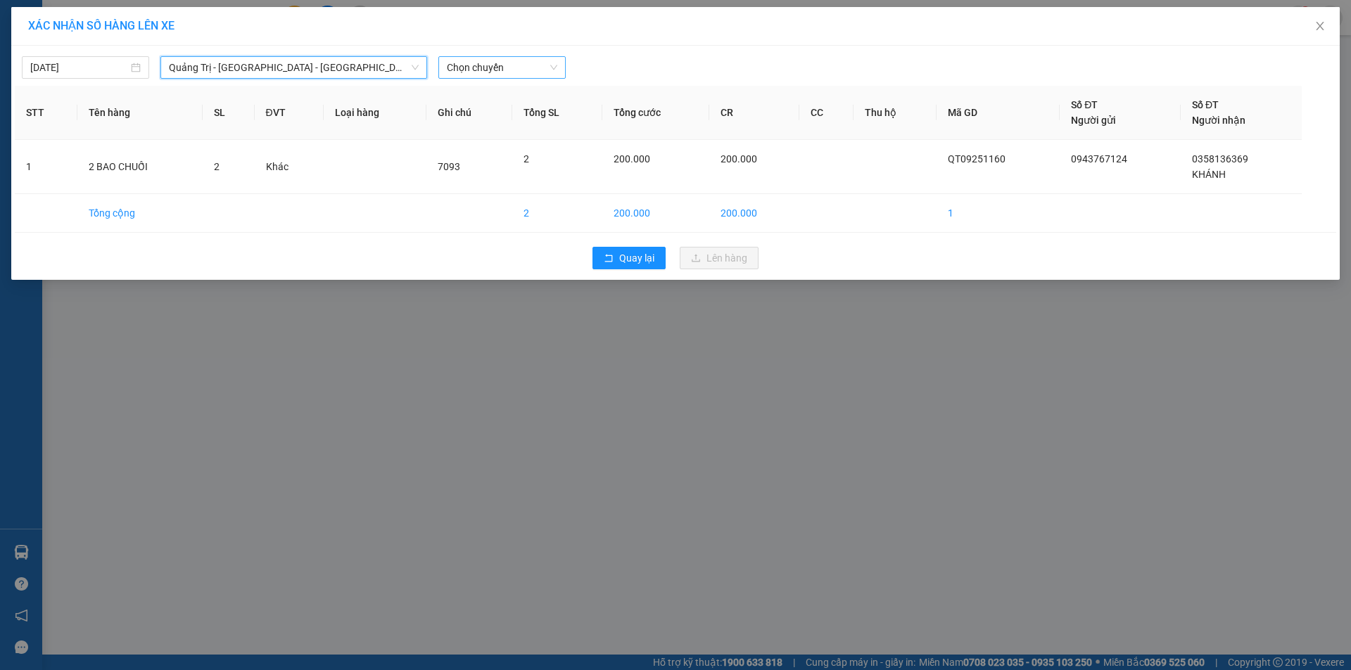
click at [549, 62] on span "Chọn chuyến" at bounding box center [502, 67] width 110 height 21
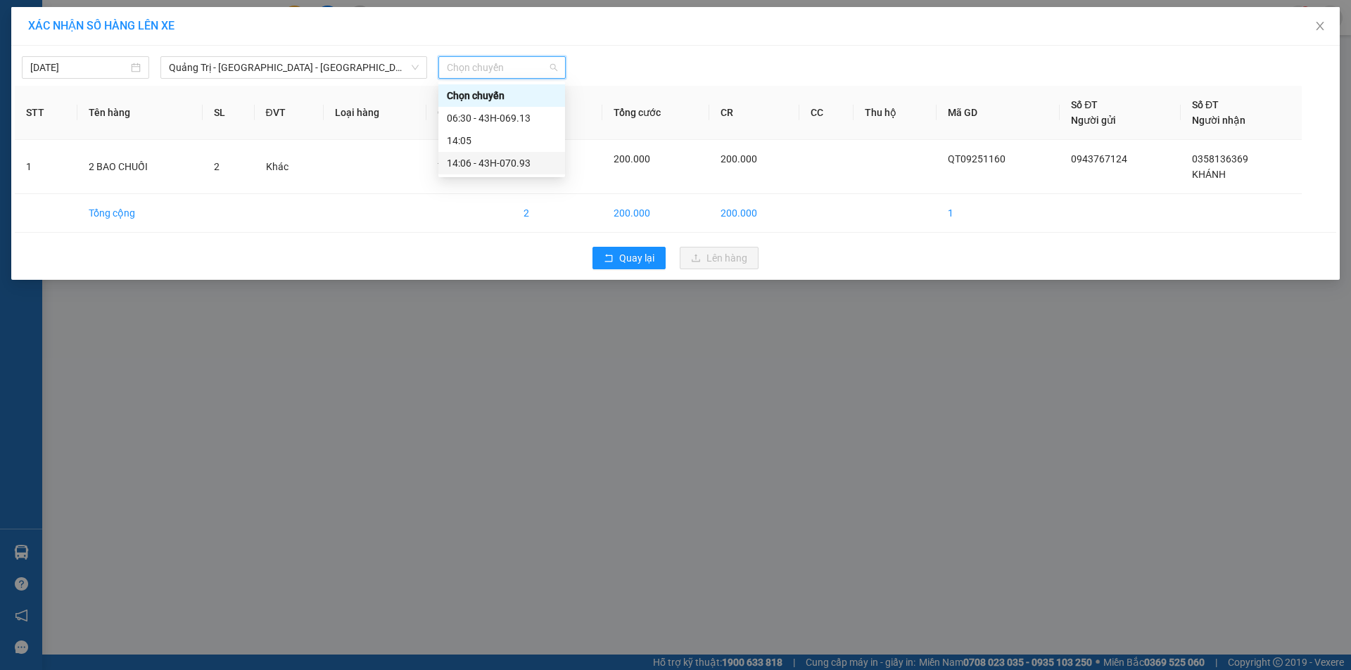
click at [506, 165] on div "14:06 - 43H-070.93" at bounding box center [502, 162] width 110 height 15
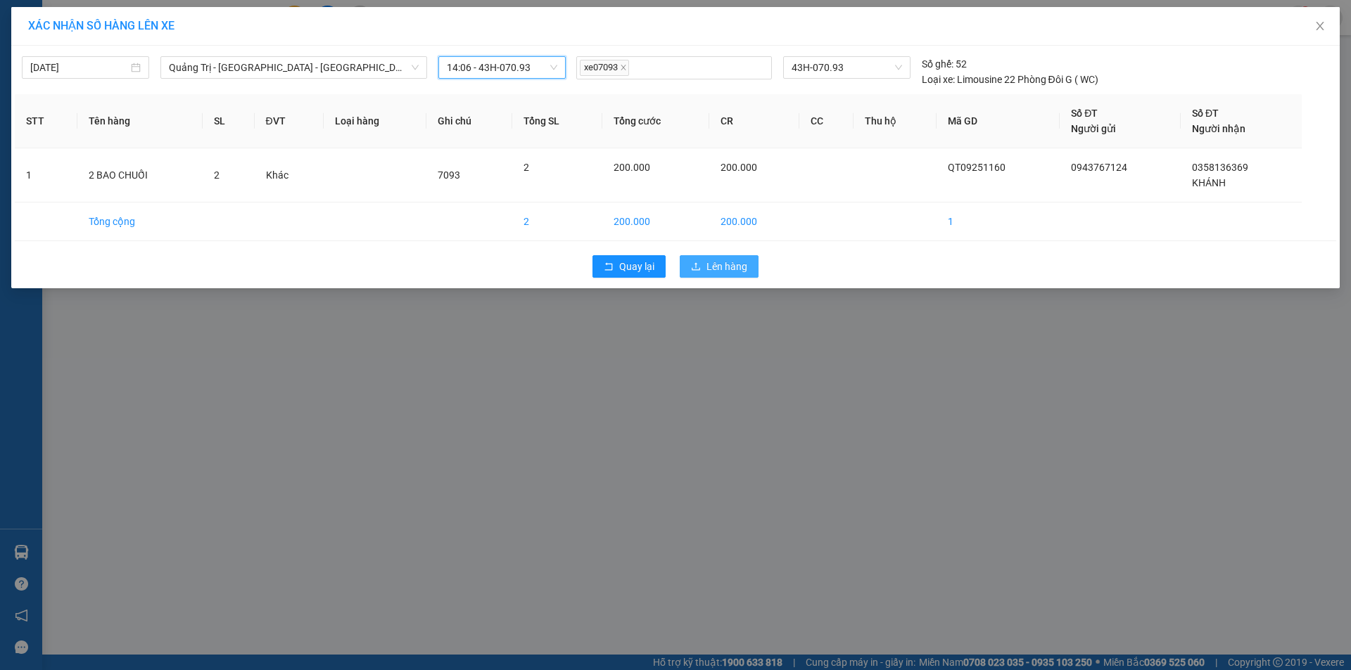
click at [711, 266] on span "Lên hàng" at bounding box center [726, 266] width 41 height 15
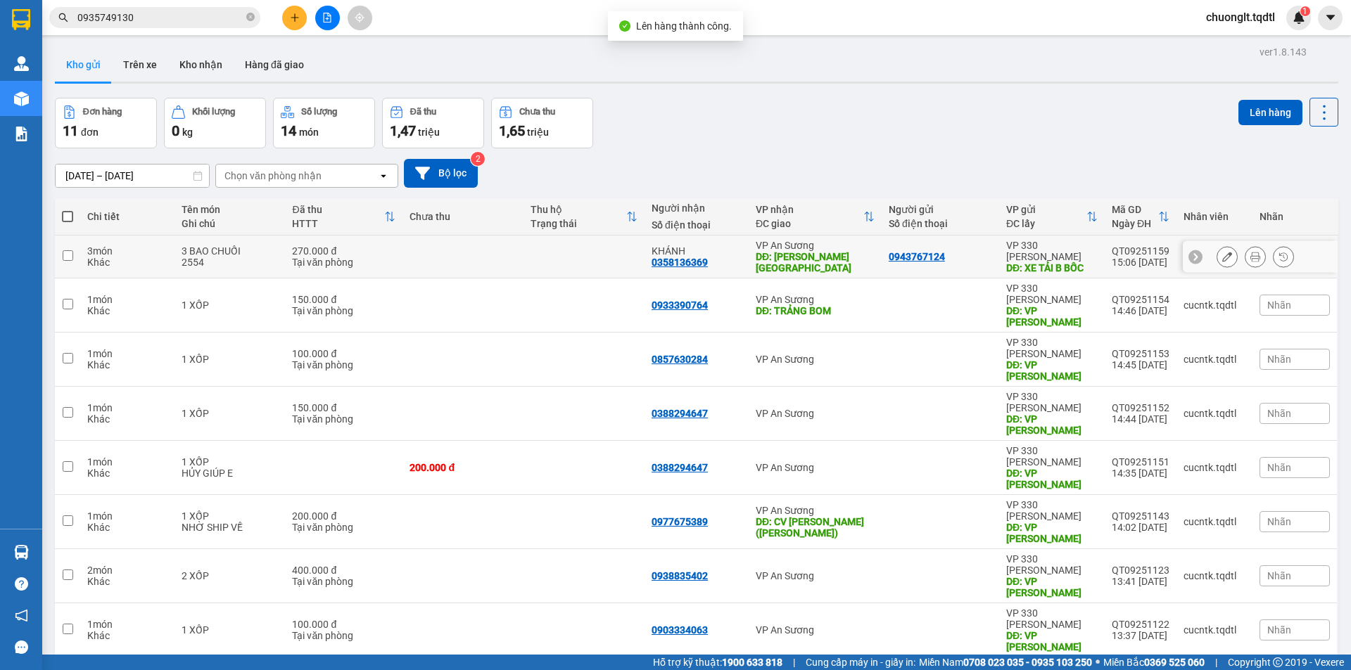
click at [78, 261] on td at bounding box center [67, 257] width 25 height 43
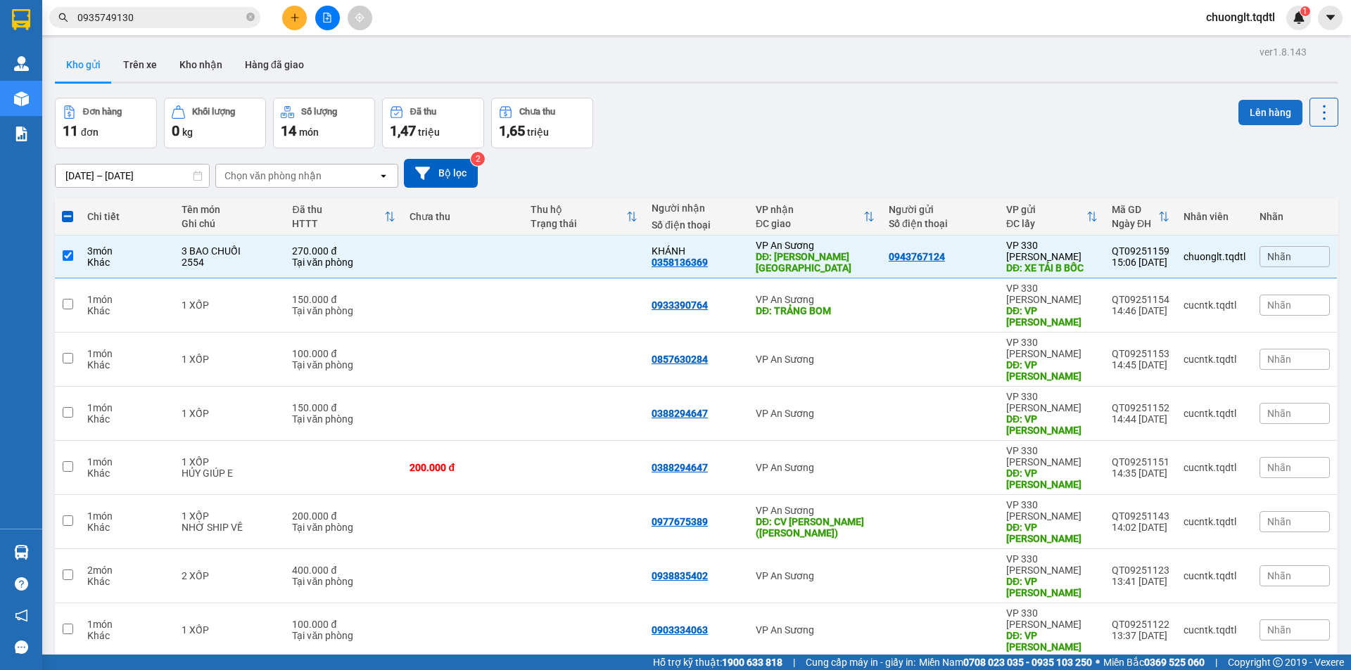
click at [1263, 106] on button "Lên hàng" at bounding box center [1270, 112] width 64 height 25
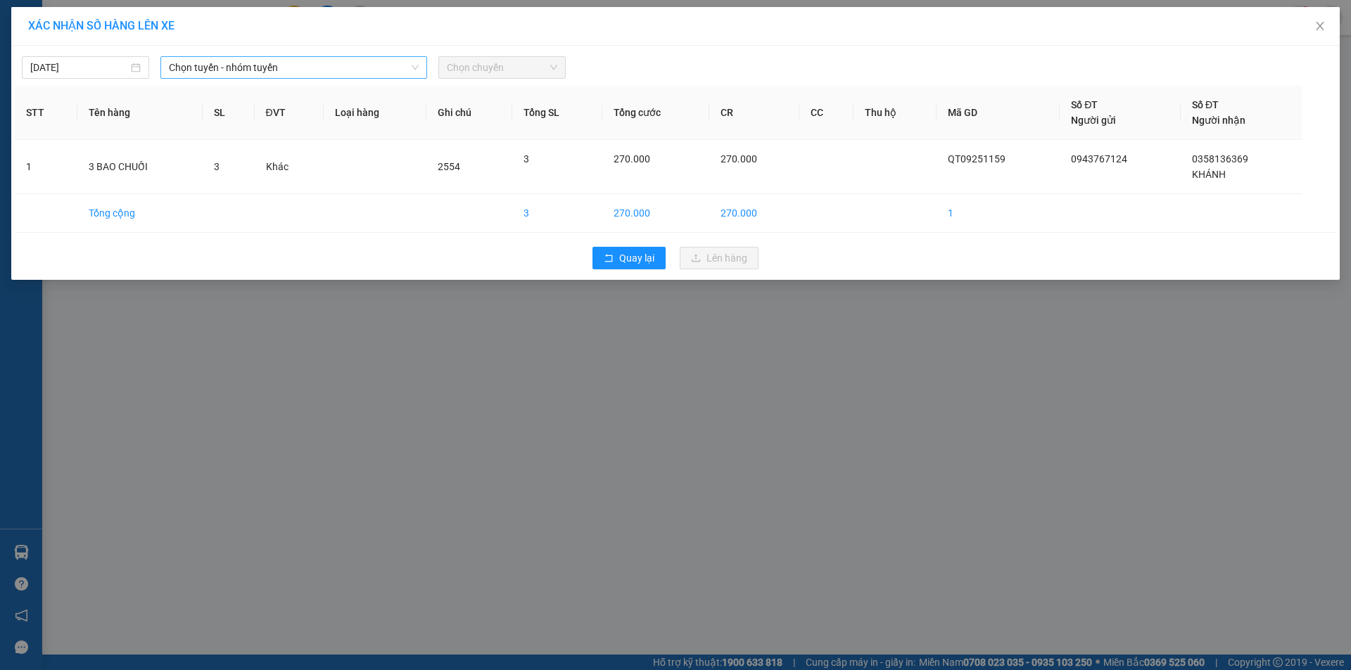
click at [383, 60] on span "Chọn tuyến - nhóm tuyến" at bounding box center [294, 67] width 250 height 21
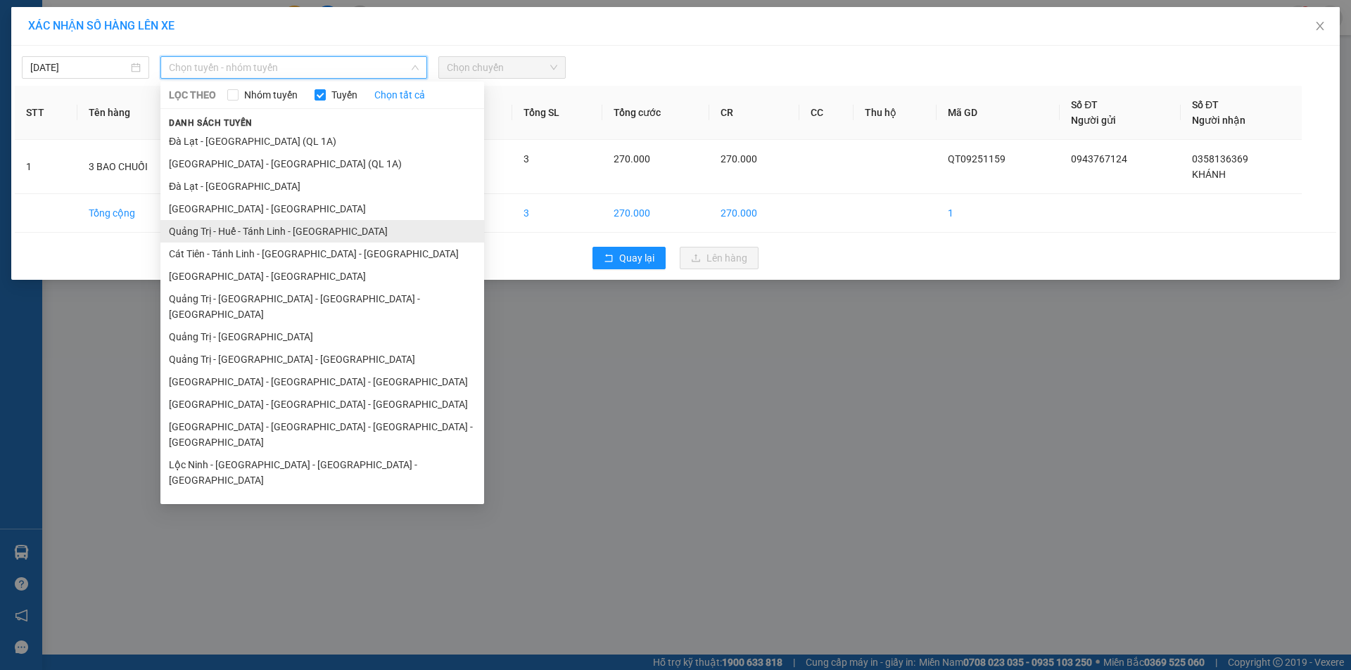
click at [298, 233] on li "Quảng Trị - Huế - Tánh Linh - [GEOGRAPHIC_DATA]" at bounding box center [322, 231] width 324 height 23
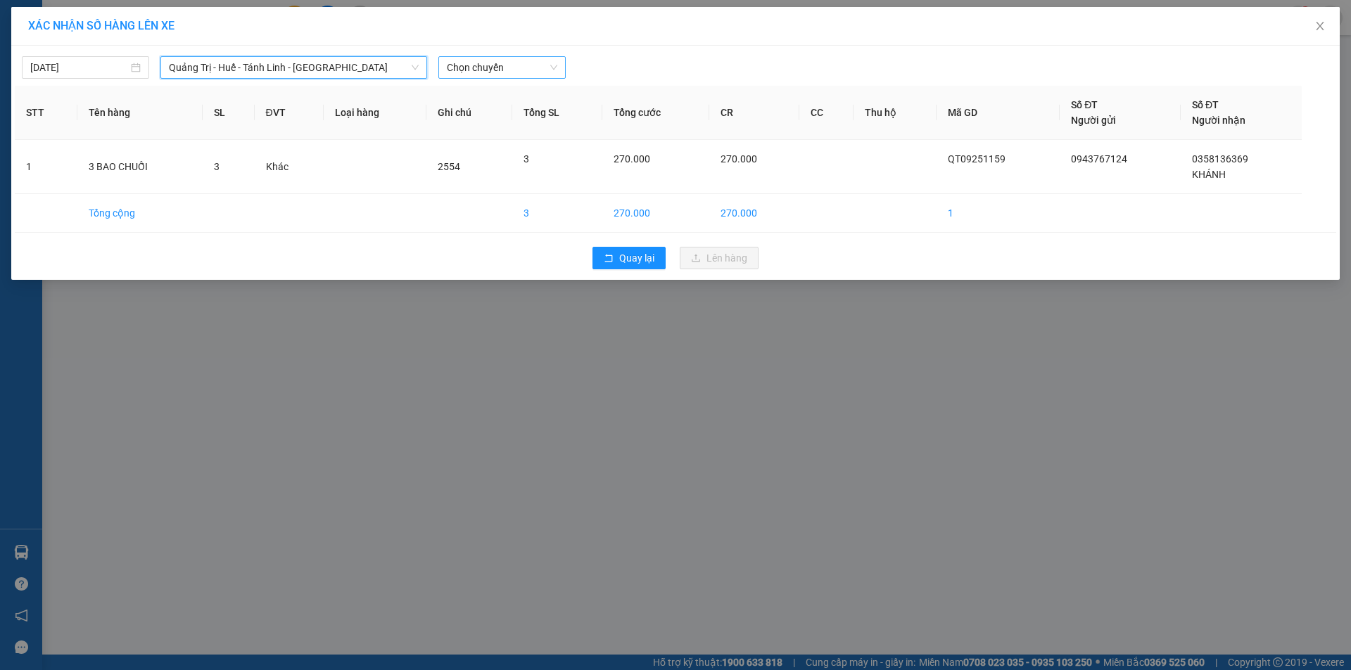
click at [519, 68] on span "Chọn chuyến" at bounding box center [502, 67] width 110 height 21
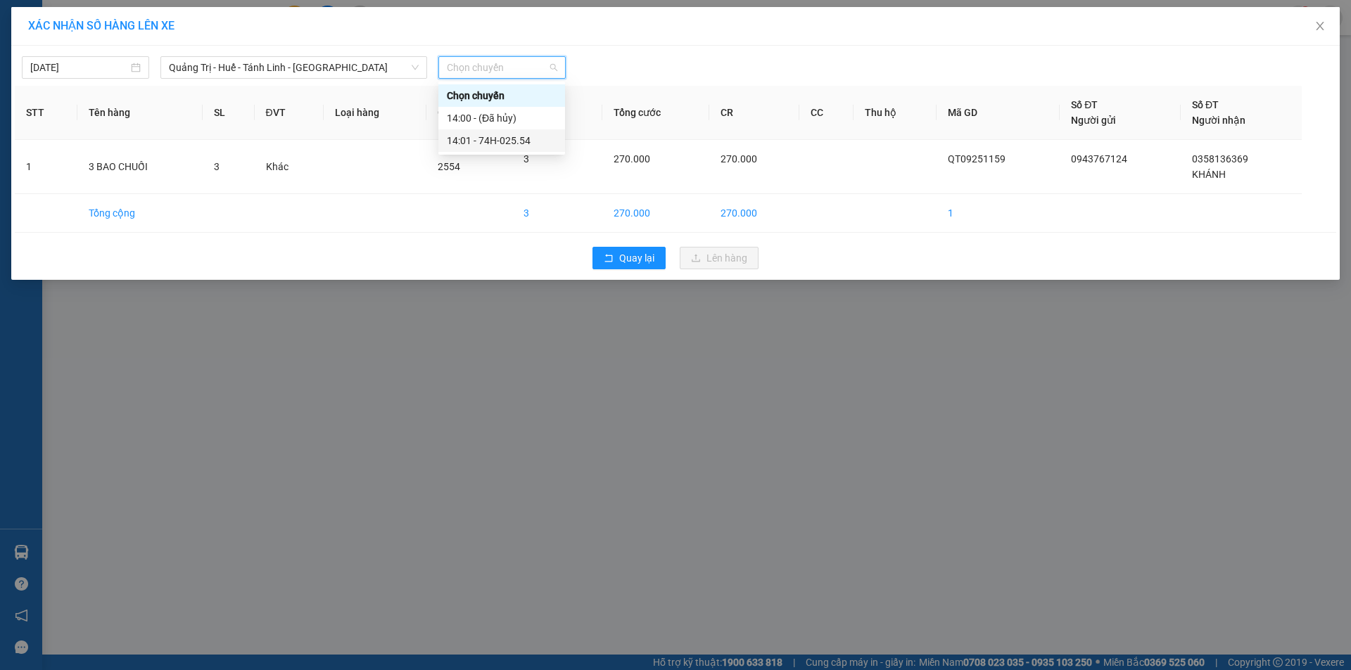
click at [503, 138] on div "14:01 - 74H-025.54" at bounding box center [502, 140] width 110 height 15
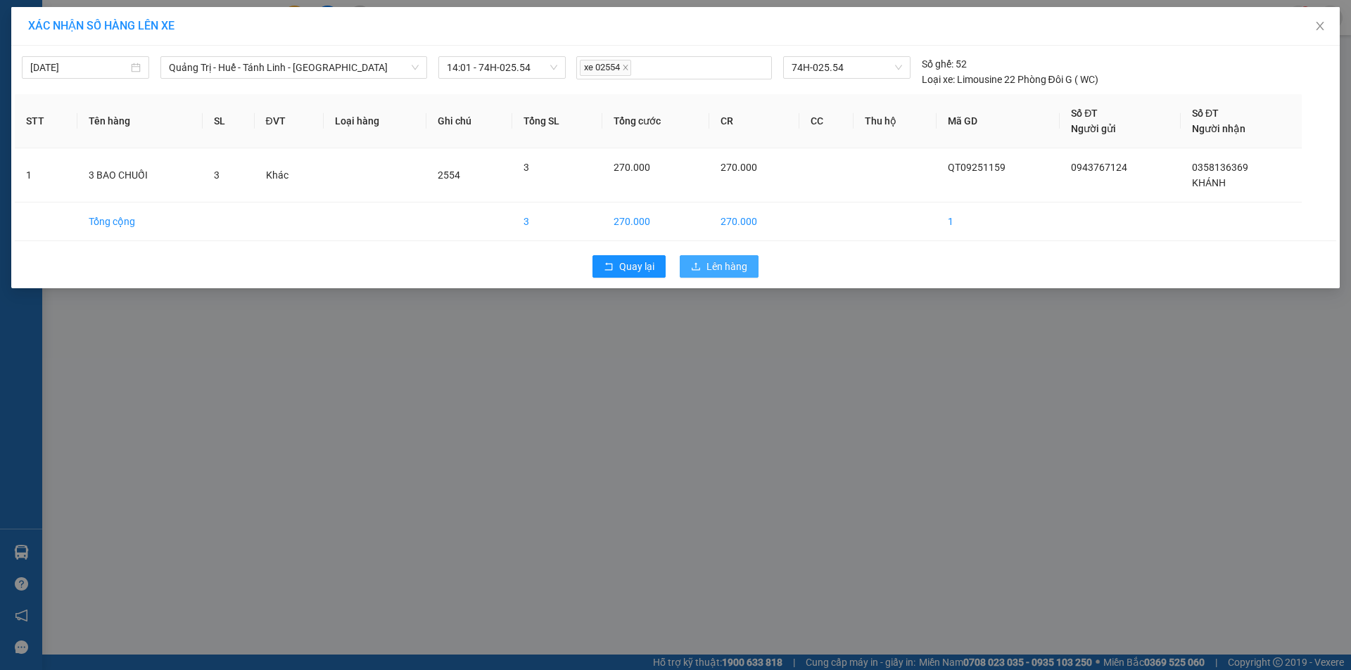
click at [706, 260] on span "Lên hàng" at bounding box center [726, 266] width 41 height 15
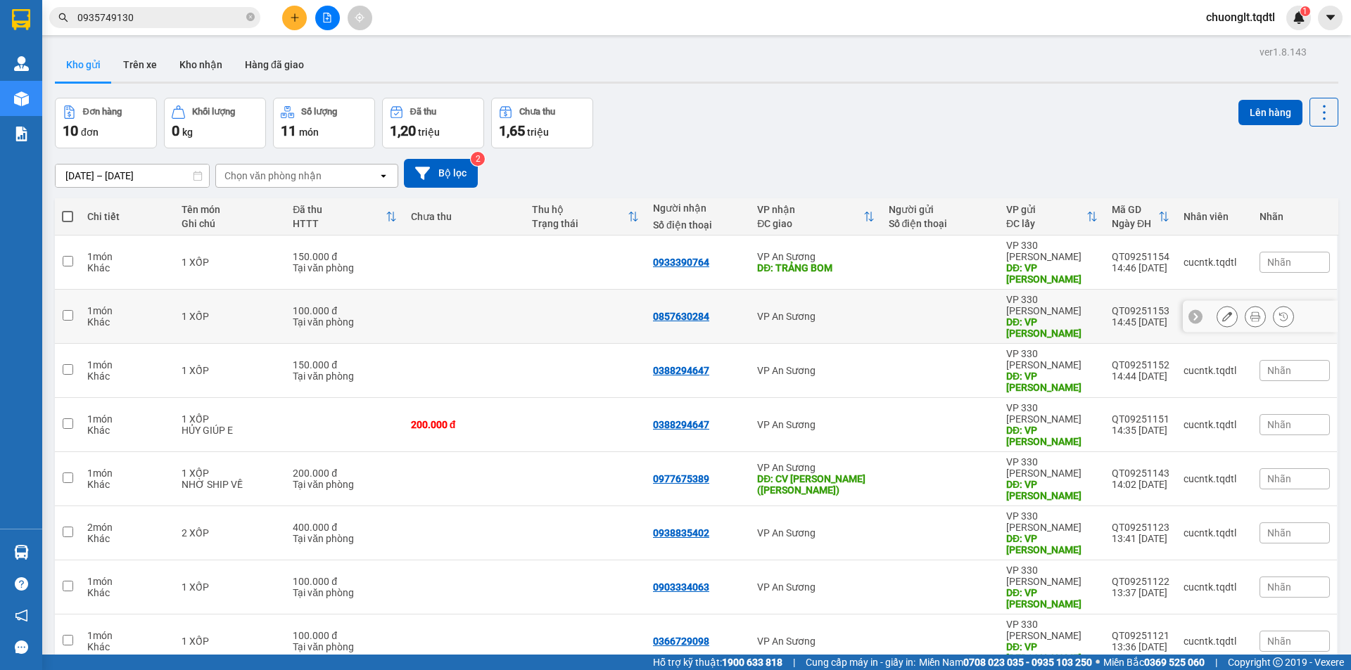
scroll to position [65, 0]
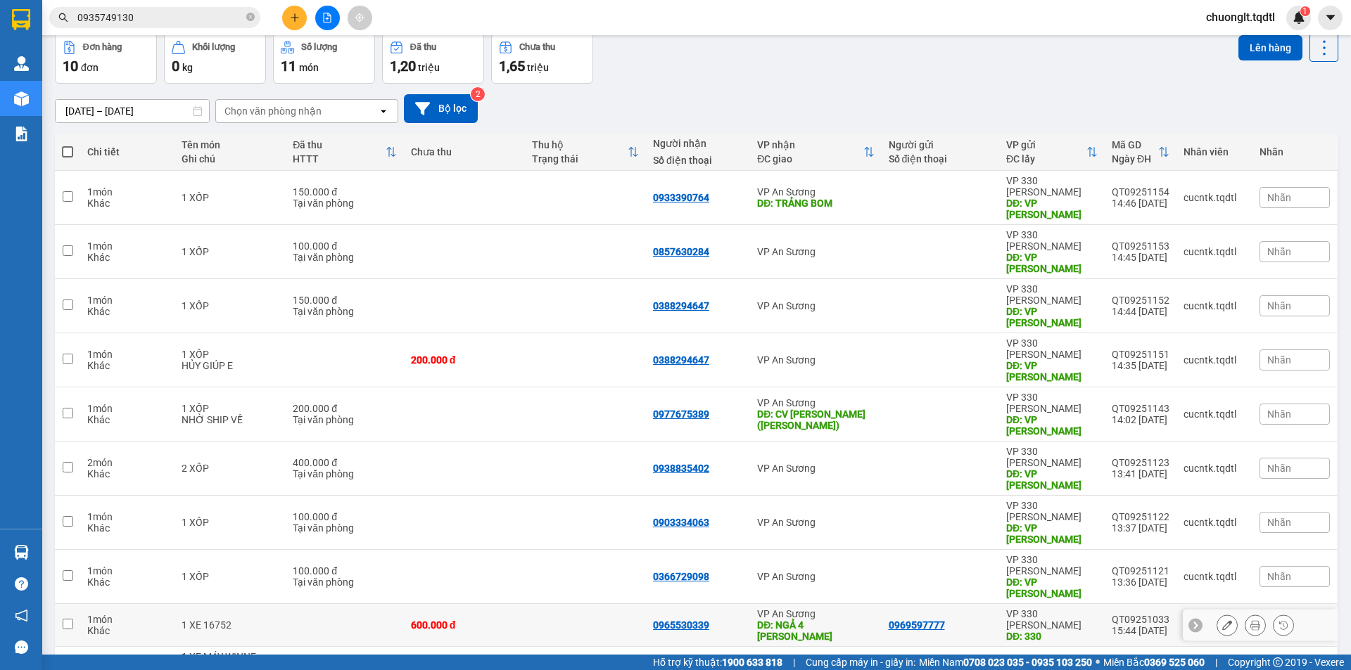
click at [65, 619] on input "checkbox" at bounding box center [68, 624] width 11 height 11
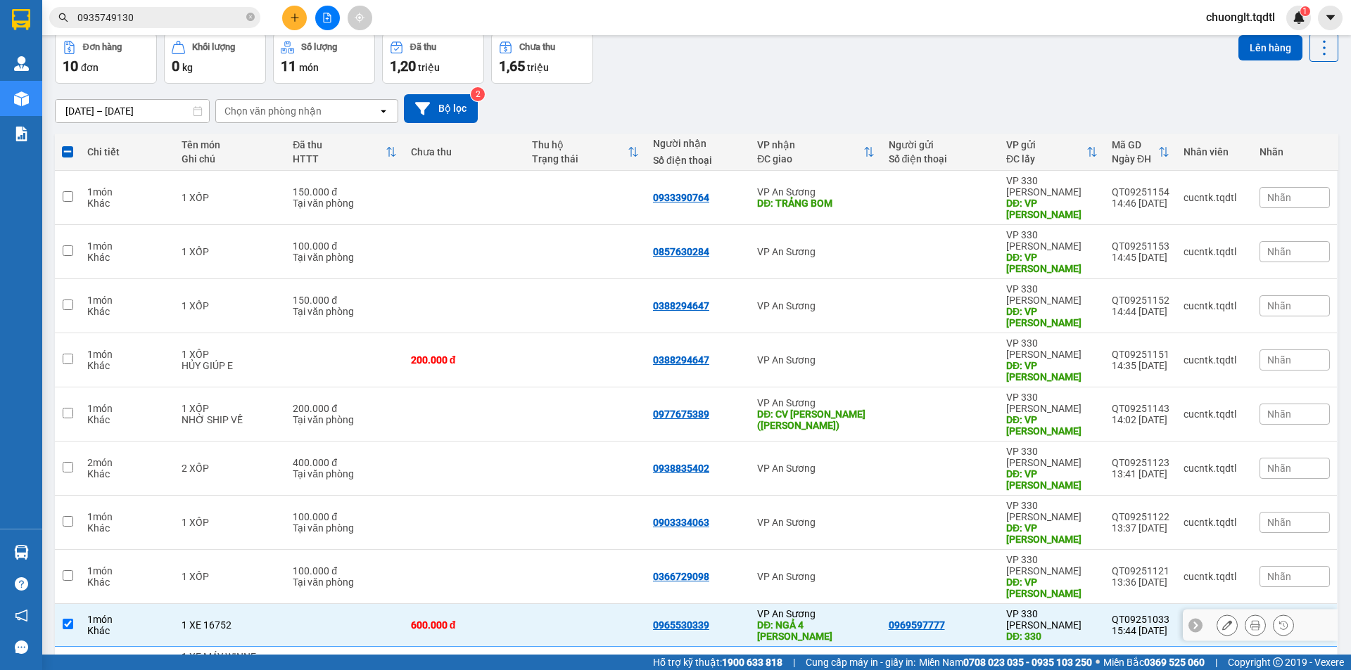
click at [65, 619] on input "checkbox" at bounding box center [68, 624] width 11 height 11
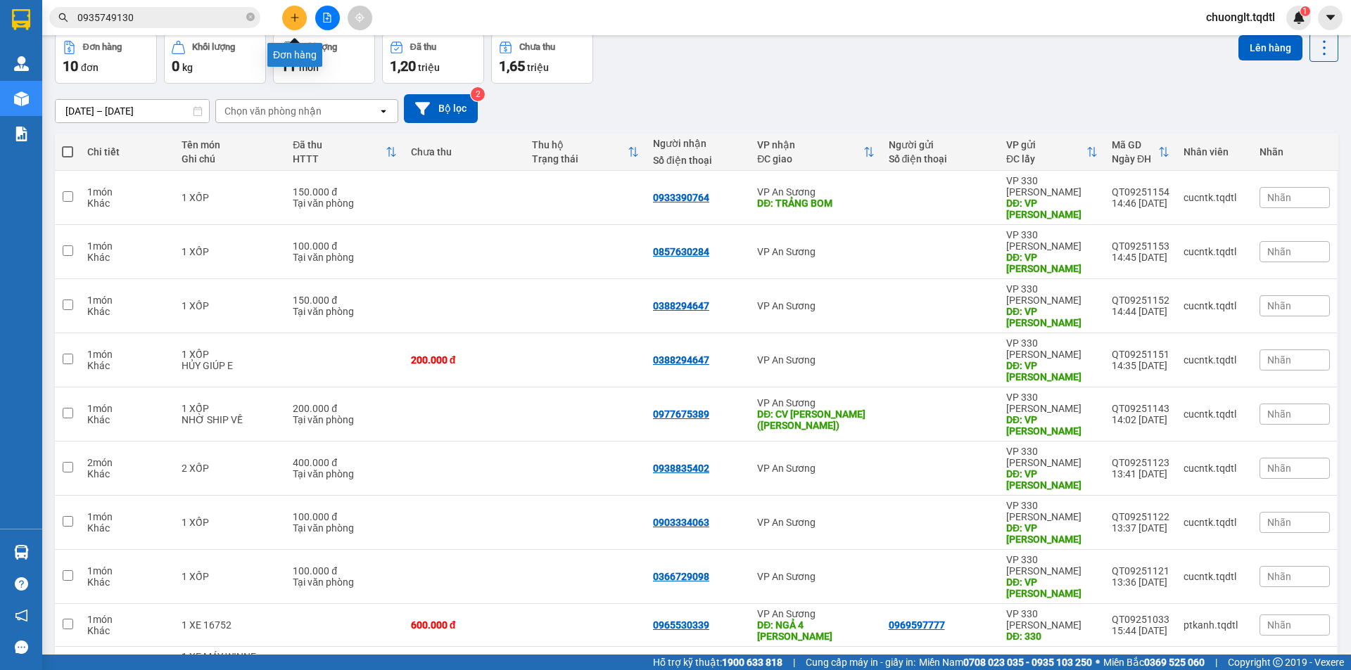
click at [290, 15] on icon "plus" at bounding box center [295, 18] width 10 height 10
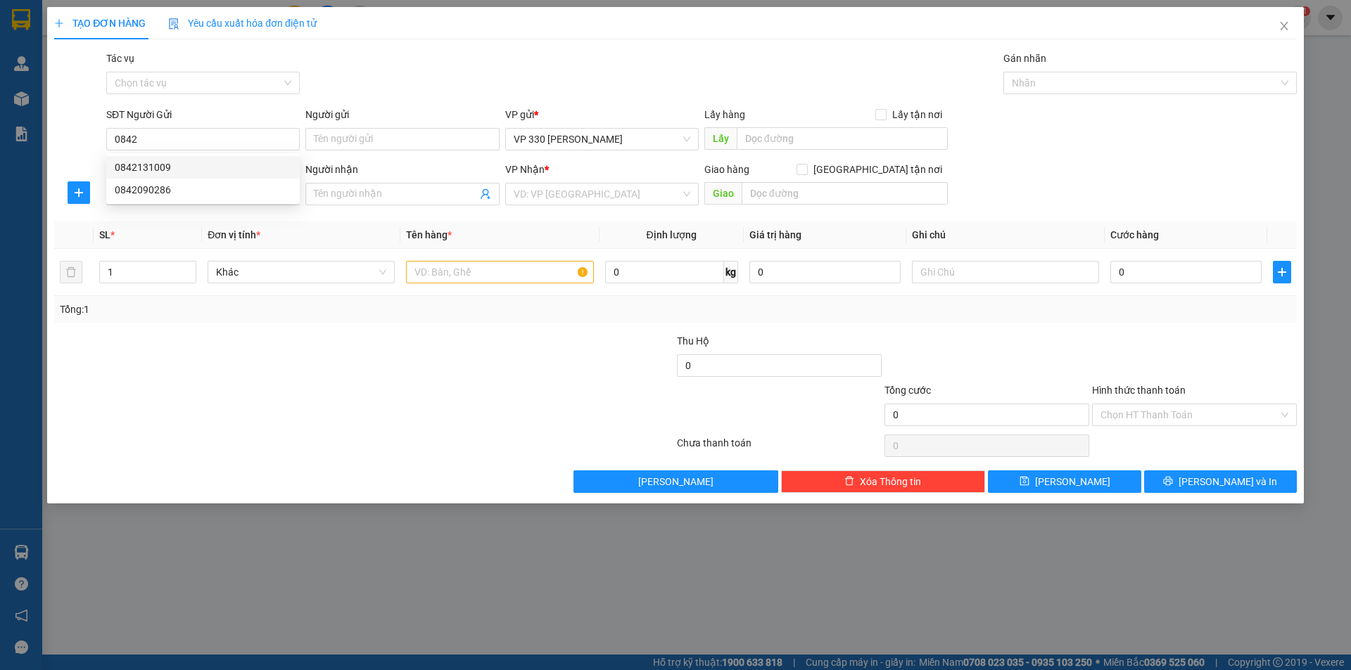
click at [167, 167] on div "0842131009" at bounding box center [203, 167] width 177 height 15
type input "0842131009"
type input "XE TẢI B"
type input "0935206397"
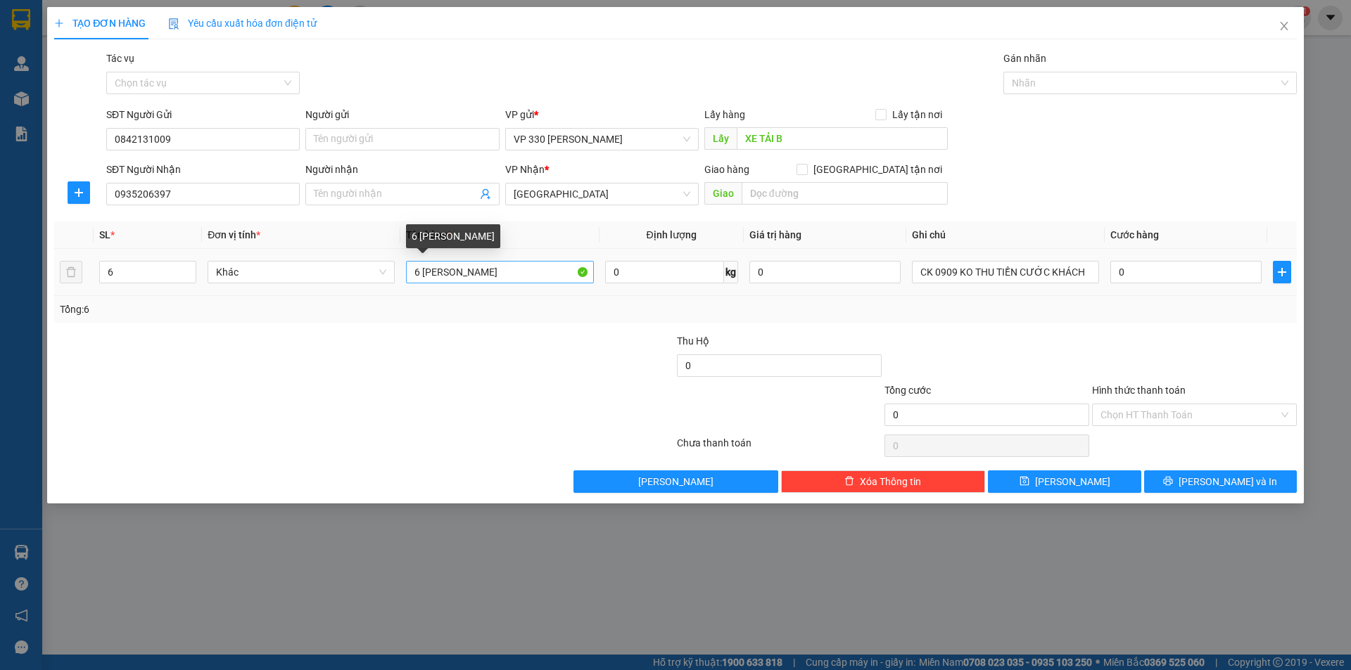
type input "0842131009"
click at [418, 272] on input "6 BAO RIỀNG" at bounding box center [499, 272] width 187 height 23
type input "3 BAO RIỀNG"
click at [187, 279] on icon "down" at bounding box center [188, 276] width 5 height 5
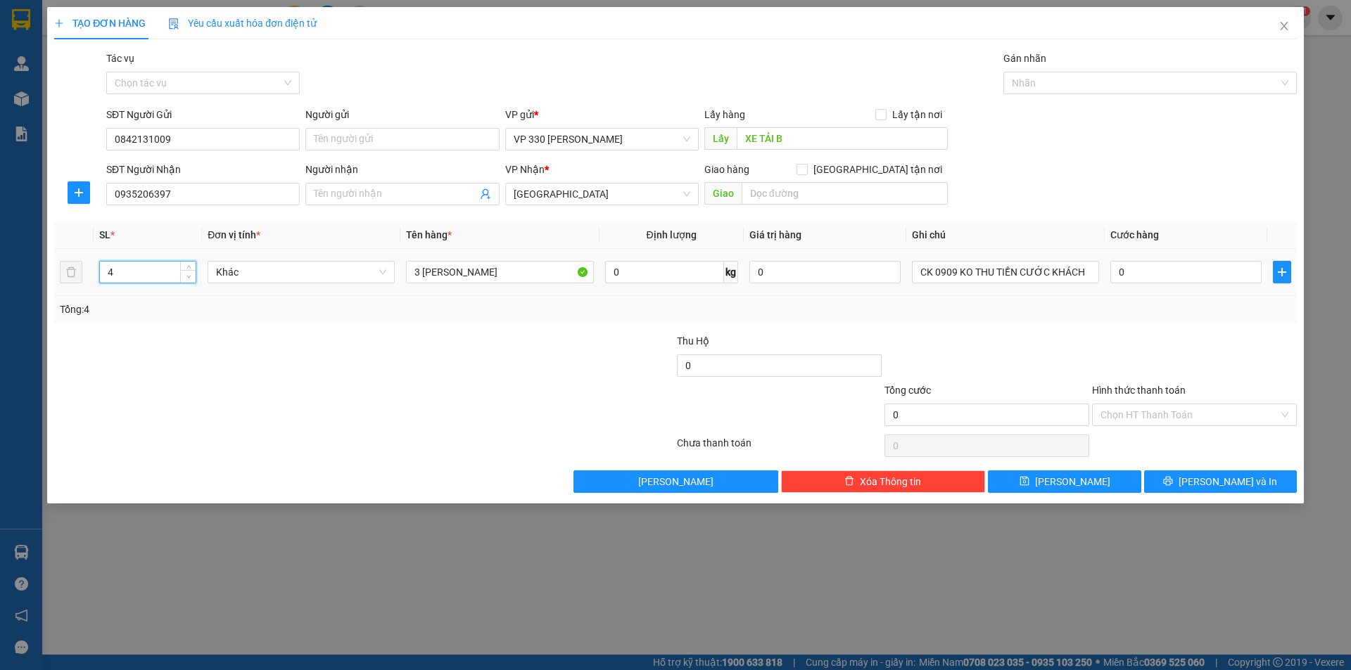
type input "3"
click at [187, 279] on icon "down" at bounding box center [188, 276] width 5 height 5
click at [1025, 480] on button "[PERSON_NAME]" at bounding box center [1064, 482] width 153 height 23
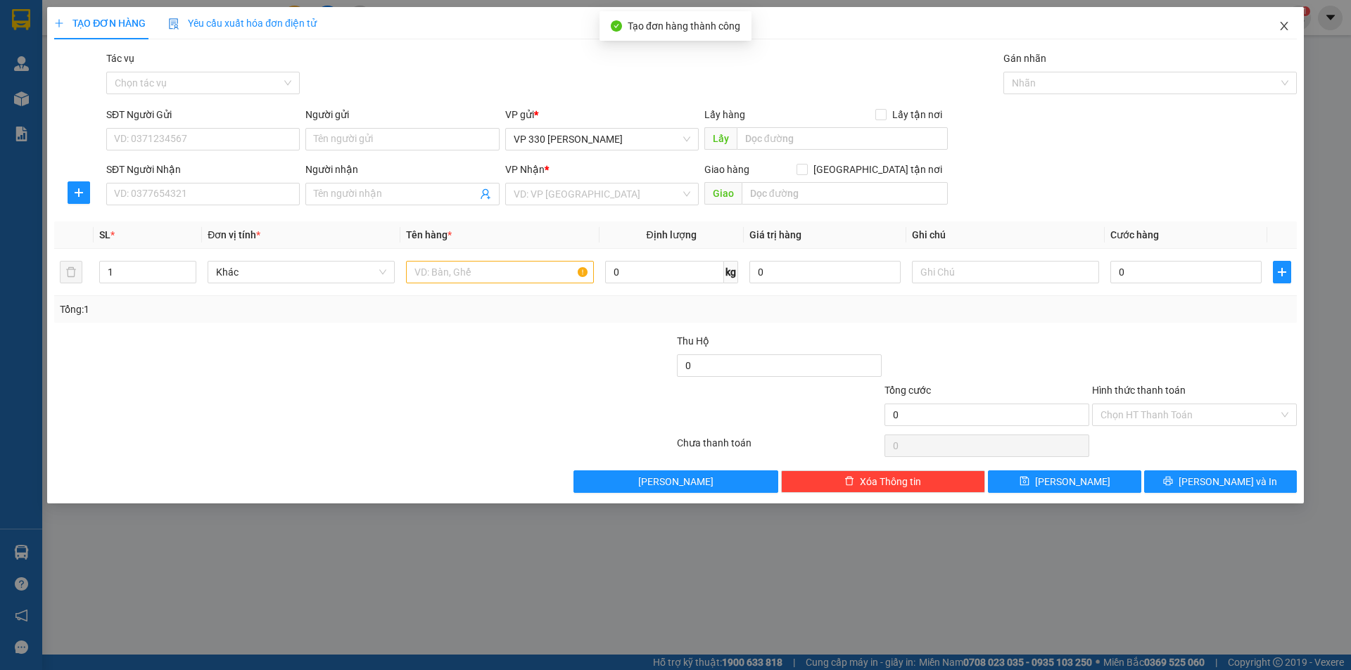
click at [1288, 30] on icon "close" at bounding box center [1283, 25] width 11 height 11
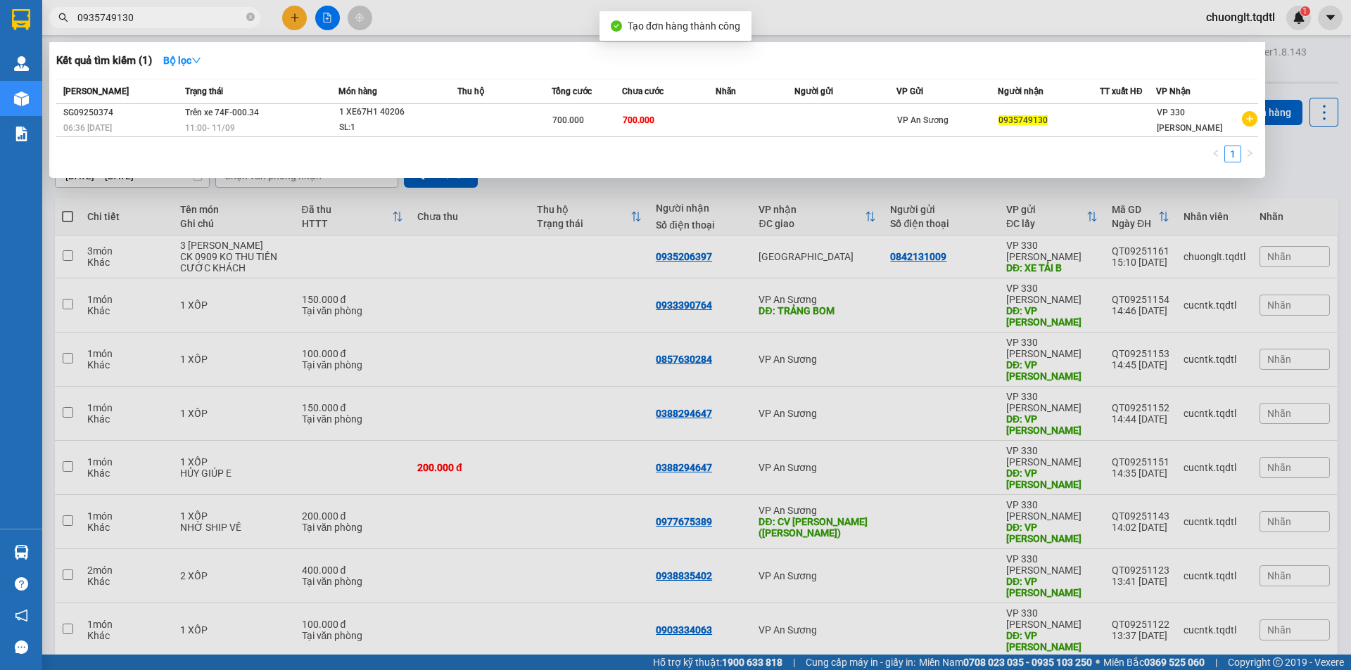
click at [172, 23] on input "0935749130" at bounding box center [160, 17] width 166 height 15
type input "0"
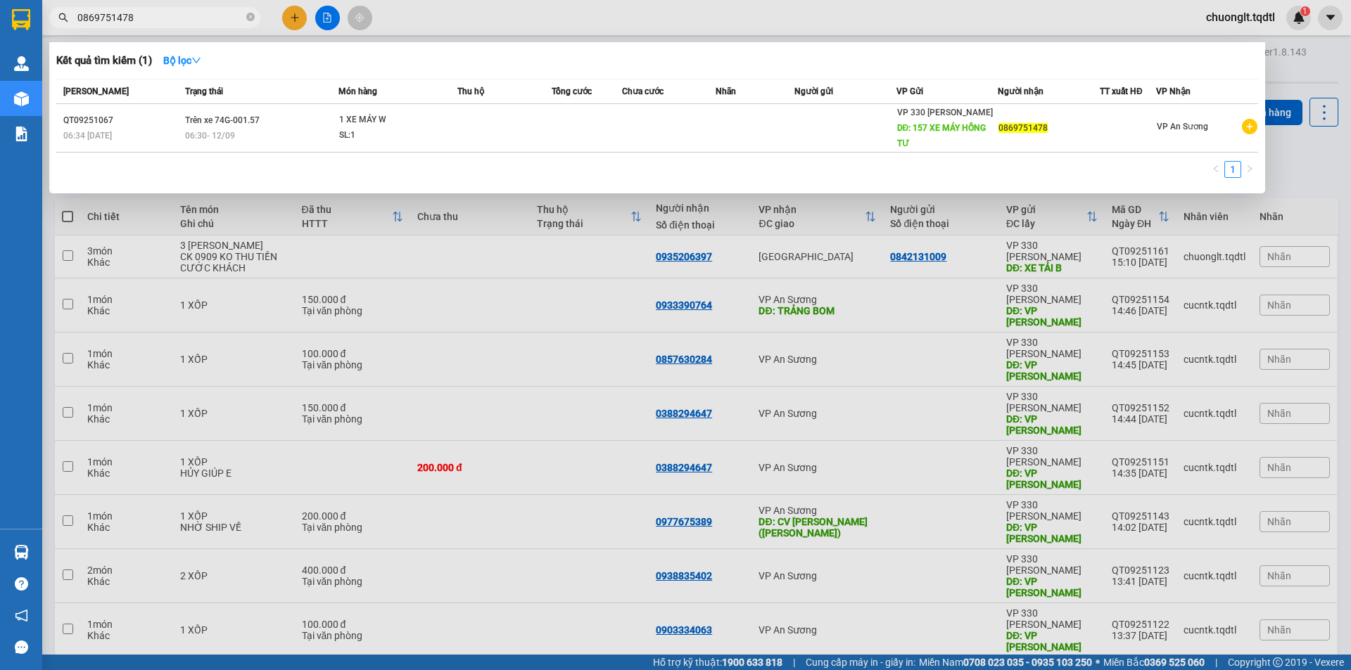
type input "0869751478"
click at [532, 391] on div at bounding box center [675, 335] width 1351 height 670
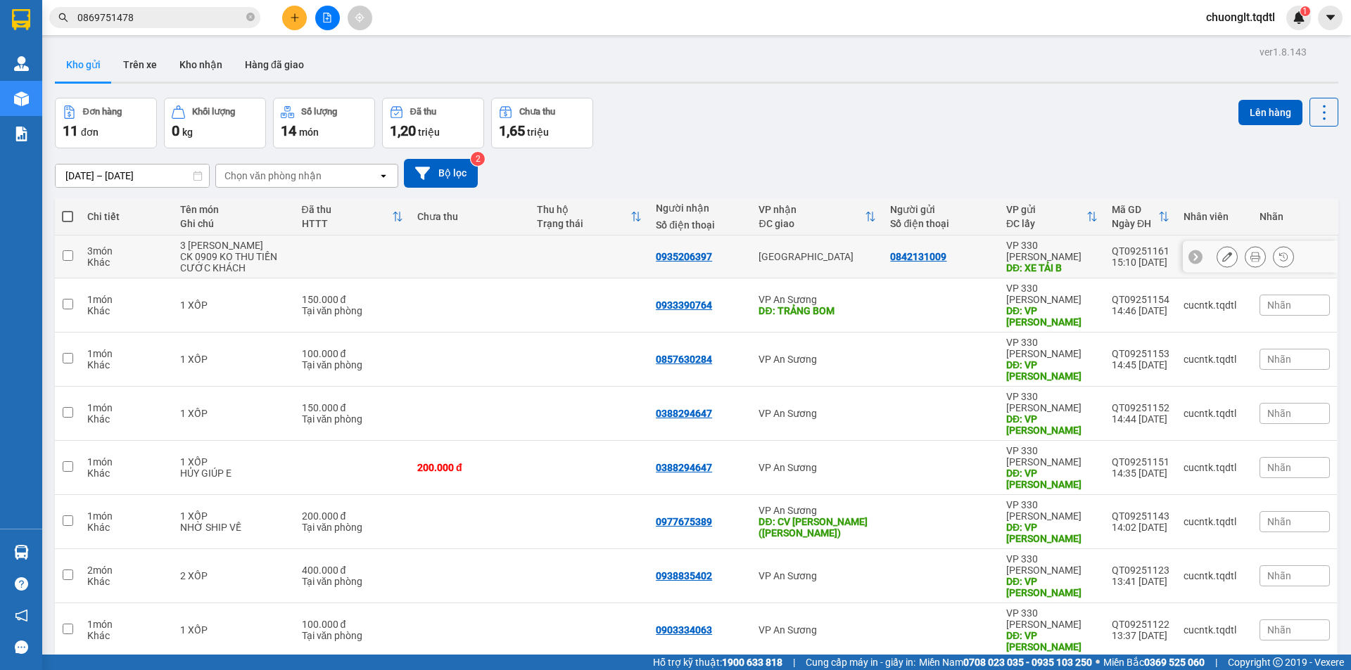
click at [78, 262] on td at bounding box center [67, 257] width 25 height 43
checkbox input "true"
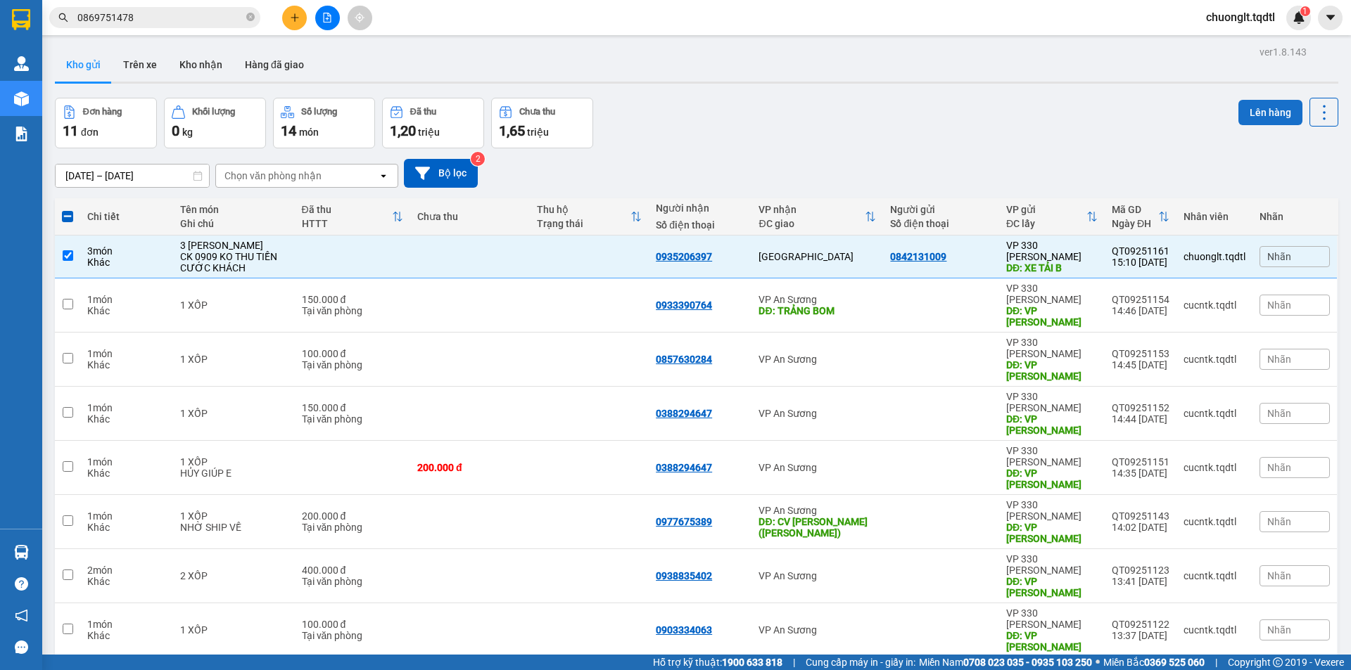
click at [1256, 111] on button "Lên hàng" at bounding box center [1270, 112] width 64 height 25
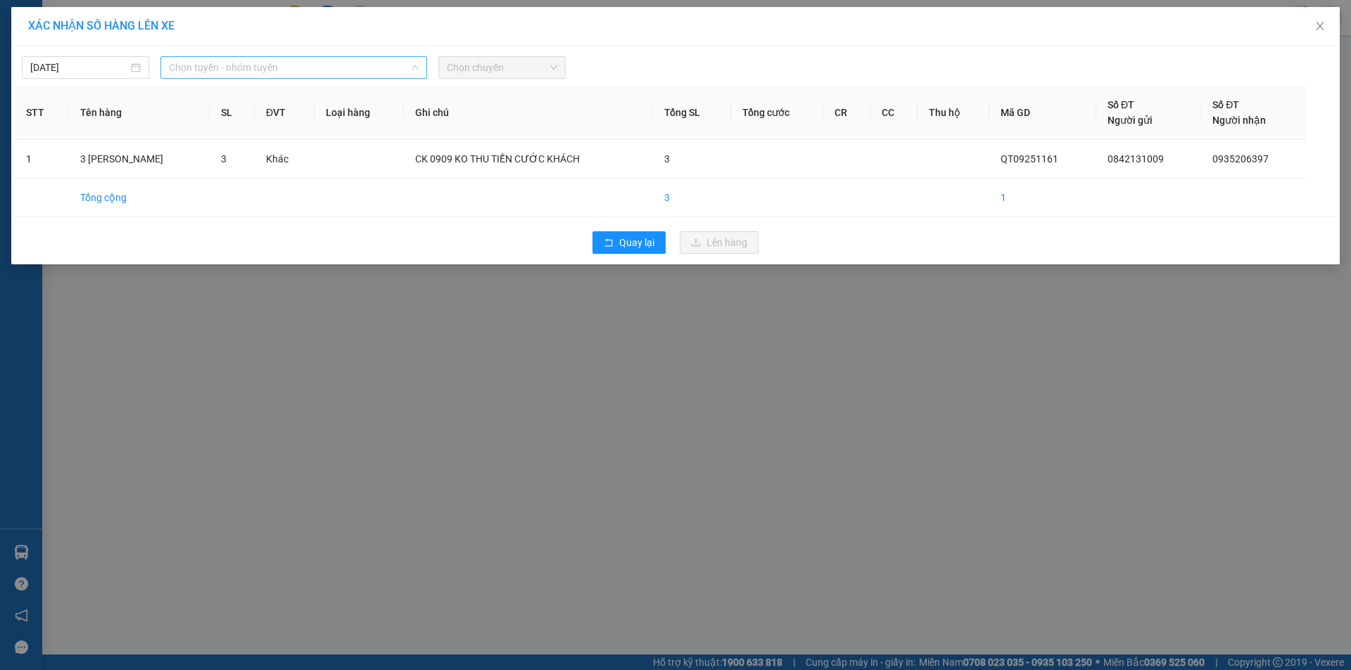
click at [308, 70] on span "Chọn tuyến - nhóm tuyến" at bounding box center [294, 67] width 250 height 21
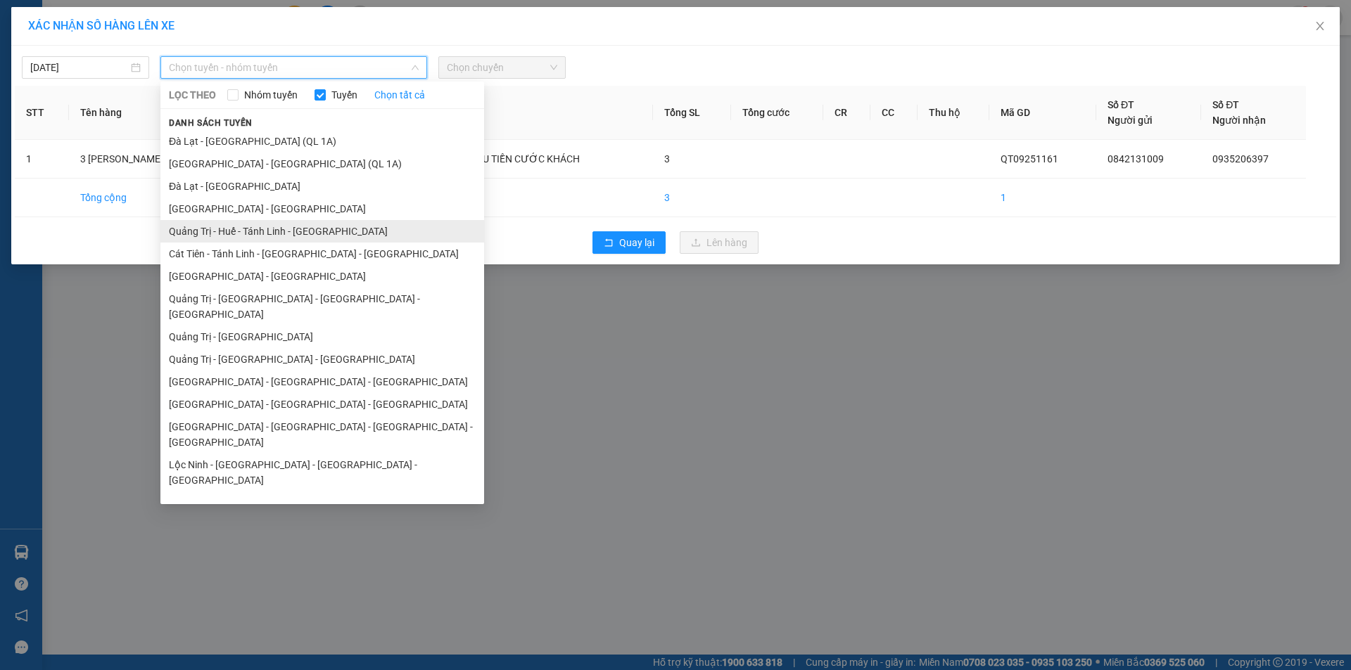
click at [270, 226] on li "Quảng Trị - Huế - Tánh Linh - [GEOGRAPHIC_DATA]" at bounding box center [322, 231] width 324 height 23
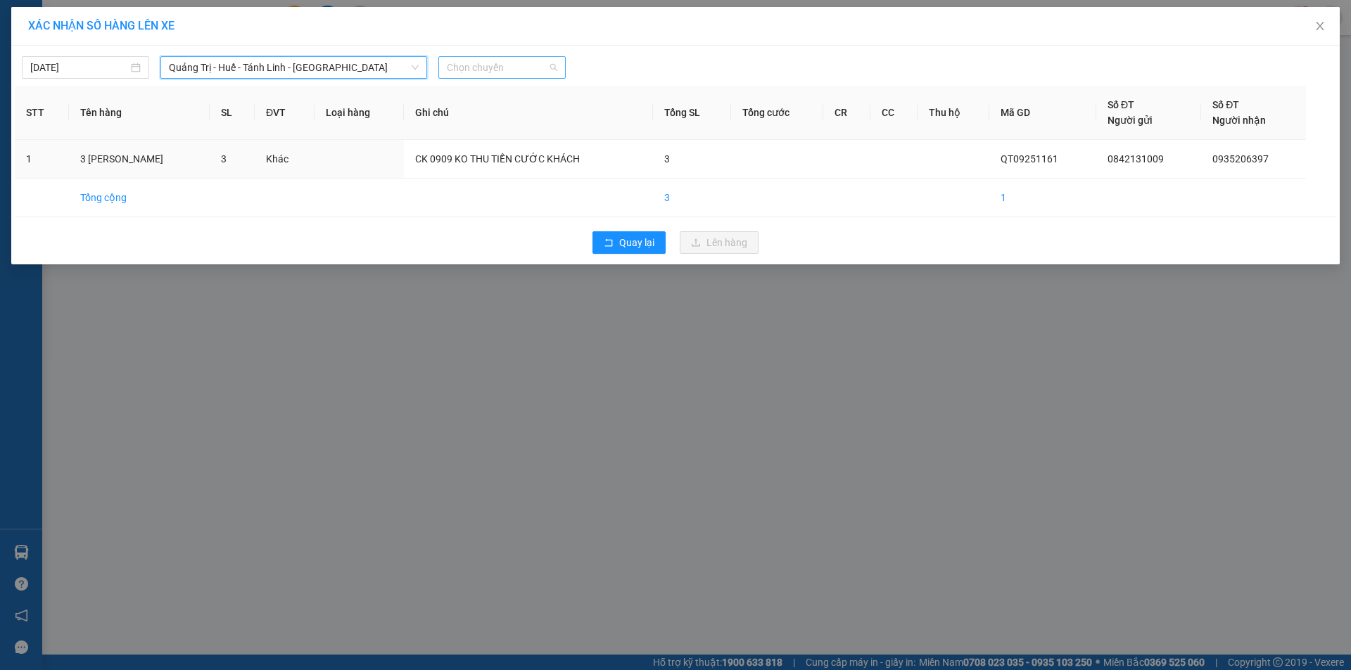
click at [511, 65] on span "Chọn chuyến" at bounding box center [502, 67] width 110 height 21
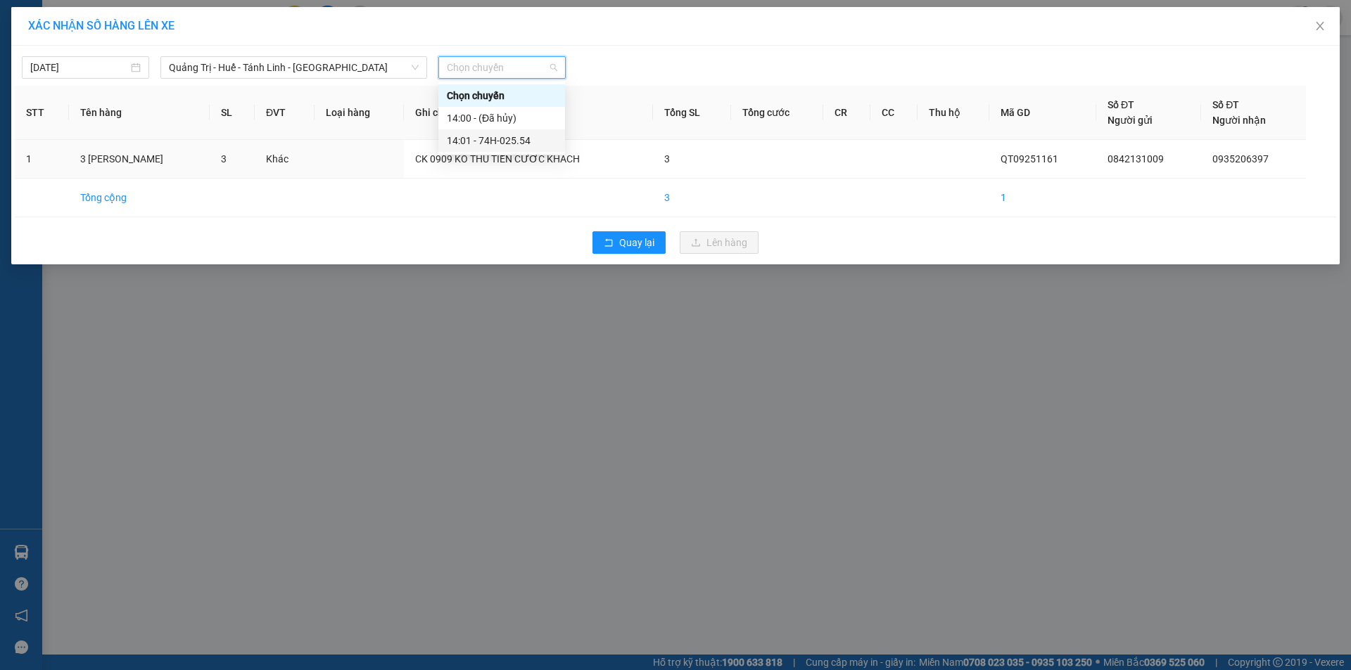
click at [498, 138] on div "14:01 - 74H-025.54" at bounding box center [502, 140] width 110 height 15
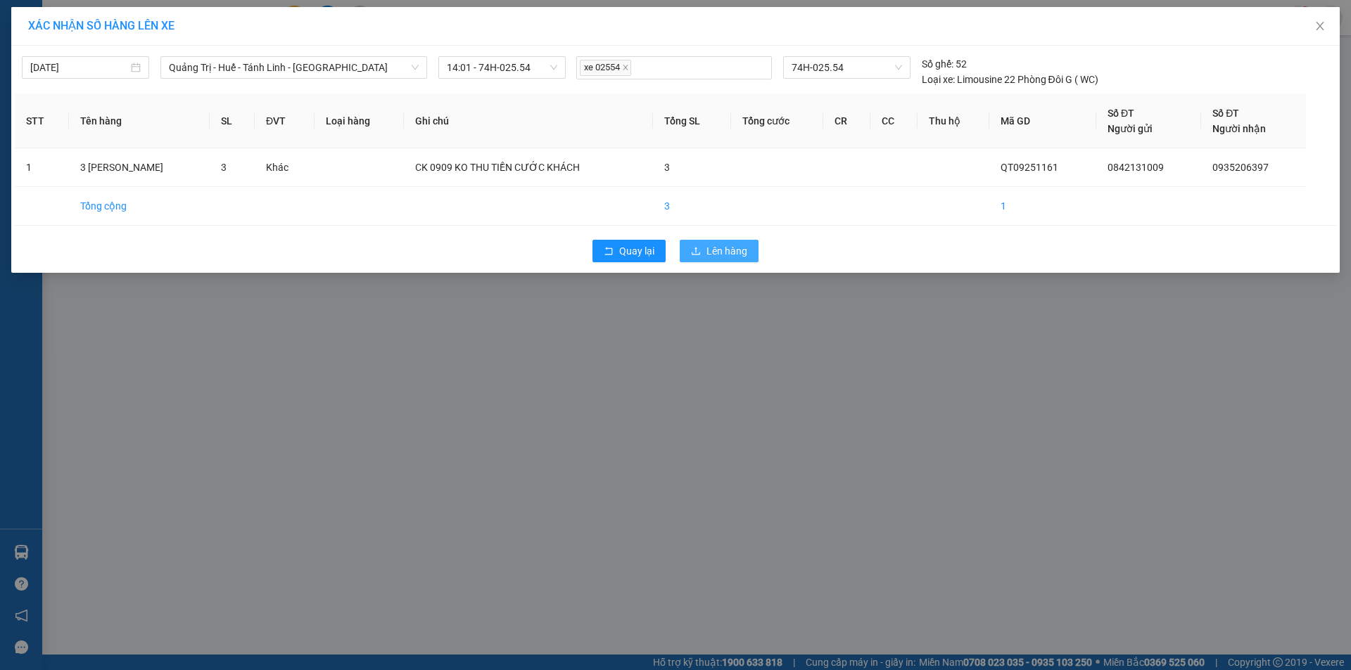
click at [706, 251] on span "Lên hàng" at bounding box center [726, 250] width 41 height 15
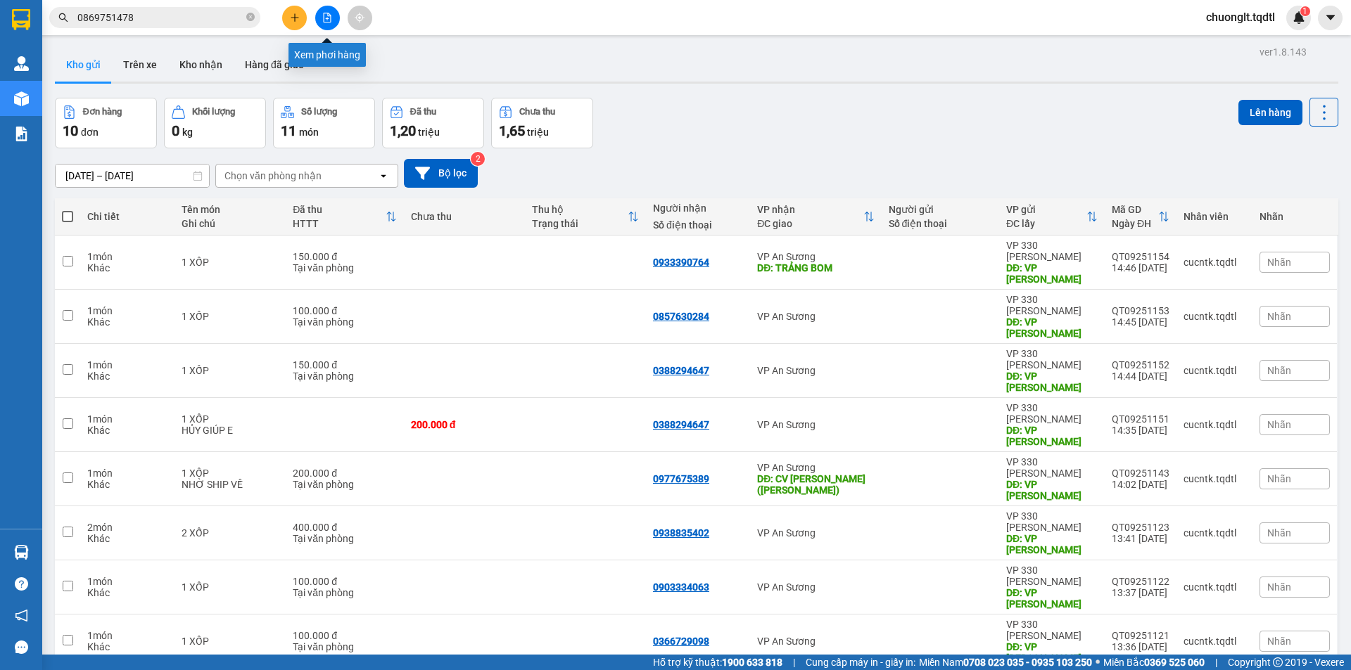
click at [330, 16] on icon "file-add" at bounding box center [328, 18] width 8 height 10
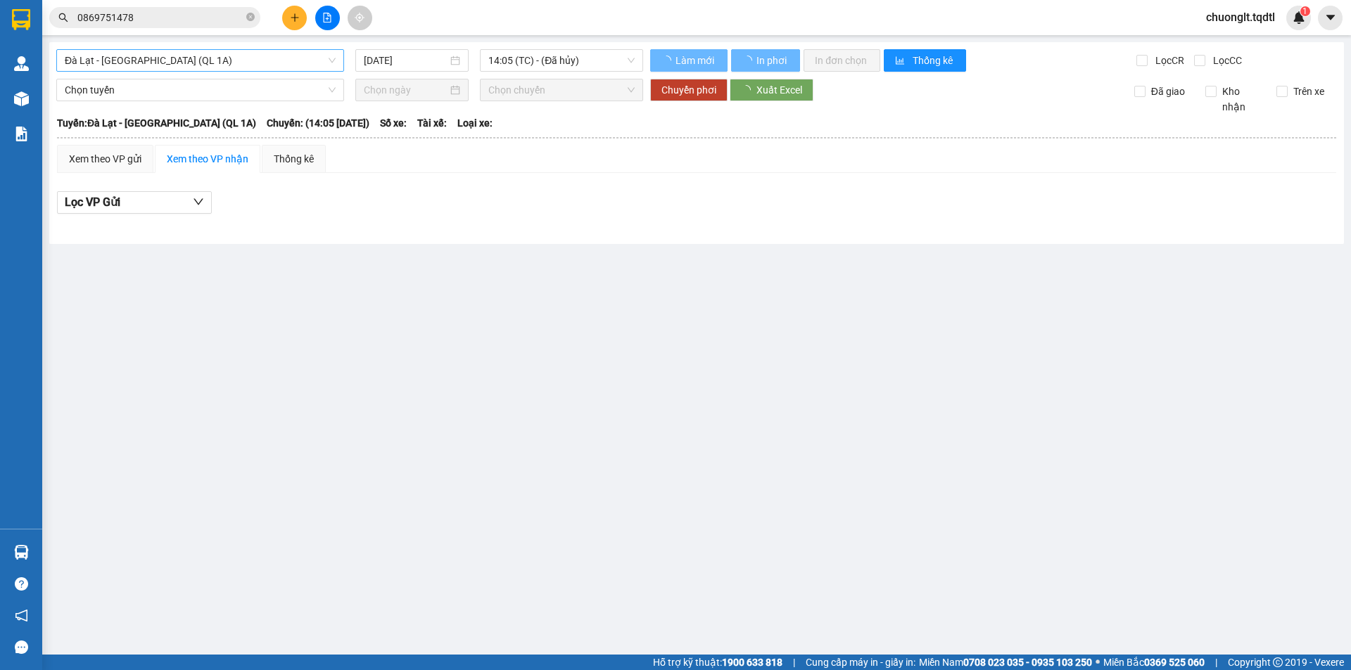
click at [260, 56] on span "Đà Lạt - [GEOGRAPHIC_DATA] (QL 1A)" at bounding box center [200, 60] width 271 height 21
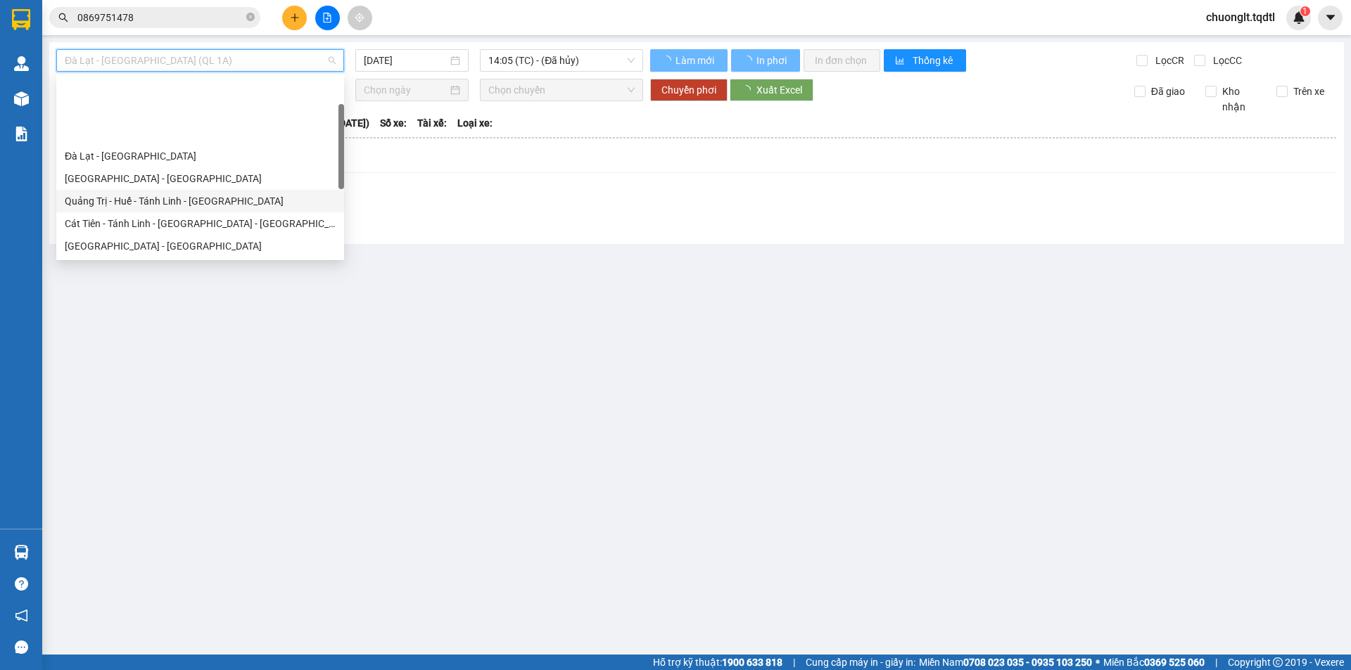
scroll to position [70, 0]
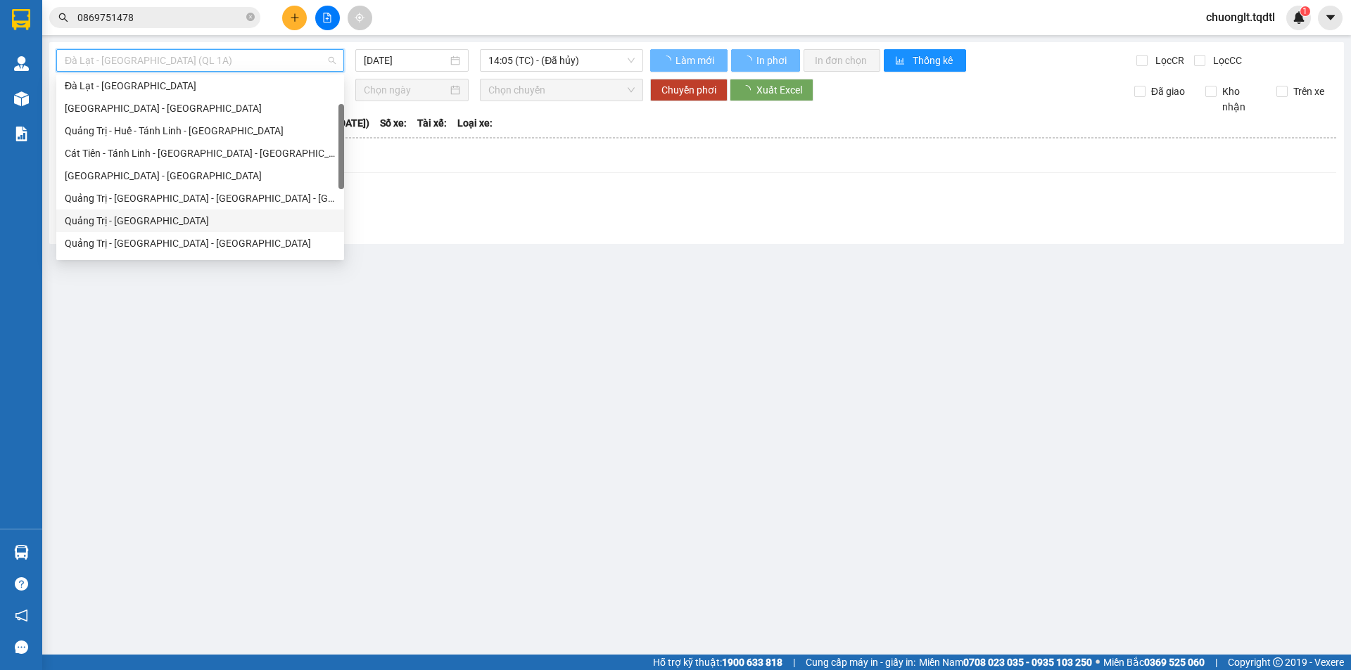
click at [177, 220] on div "Quảng Trị - [GEOGRAPHIC_DATA]" at bounding box center [200, 220] width 271 height 15
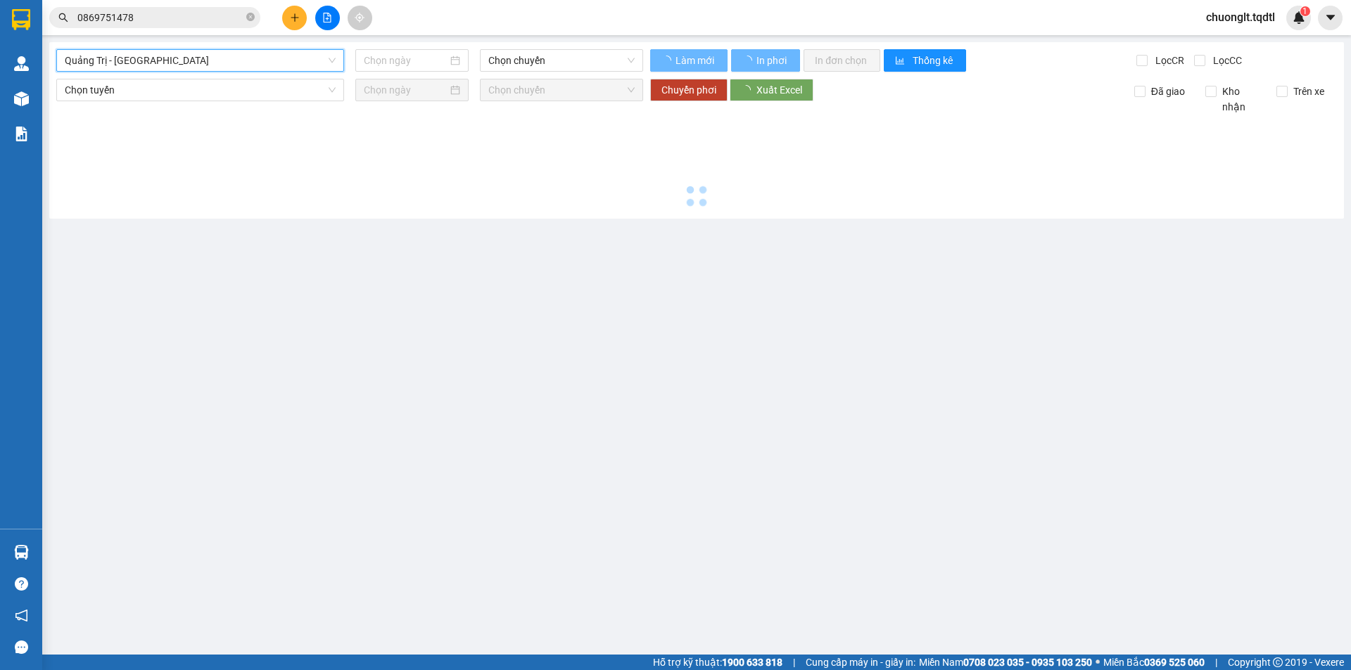
type input "[DATE]"
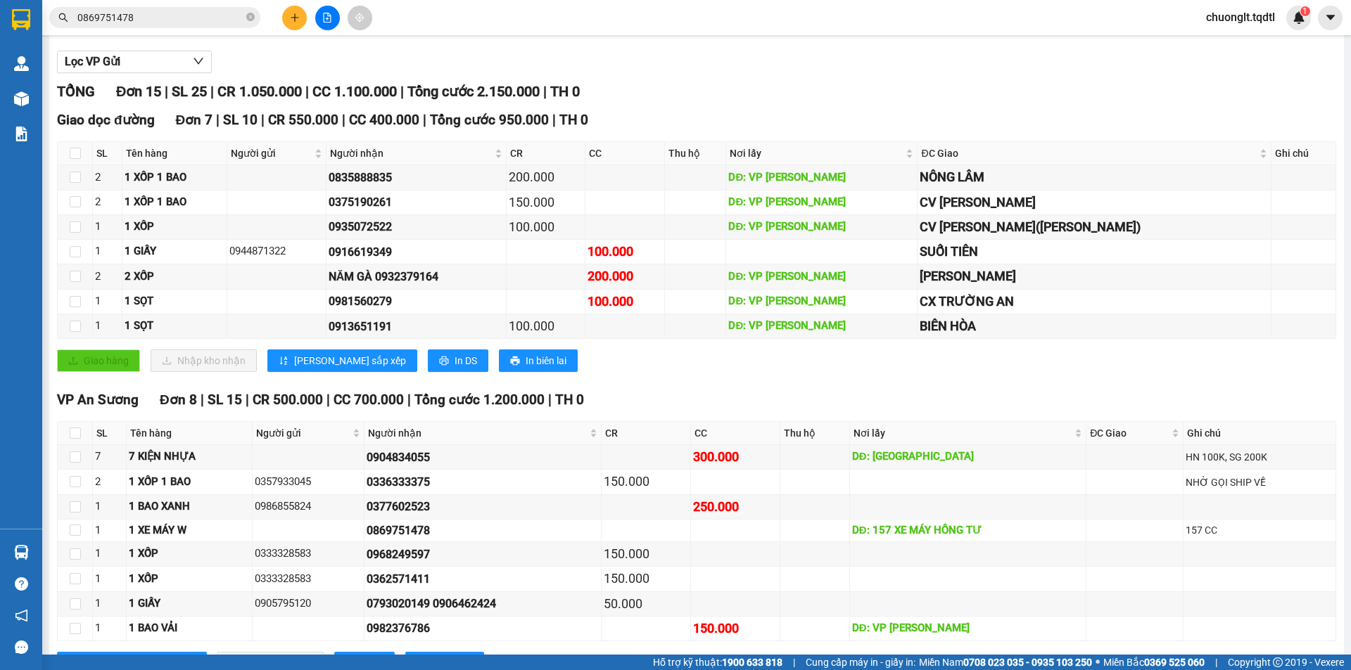
scroll to position [200, 0]
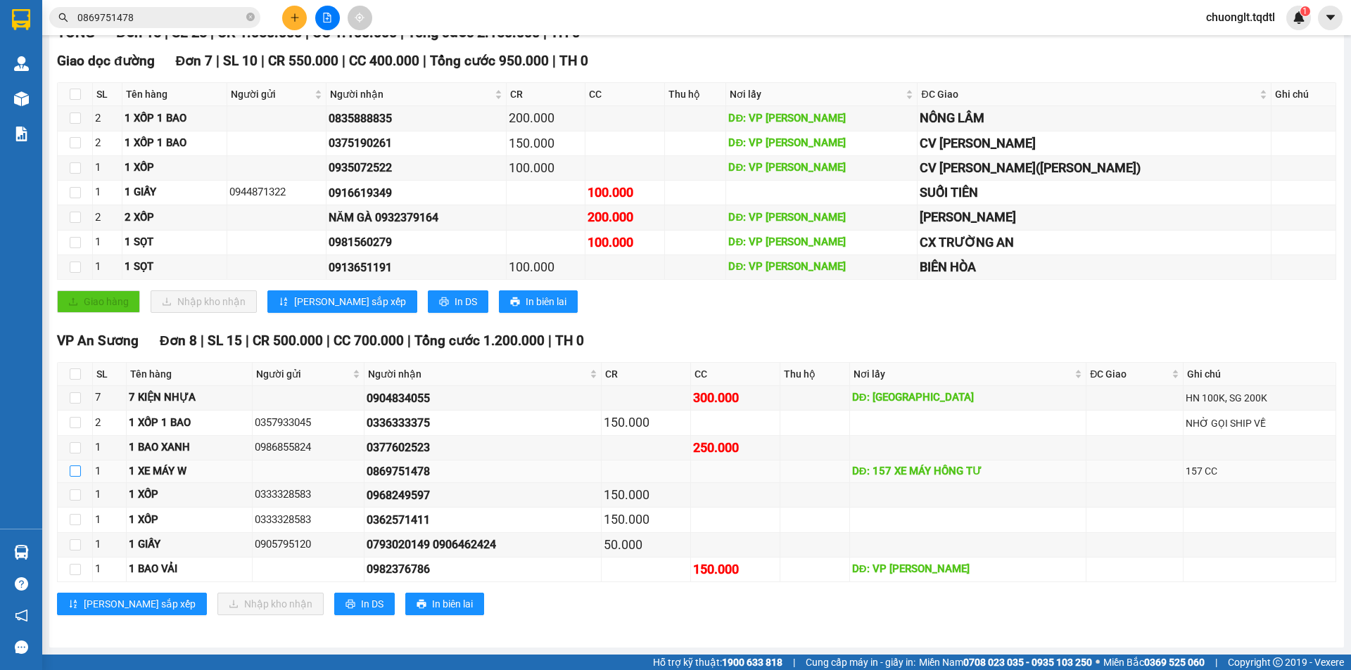
click at [76, 468] on input "checkbox" at bounding box center [75, 471] width 11 height 11
checkbox input "true"
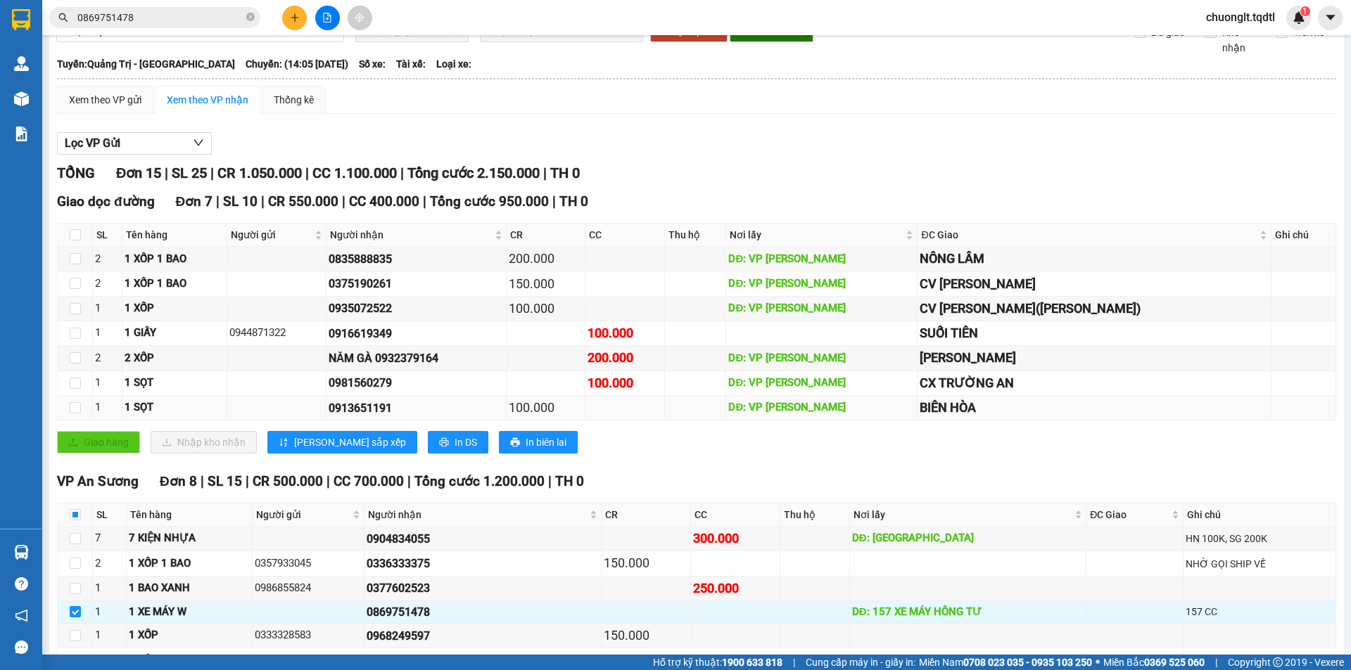
scroll to position [0, 0]
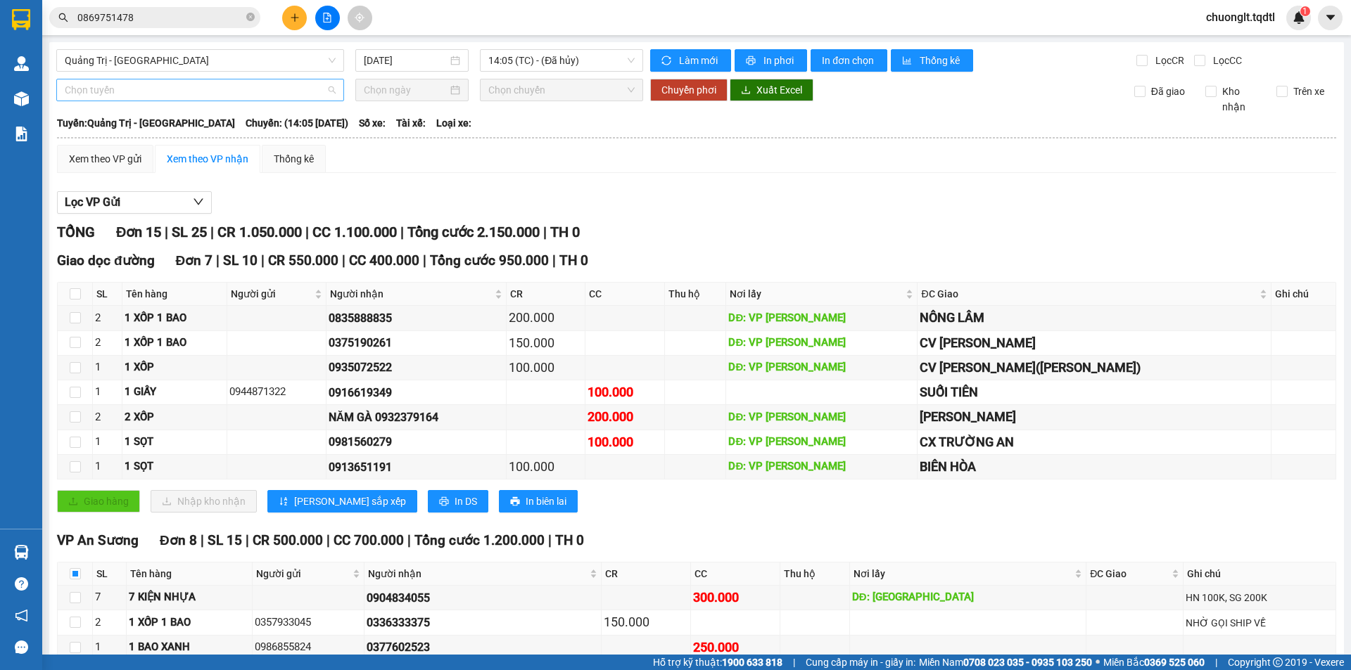
click at [155, 92] on span "Chọn tuyến" at bounding box center [200, 89] width 271 height 21
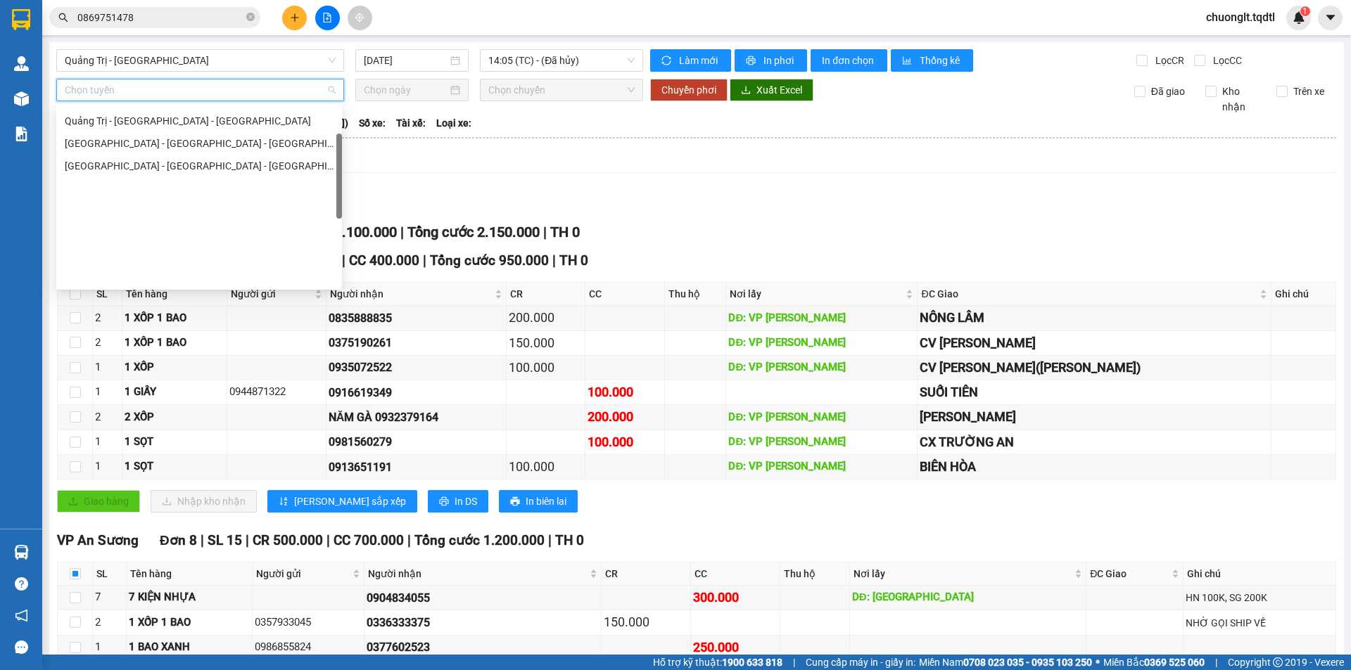
scroll to position [82, 0]
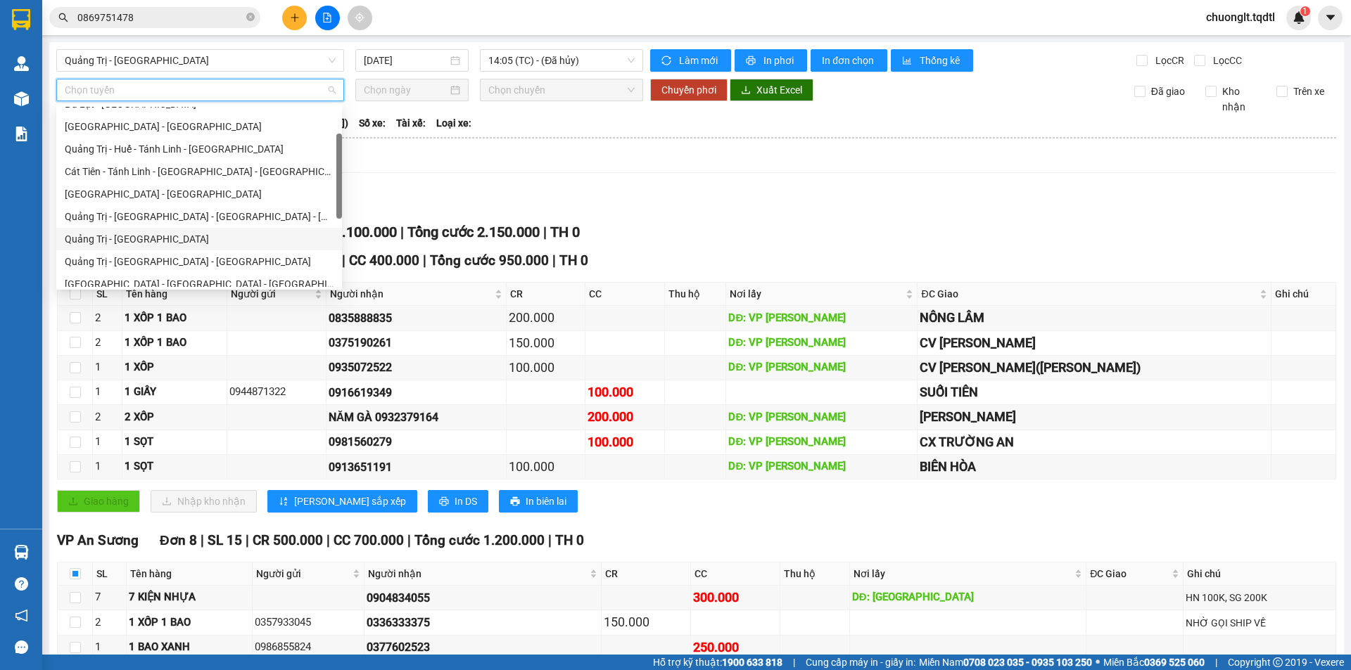
click at [143, 234] on div "Quảng Trị - [GEOGRAPHIC_DATA]" at bounding box center [199, 238] width 269 height 15
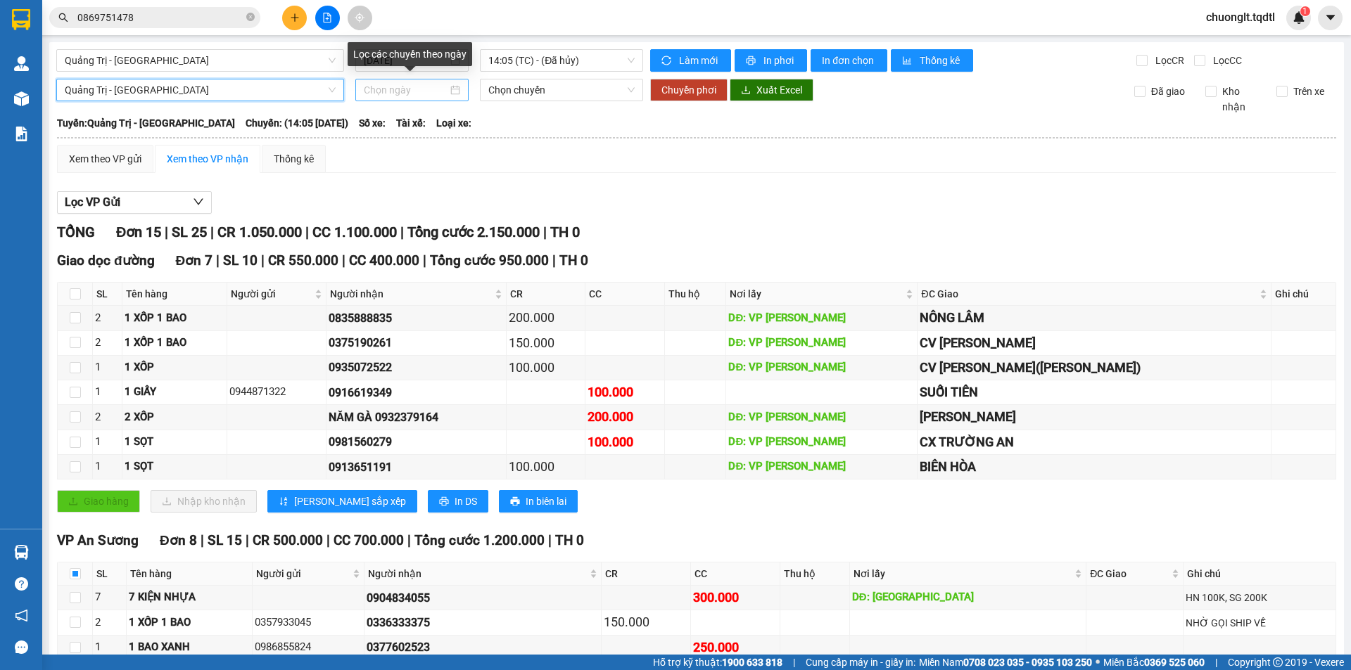
click at [457, 91] on div at bounding box center [412, 89] width 96 height 15
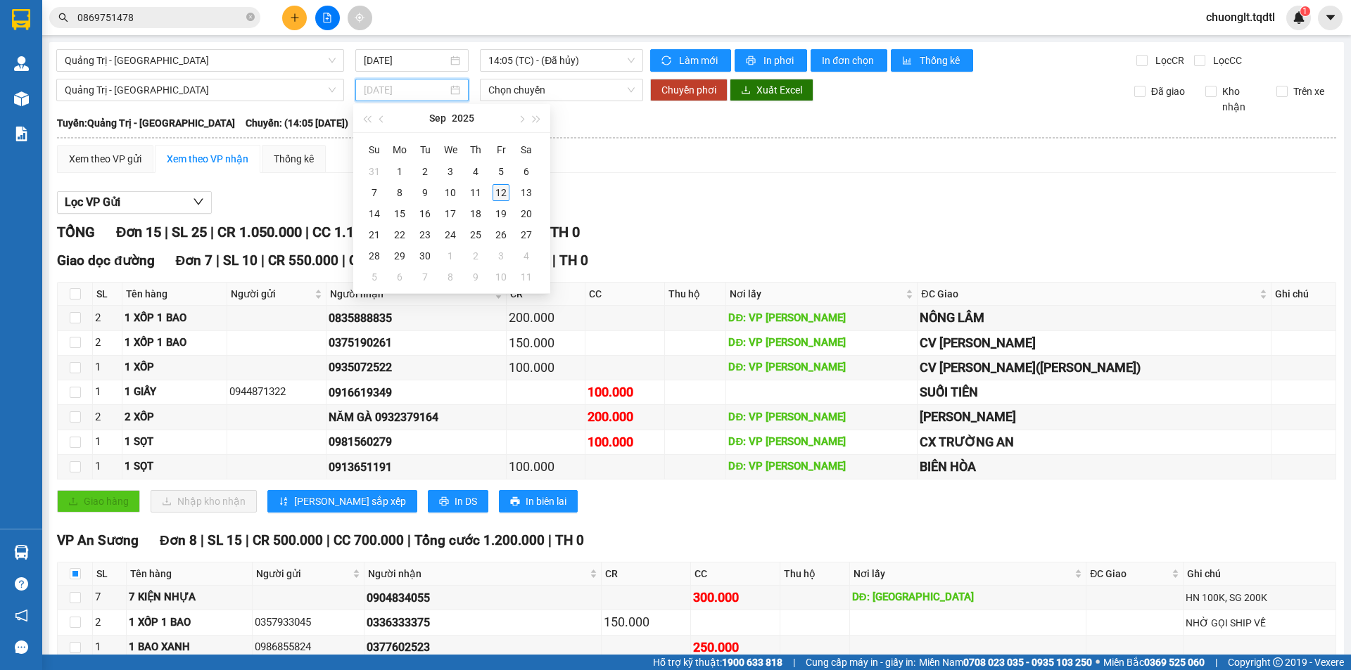
type input "[DATE]"
click at [499, 192] on div "12" at bounding box center [500, 192] width 17 height 17
type input "[DATE]"
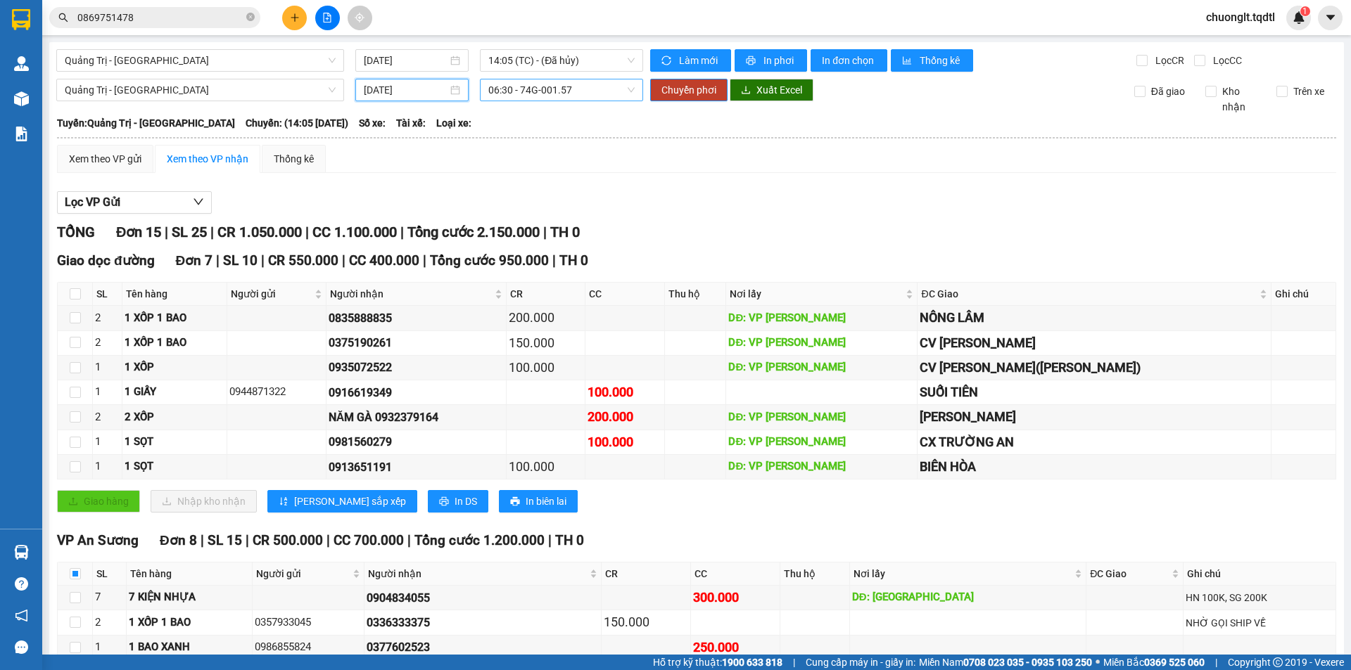
click at [589, 87] on span "06:30 - 74G-001.57" at bounding box center [561, 89] width 146 height 21
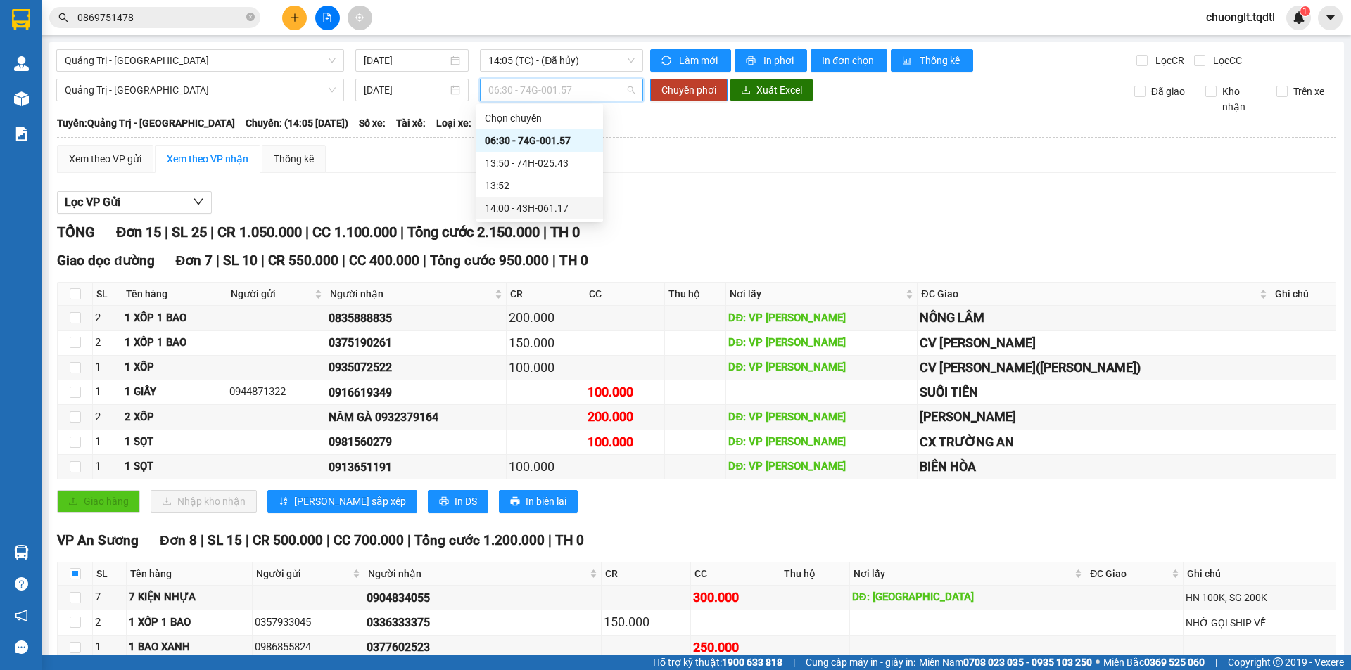
click at [555, 207] on div "14:00 - 43H-061.17" at bounding box center [540, 207] width 110 height 15
click at [674, 96] on span "Chuyển phơi" at bounding box center [688, 89] width 55 height 15
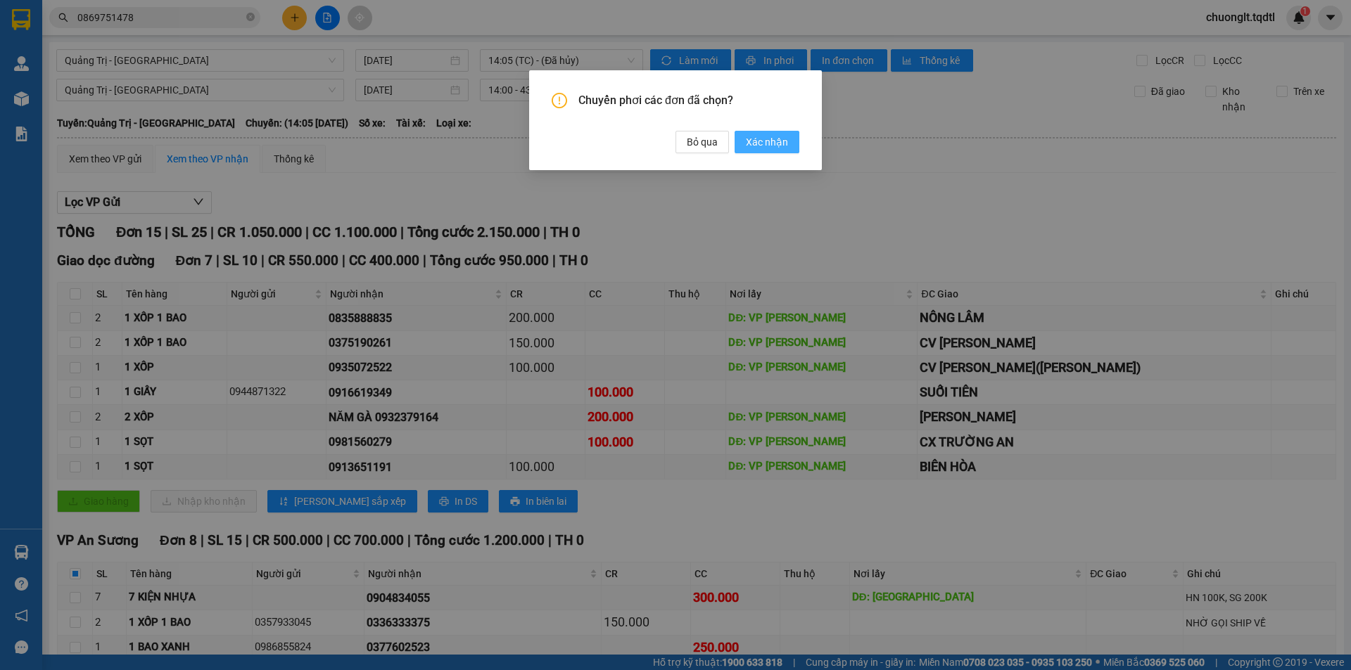
click at [763, 134] on button "Xác nhận" at bounding box center [766, 142] width 65 height 23
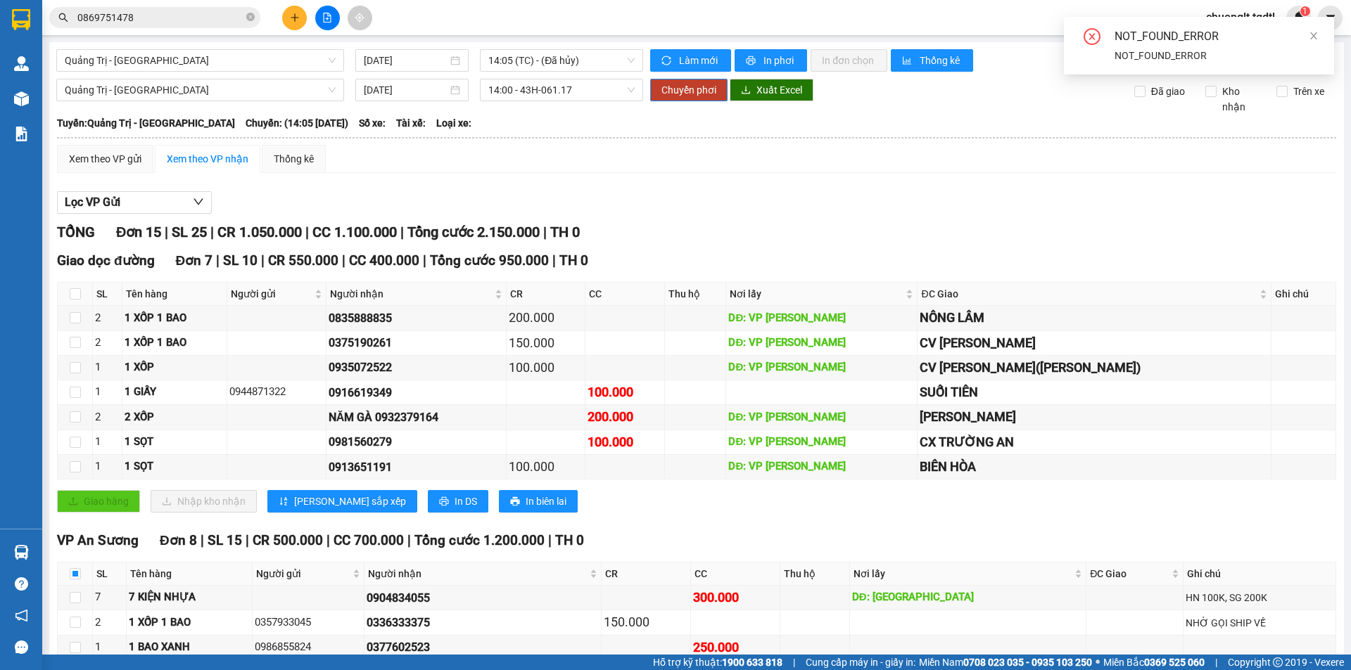
checkbox input "false"
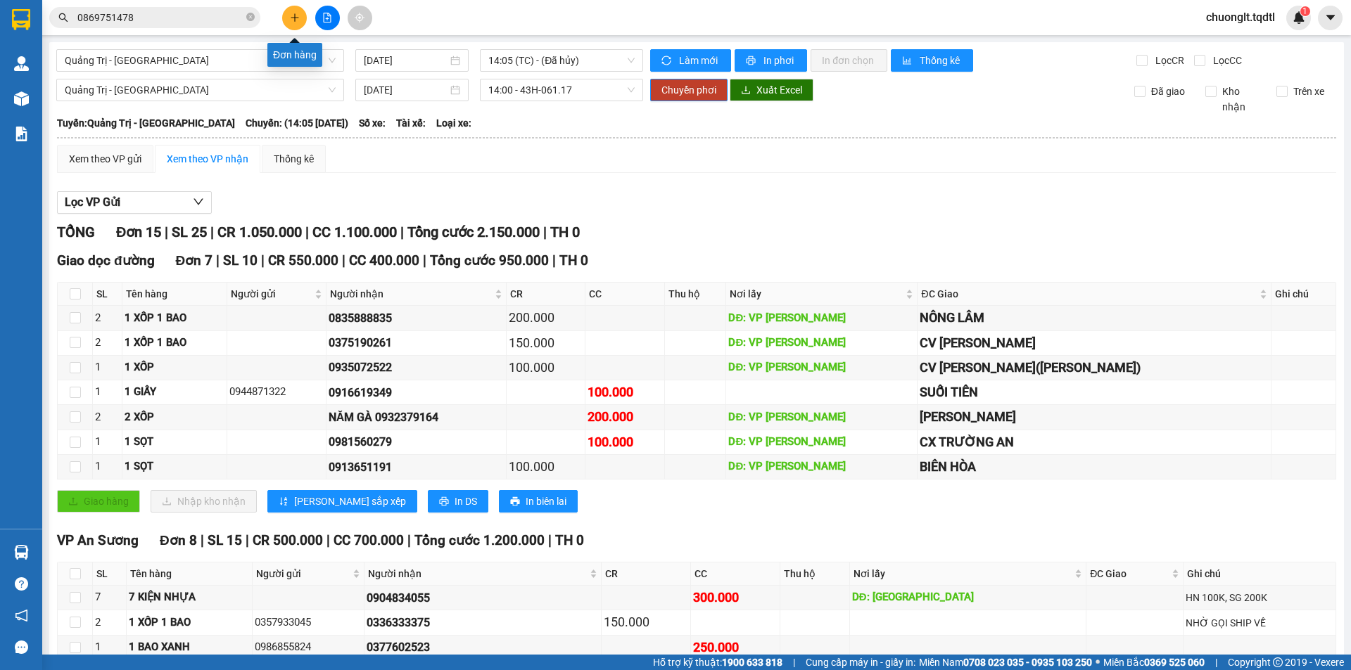
click at [291, 16] on icon "plus" at bounding box center [295, 18] width 10 height 10
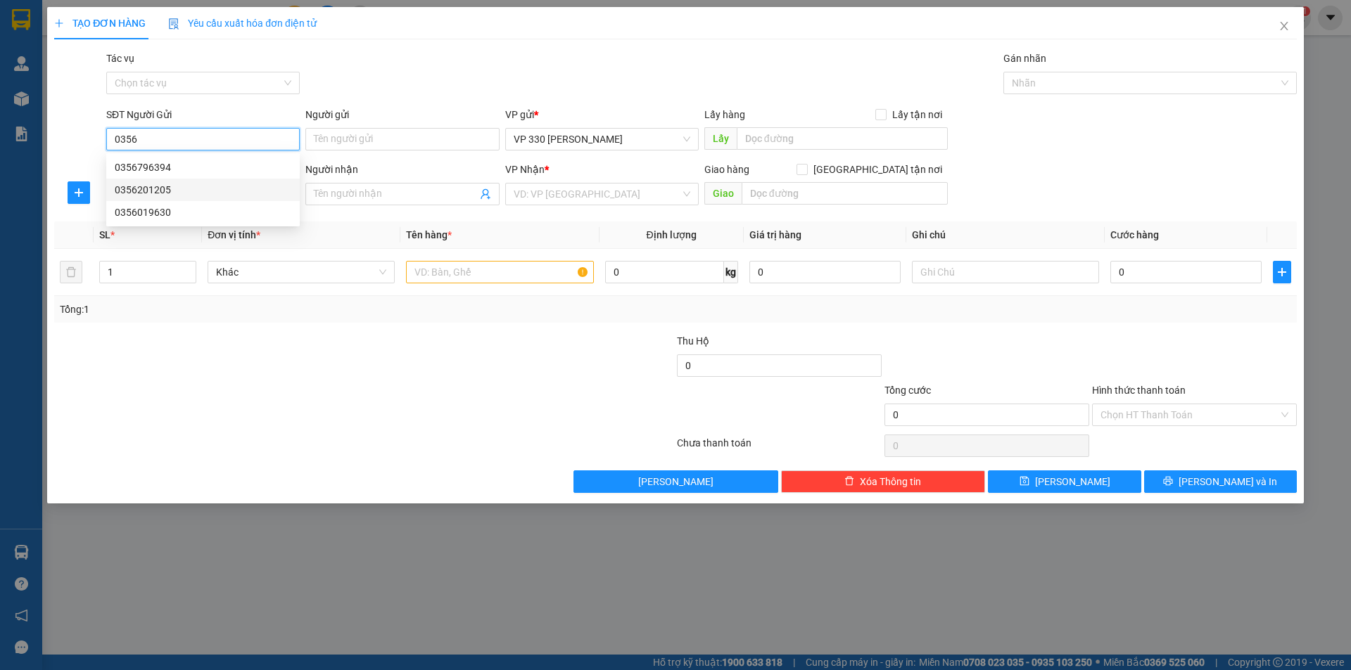
click at [181, 183] on div "0356201205" at bounding box center [203, 189] width 177 height 15
type input "0356201205"
type input "XE TAI B"
type input "0919075696"
type input "TRÃNG BOM"
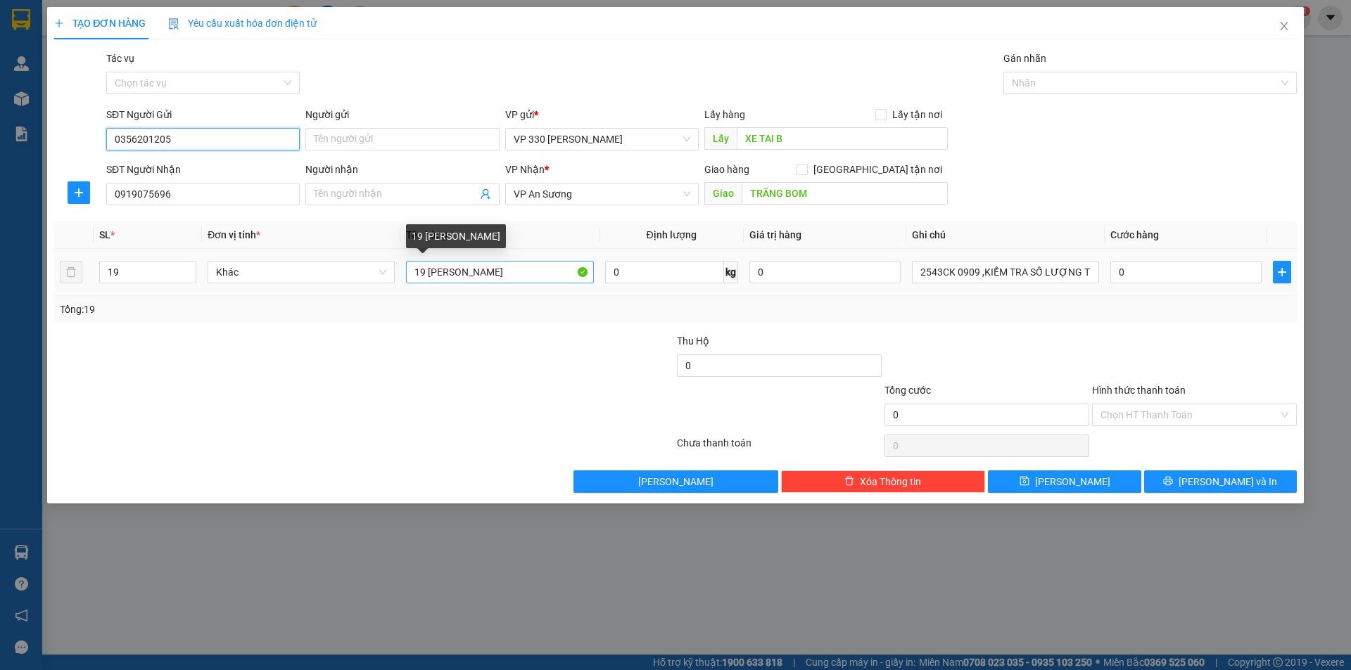
type input "0356201205"
click at [424, 267] on input "19 BAO RIỀNG" at bounding box center [499, 272] width 187 height 23
click at [495, 271] on input "13 BAO RƯỠI BAO RIỀNG" at bounding box center [499, 272] width 187 height 23
type input "13 BAO RƯỠI RIỀNG"
click at [190, 273] on span "Increase Value" at bounding box center [187, 268] width 15 height 13
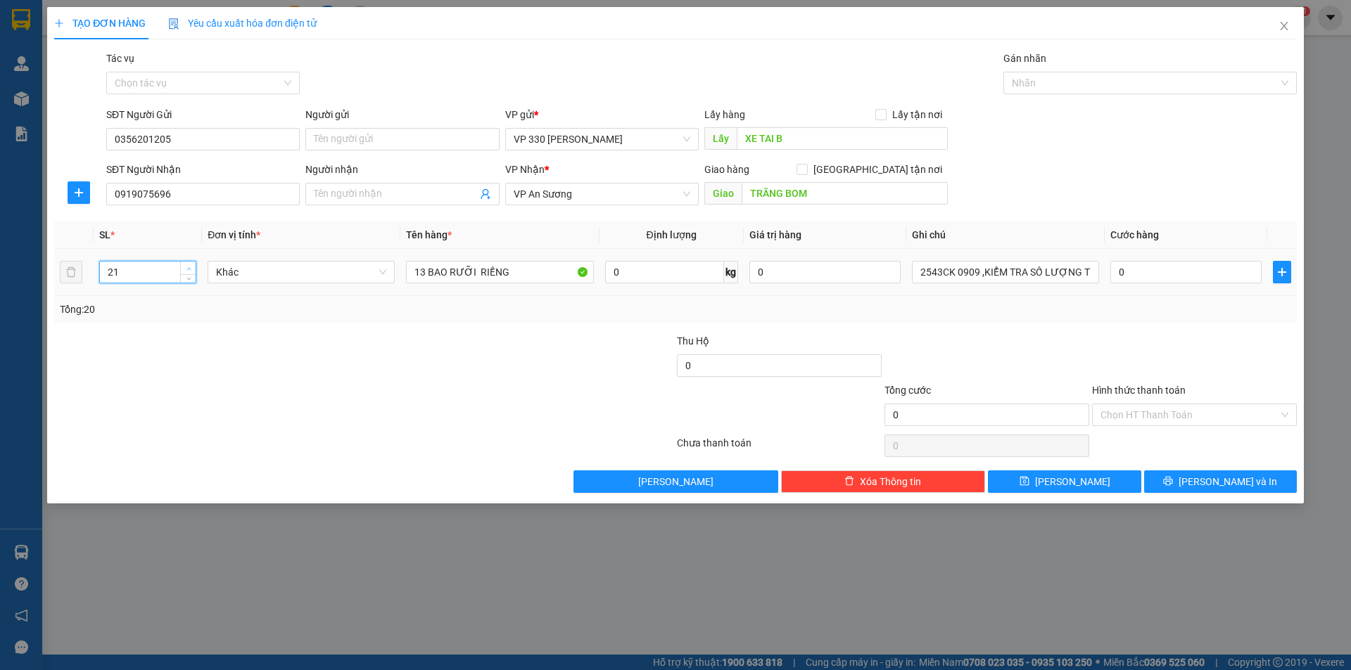
click at [190, 273] on span "Increase Value" at bounding box center [187, 268] width 15 height 13
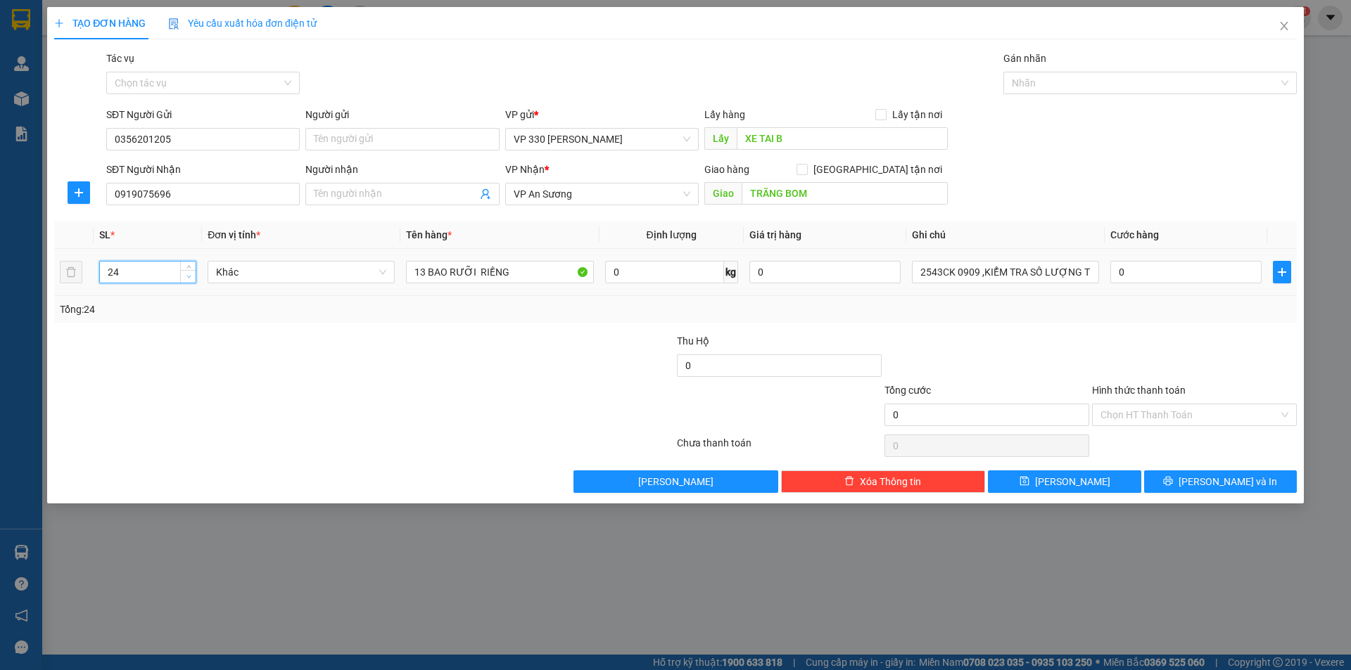
click at [191, 276] on icon "down" at bounding box center [188, 276] width 5 height 5
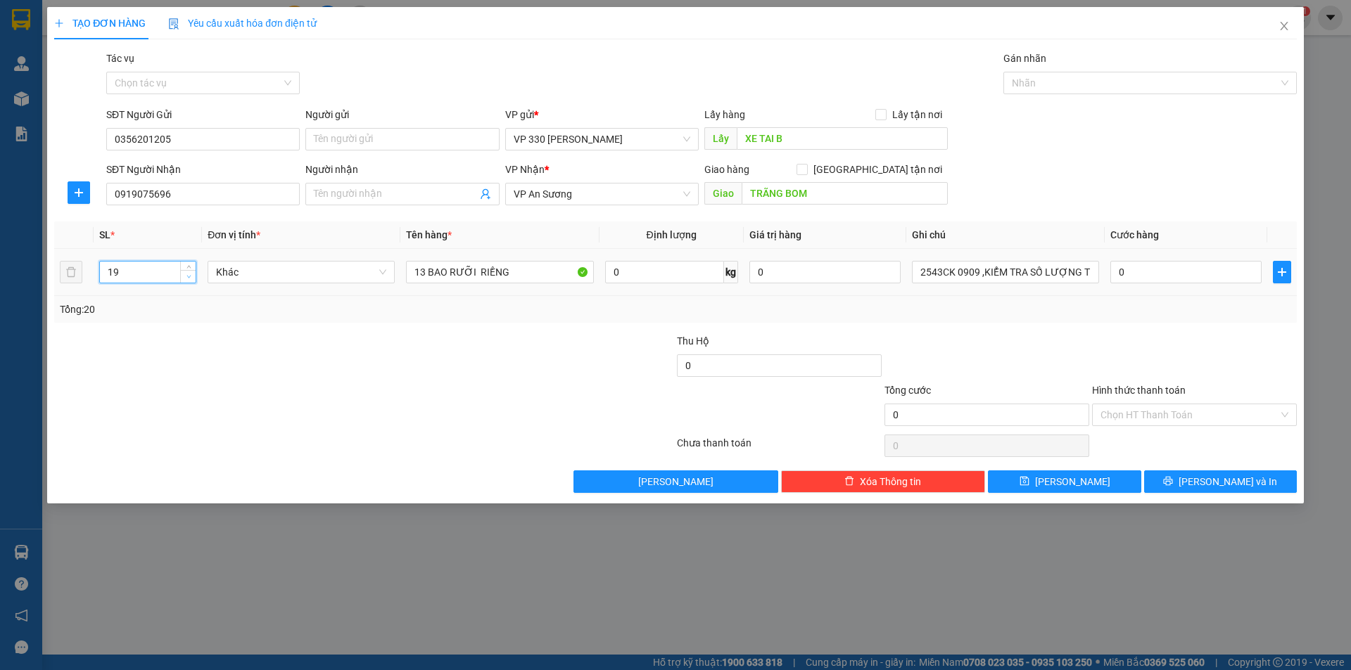
click at [191, 276] on icon "down" at bounding box center [188, 276] width 5 height 5
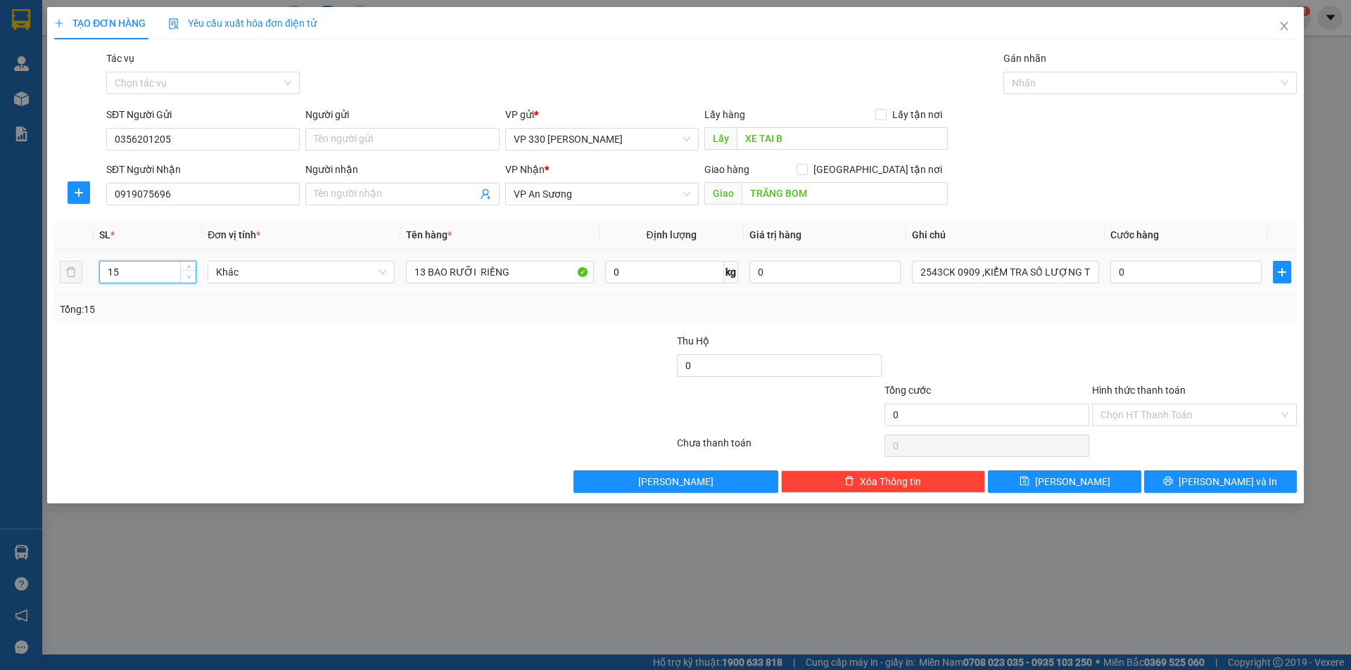
type input "14"
click at [191, 276] on icon "down" at bounding box center [188, 276] width 5 height 5
click at [1085, 475] on button "[PERSON_NAME]" at bounding box center [1064, 482] width 153 height 23
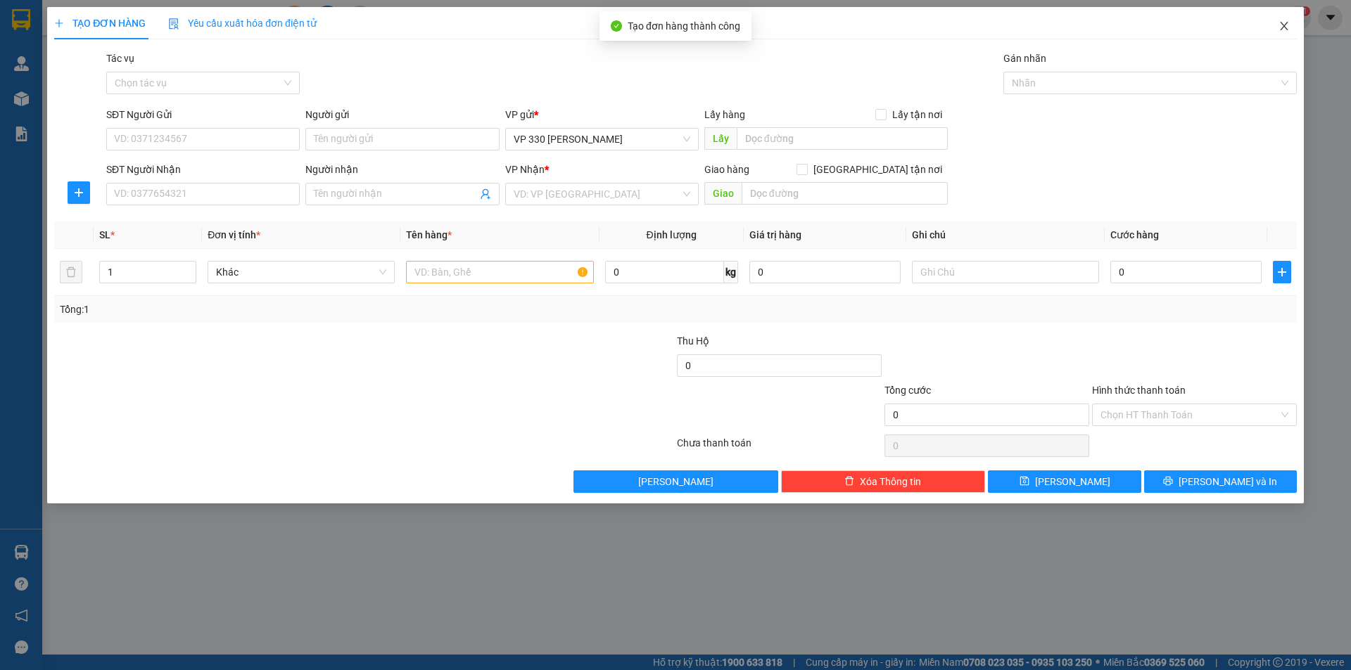
click at [1283, 22] on icon "close" at bounding box center [1283, 25] width 11 height 11
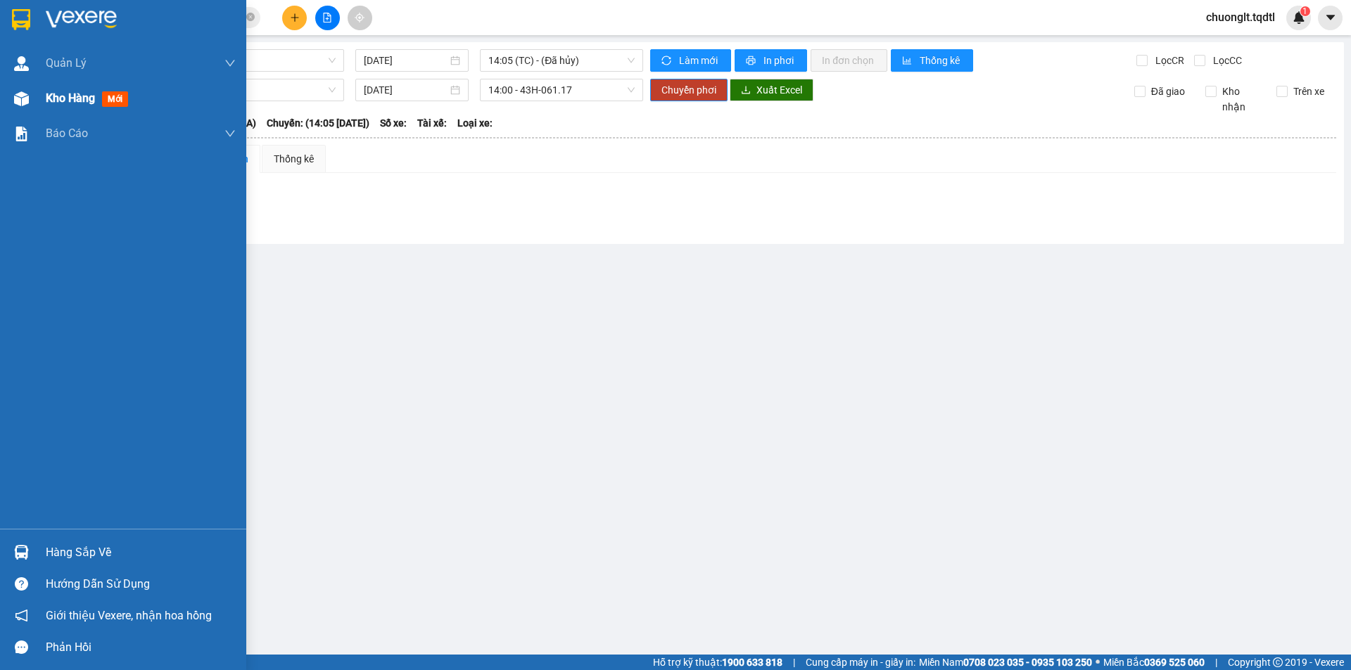
click at [51, 92] on span "Kho hàng" at bounding box center [70, 97] width 49 height 13
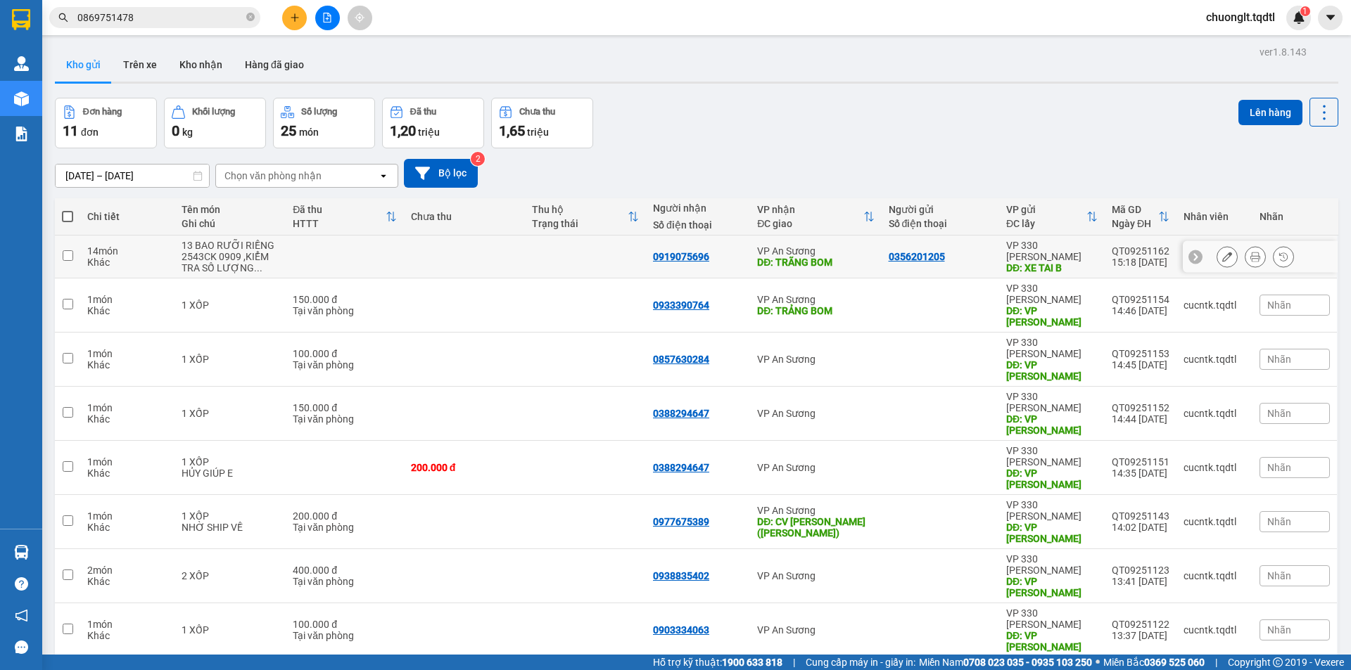
click at [70, 254] on input "checkbox" at bounding box center [68, 255] width 11 height 11
checkbox input "true"
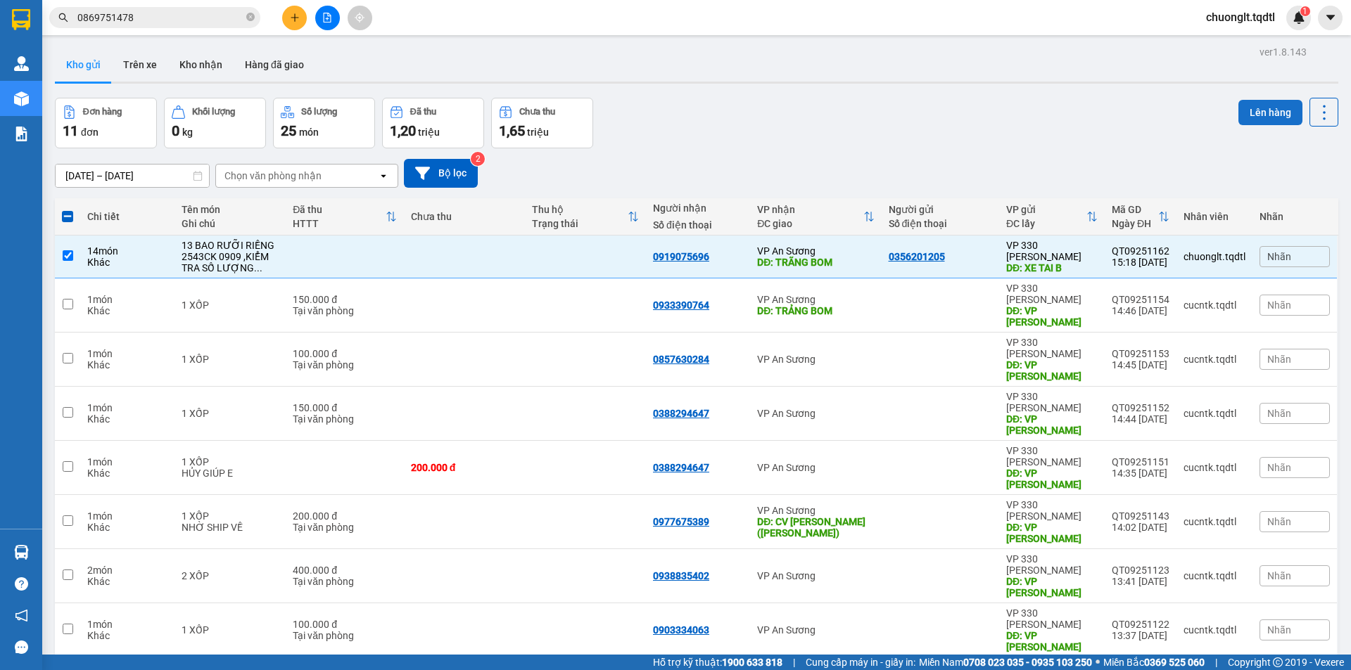
click at [1256, 106] on button "Lên hàng" at bounding box center [1270, 112] width 64 height 25
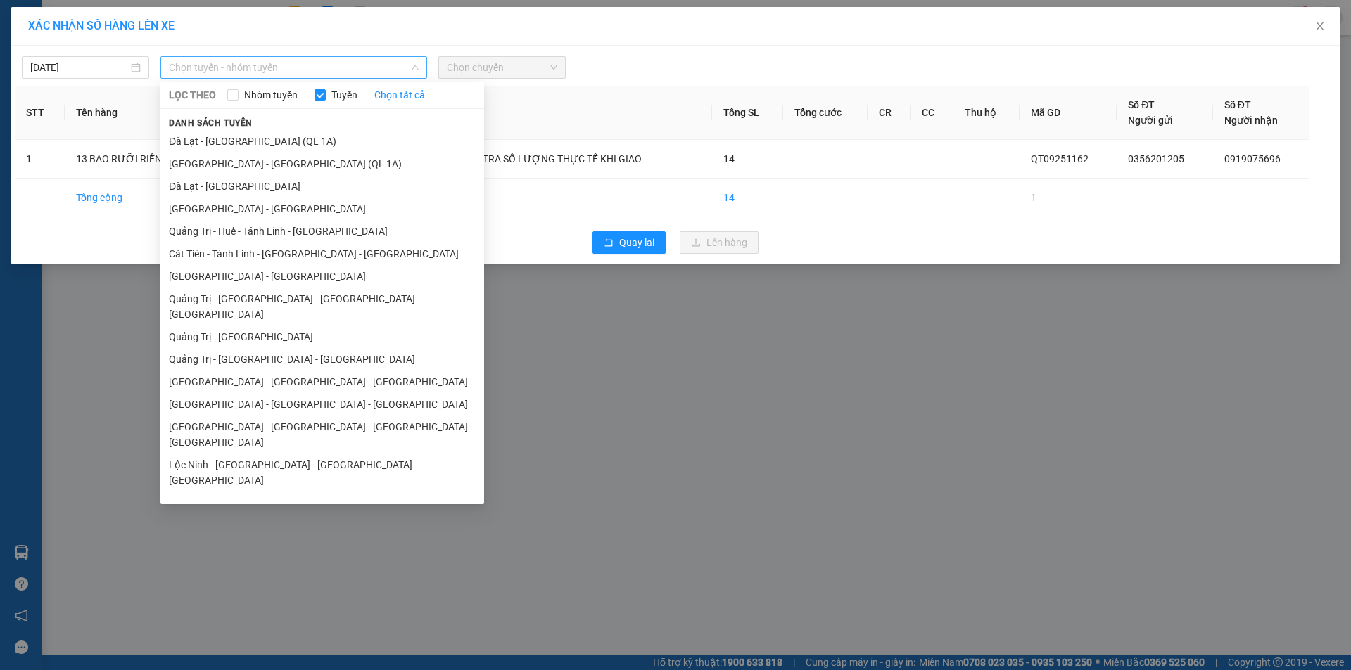
click at [307, 70] on span "Chọn tuyến - nhóm tuyến" at bounding box center [294, 67] width 250 height 21
click at [250, 326] on li "Quảng Trị - [GEOGRAPHIC_DATA]" at bounding box center [322, 337] width 324 height 23
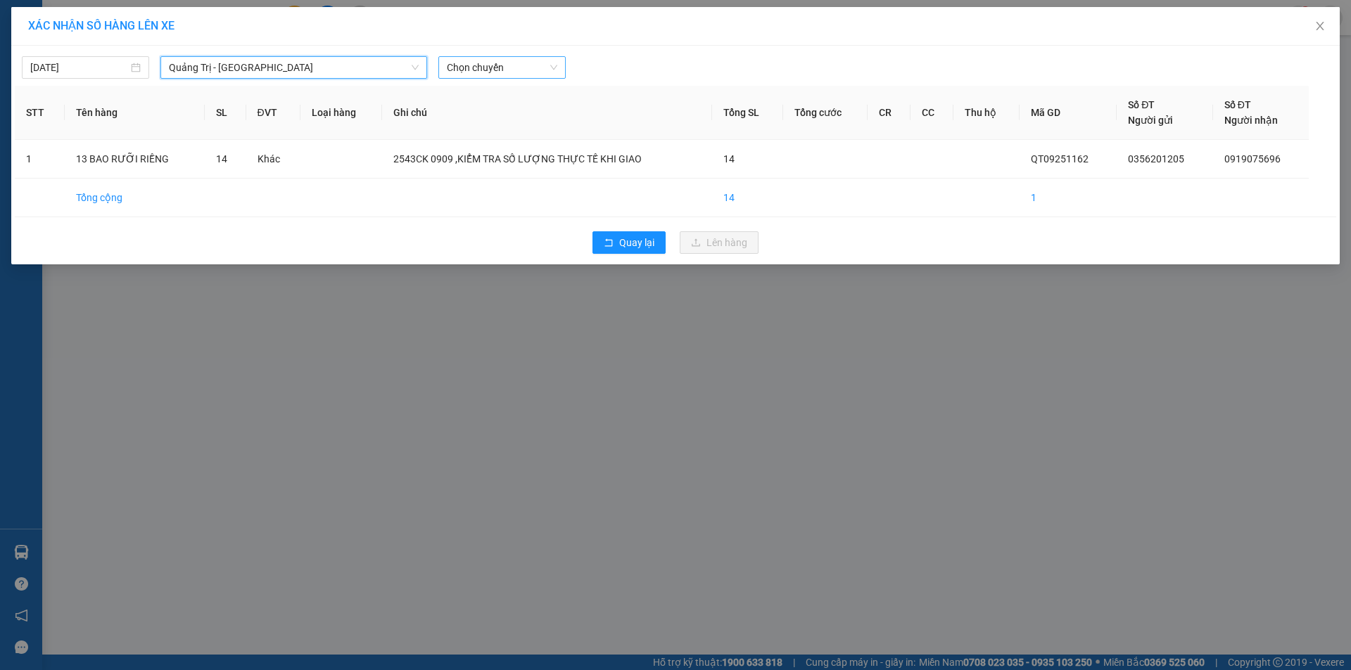
click at [512, 65] on span "Chọn chuyến" at bounding box center [502, 67] width 110 height 21
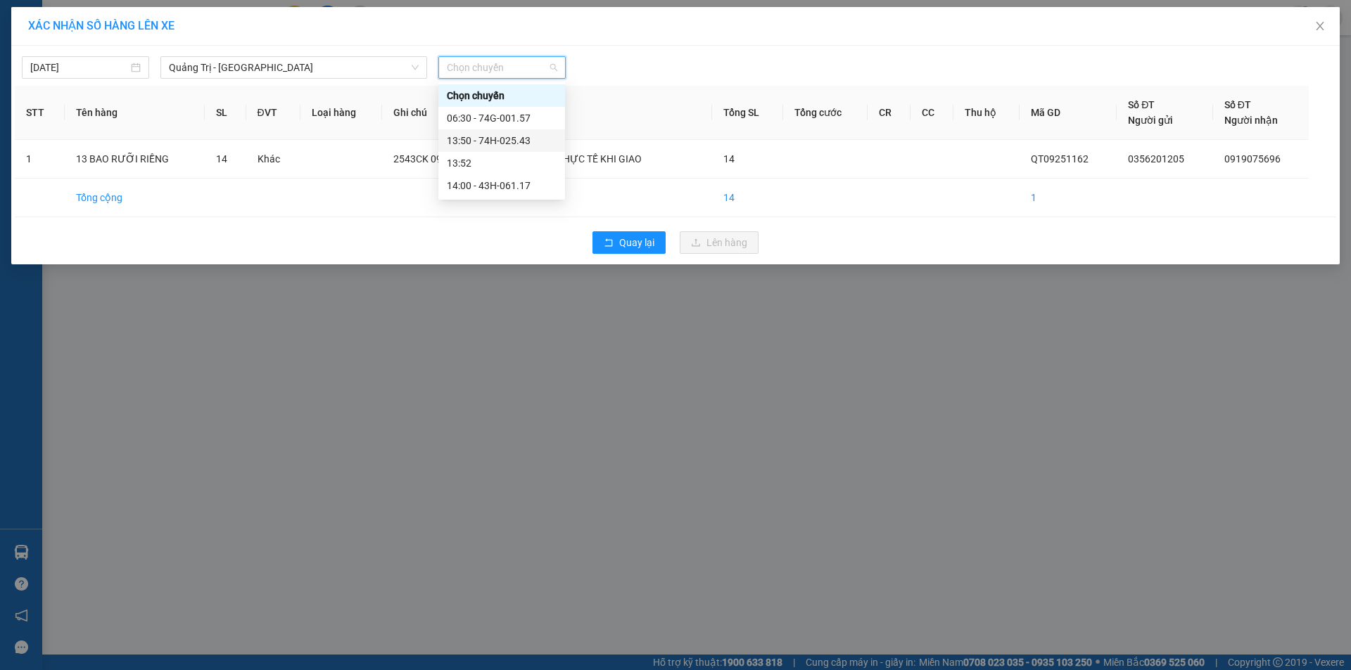
click at [518, 138] on div "13:50 - 74H-025.43" at bounding box center [502, 140] width 110 height 15
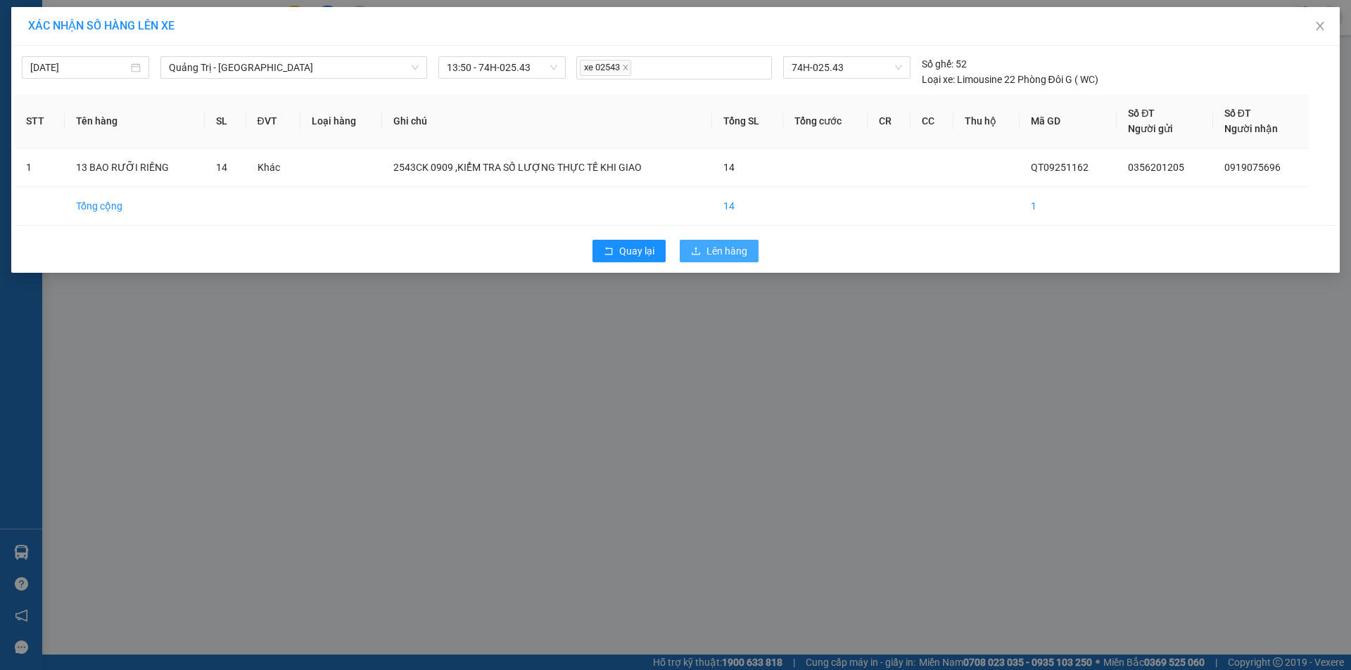
click at [724, 250] on span "Lên hàng" at bounding box center [726, 250] width 41 height 15
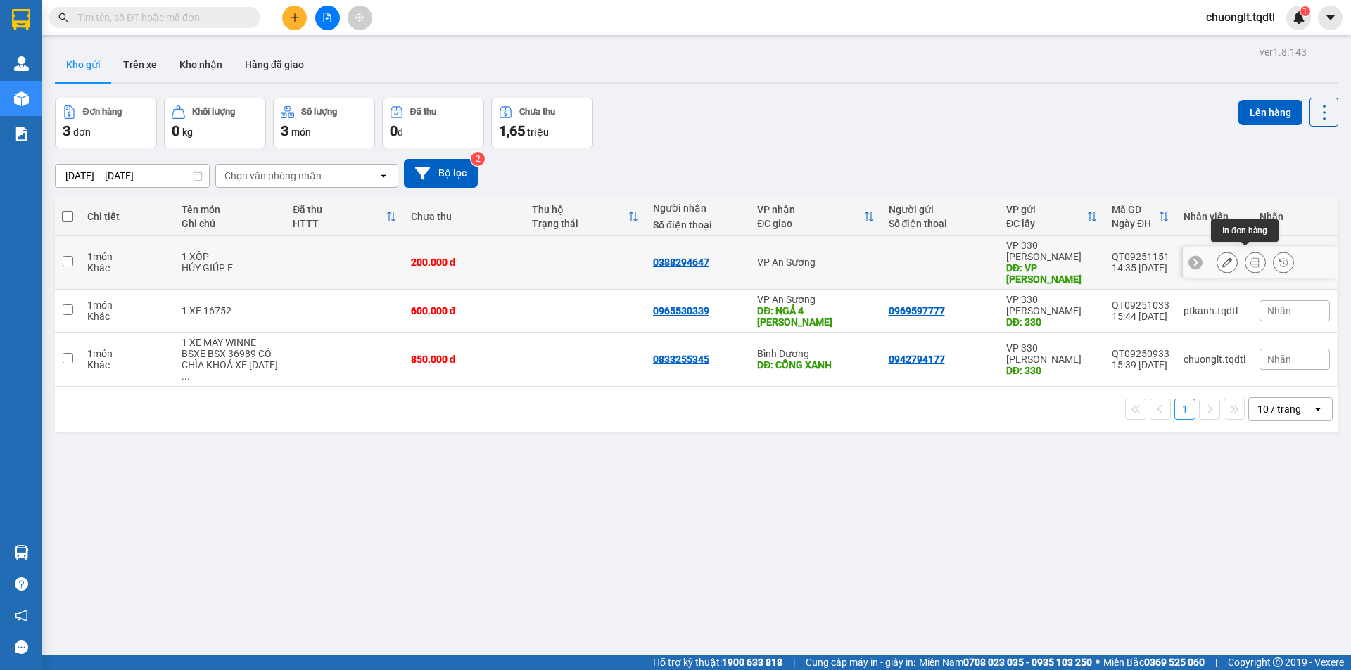
click at [1250, 257] on icon at bounding box center [1255, 262] width 10 height 10
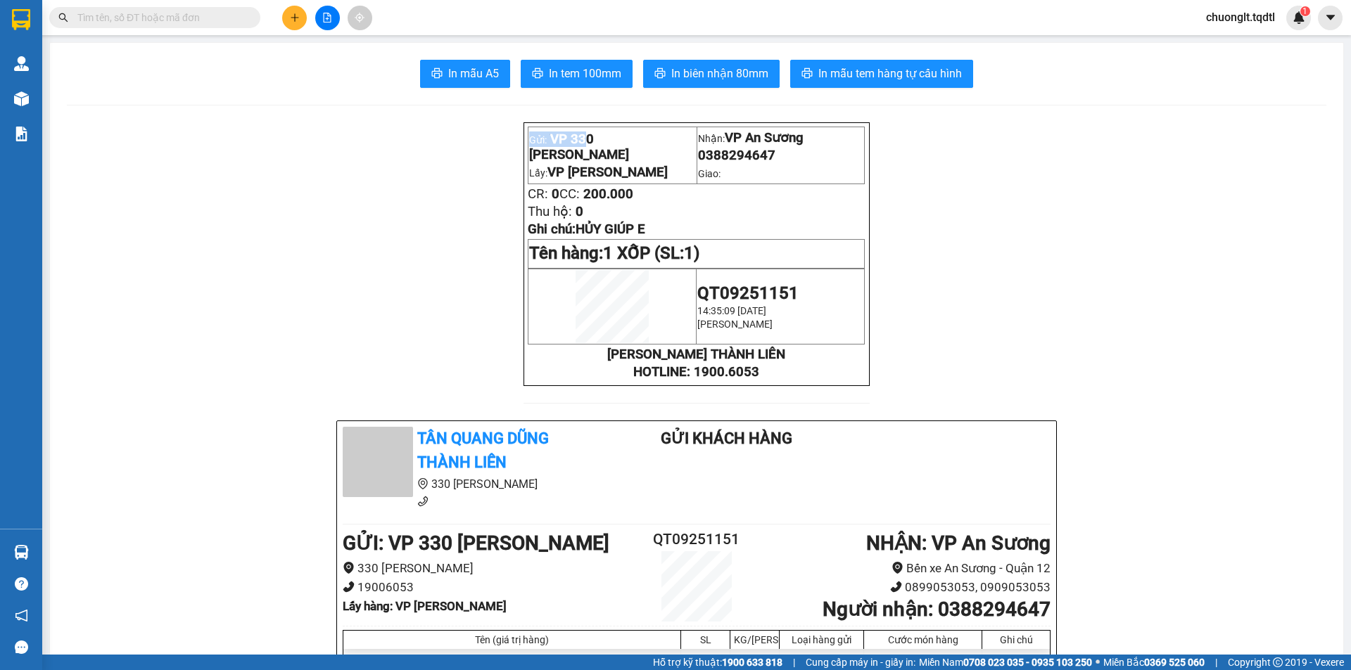
drag, startPoint x: 579, startPoint y: 147, endPoint x: 511, endPoint y: 155, distance: 68.8
click at [523, 153] on div "Gửi: VP 330 Lê Duẫn Lấy: VP LONG HƯNG Nhận: VP An Sương 0388294647 Giao: CR: 0 …" at bounding box center [695, 254] width 345 height 264
click at [785, 362] on strong "TÂN QUANG DŨNG THÀNH LIÊN" at bounding box center [696, 354] width 178 height 15
copy div "0 Lê Duẫn Lấy: VP LONG HƯNG Nhận: VP An Sương 0388294647 Giao: CR: 0 CC: 200.00…"
